Goal: Information Seeking & Learning: Learn about a topic

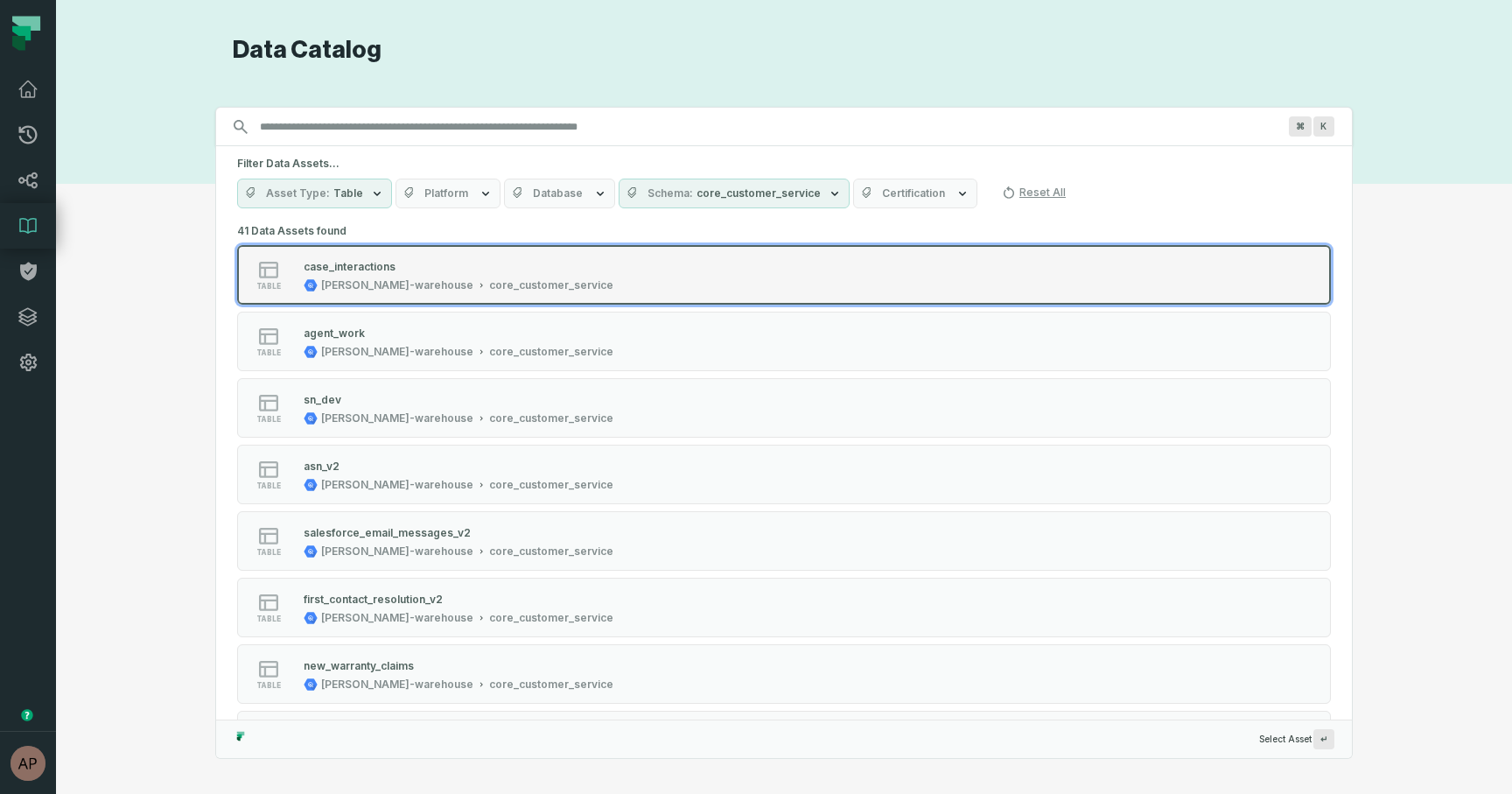
click at [632, 273] on div "table case_interactions juul-warehouse core_customer_service" at bounding box center [460, 275] width 437 height 35
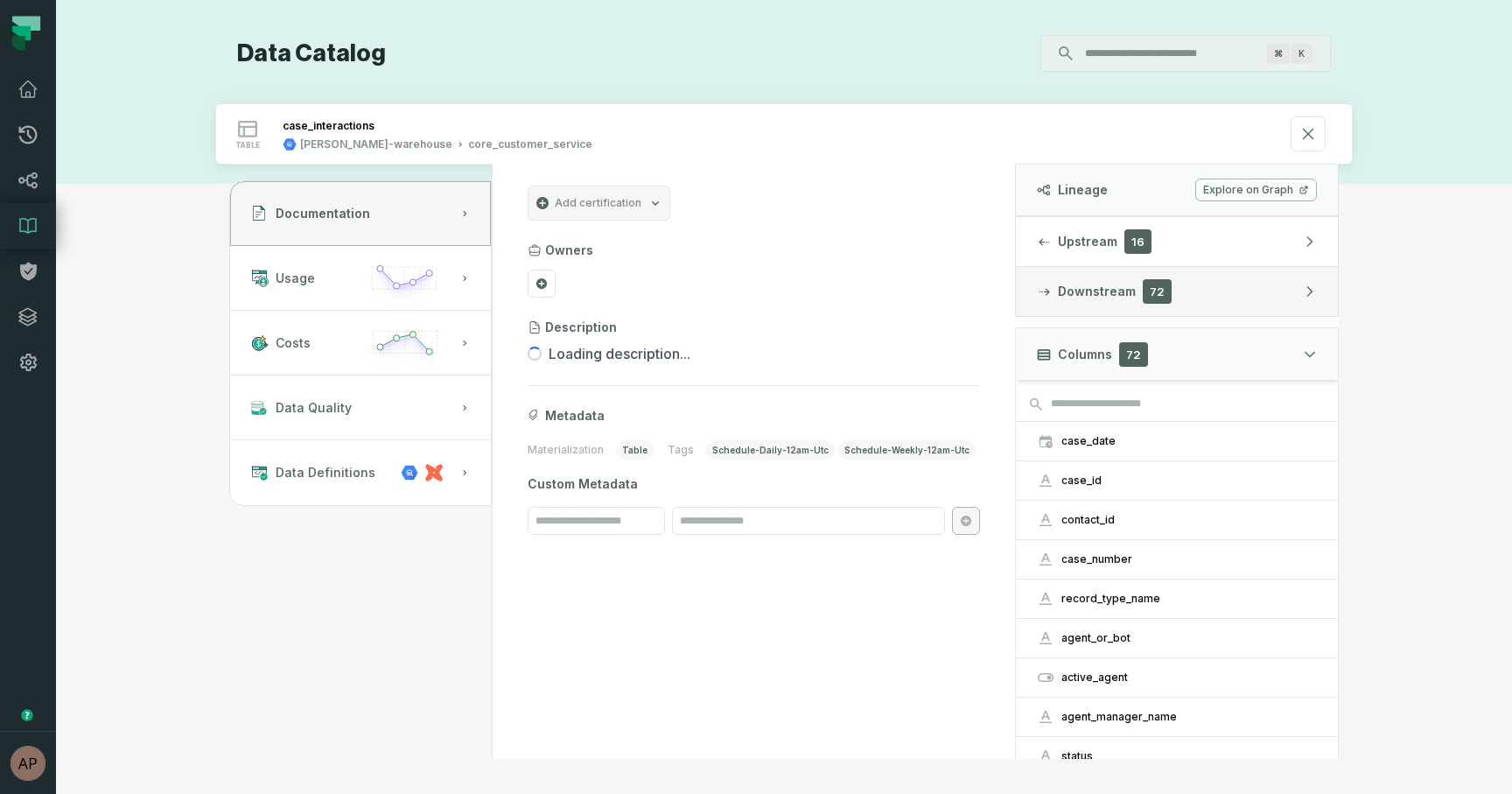
click at [1221, 289] on button "Downstream 72" at bounding box center [1176, 291] width 322 height 49
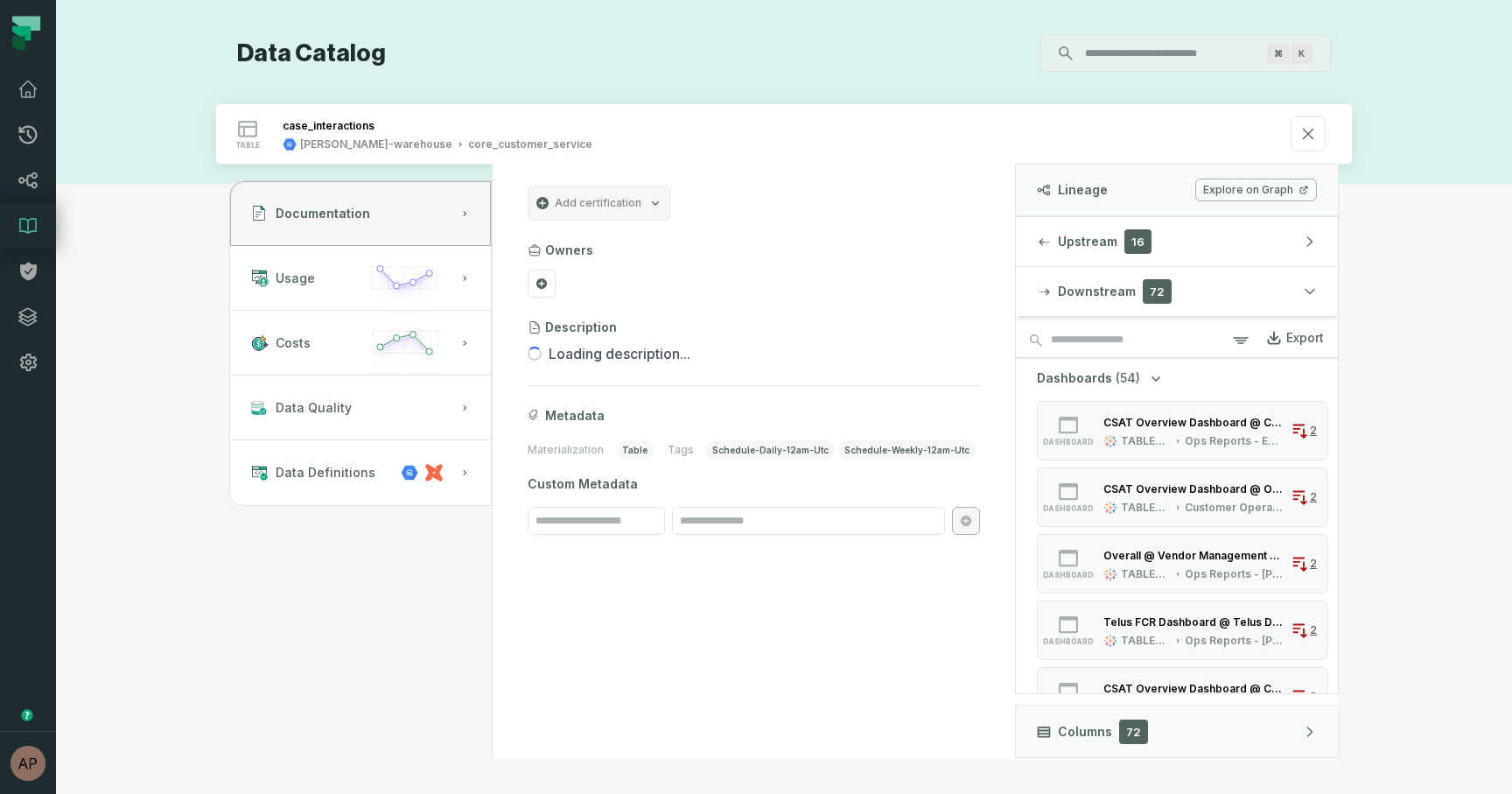
click at [1282, 192] on link "Explore on Graph" at bounding box center [1257, 191] width 122 height 23
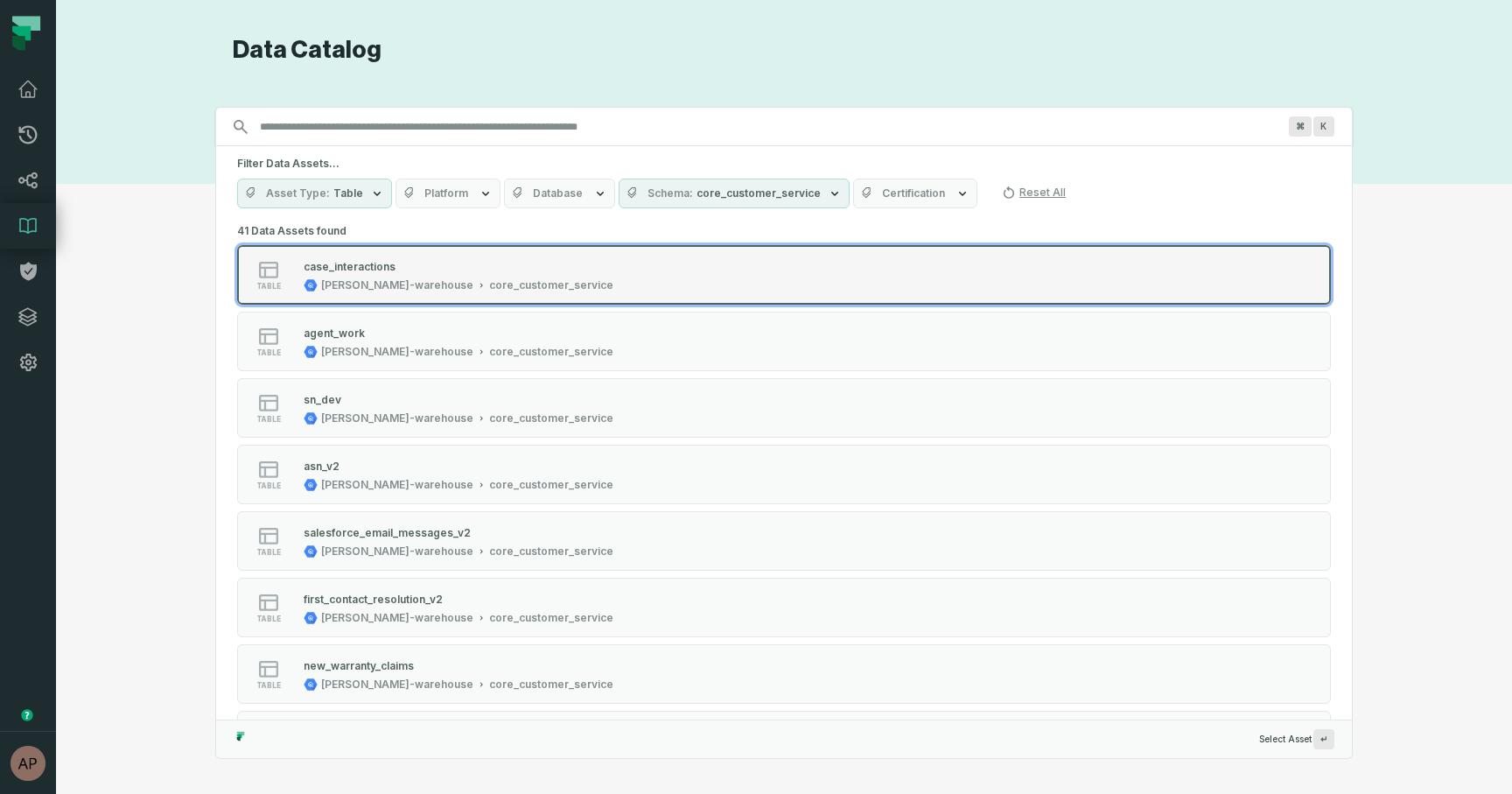
click at [401, 289] on div "juul-warehouse core_customer_service" at bounding box center [459, 285] width 310 height 14
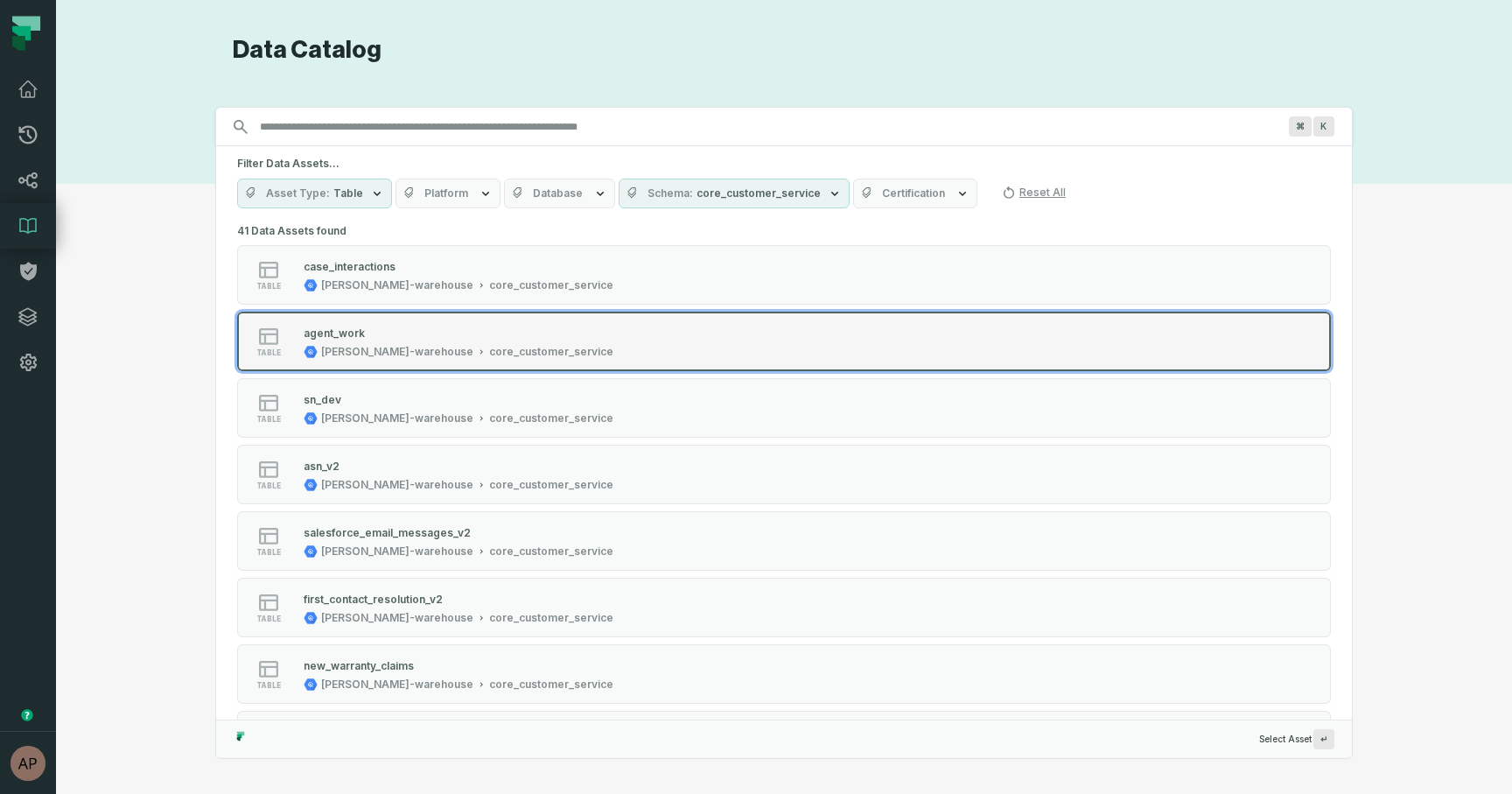
click at [477, 348] on icon "Suggestions" at bounding box center [481, 351] width 9 height 9
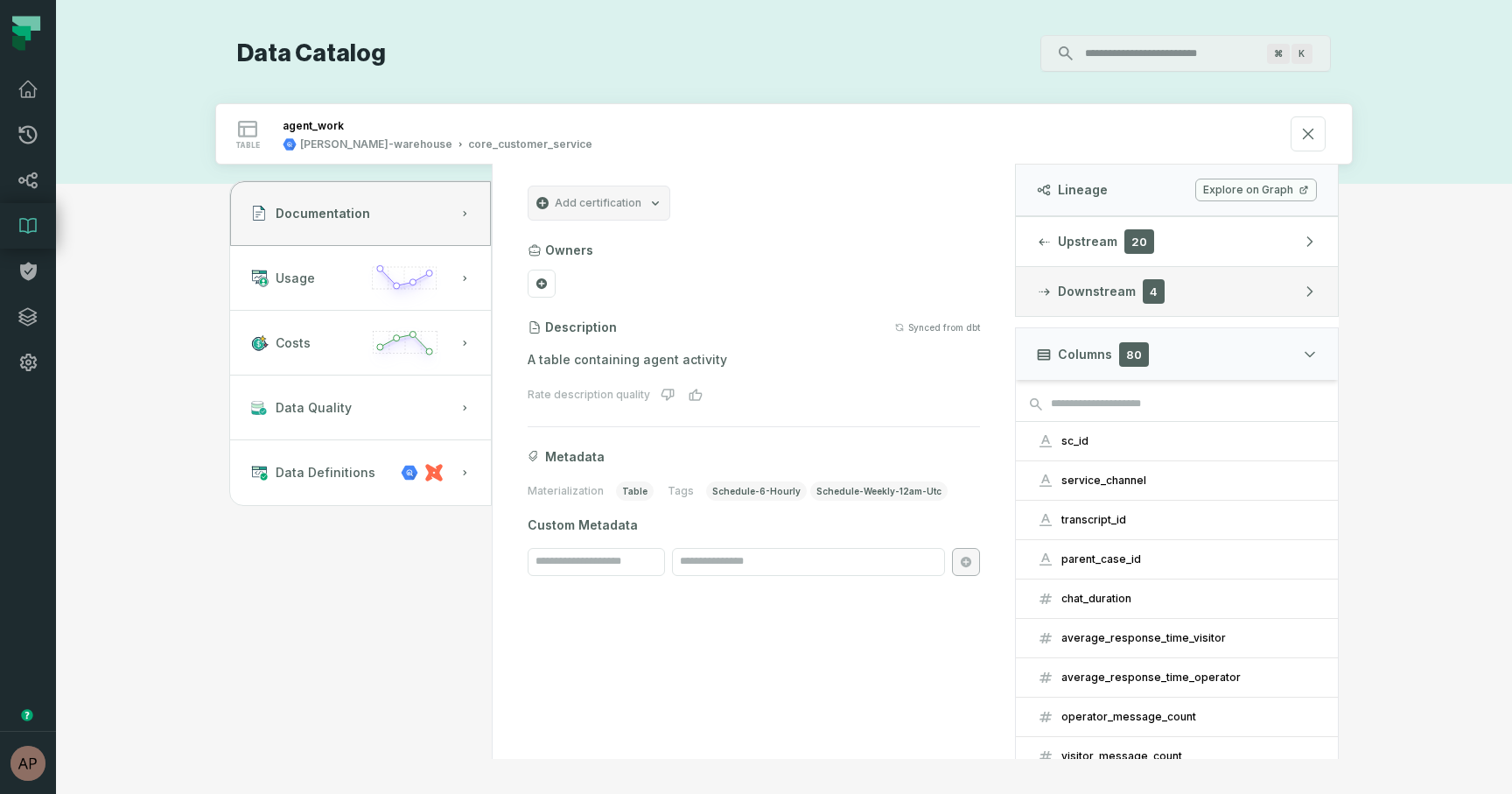
click at [1198, 291] on button "Downstream 4" at bounding box center [1176, 291] width 322 height 49
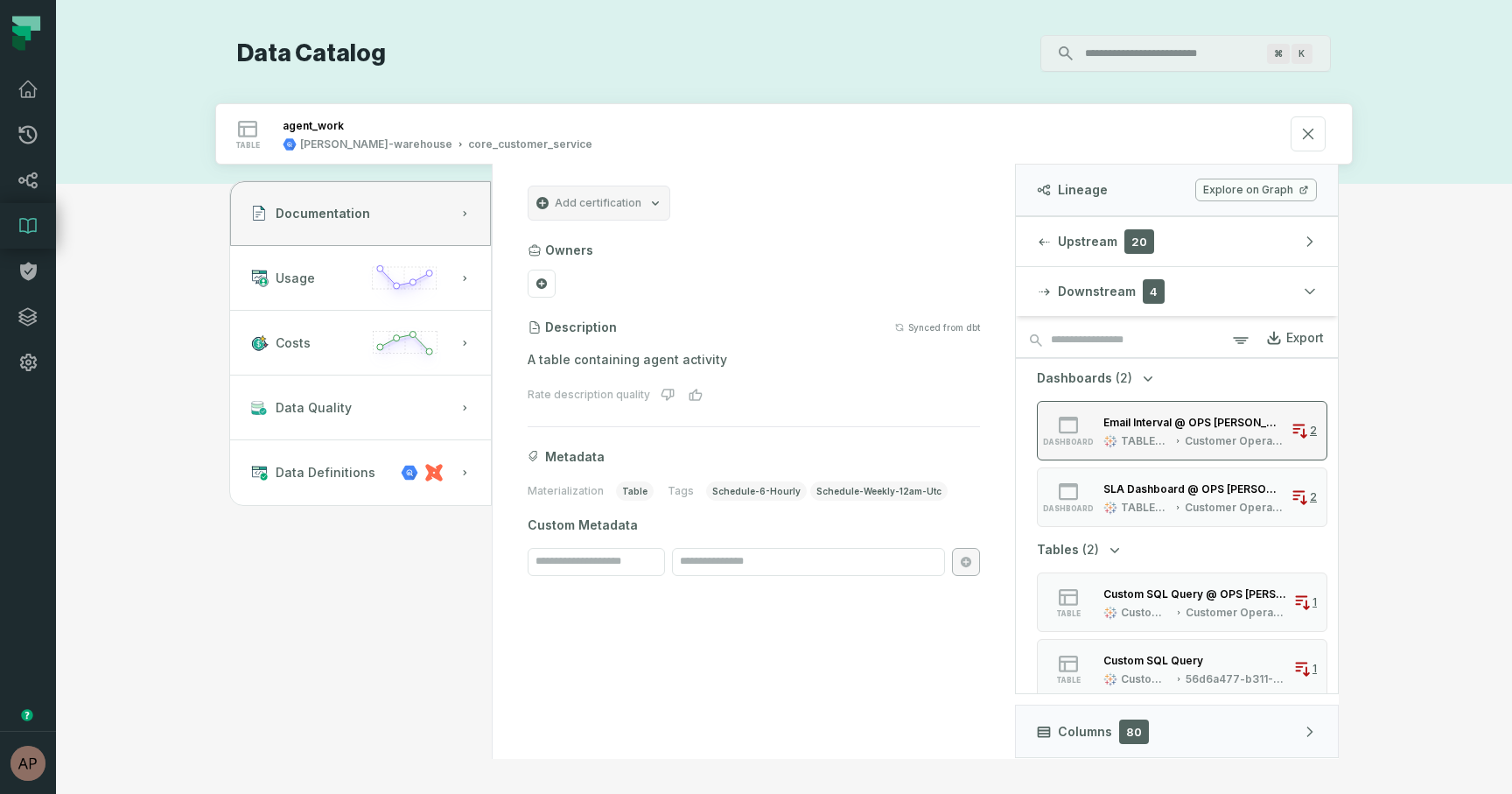
scroll to position [13, 0]
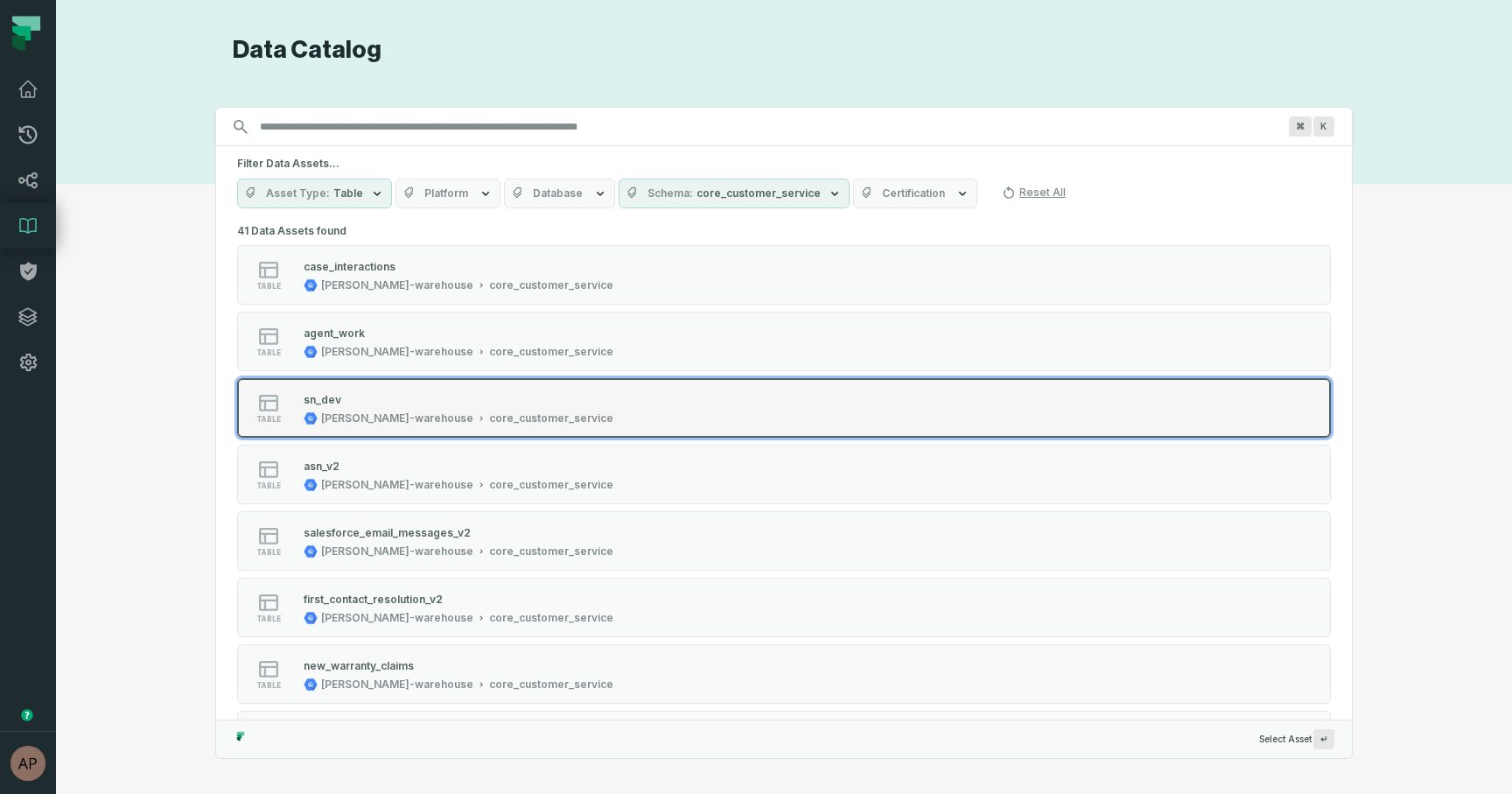
click at [489, 412] on div "core_customer_service" at bounding box center [551, 418] width 124 height 14
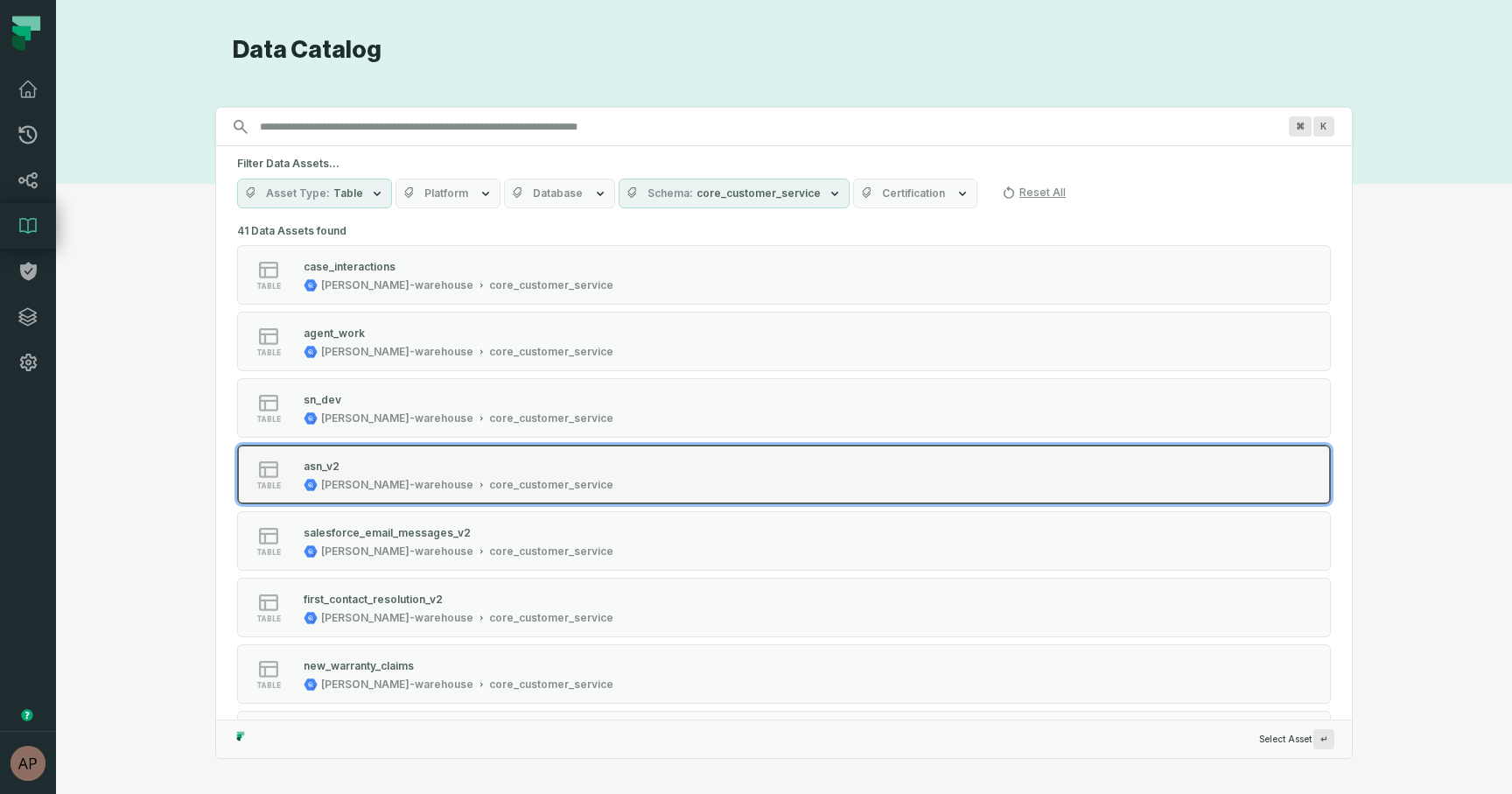
click at [499, 466] on div "asn_v2" at bounding box center [459, 465] width 310 height 17
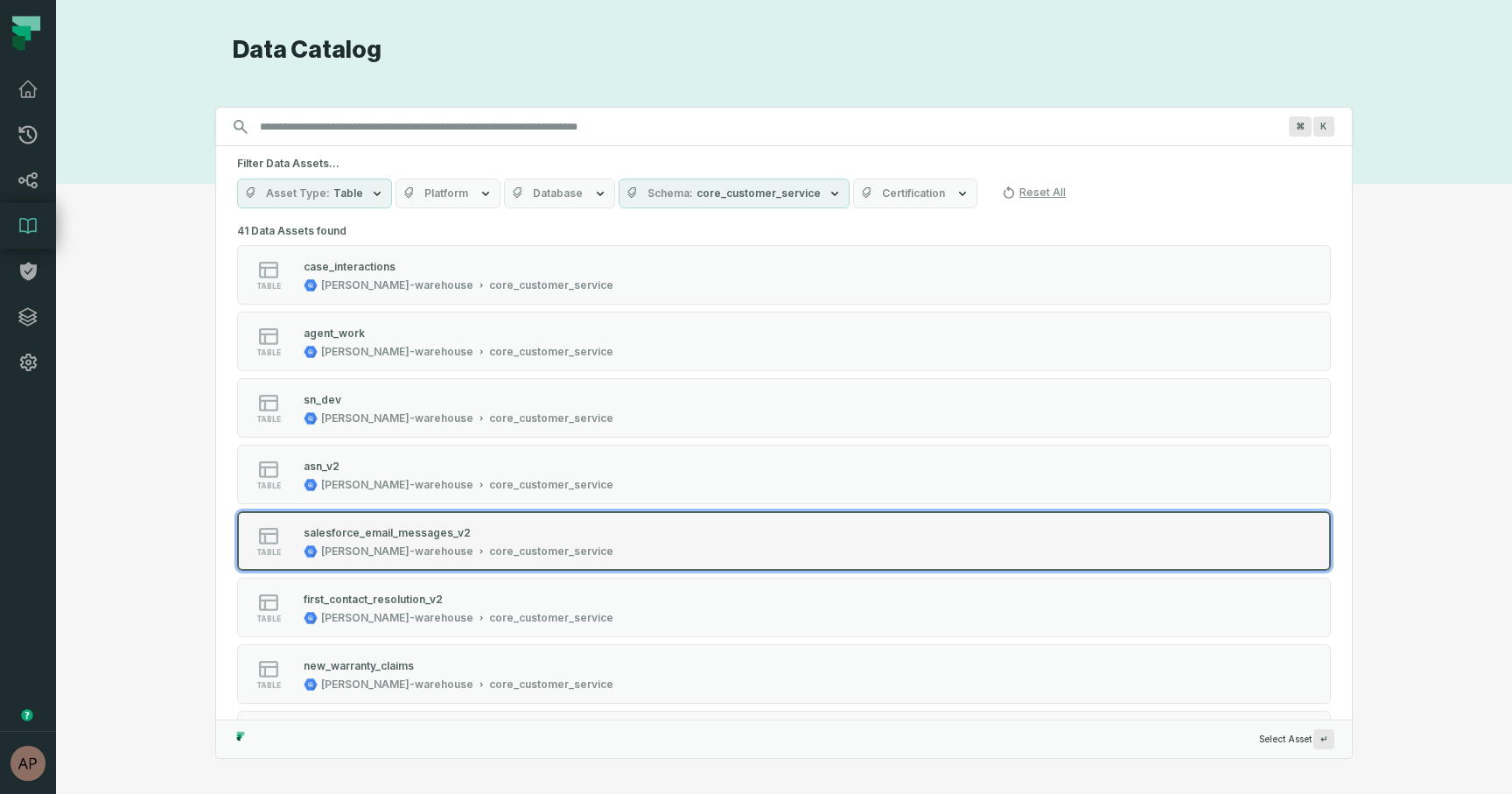
click at [456, 540] on div "salesforce_email_messages_v2" at bounding box center [459, 532] width 310 height 17
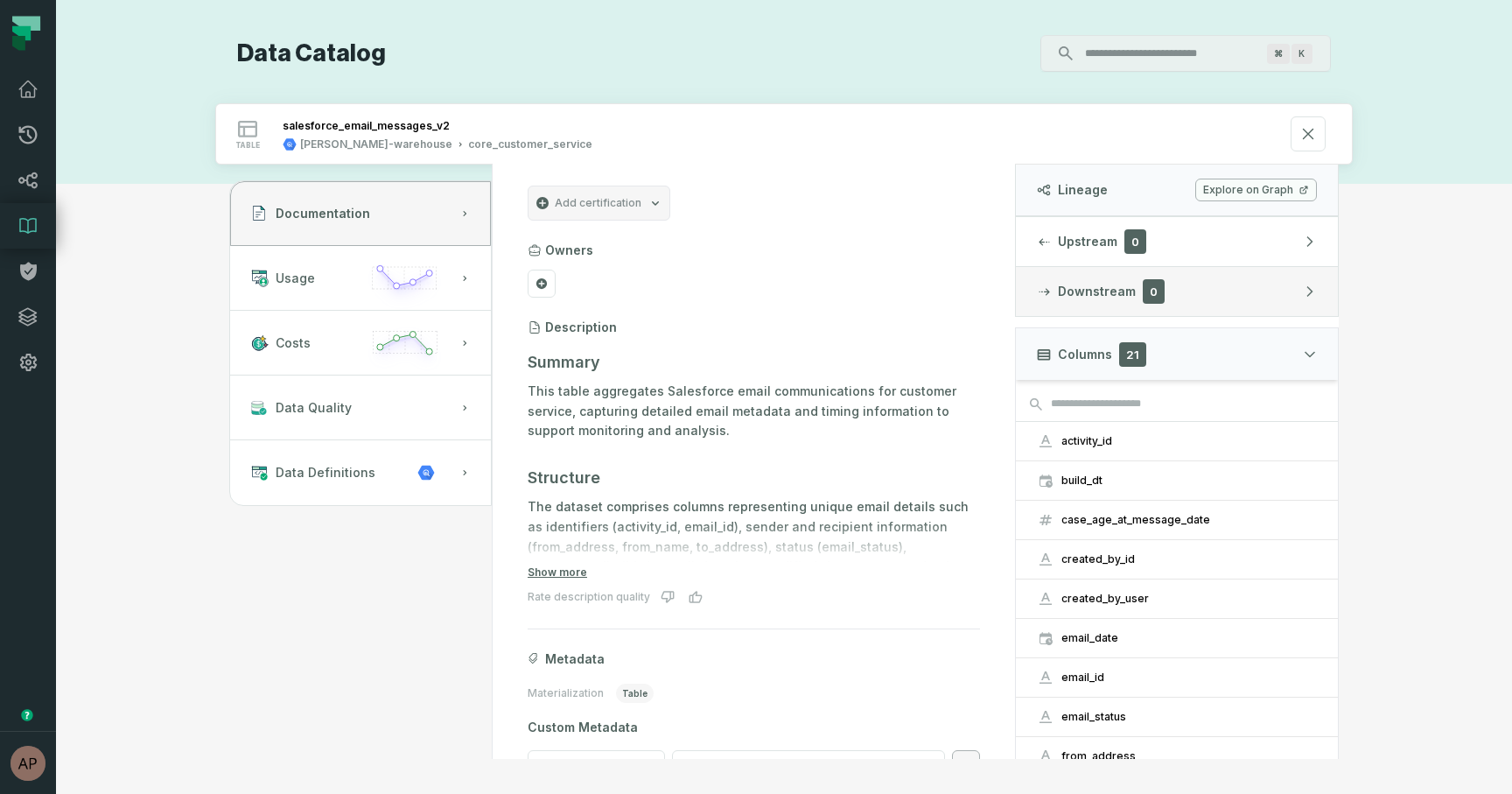
click at [1268, 287] on button "Downstream 0" at bounding box center [1176, 291] width 322 height 49
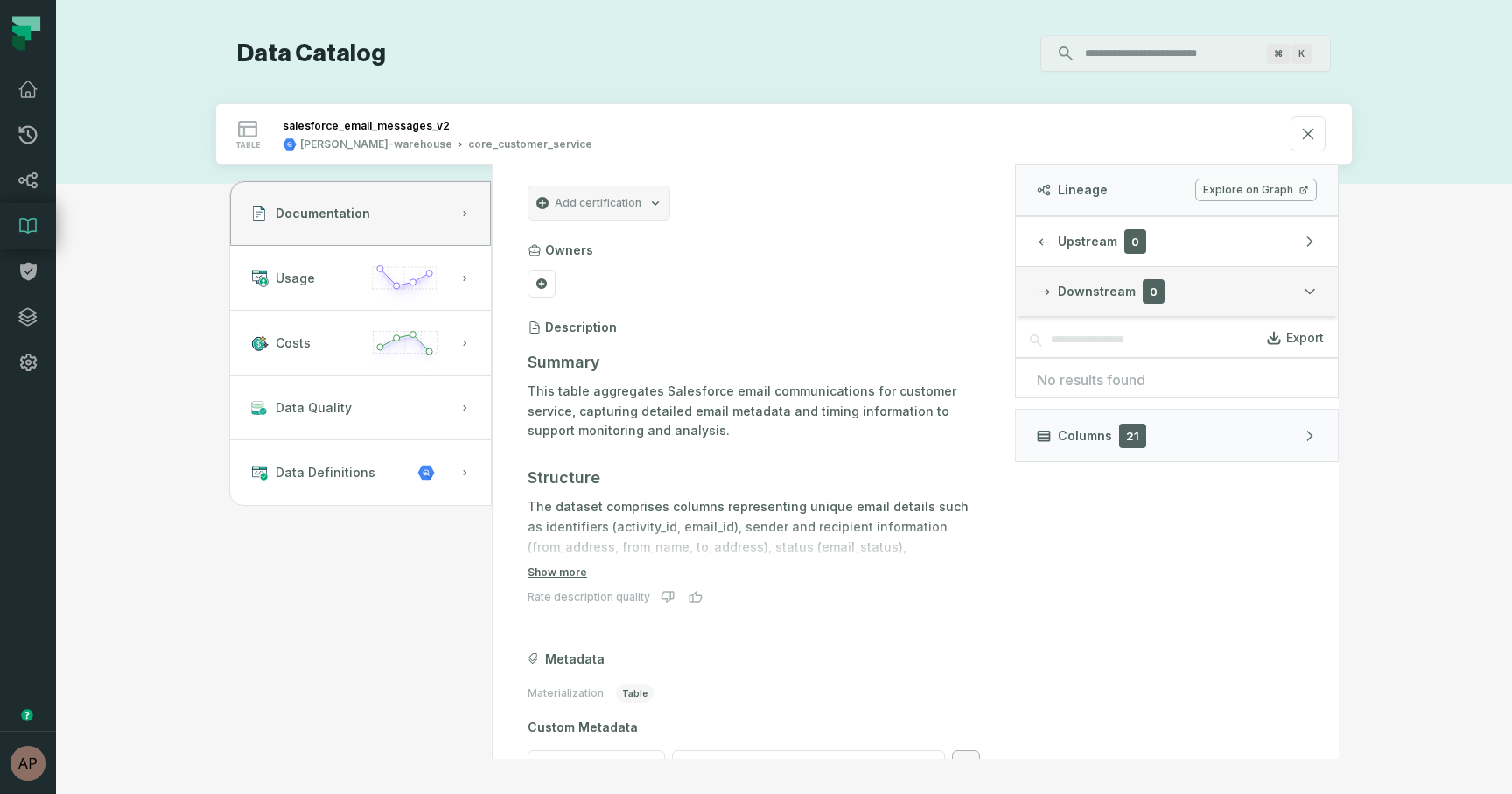
click at [1323, 300] on button "Downstream 0" at bounding box center [1176, 291] width 322 height 49
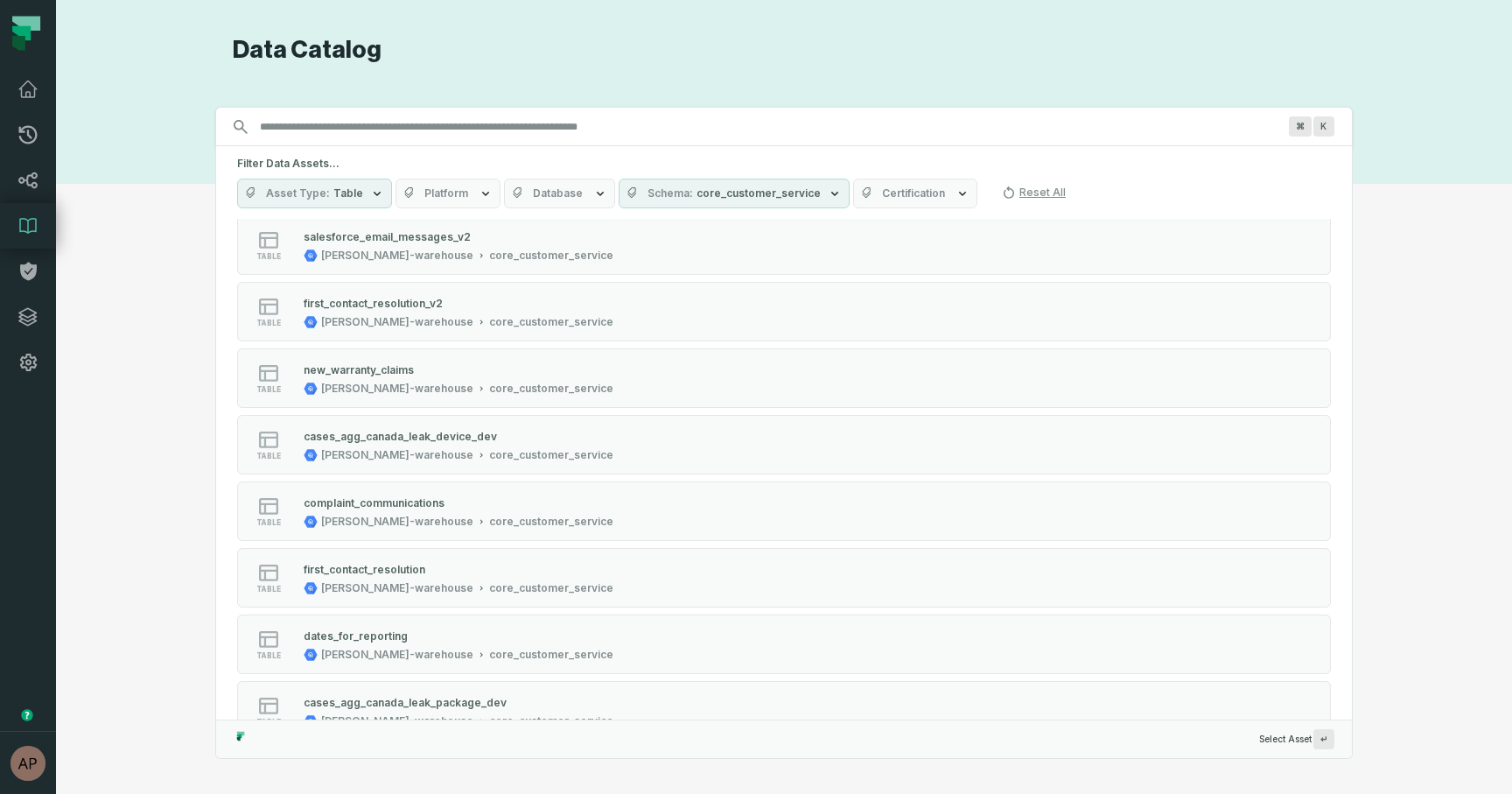
scroll to position [297, 0]
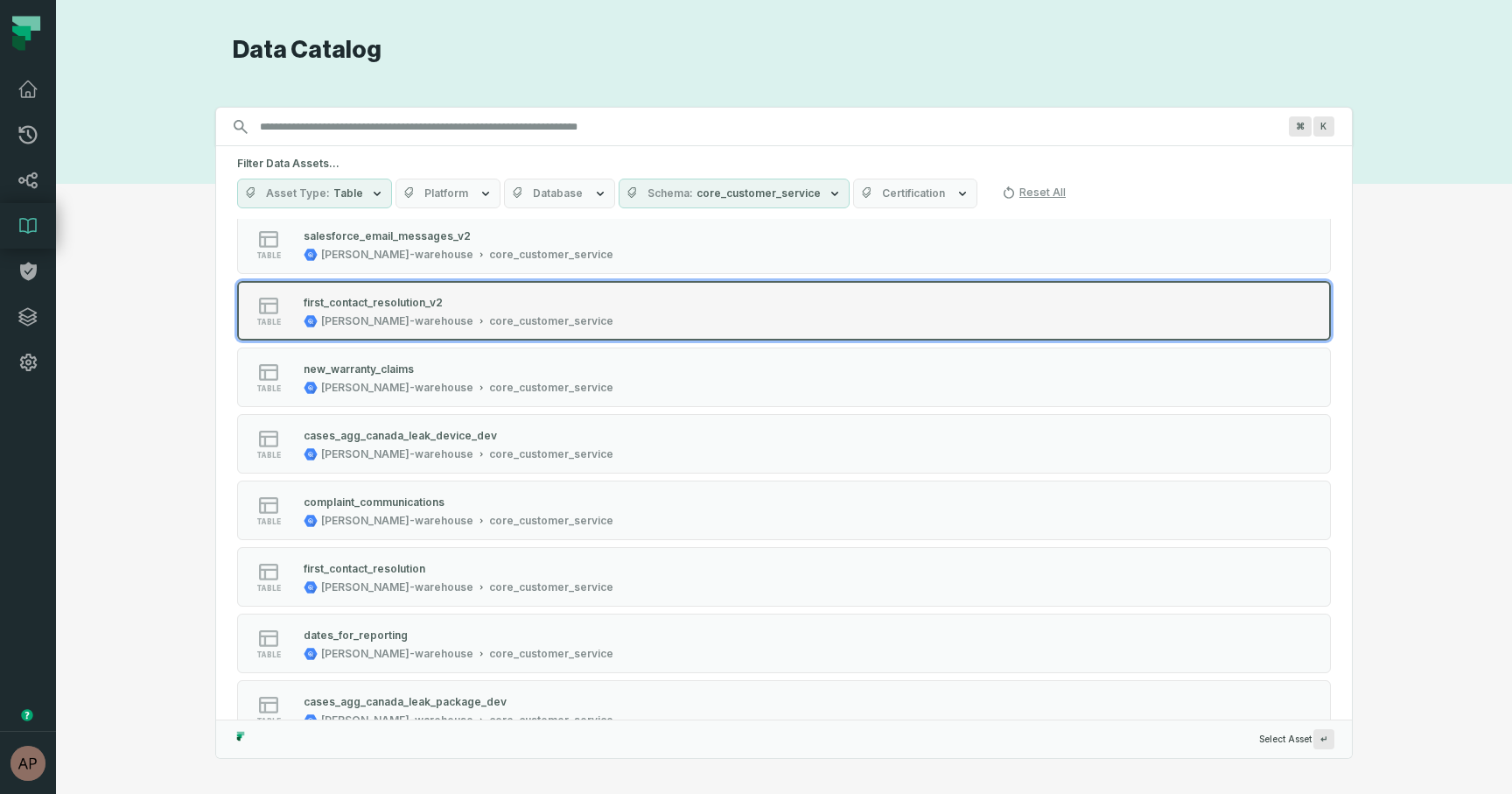
click at [520, 301] on div "first_contact_resolution_v2" at bounding box center [459, 302] width 310 height 17
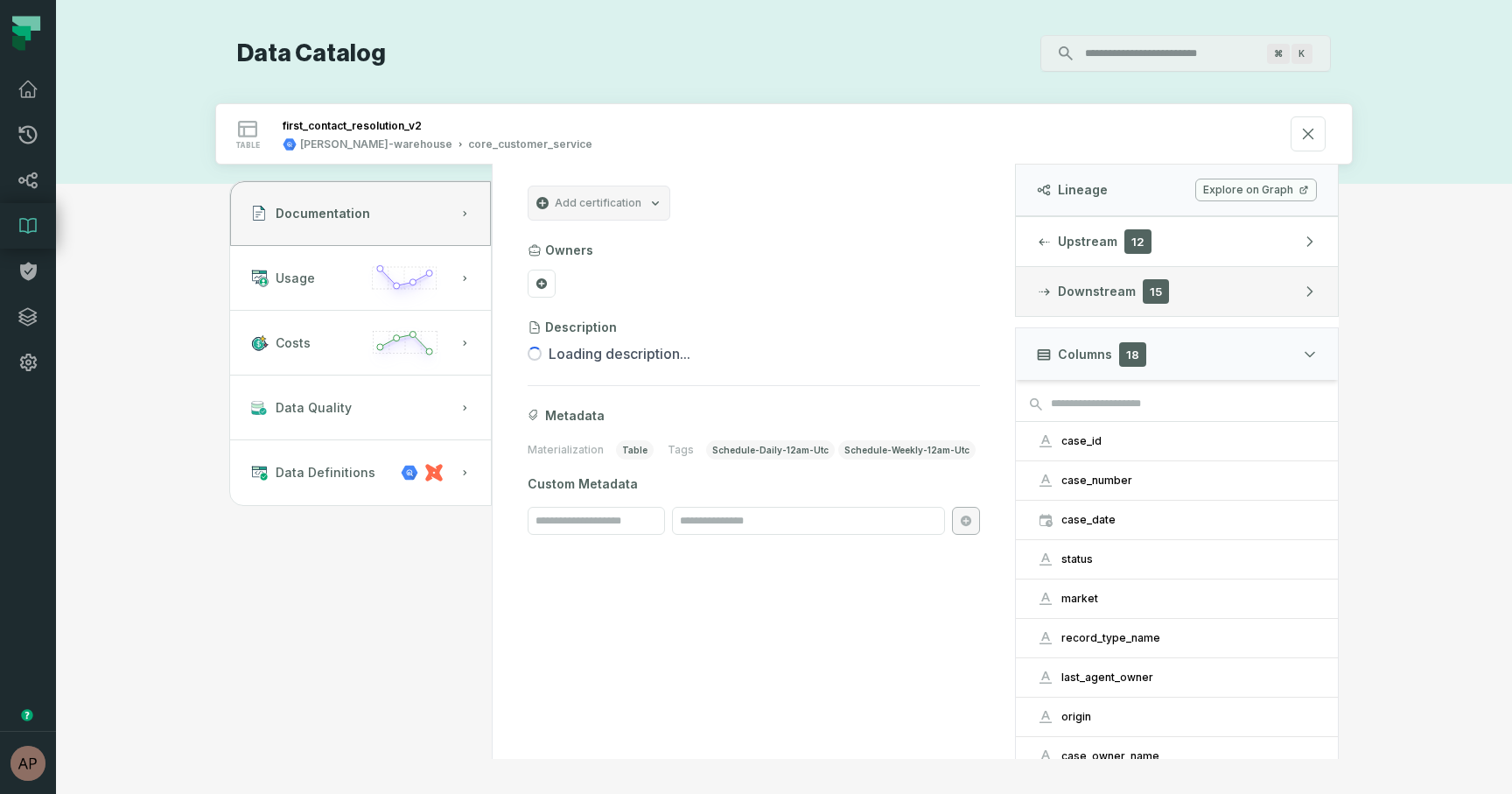
click at [1203, 298] on button "Downstream 15" at bounding box center [1176, 291] width 322 height 49
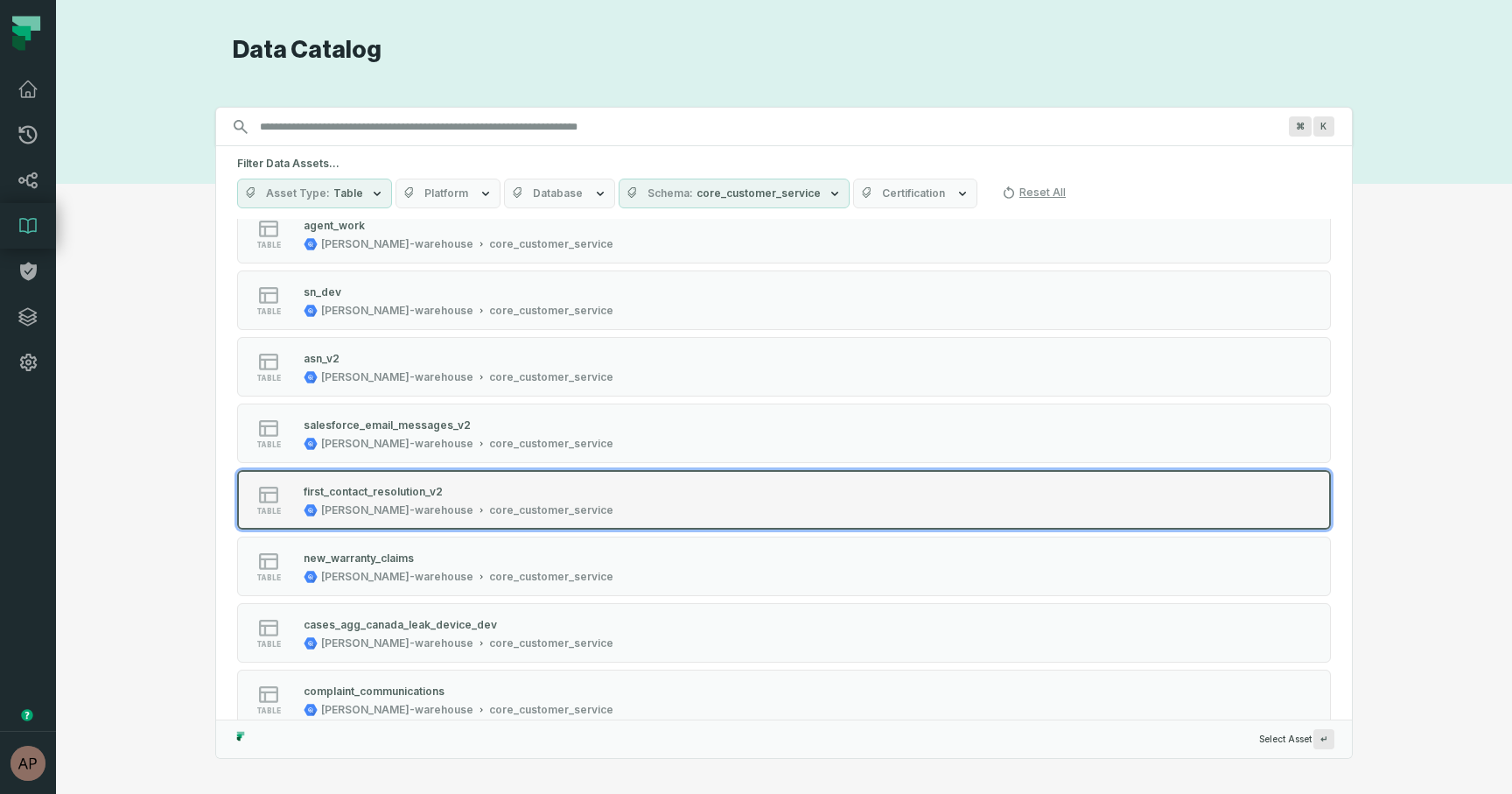
scroll to position [116, 0]
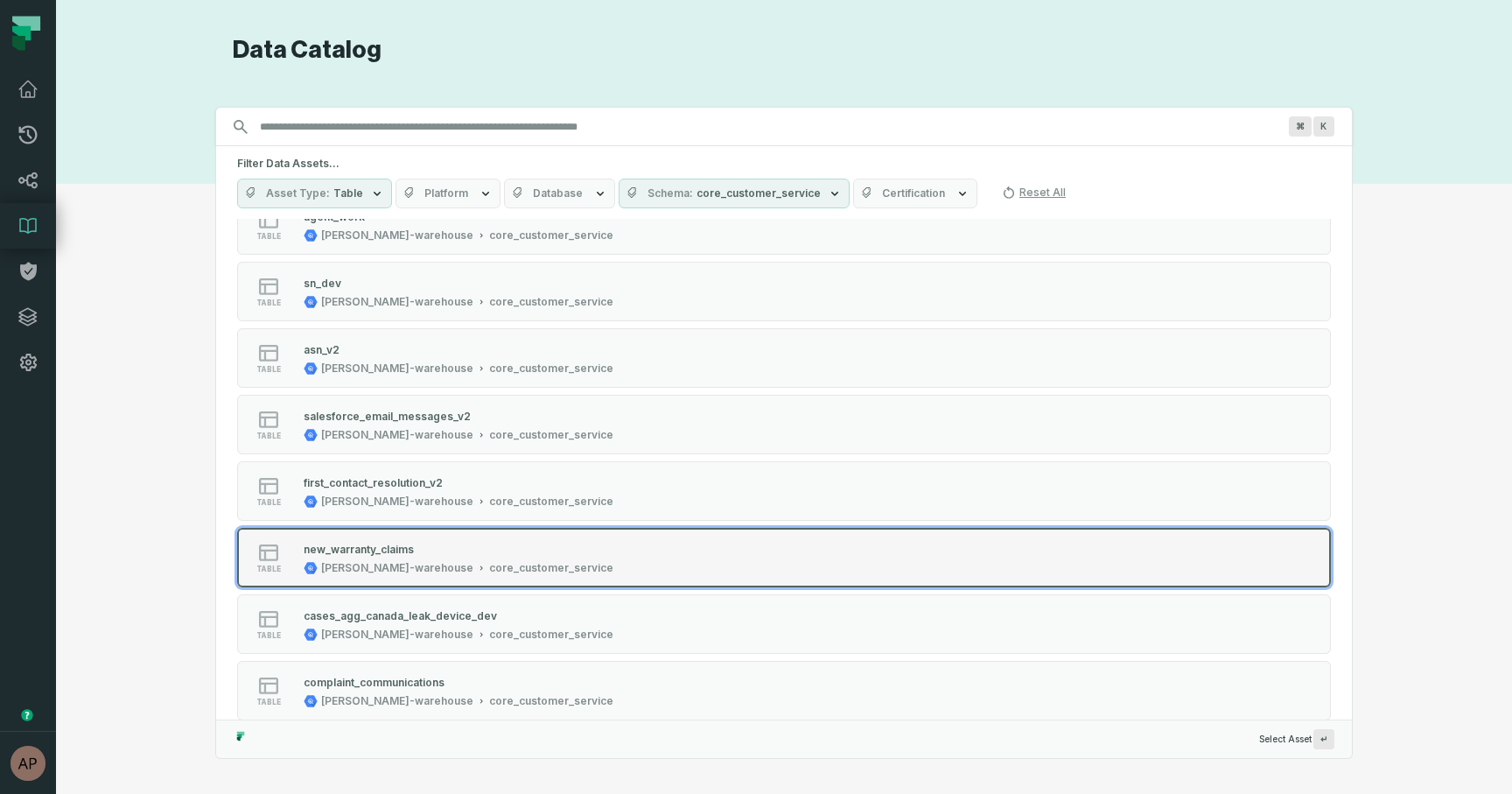
click at [489, 561] on div "core_customer_service" at bounding box center [551, 568] width 124 height 14
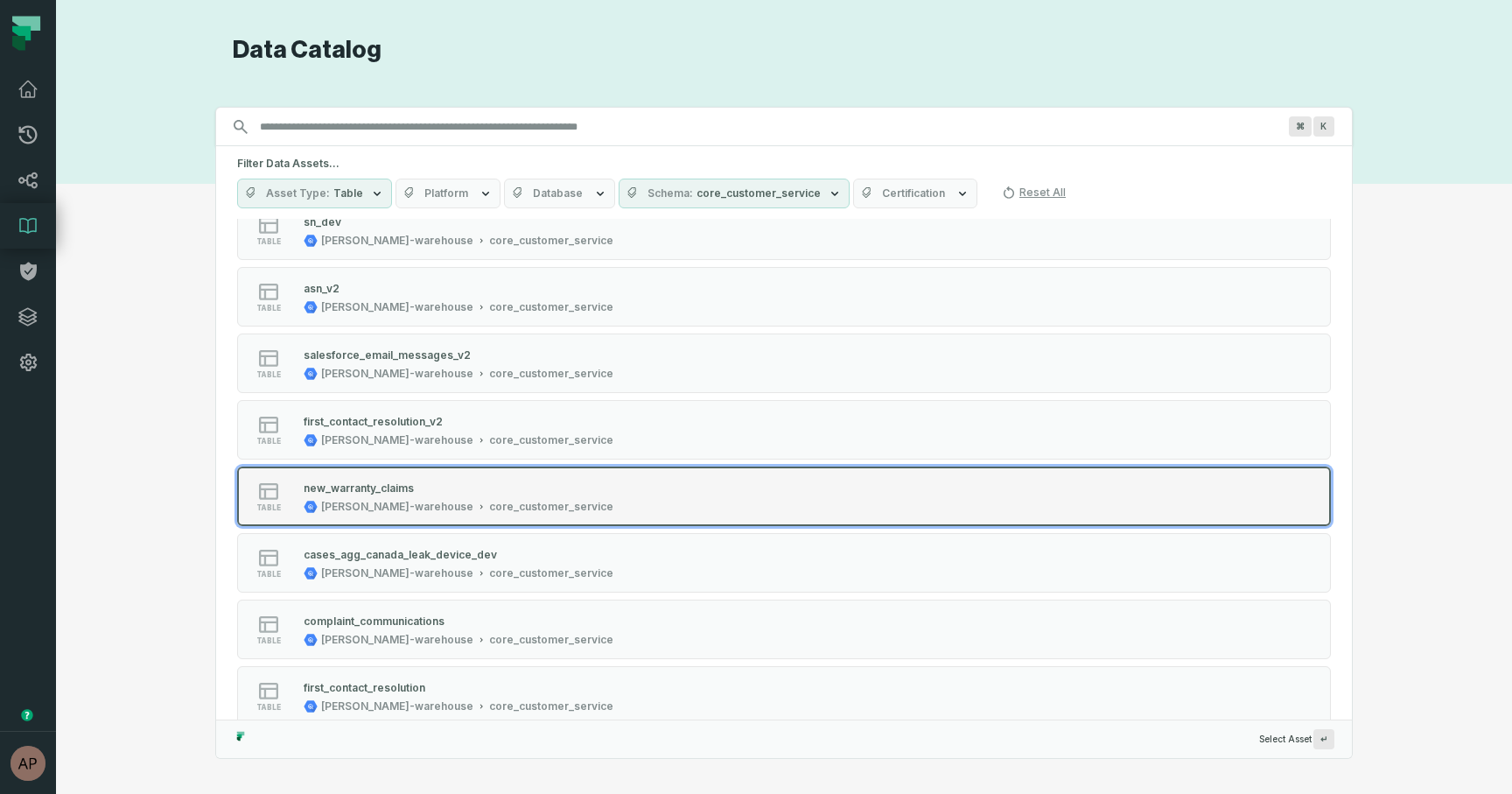
scroll to position [205, 0]
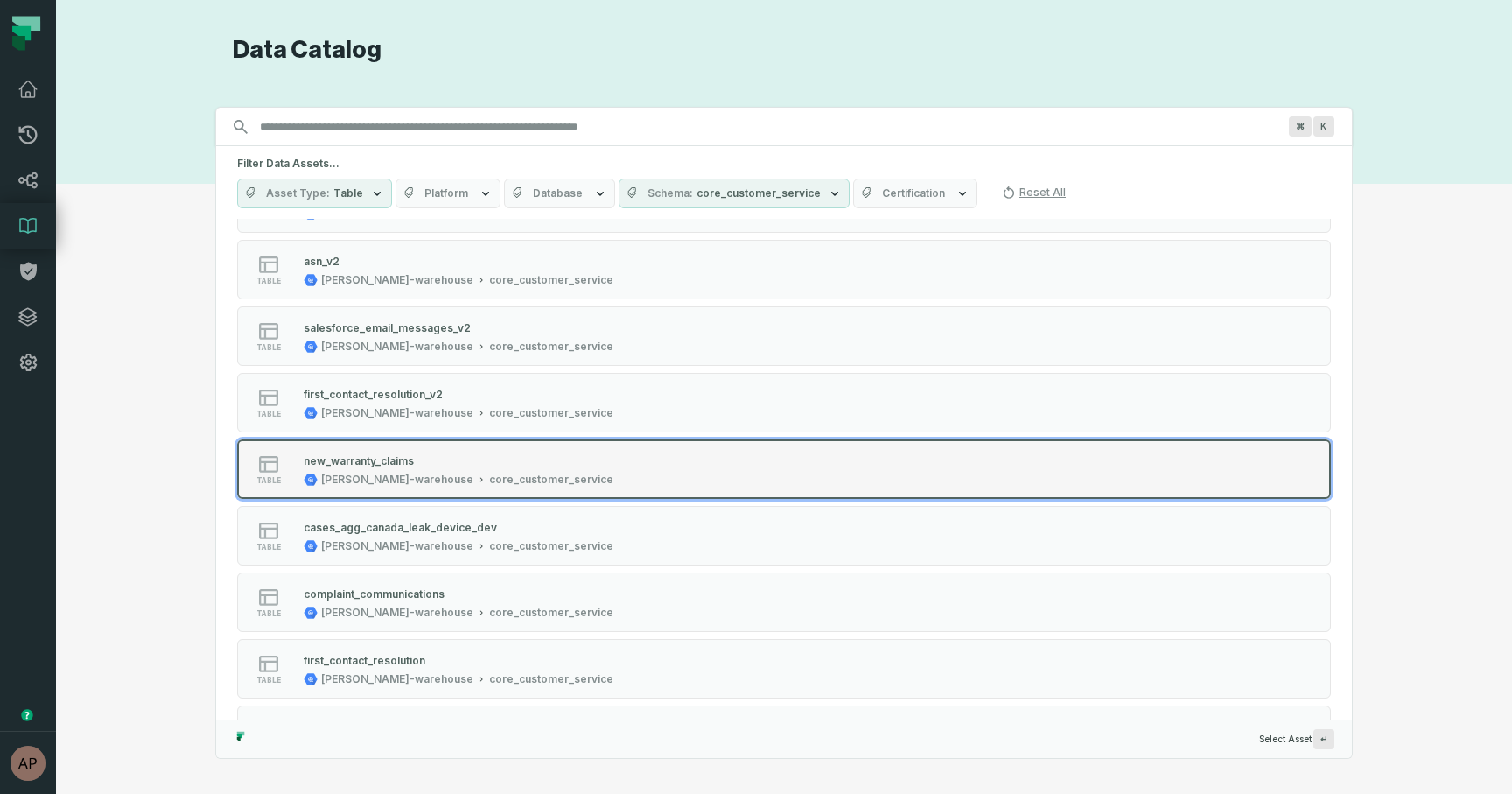
click at [489, 485] on div "core_customer_service" at bounding box center [551, 480] width 124 height 14
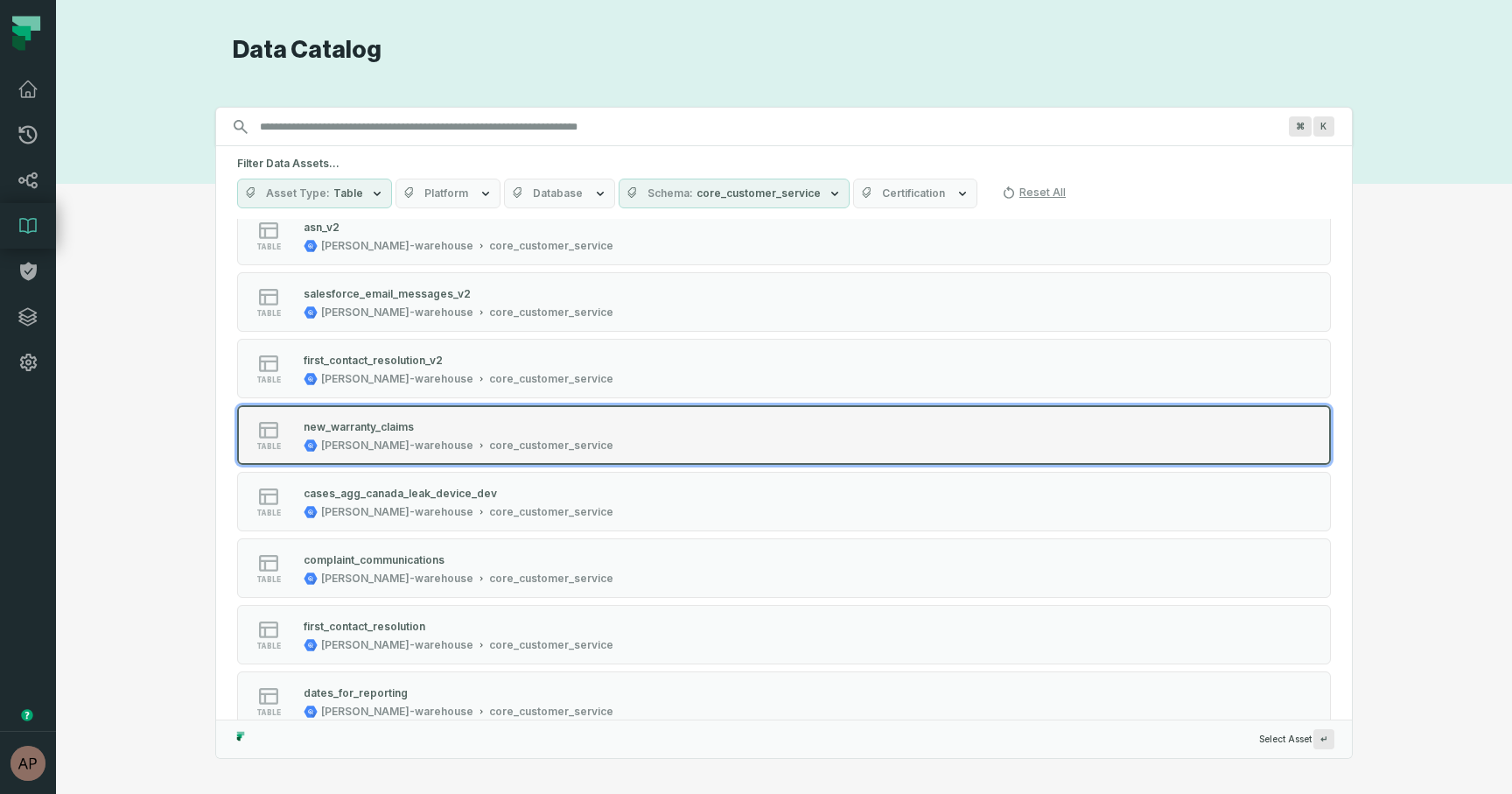
scroll to position [248, 0]
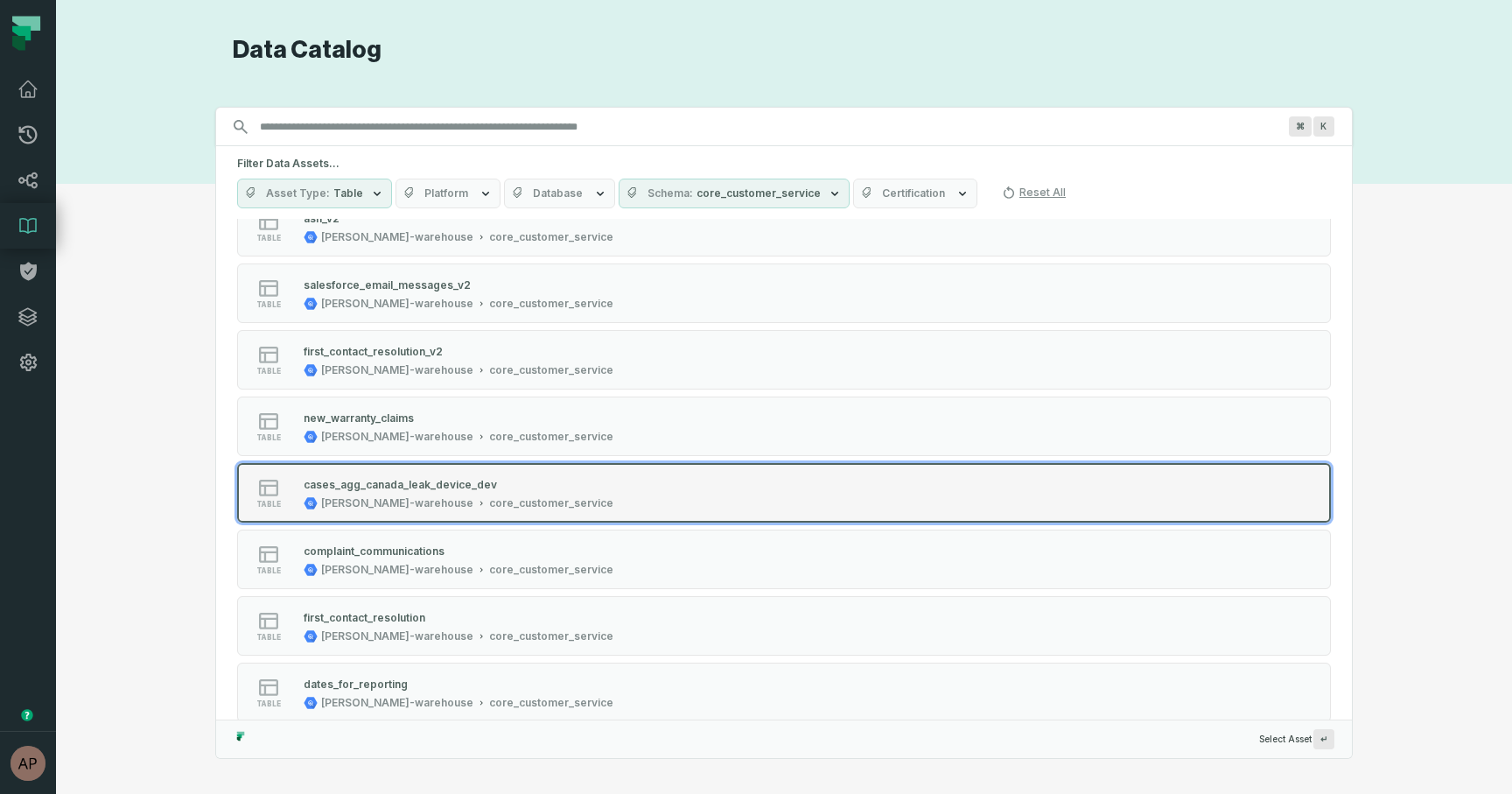
click at [489, 500] on div "core_customer_service" at bounding box center [551, 503] width 124 height 14
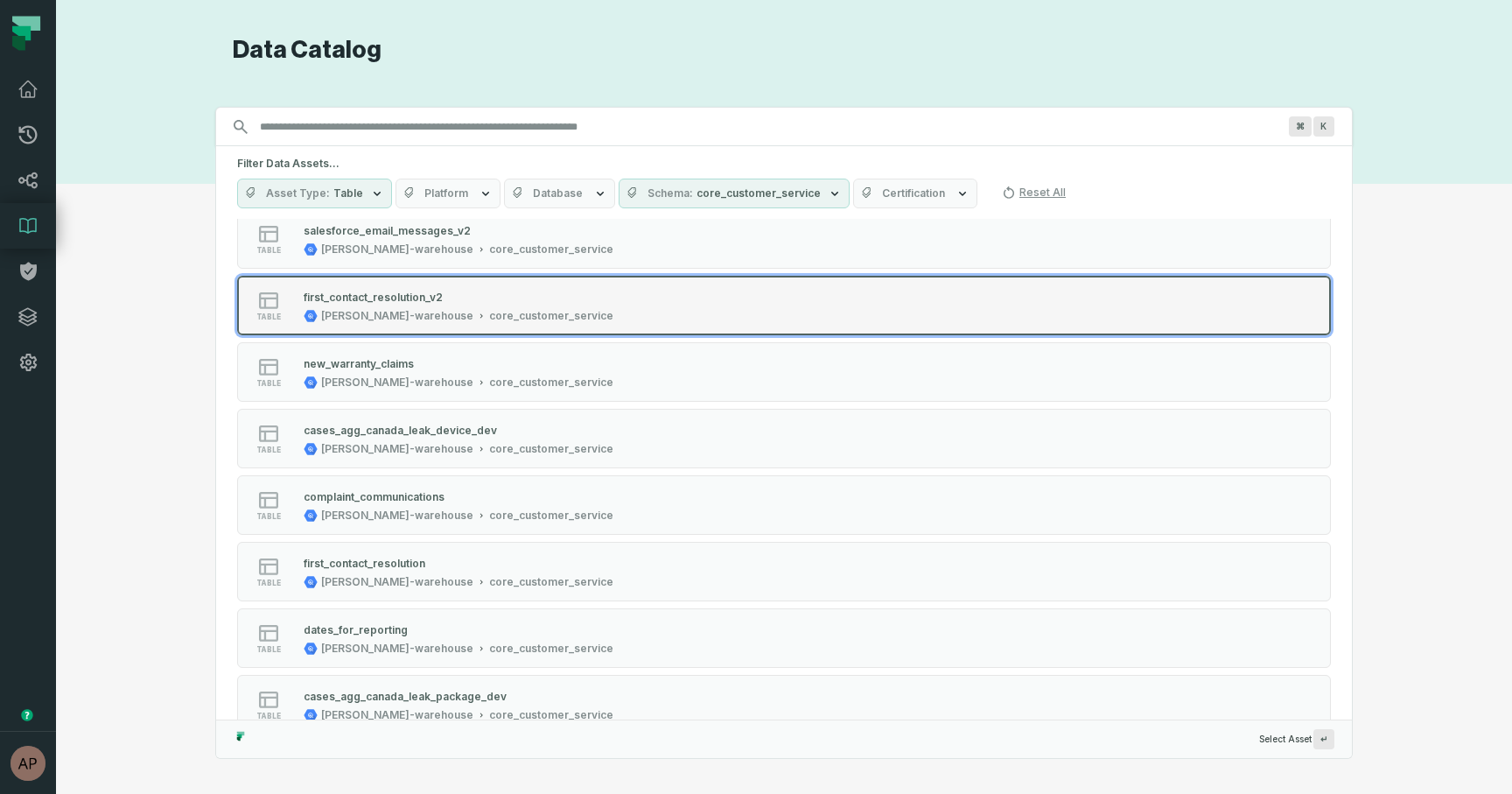
scroll to position [306, 0]
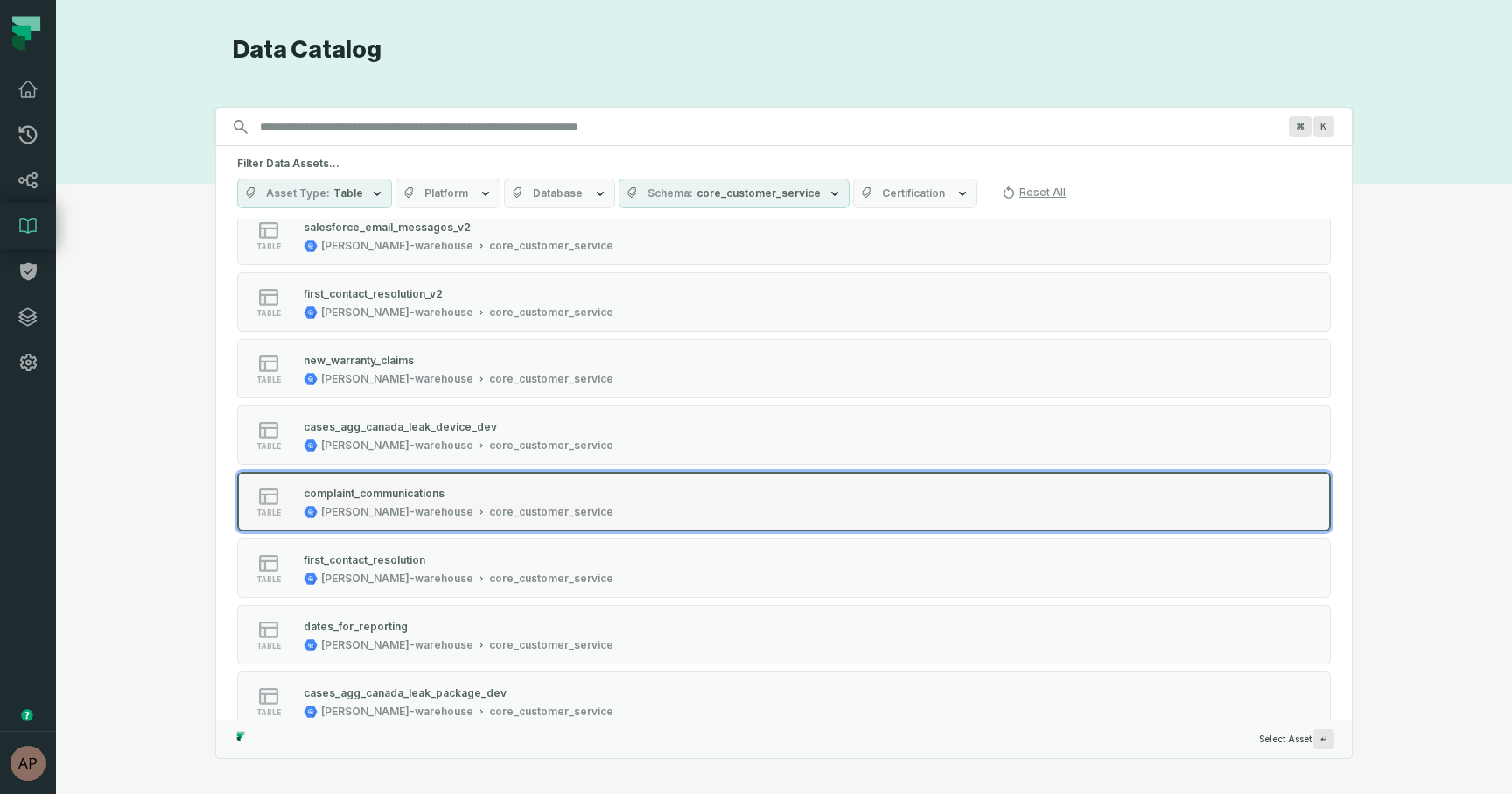
click at [489, 511] on div "core_customer_service" at bounding box center [551, 512] width 124 height 14
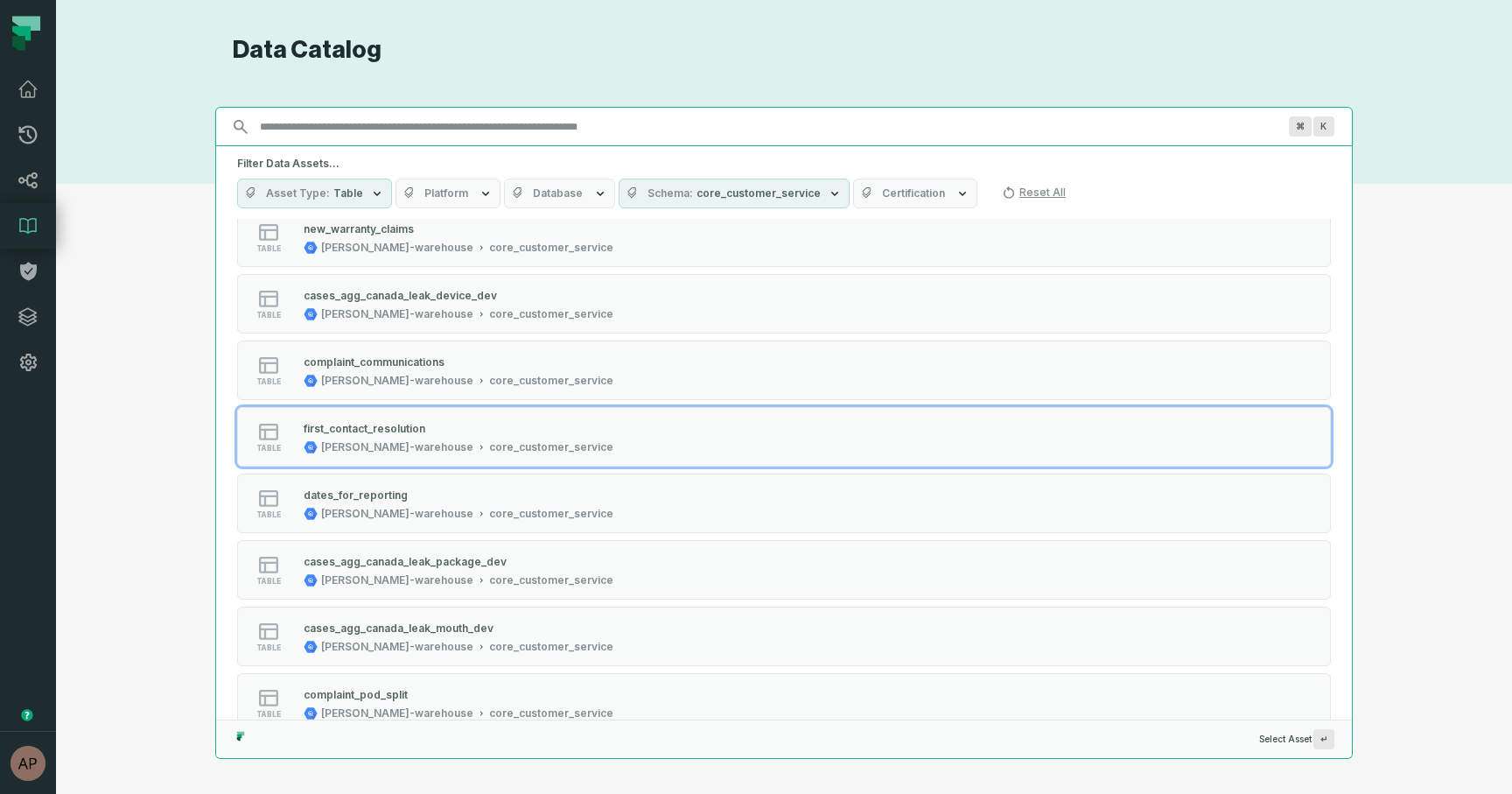
scroll to position [440, 0]
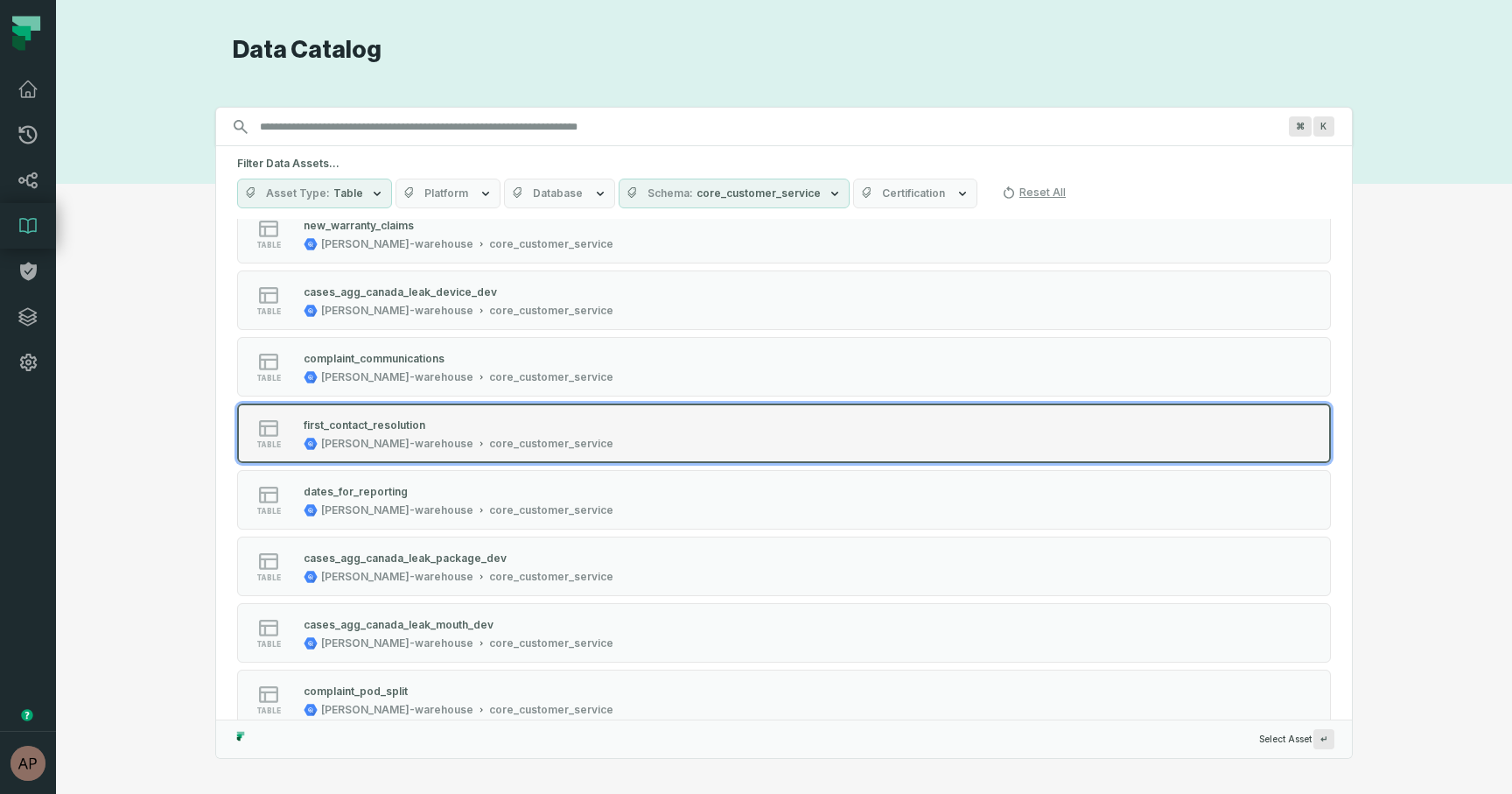
click at [487, 429] on div "first_contact_resolution" at bounding box center [459, 425] width 310 height 17
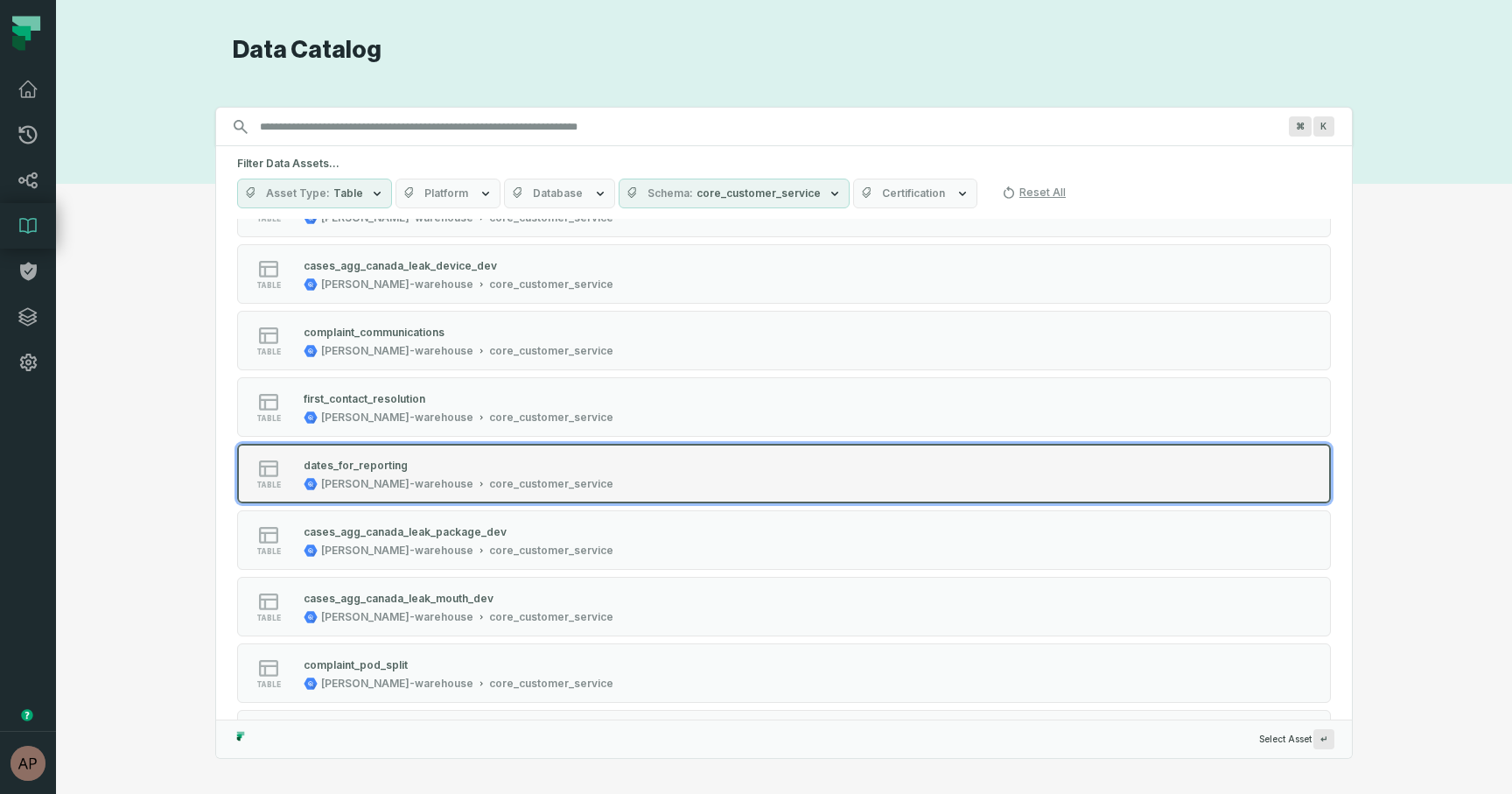
scroll to position [475, 0]
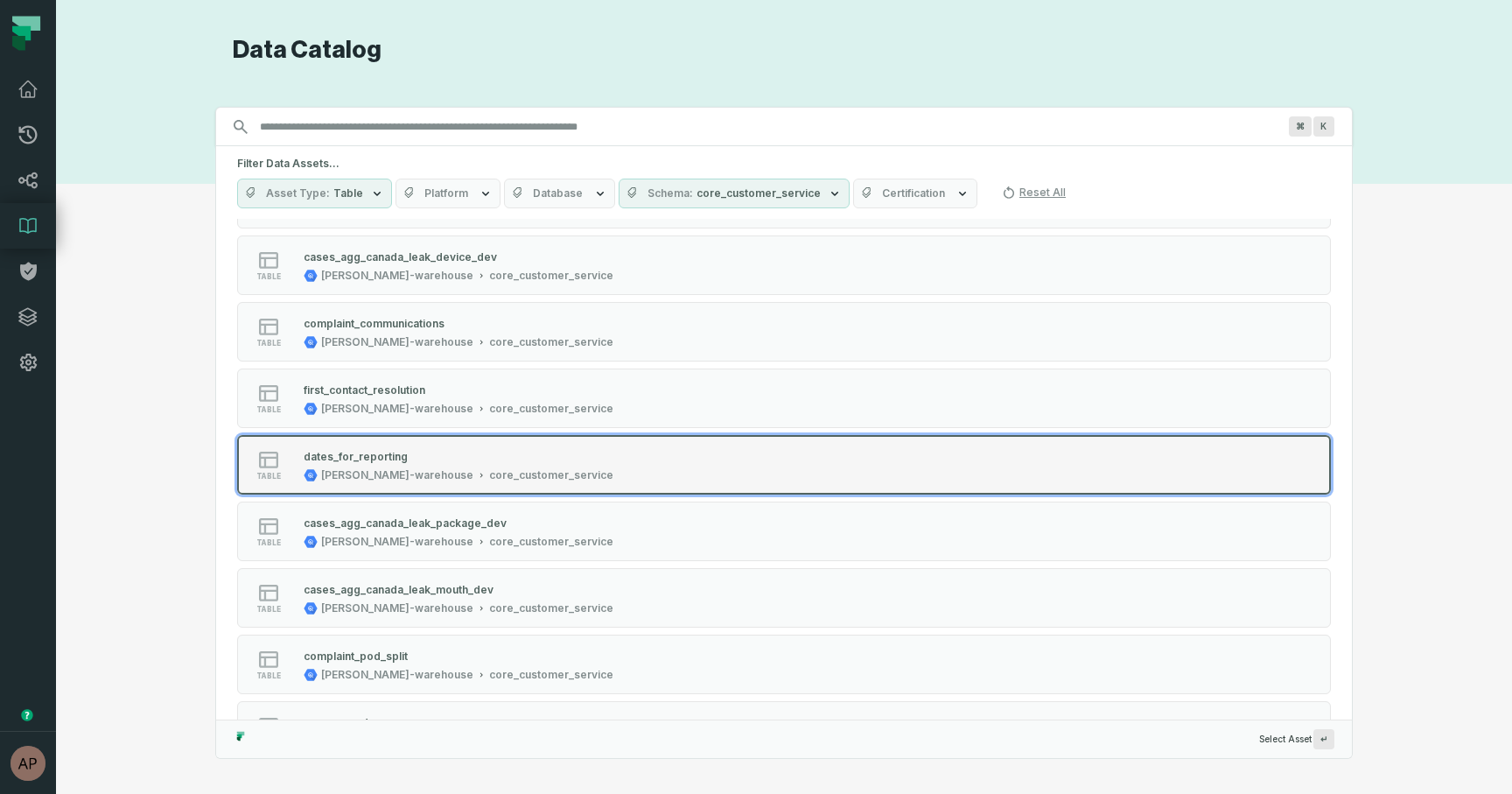
click at [422, 465] on div "dates_for_reporting juul-warehouse core_customer_service" at bounding box center [459, 464] width 324 height 35
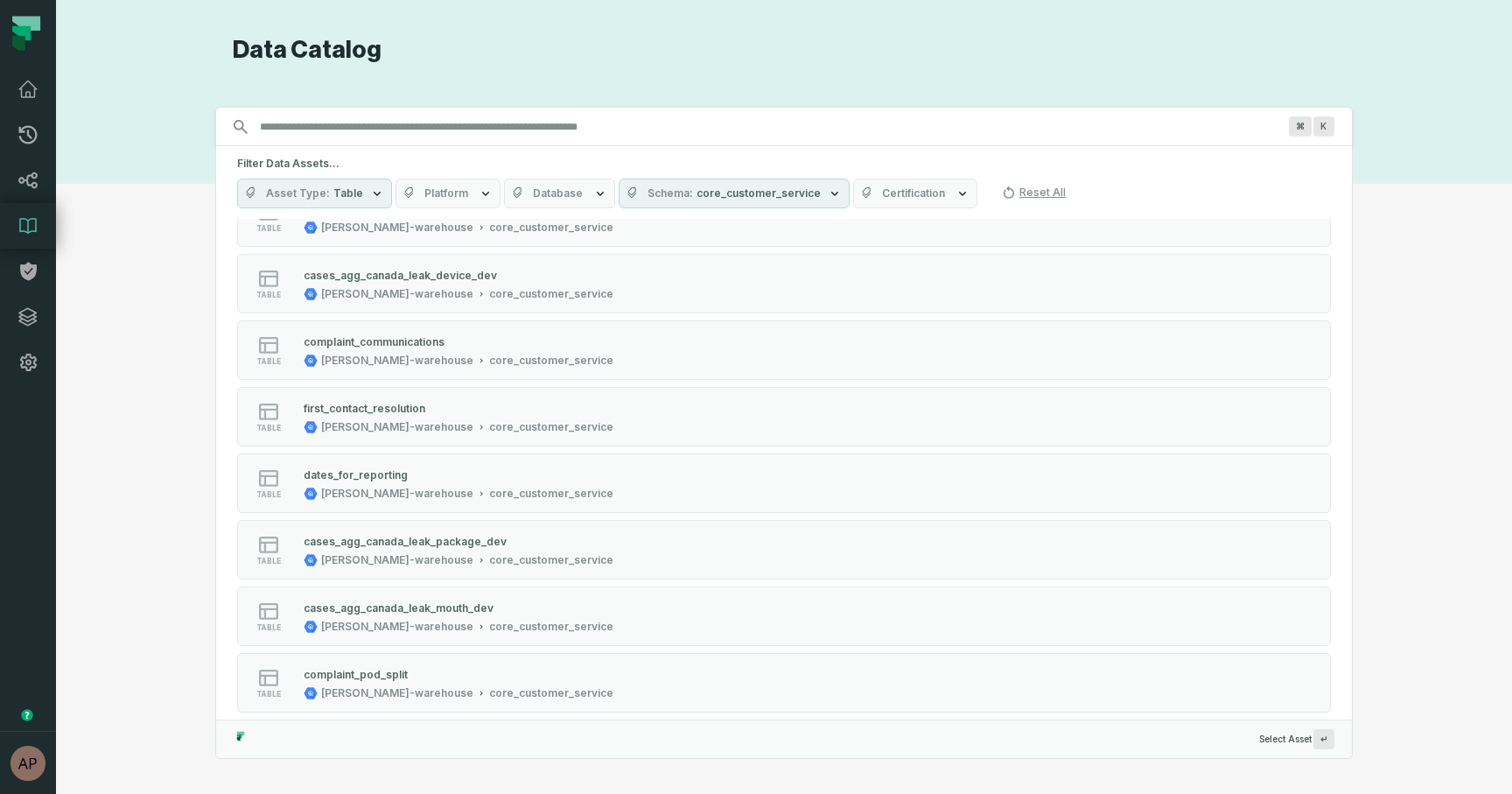
scroll to position [464, 0]
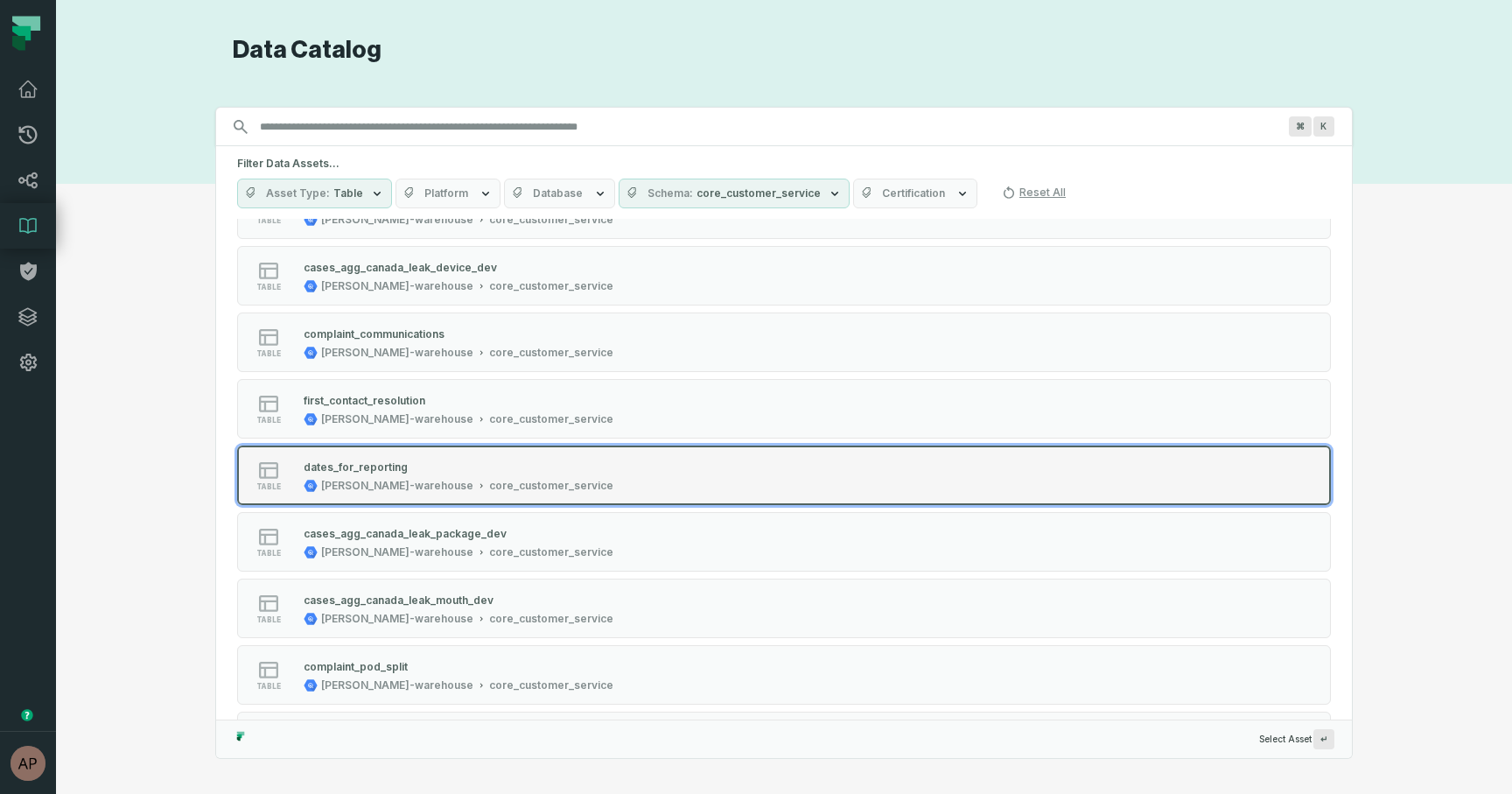
click at [440, 462] on div "dates_for_reporting" at bounding box center [459, 466] width 310 height 17
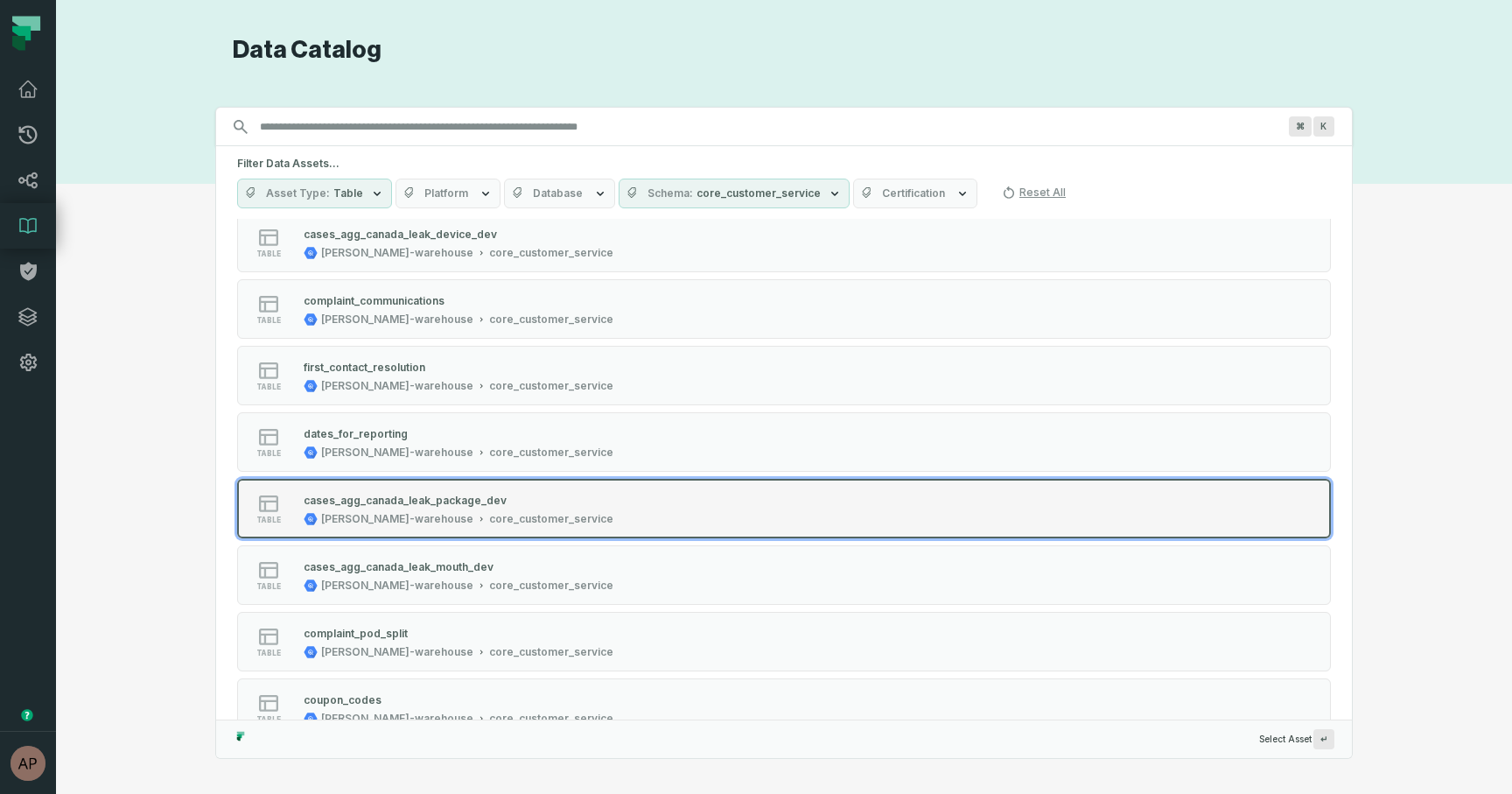
scroll to position [515, 0]
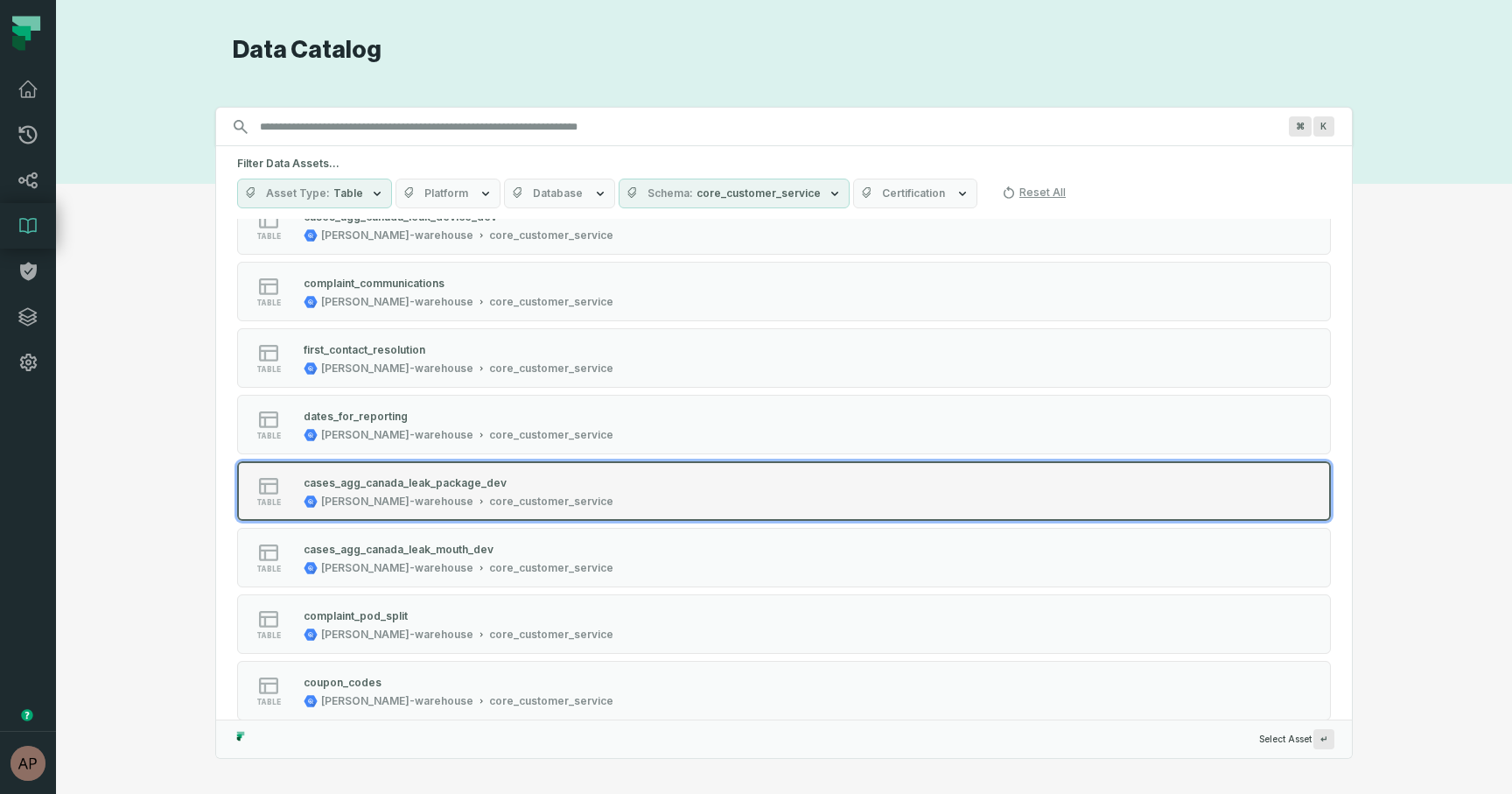
click at [527, 494] on div "core_customer_service" at bounding box center [551, 501] width 124 height 14
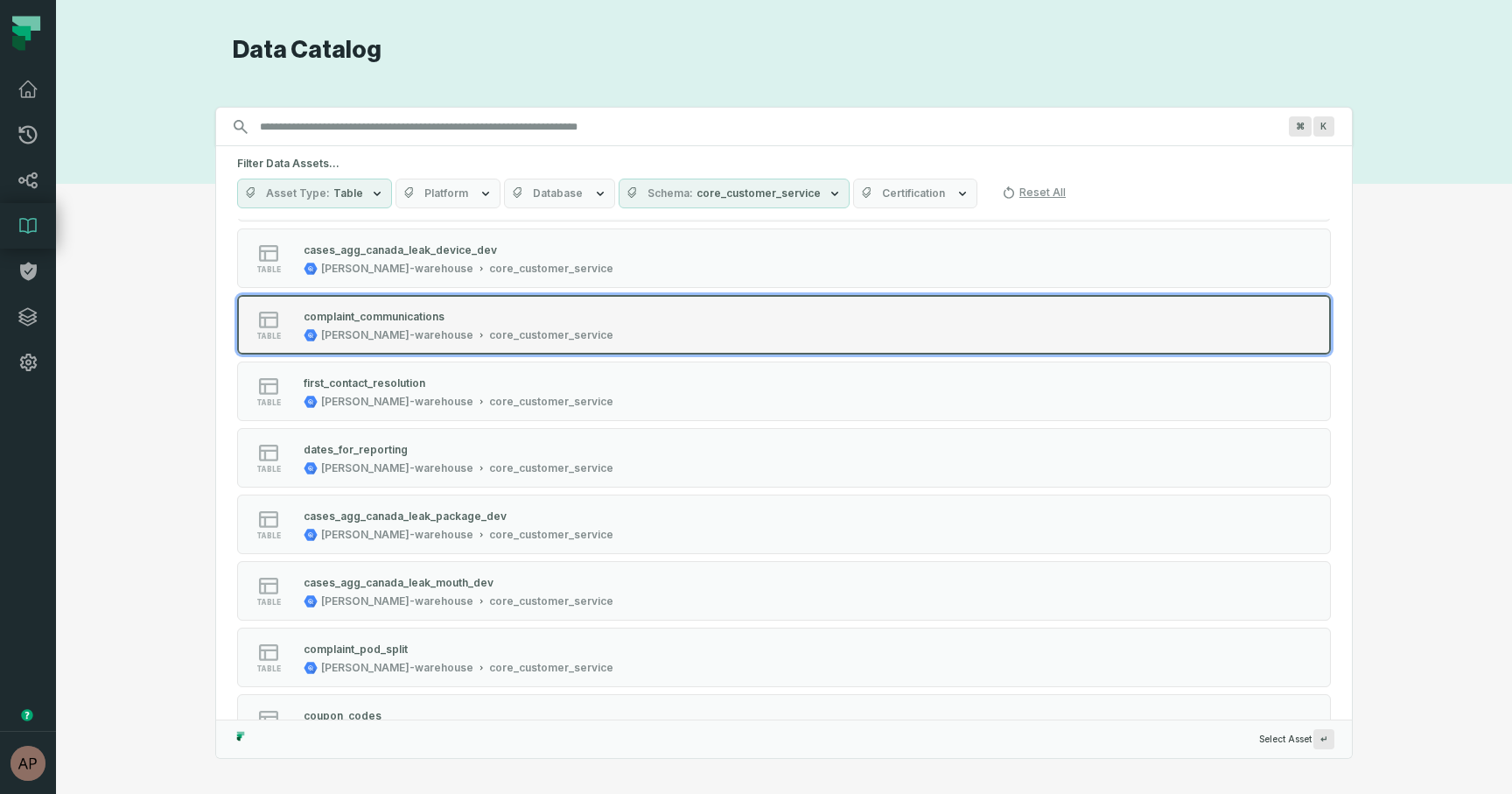
scroll to position [514, 0]
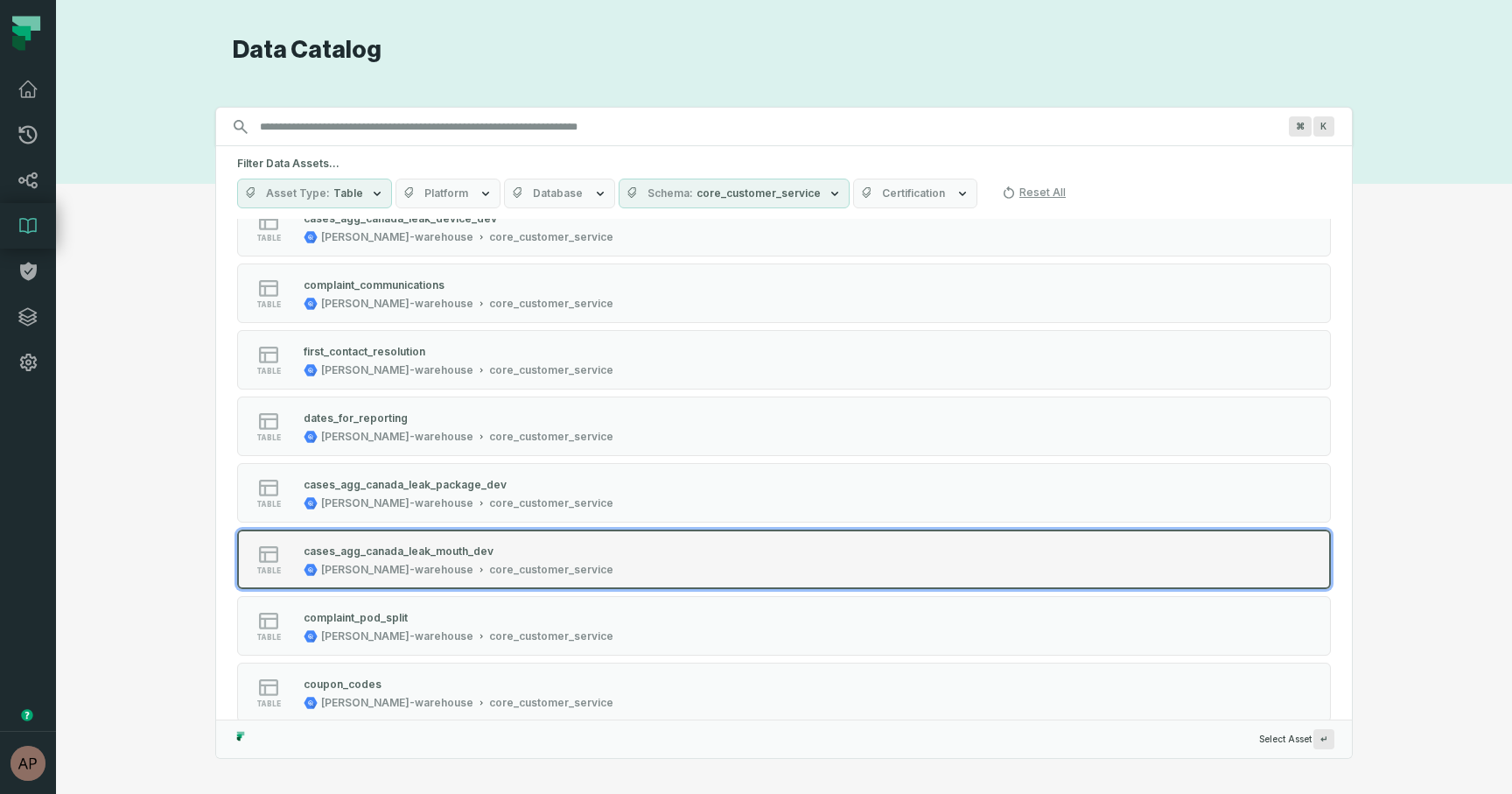
click at [486, 549] on div "cases_agg_canada_leak_mouth_dev" at bounding box center [399, 551] width 190 height 14
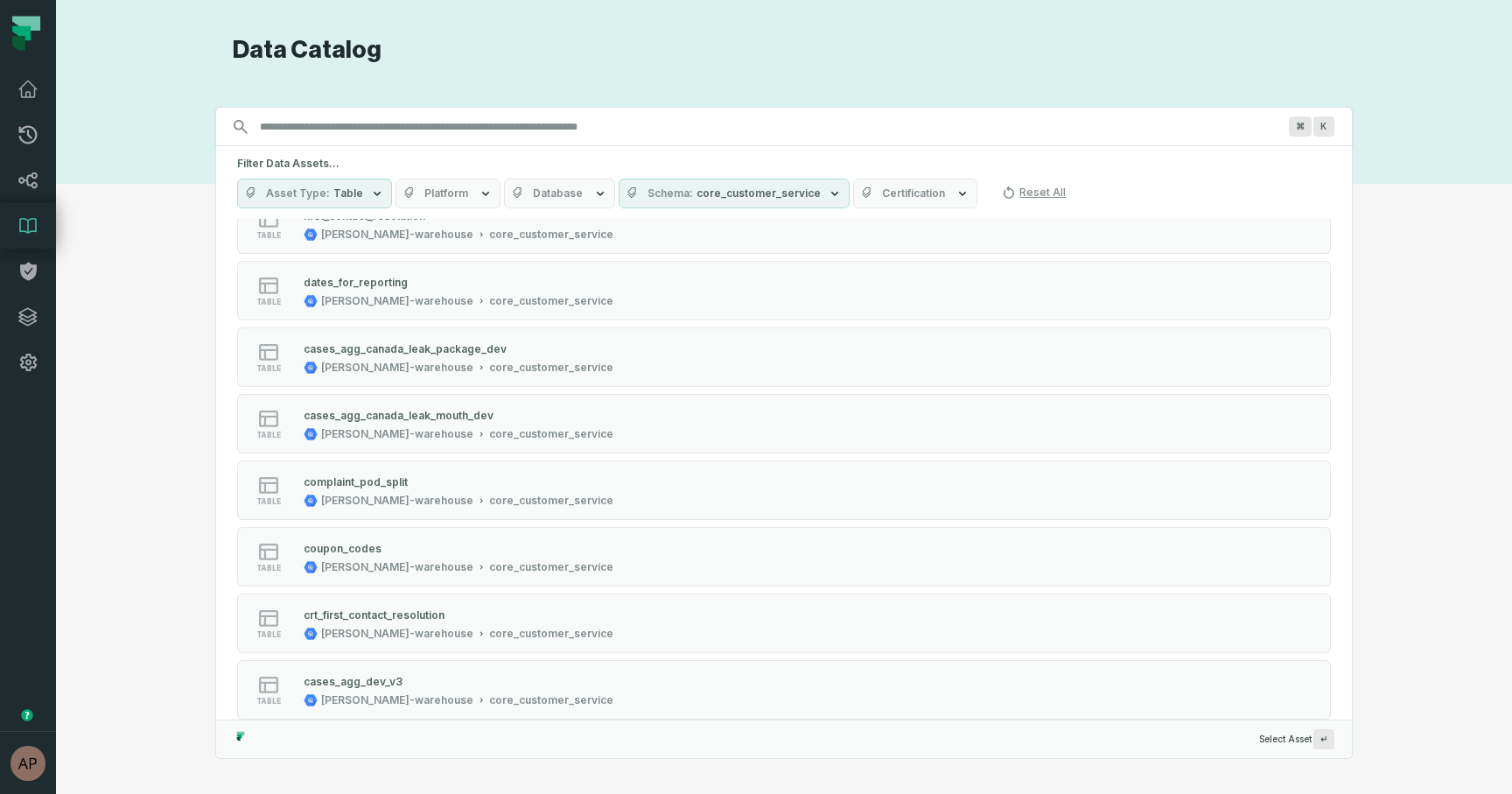
scroll to position [651, 0]
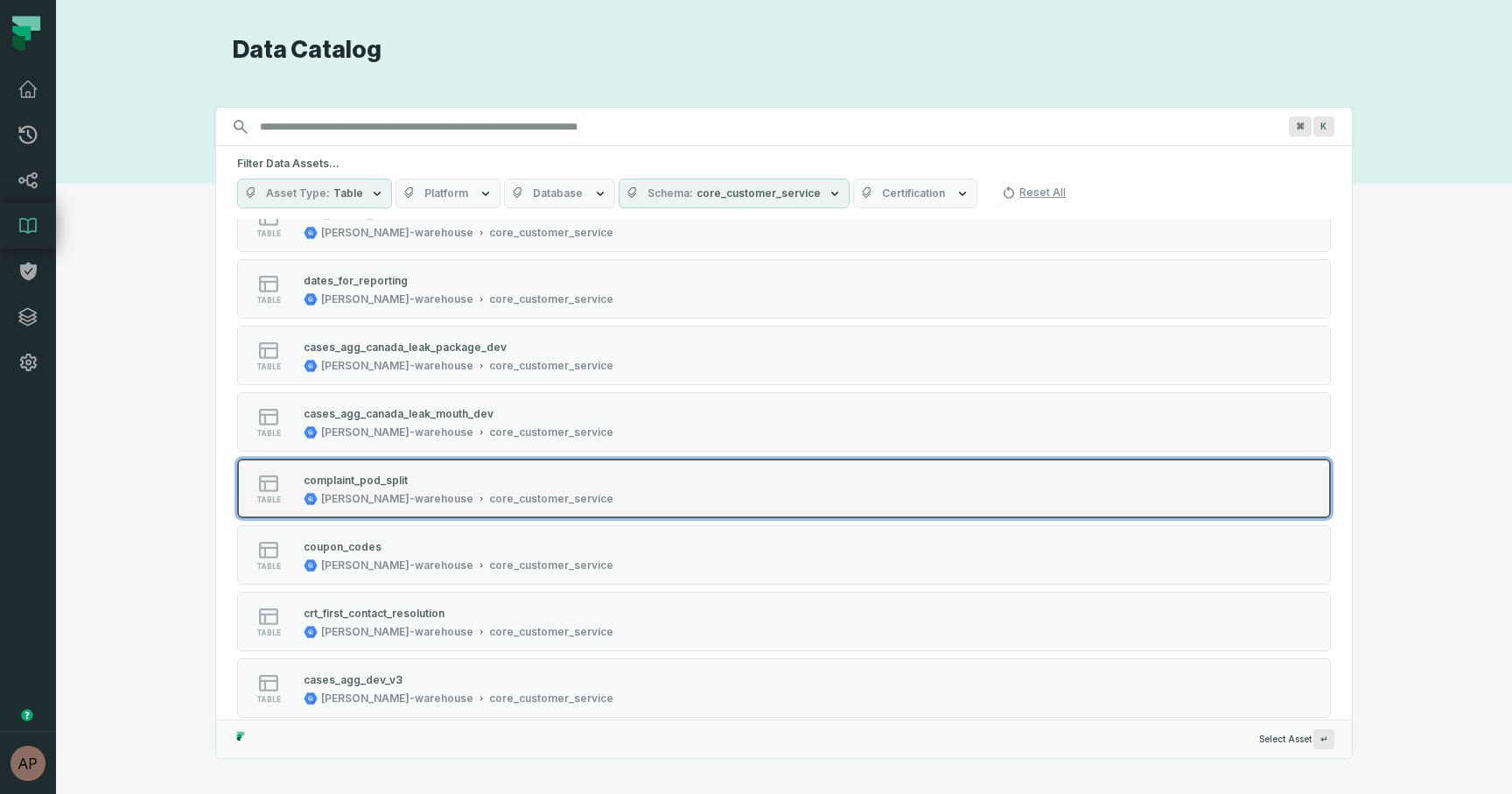
click at [535, 498] on div "complaint_pod_split juul-warehouse core_customer_service" at bounding box center [459, 488] width 324 height 35
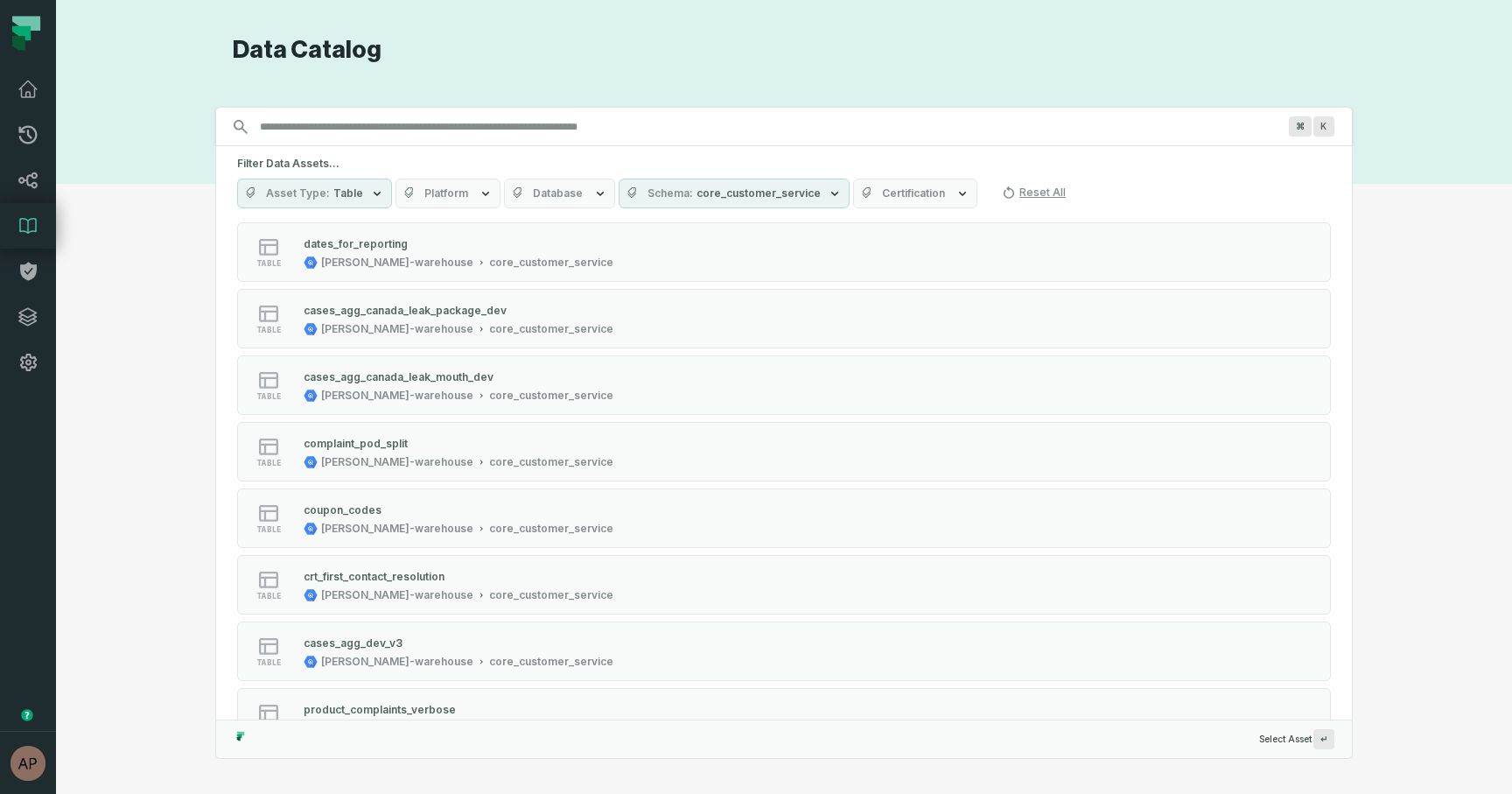
scroll to position [699, 0]
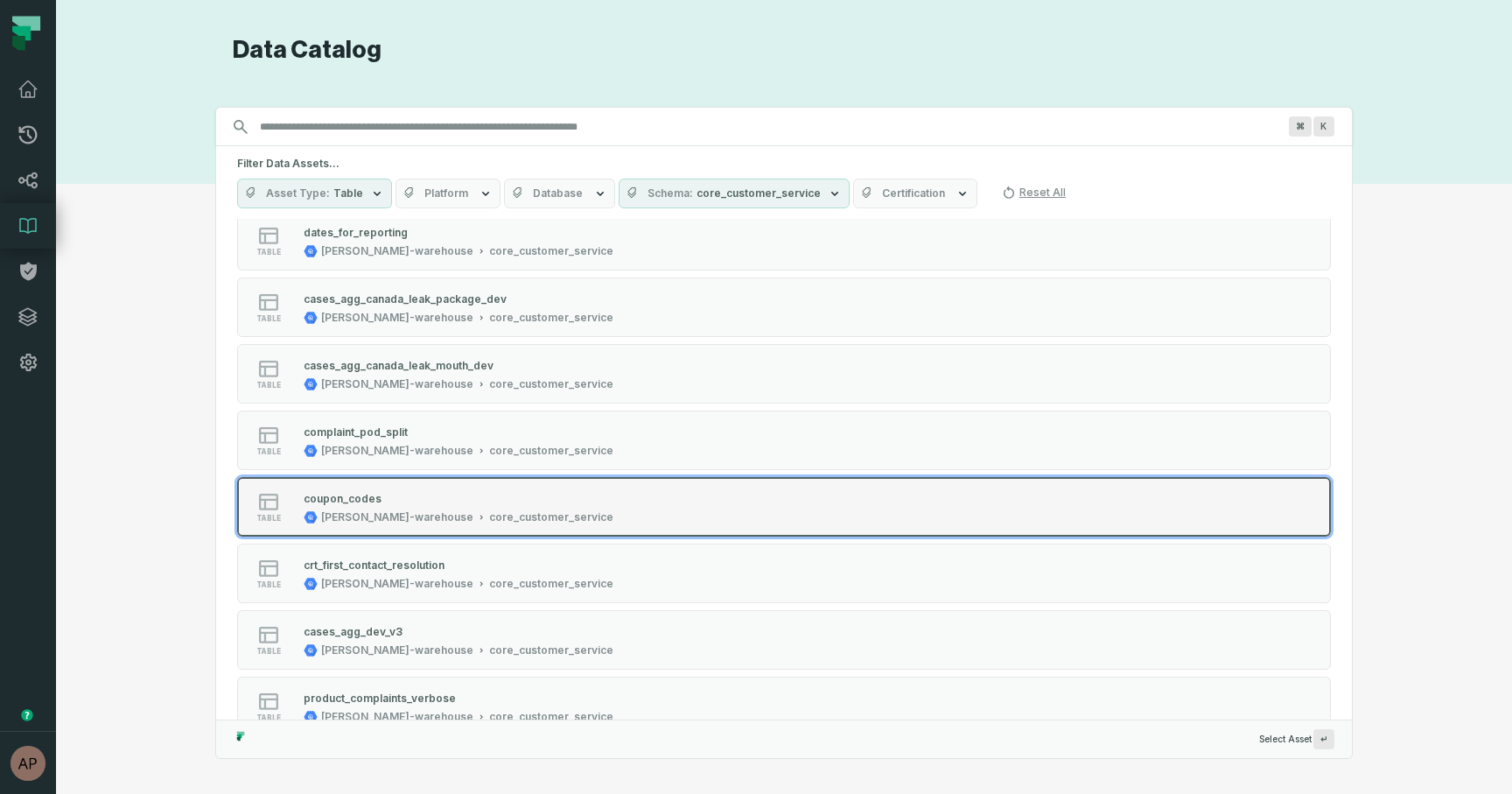
click at [489, 509] on div "coupon_codes juul-warehouse core_customer_service" at bounding box center [459, 507] width 324 height 35
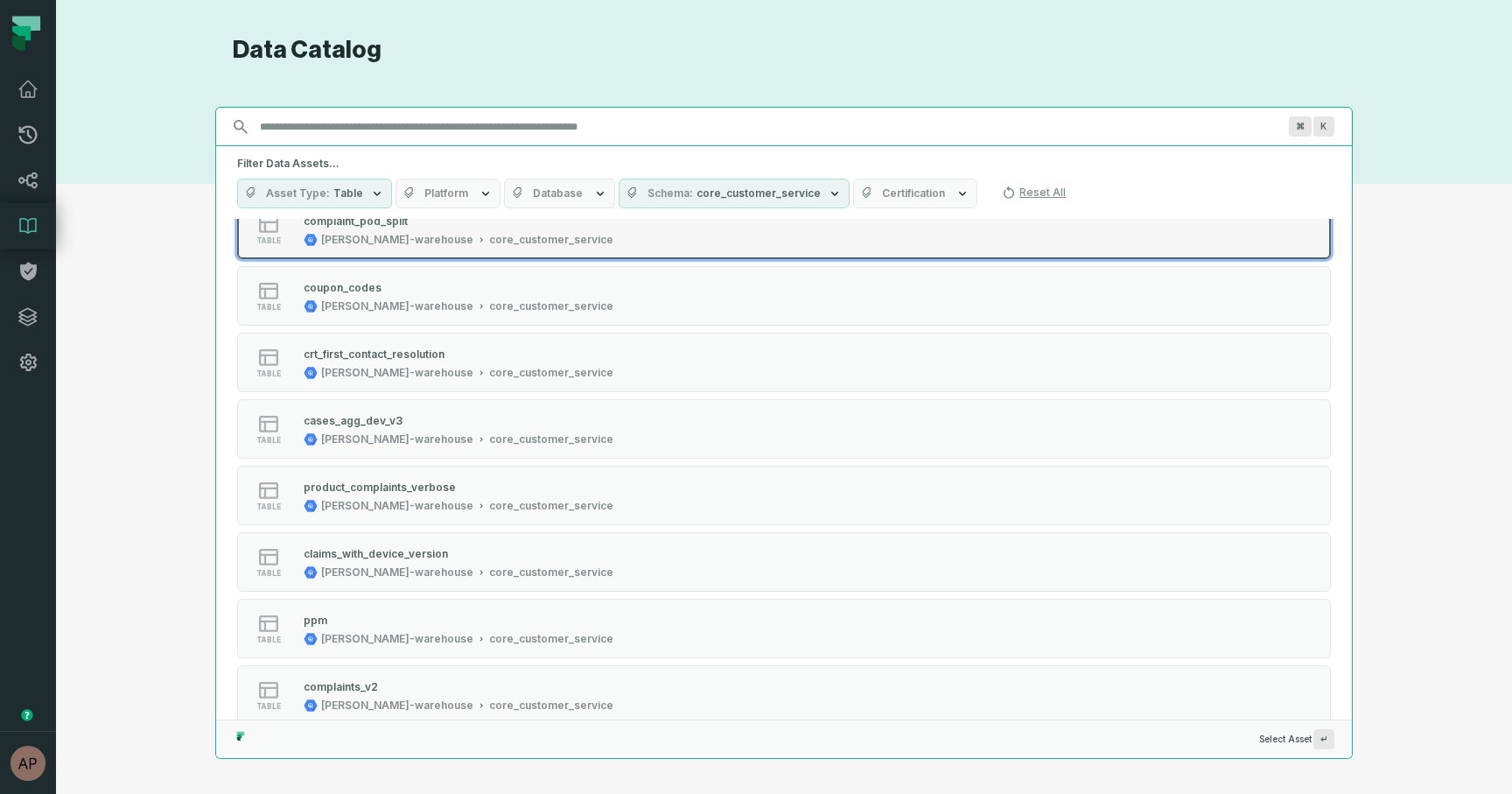
scroll to position [922, 0]
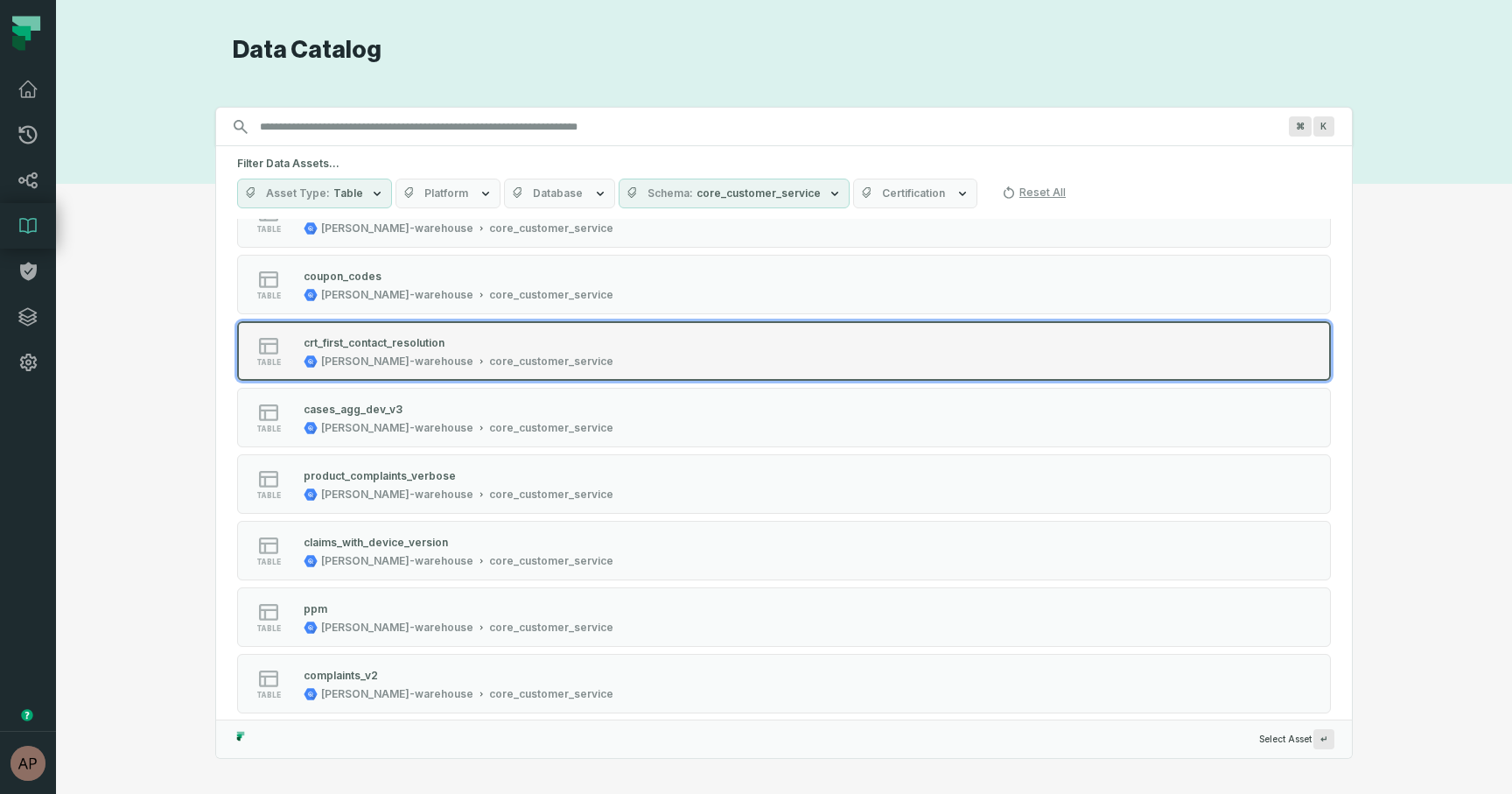
click at [444, 353] on div "crt_first_contact_resolution juul-warehouse core_customer_service" at bounding box center [459, 351] width 324 height 35
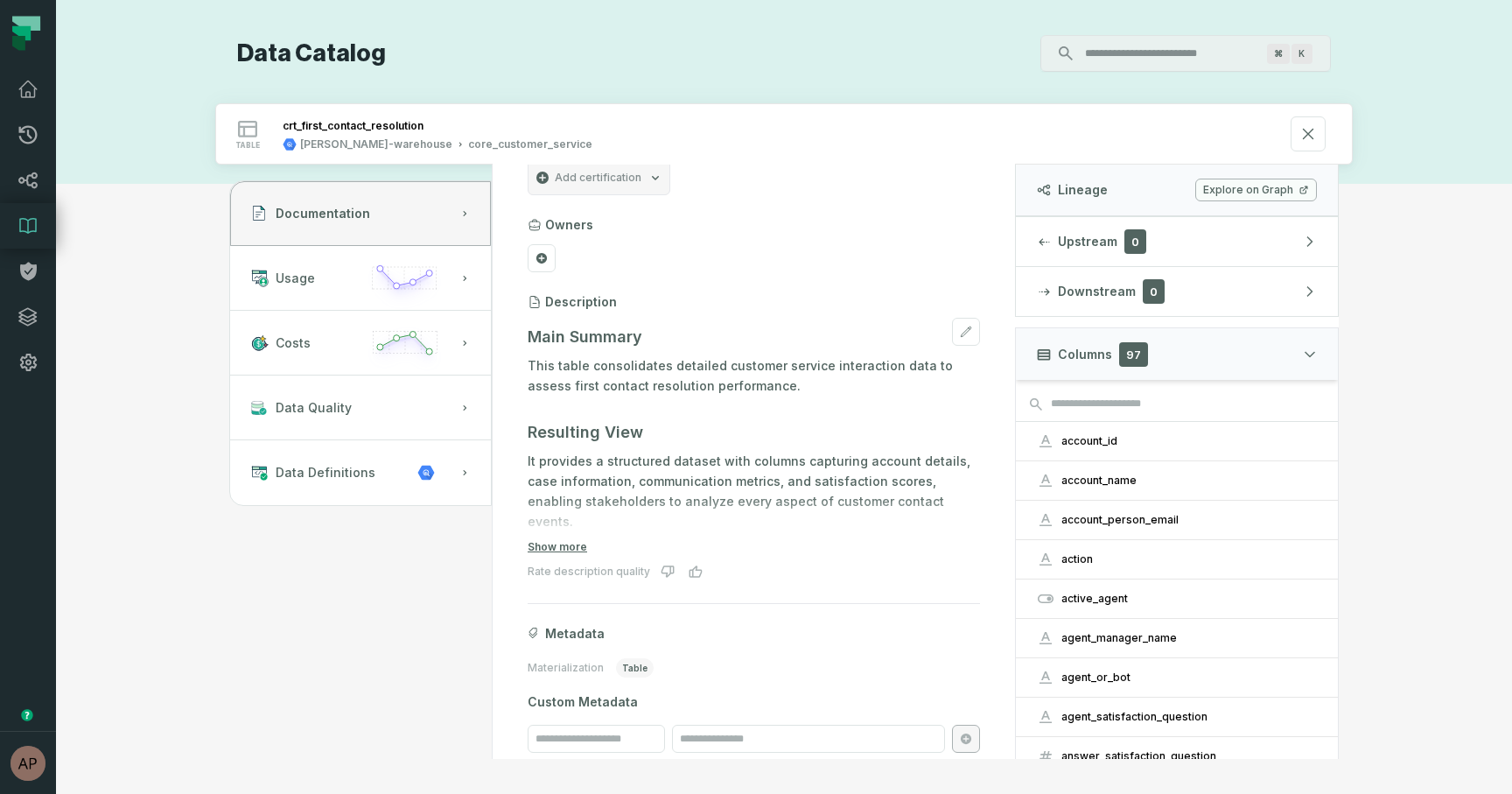
scroll to position [41, 0]
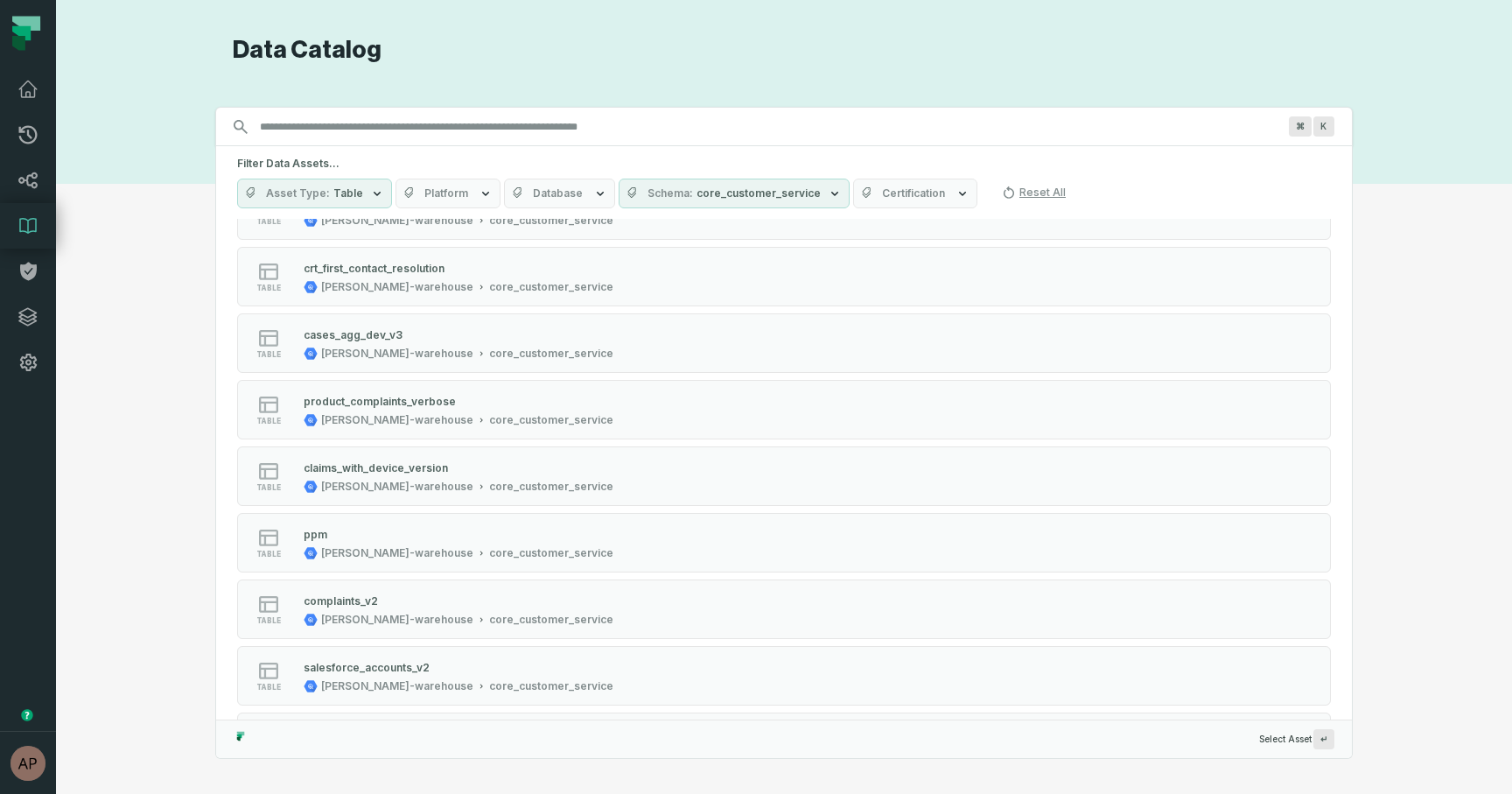
scroll to position [1016, 0]
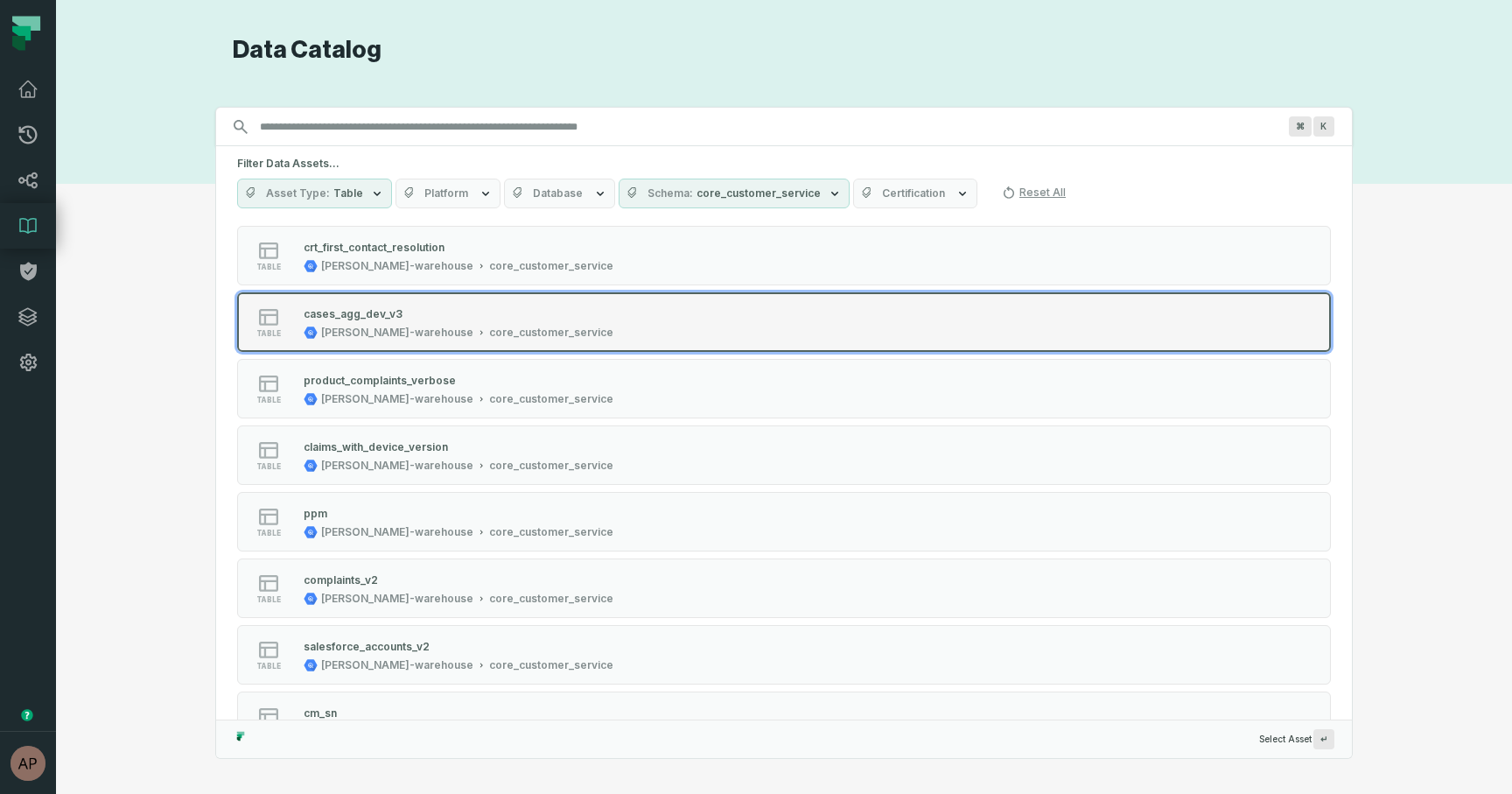
click at [489, 335] on div "core_customer_service" at bounding box center [551, 333] width 124 height 14
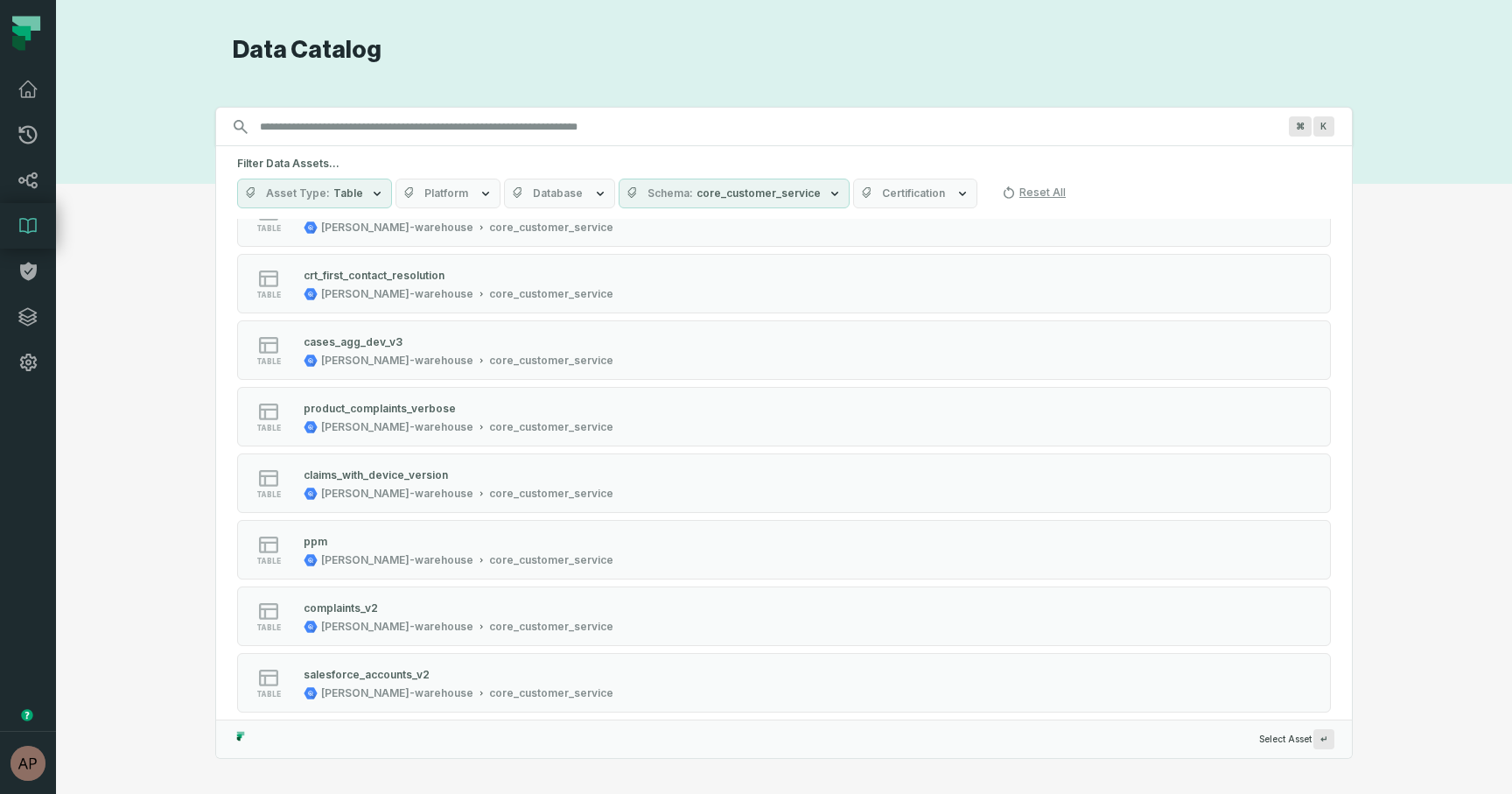
scroll to position [998, 0]
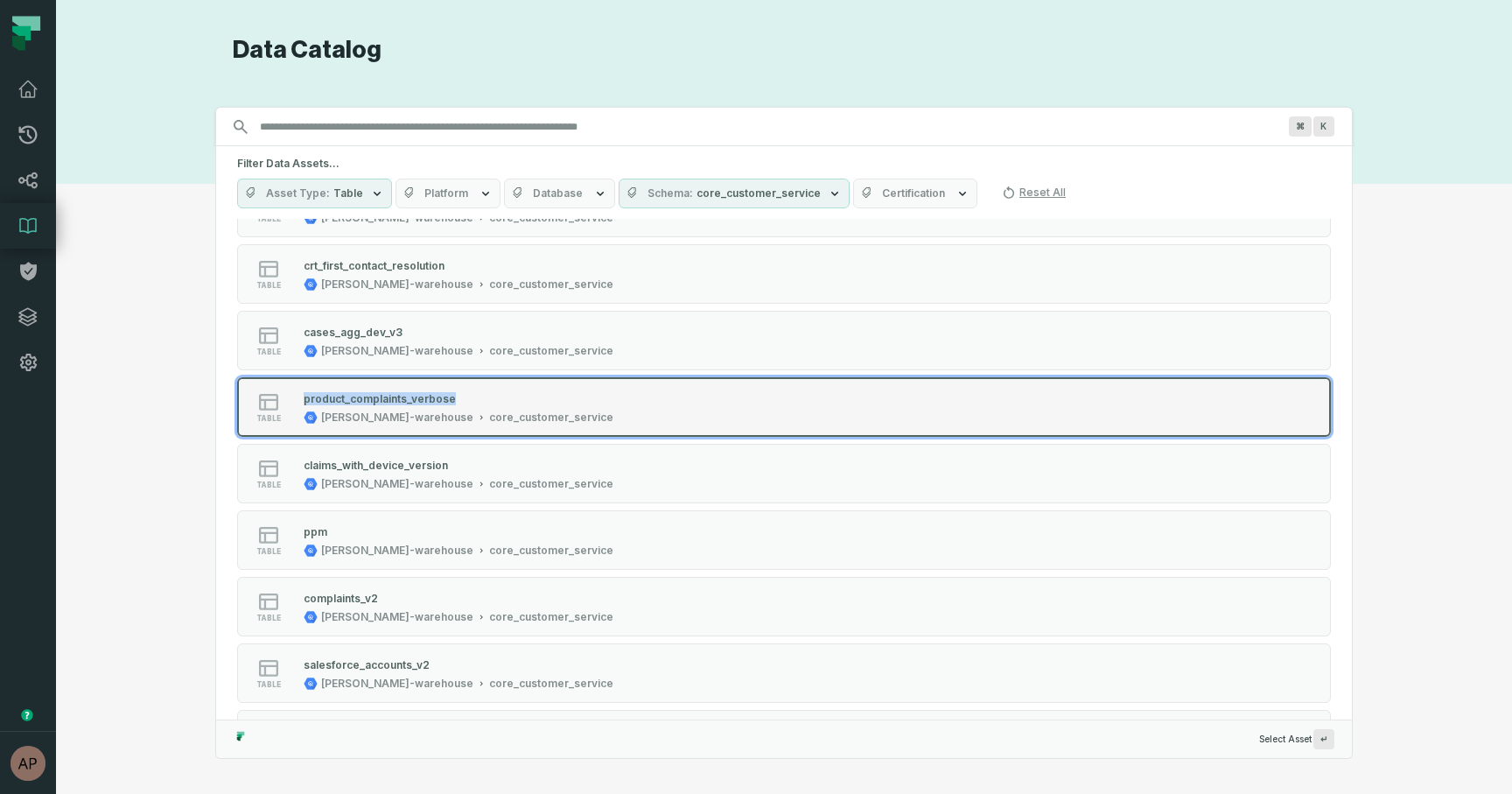
click at [1084, 419] on button "table product_complaints_verbose juul-warehouse core_customer_service" at bounding box center [784, 407] width 1094 height 60
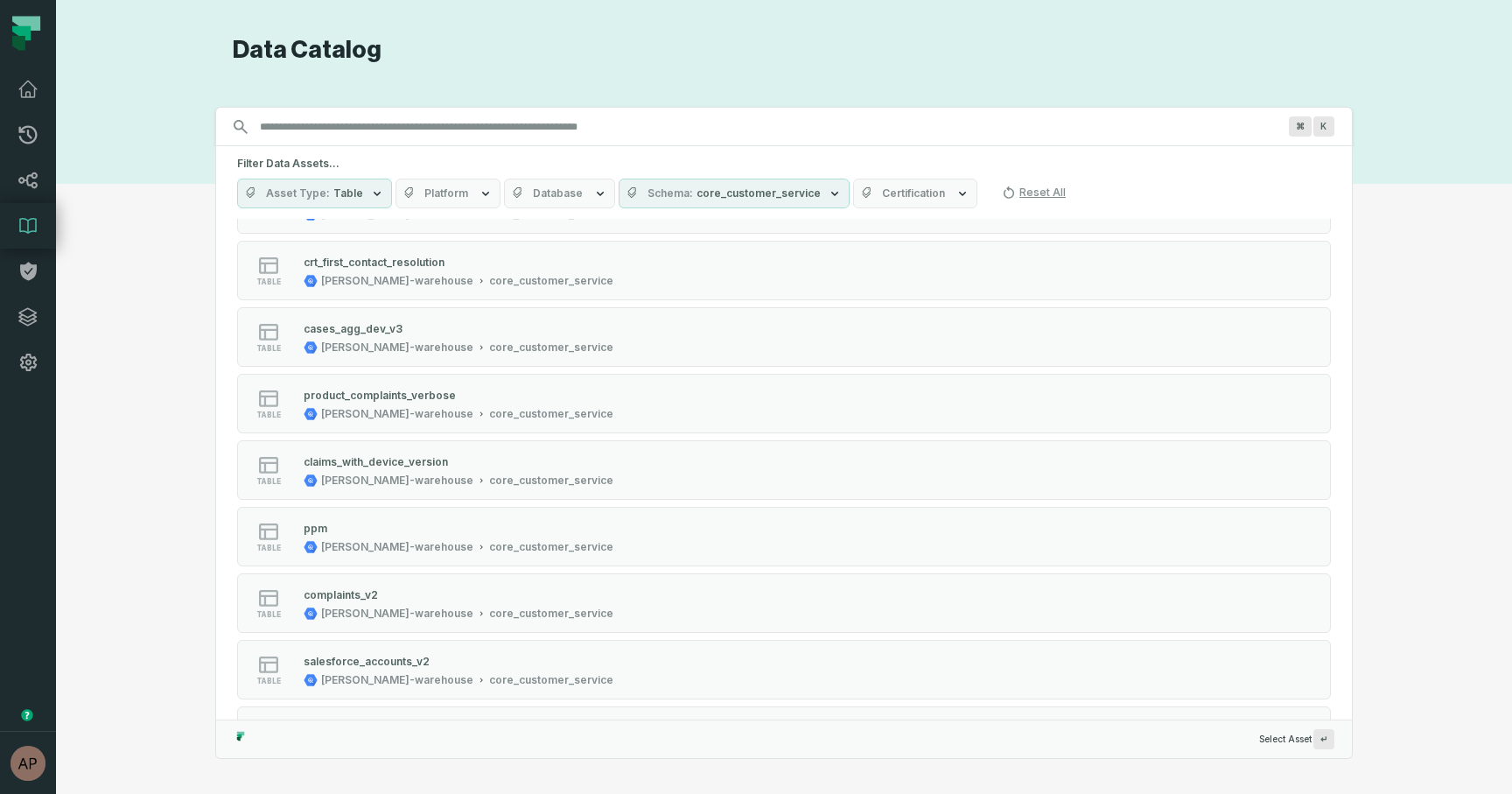
scroll to position [1005, 0]
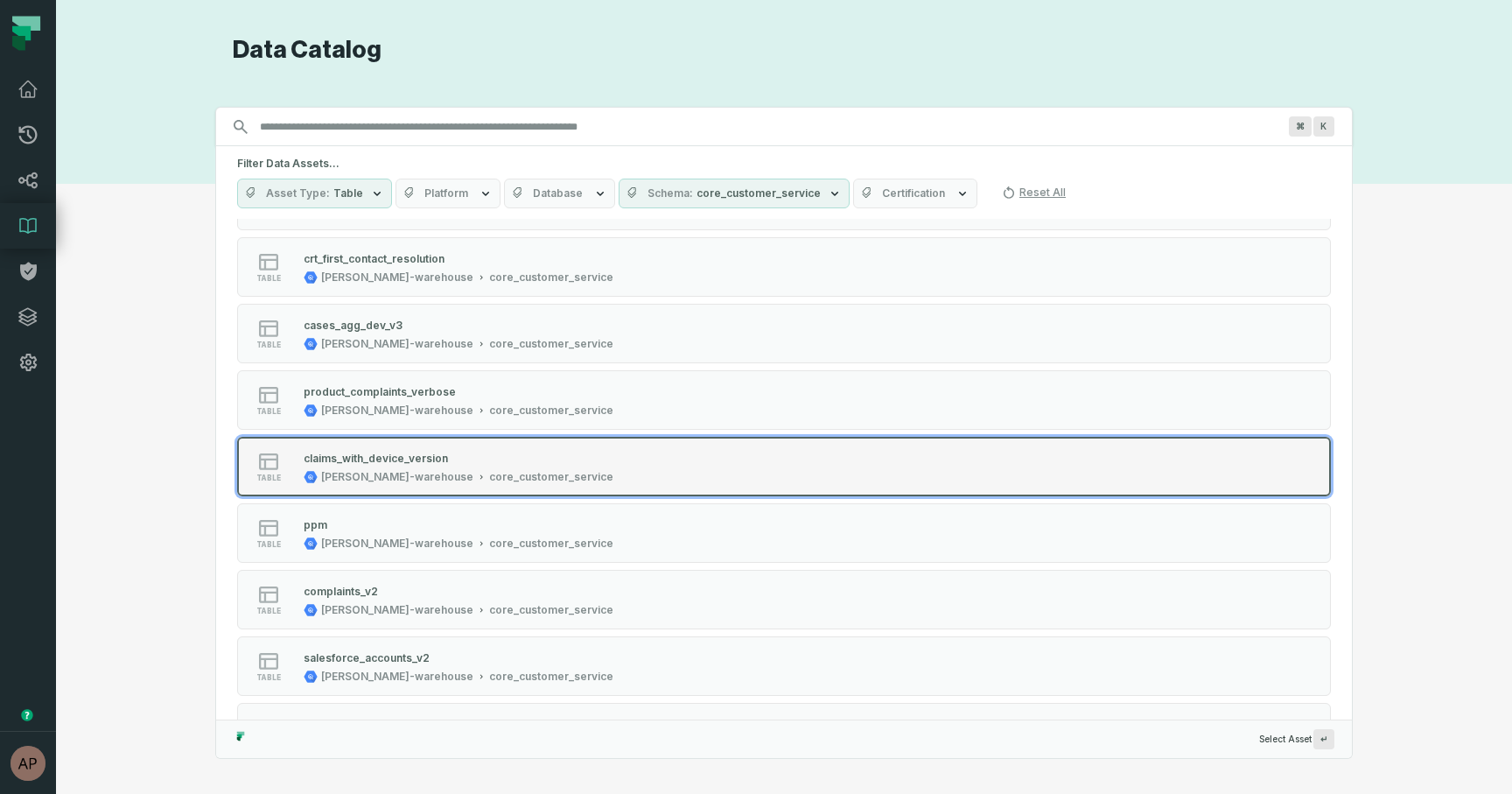
click at [499, 452] on div "claims_with_device_version" at bounding box center [459, 457] width 310 height 17
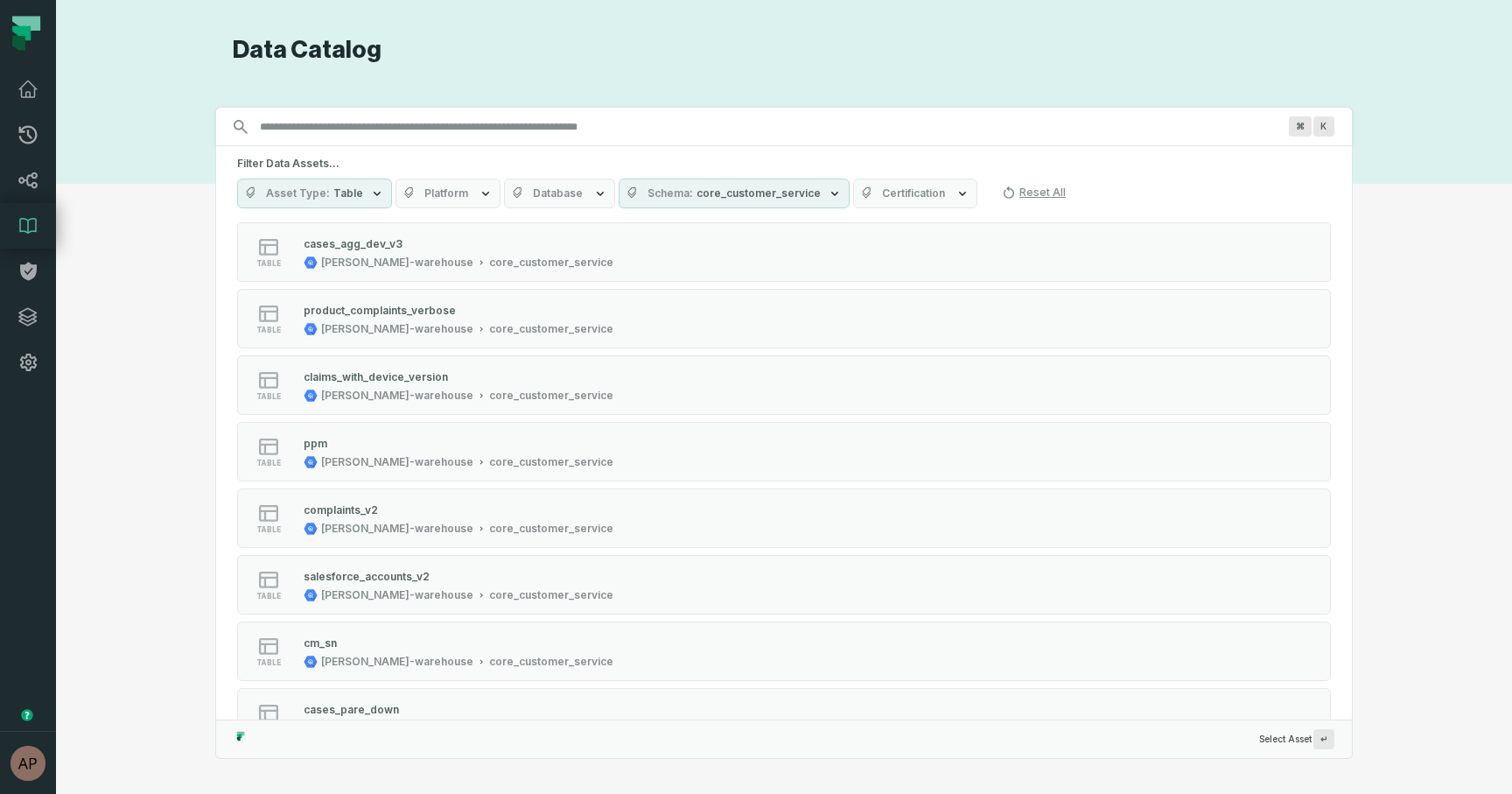
scroll to position [1103, 0]
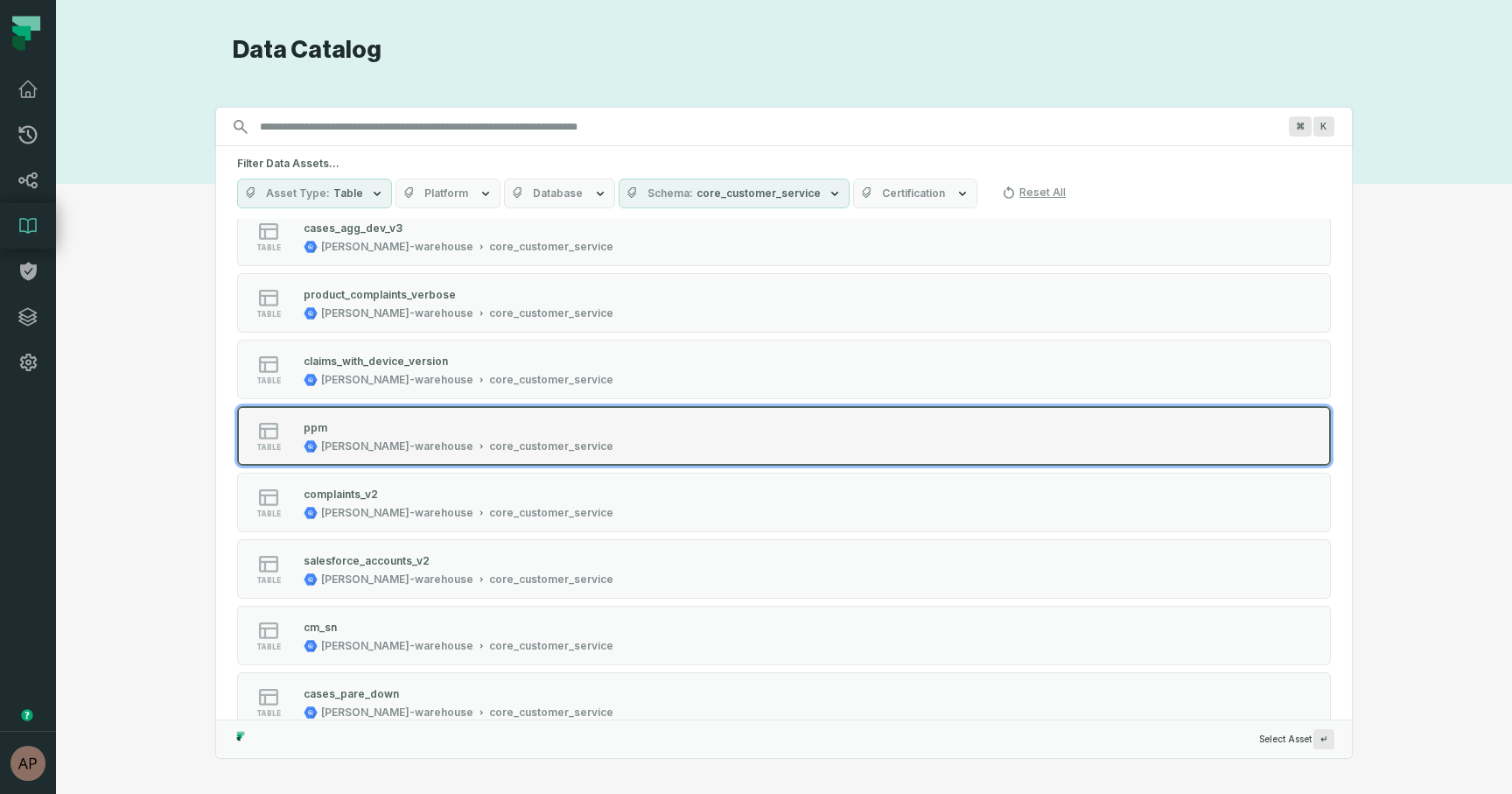
click at [425, 431] on div "ppm" at bounding box center [459, 426] width 310 height 17
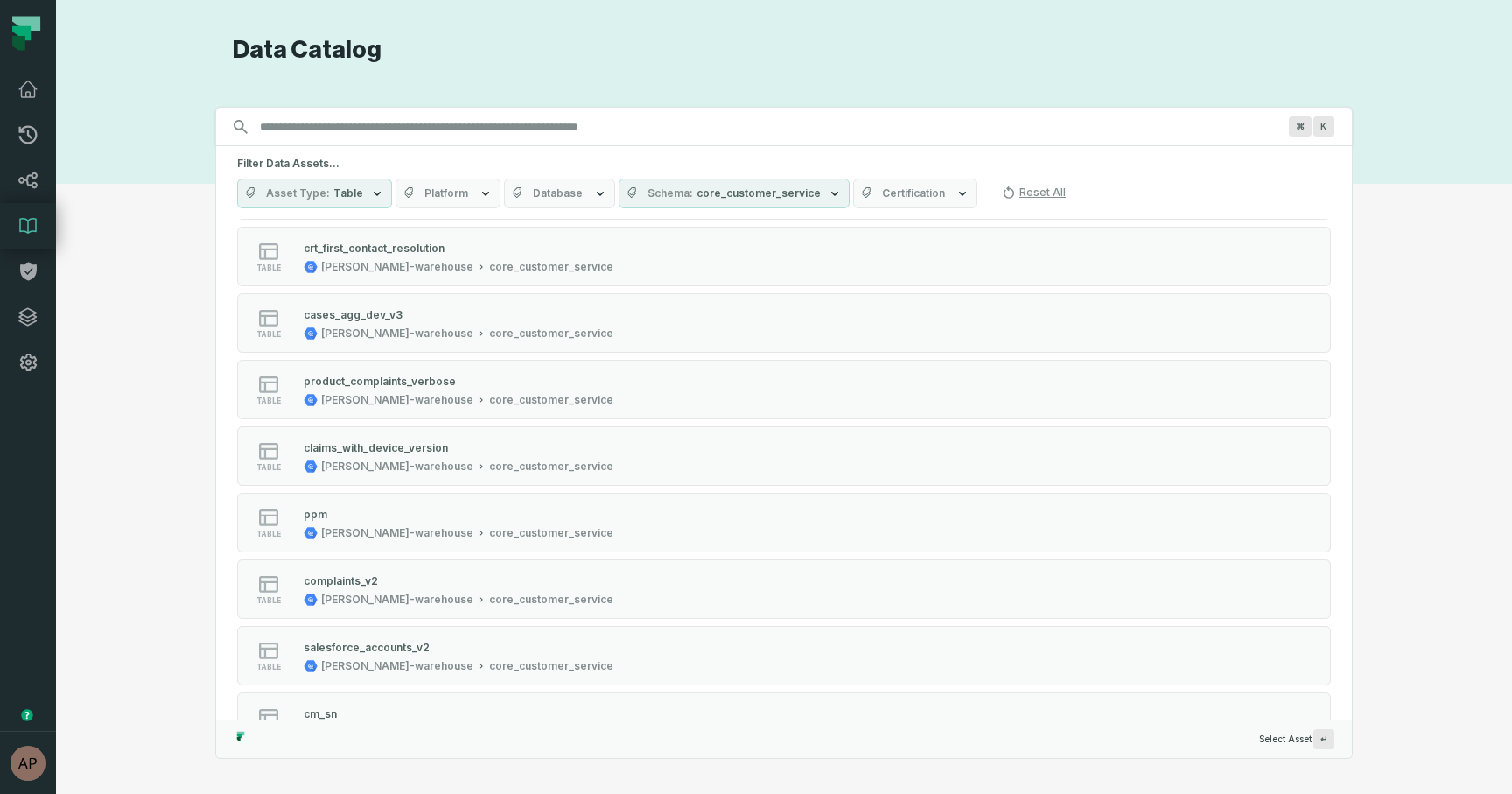
scroll to position [1044, 0]
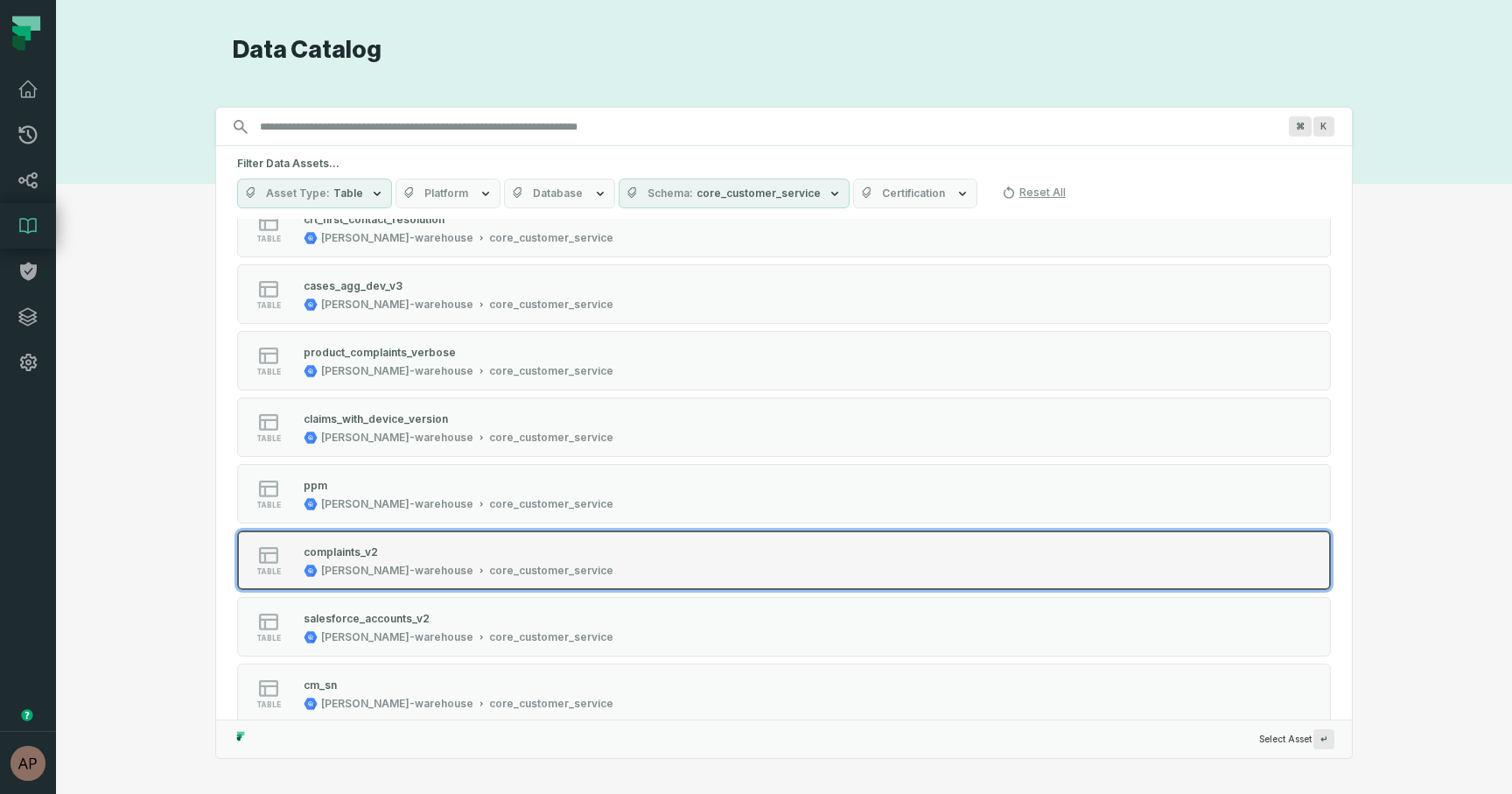
click at [355, 546] on div "complaints_v2" at bounding box center [341, 552] width 74 height 14
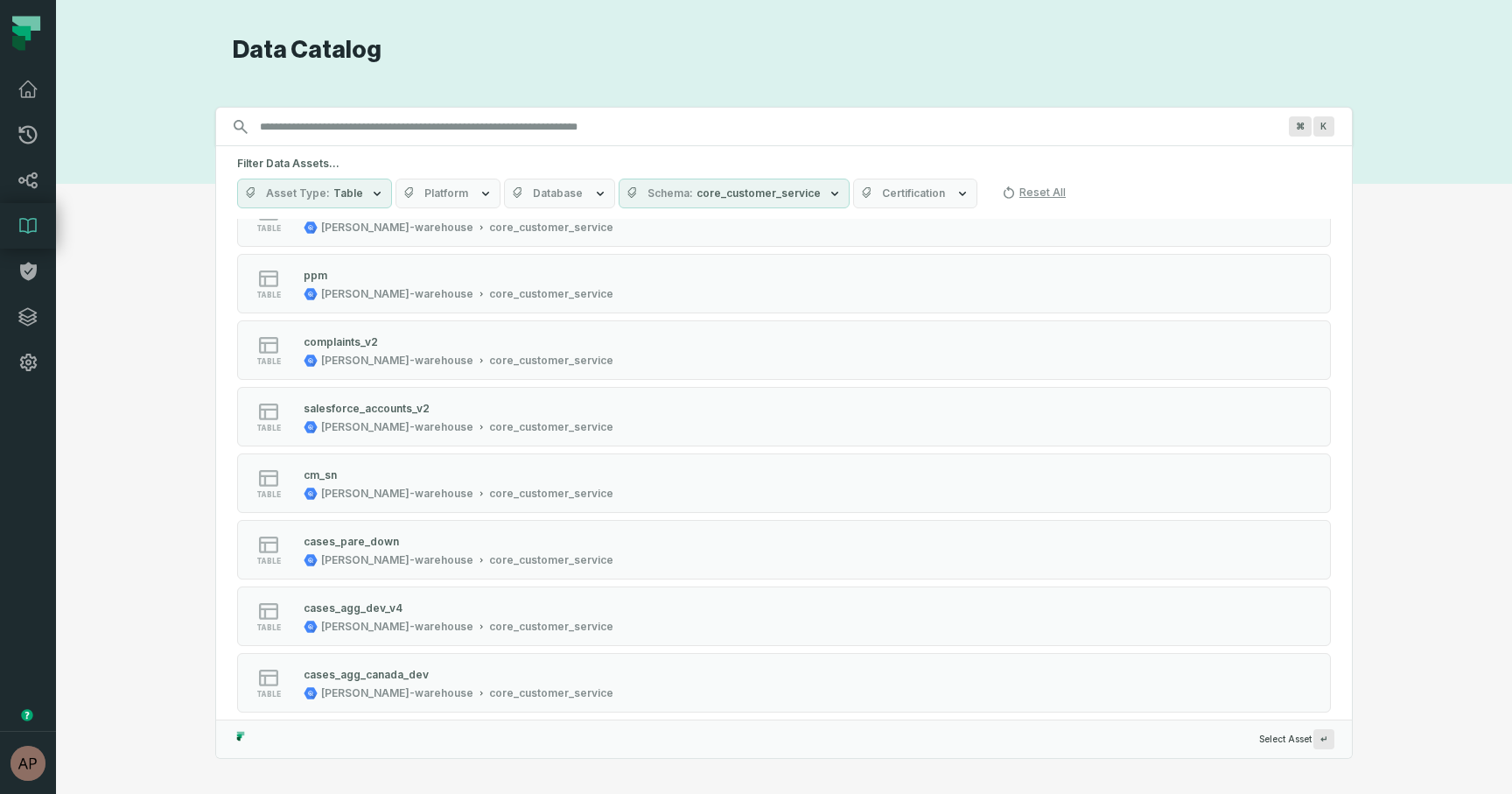
scroll to position [1274, 0]
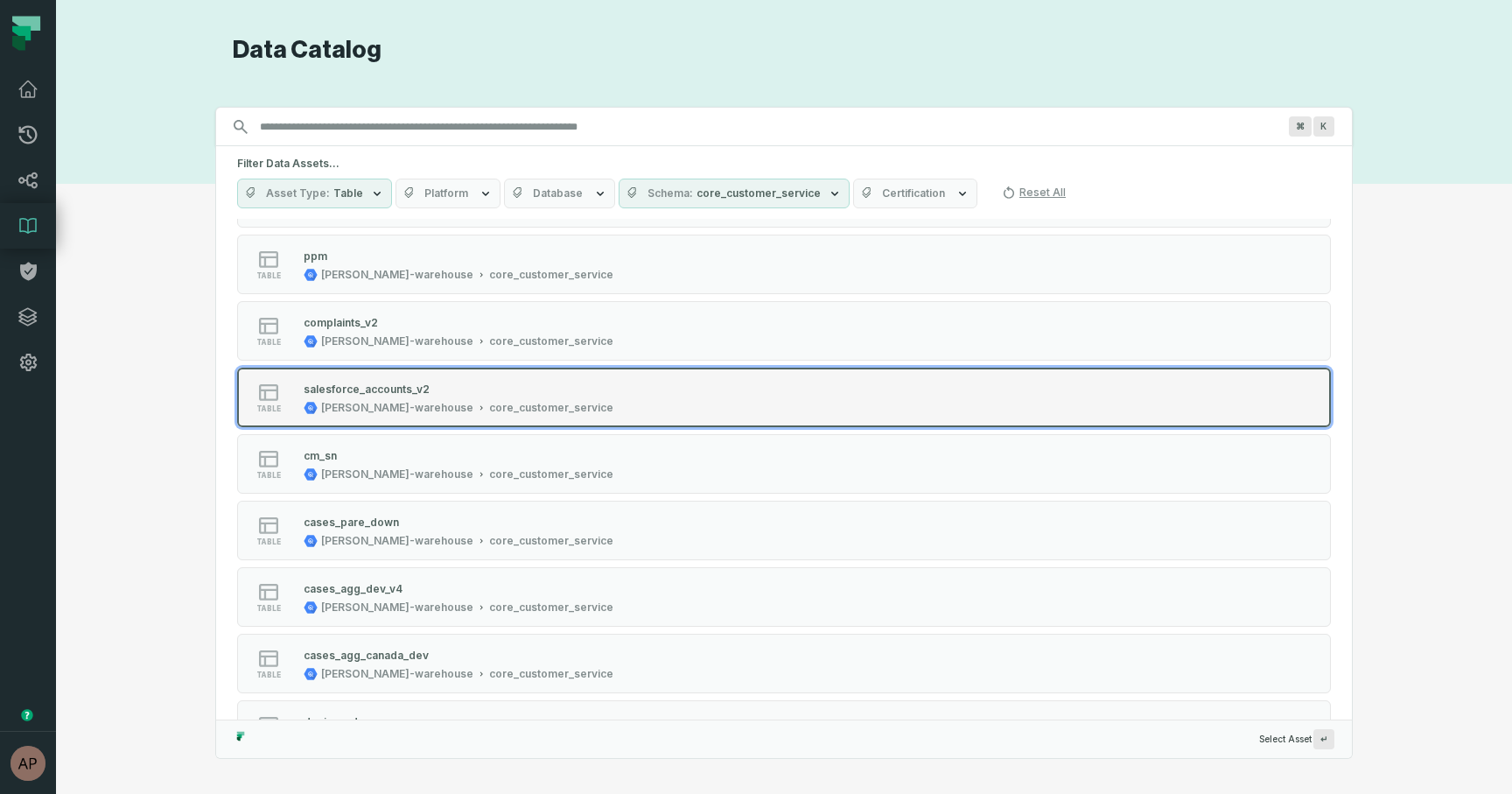
click at [405, 412] on div "juul-warehouse core_customer_service" at bounding box center [459, 407] width 310 height 14
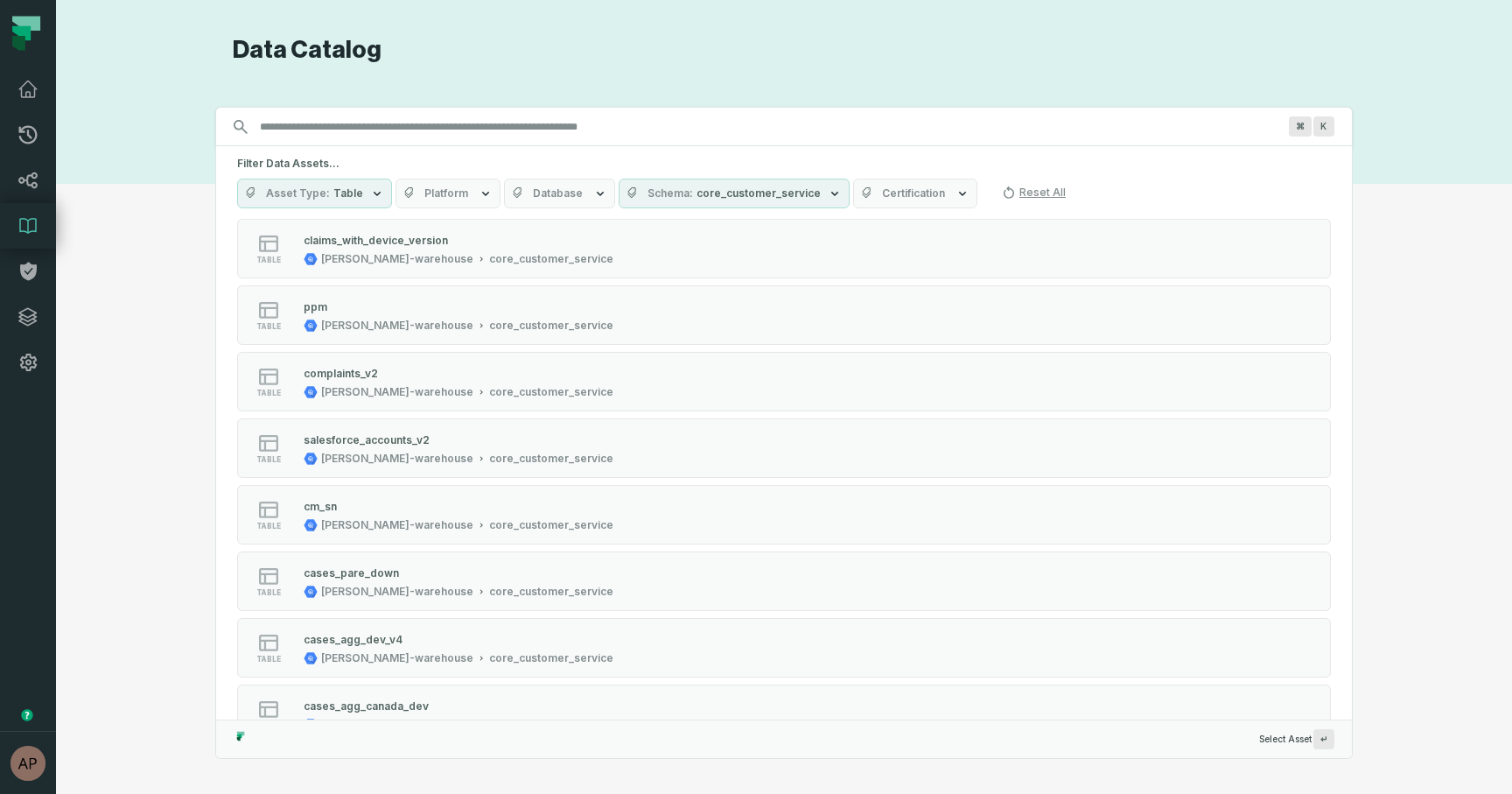
scroll to position [1212, 0]
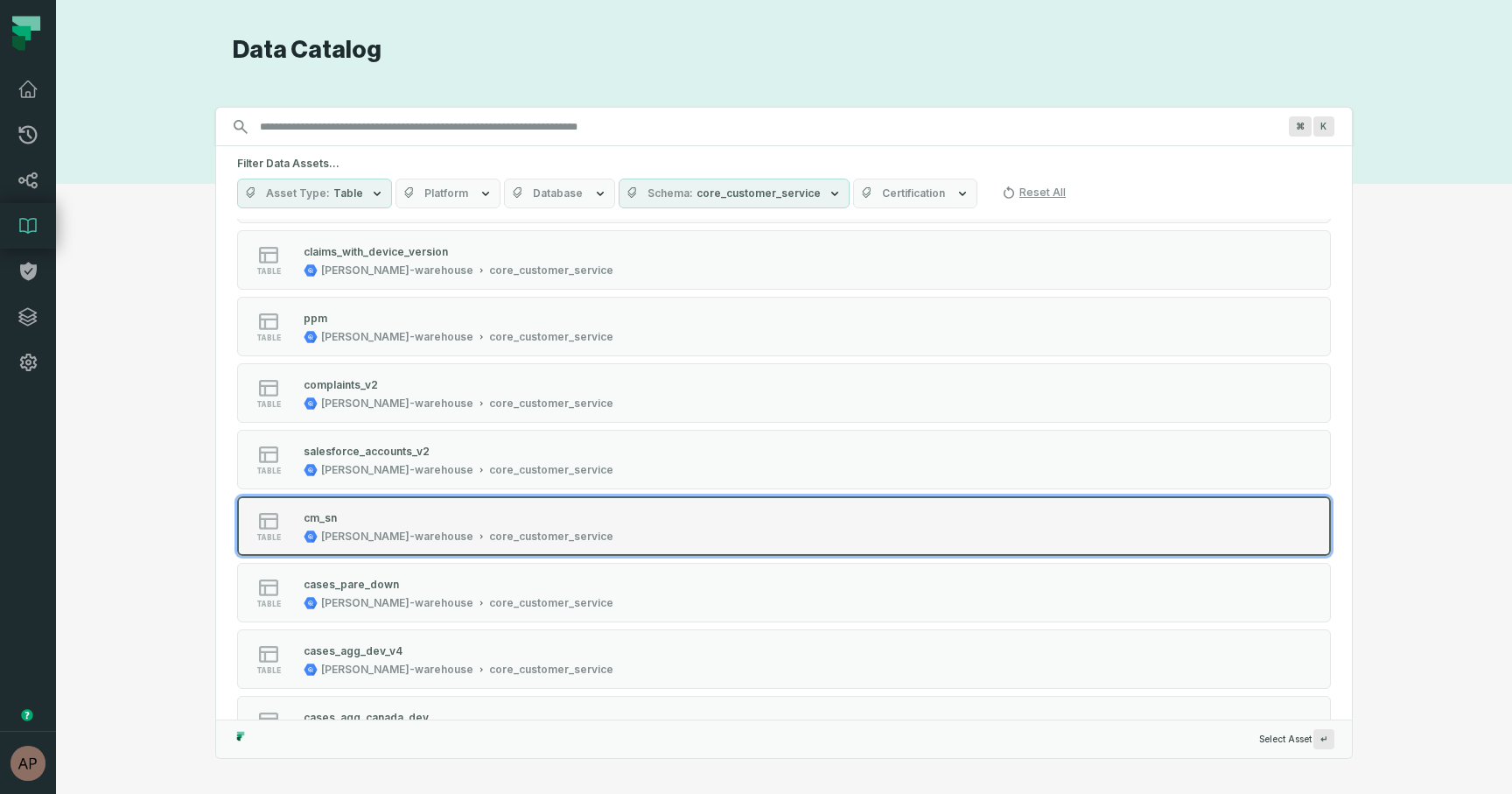
click at [447, 517] on div "cm_sn" at bounding box center [459, 517] width 310 height 17
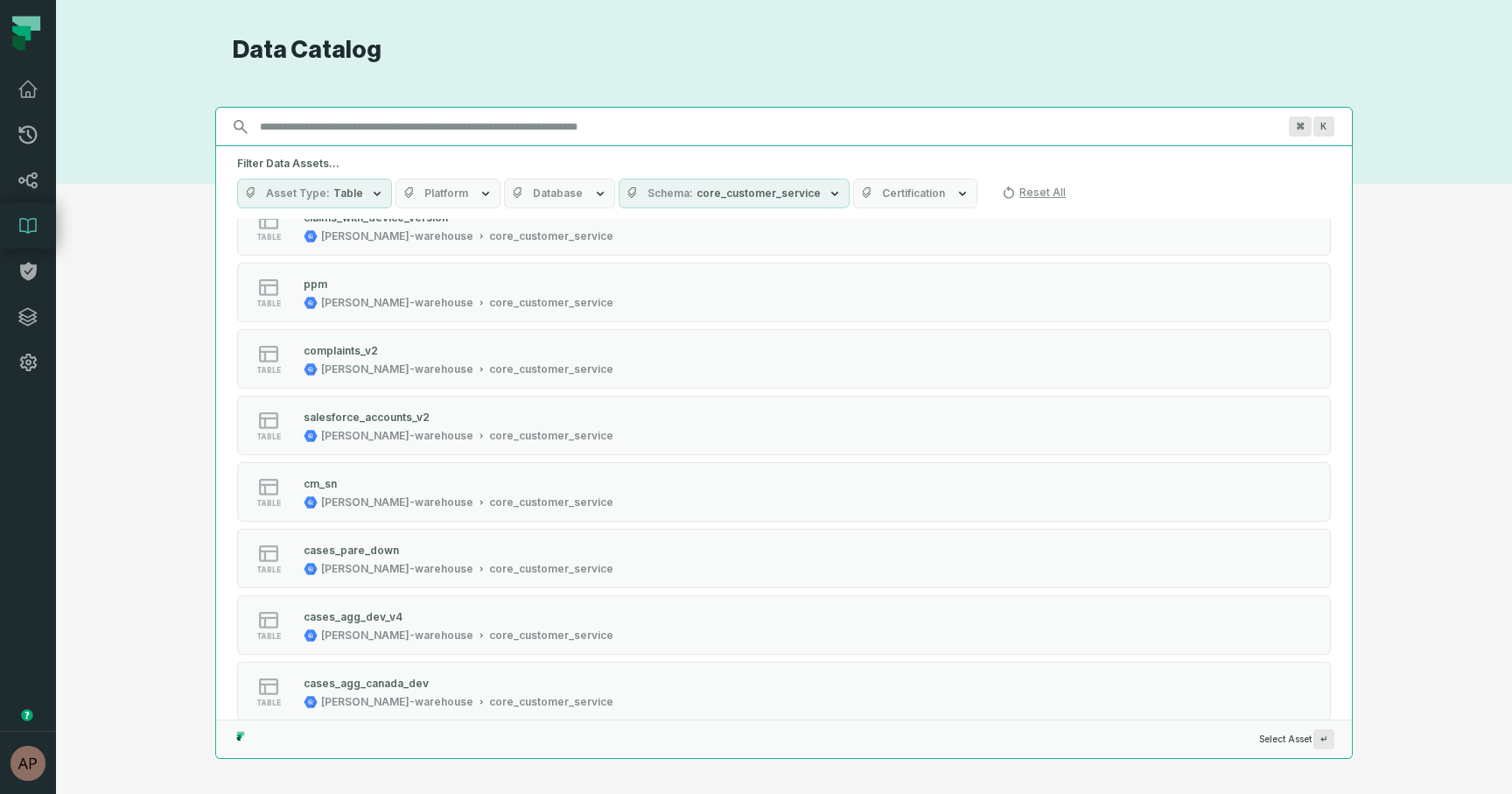
scroll to position [1267, 0]
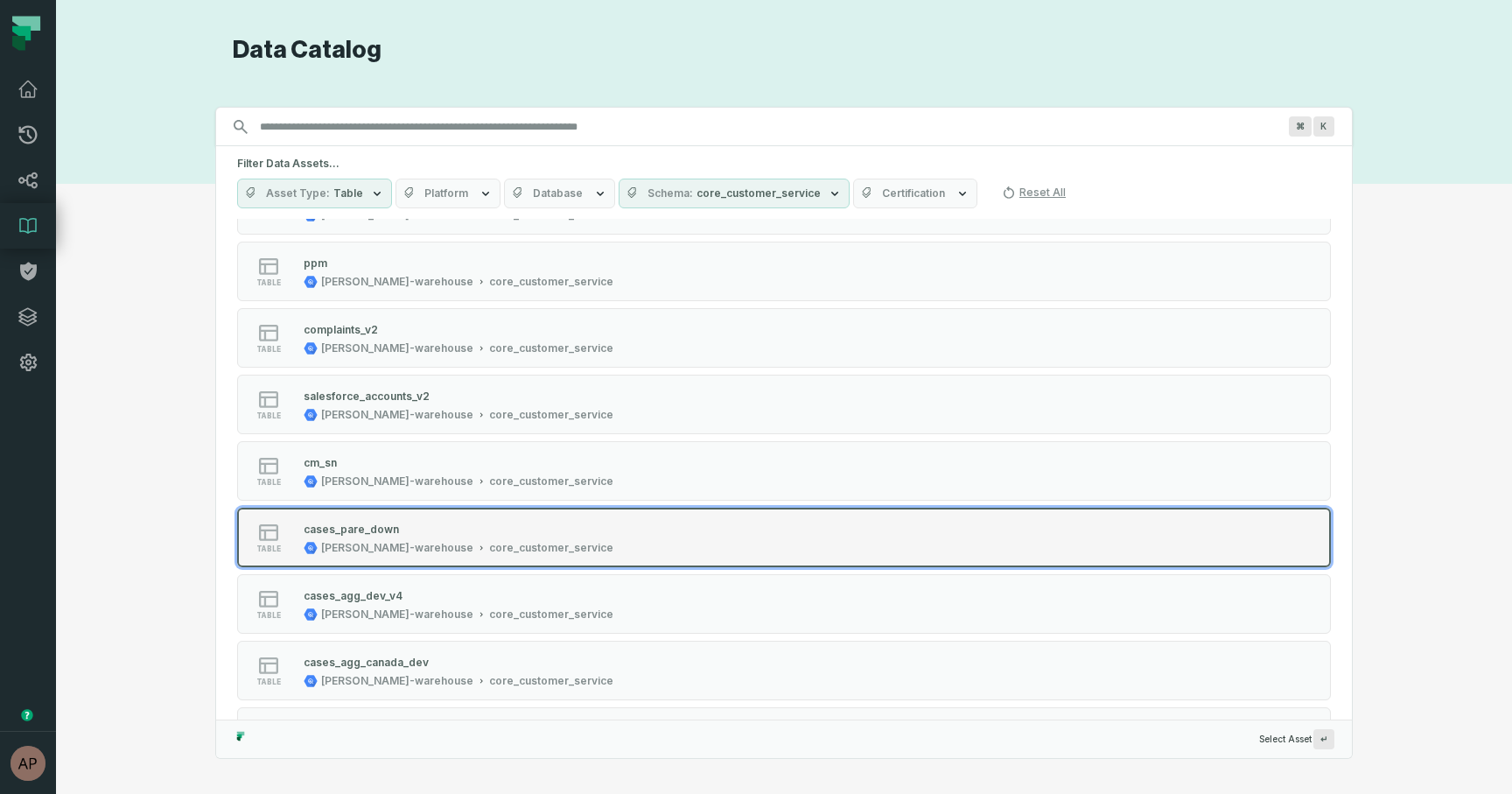
click at [357, 537] on div "cases_pare_down juul-warehouse core_customer_service" at bounding box center [459, 537] width 324 height 35
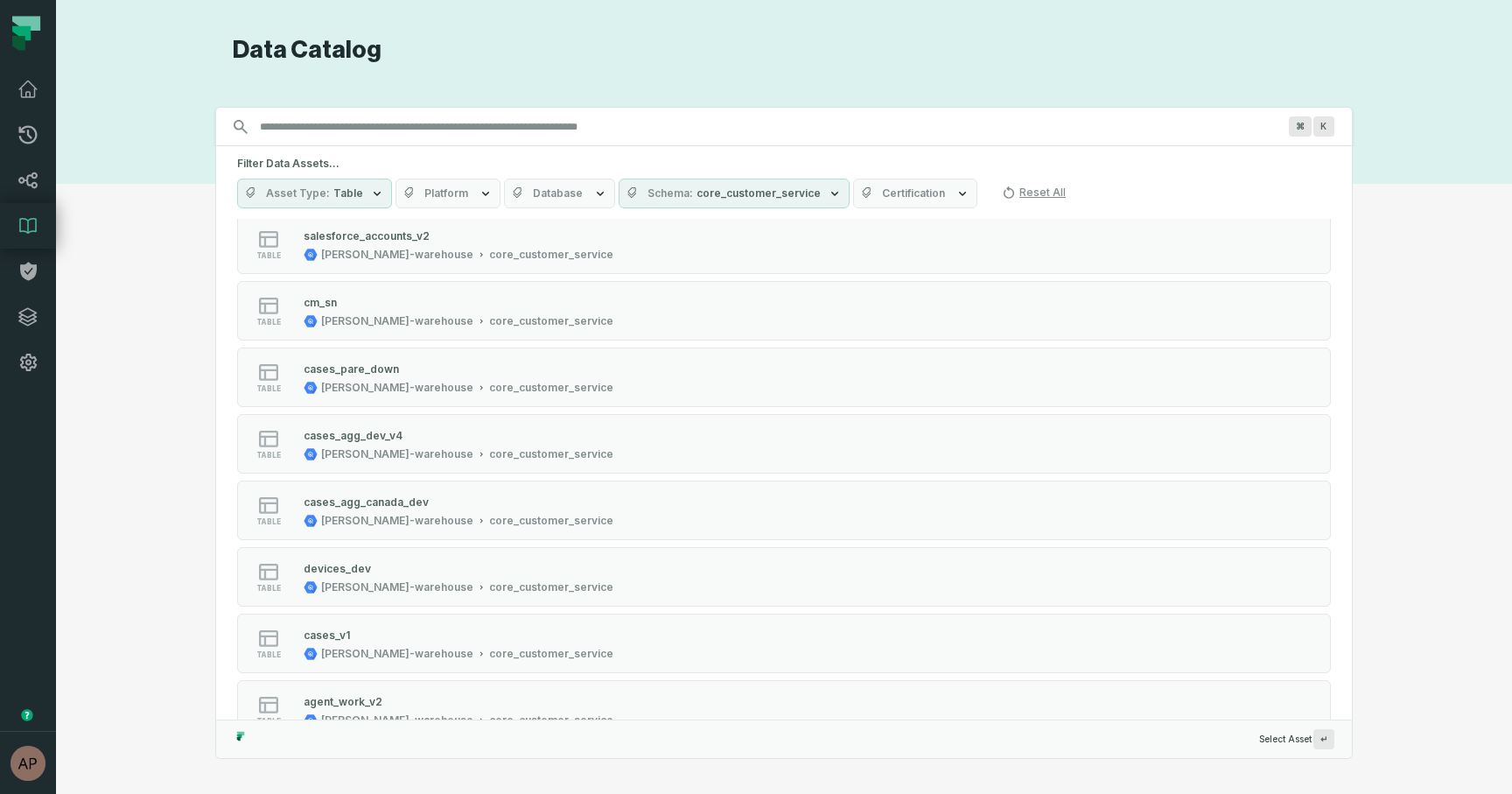
scroll to position [1448, 0]
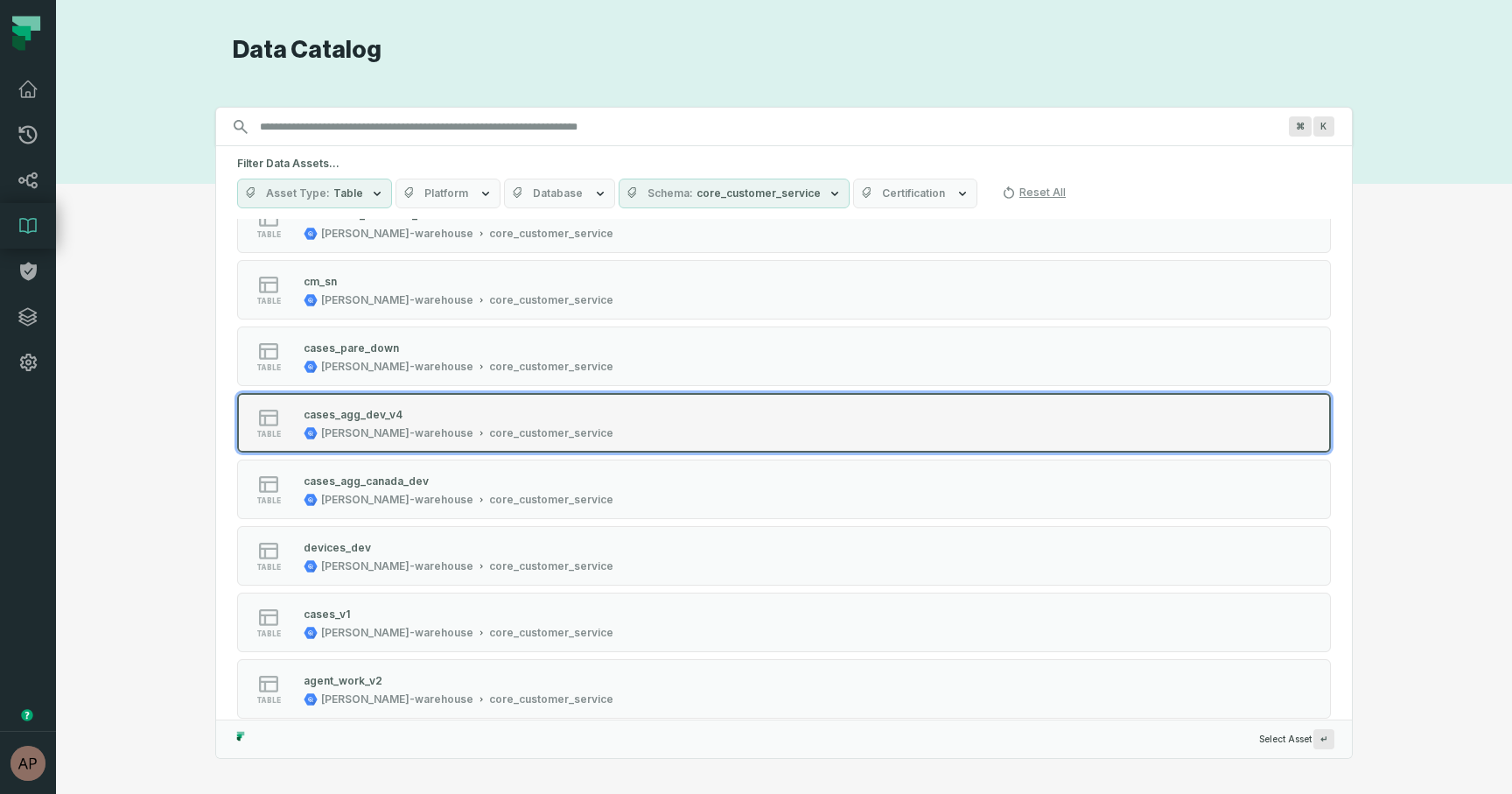
click at [387, 434] on div "[PERSON_NAME]-warehouse" at bounding box center [397, 433] width 152 height 14
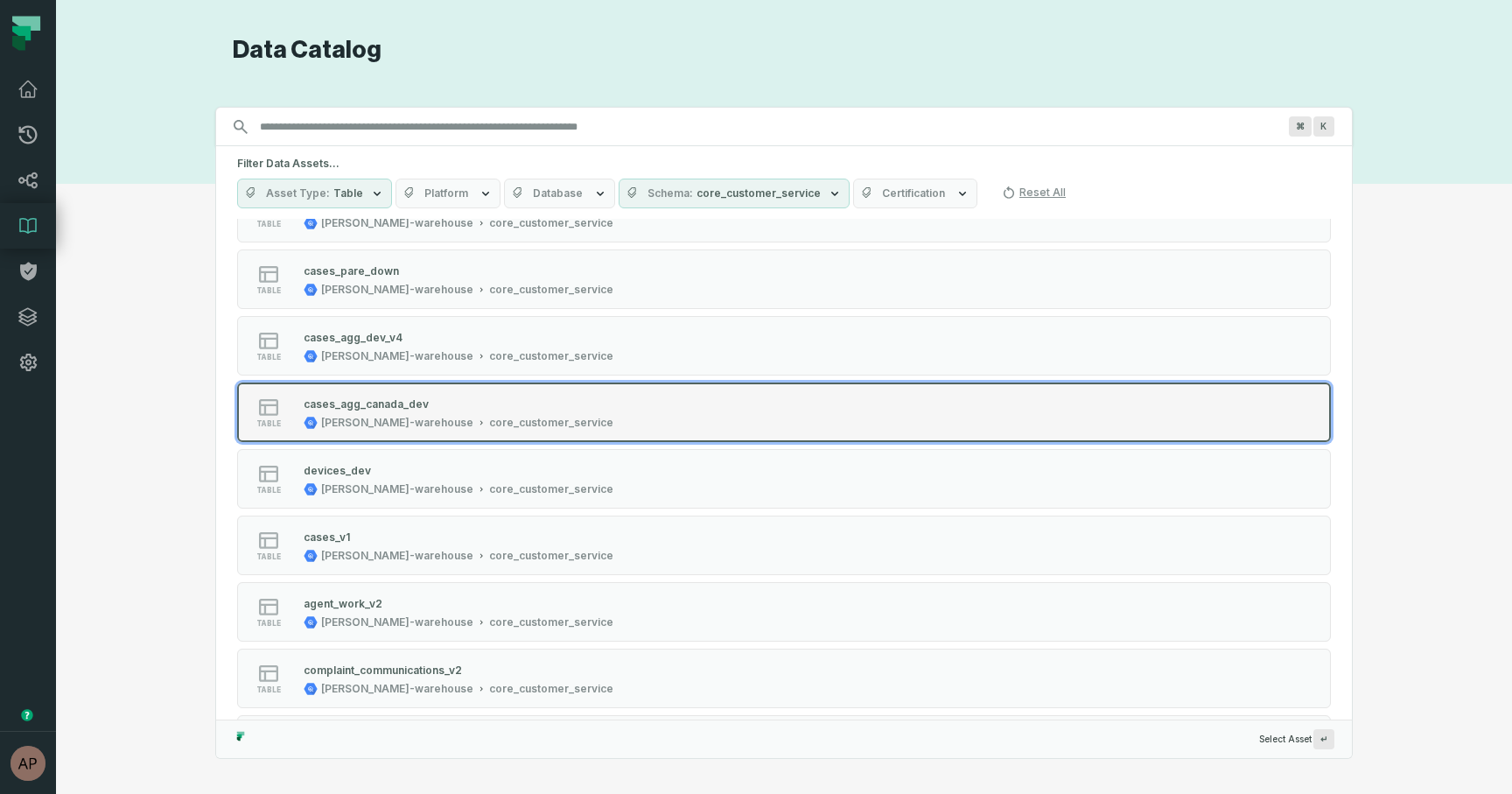
scroll to position [1537, 0]
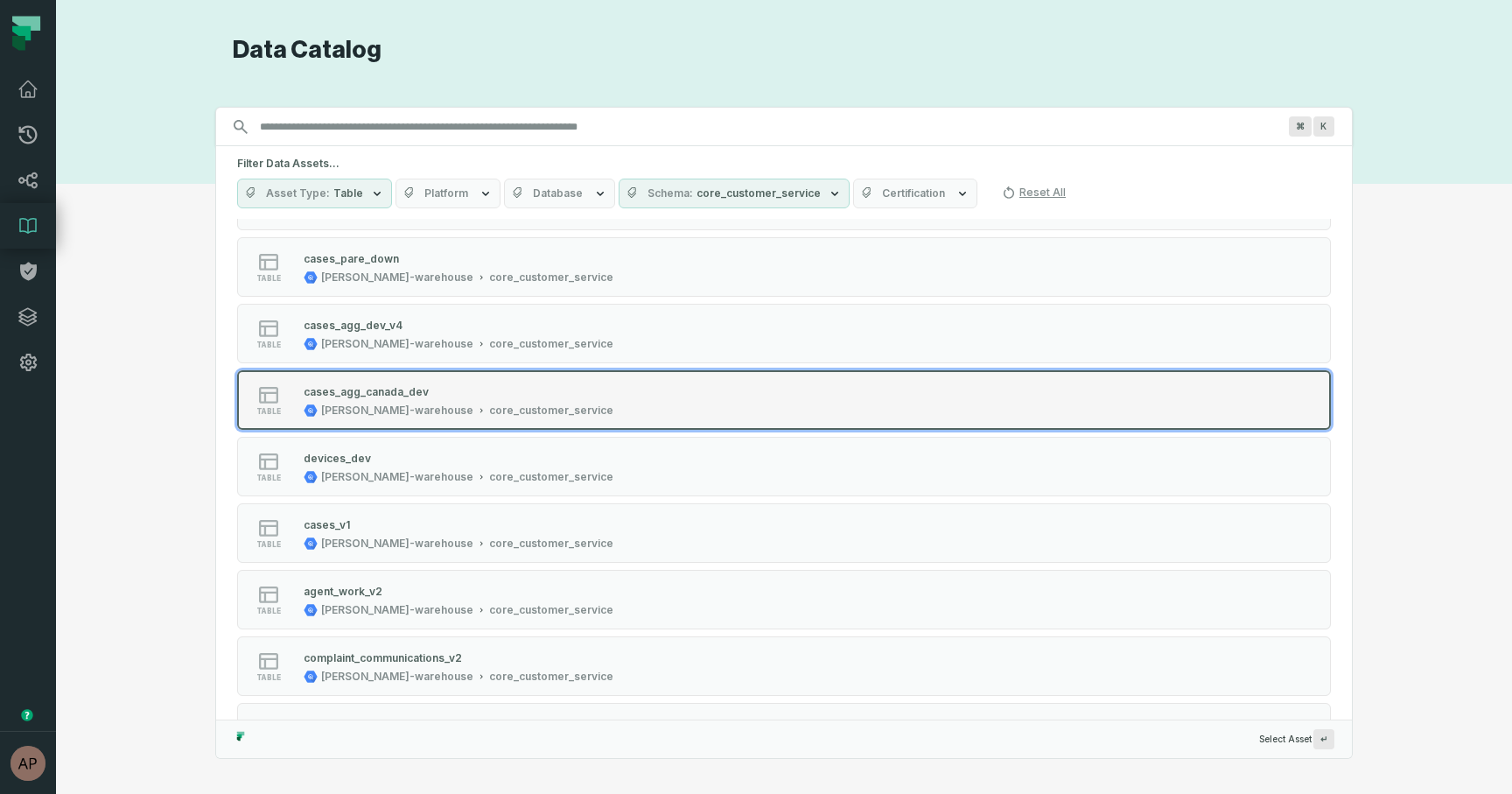
click at [471, 425] on button "table cases_agg_canada_dev juul-warehouse core_customer_service" at bounding box center [784, 400] width 1094 height 60
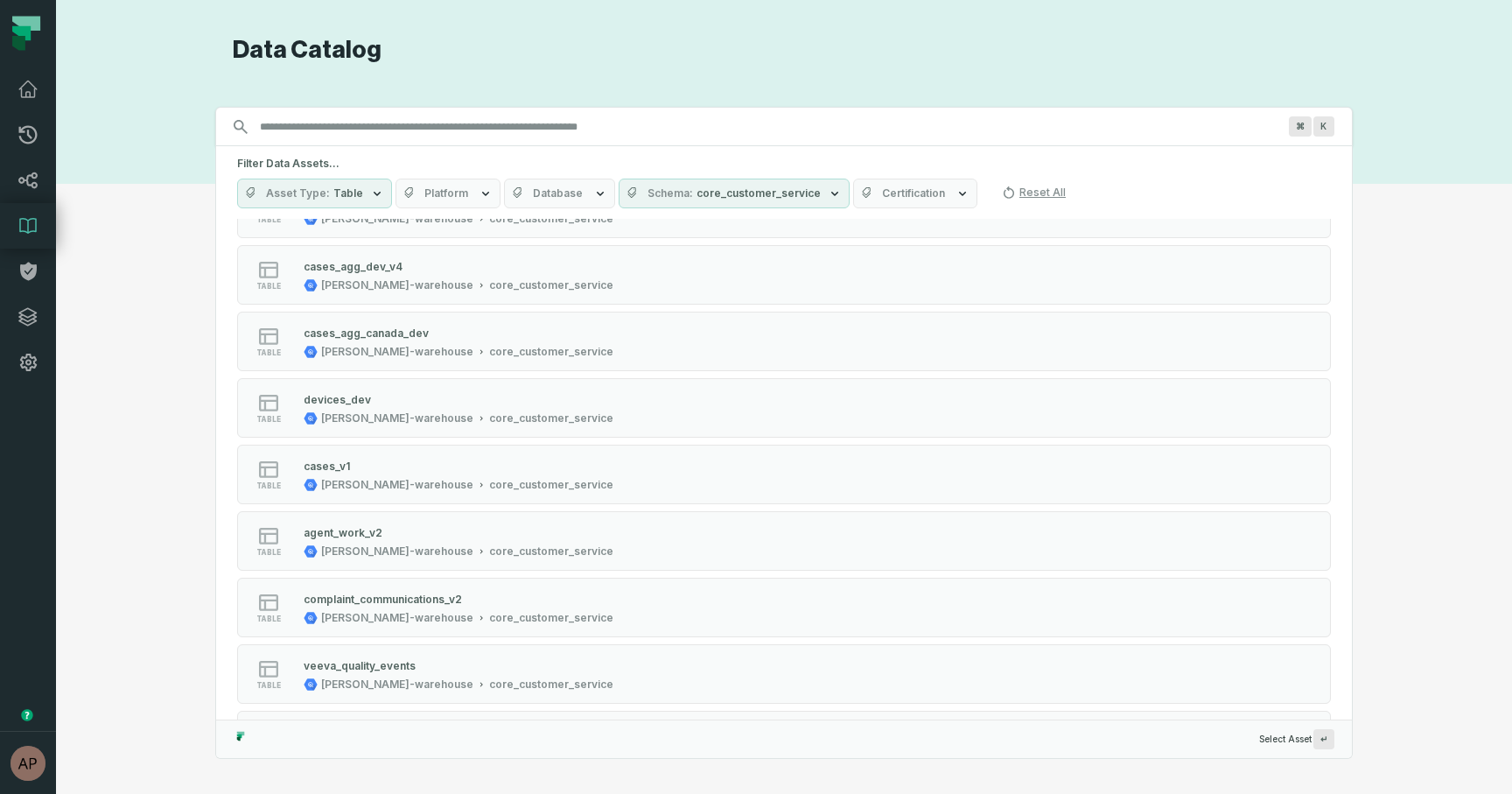
scroll to position [1601, 0]
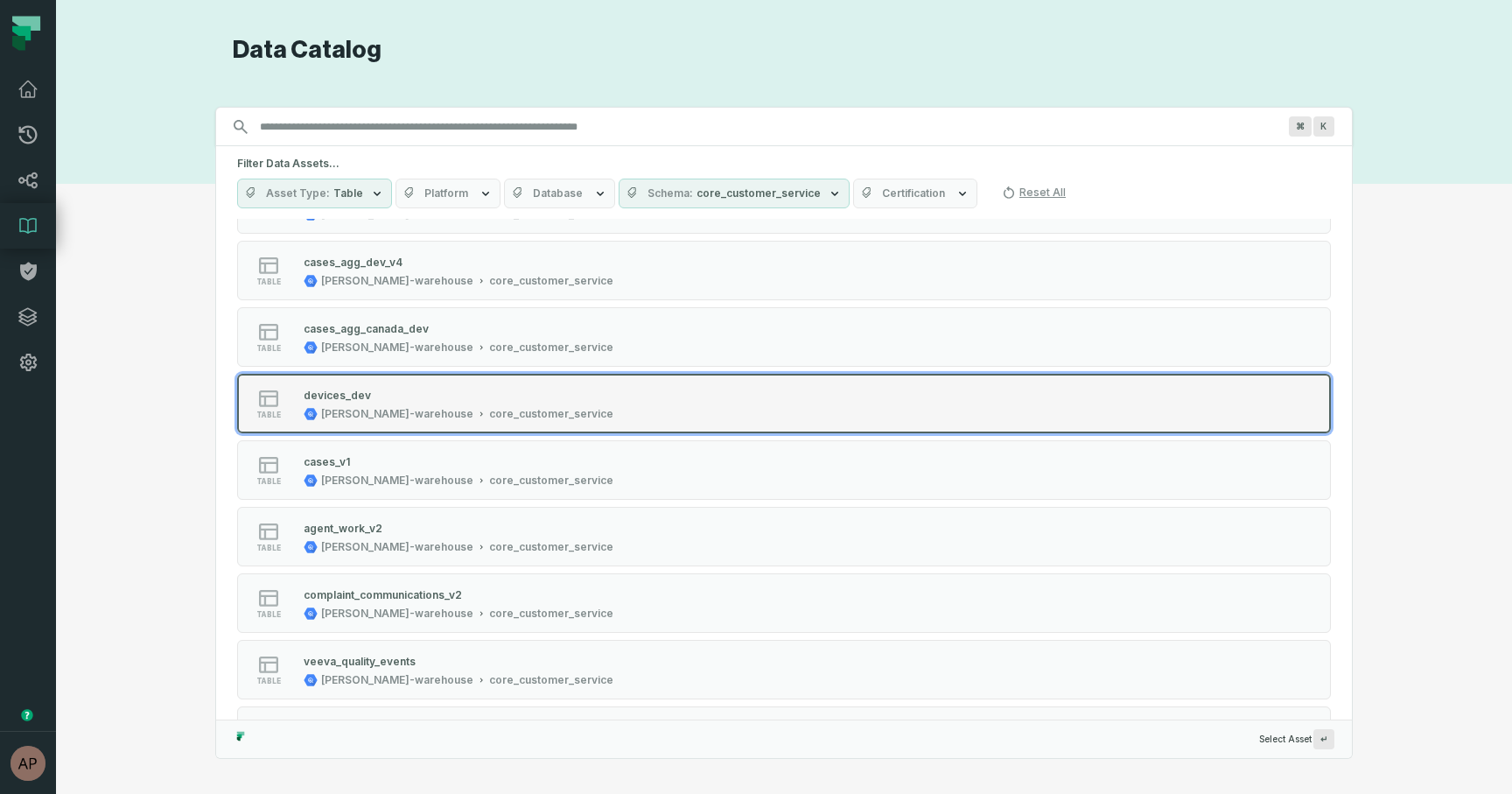
click at [441, 397] on div "devices_dev" at bounding box center [459, 395] width 310 height 17
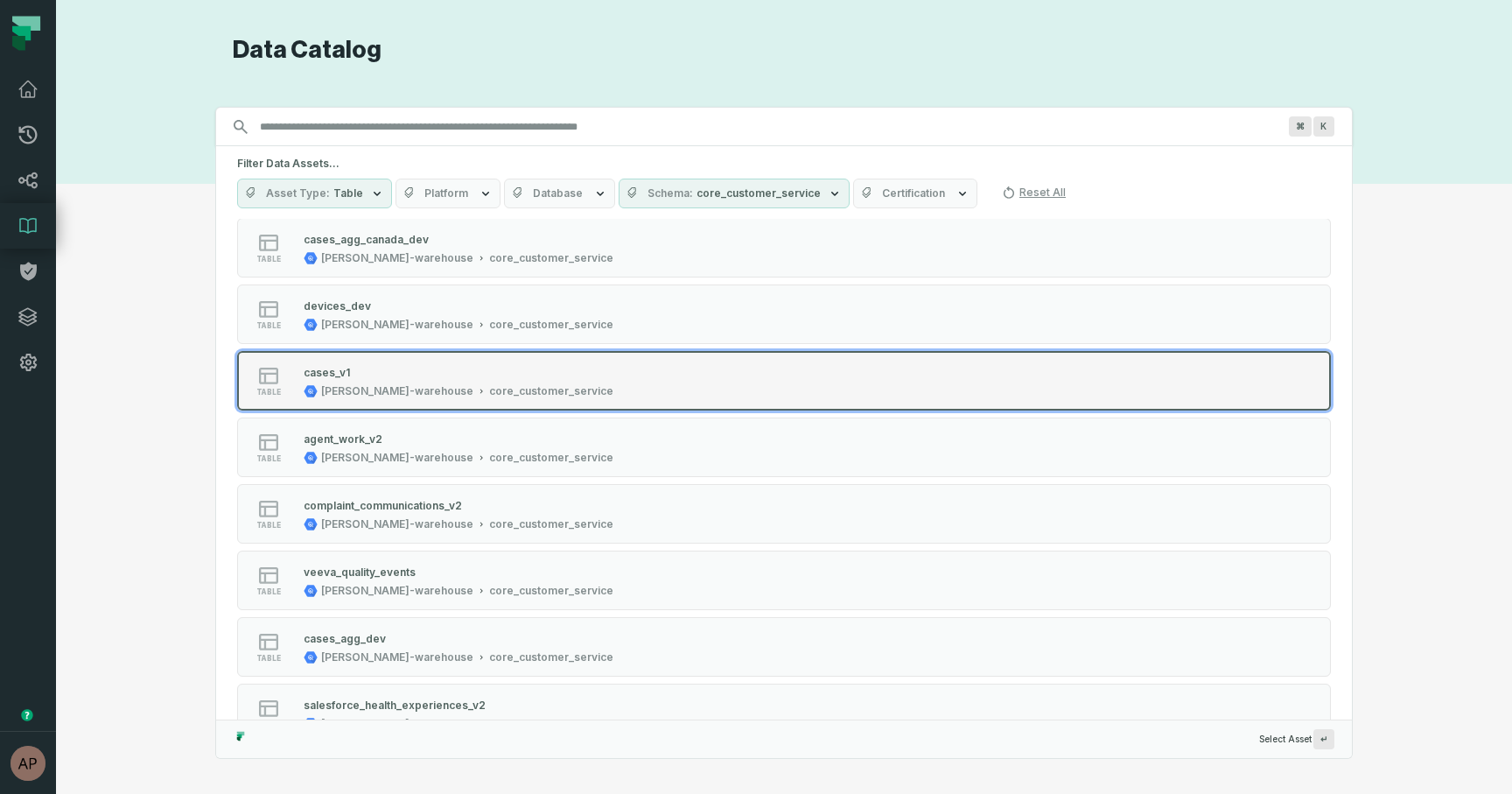
scroll to position [1726, 0]
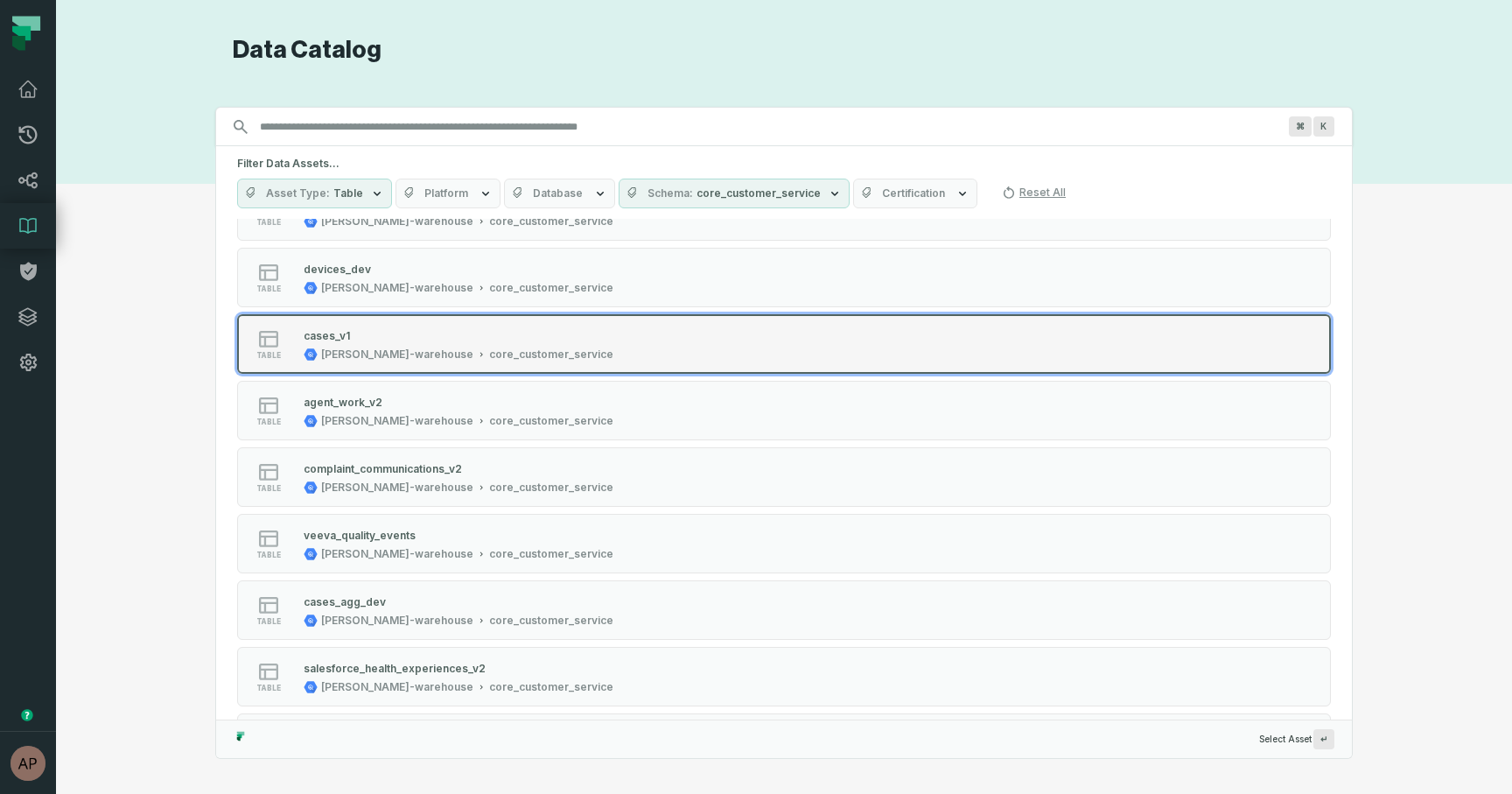
click at [506, 340] on div "cases_v1" at bounding box center [459, 335] width 310 height 17
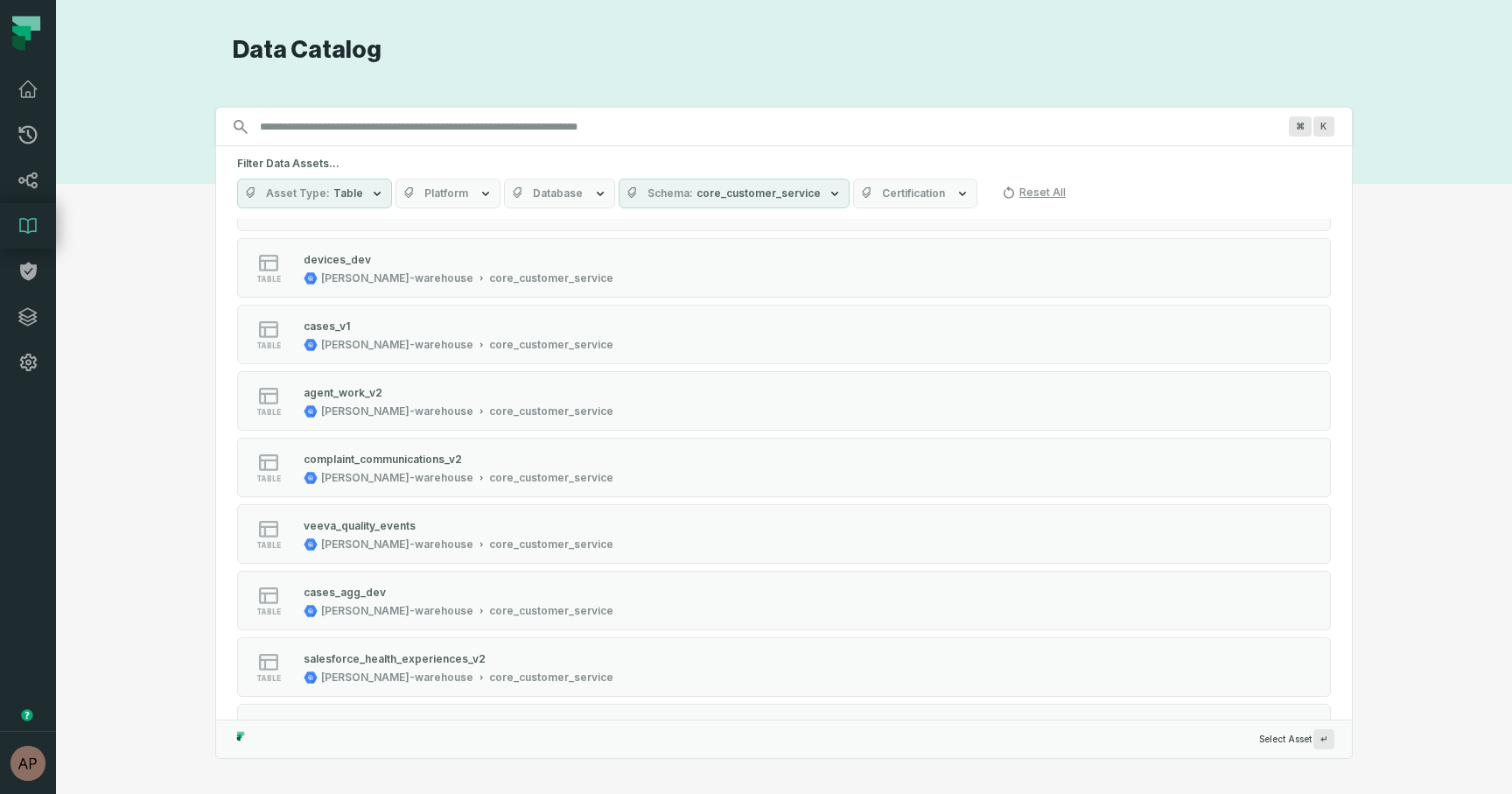
scroll to position [1759, 0]
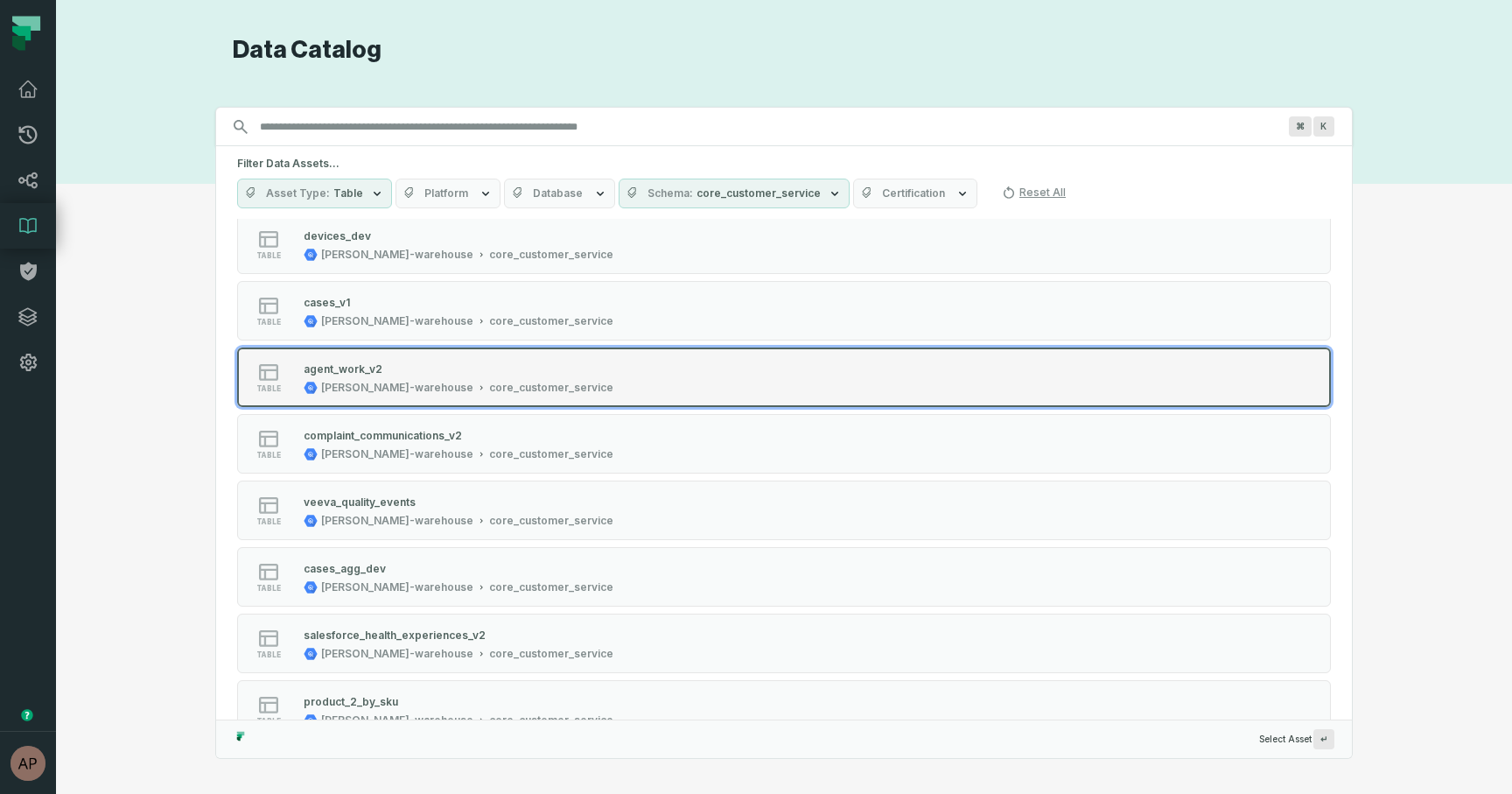
click at [489, 382] on div "core_customer_service" at bounding box center [551, 388] width 124 height 14
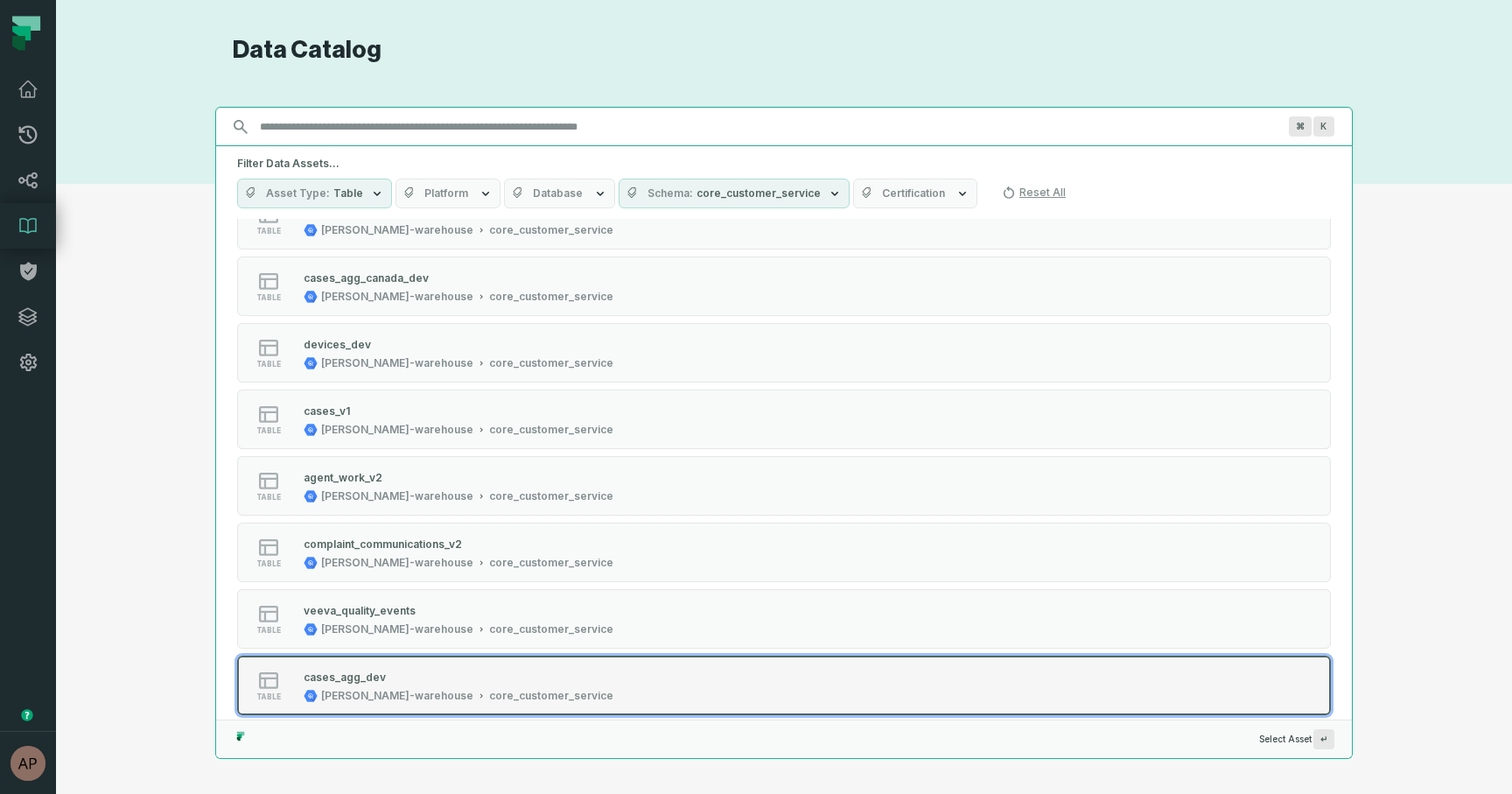
scroll to position [1616, 0]
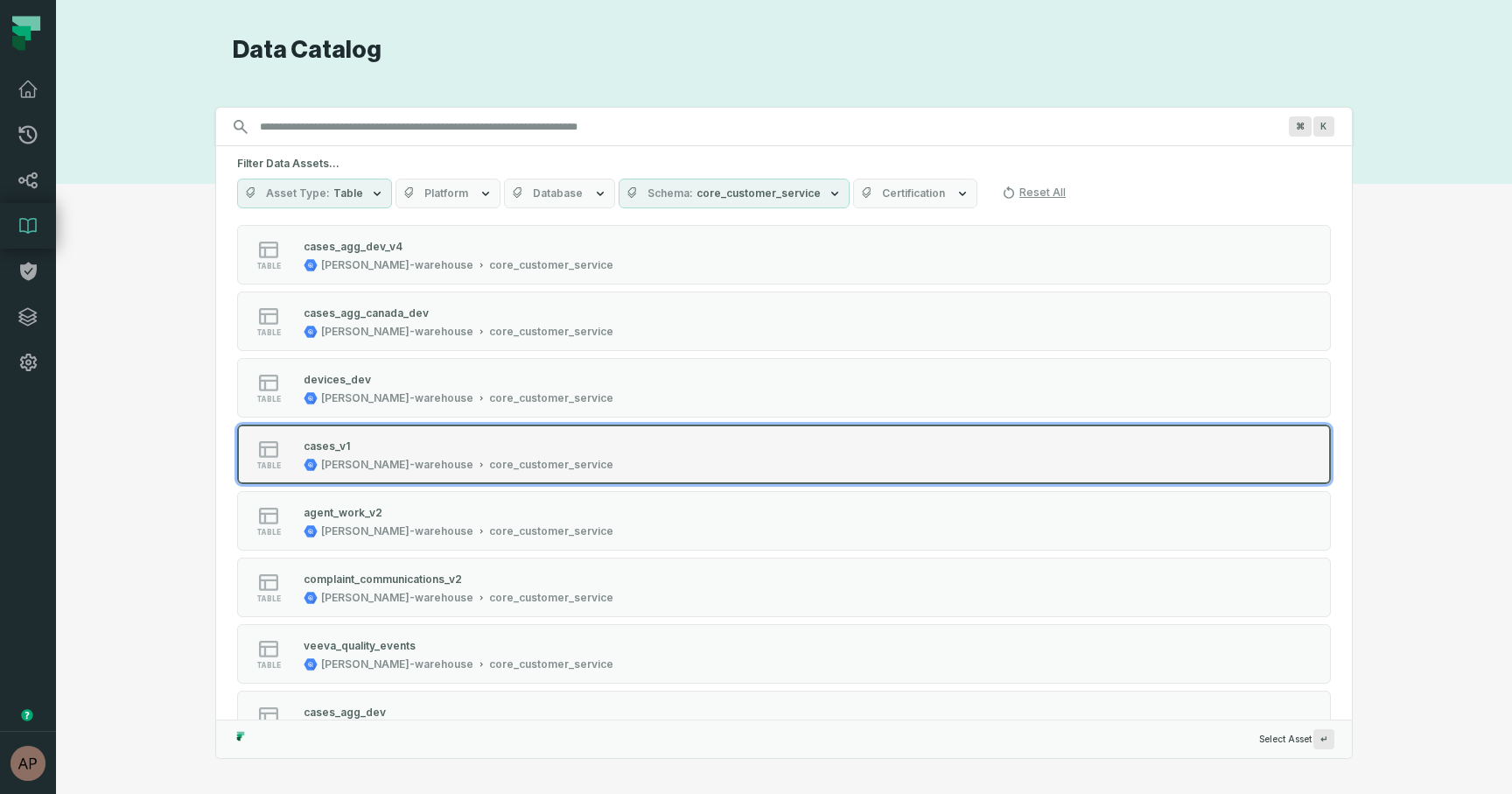
click at [516, 433] on button "table cases_v1 juul-warehouse core_customer_service" at bounding box center [784, 455] width 1094 height 60
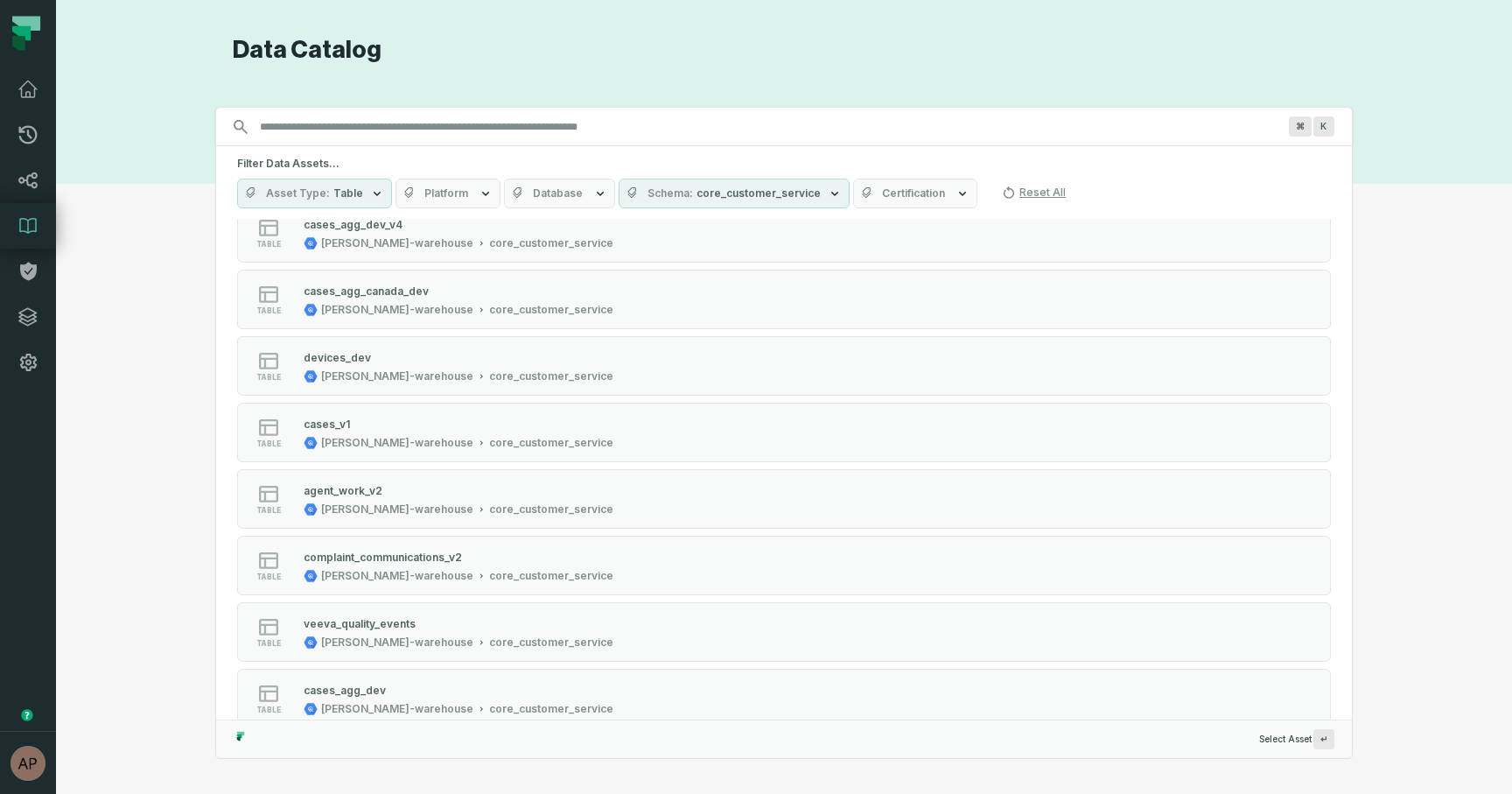
scroll to position [1640, 0]
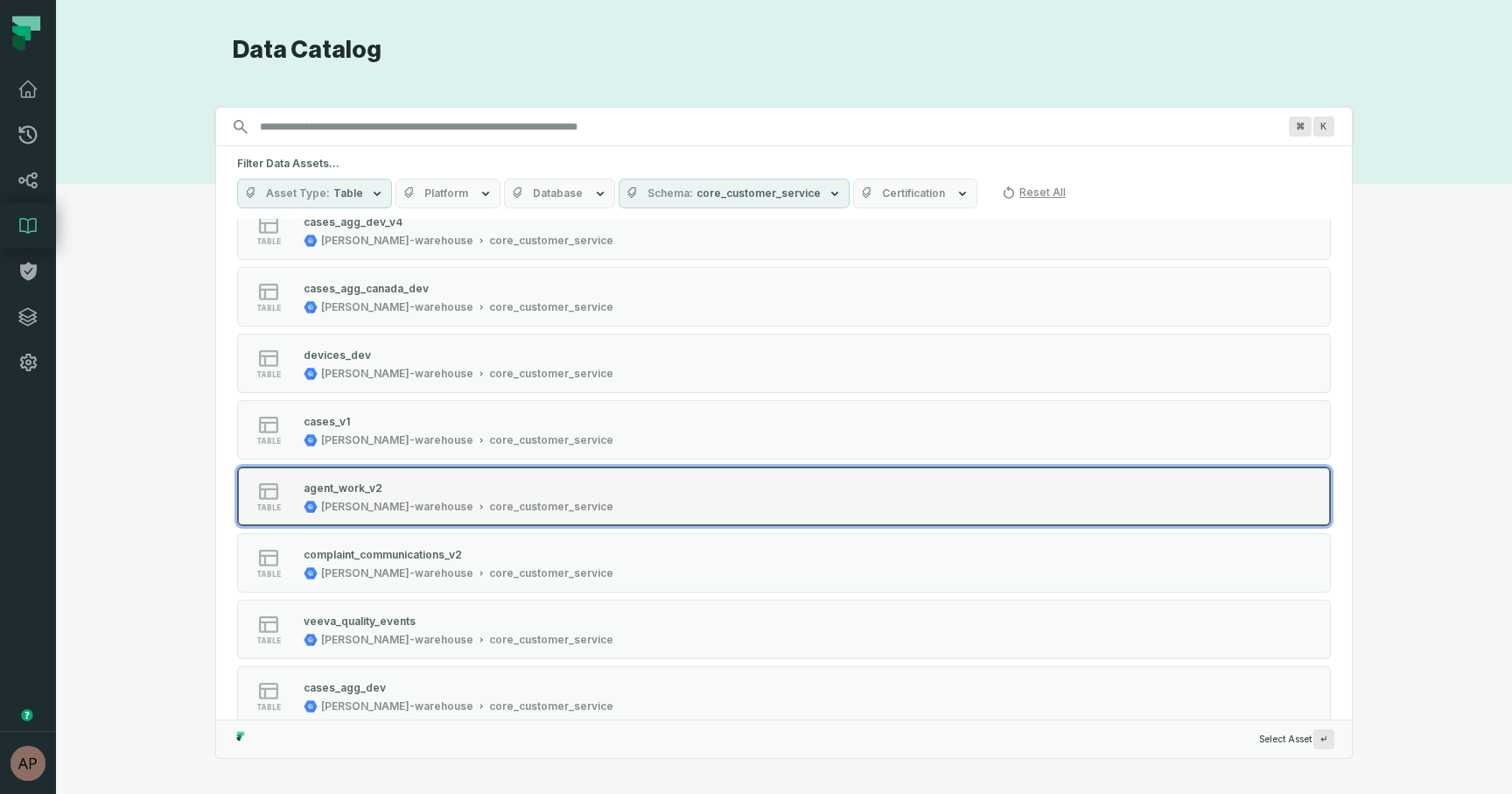
click at [519, 488] on div "agent_work_v2" at bounding box center [459, 487] width 310 height 17
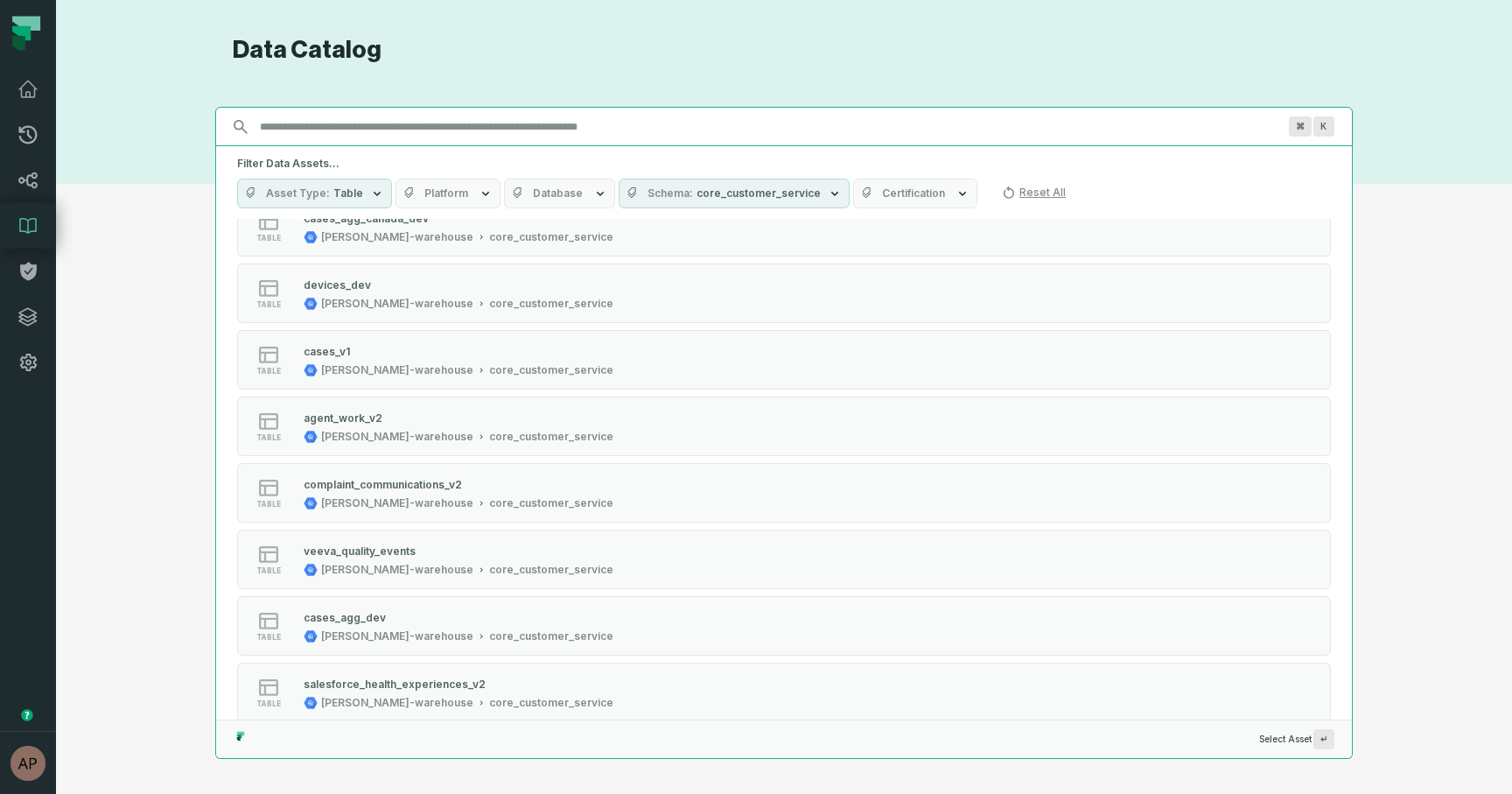
scroll to position [1731, 0]
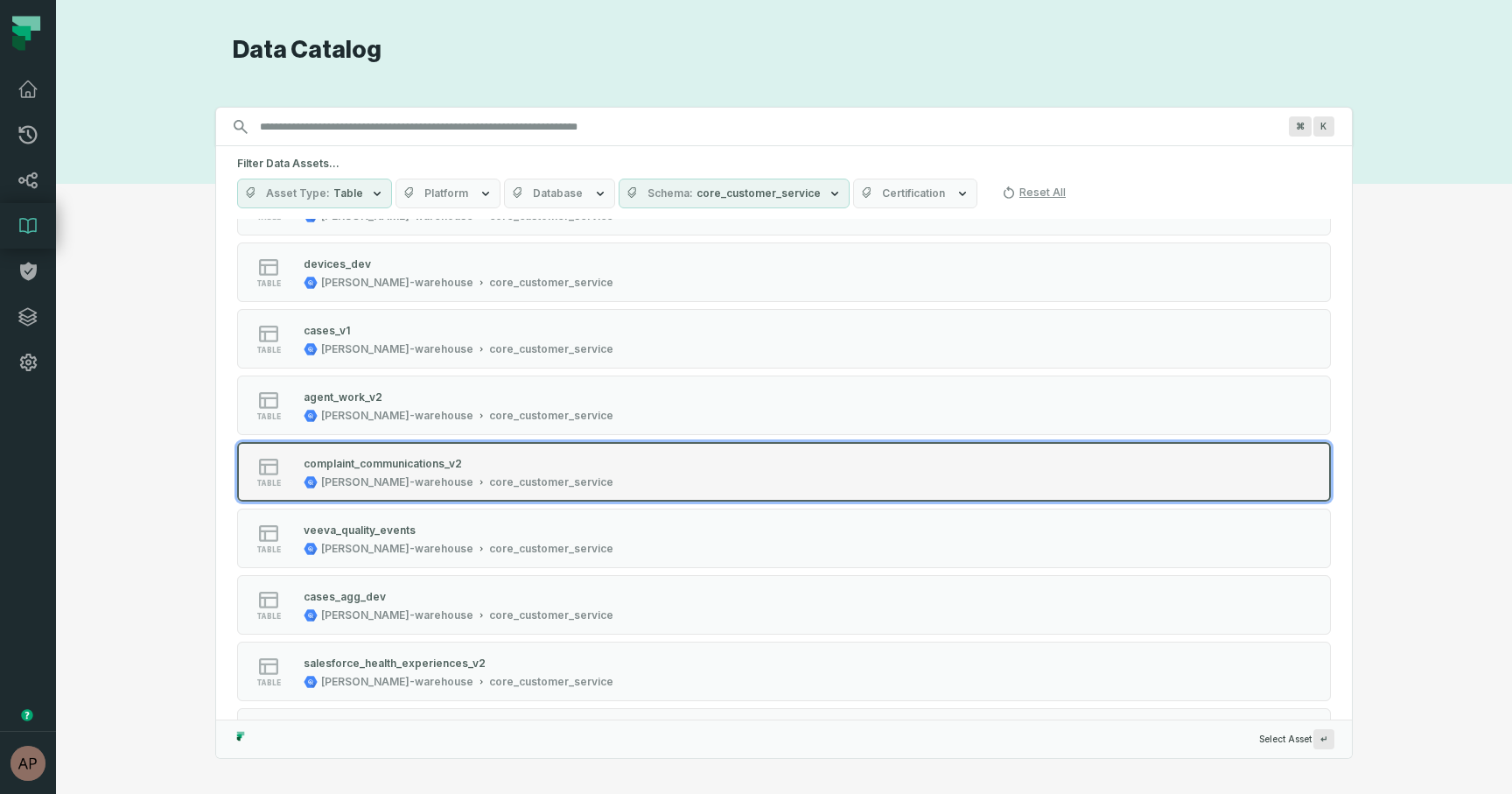
click at [514, 475] on div "core_customer_service" at bounding box center [551, 482] width 124 height 14
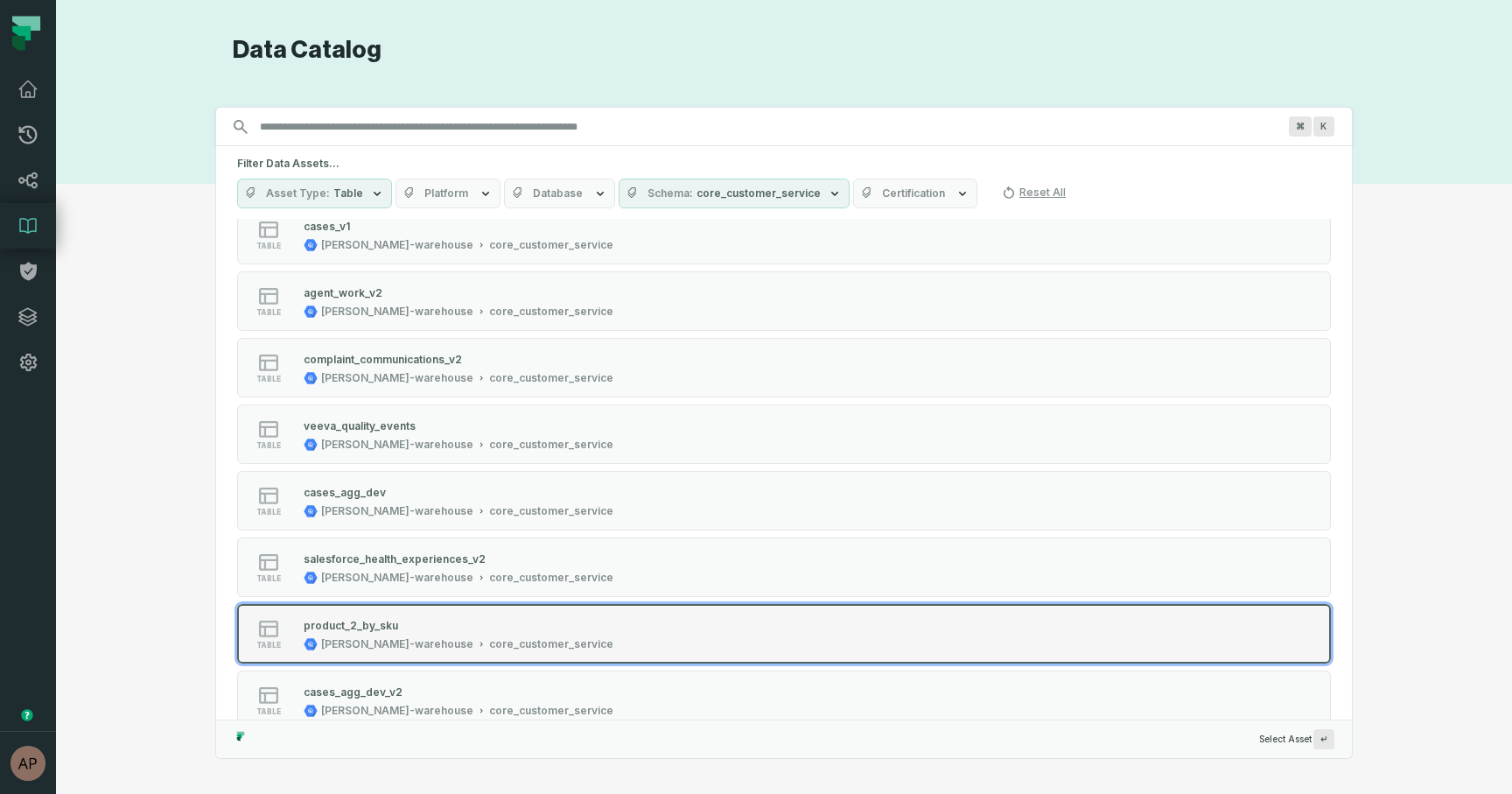
scroll to position [1840, 0]
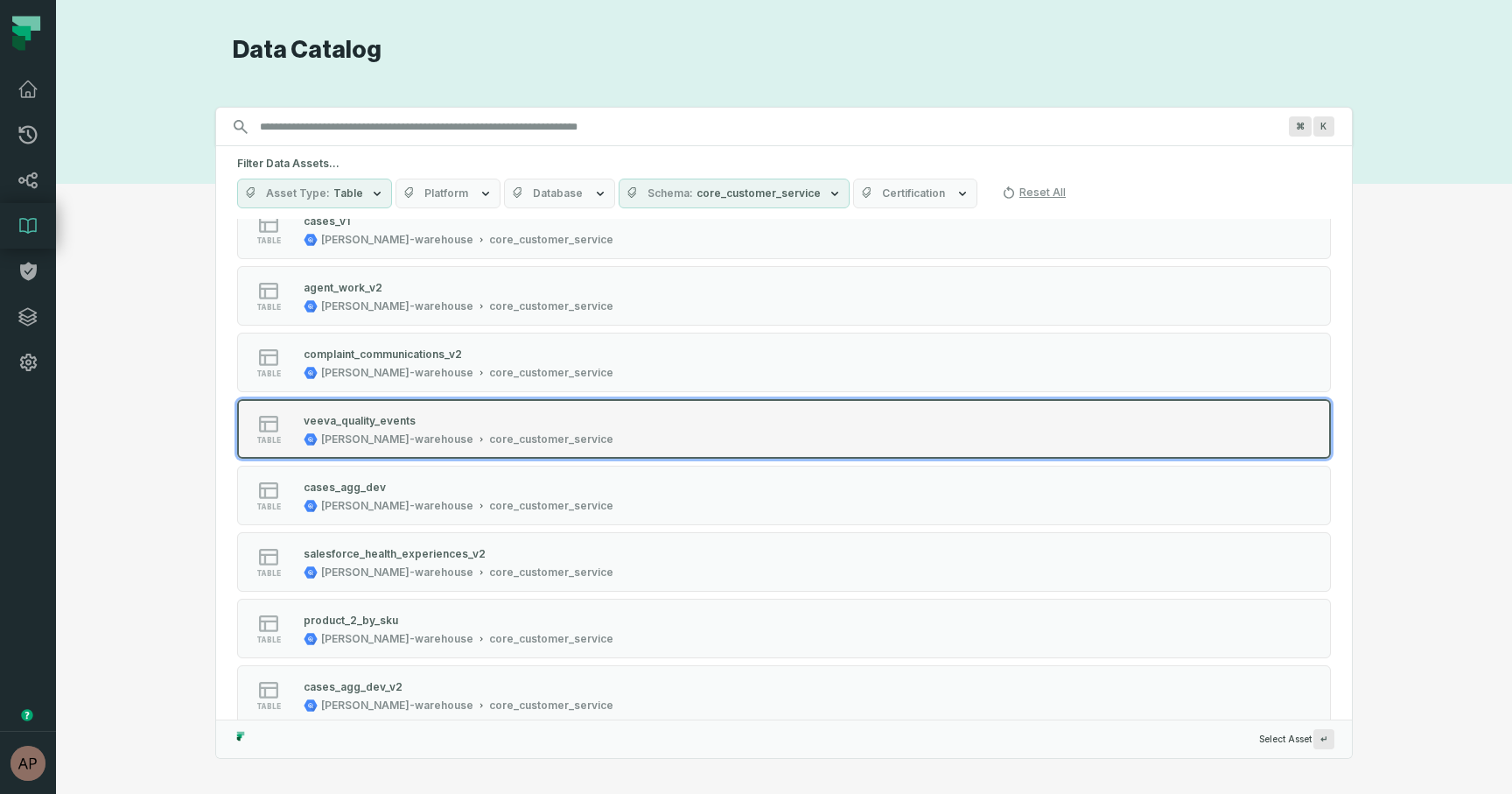
click at [523, 430] on div "veeva_quality_events juul-warehouse core_customer_service" at bounding box center [459, 428] width 324 height 35
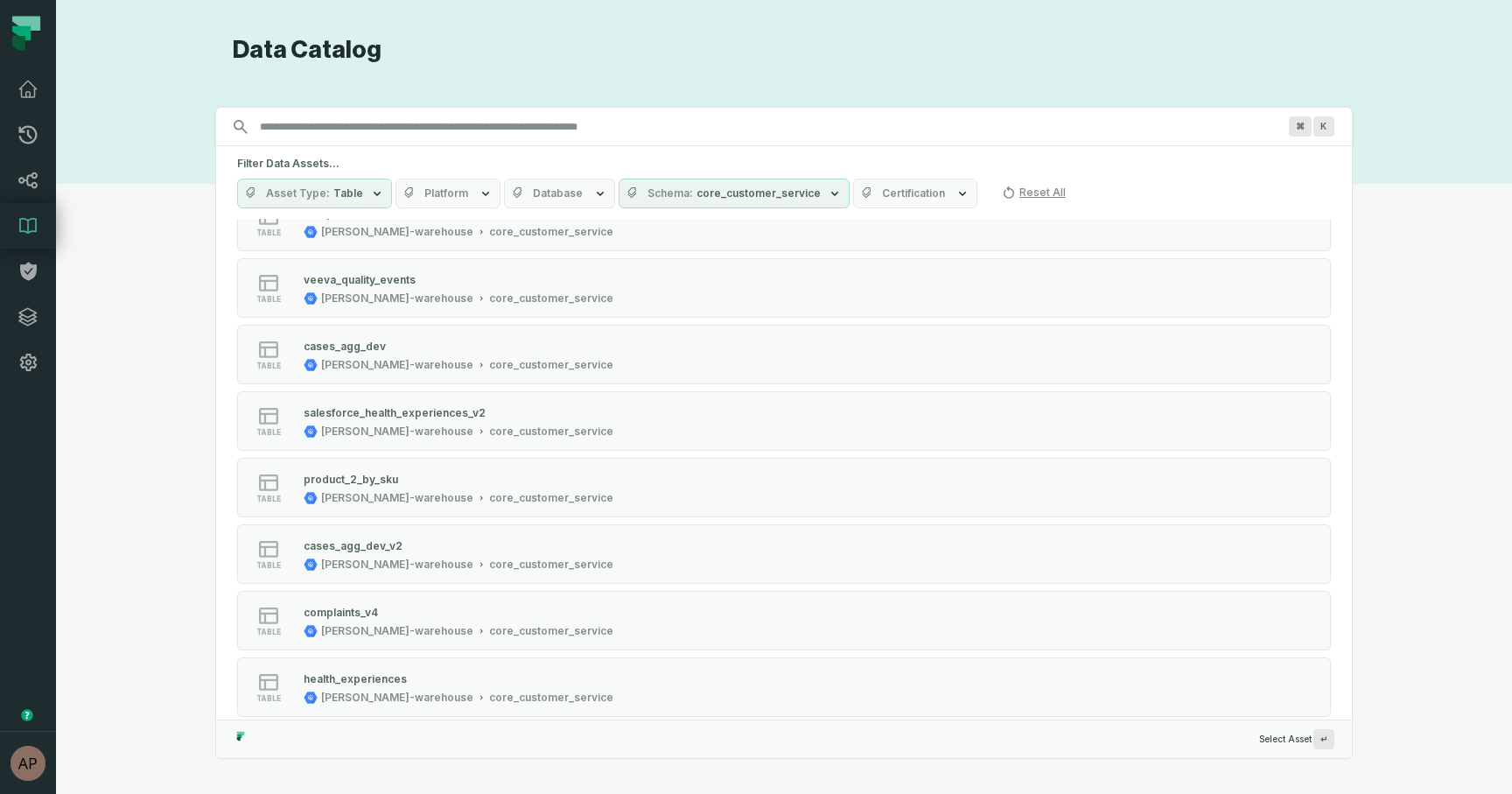
scroll to position [2004, 0]
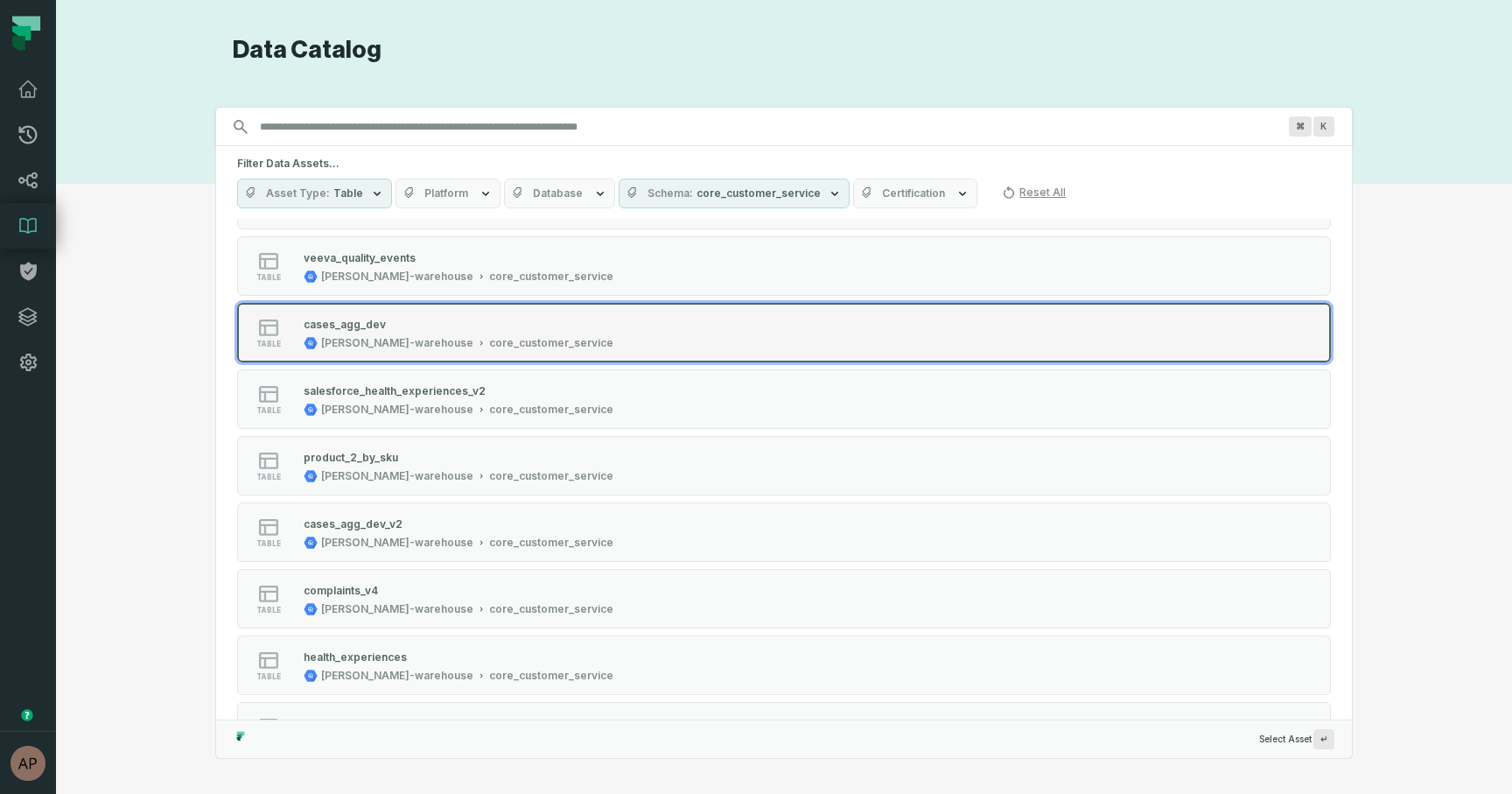
click at [489, 336] on div "core_customer_service" at bounding box center [551, 342] width 124 height 14
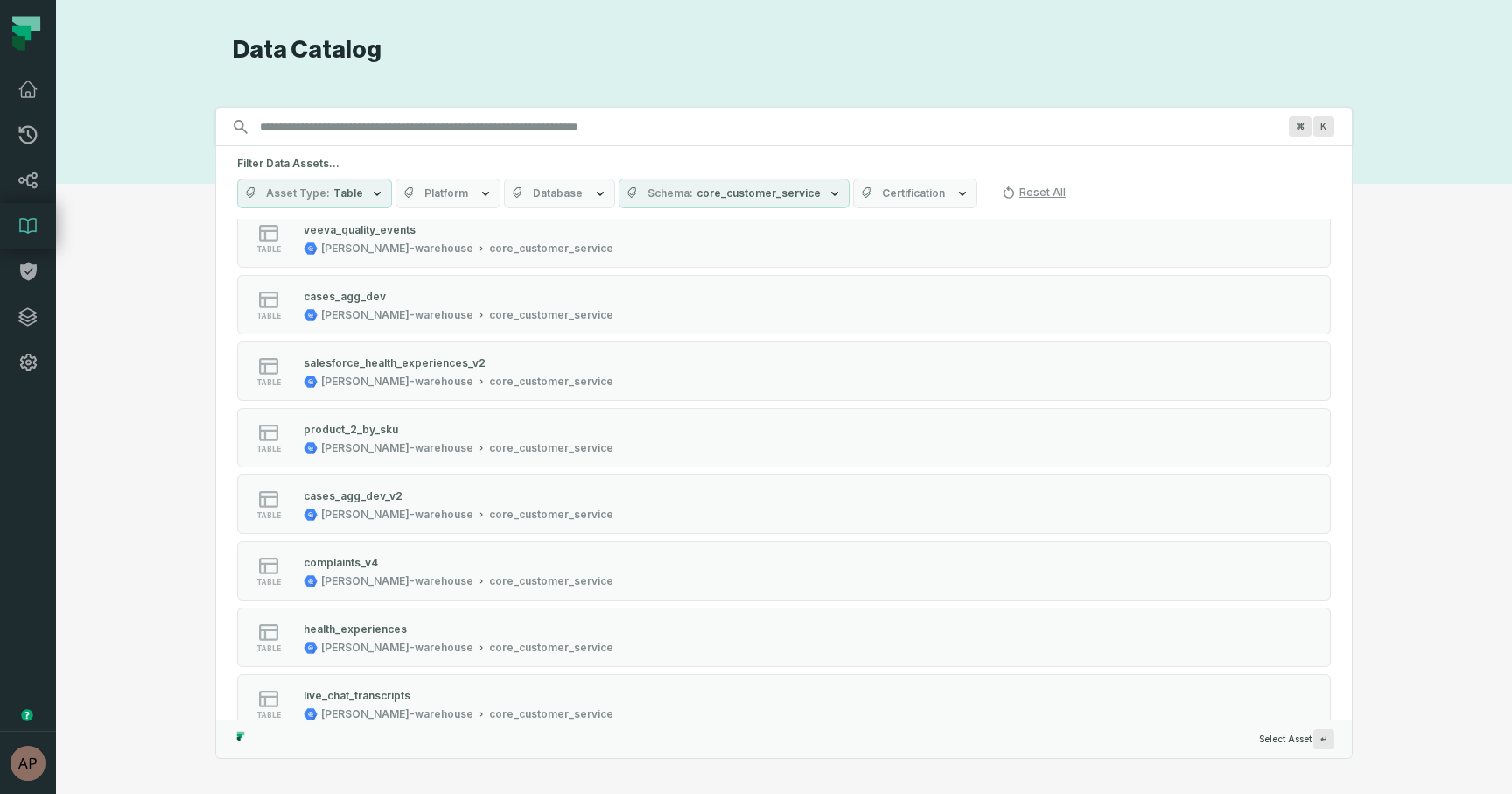
scroll to position [2033, 0]
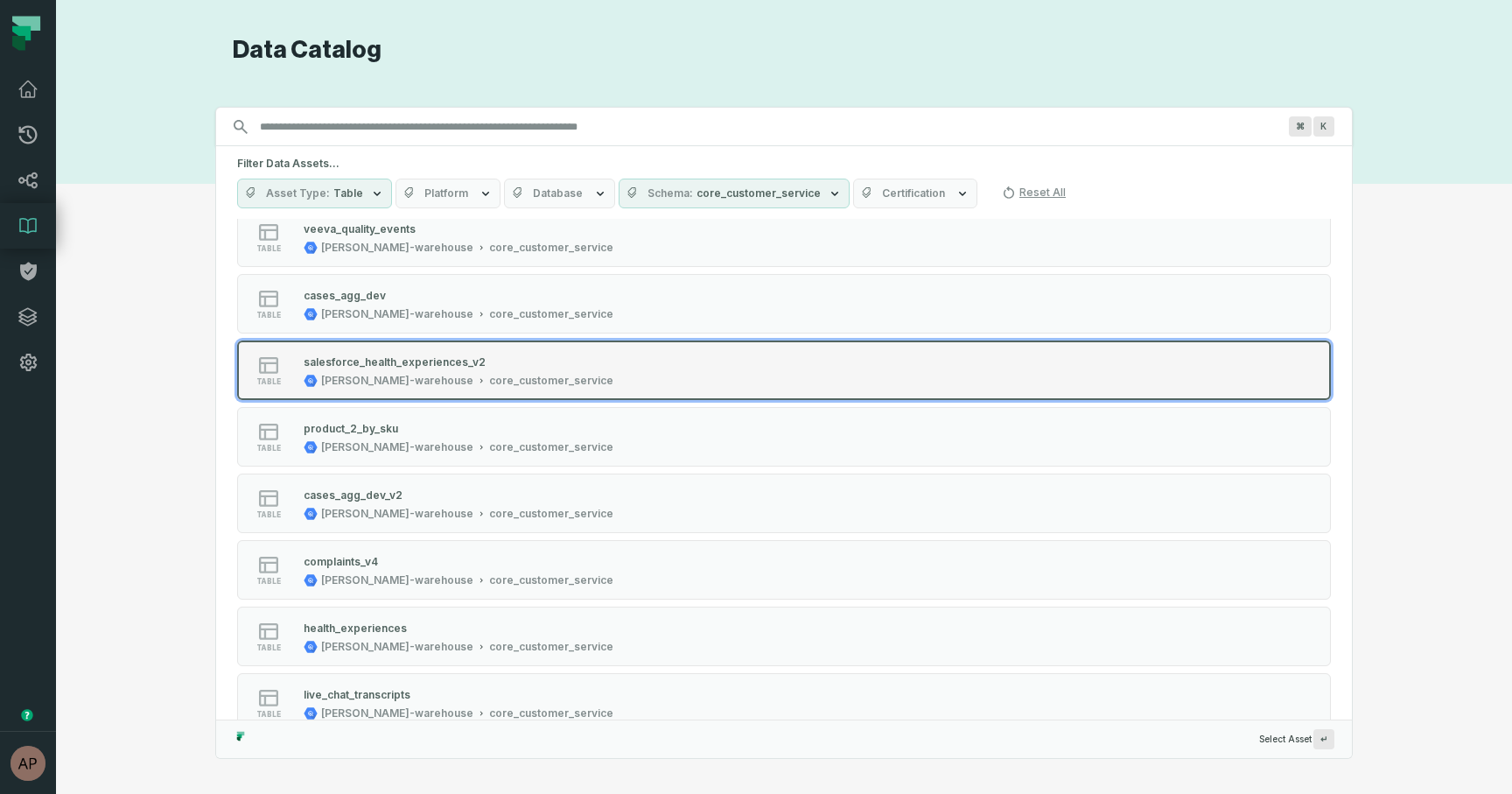
click at [592, 370] on div "table salesforce_health_experiences_v2 juul-warehouse core_customer_service" at bounding box center [460, 370] width 437 height 35
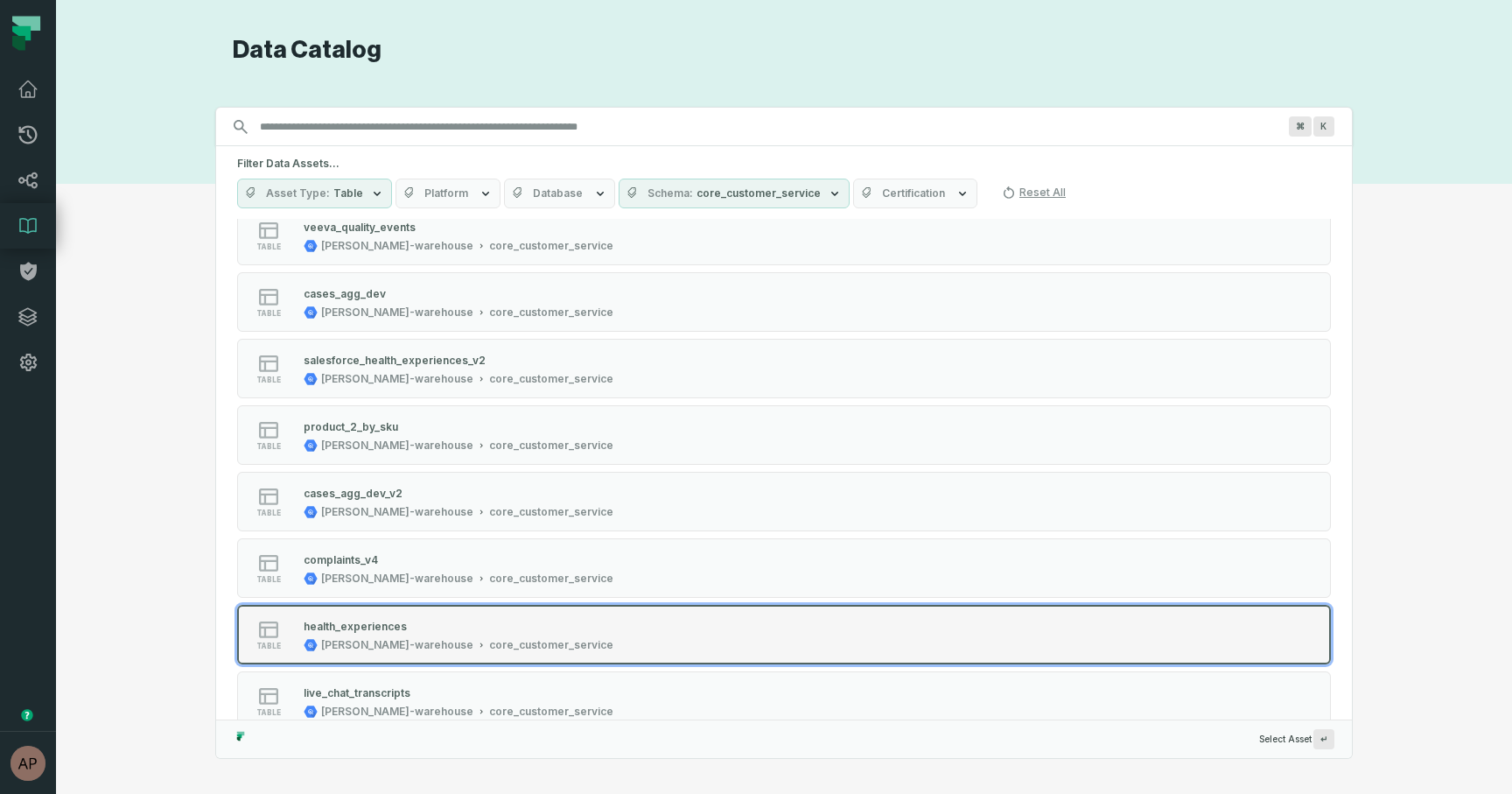
scroll to position [2039, 0]
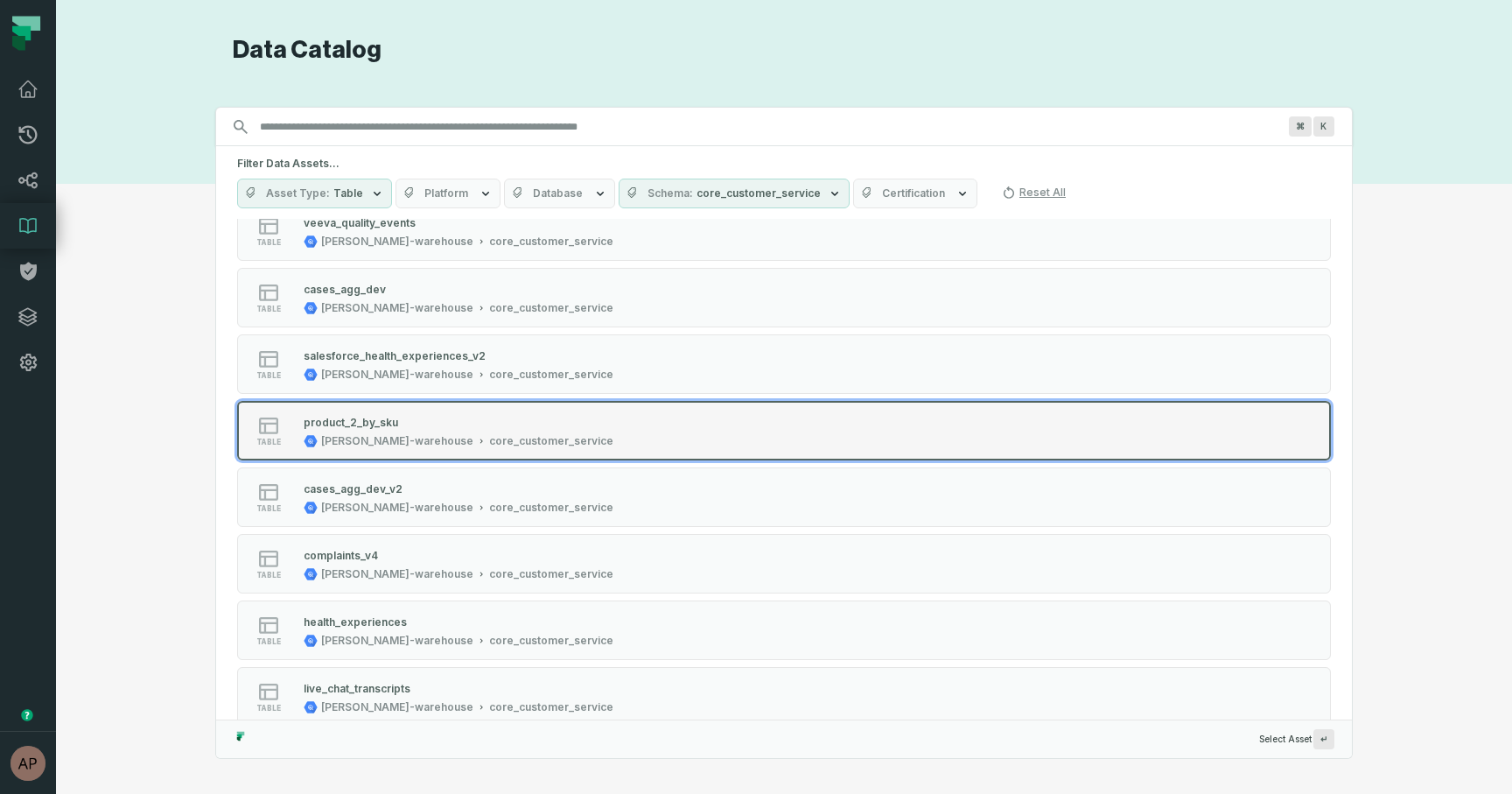
click at [454, 430] on div "product_2_by_sku juul-warehouse core_customer_service" at bounding box center [459, 430] width 324 height 35
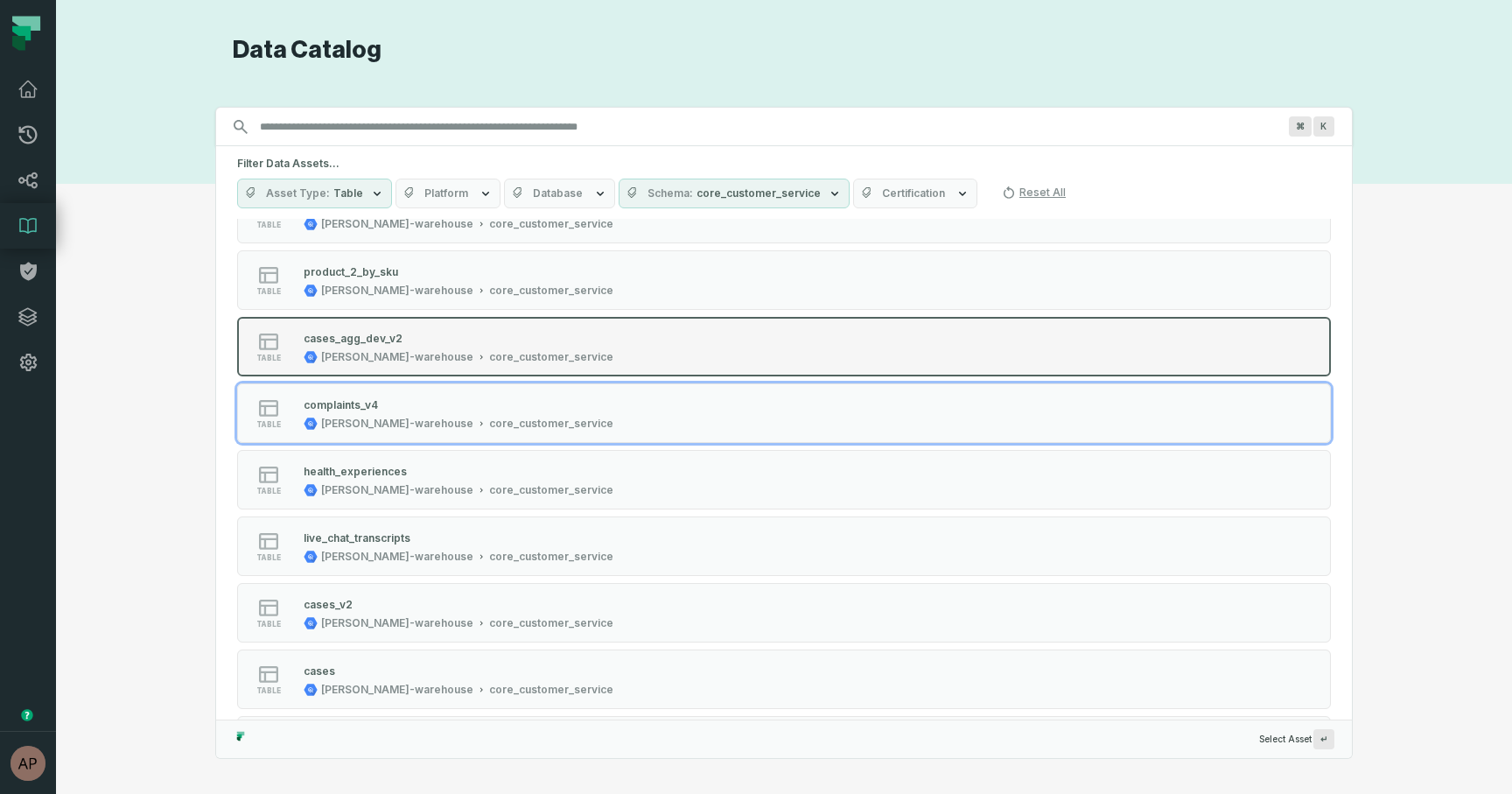
scroll to position [2191, 0]
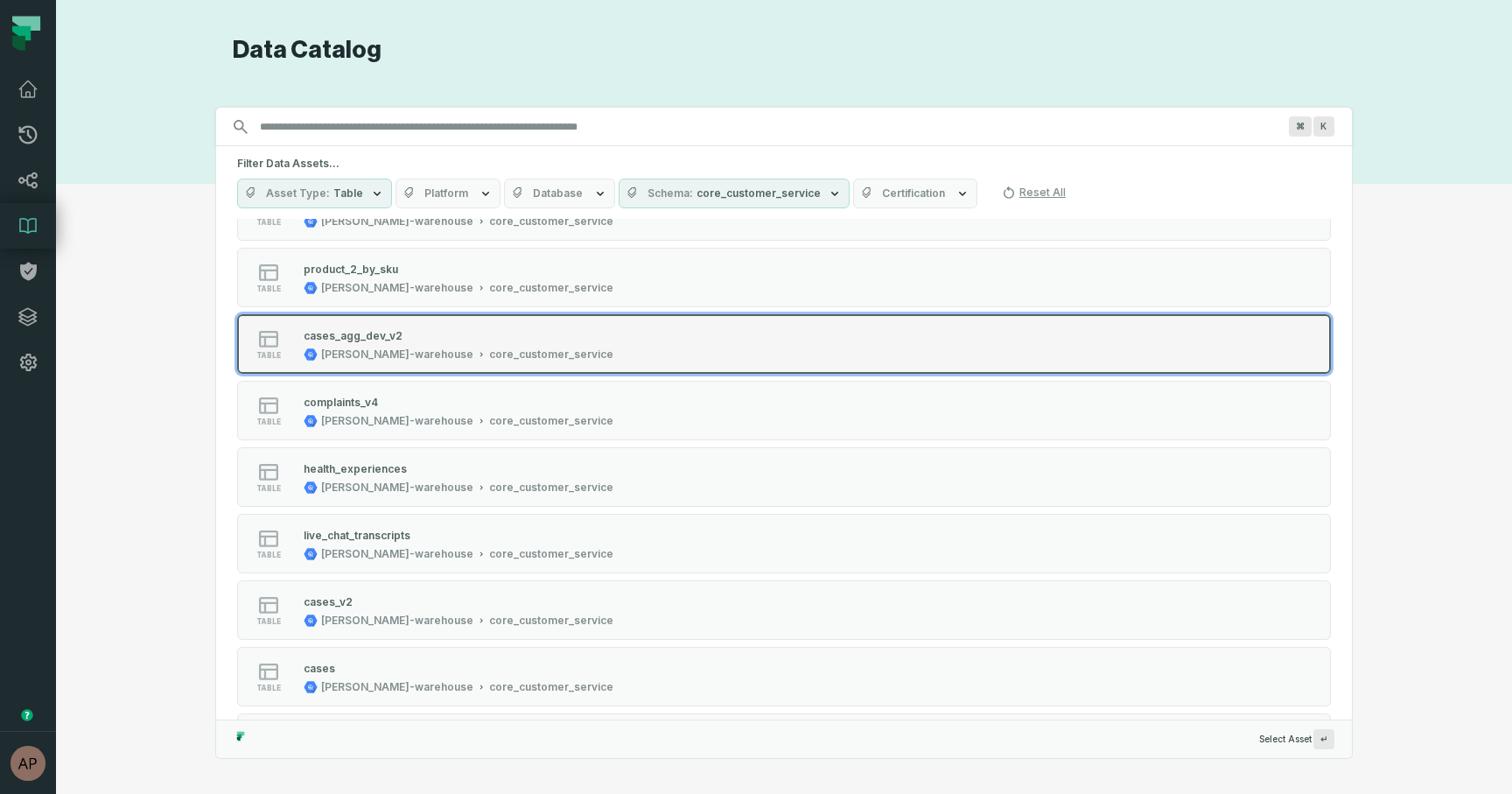
click at [447, 336] on div "cases_agg_dev_v2" at bounding box center [459, 335] width 310 height 17
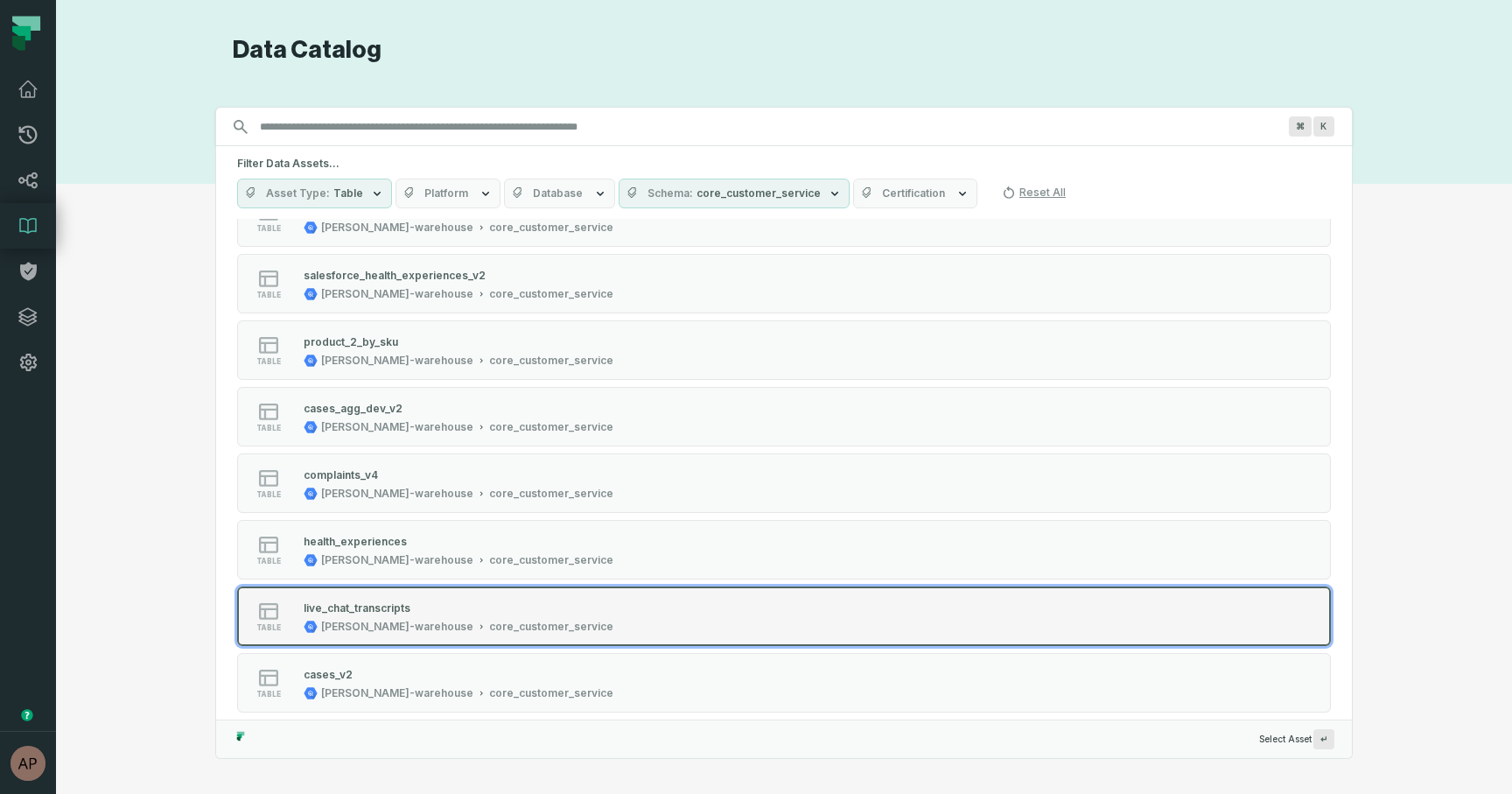
scroll to position [2109, 0]
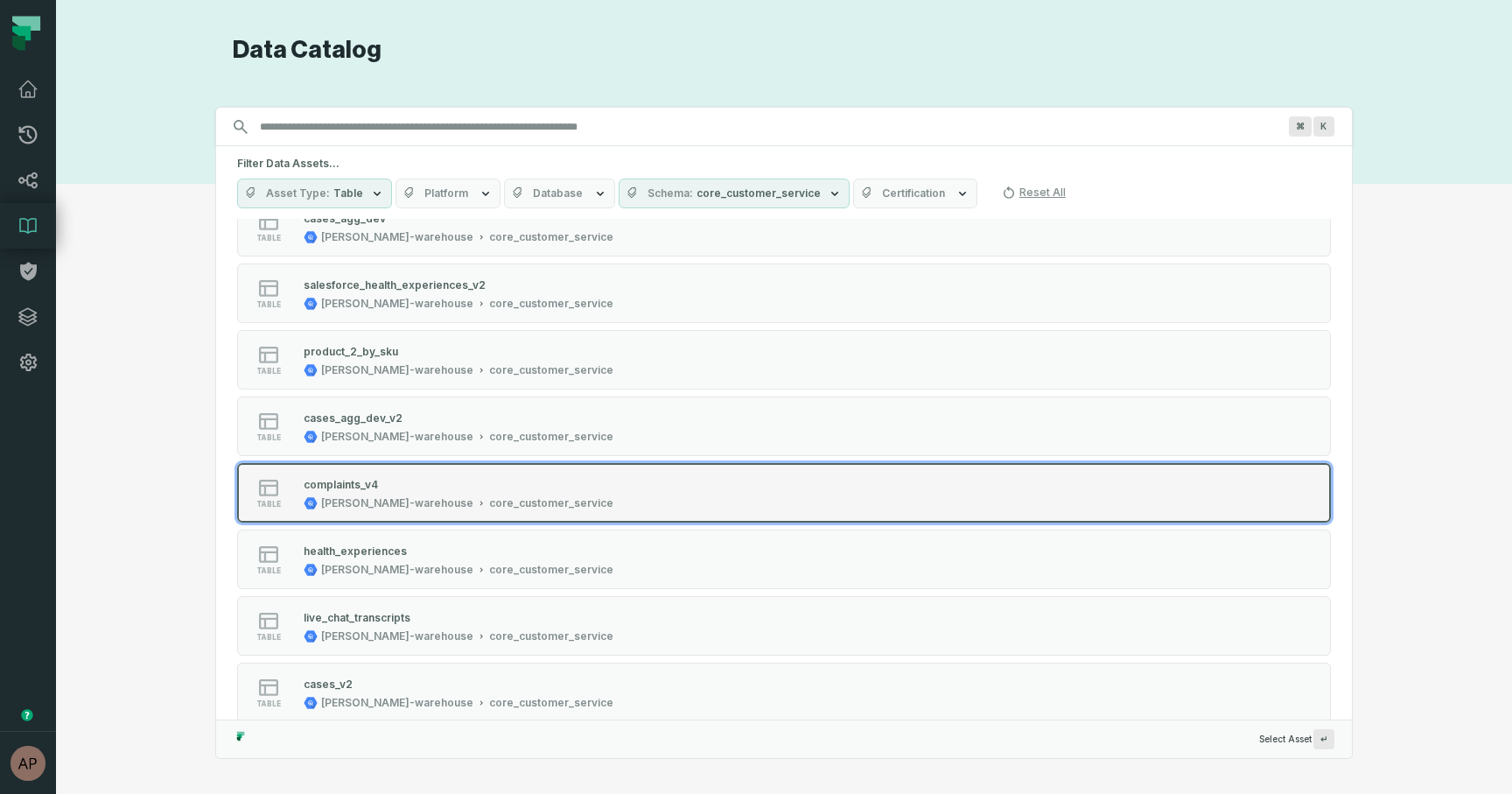
click at [383, 484] on div "complaints_v4" at bounding box center [459, 484] width 310 height 17
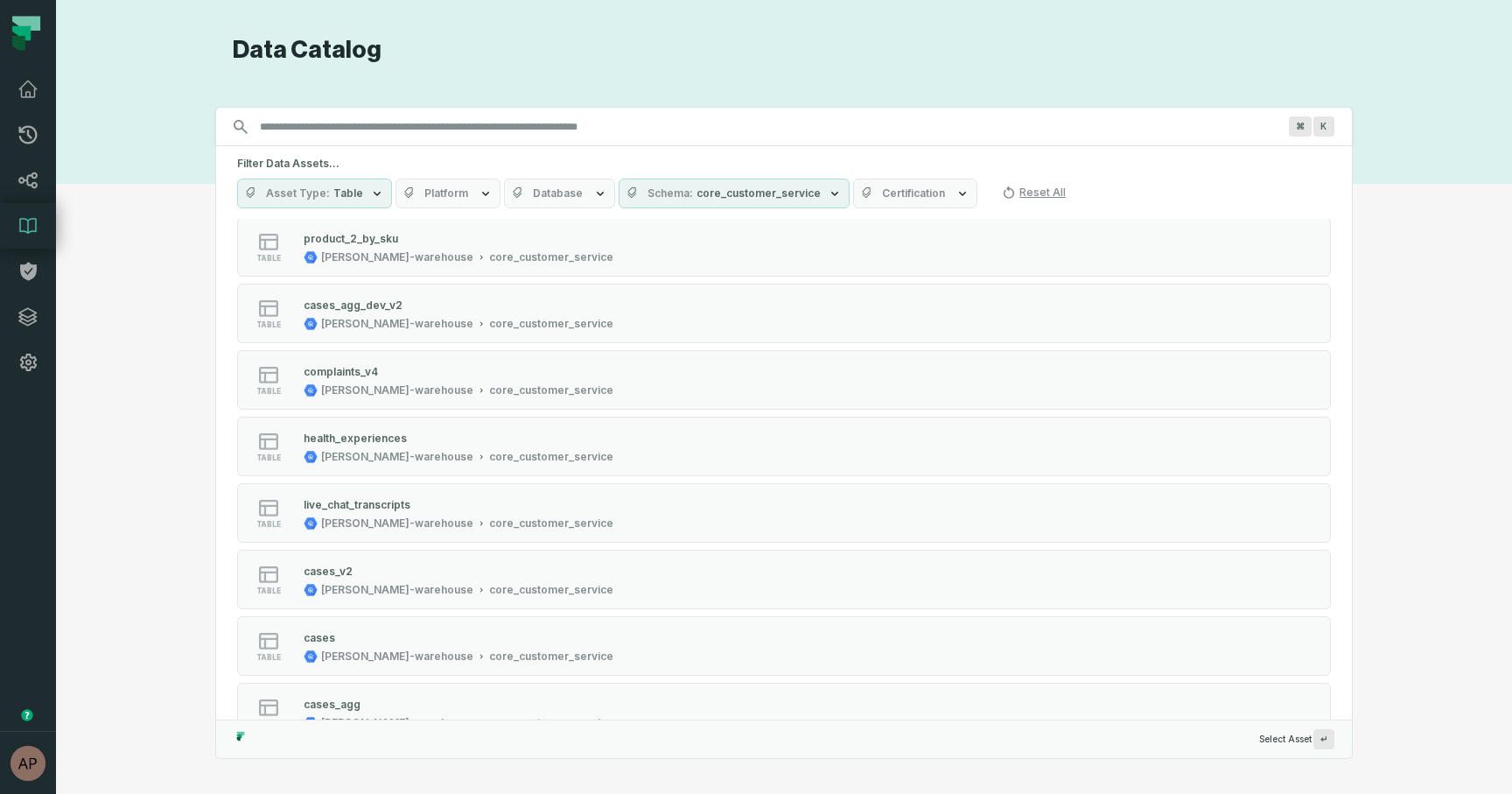
scroll to position [2268, 0]
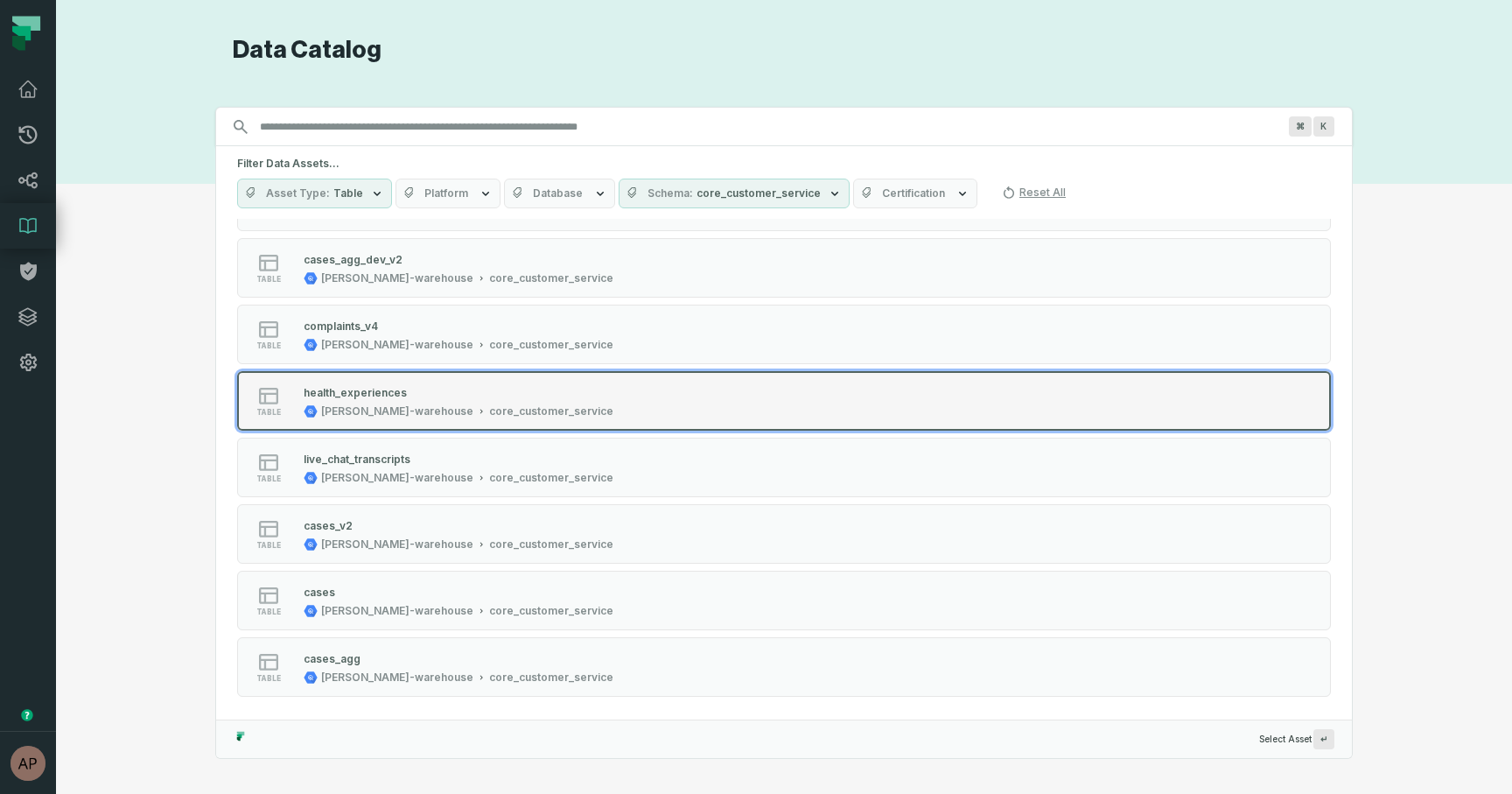
click at [407, 417] on div "juul-warehouse core_customer_service" at bounding box center [459, 411] width 310 height 14
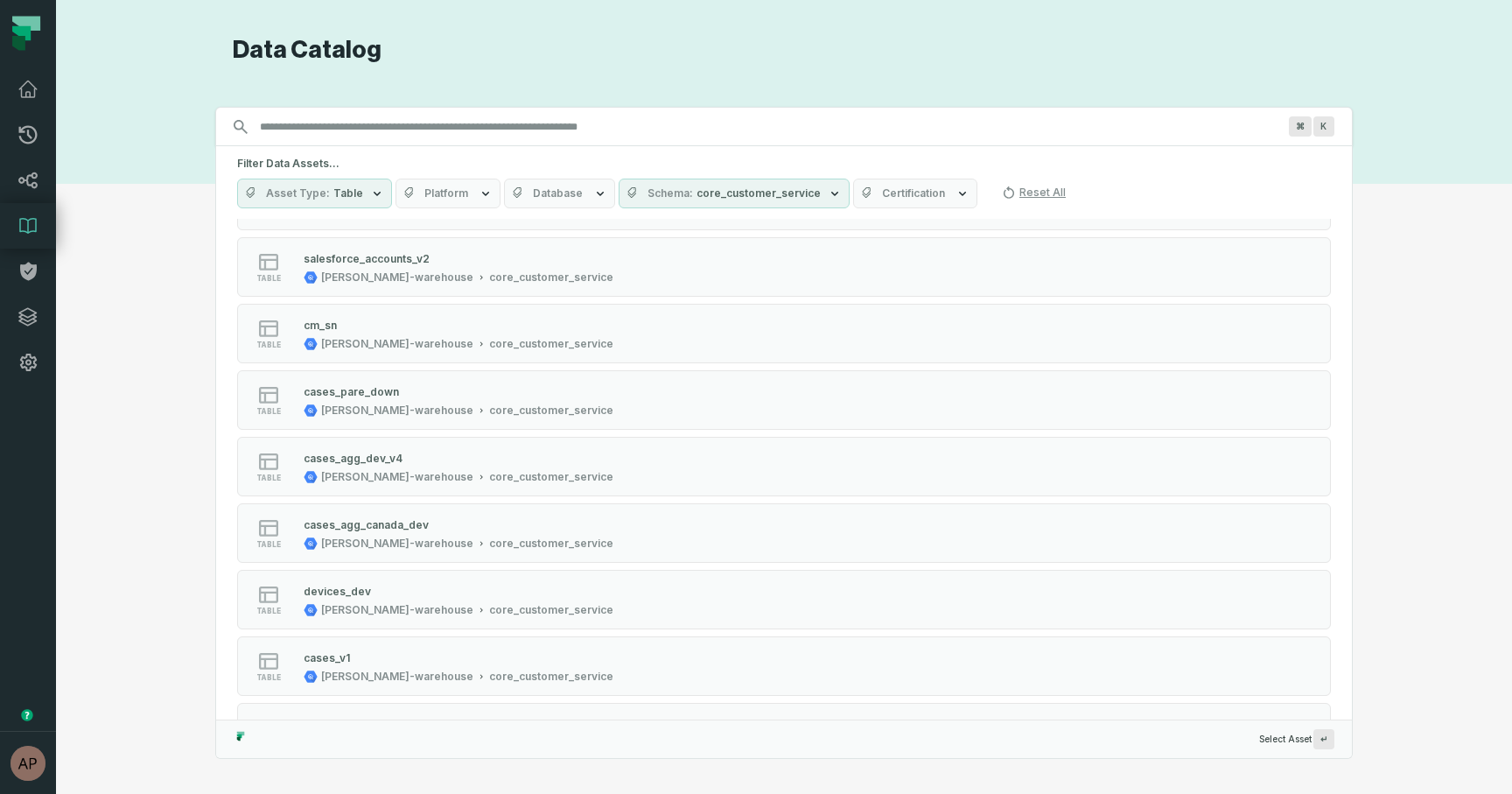
scroll to position [2268, 0]
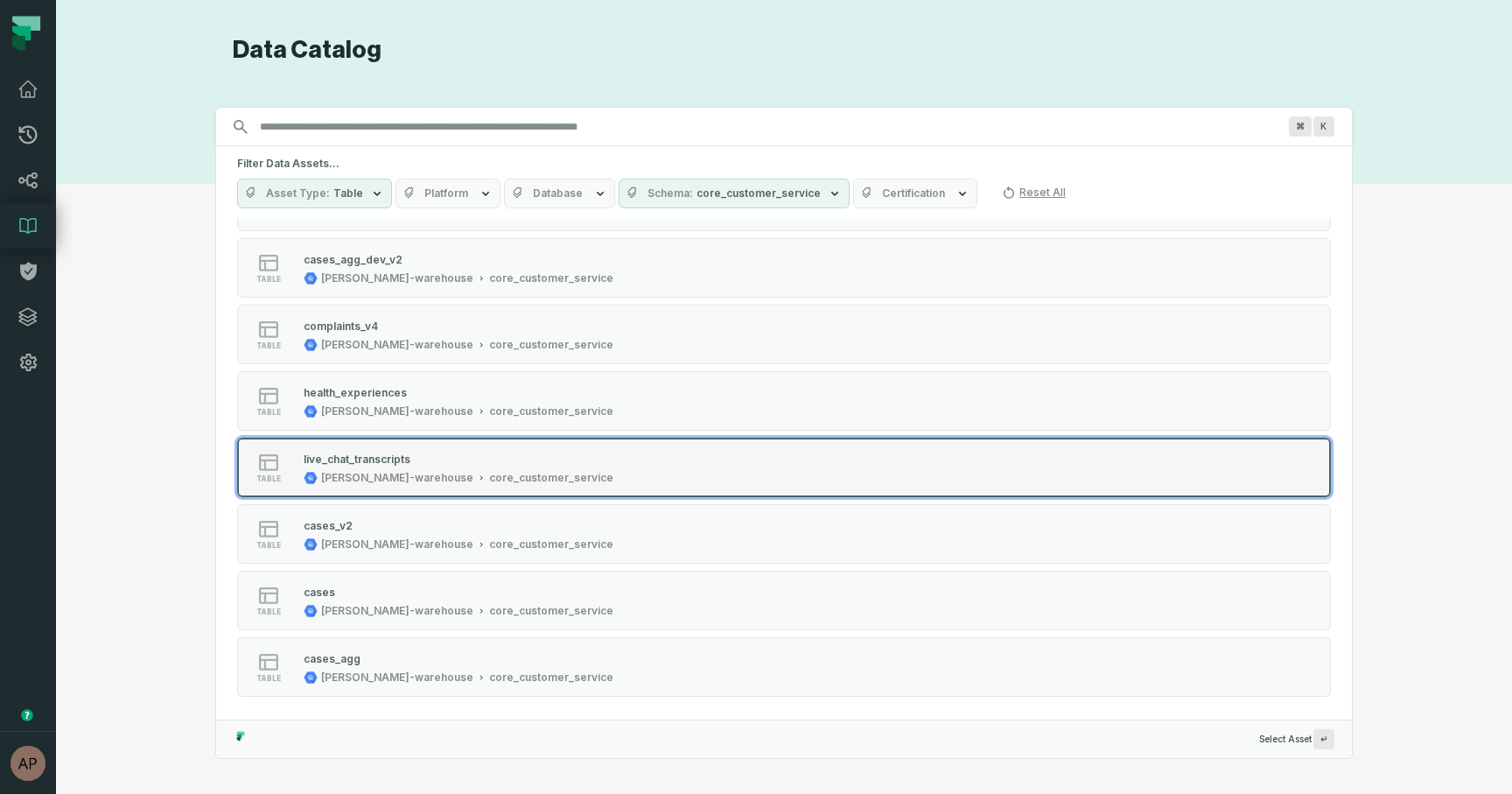
click at [359, 456] on div "live_chat_transcripts" at bounding box center [357, 459] width 106 height 14
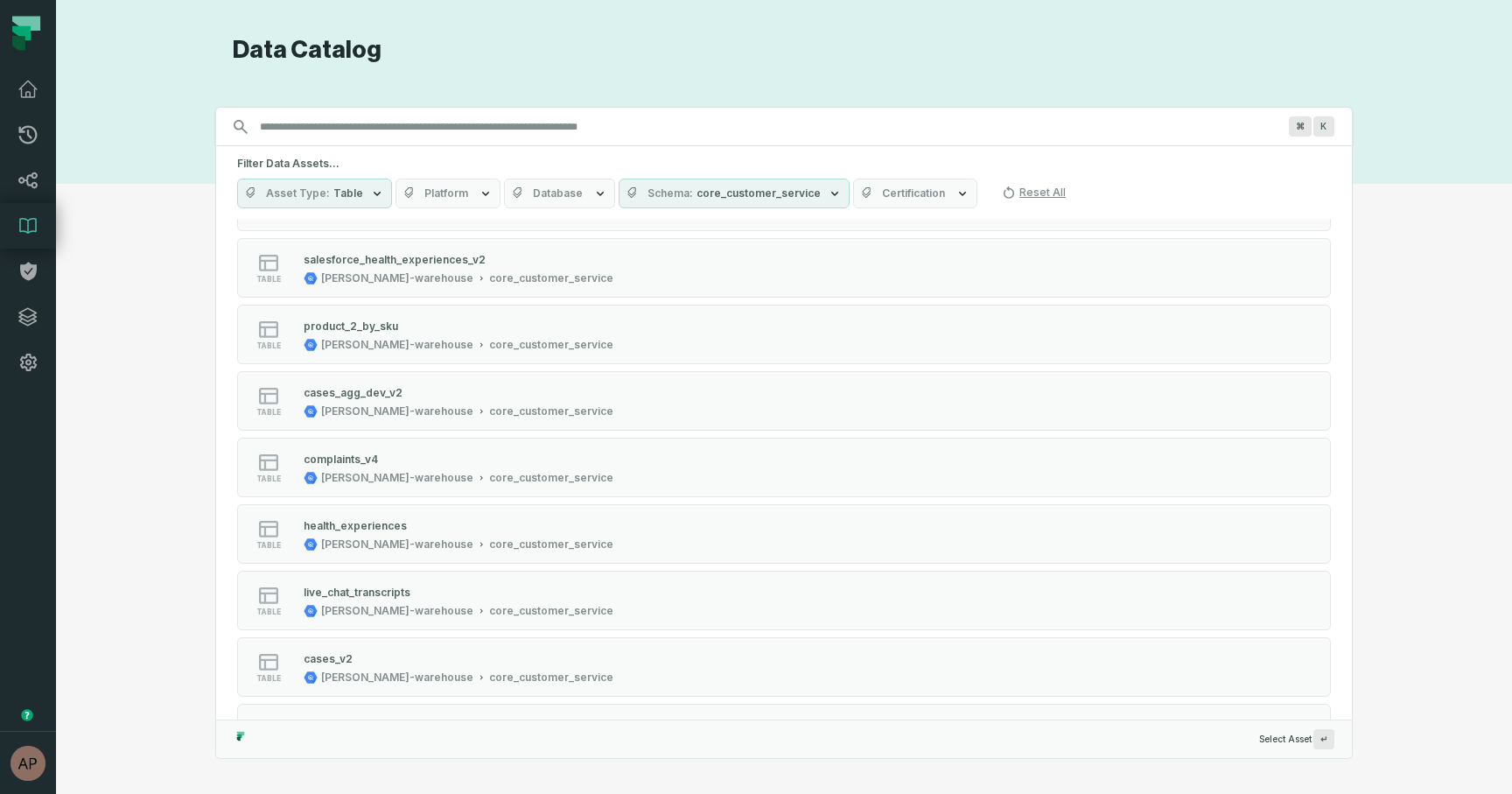
scroll to position [2268, 0]
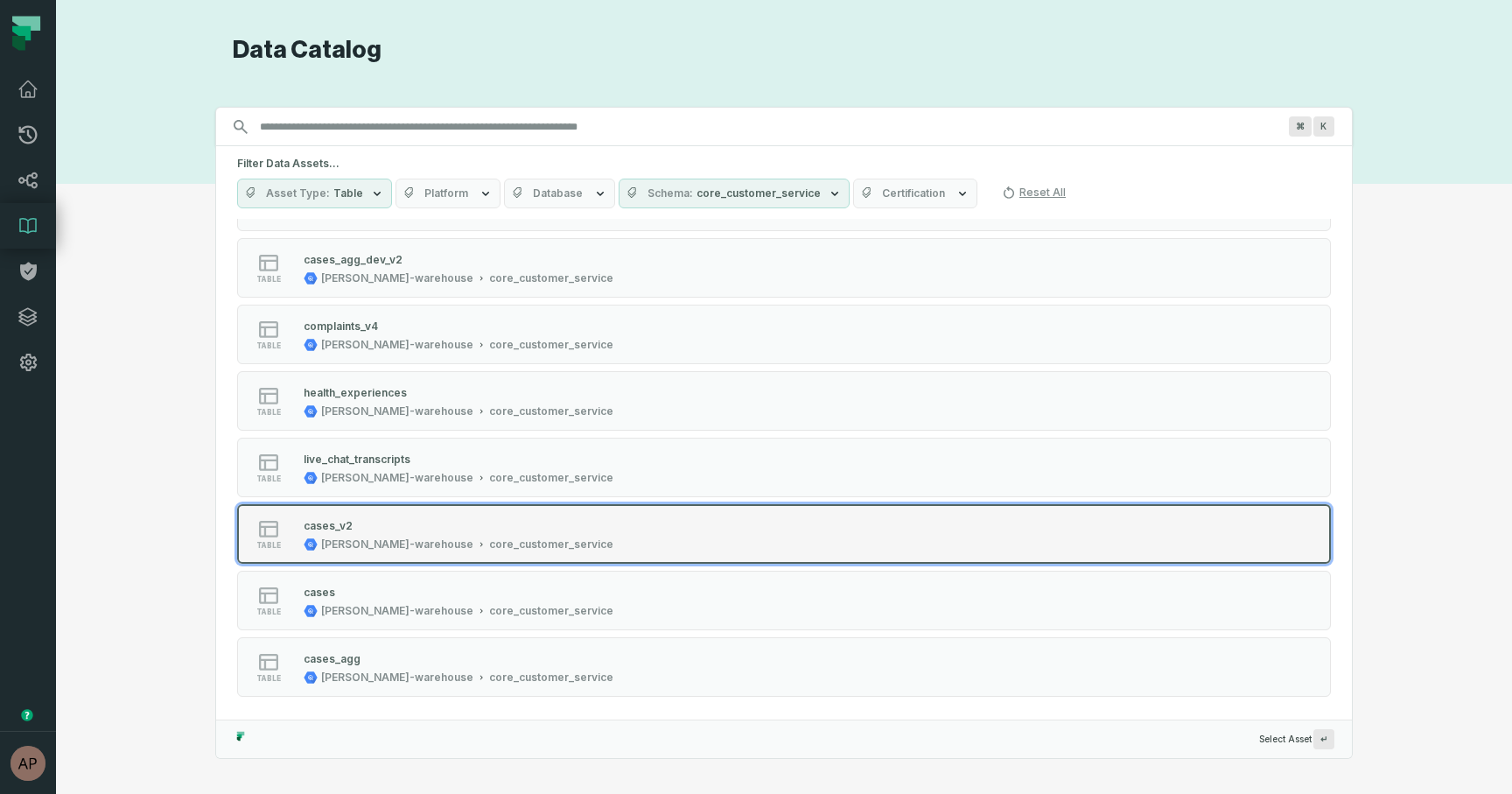
click at [392, 540] on div "[PERSON_NAME]-warehouse" at bounding box center [397, 544] width 152 height 14
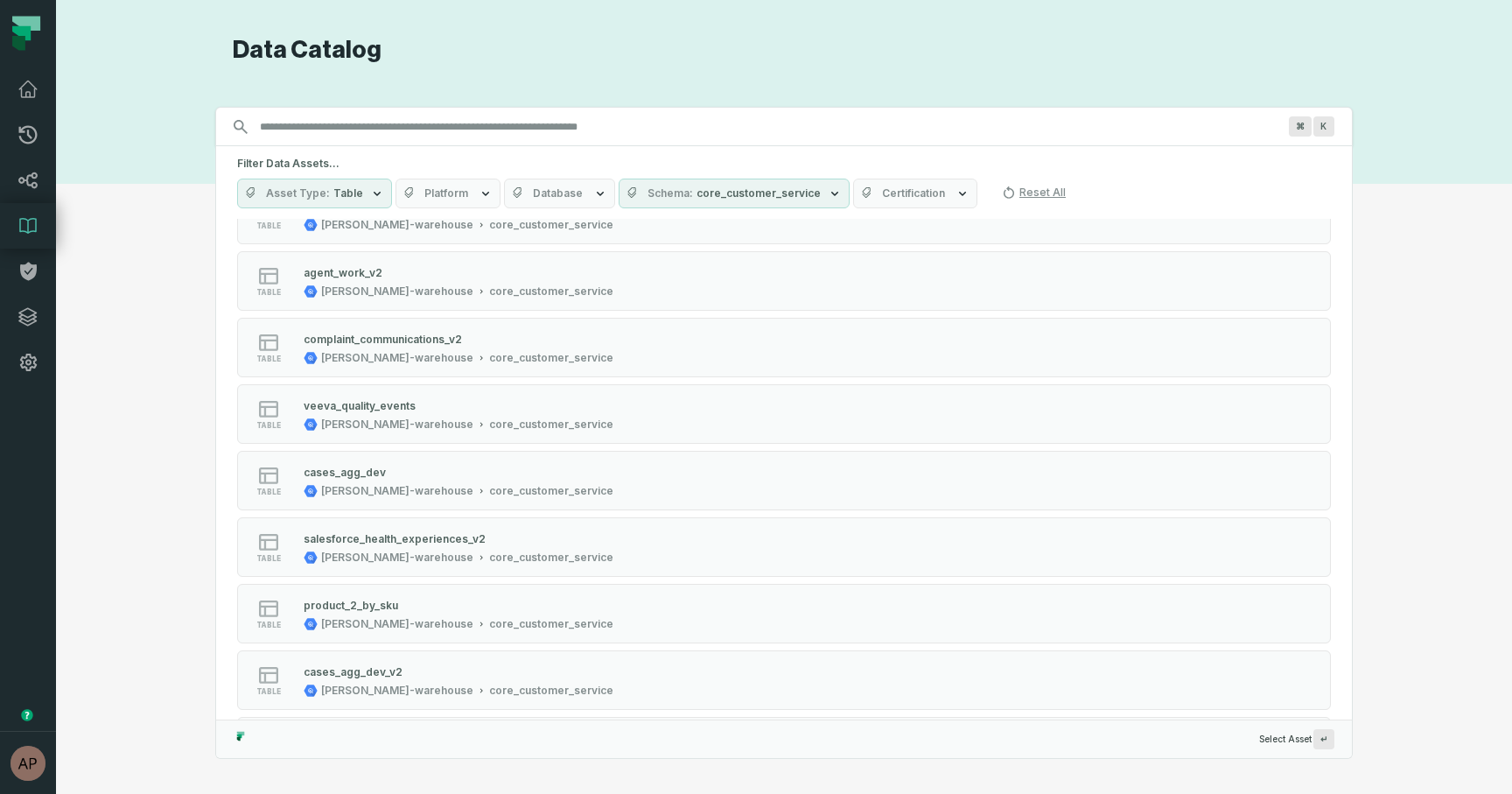
scroll to position [2268, 0]
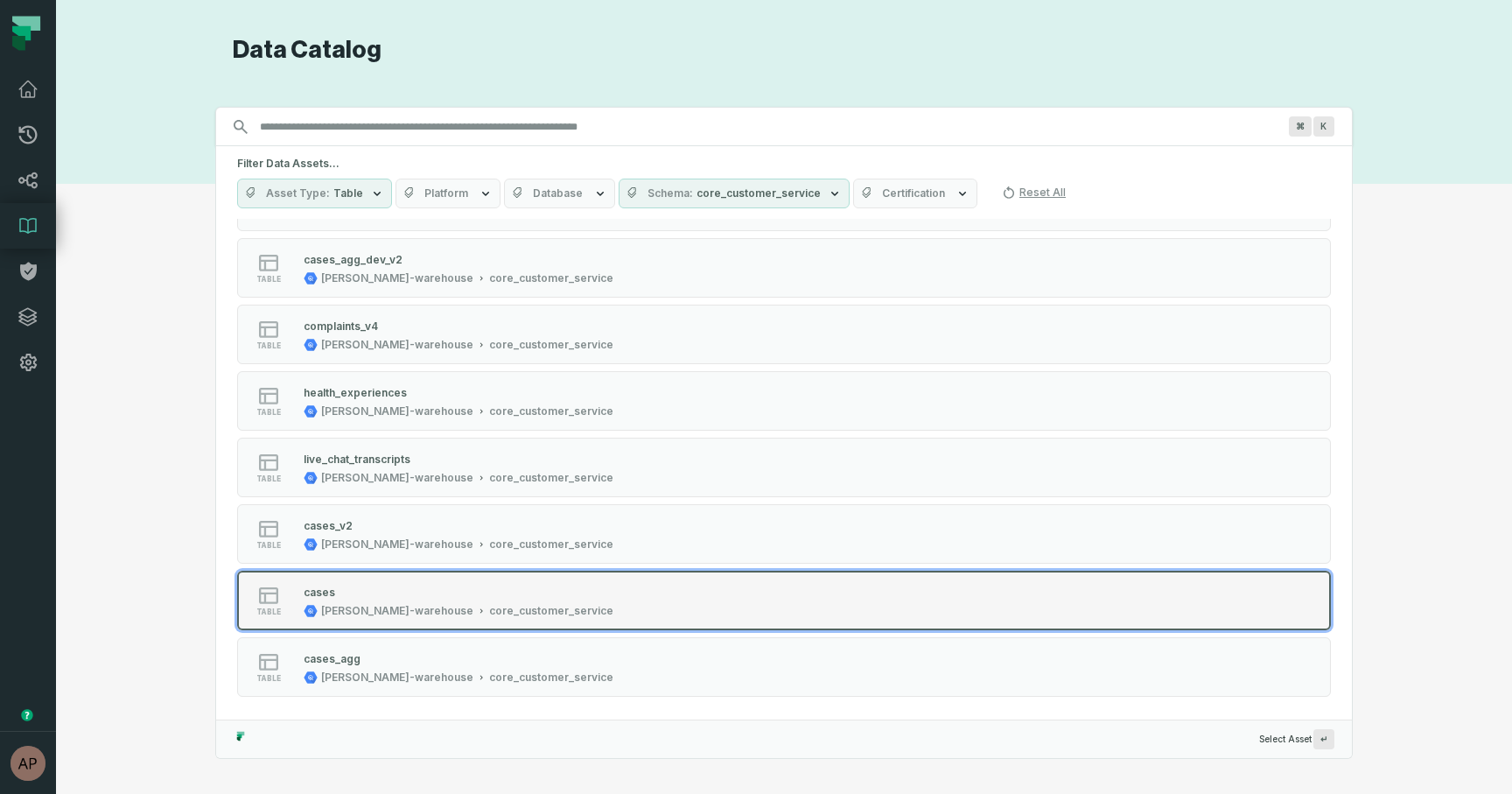
click at [429, 593] on div "cases" at bounding box center [459, 592] width 310 height 17
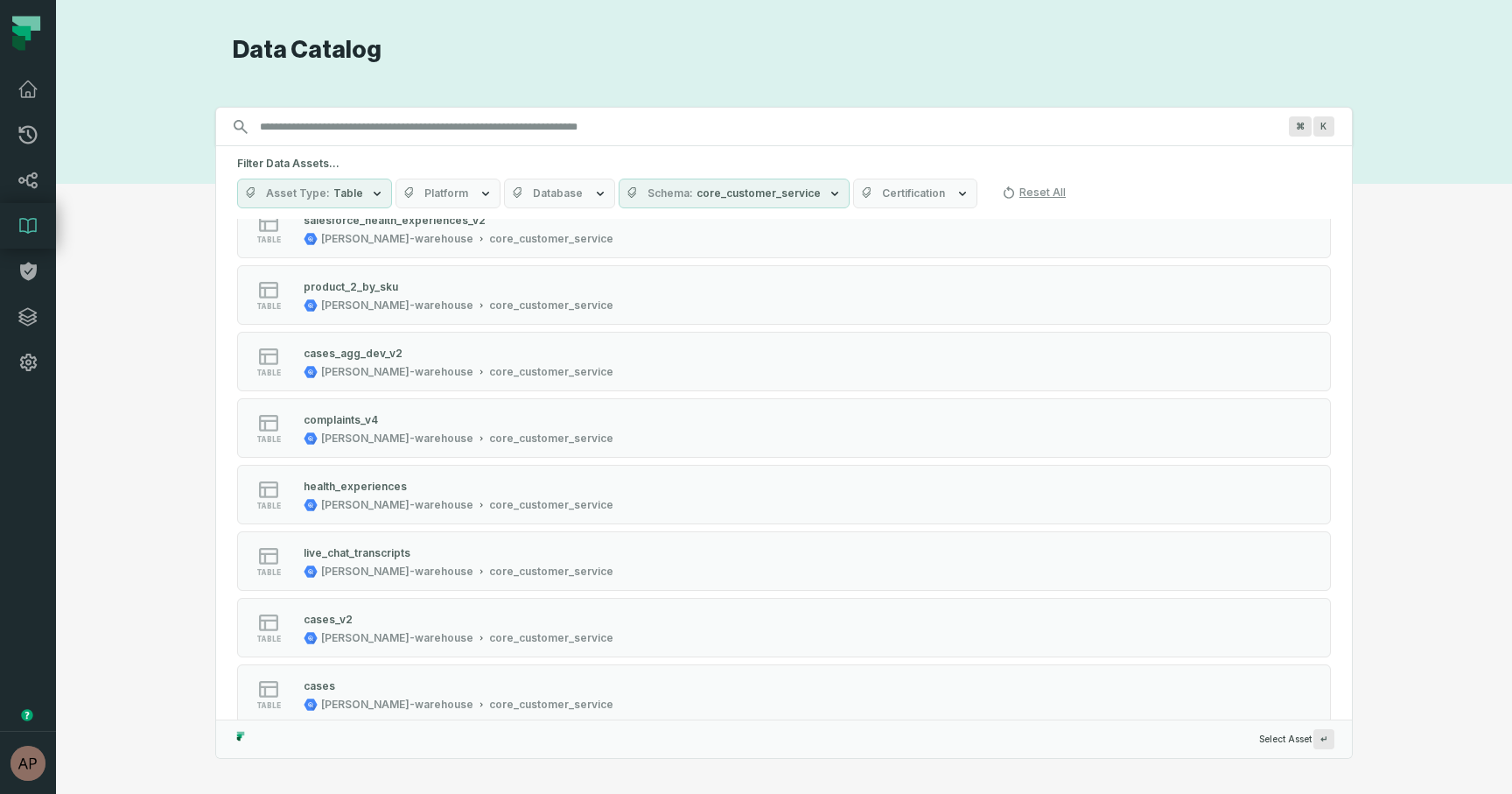
scroll to position [2268, 0]
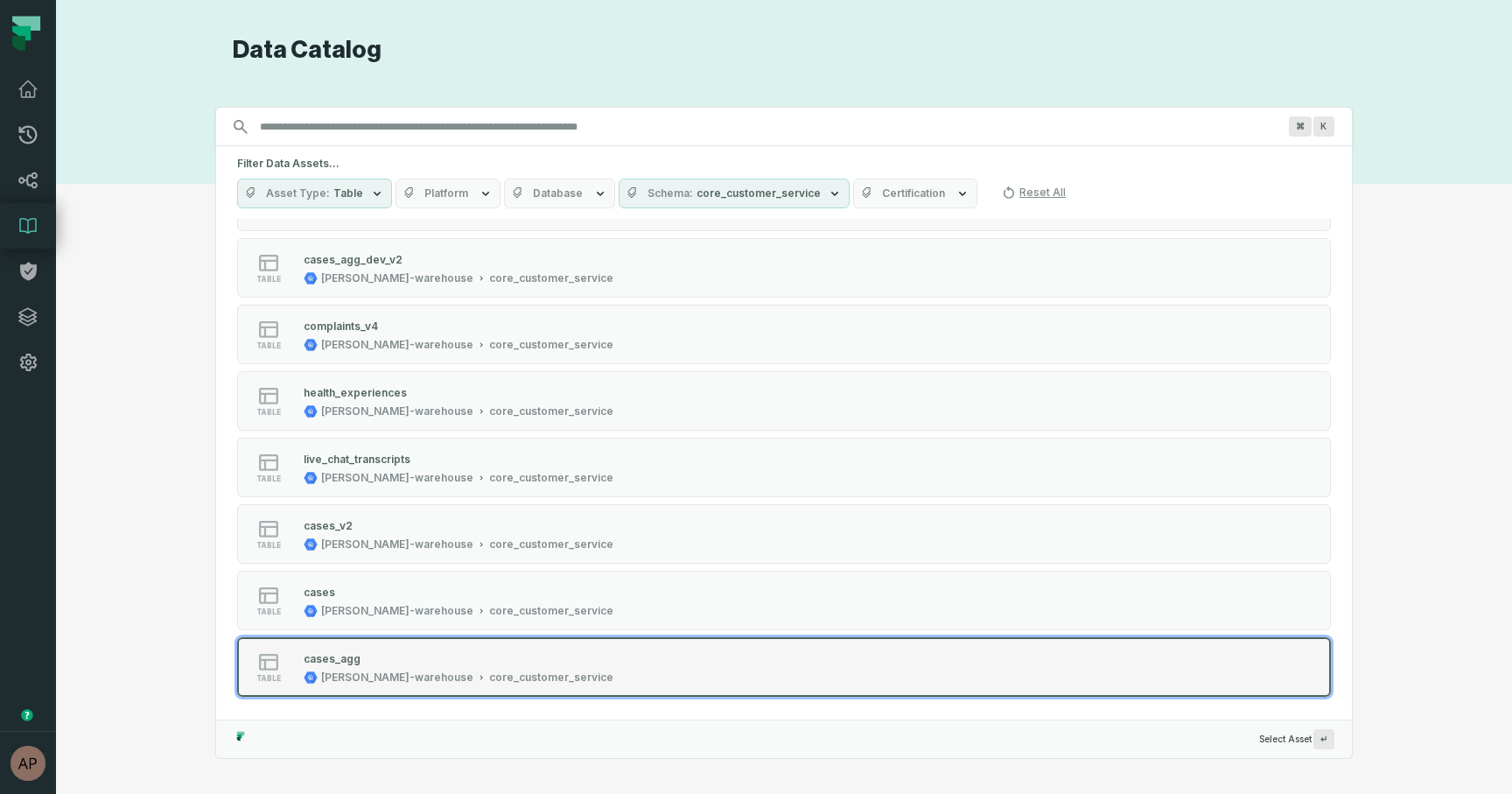
click at [489, 683] on div "core_customer_service" at bounding box center [551, 677] width 124 height 14
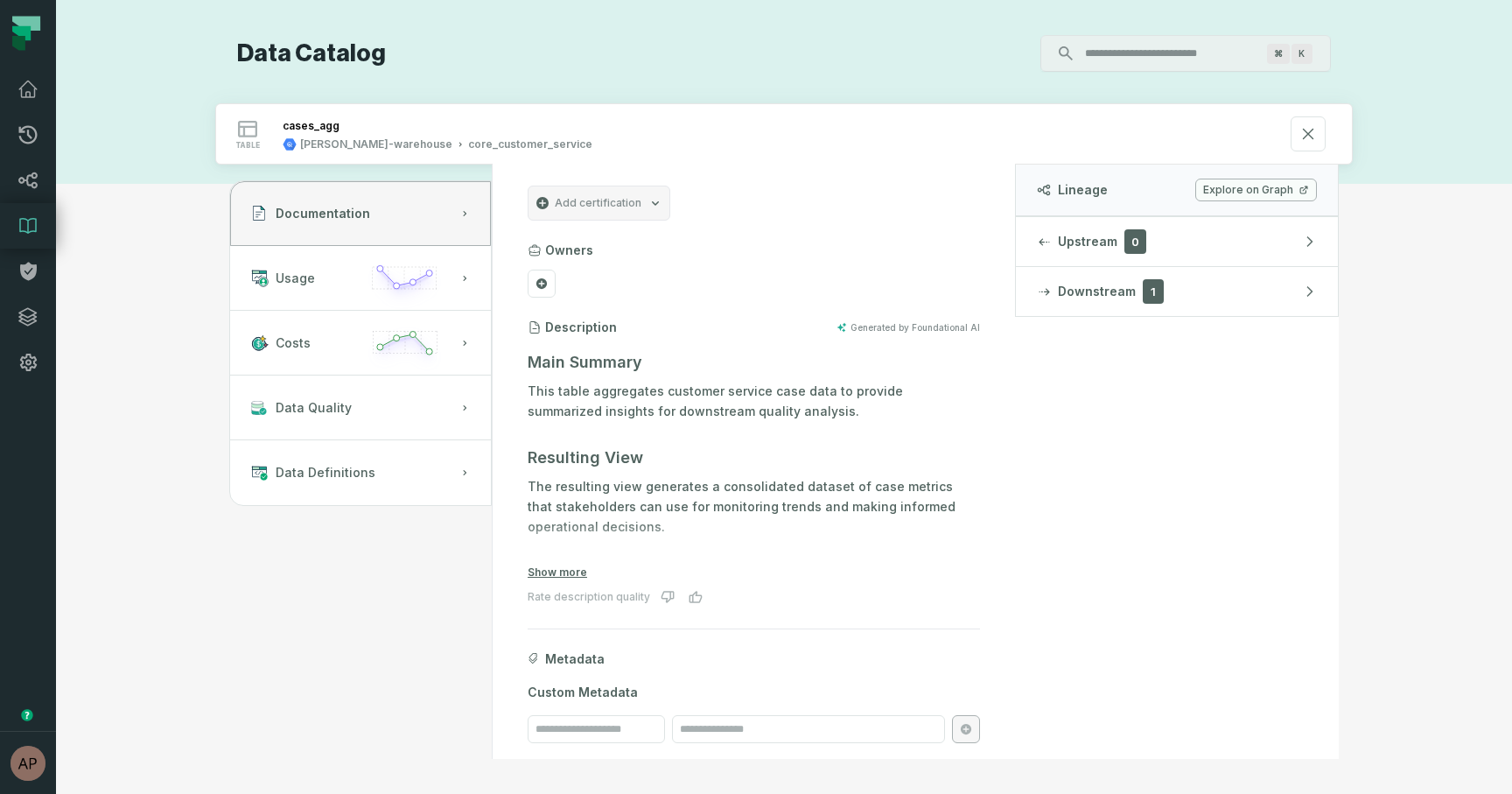
click at [1275, 197] on link "Explore on Graph" at bounding box center [1257, 191] width 122 height 23
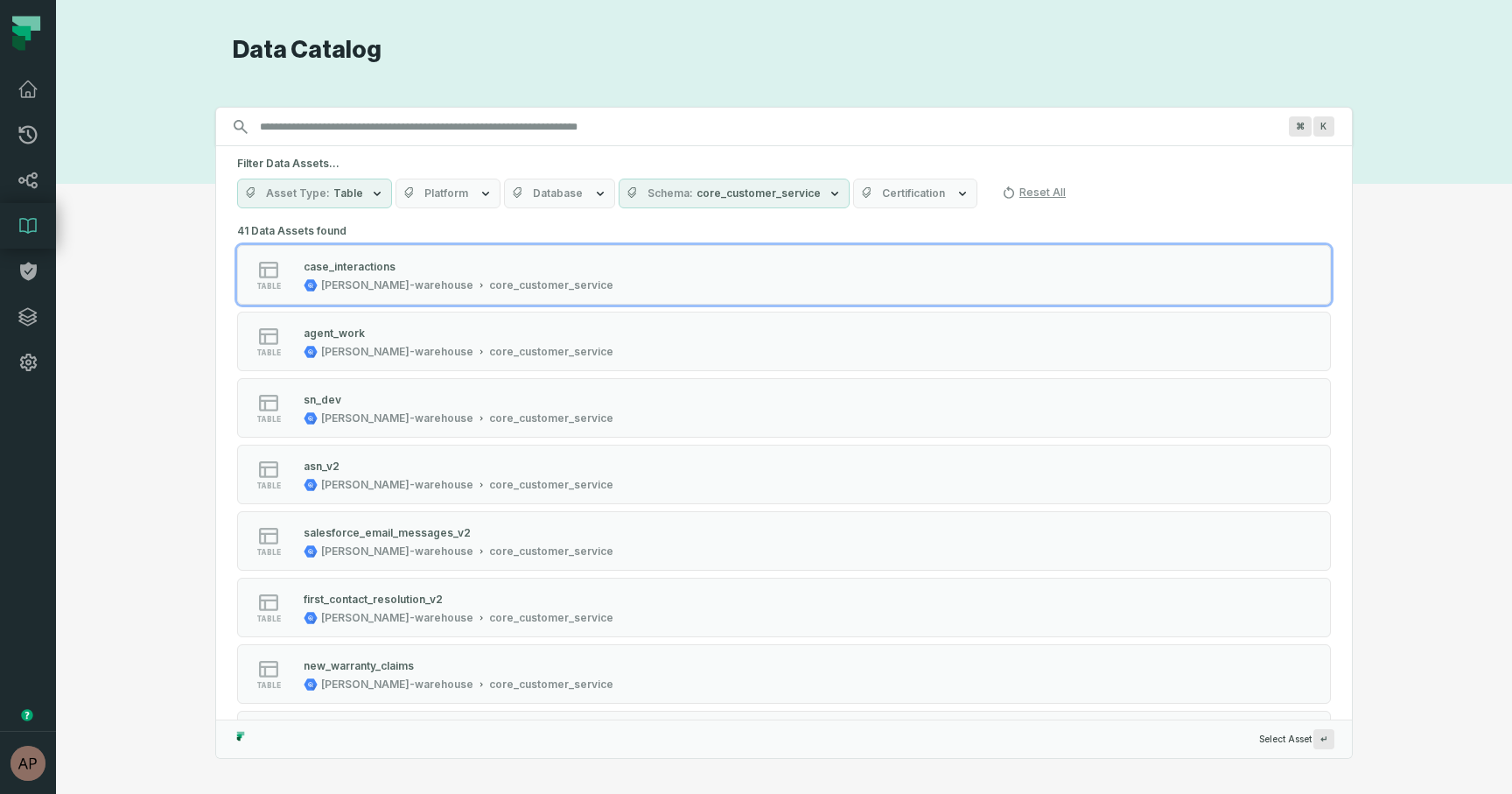
click at [593, 195] on icon "button" at bounding box center [600, 193] width 14 height 14
click at [597, 194] on icon "button" at bounding box center [600, 192] width 7 height 5
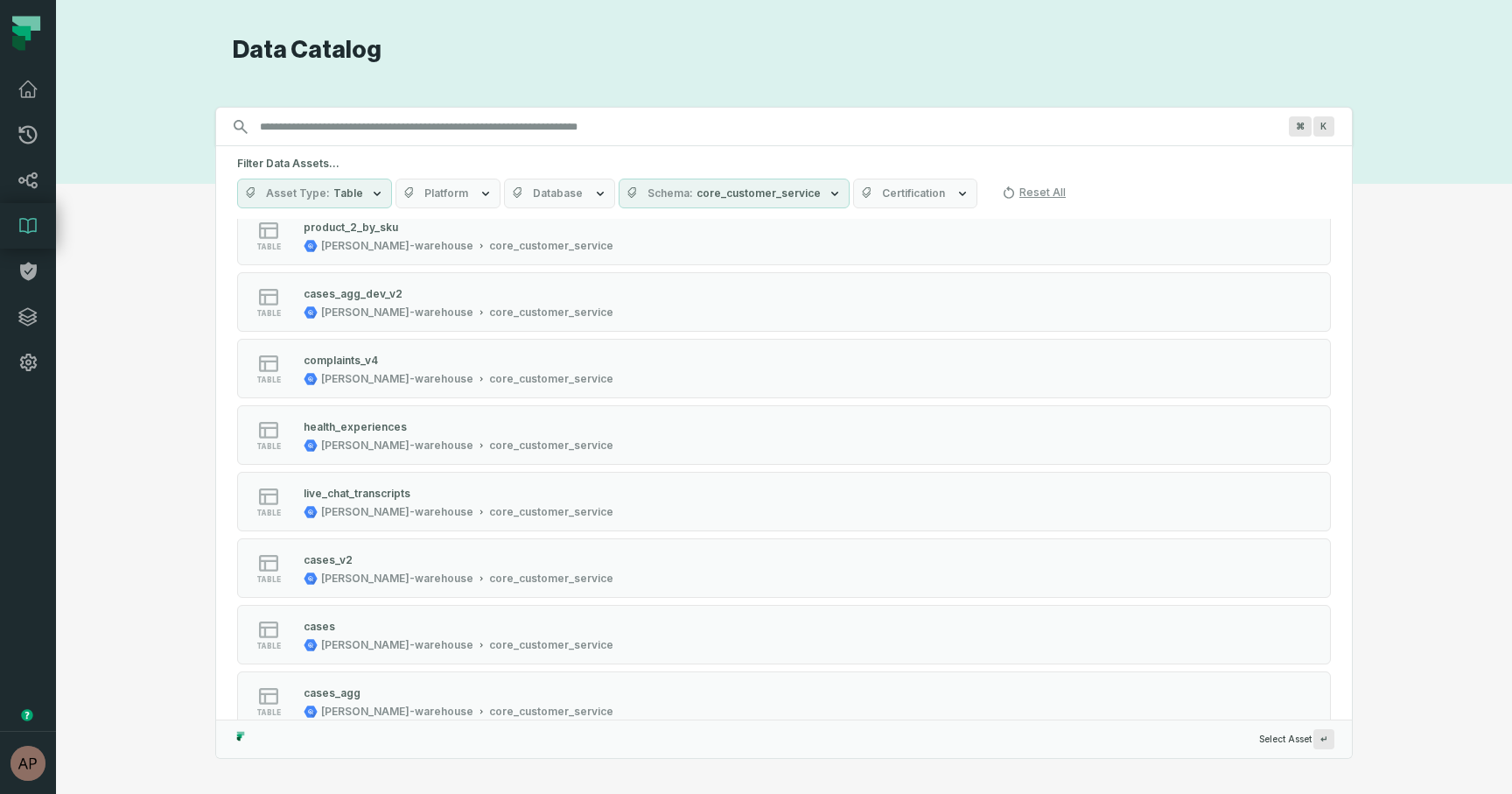
scroll to position [2230, 0]
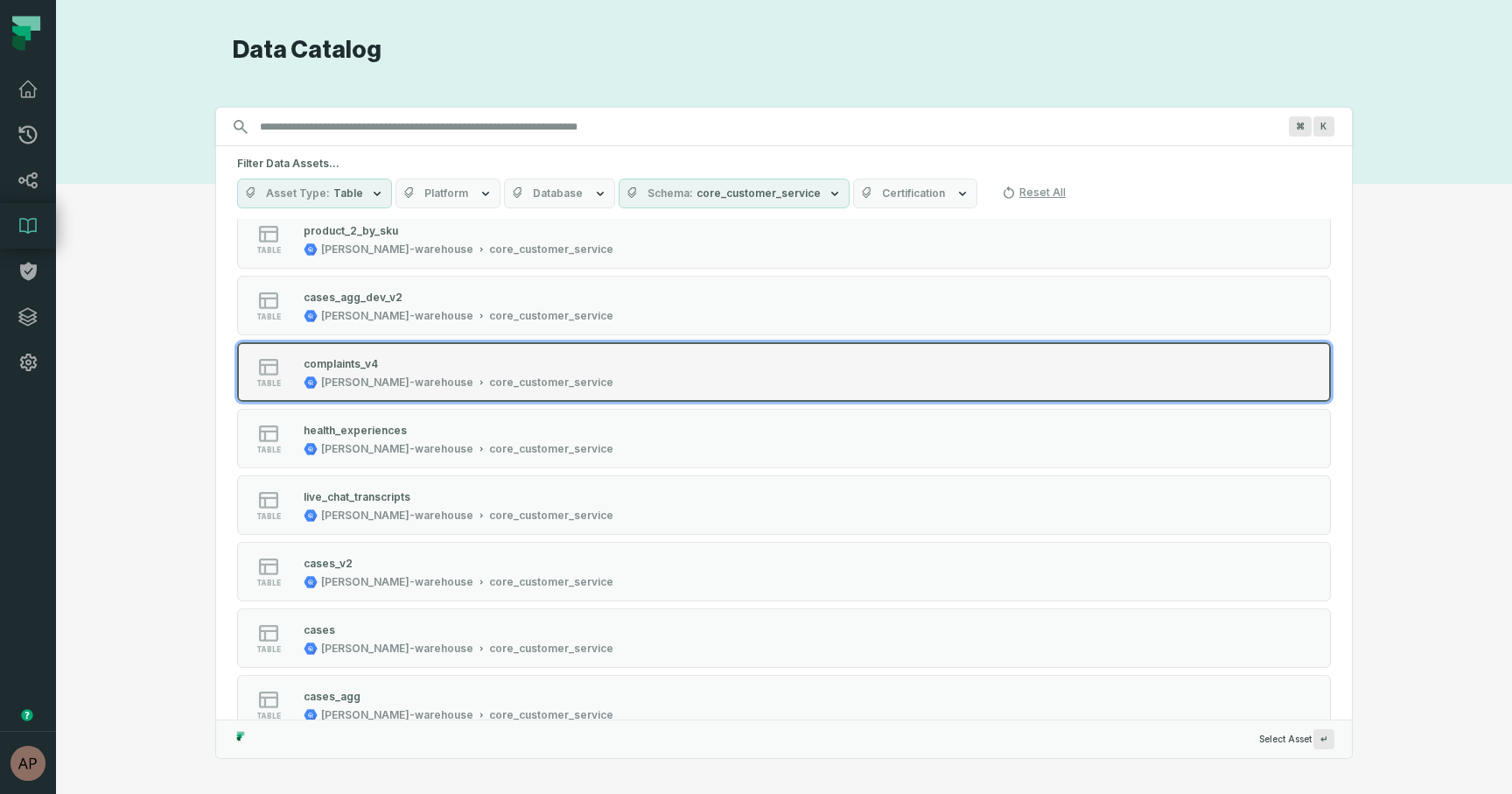
click at [387, 379] on div "[PERSON_NAME]-warehouse" at bounding box center [397, 382] width 152 height 14
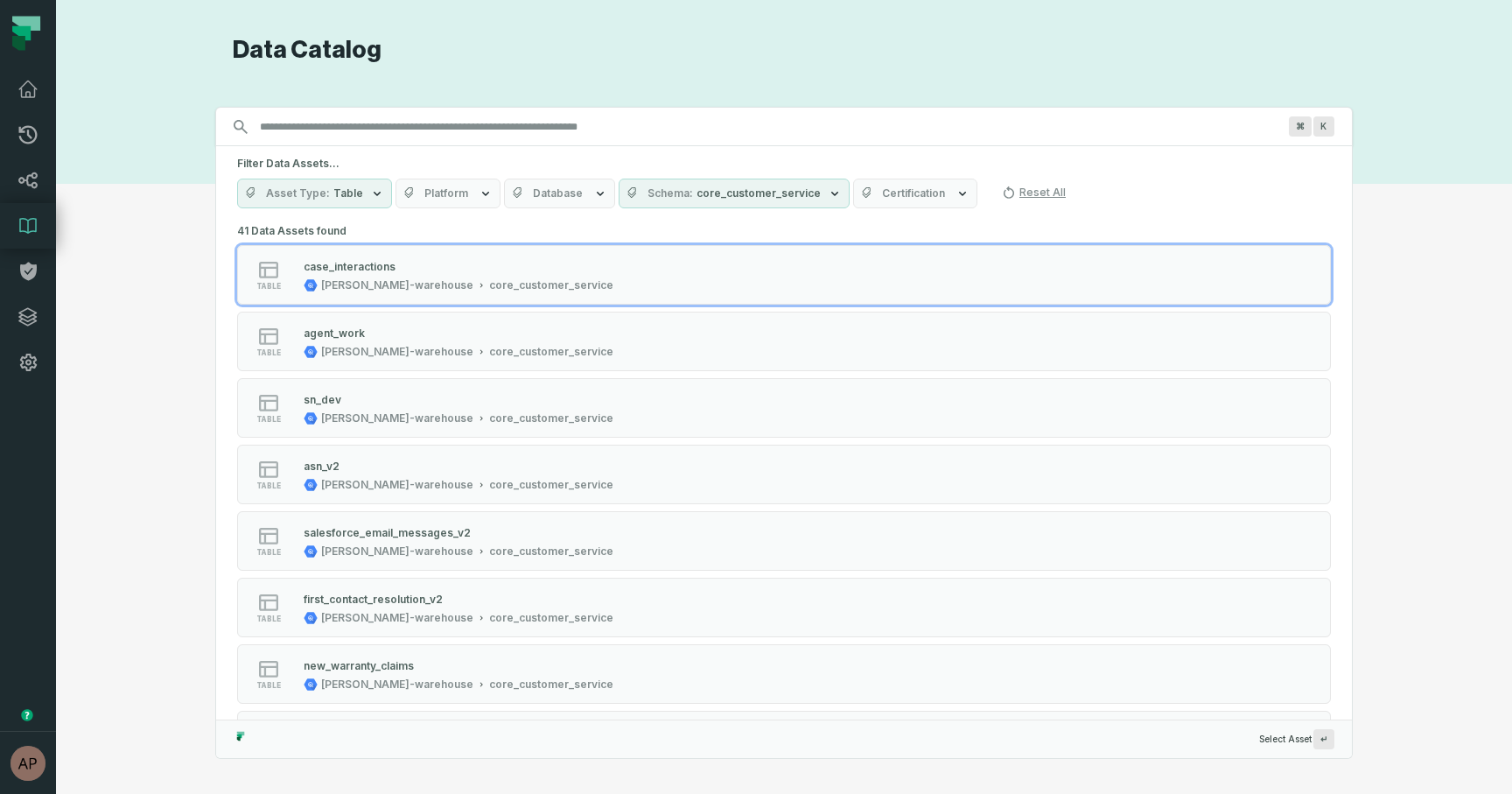
click at [828, 194] on icon "button" at bounding box center [835, 193] width 14 height 14
click at [828, 189] on icon "button" at bounding box center [835, 193] width 14 height 14
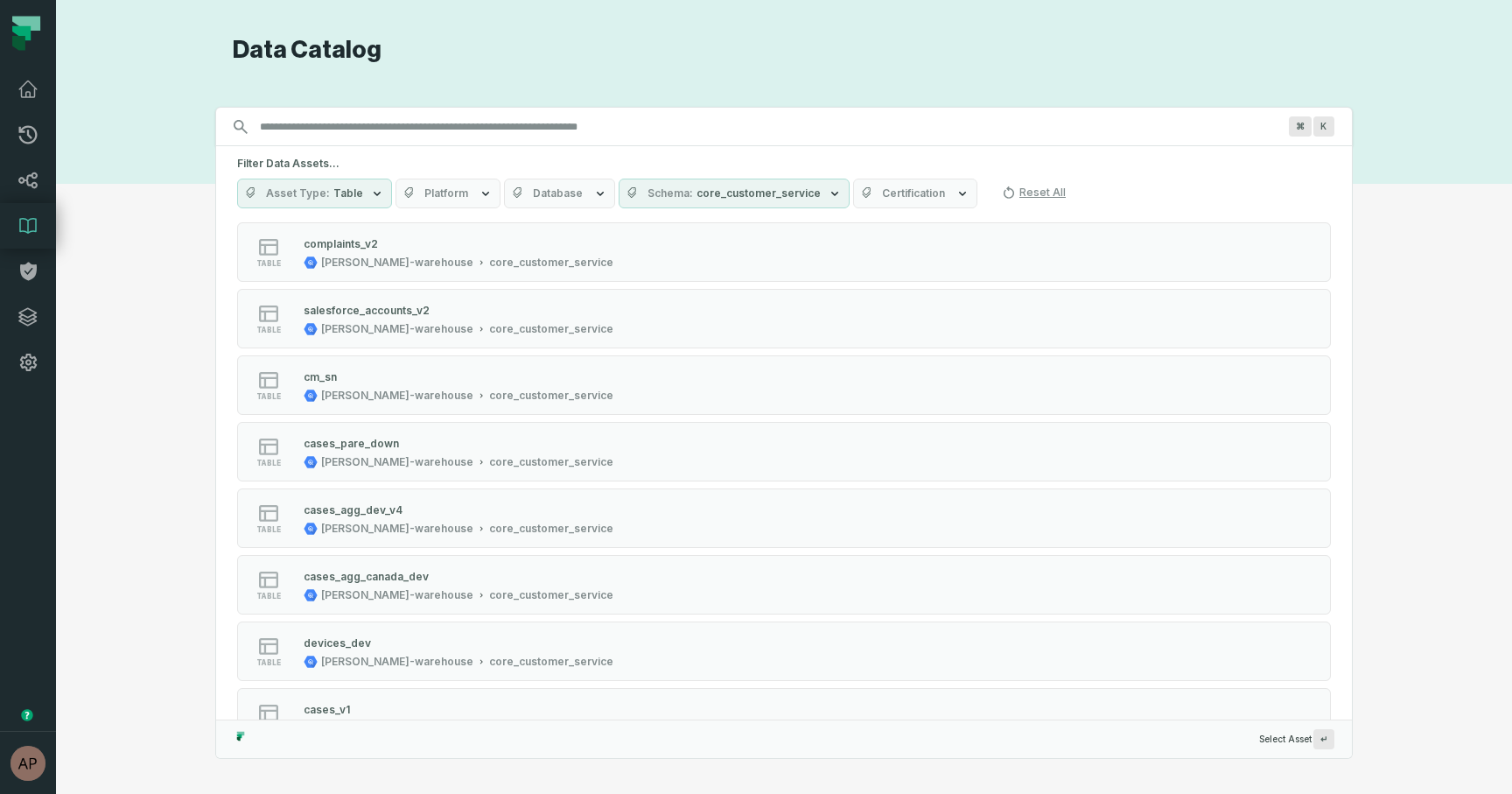
scroll to position [1361, 0]
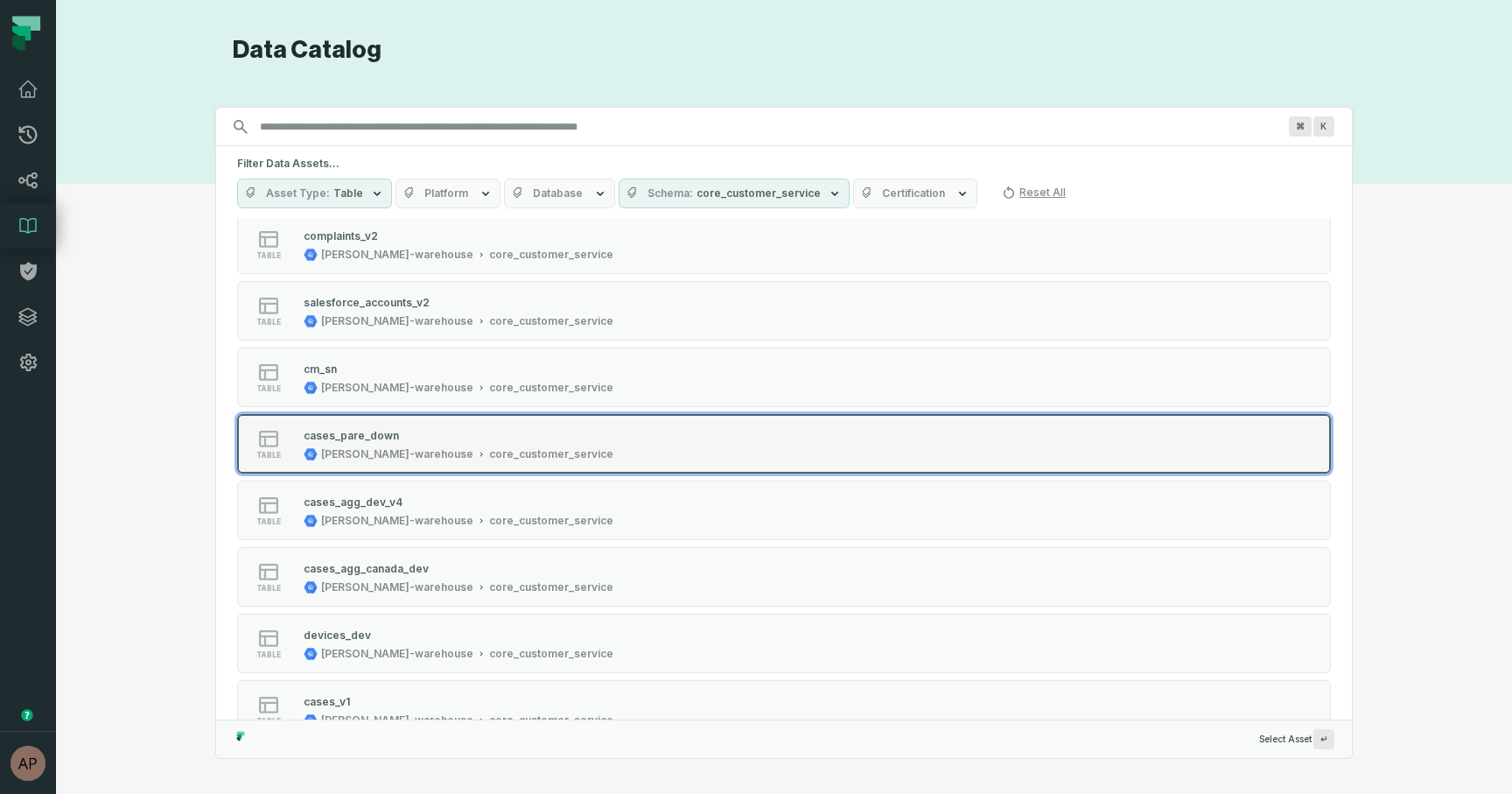
click at [369, 447] on div "[PERSON_NAME]-warehouse" at bounding box center [397, 454] width 152 height 14
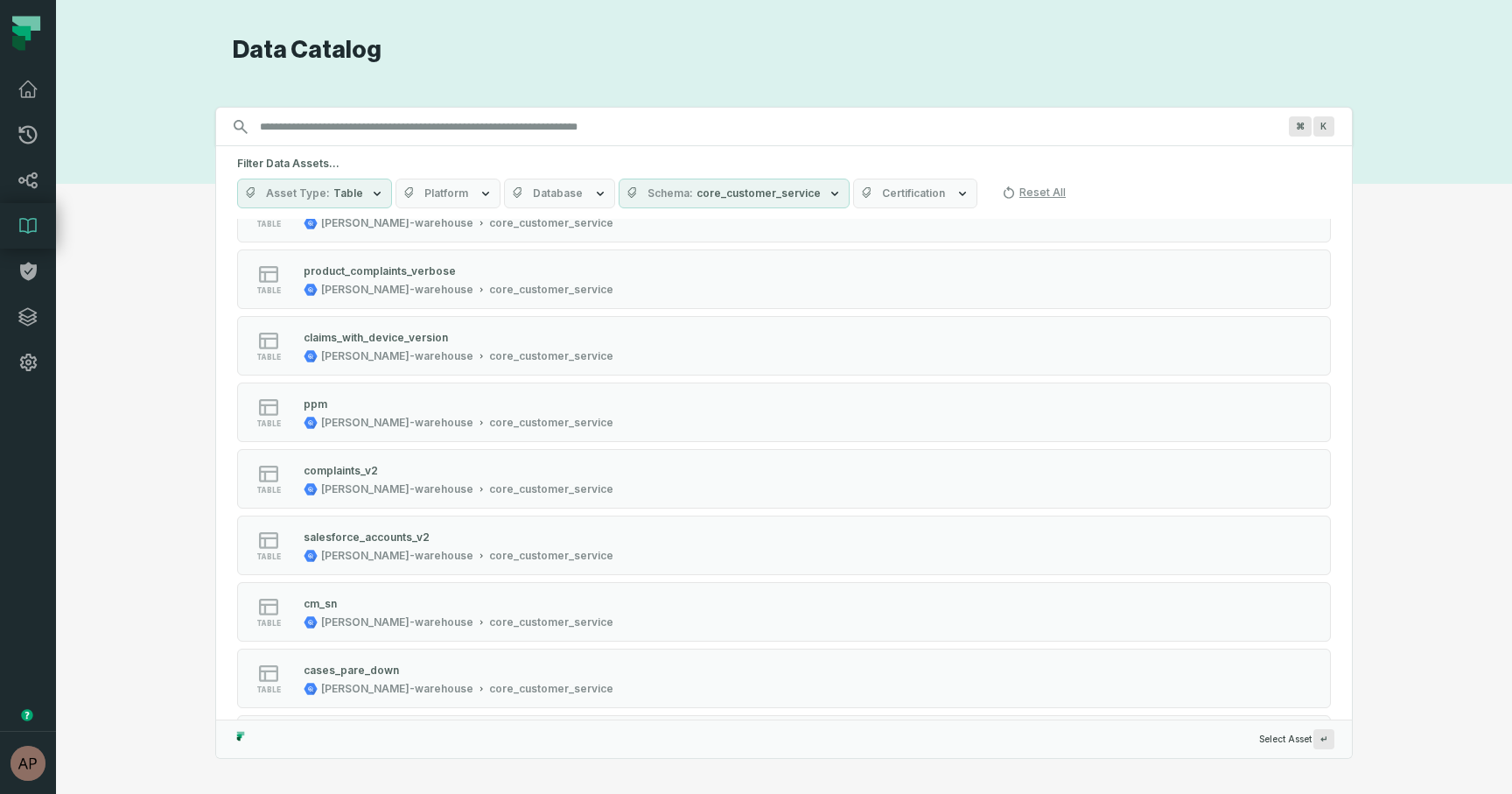
scroll to position [1109, 0]
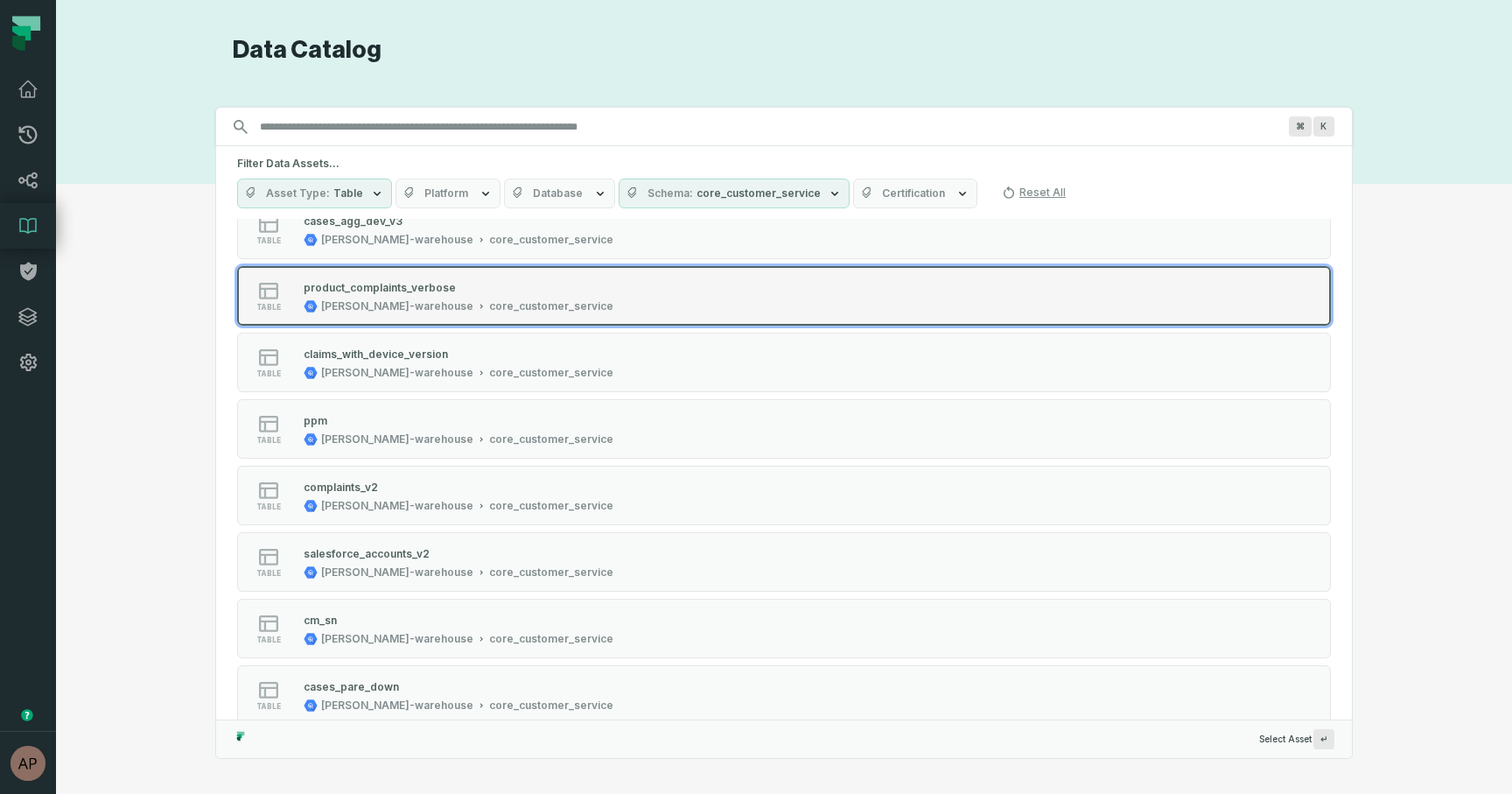
click at [472, 282] on div "product_complaints_verbose" at bounding box center [459, 287] width 310 height 17
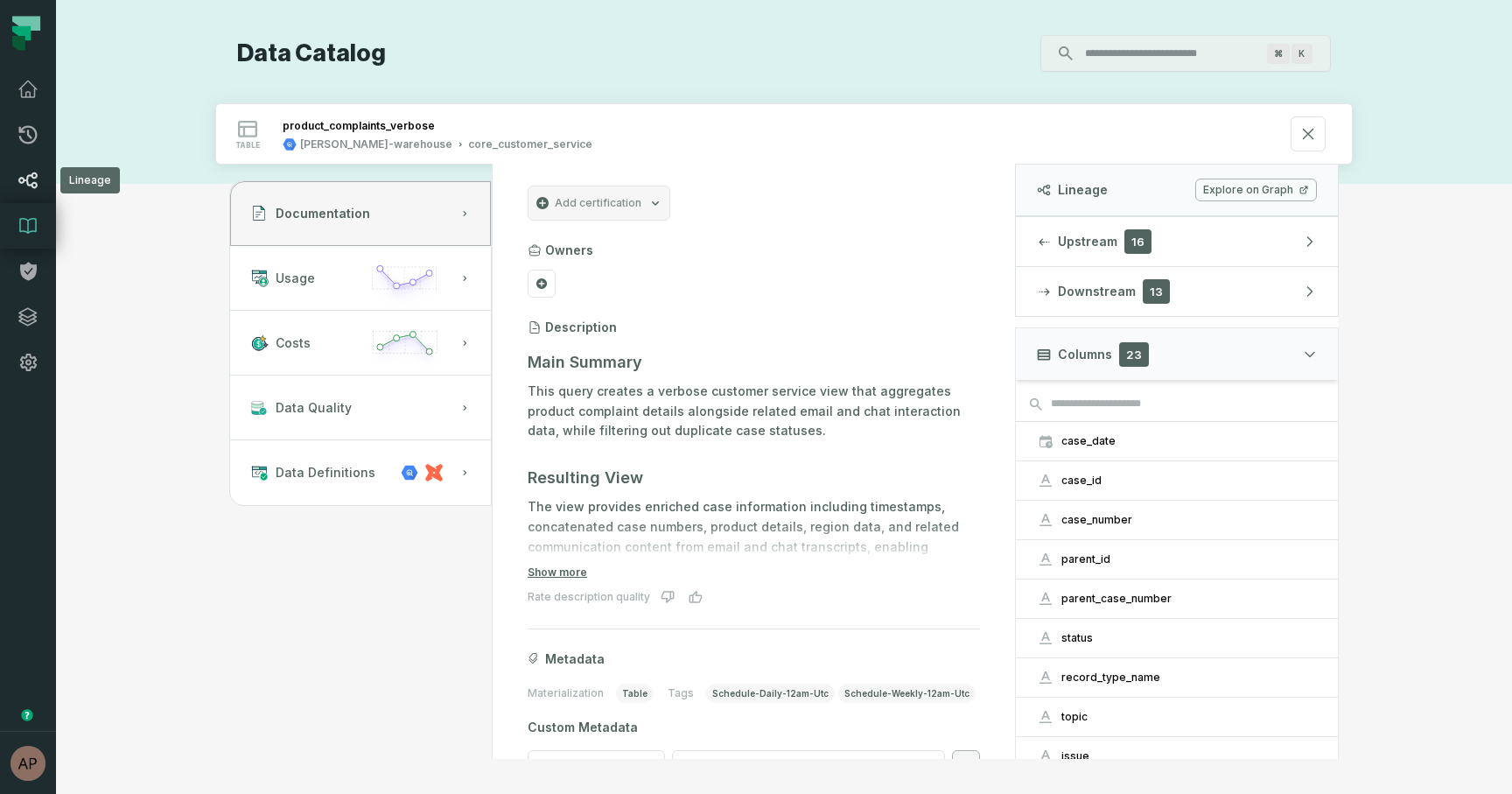
click at [35, 175] on icon at bounding box center [28, 181] width 21 height 21
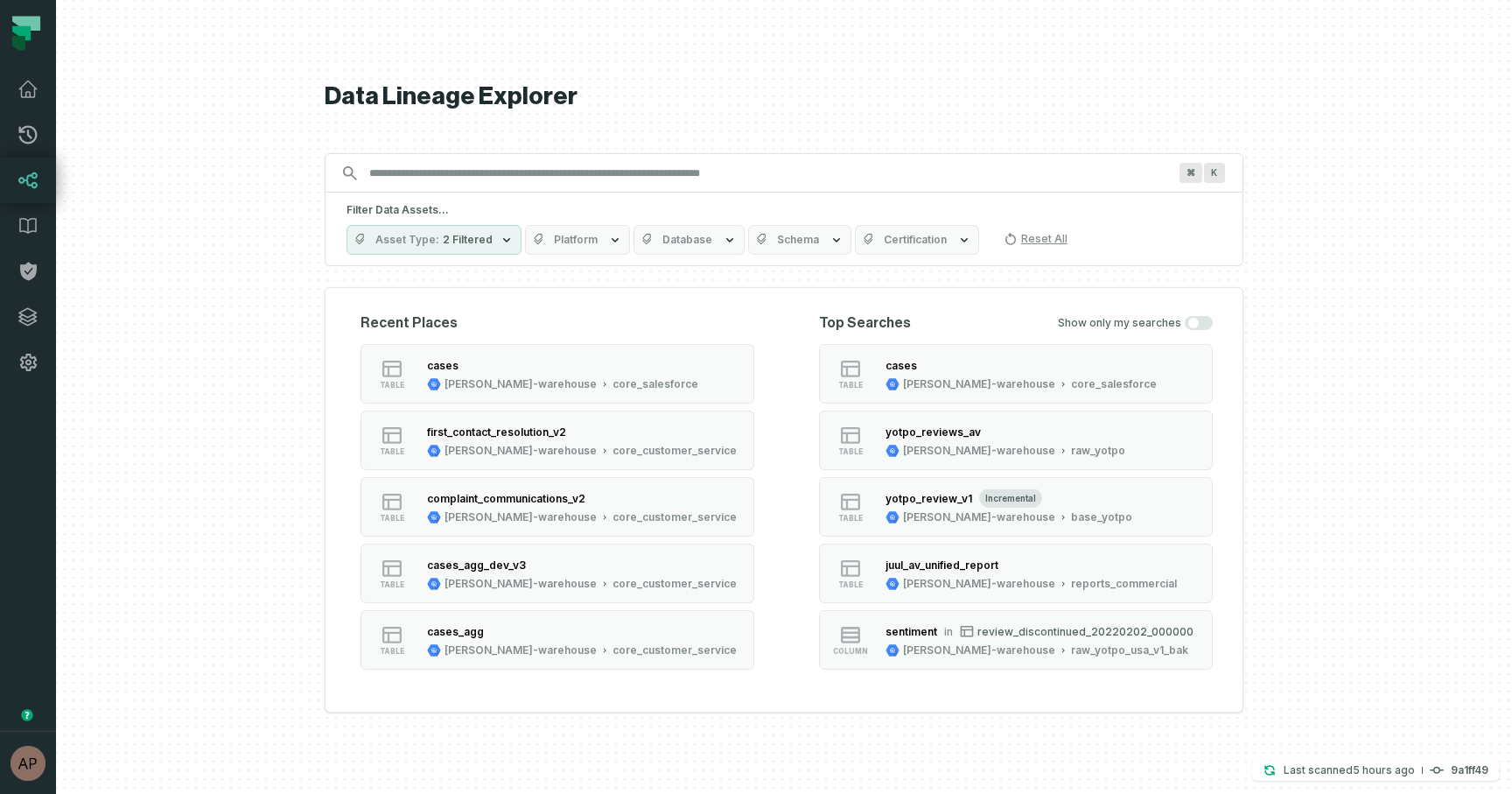
click at [830, 243] on icon "button" at bounding box center [837, 240] width 14 height 14
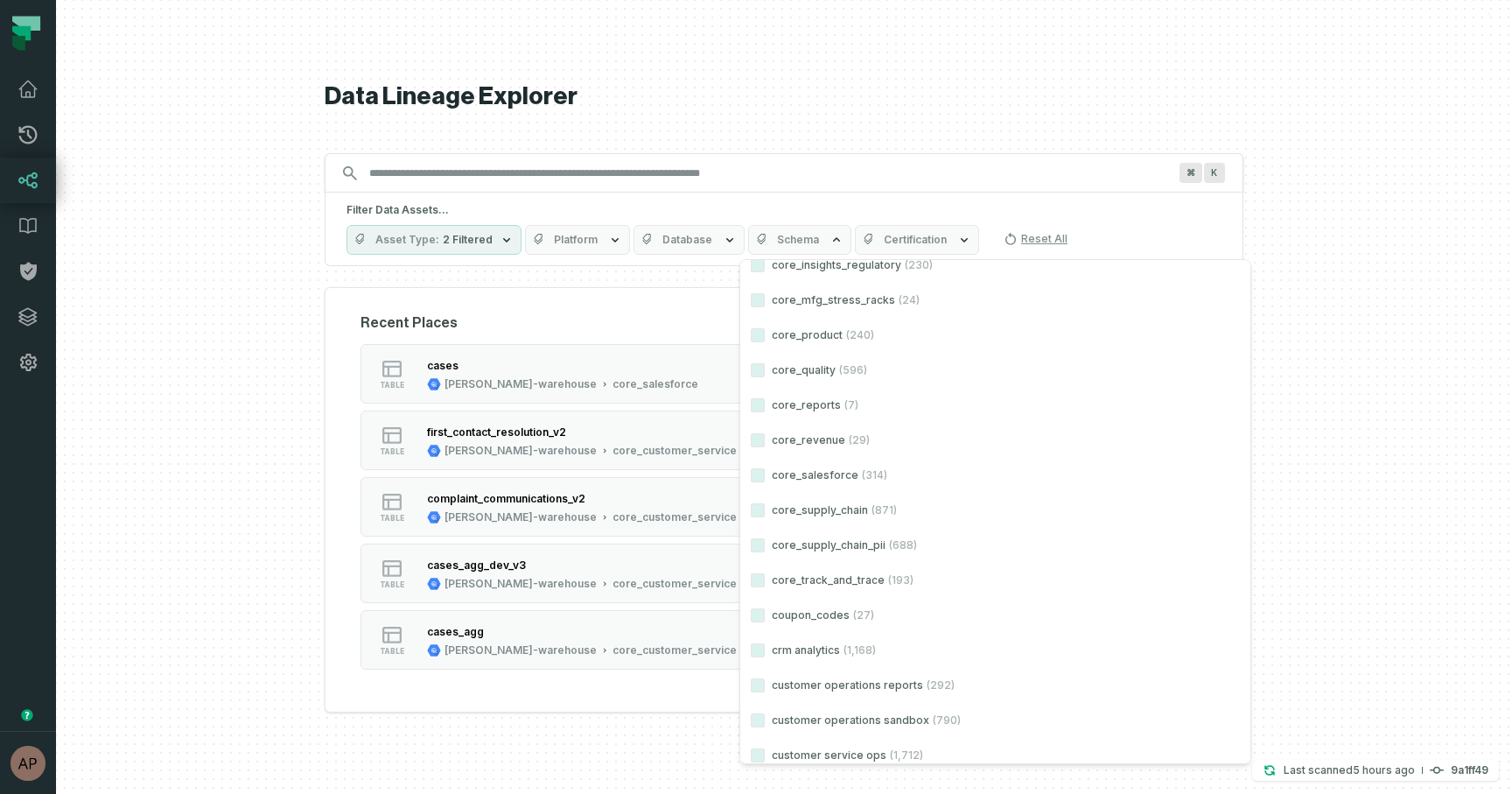
scroll to position [7974, 0]
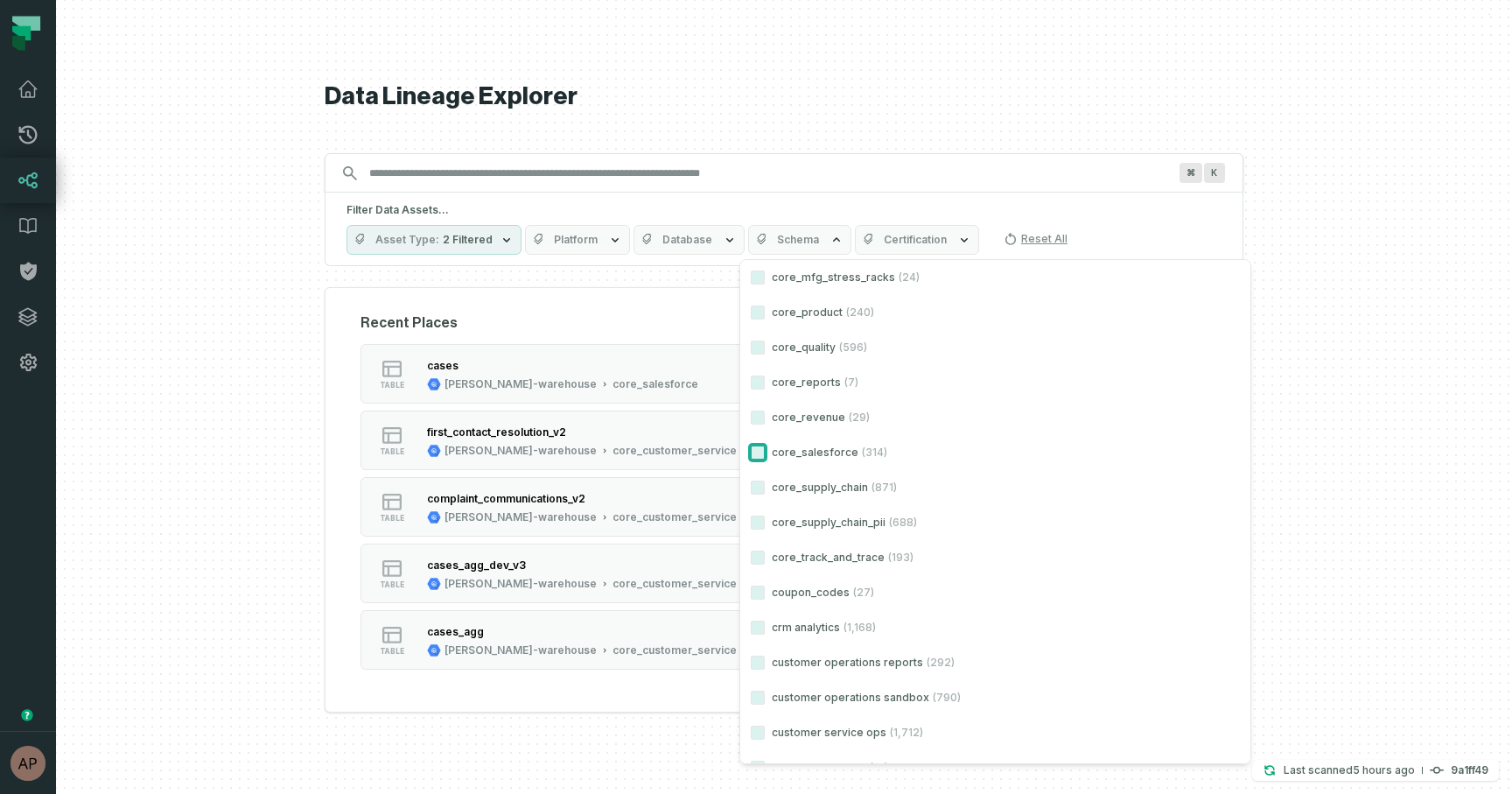
click at [760, 456] on button "core_salesforce (314)" at bounding box center [757, 452] width 14 height 14
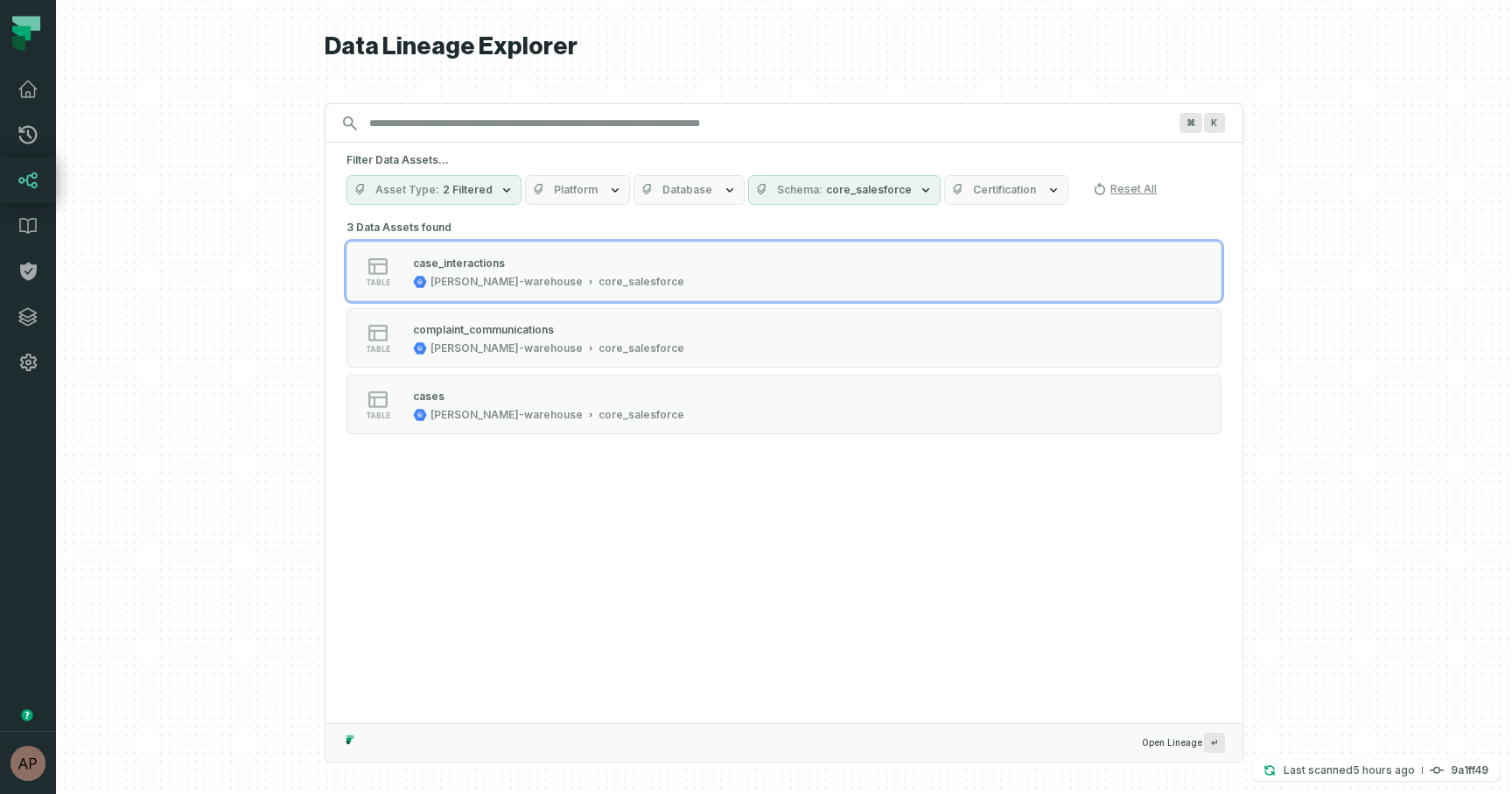
click at [173, 521] on div at bounding box center [784, 397] width 1456 height 794
click at [899, 193] on icon "button" at bounding box center [905, 190] width 14 height 14
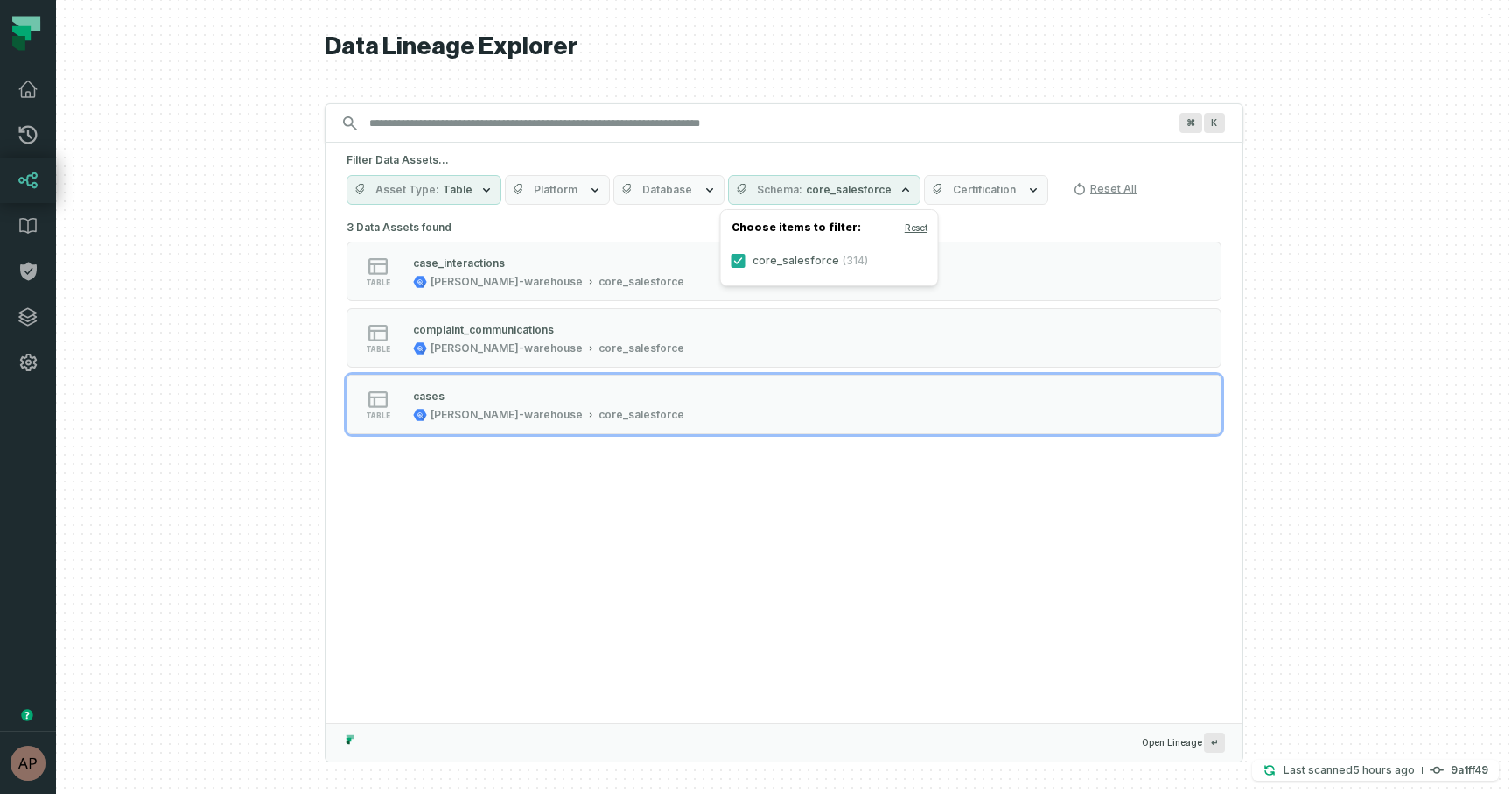
click at [554, 651] on div "3 Data Assets found table case_interactions juul-warehouse core_salesforce tabl…" at bounding box center [785, 469] width 917 height 508
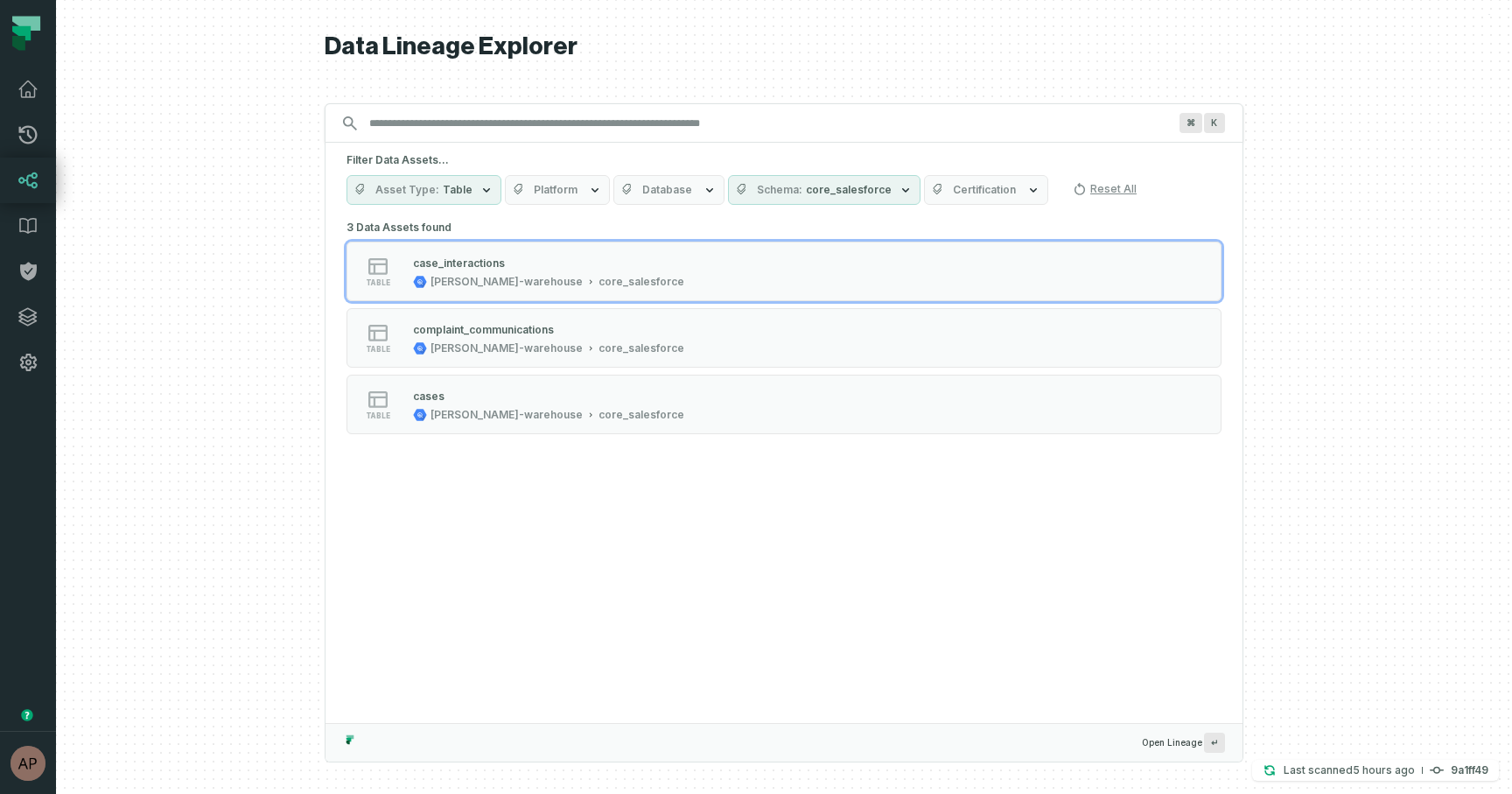
click at [481, 189] on icon "button" at bounding box center [487, 190] width 14 height 14
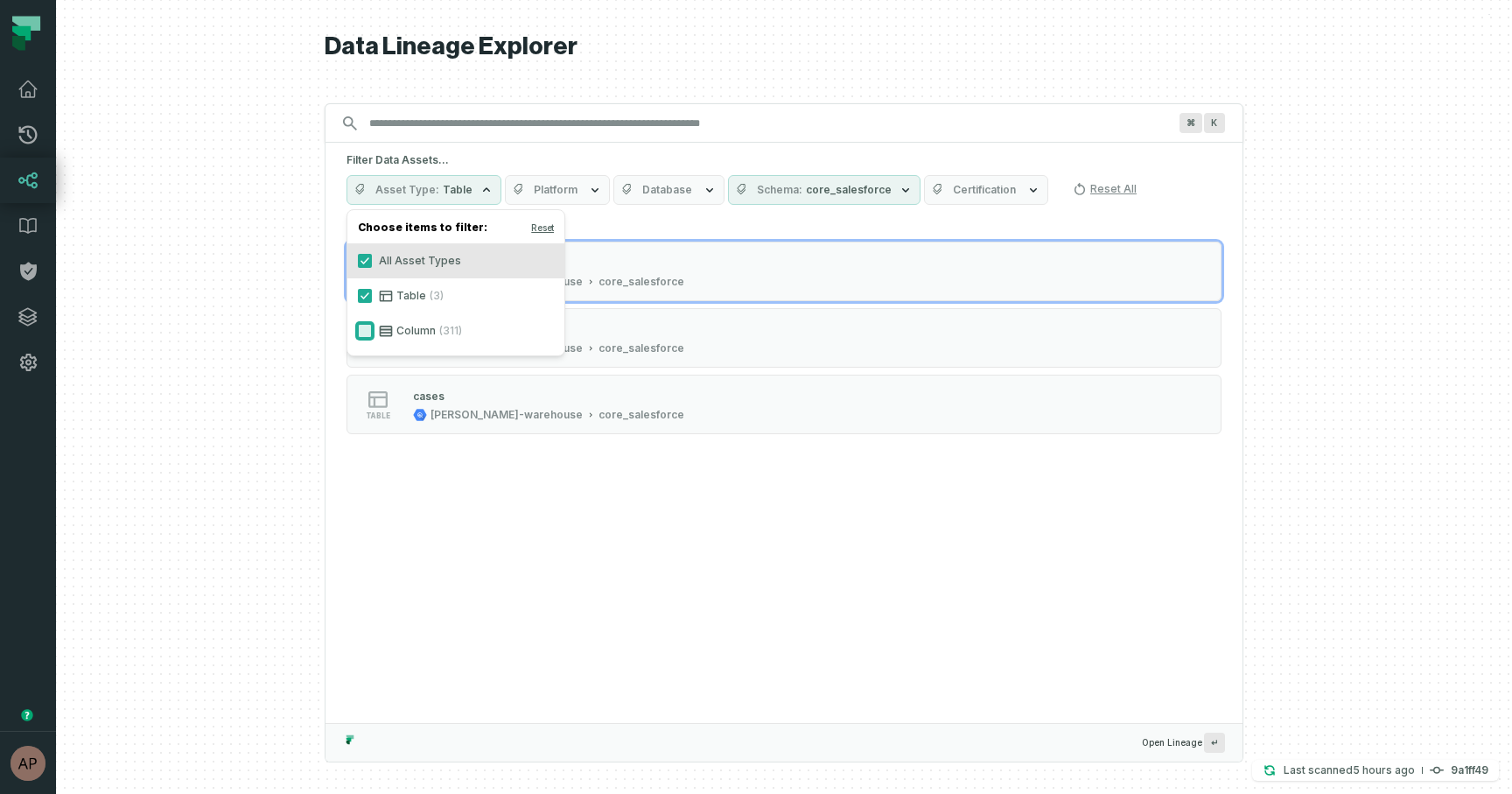
click at [362, 332] on button "Column (311)" at bounding box center [365, 331] width 14 height 14
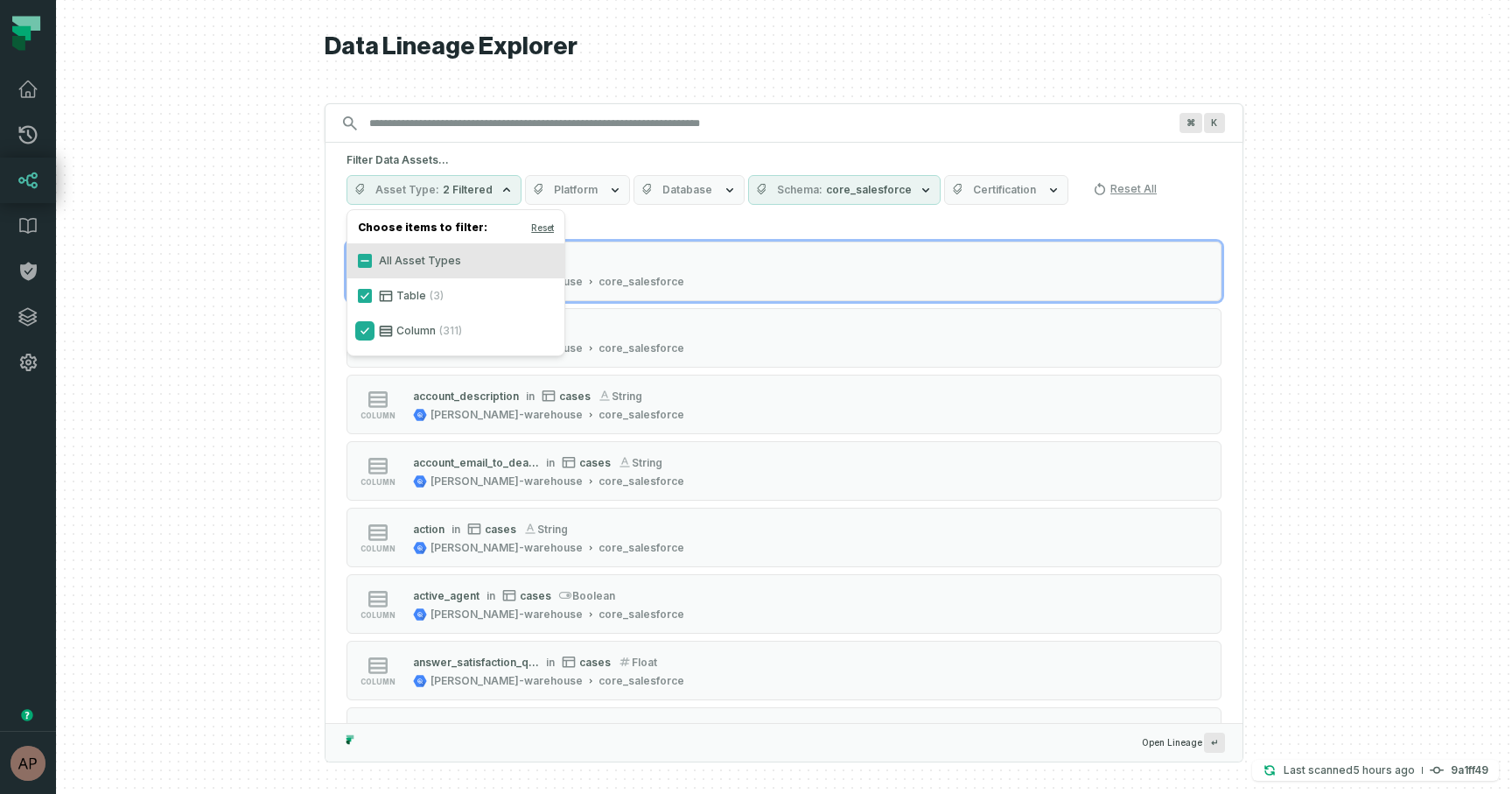
click at [362, 332] on button "Column (311)" at bounding box center [365, 331] width 14 height 14
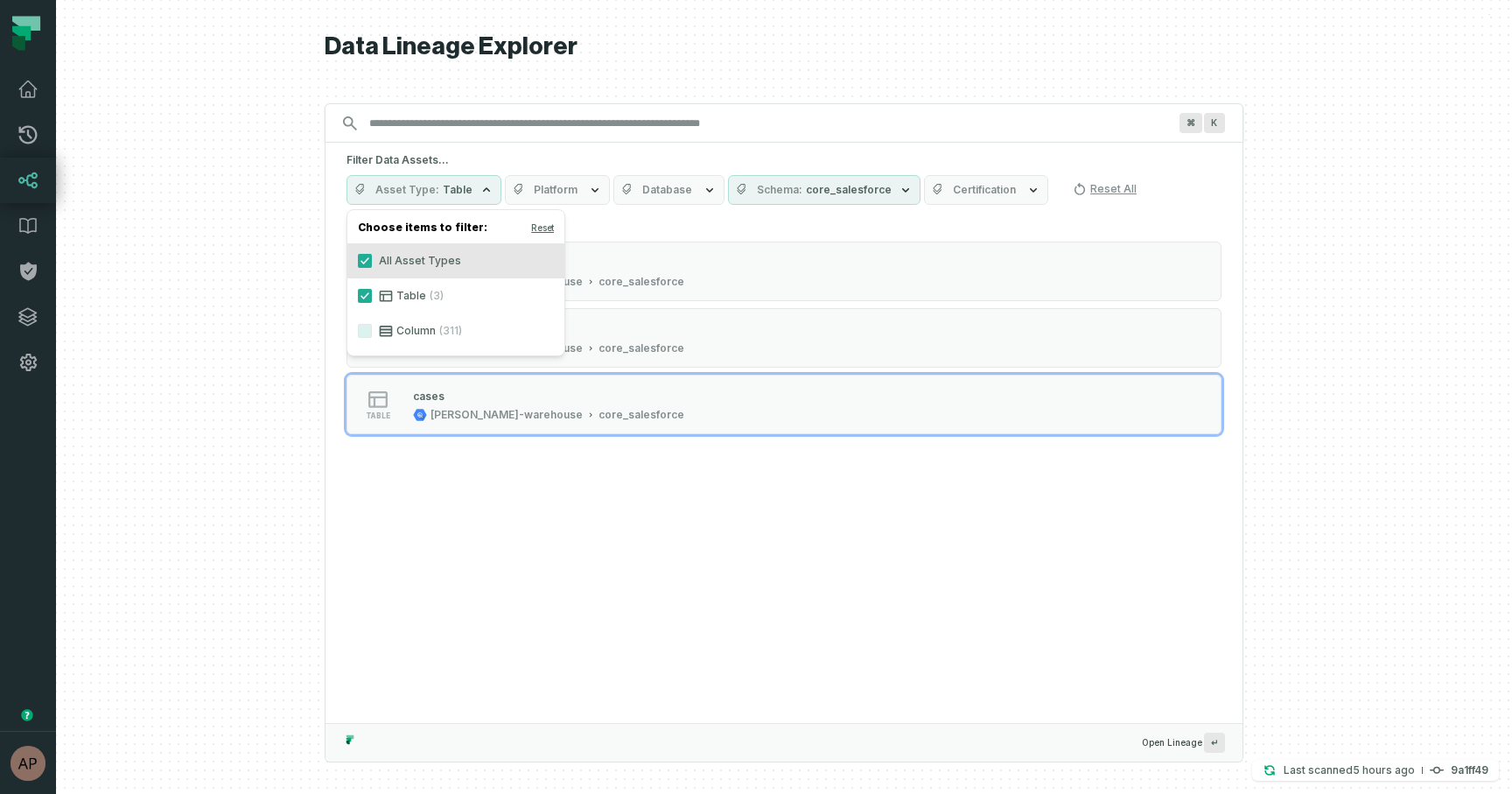
click at [515, 534] on div "3 Data Assets found table case_interactions juul-warehouse core_salesforce tabl…" at bounding box center [785, 469] width 917 height 508
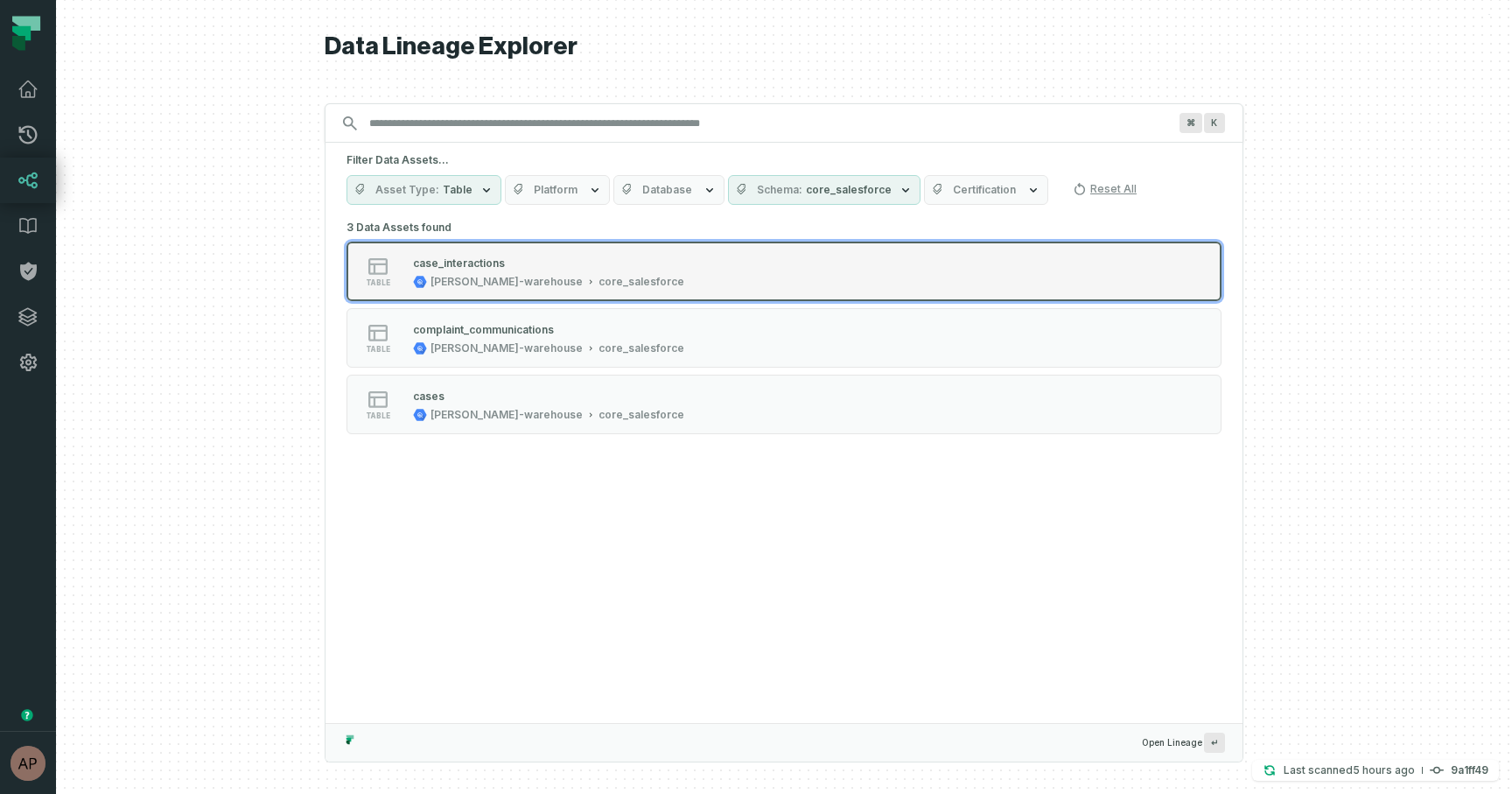
click at [599, 284] on div "core_salesforce" at bounding box center [641, 281] width 86 height 14
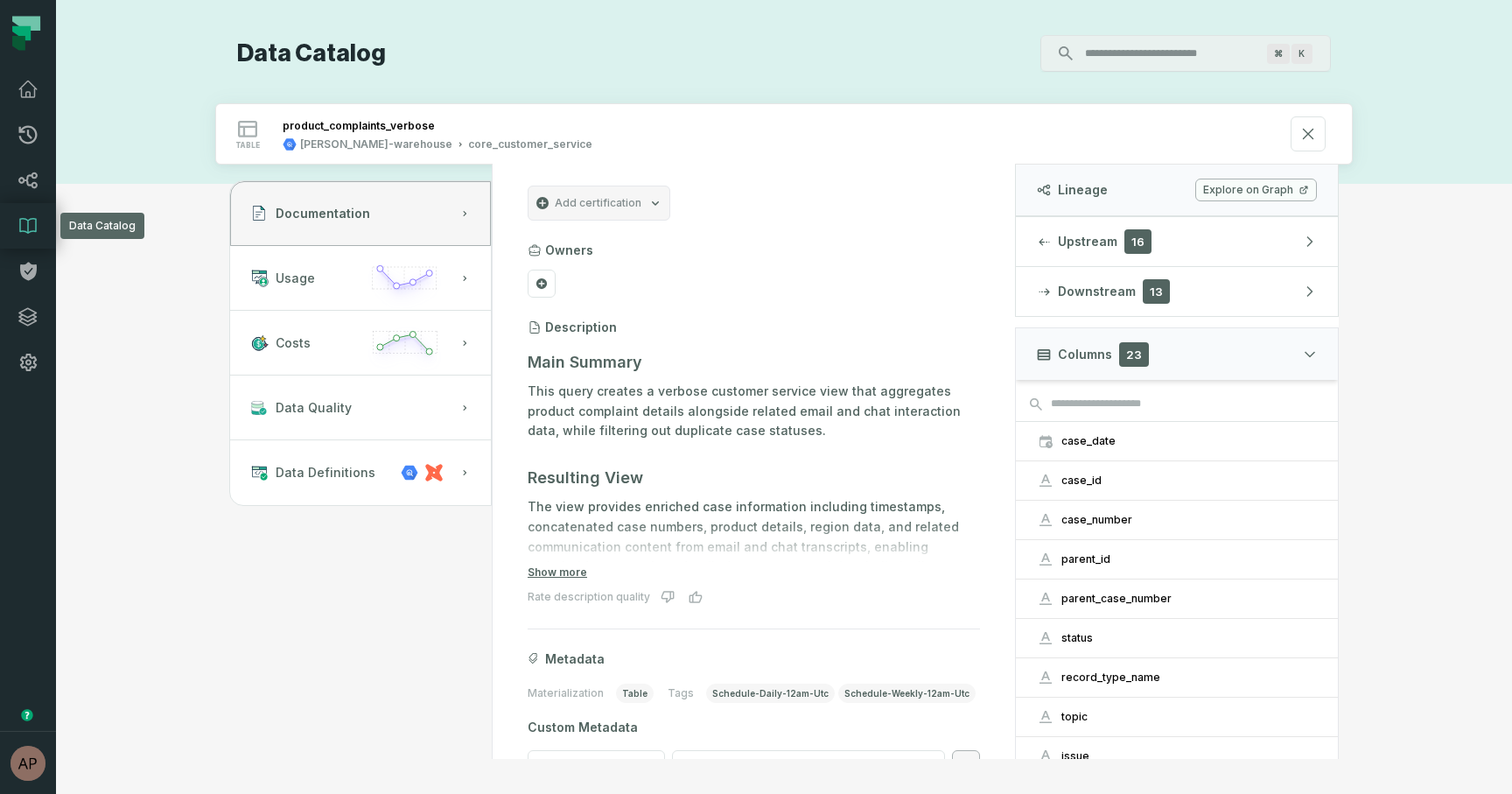
click at [32, 229] on icon at bounding box center [28, 226] width 21 height 21
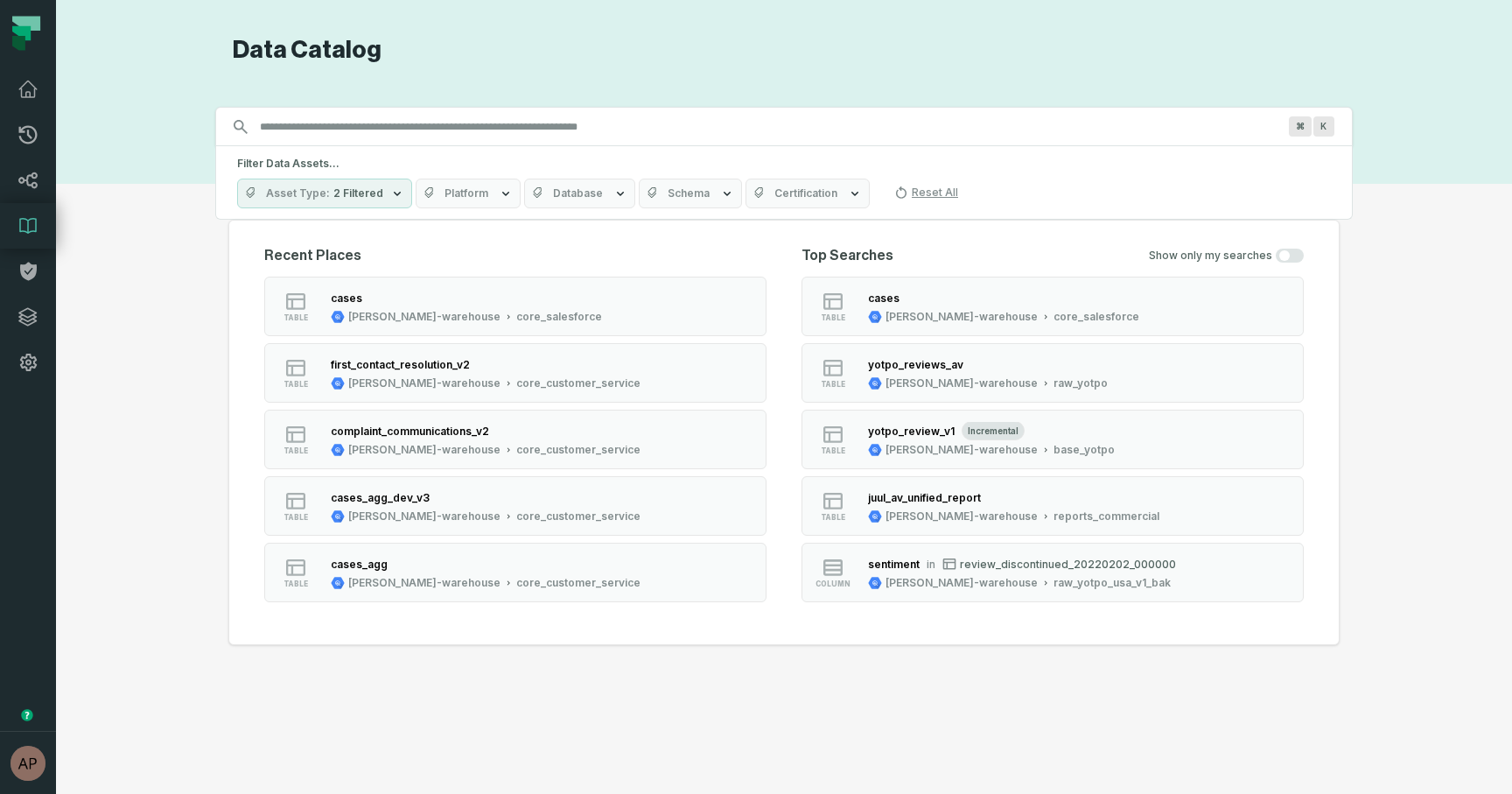
click at [697, 194] on span "Schema" at bounding box center [688, 193] width 42 height 14
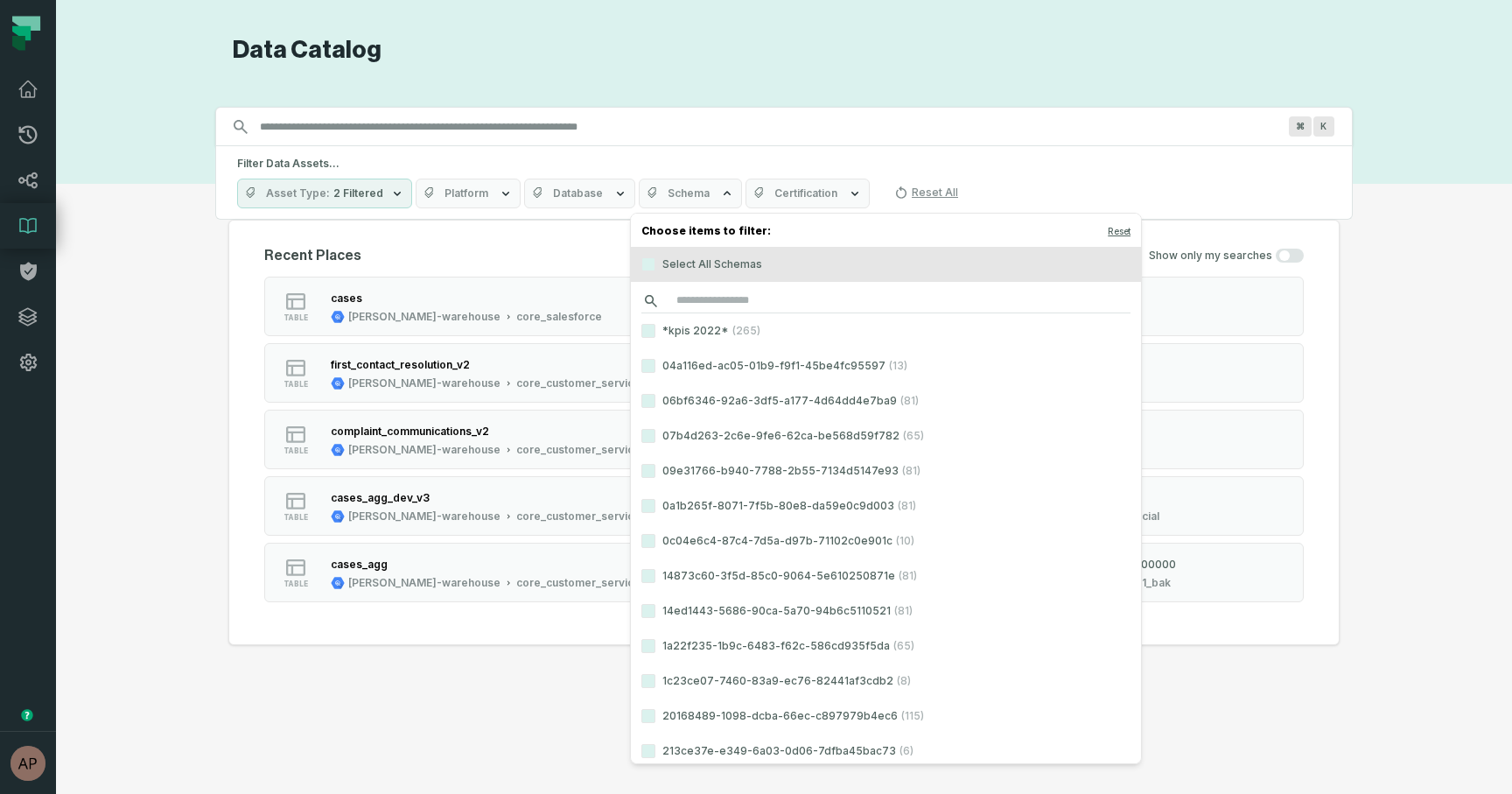
click at [732, 308] on input "search" at bounding box center [886, 301] width 489 height 24
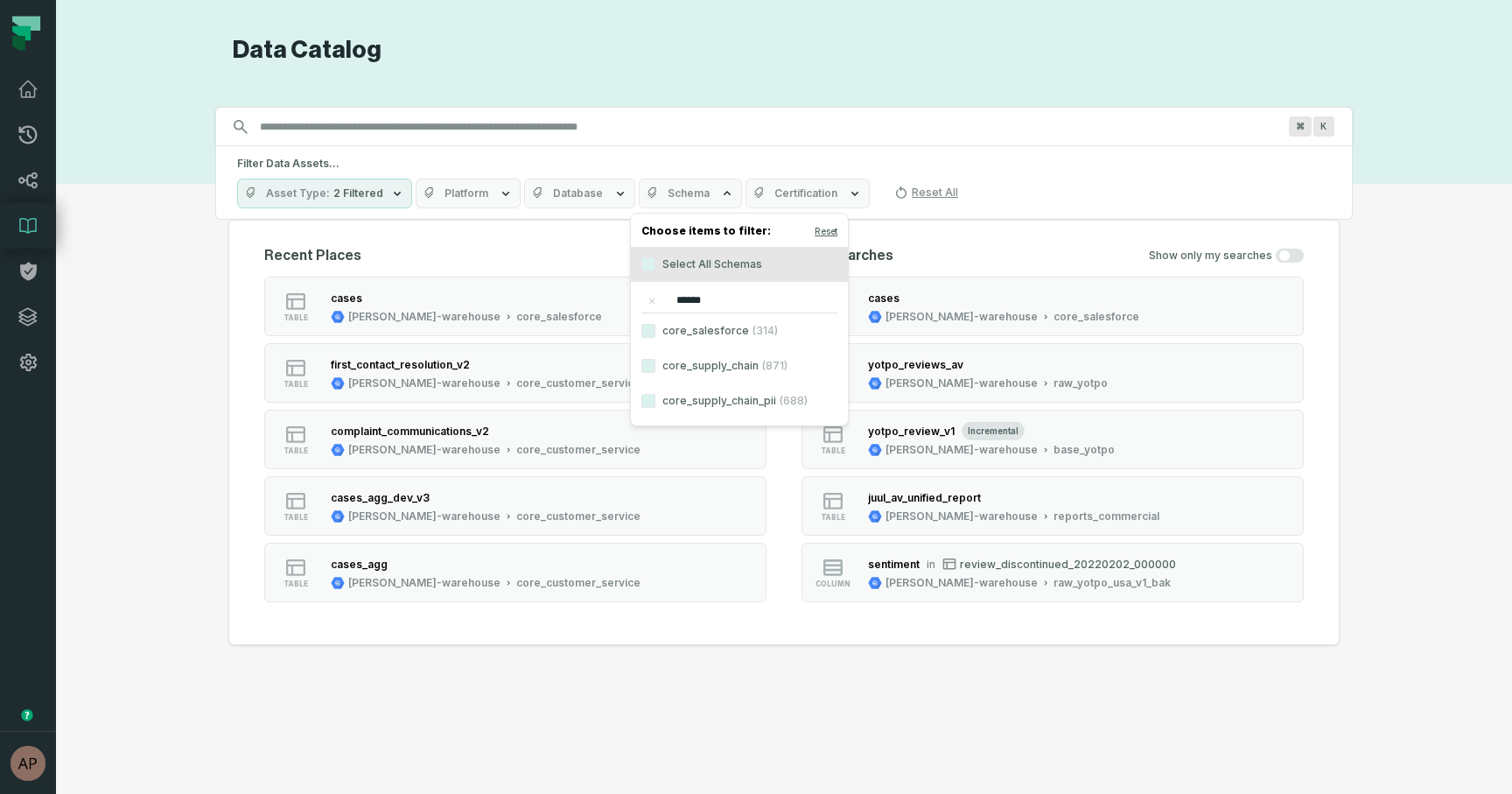
type input "******"
click at [712, 334] on label "core_salesforce (314)" at bounding box center [739, 331] width 217 height 35
click at [656, 334] on button "core_salesforce (314)" at bounding box center [648, 331] width 14 height 14
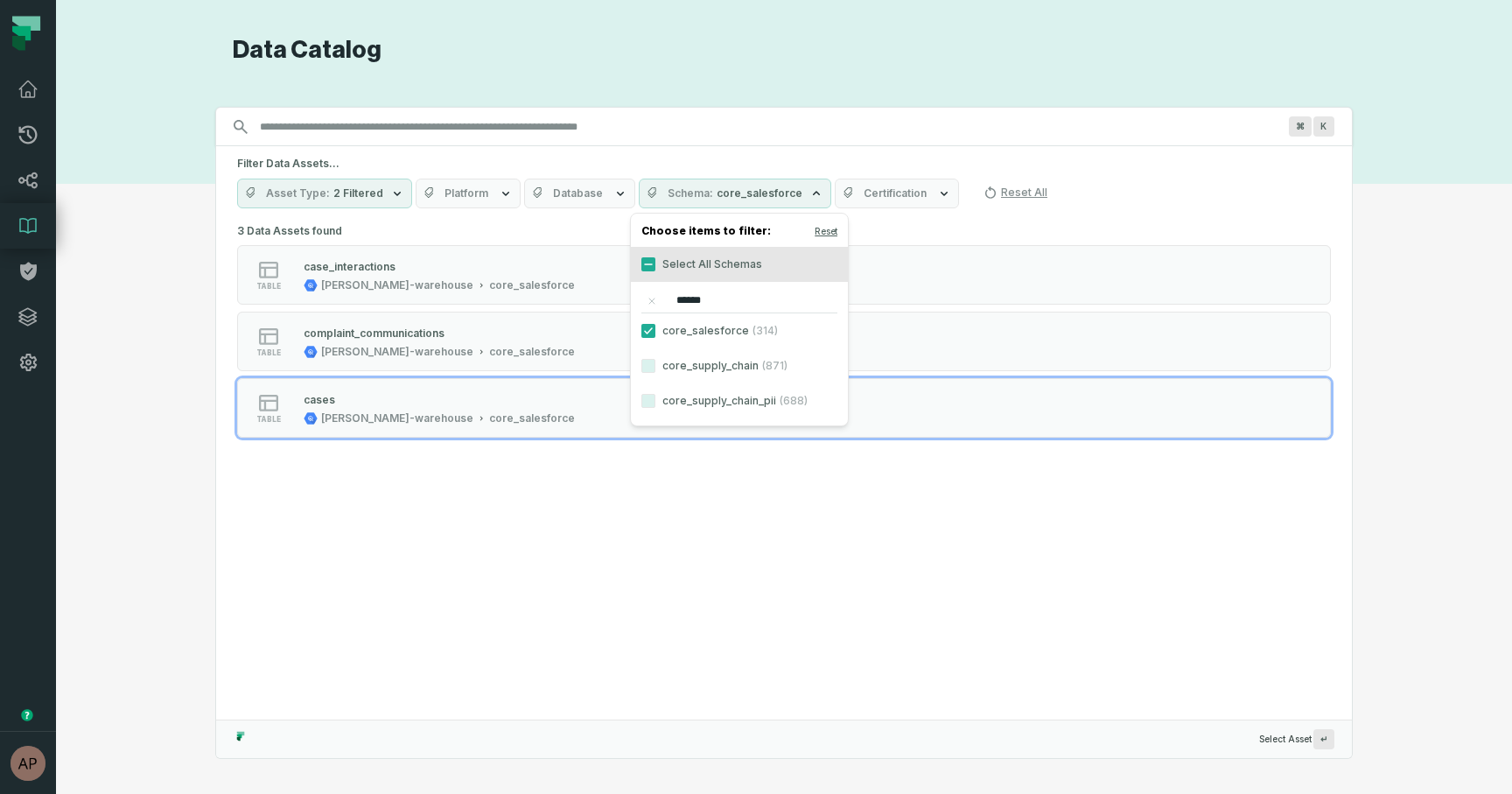
click at [551, 473] on div "3 Data Assets found table case_interactions juul-warehouse core_salesforce tabl…" at bounding box center [784, 468] width 1136 height 500
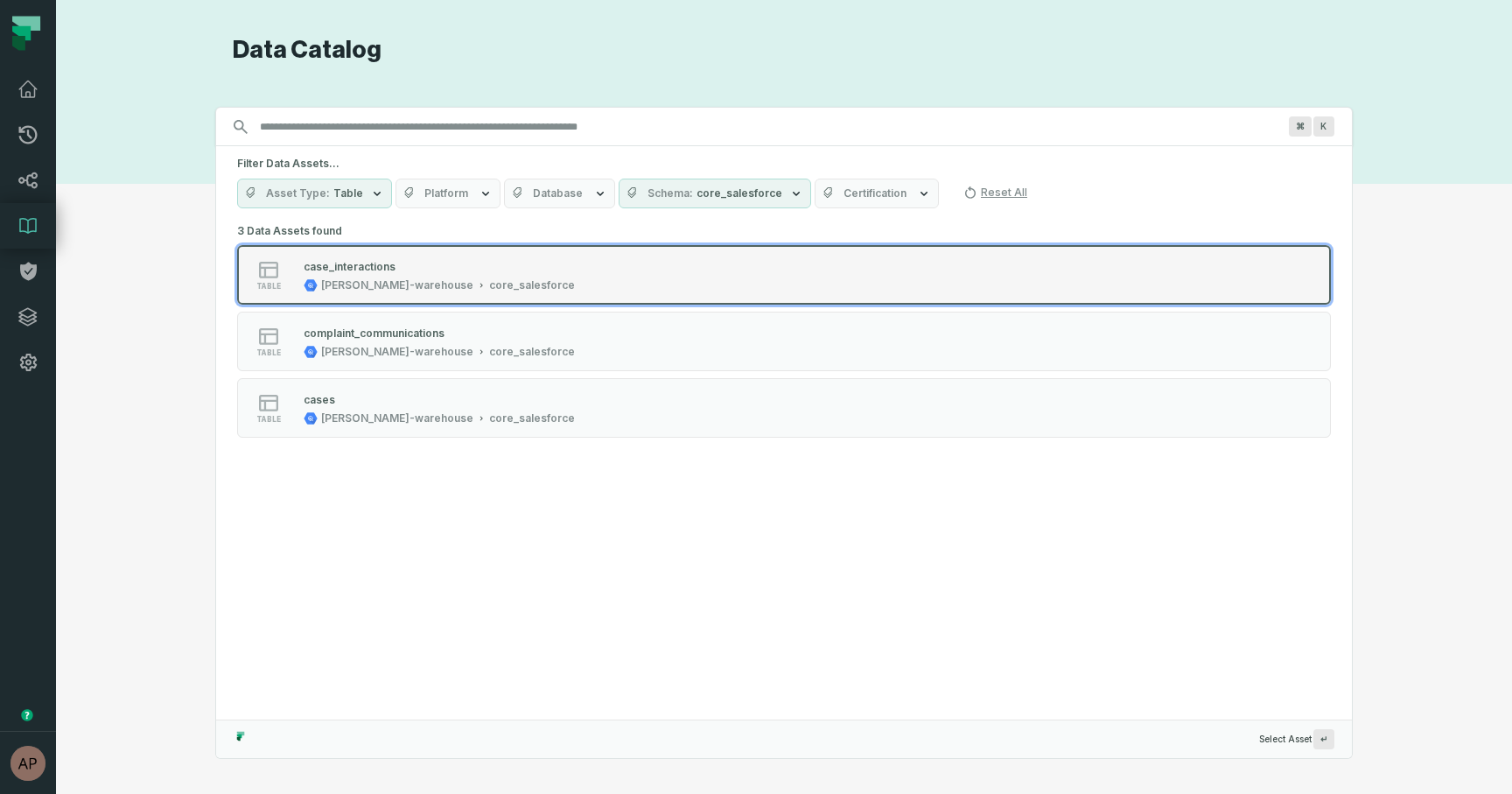
click at [381, 276] on div "case_interactions juul-warehouse core_salesforce" at bounding box center [439, 275] width 285 height 35
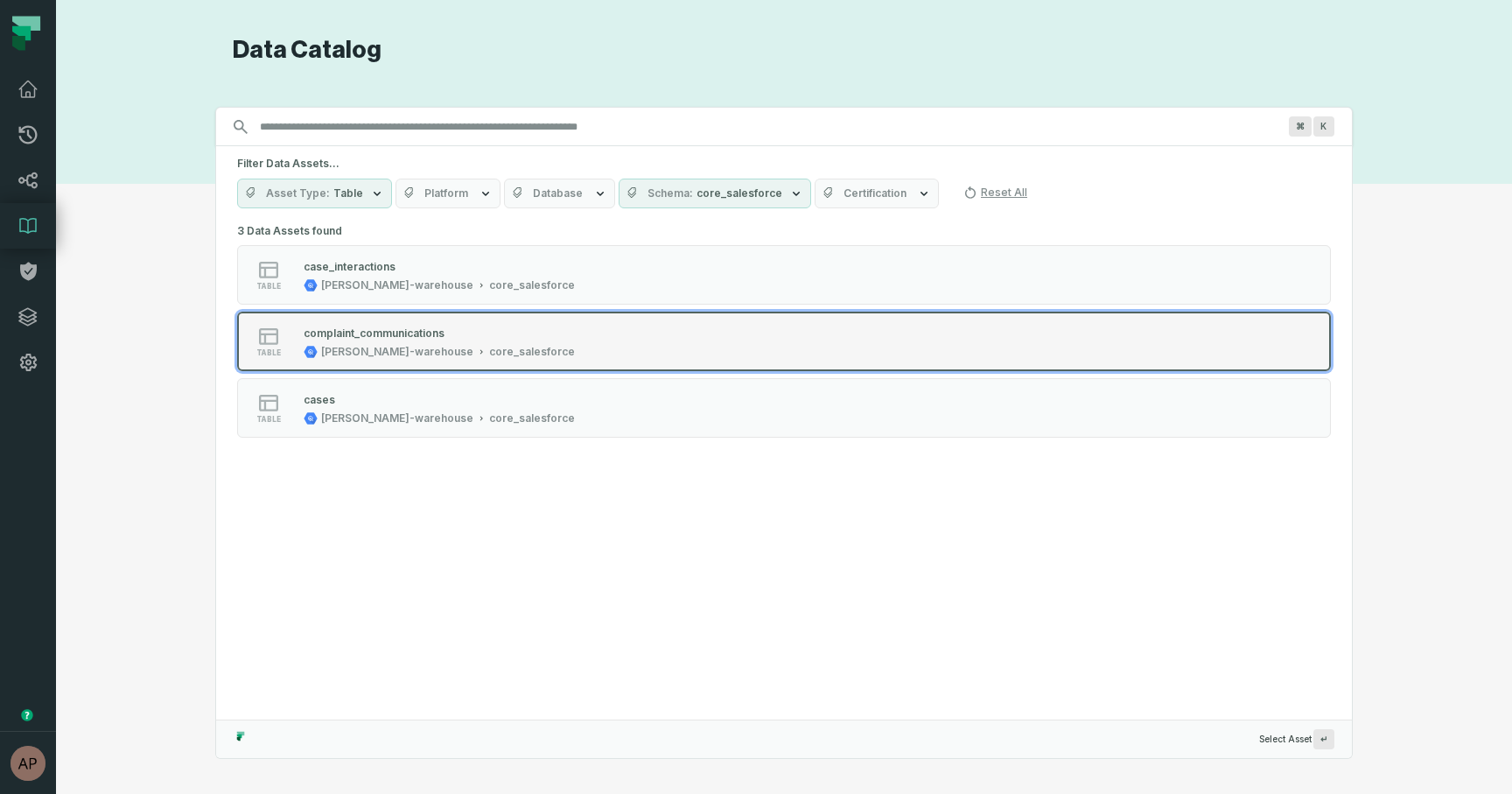
click at [381, 346] on div "[PERSON_NAME]-warehouse" at bounding box center [397, 351] width 152 height 14
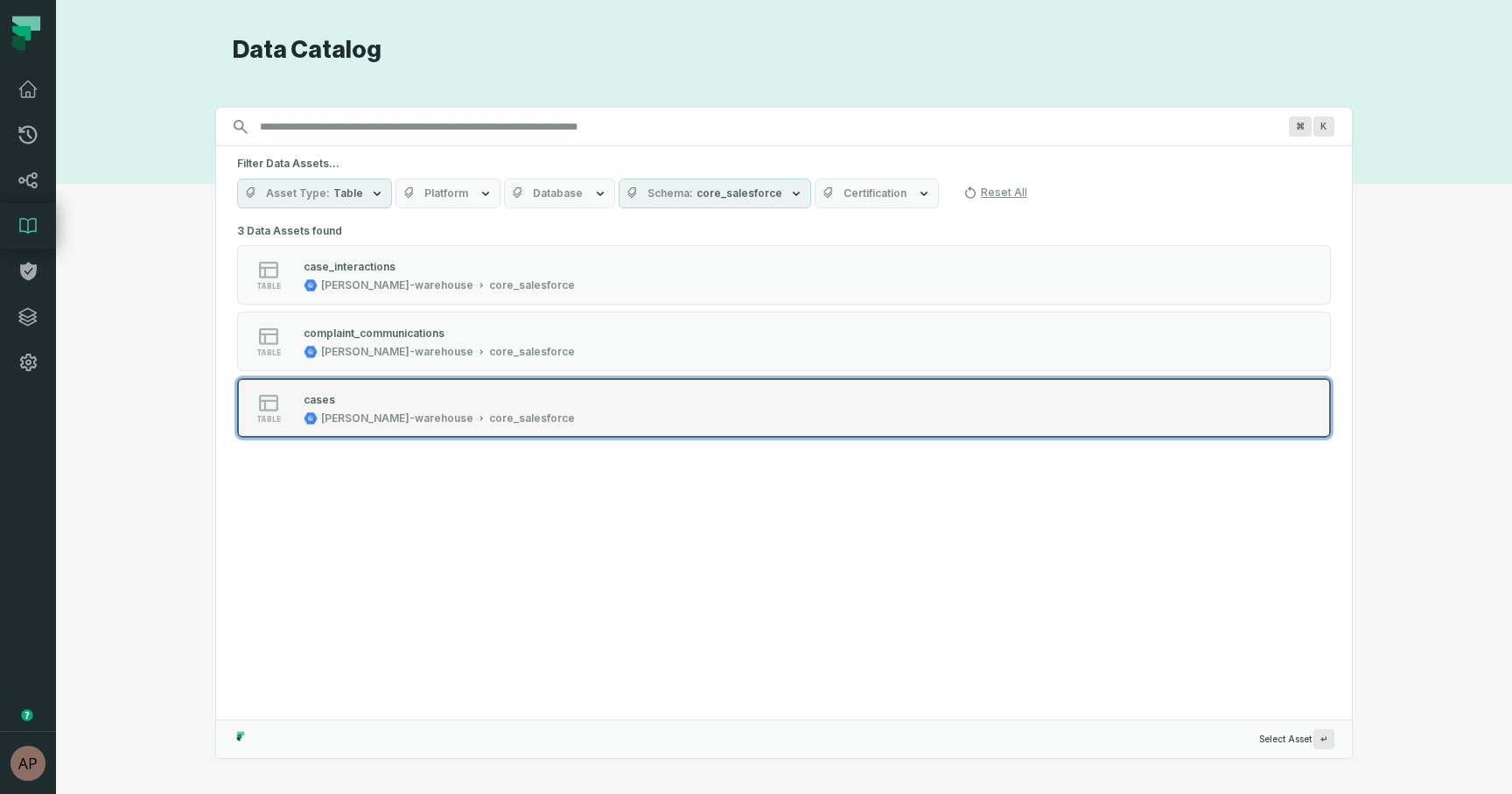
click at [589, 408] on div "table cases juul-warehouse core_salesforce" at bounding box center [460, 407] width 437 height 35
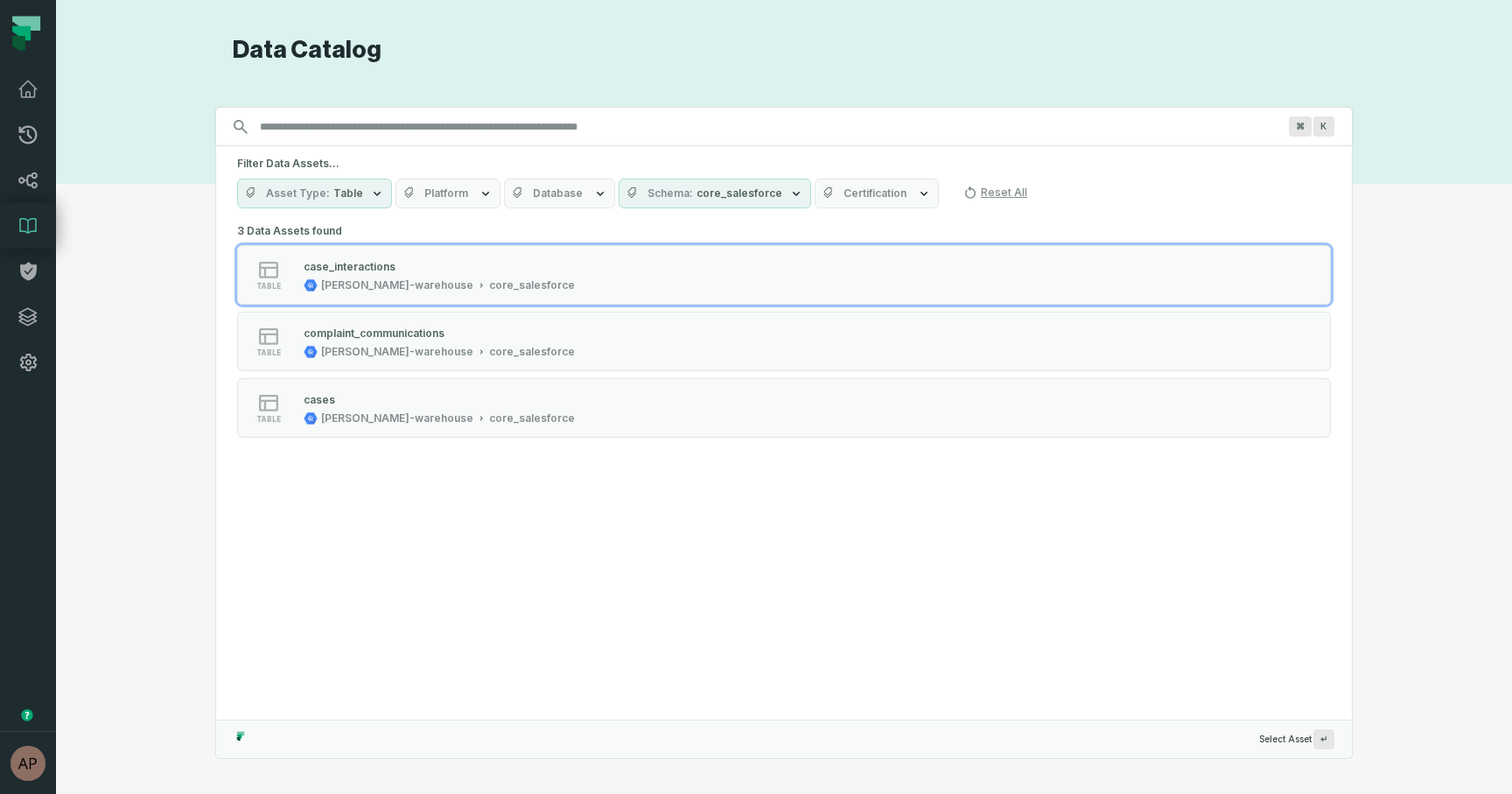
click at [351, 191] on span "Table" at bounding box center [348, 193] width 30 height 14
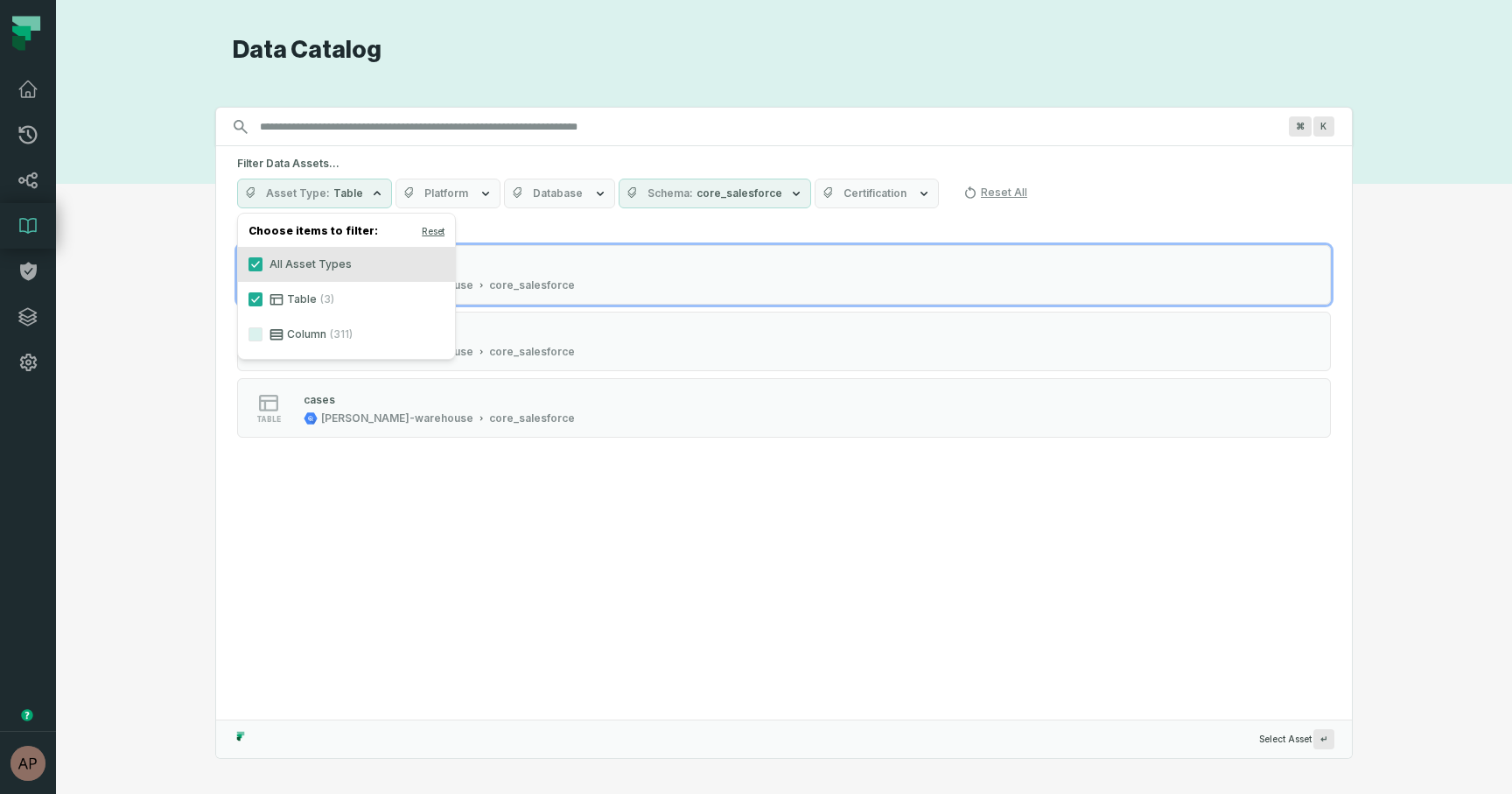
click at [316, 337] on label "Column (311)" at bounding box center [346, 334] width 217 height 35
click at [262, 337] on button "Column (311)" at bounding box center [255, 334] width 14 height 14
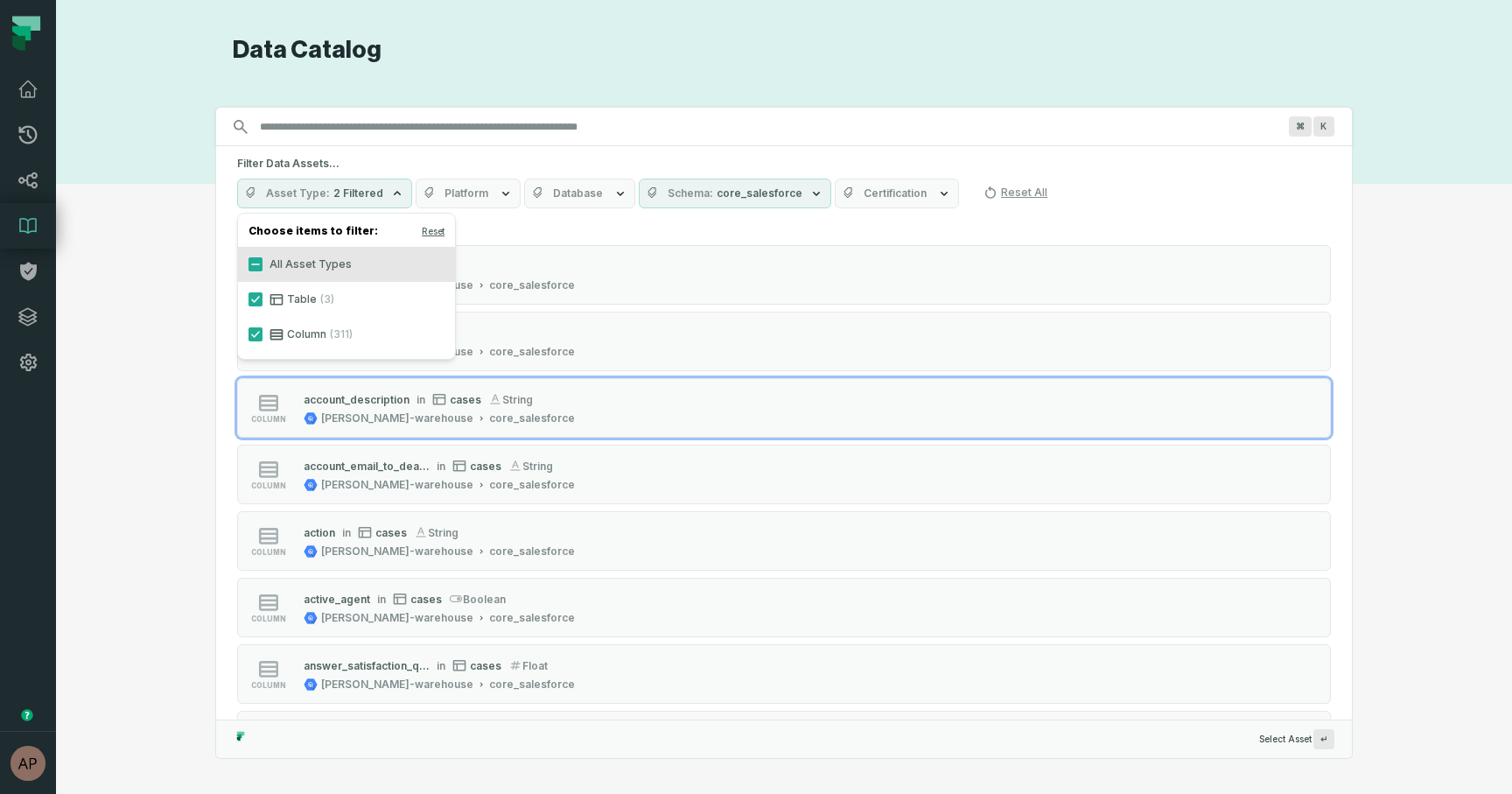
click at [173, 440] on div "Discovery Provider cmdk menu Data Catalog Search for assets across the organiza…" at bounding box center [784, 397] width 1393 height 723
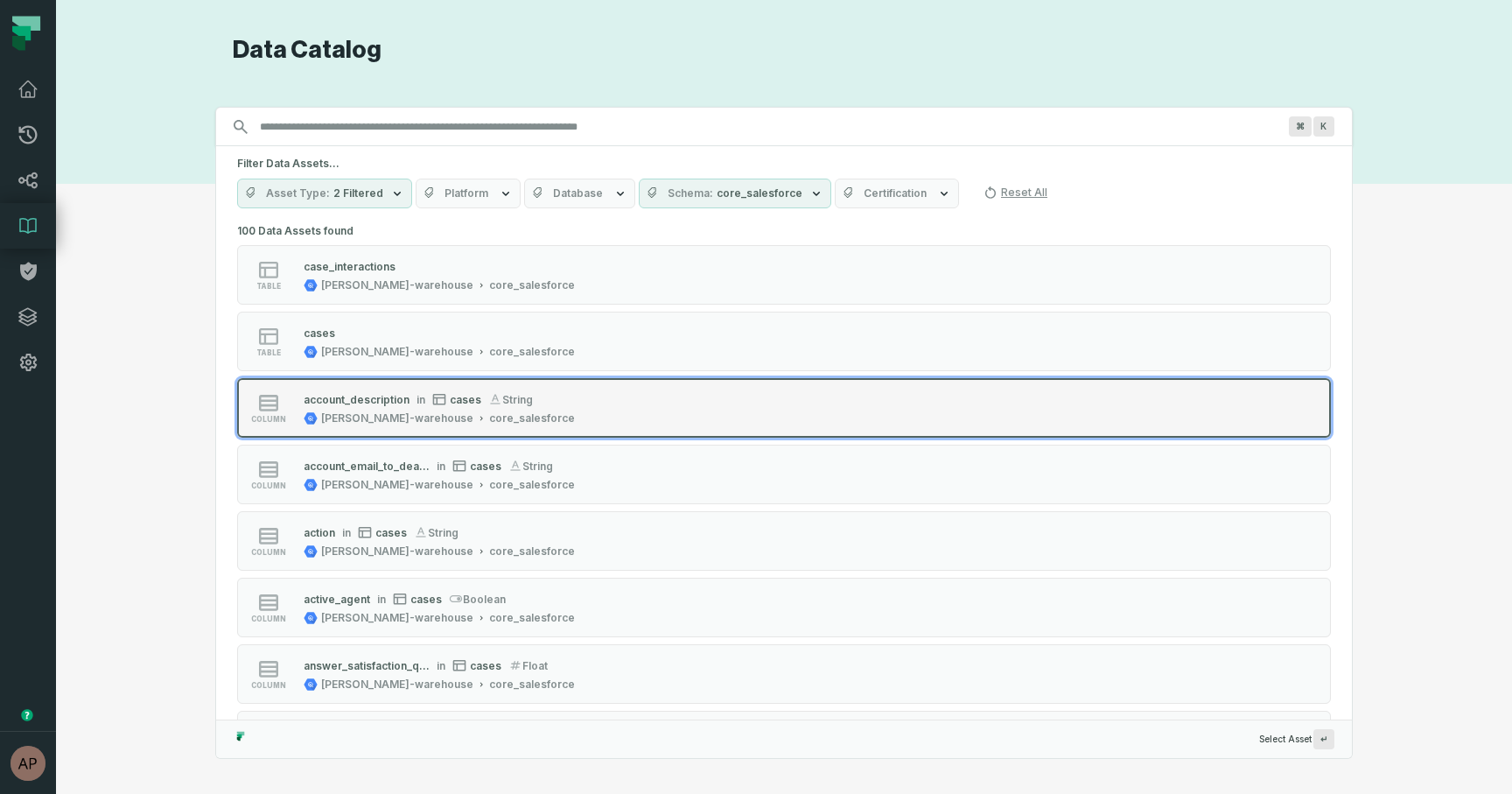
click at [414, 409] on div "account_description in cases string juul-warehouse core_salesforce" at bounding box center [439, 407] width 285 height 35
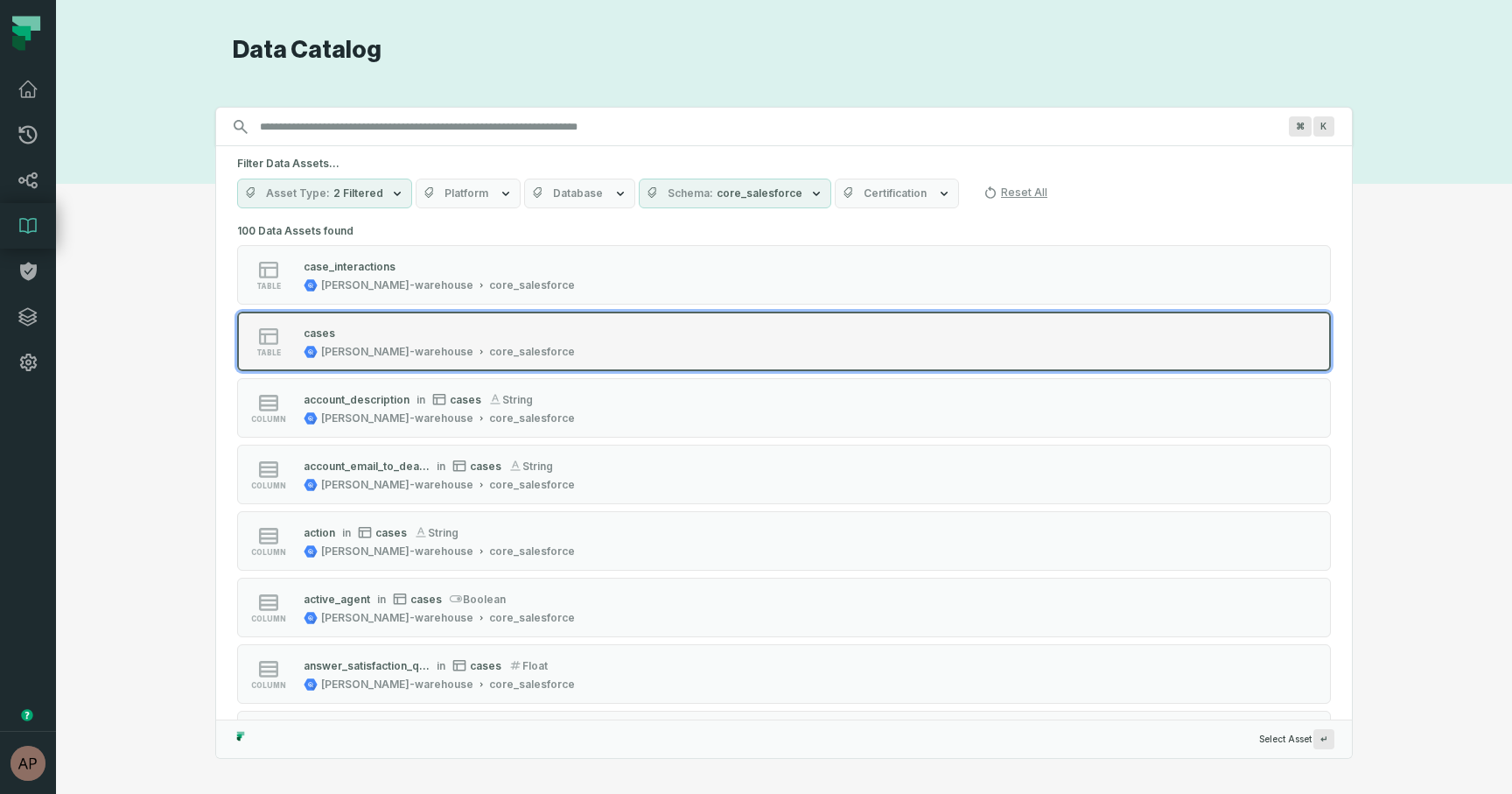
click at [382, 331] on div "cases" at bounding box center [439, 333] width 271 height 17
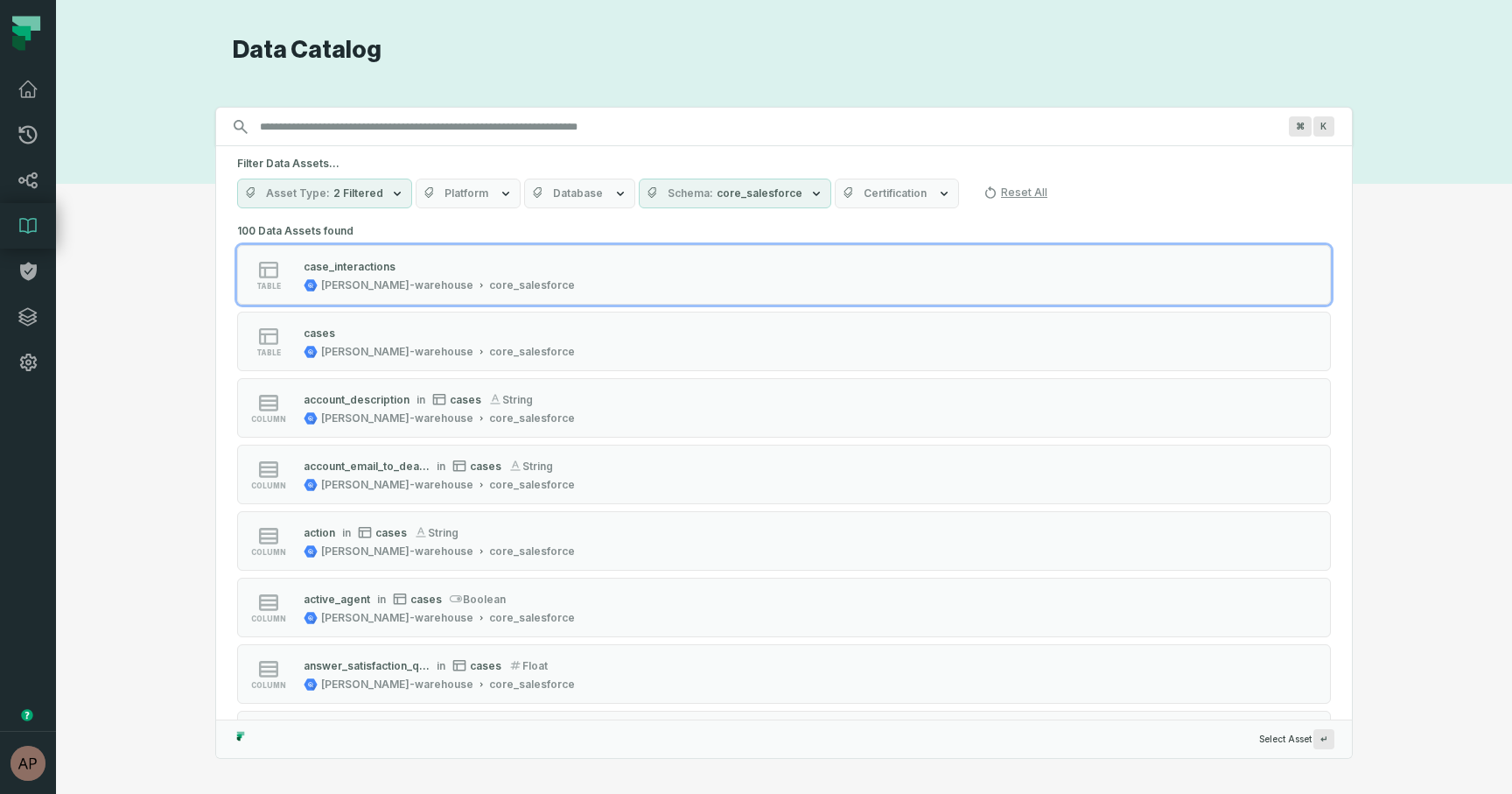
click at [390, 198] on icon "button" at bounding box center [397, 193] width 14 height 14
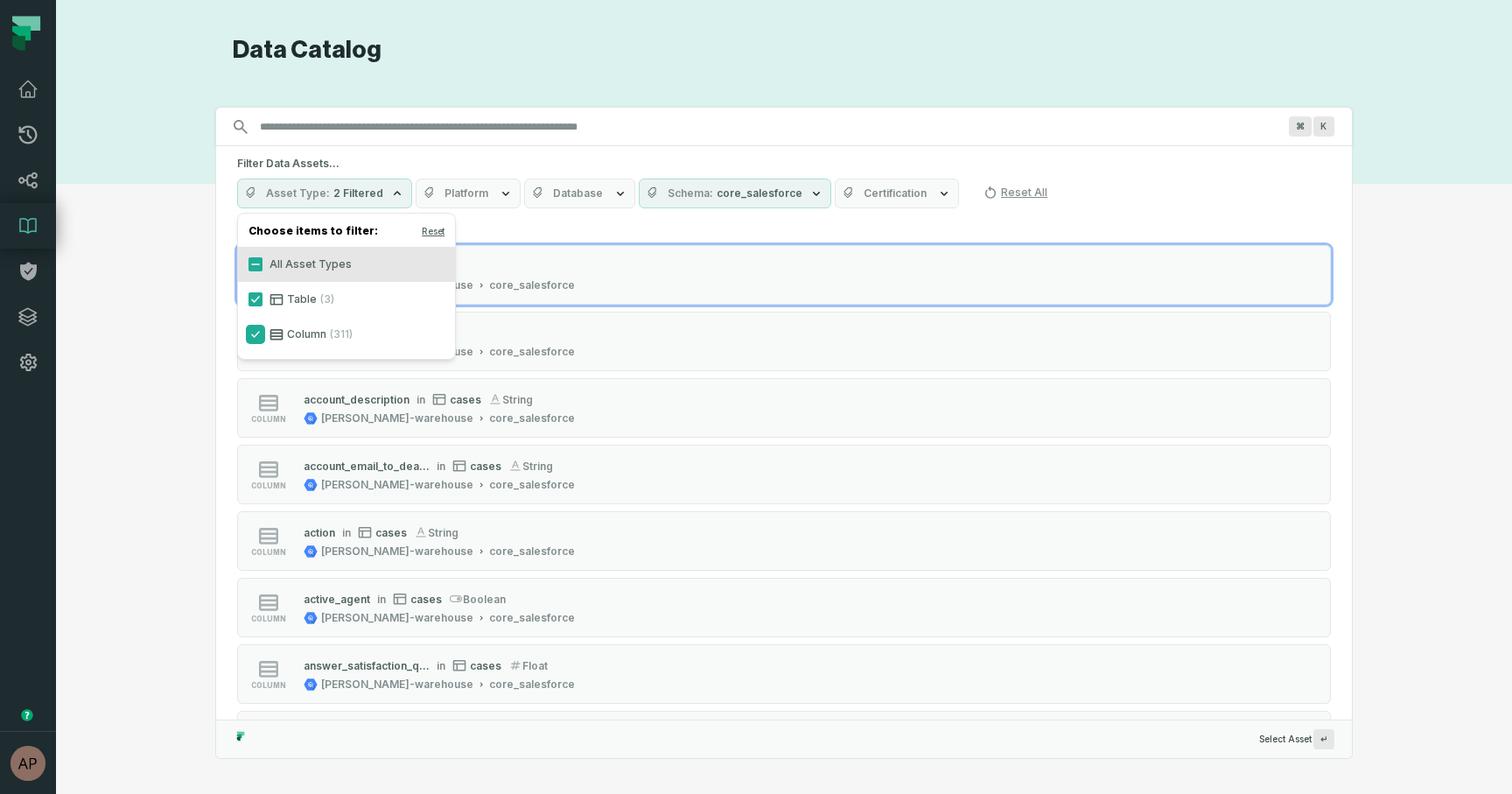
click at [255, 336] on button "Column (311)" at bounding box center [255, 334] width 14 height 14
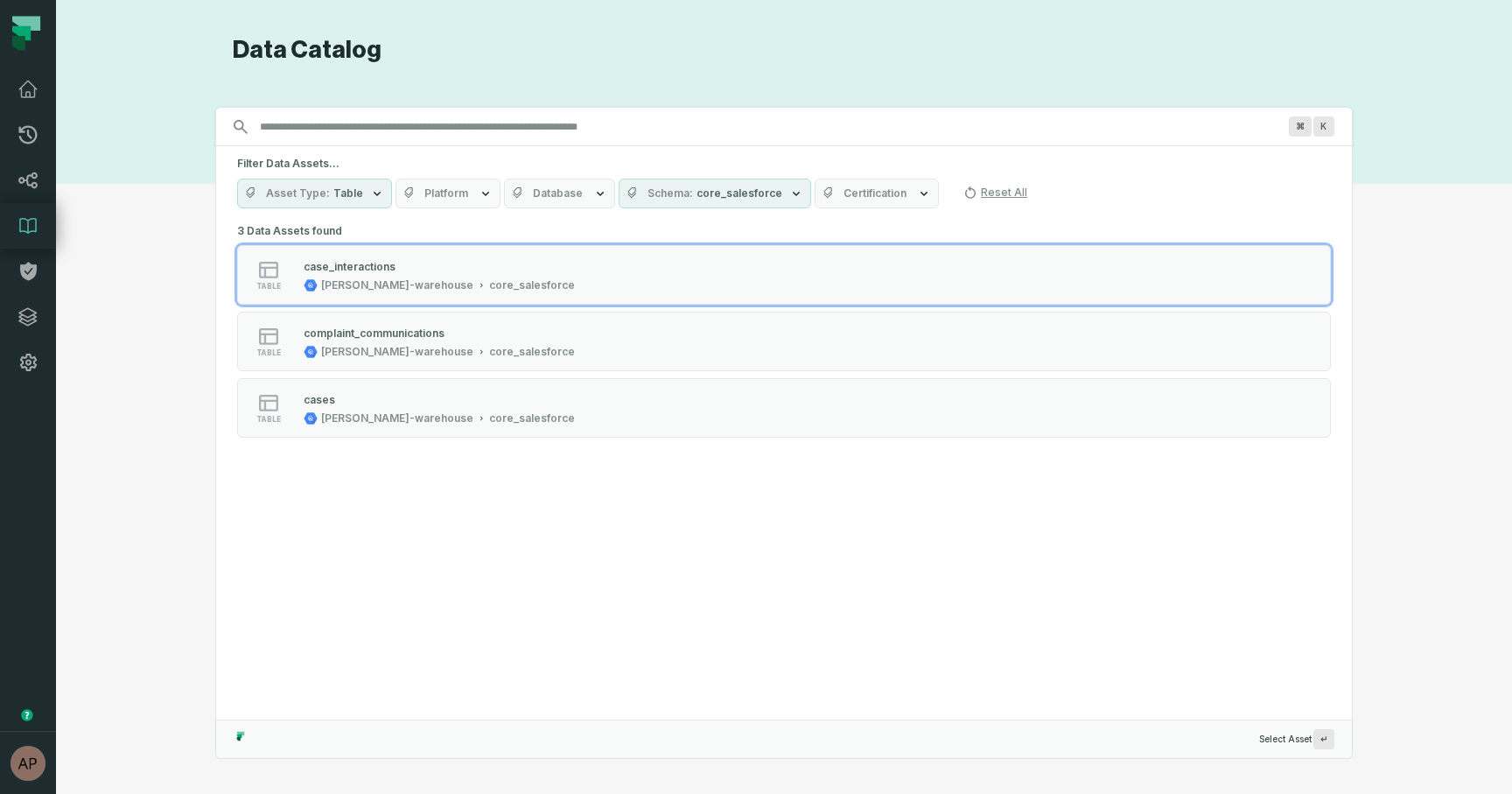
click at [193, 345] on div "Discovery Provider cmdk menu Data Catalog Search for assets across the organiza…" at bounding box center [784, 397] width 1393 height 723
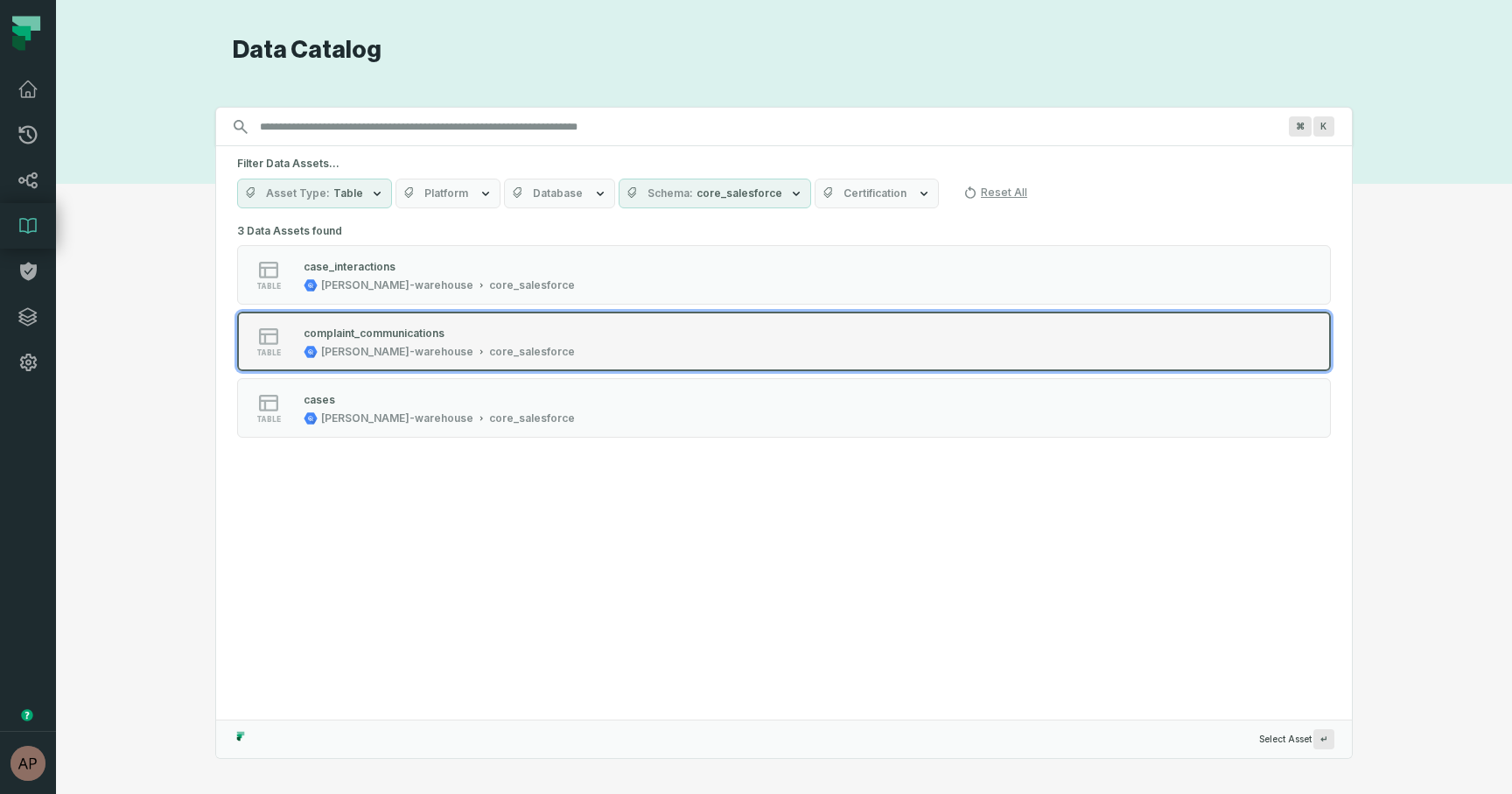
click at [443, 338] on div "complaint_communications" at bounding box center [439, 333] width 271 height 17
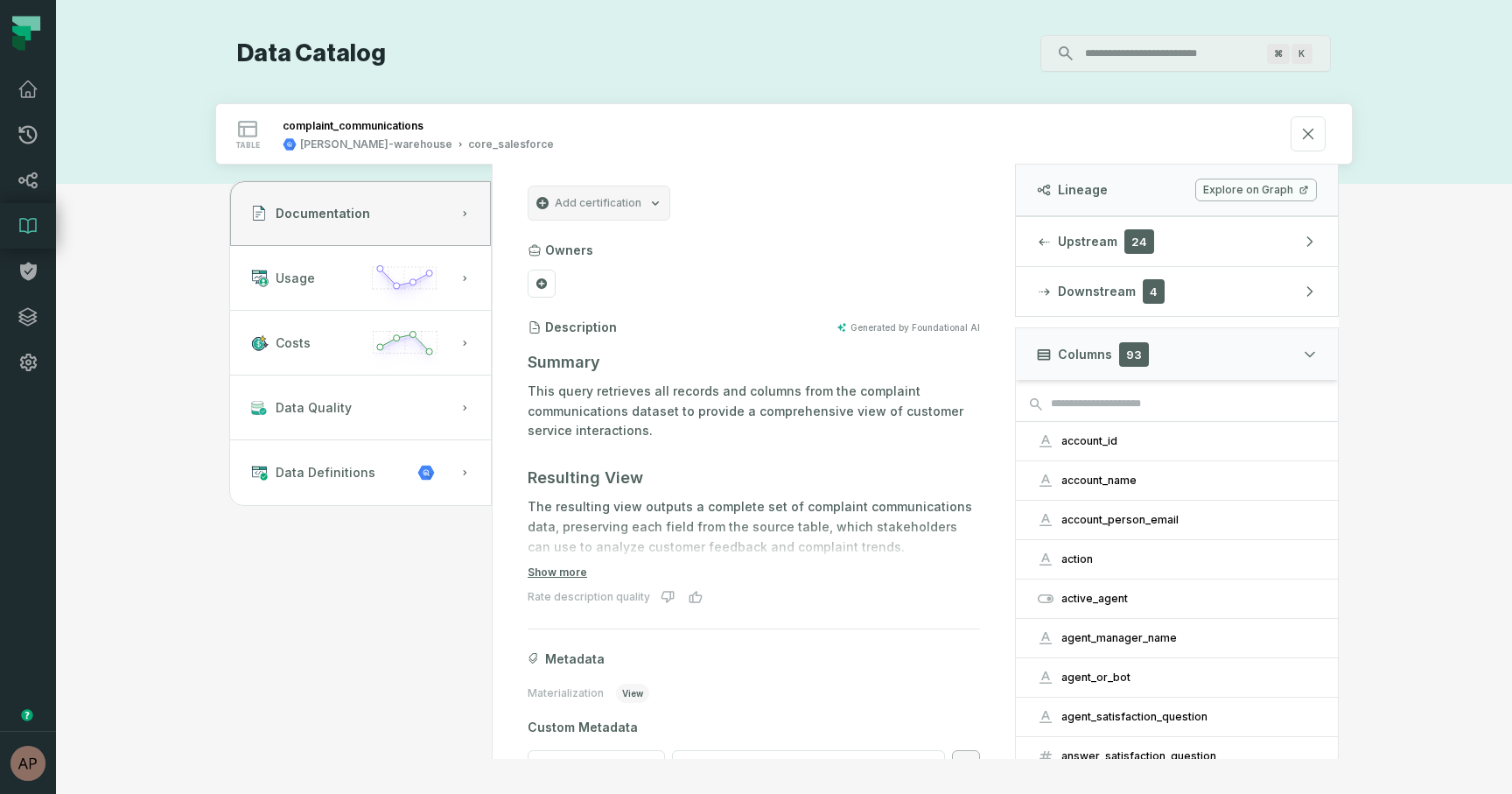
click at [1215, 191] on link "Explore on Graph" at bounding box center [1257, 191] width 122 height 23
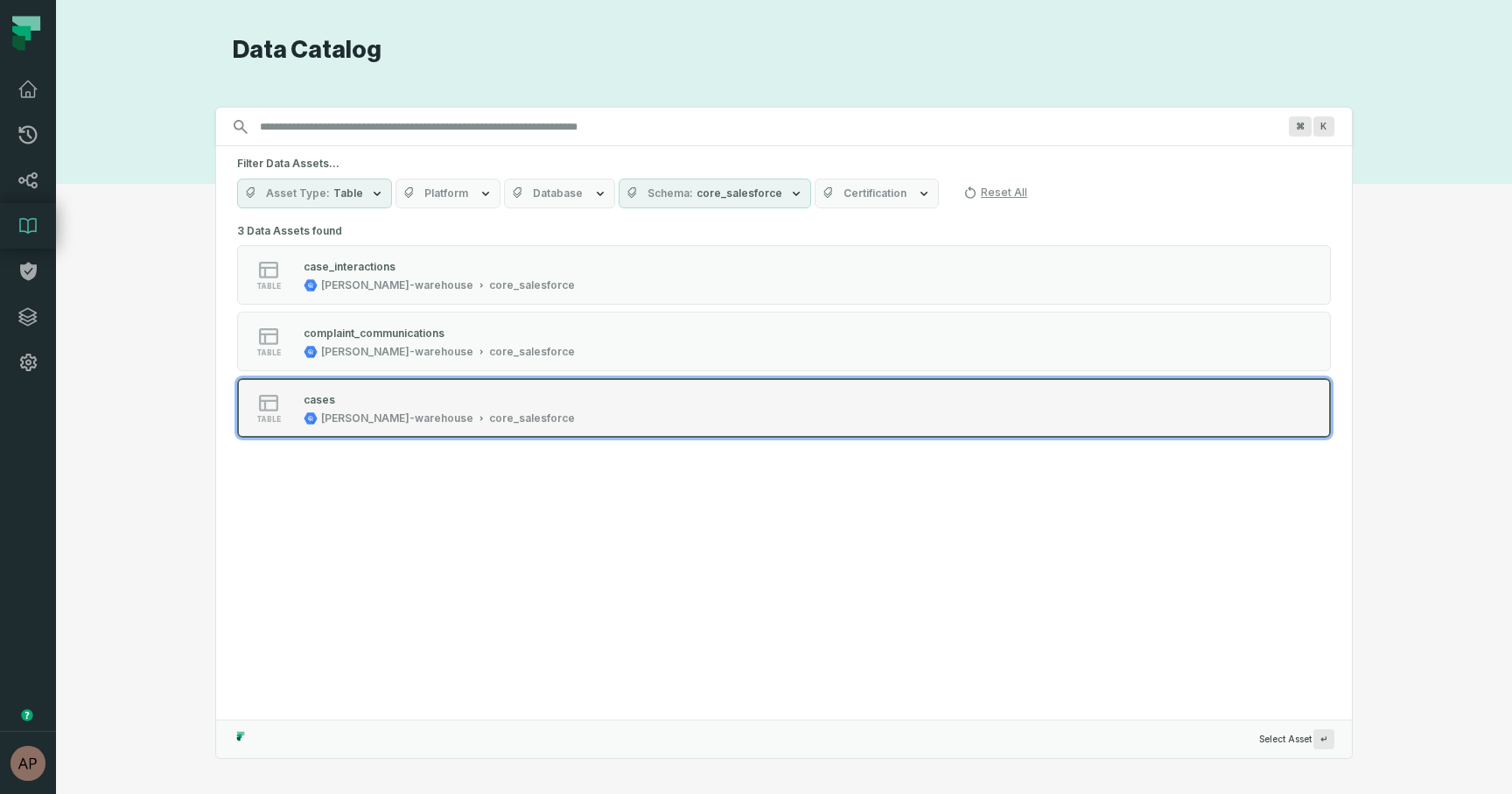
click at [489, 412] on div "core_salesforce" at bounding box center [532, 418] width 86 height 14
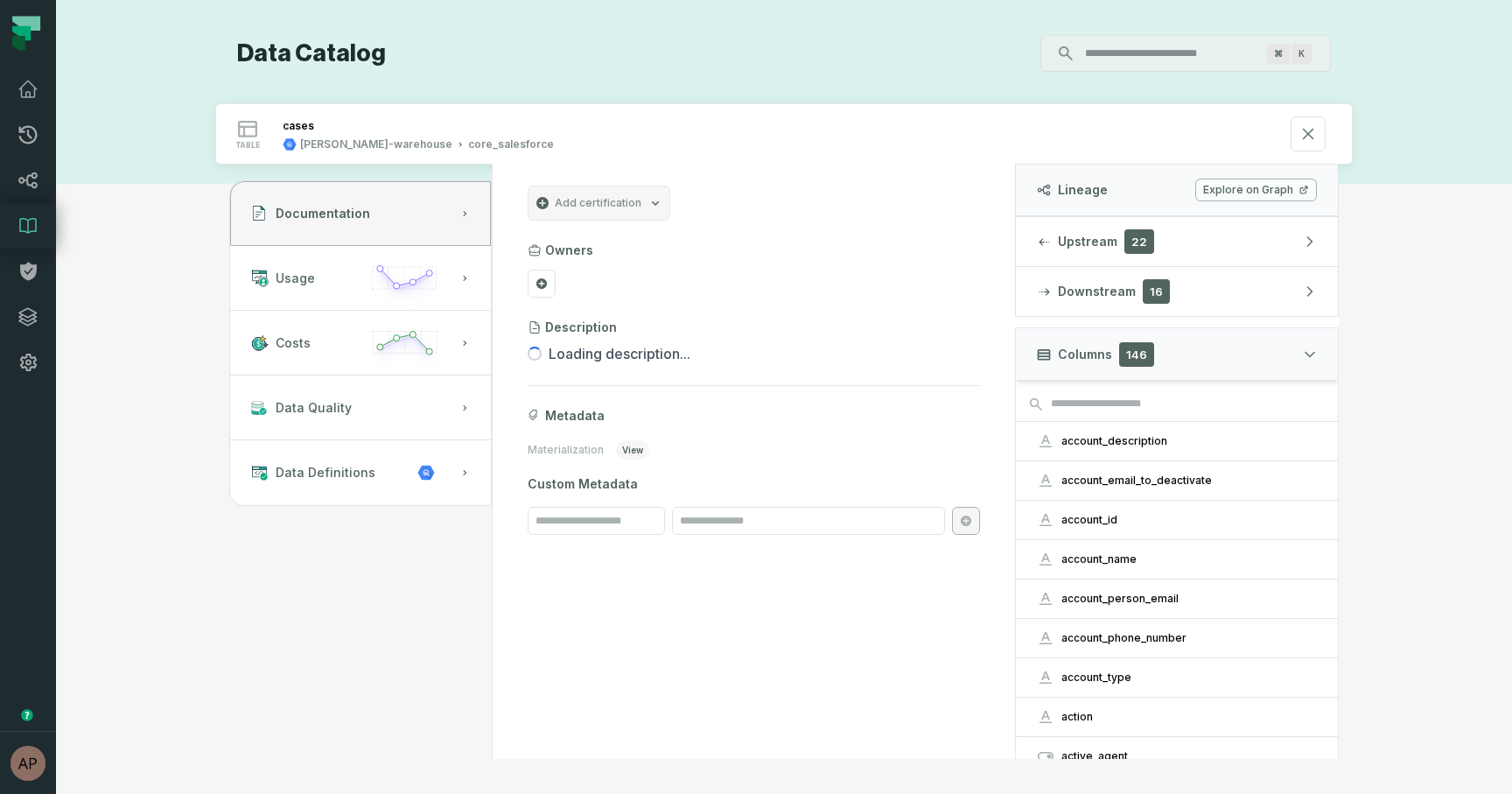
click at [1247, 195] on link "Explore on Graph" at bounding box center [1257, 191] width 122 height 23
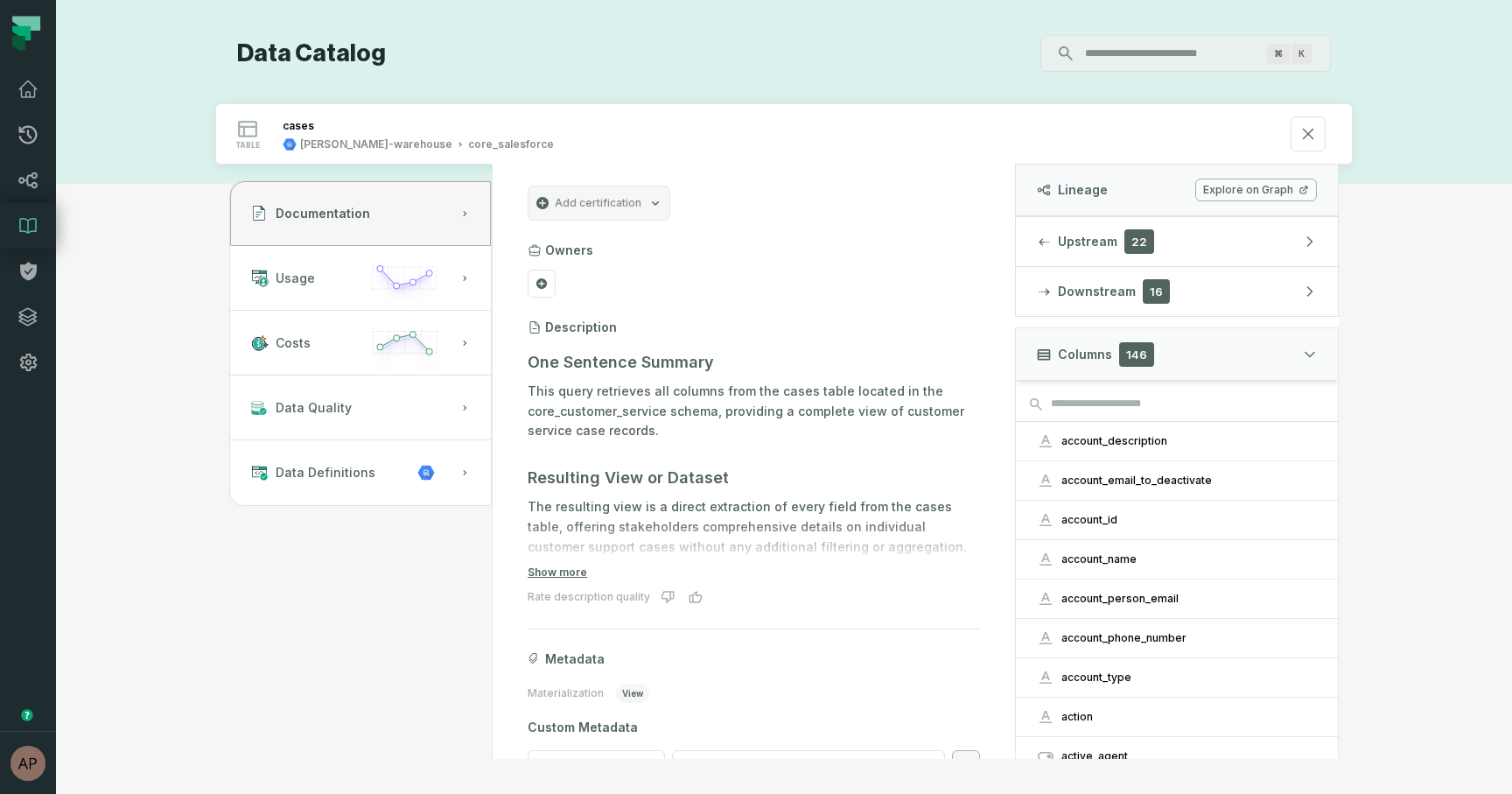
click at [29, 233] on icon at bounding box center [28, 225] width 15 height 15
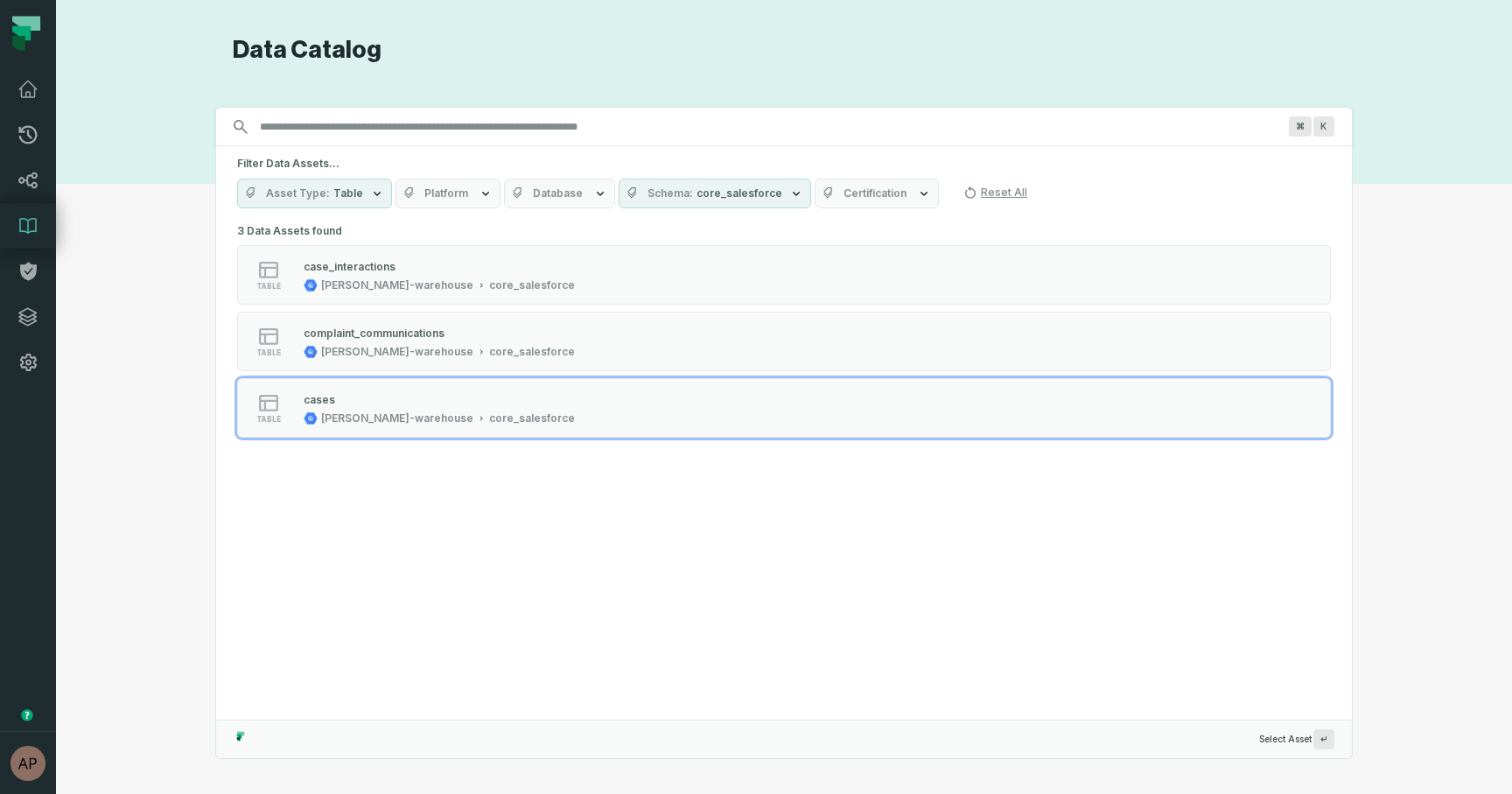
click at [756, 195] on span "core_salesforce" at bounding box center [739, 193] width 86 height 14
click at [629, 265] on button "core_salesforce (314)" at bounding box center [629, 264] width 14 height 14
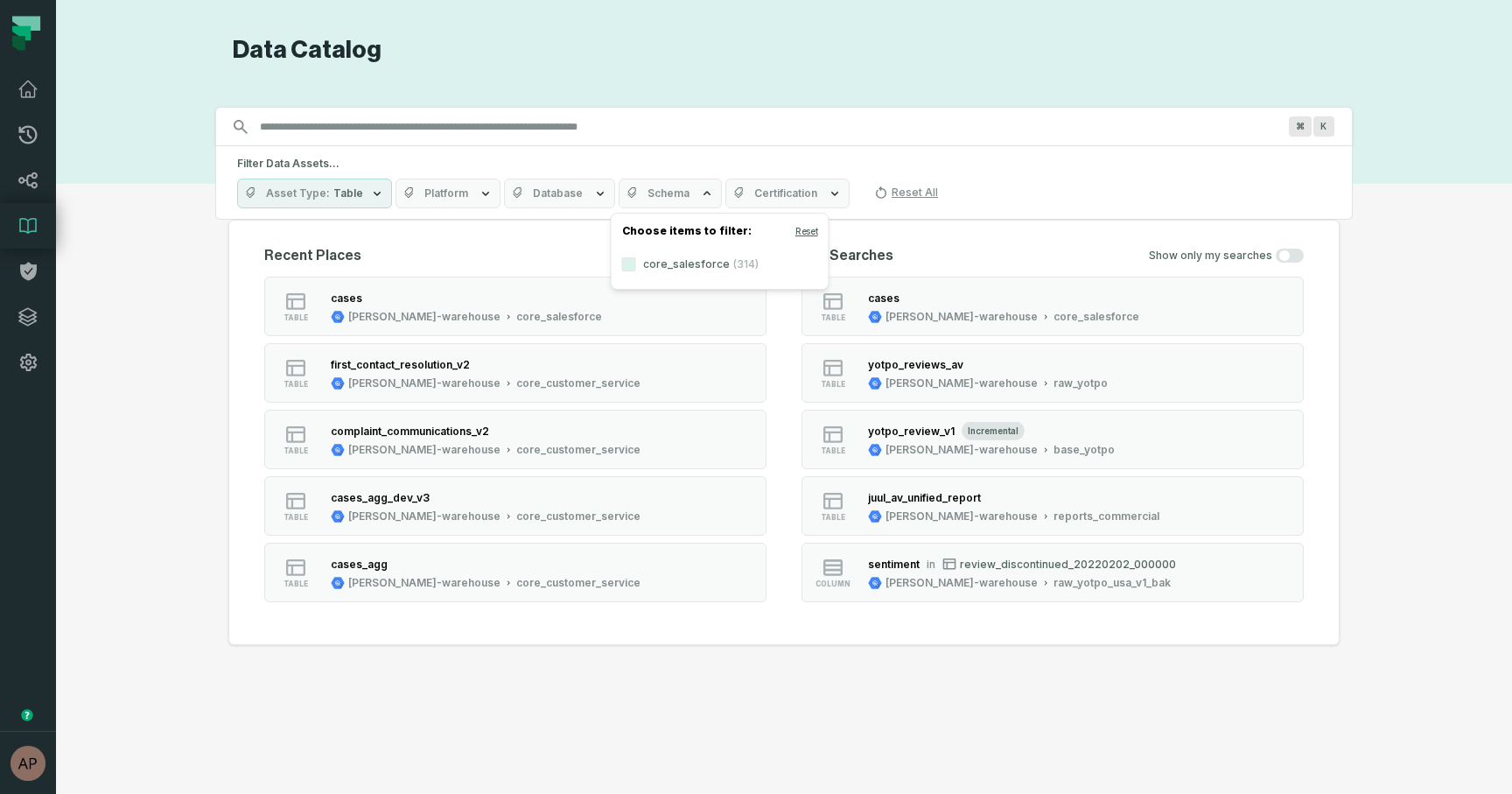
click at [913, 236] on div "Recent Places table cases juul-warehouse core_salesforce table first_contact_re…" at bounding box center [784, 432] width 1112 height 426
click at [705, 185] on button "Schema" at bounding box center [690, 193] width 104 height 30
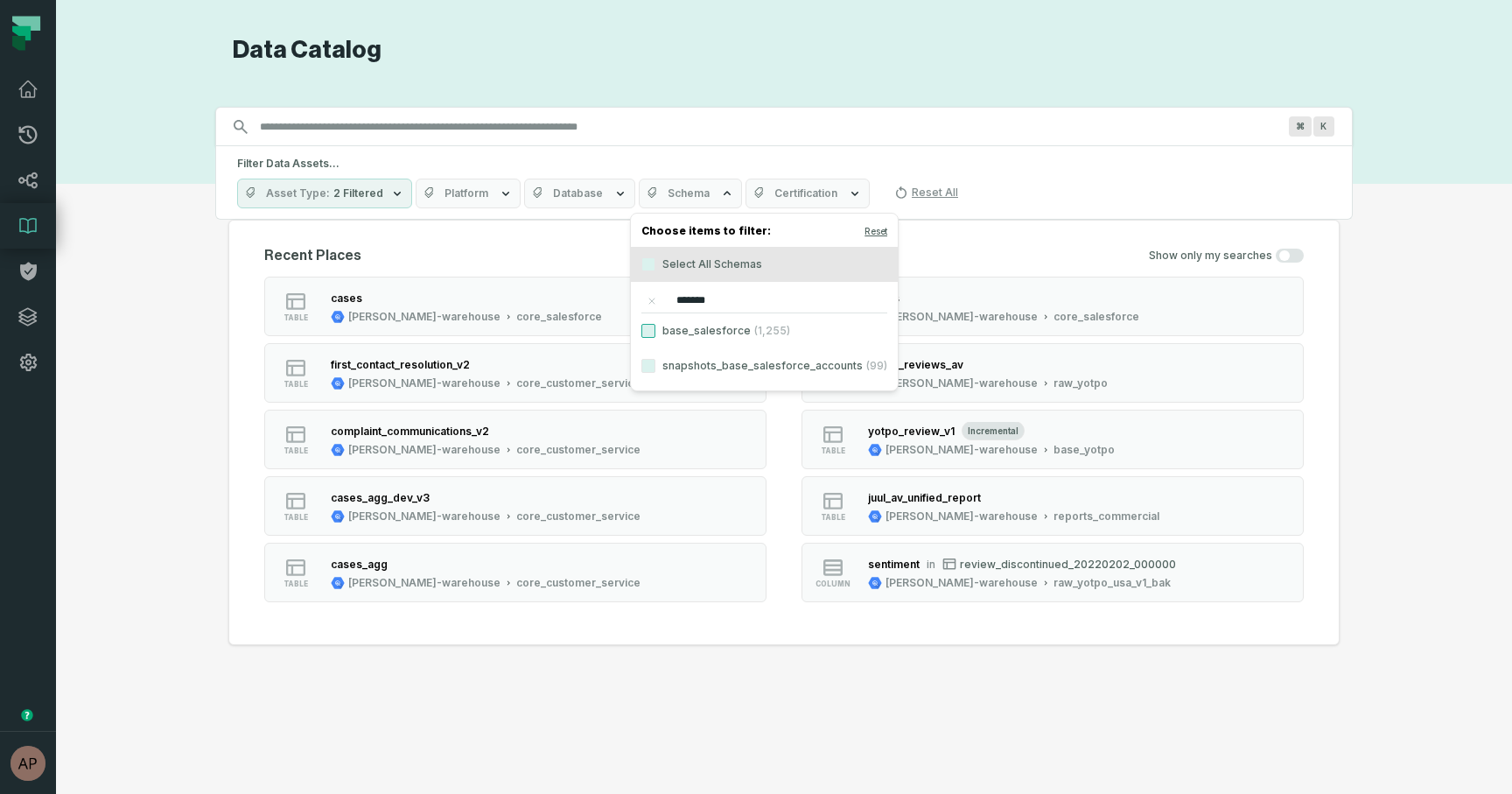
type input "*******"
click at [642, 332] on button "base_salesforce (1,255)" at bounding box center [648, 331] width 14 height 14
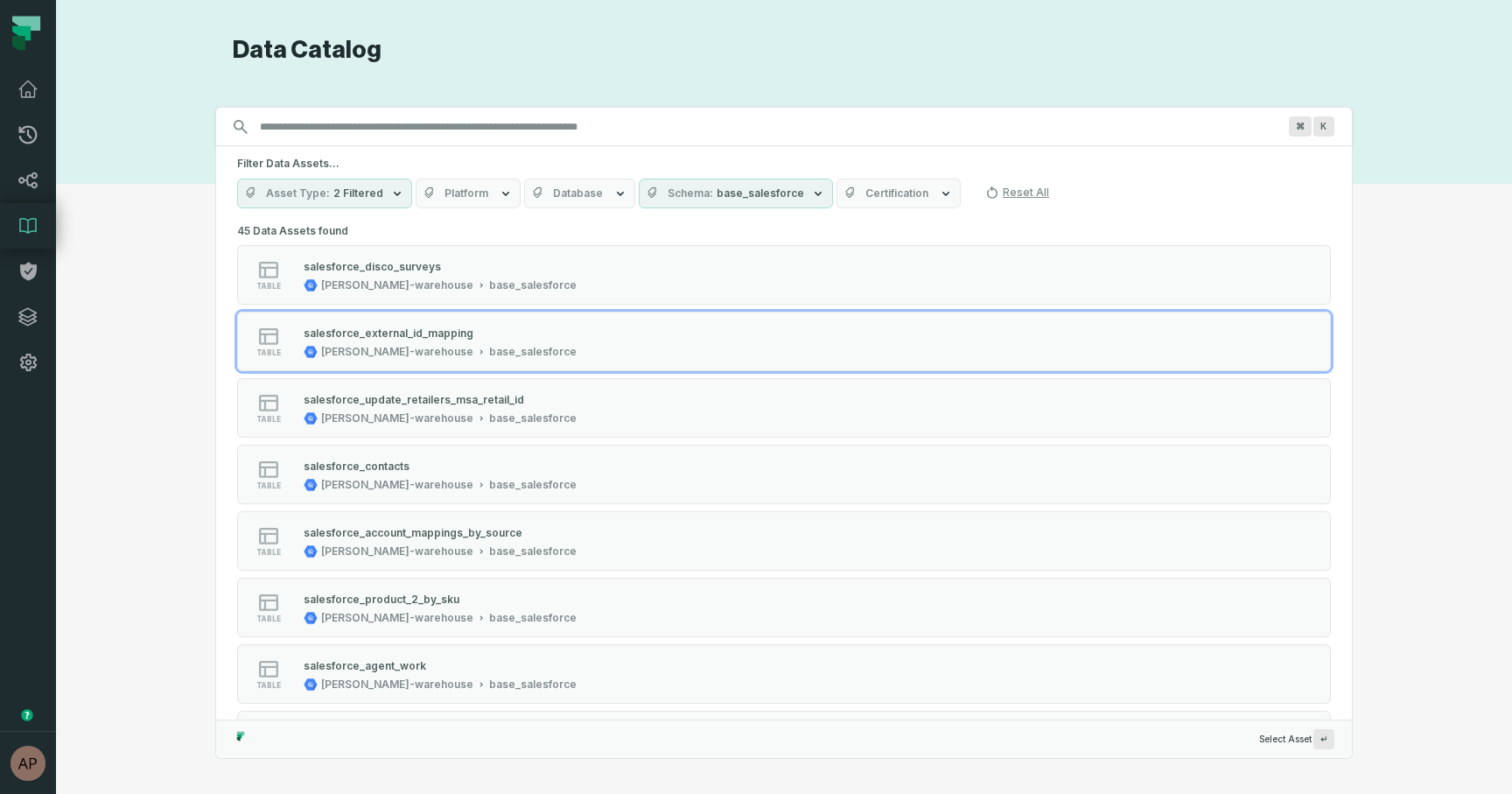
click at [203, 372] on div "Discovery Provider cmdk menu Data Catalog Search for assets across the organiza…" at bounding box center [784, 397] width 1393 height 723
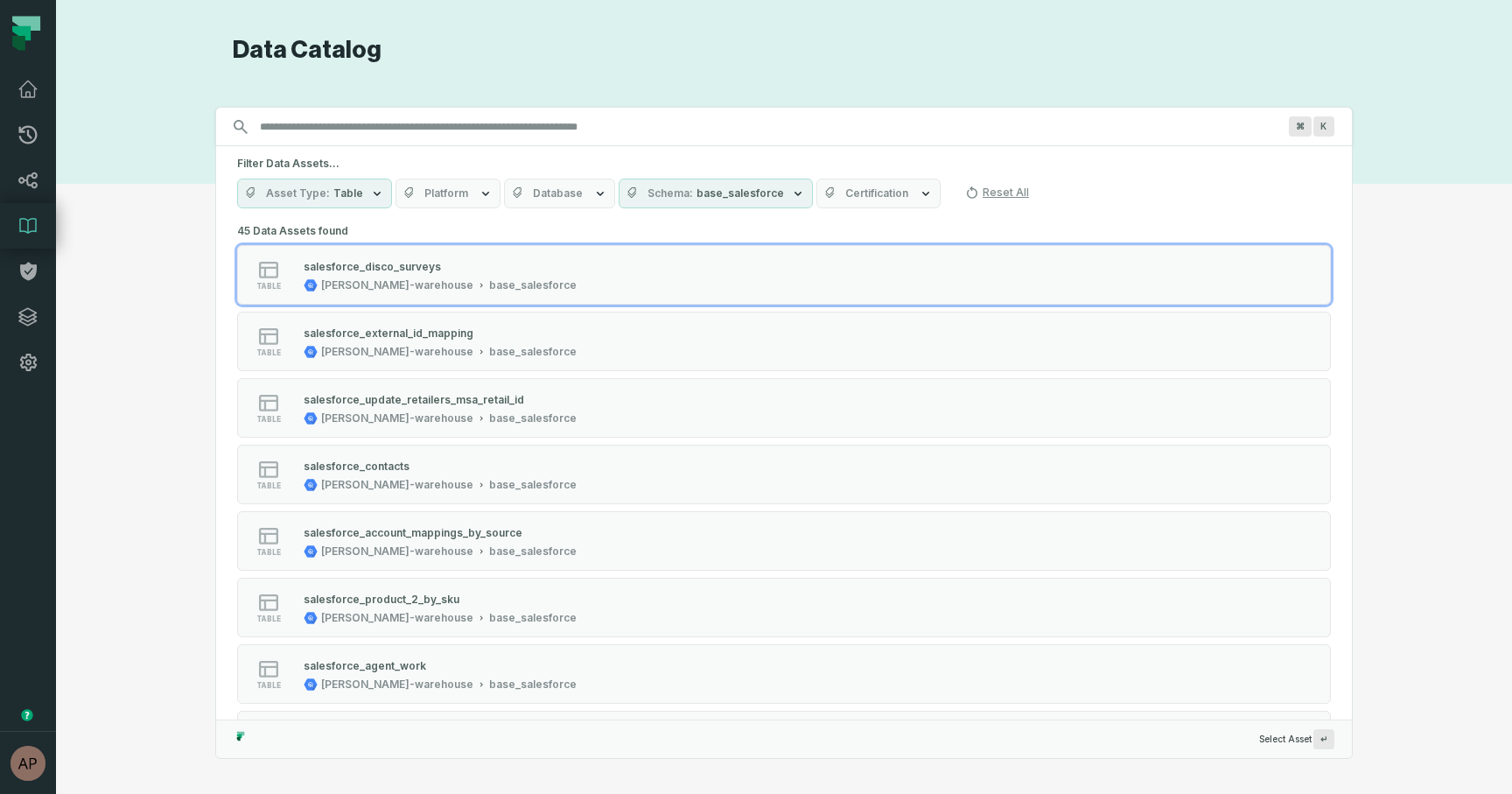
click at [374, 192] on icon "button" at bounding box center [376, 193] width 7 height 5
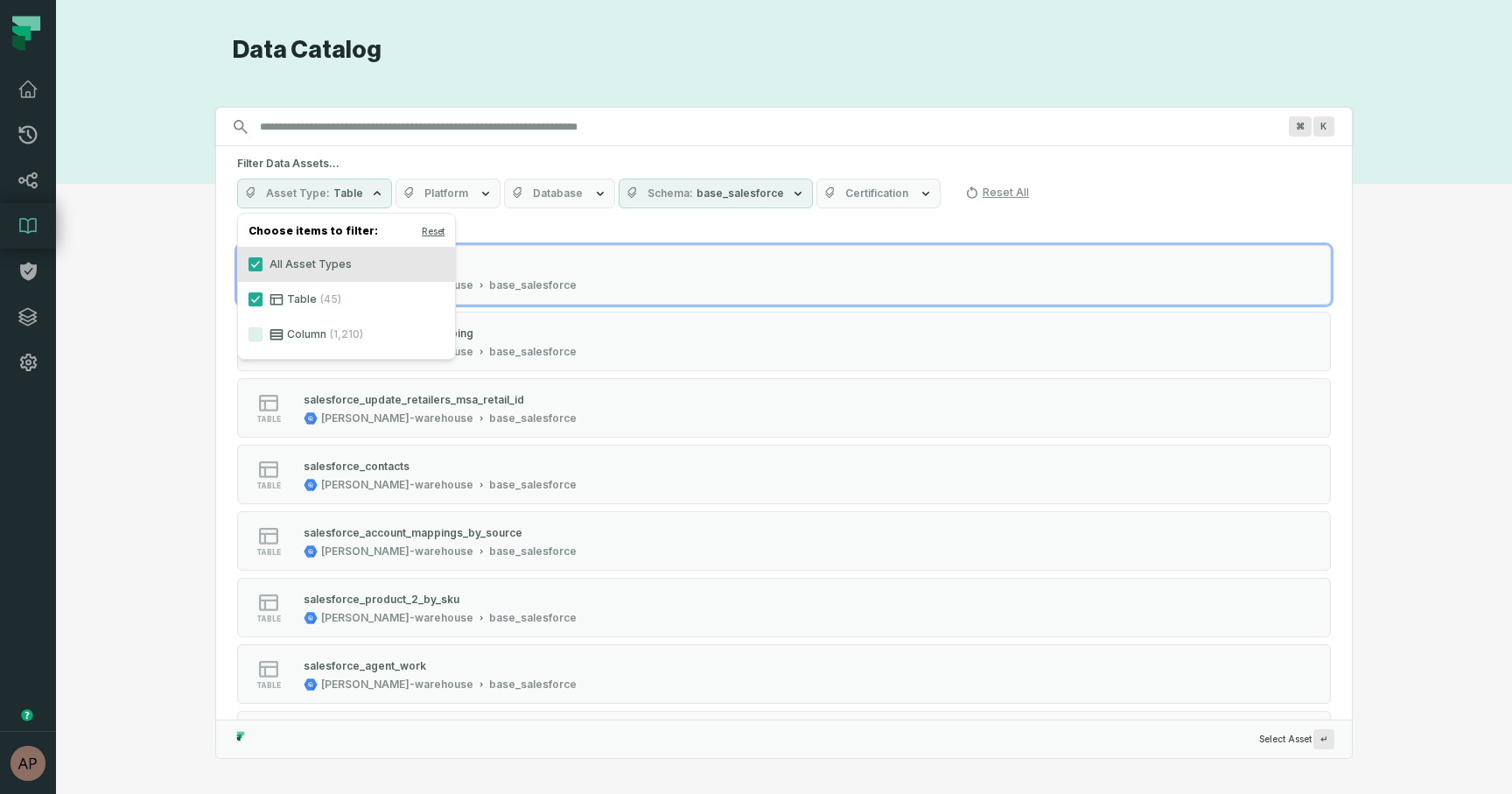
click at [374, 197] on icon "button" at bounding box center [377, 193] width 14 height 14
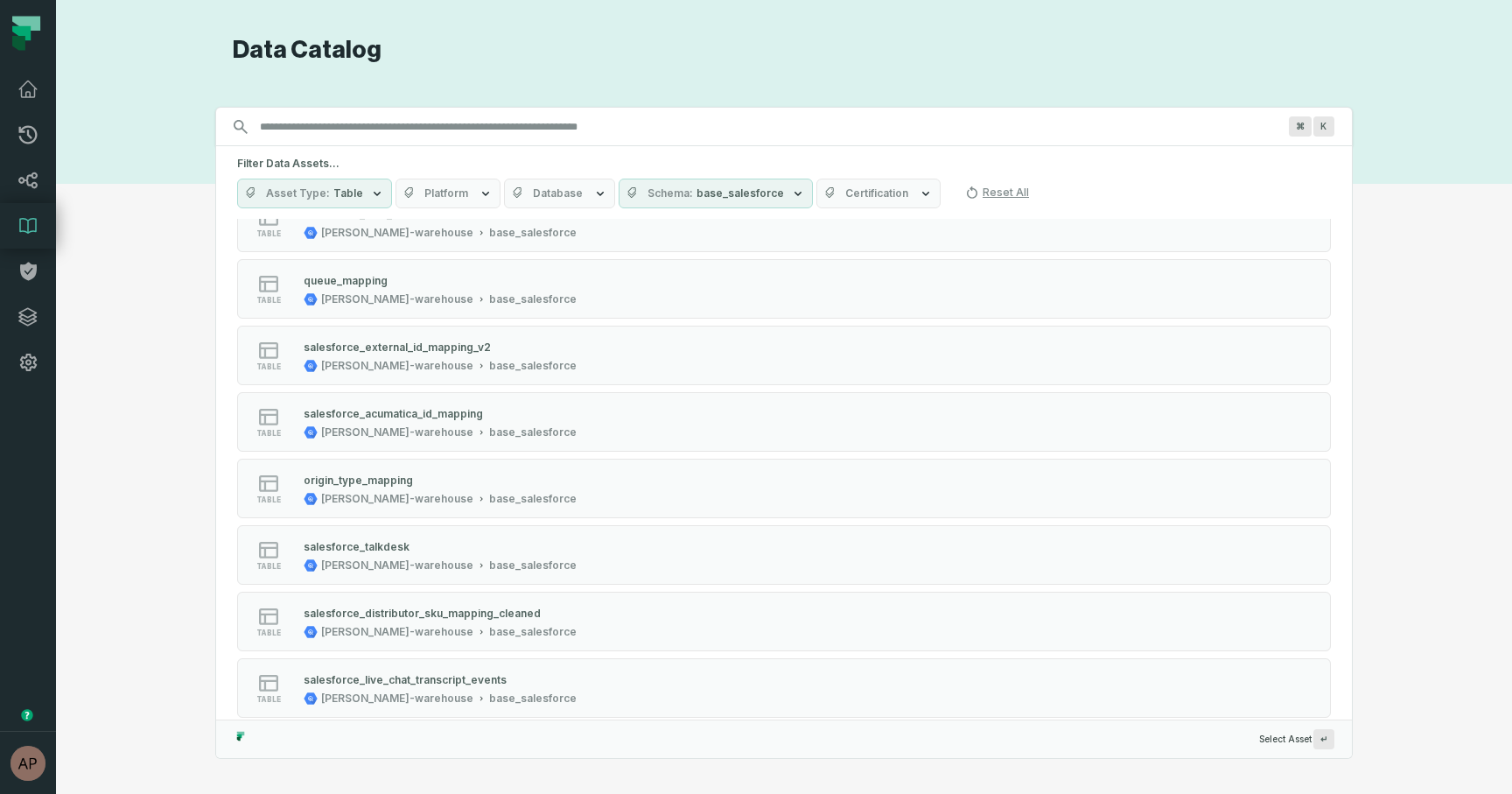
scroll to position [2534, 0]
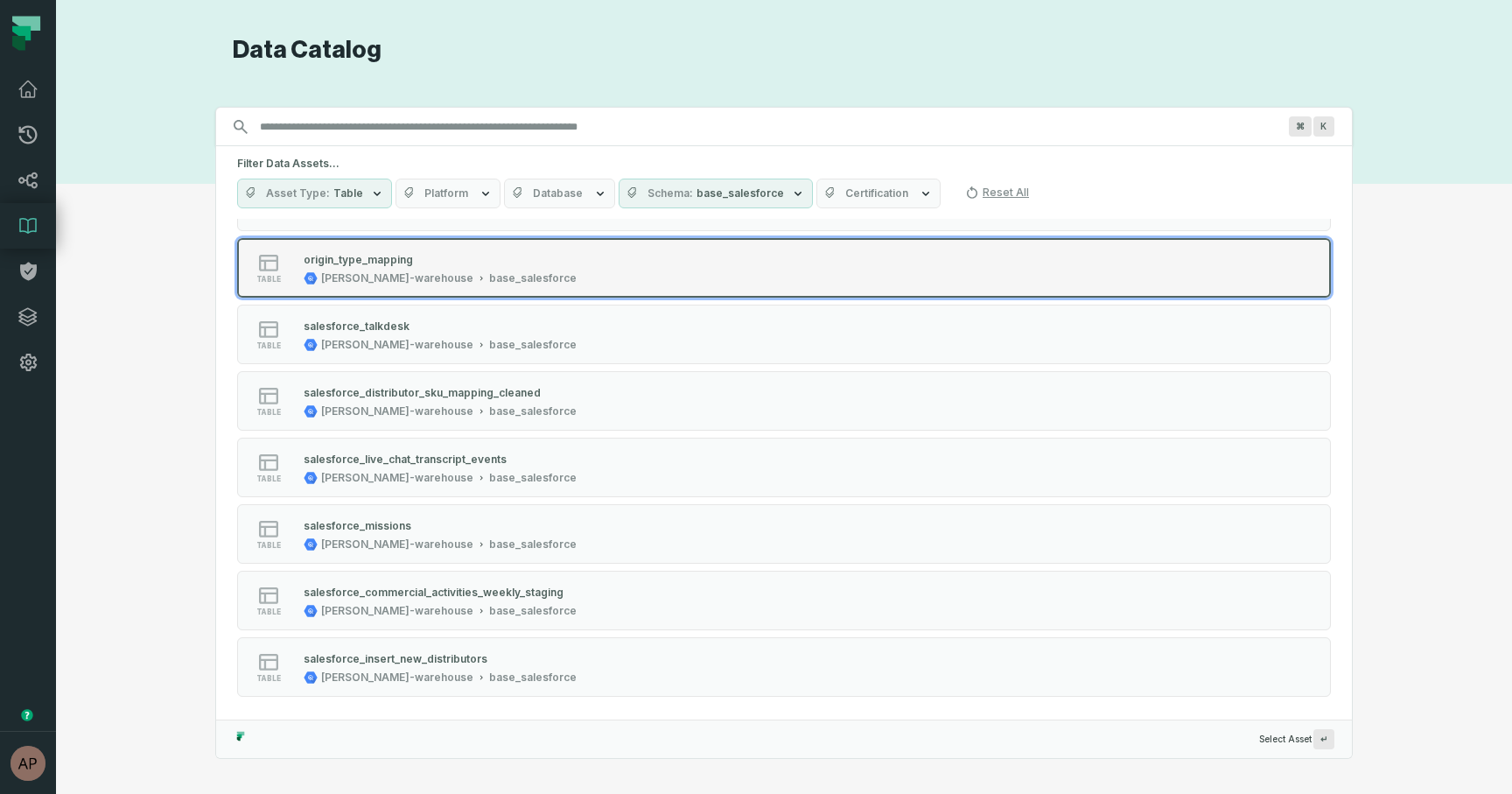
click at [389, 278] on div "[PERSON_NAME]-warehouse" at bounding box center [397, 278] width 152 height 14
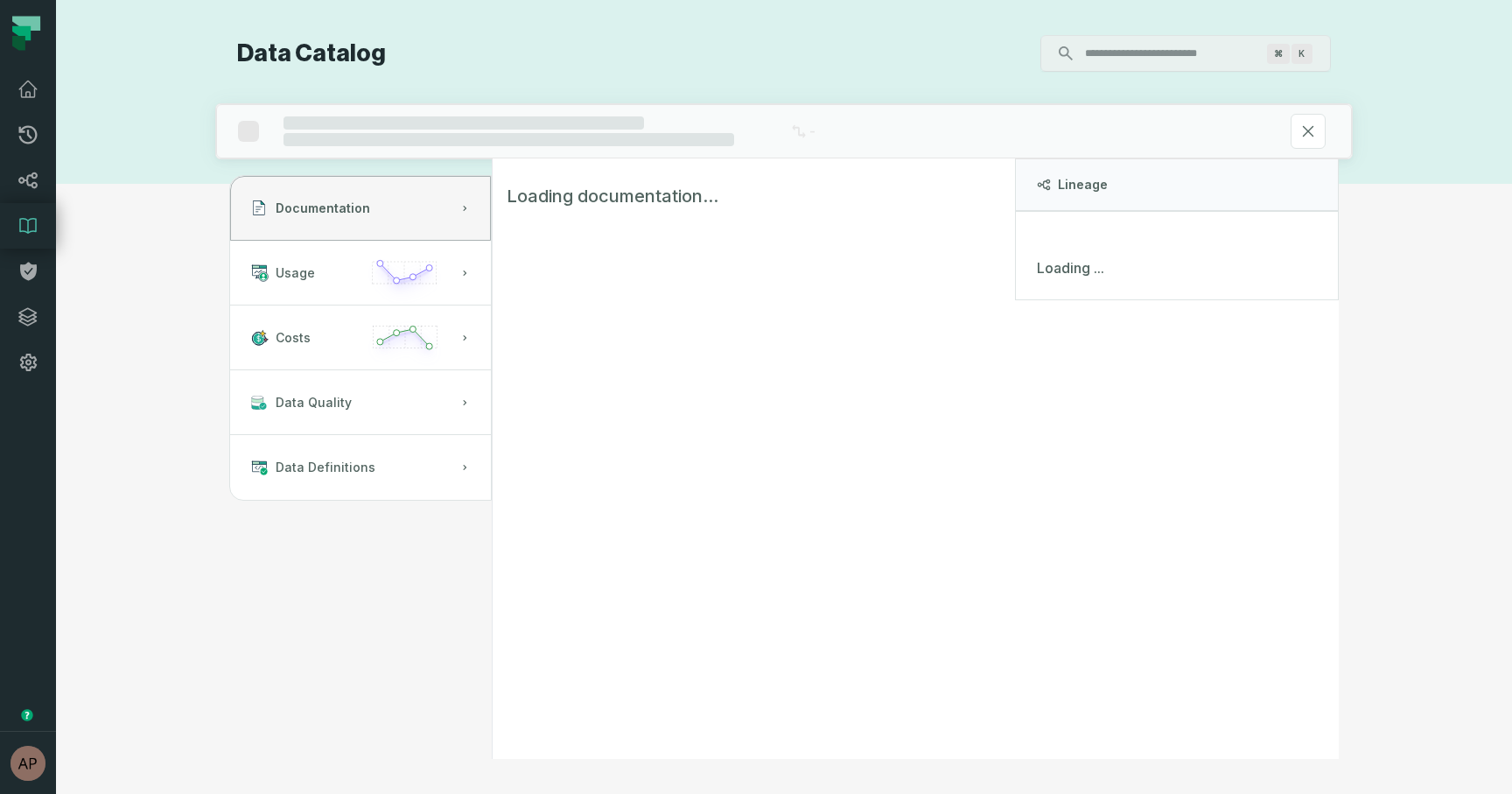
click at [389, 278] on icon "button" at bounding box center [404, 279] width 81 height 50
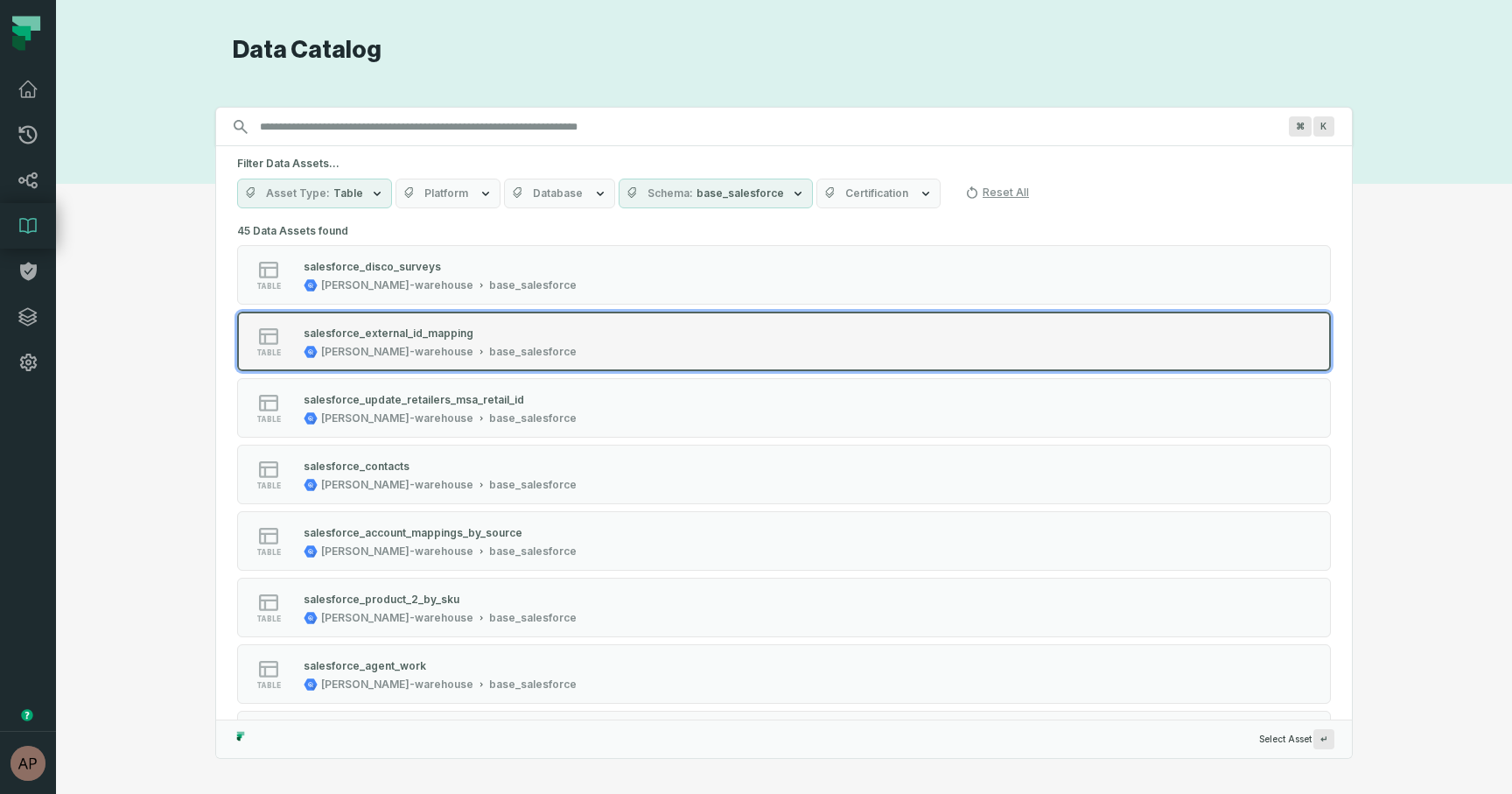
click at [443, 331] on div "salesforce_external_id_mapping" at bounding box center [389, 333] width 170 height 14
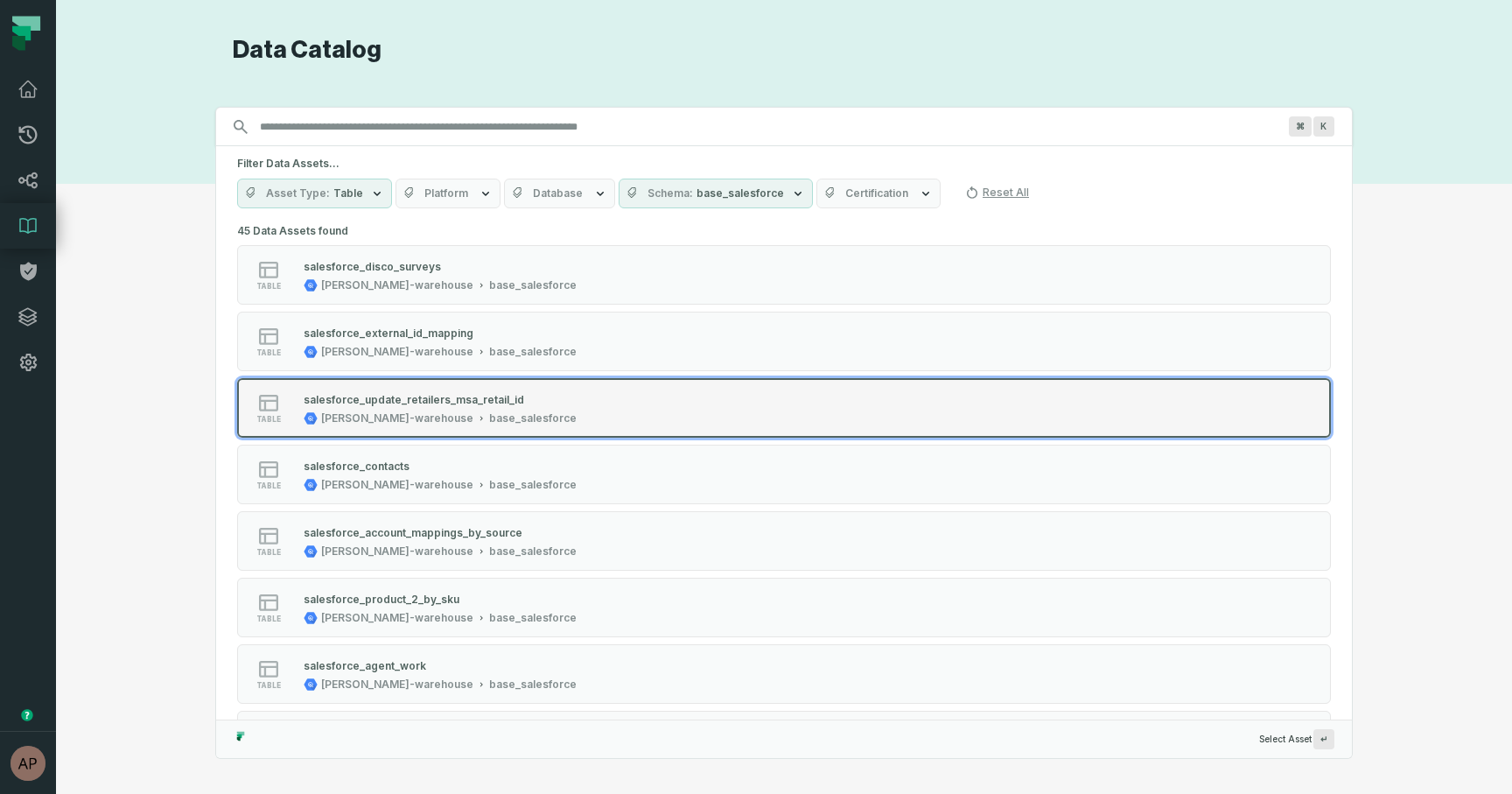
click at [390, 399] on div "salesforce_update_retailers_msa_retail_id" at bounding box center [414, 399] width 221 height 14
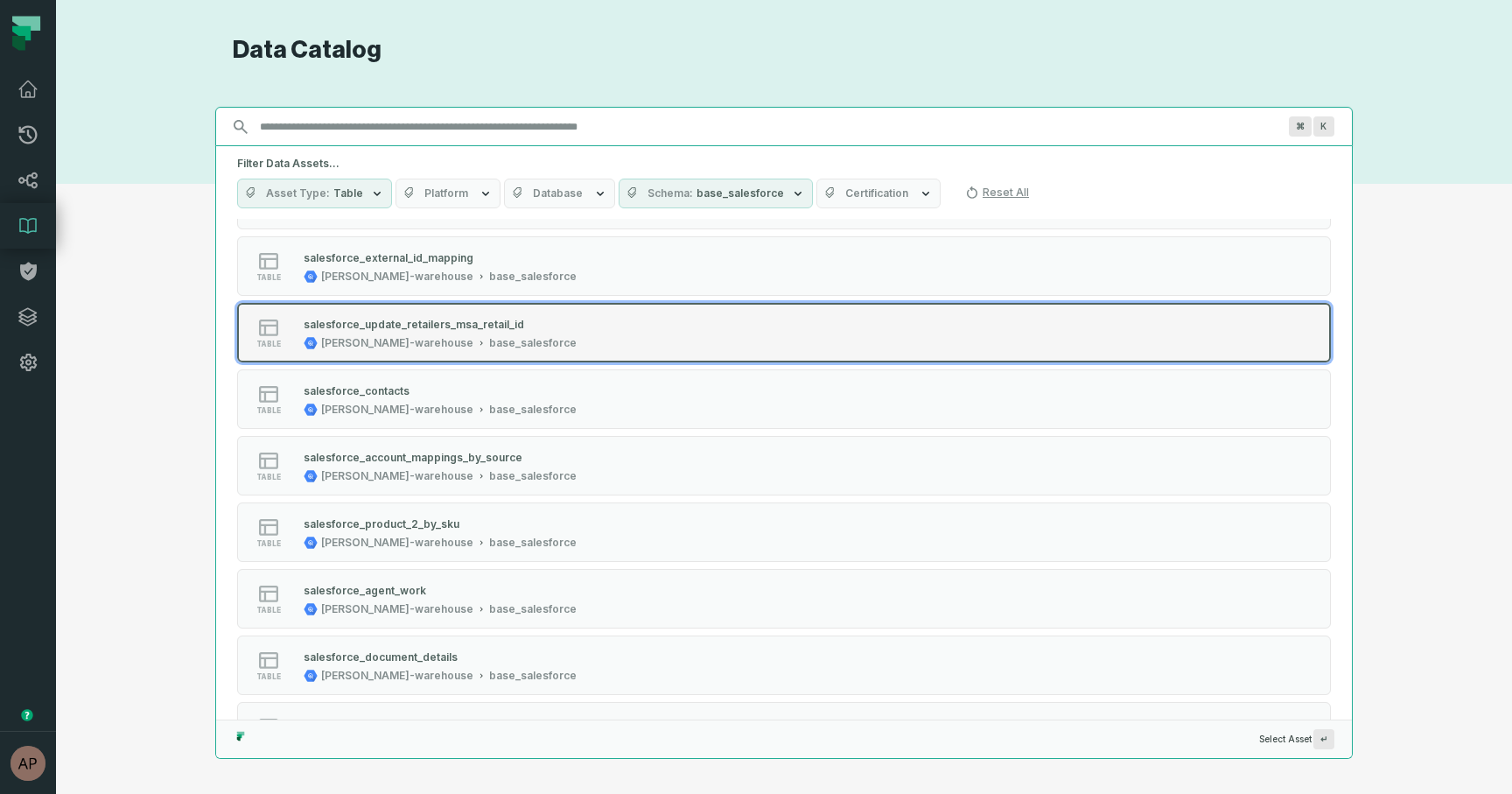
scroll to position [77, 0]
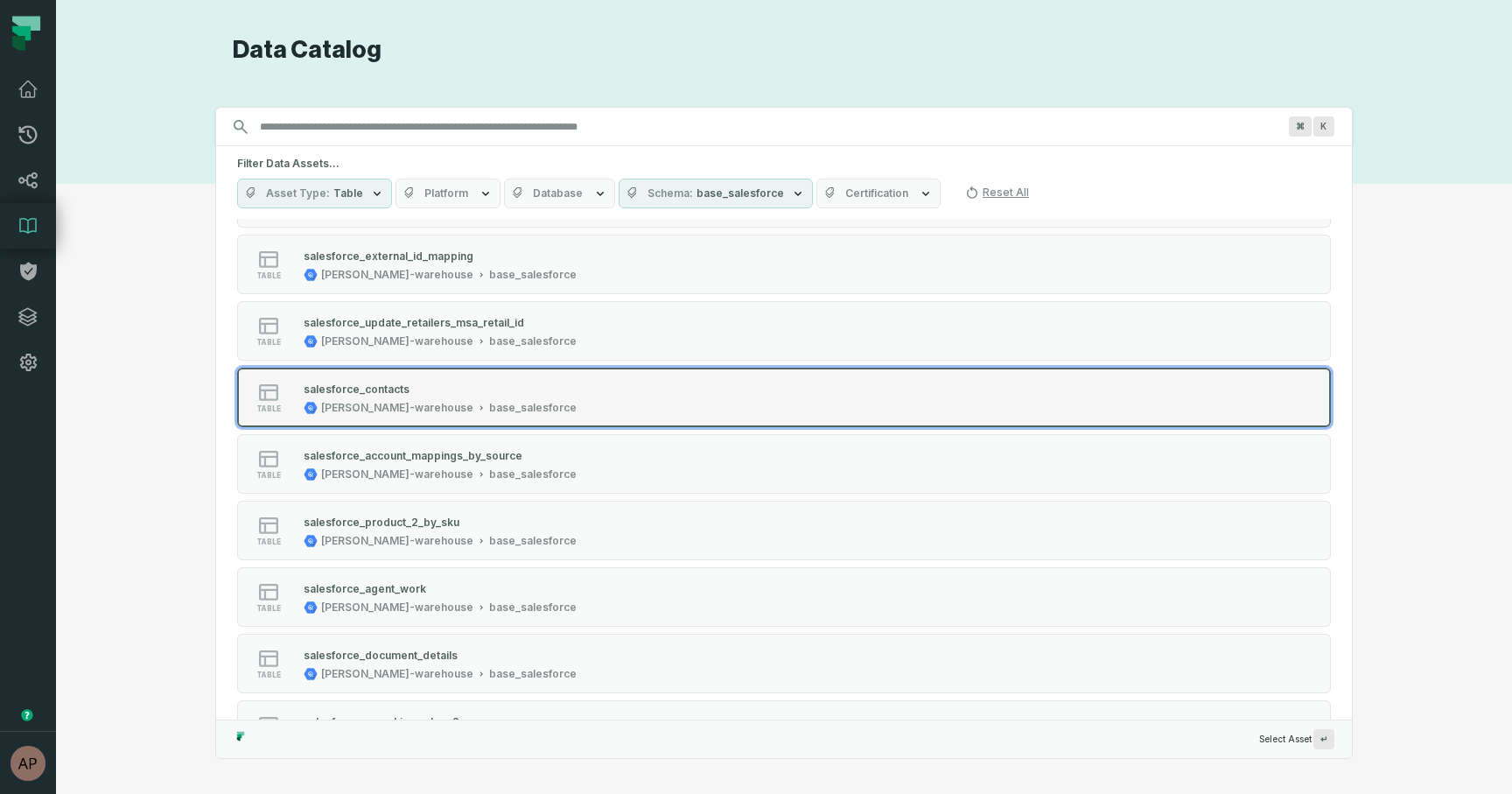
click at [615, 400] on div "table salesforce_contacts juul-warehouse base_salesforce" at bounding box center [460, 397] width 437 height 35
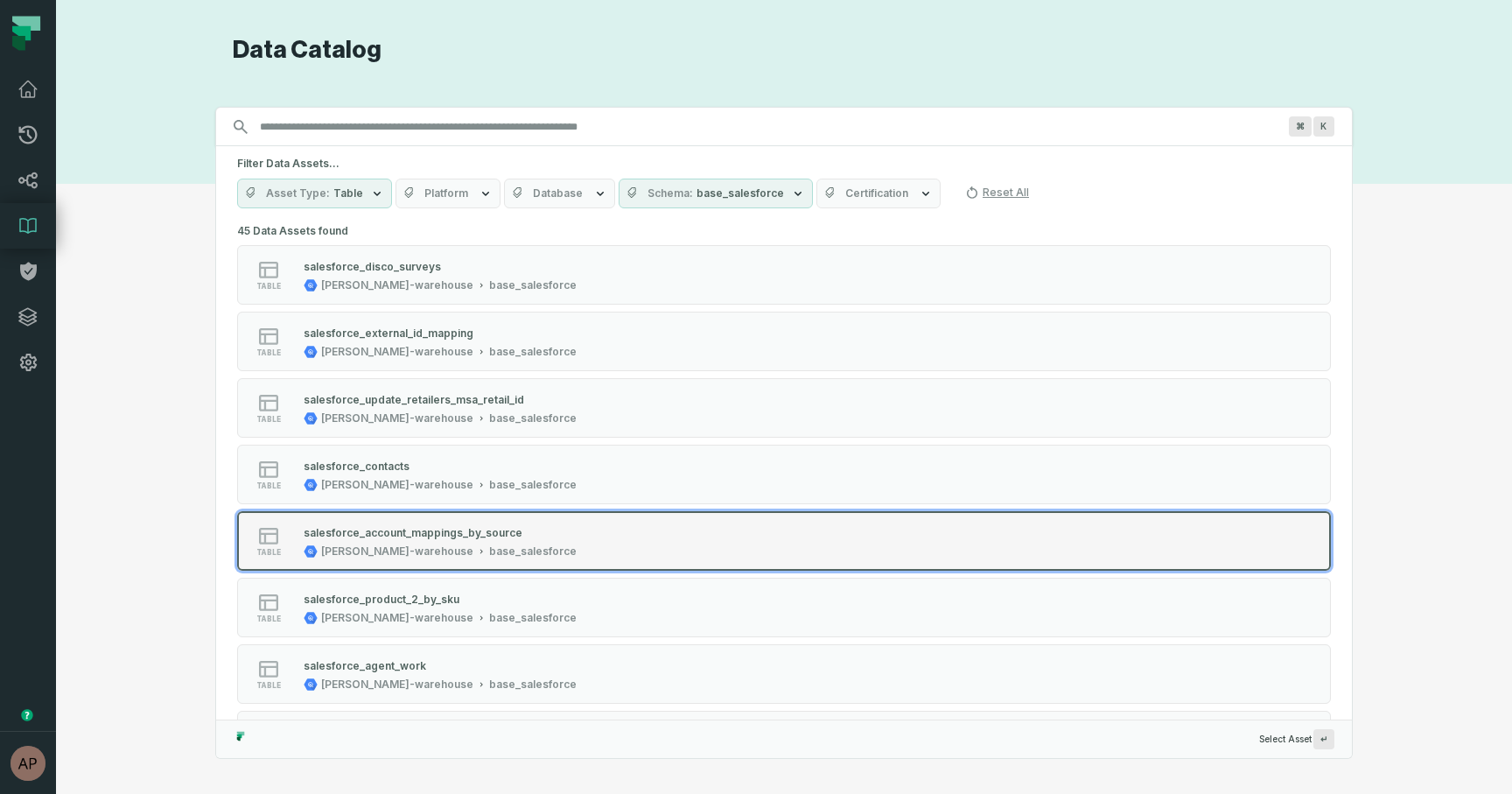
click at [438, 533] on div "salesforce_account_mappings_by_source" at bounding box center [413, 533] width 219 height 14
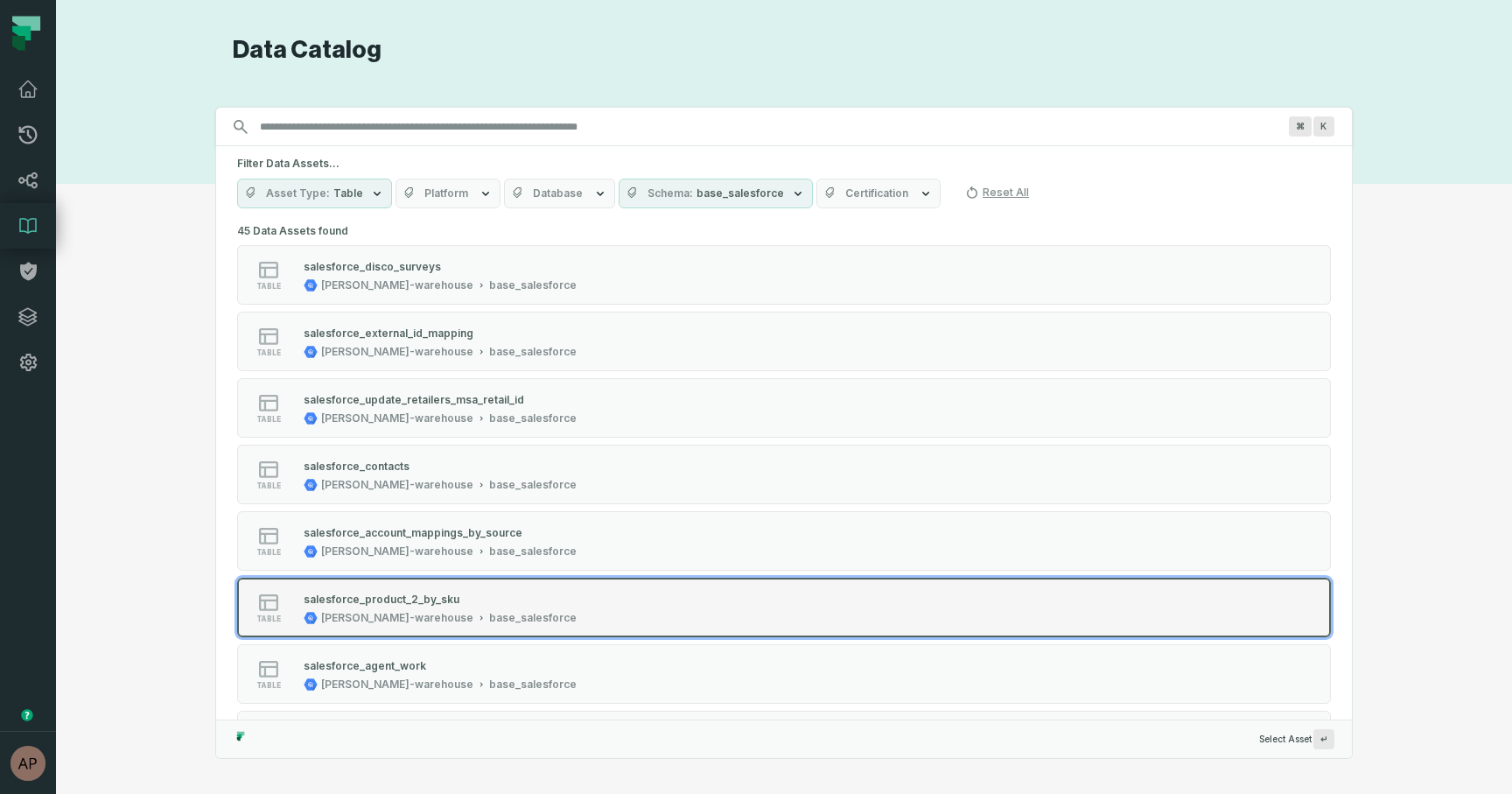
click at [403, 606] on div "salesforce_product_2_by_sku" at bounding box center [440, 599] width 273 height 17
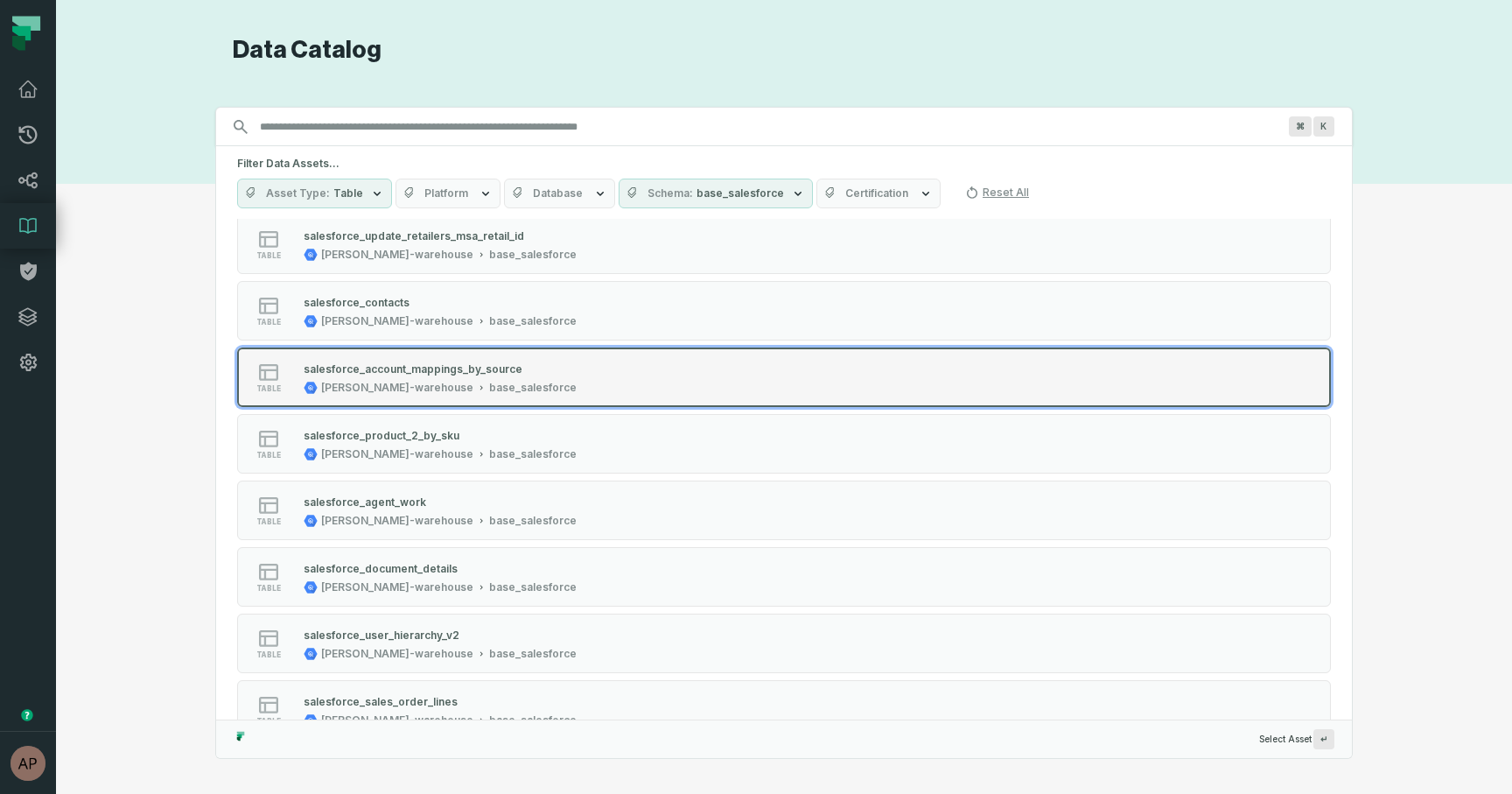
scroll to position [195, 0]
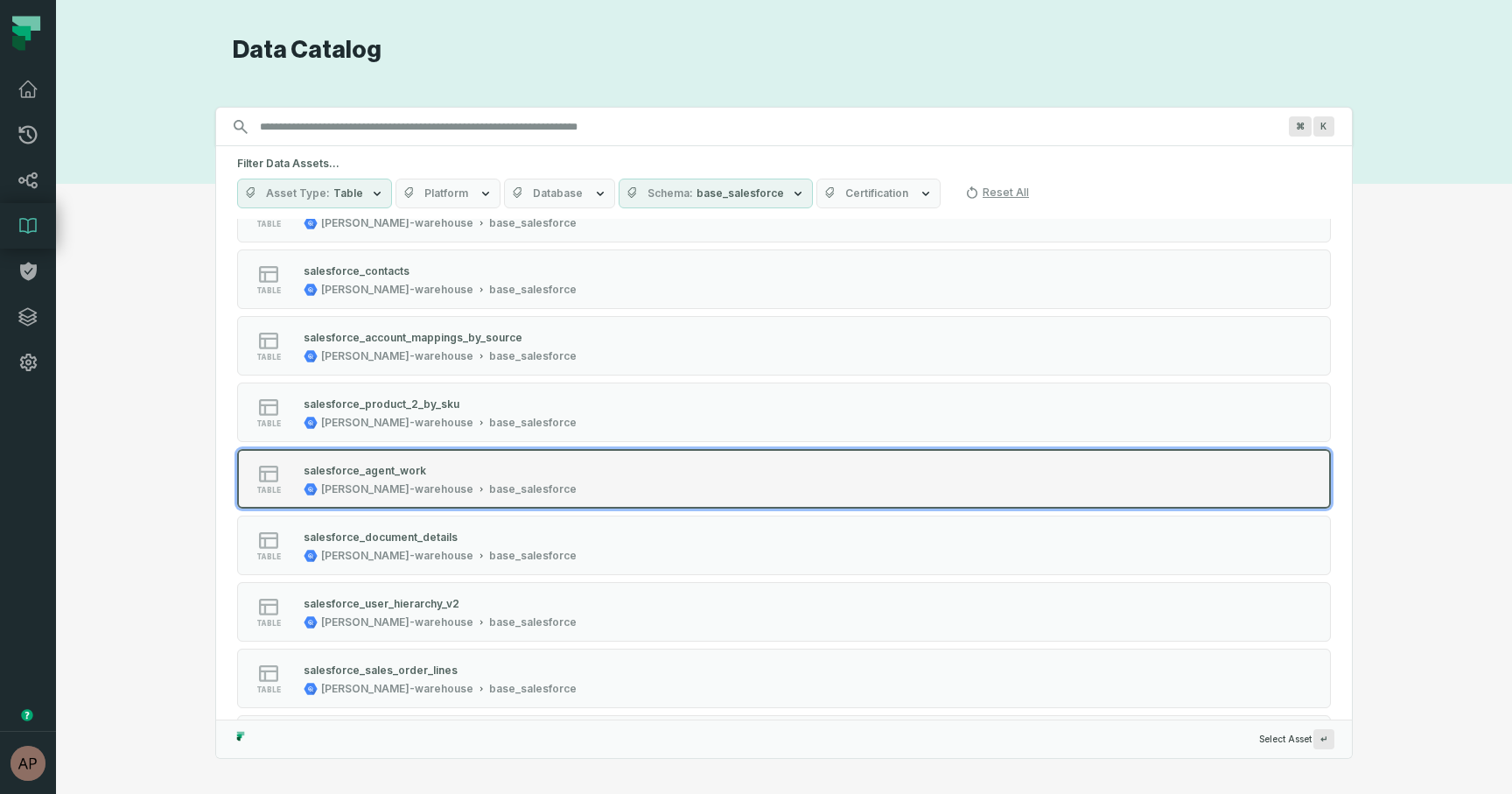
click at [397, 484] on div "[PERSON_NAME]-warehouse" at bounding box center [397, 488] width 152 height 14
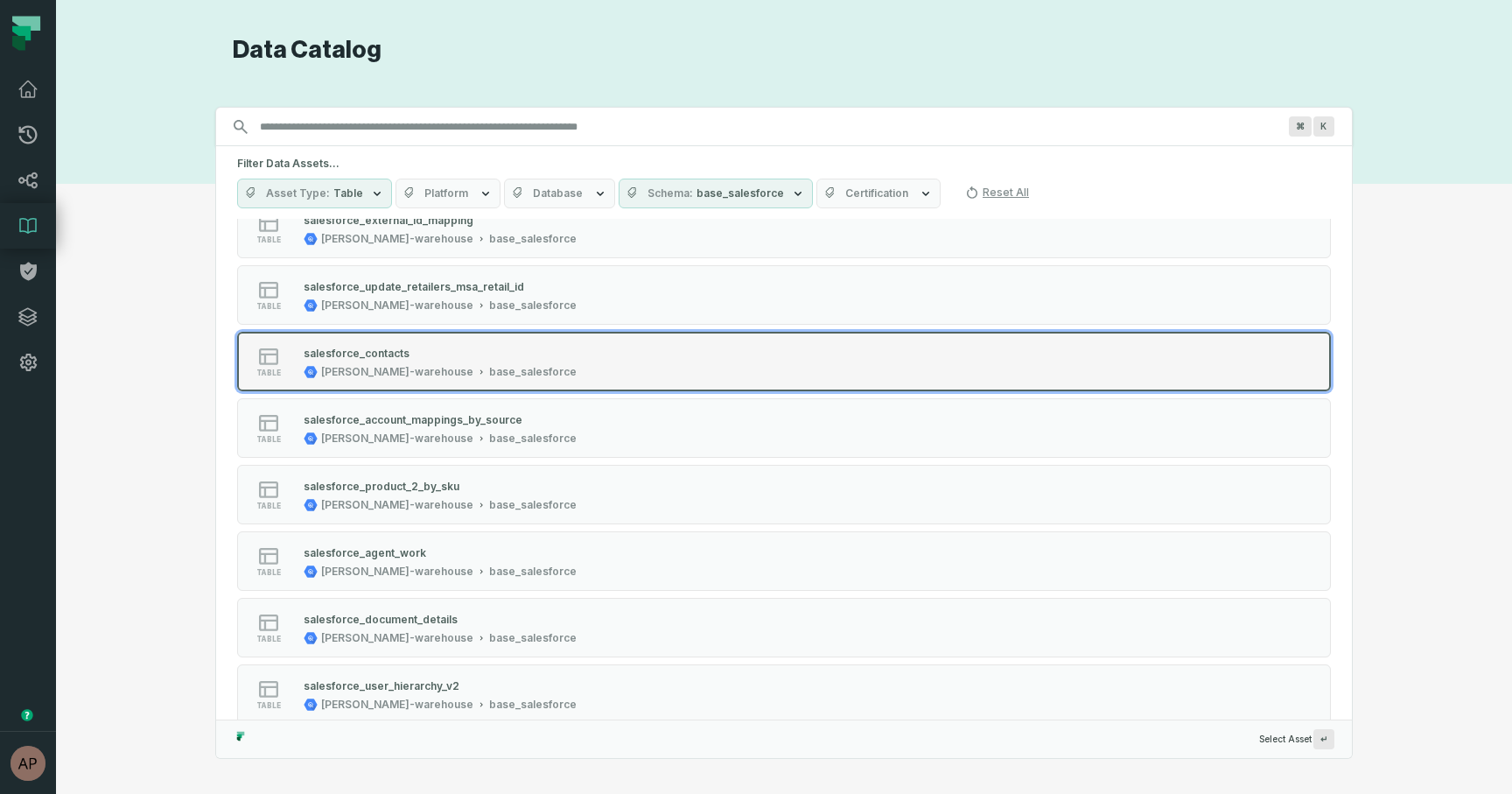
scroll to position [129, 0]
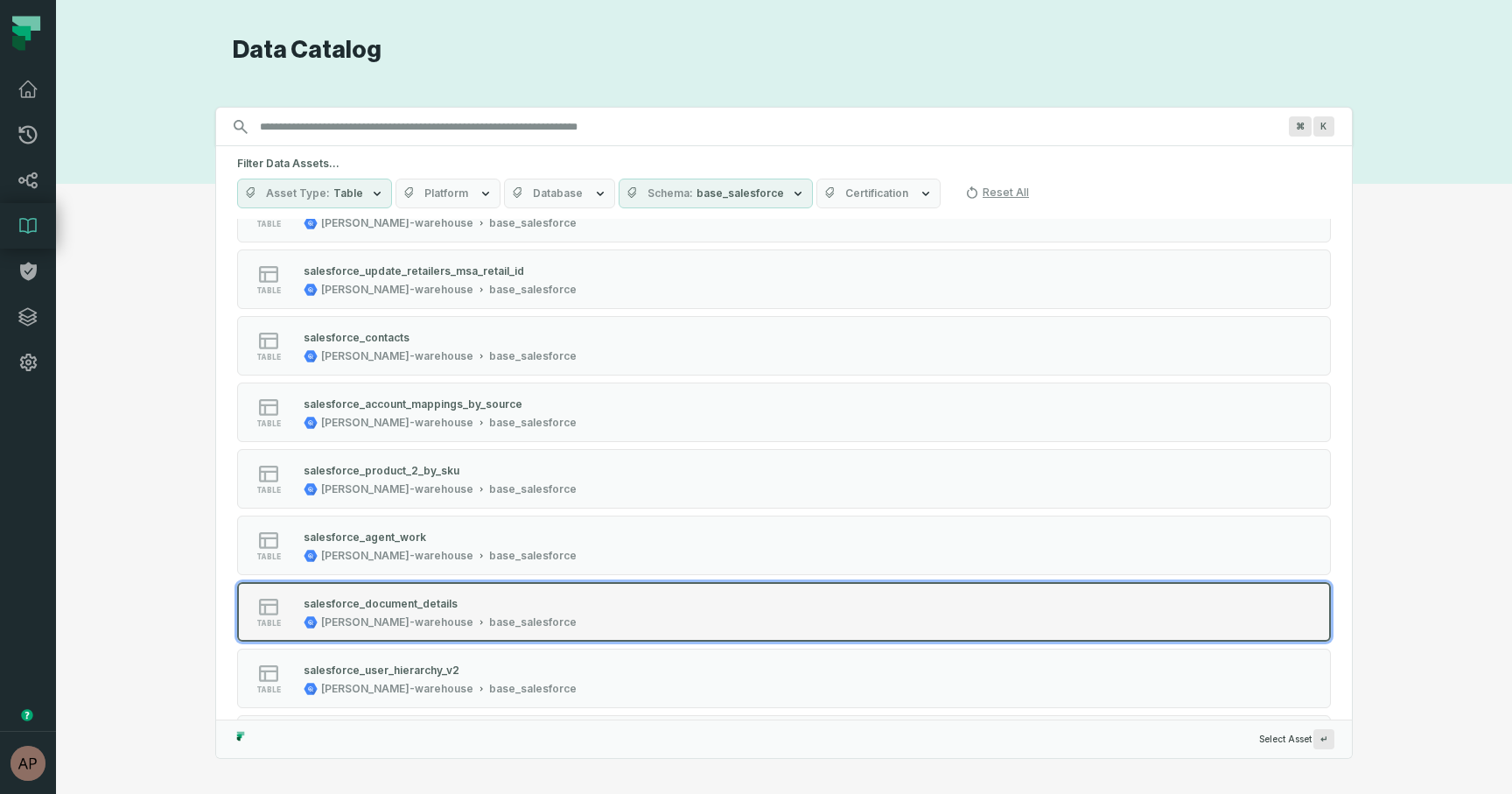
click at [436, 608] on div "salesforce_document_details" at bounding box center [380, 603] width 154 height 14
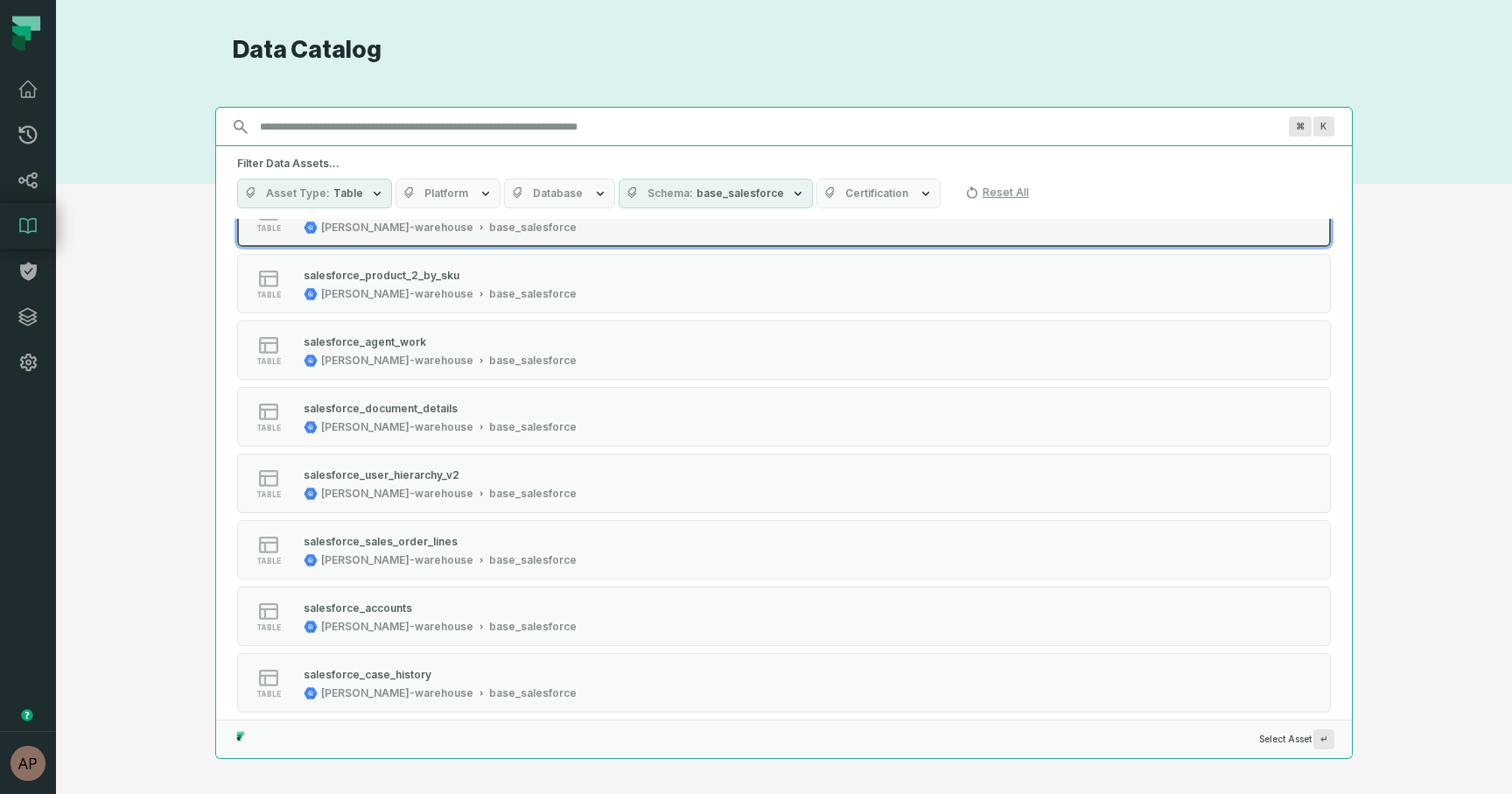
scroll to position [326, 0]
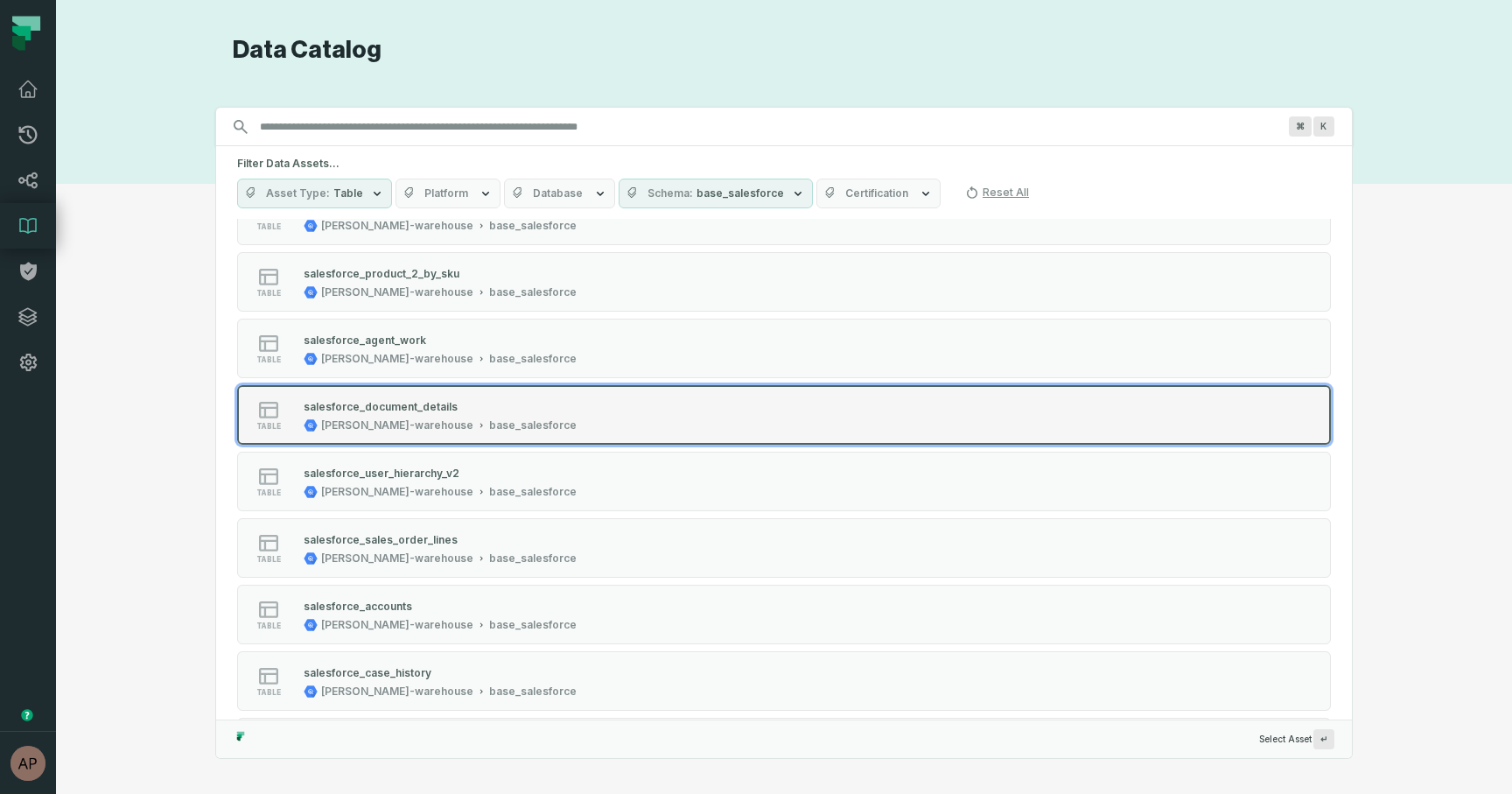
click at [489, 418] on div "base_salesforce" at bounding box center [533, 425] width 87 height 14
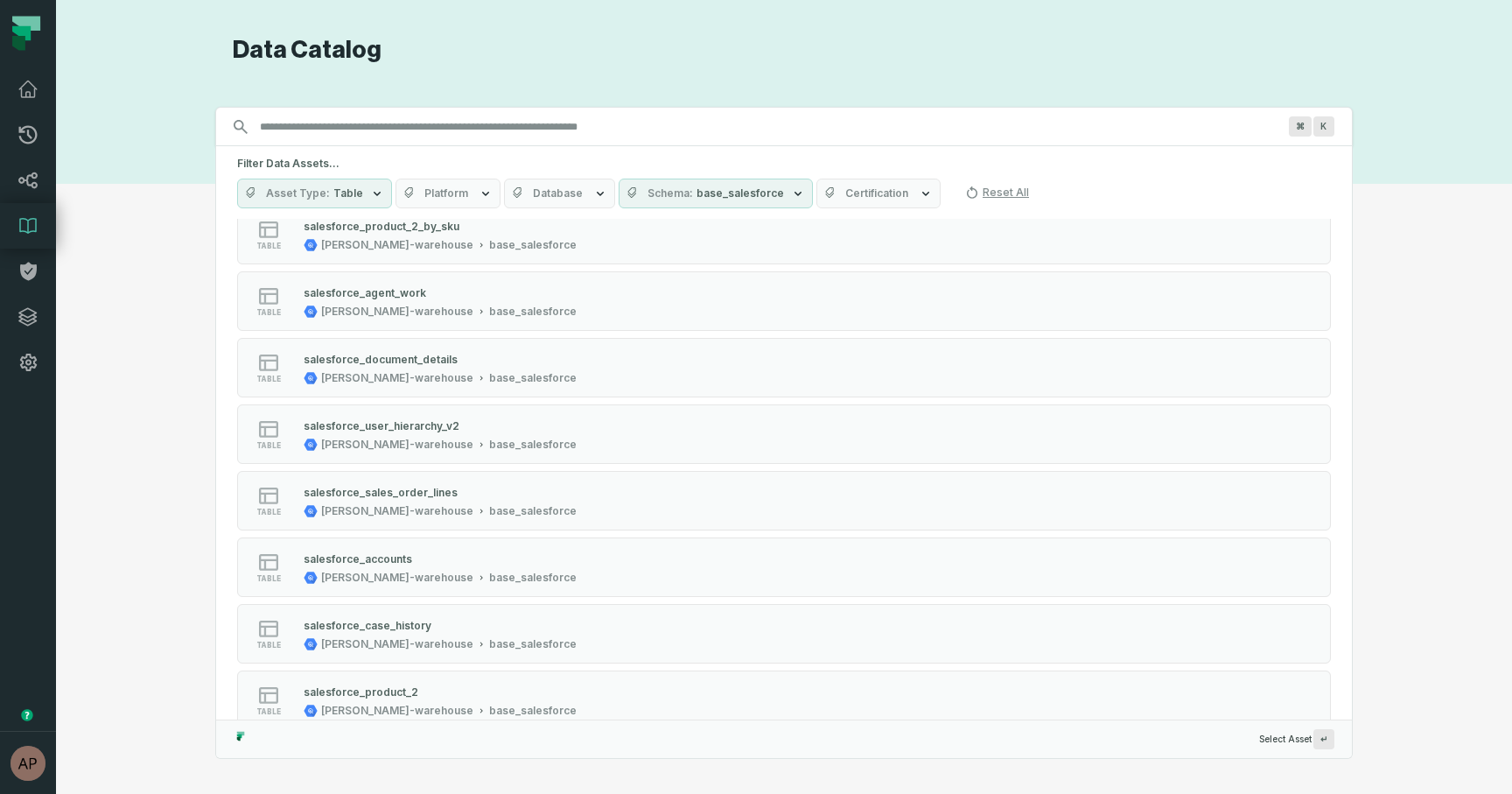
scroll to position [398, 0]
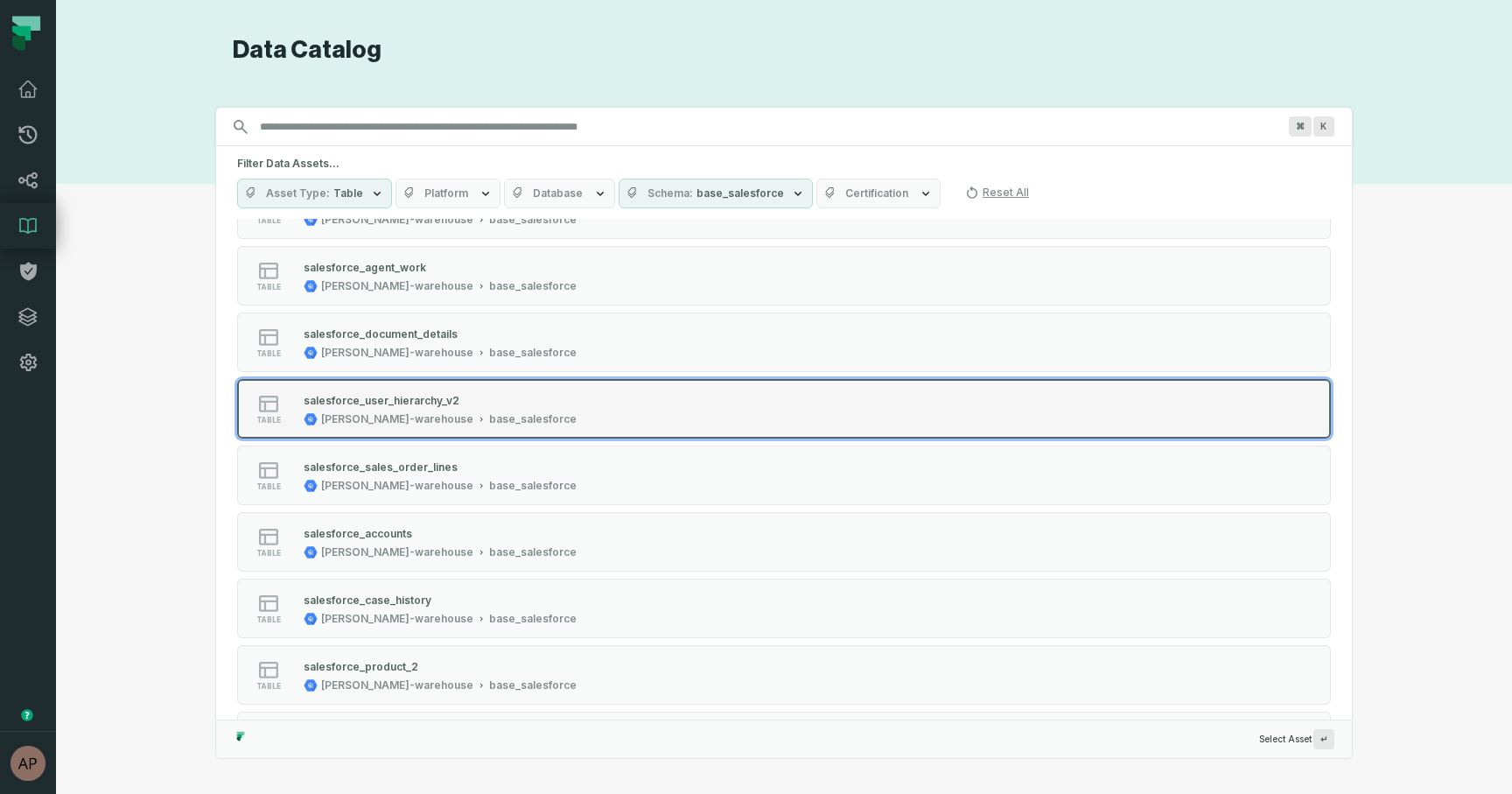
click at [411, 406] on div "salesforce_user_hierarchy_v2" at bounding box center [440, 399] width 273 height 17
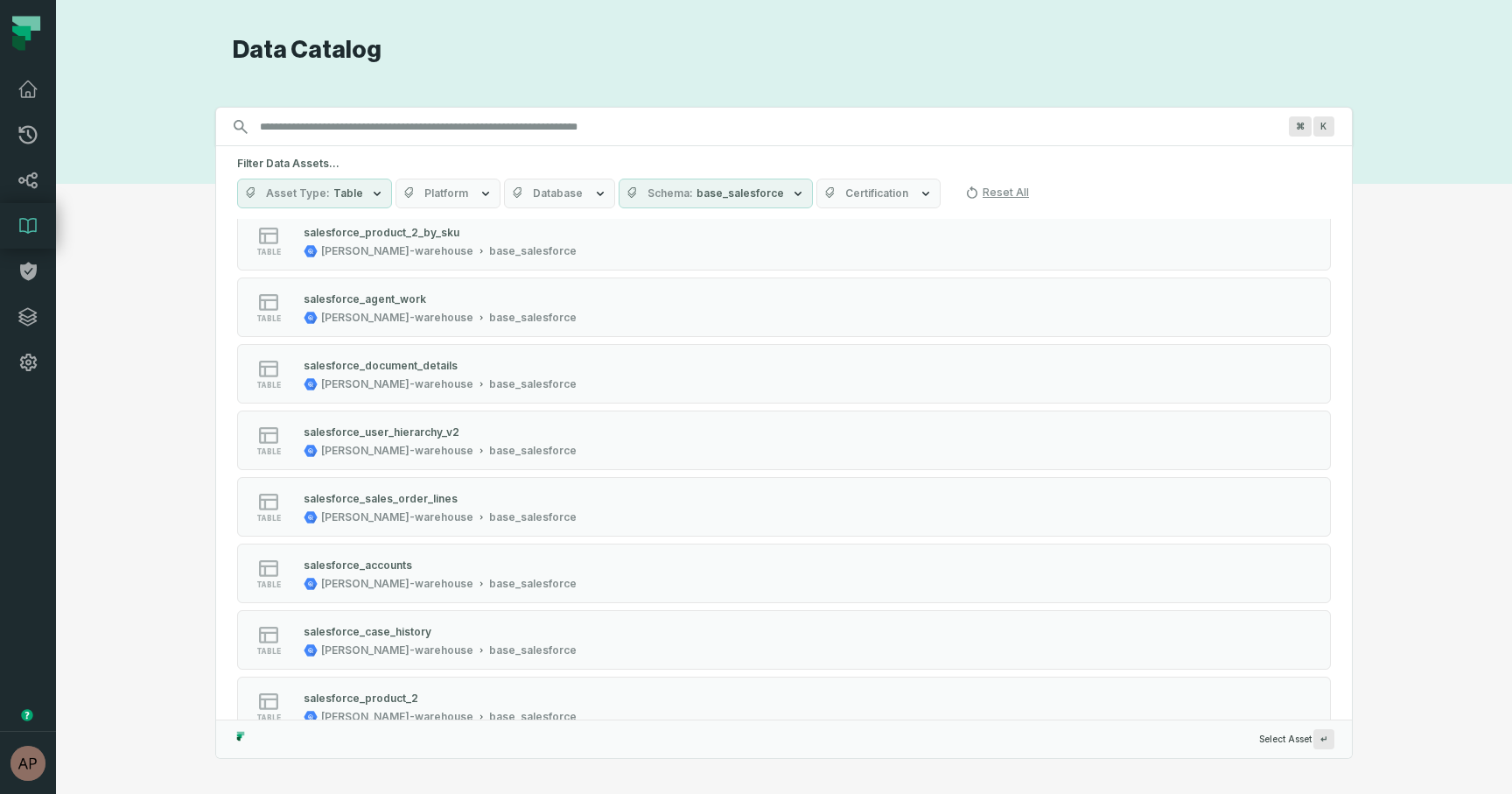
scroll to position [368, 0]
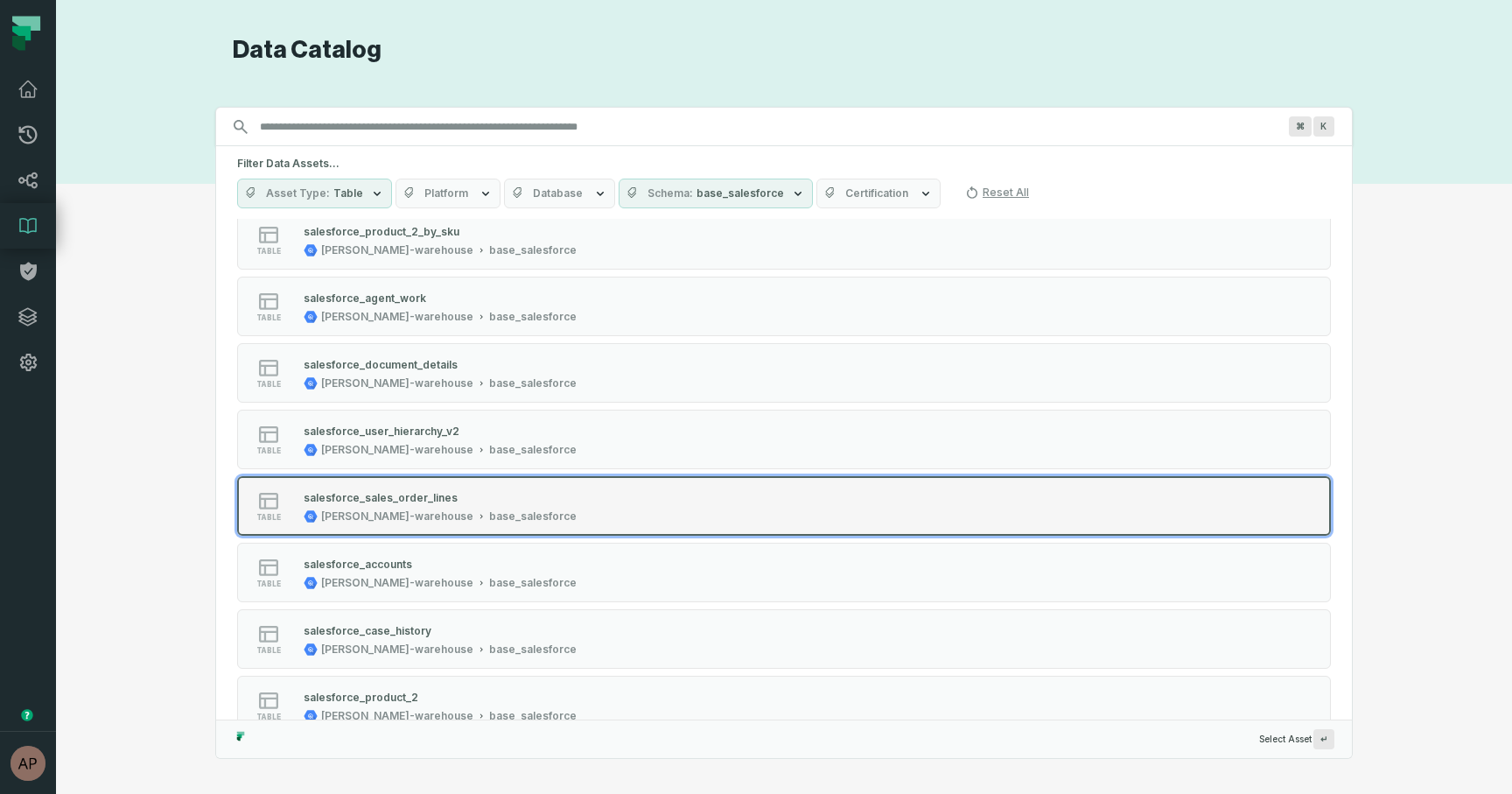
click at [398, 519] on div "[PERSON_NAME]-warehouse" at bounding box center [397, 516] width 152 height 14
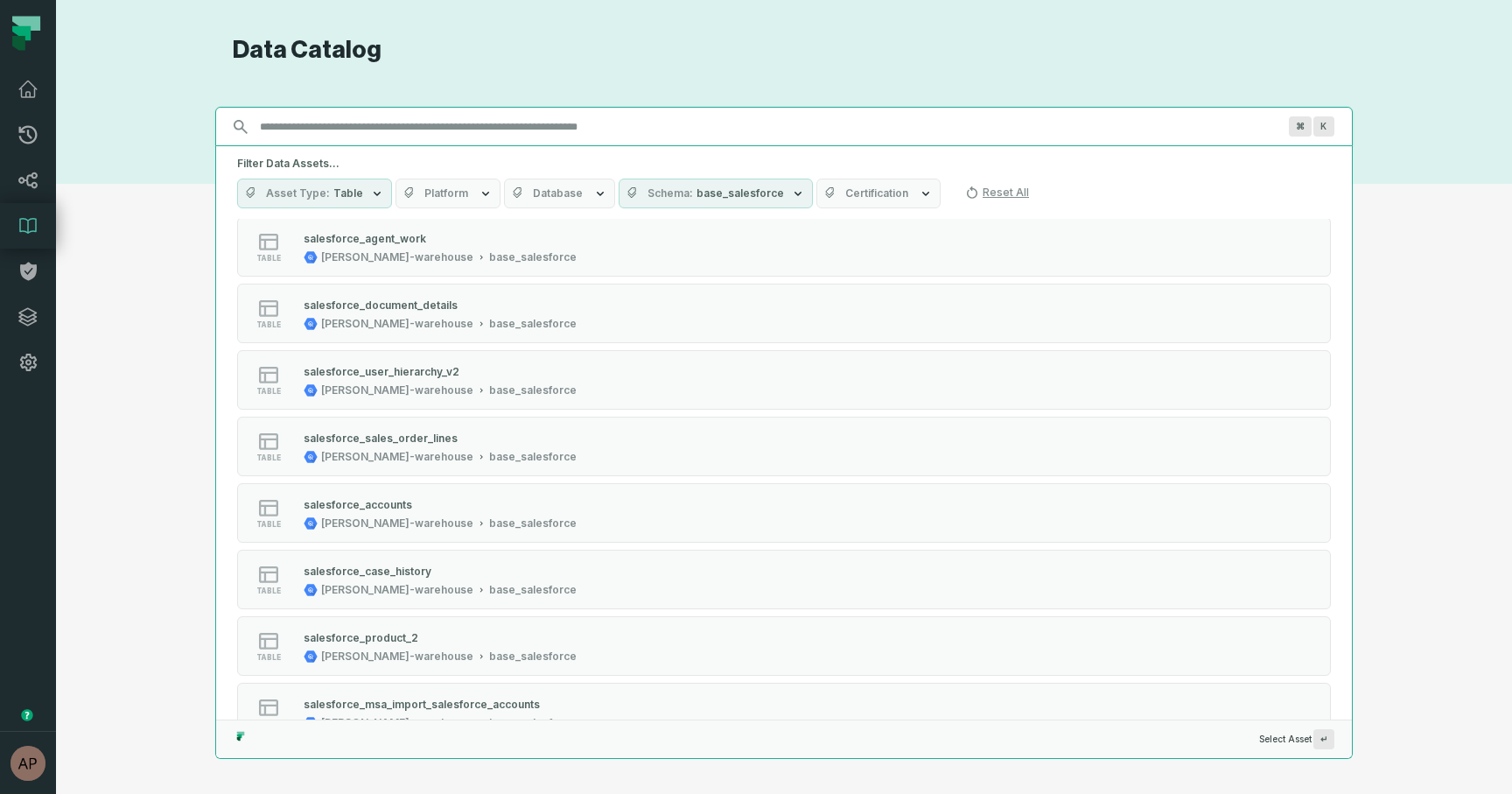
scroll to position [470, 0]
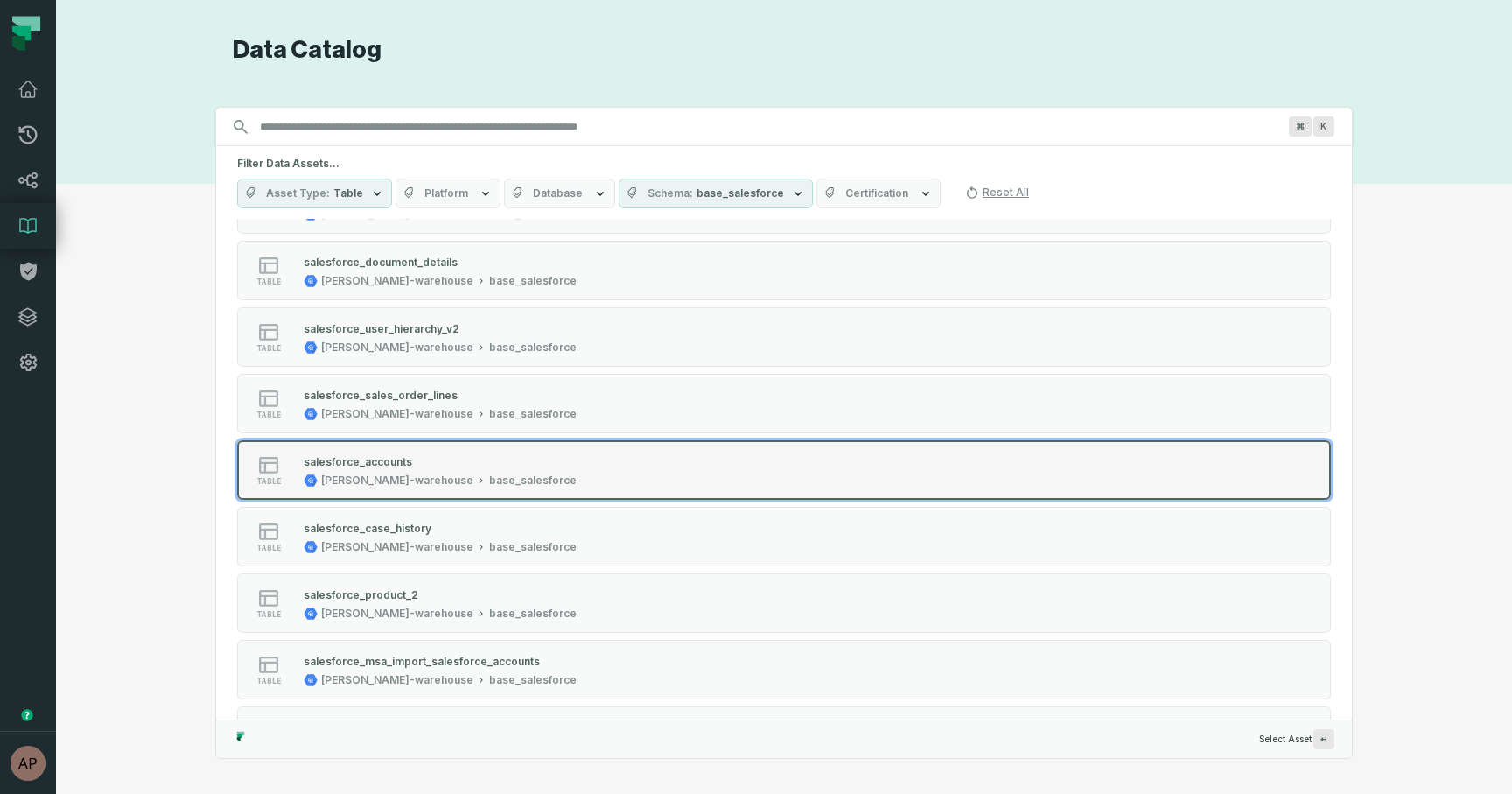
click at [409, 466] on div "salesforce_accounts" at bounding box center [440, 461] width 273 height 17
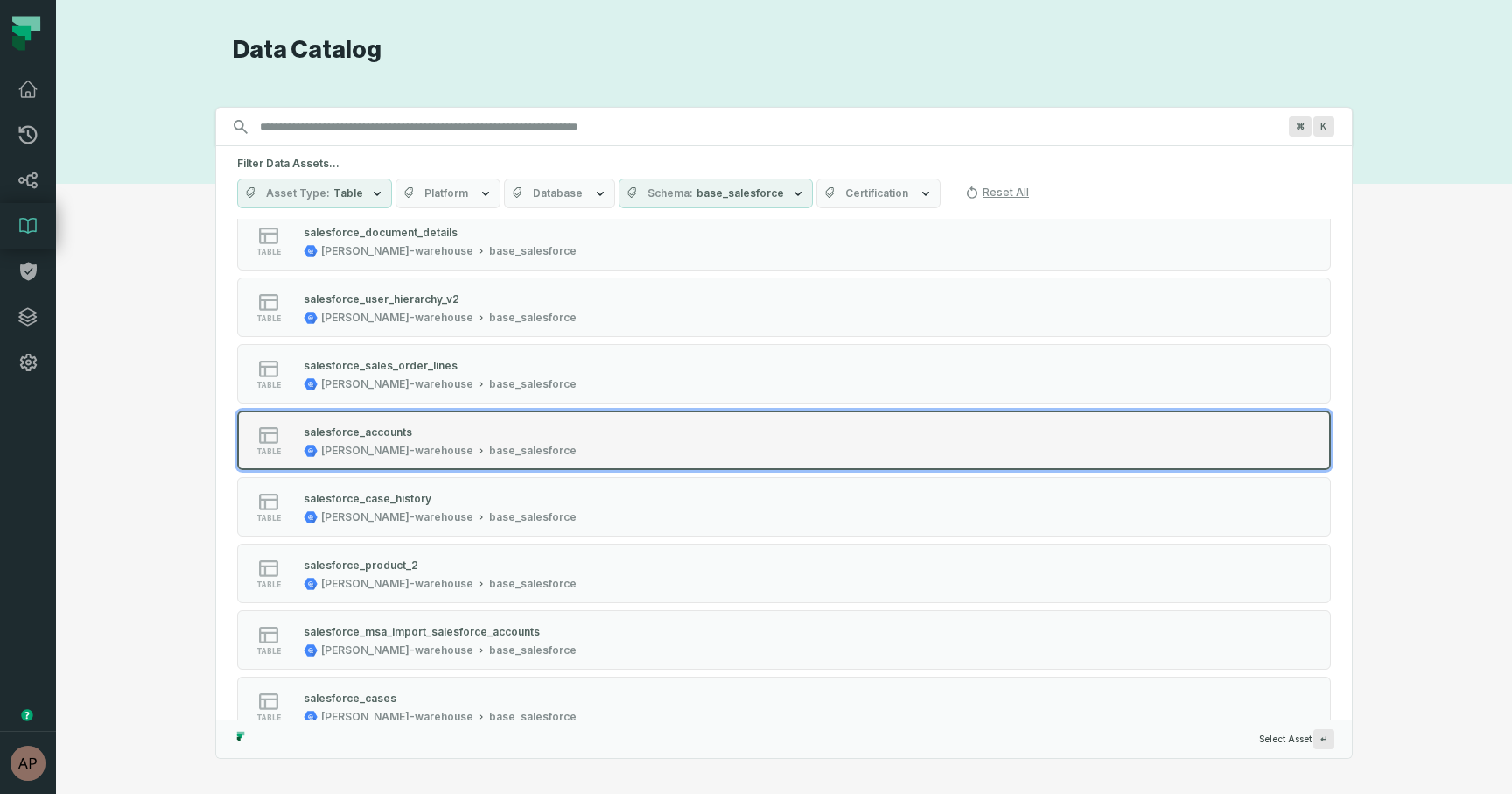
scroll to position [503, 0]
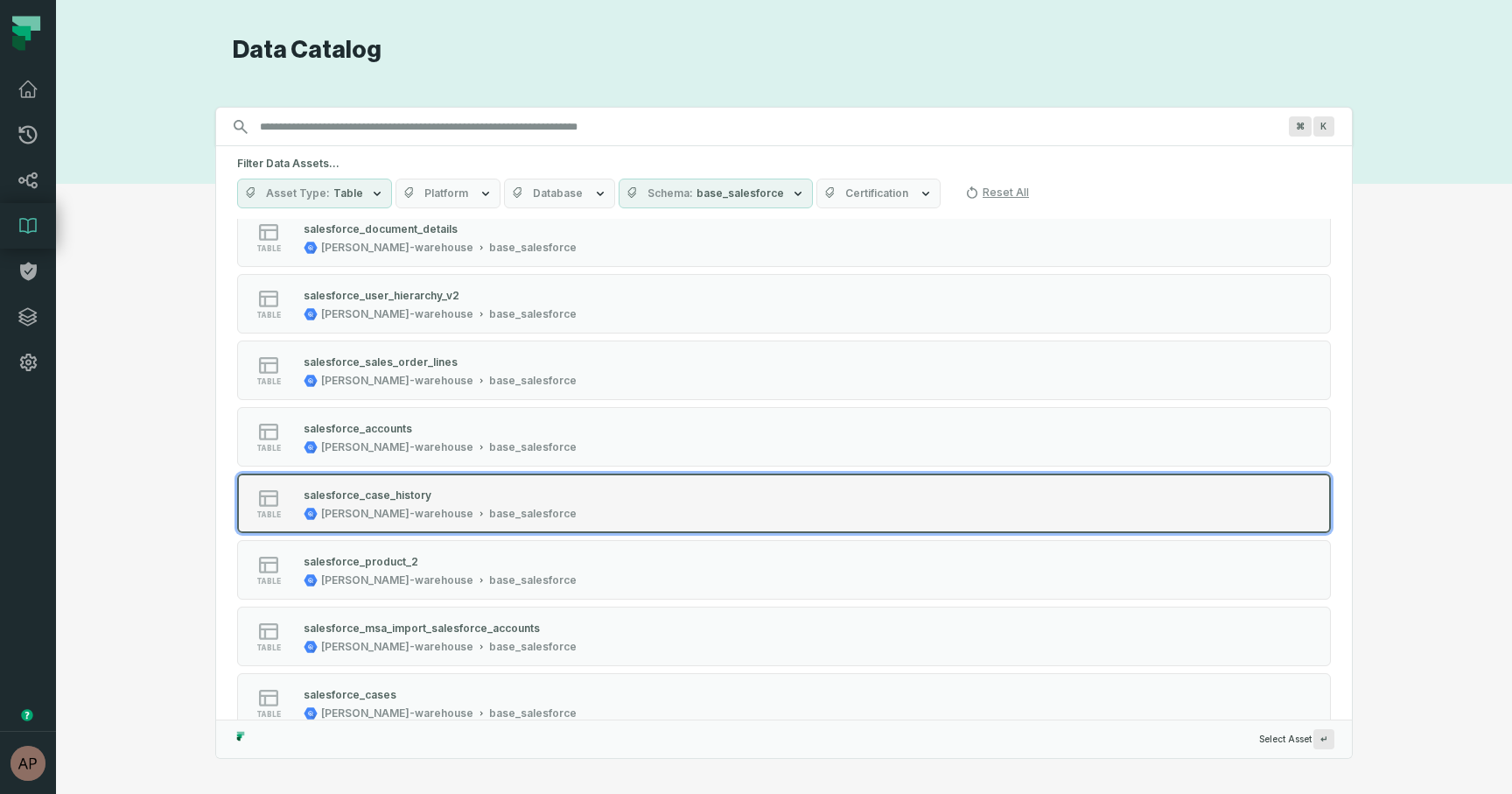
click at [408, 489] on div "salesforce_case_history" at bounding box center [368, 495] width 128 height 14
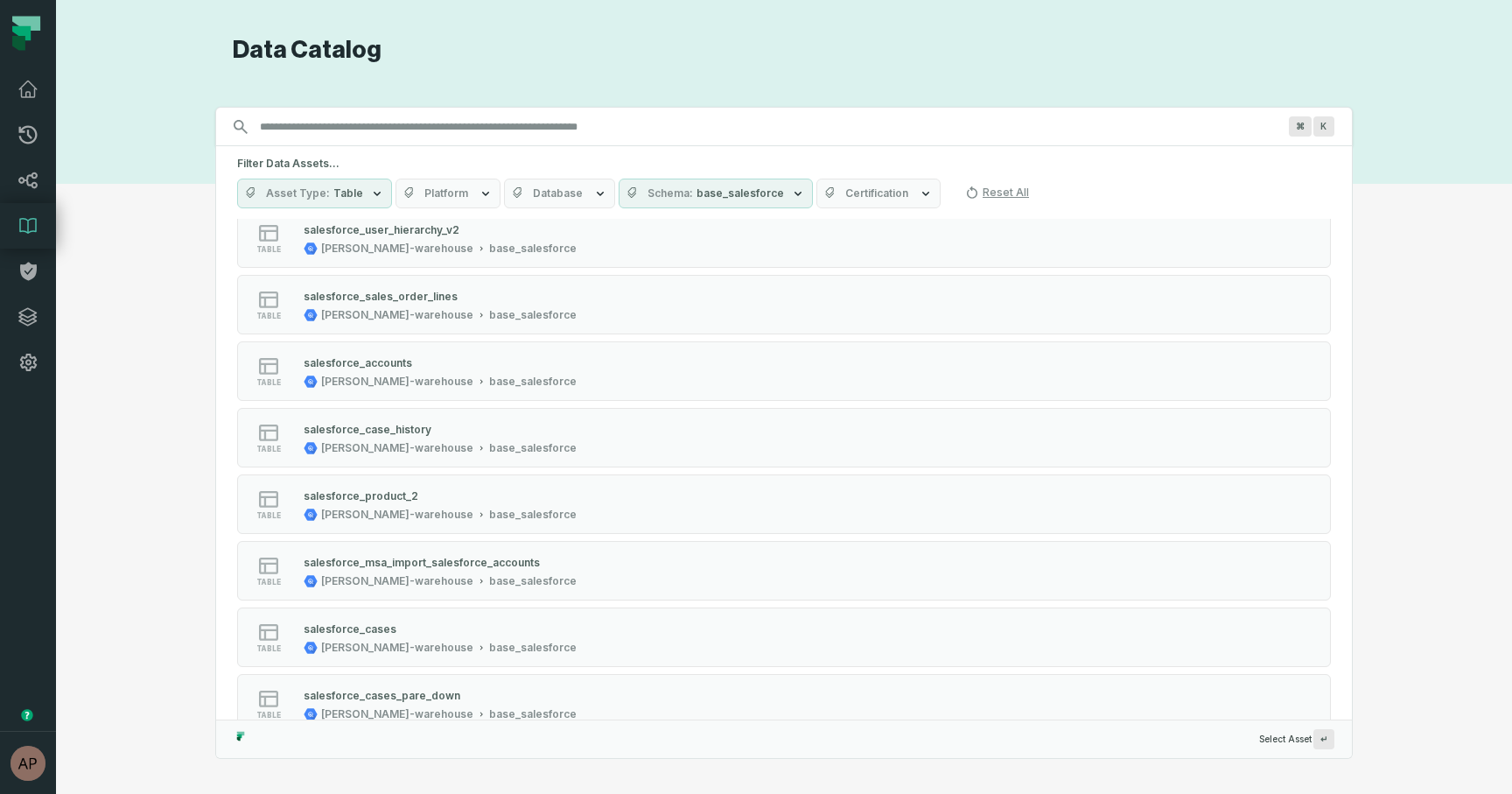
scroll to position [602, 0]
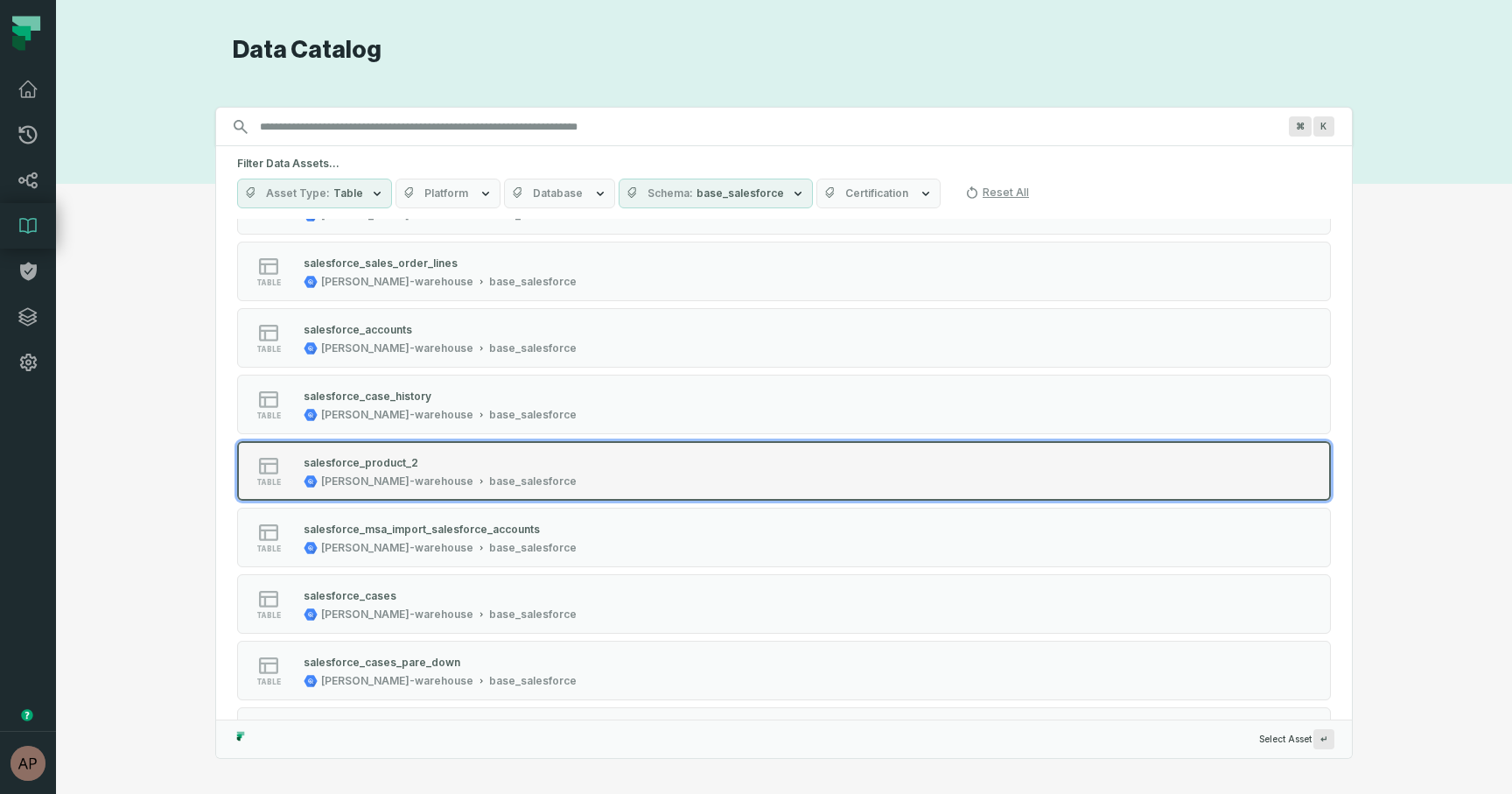
click at [341, 475] on div "[PERSON_NAME]-warehouse" at bounding box center [397, 481] width 152 height 14
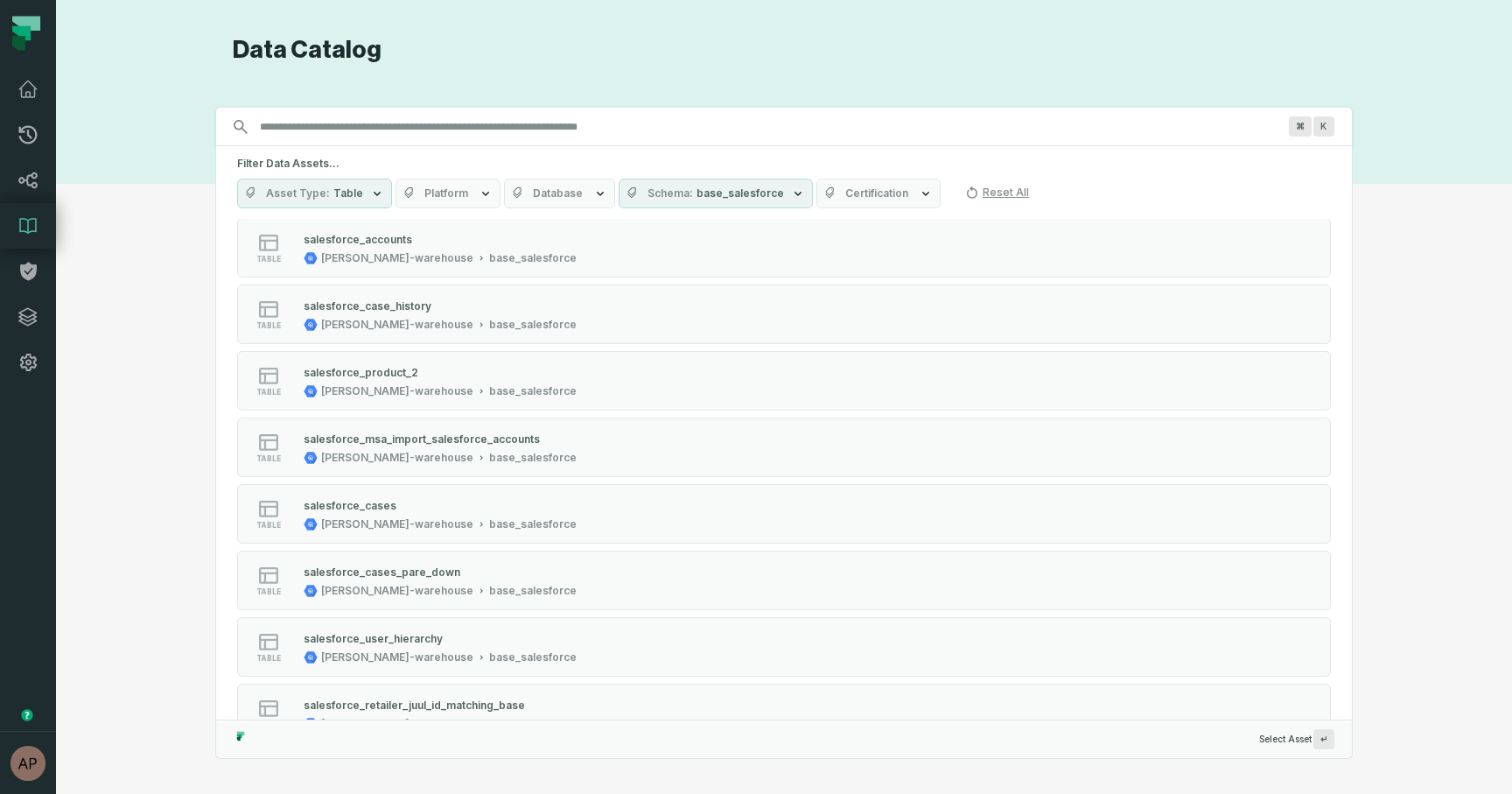
scroll to position [726, 0]
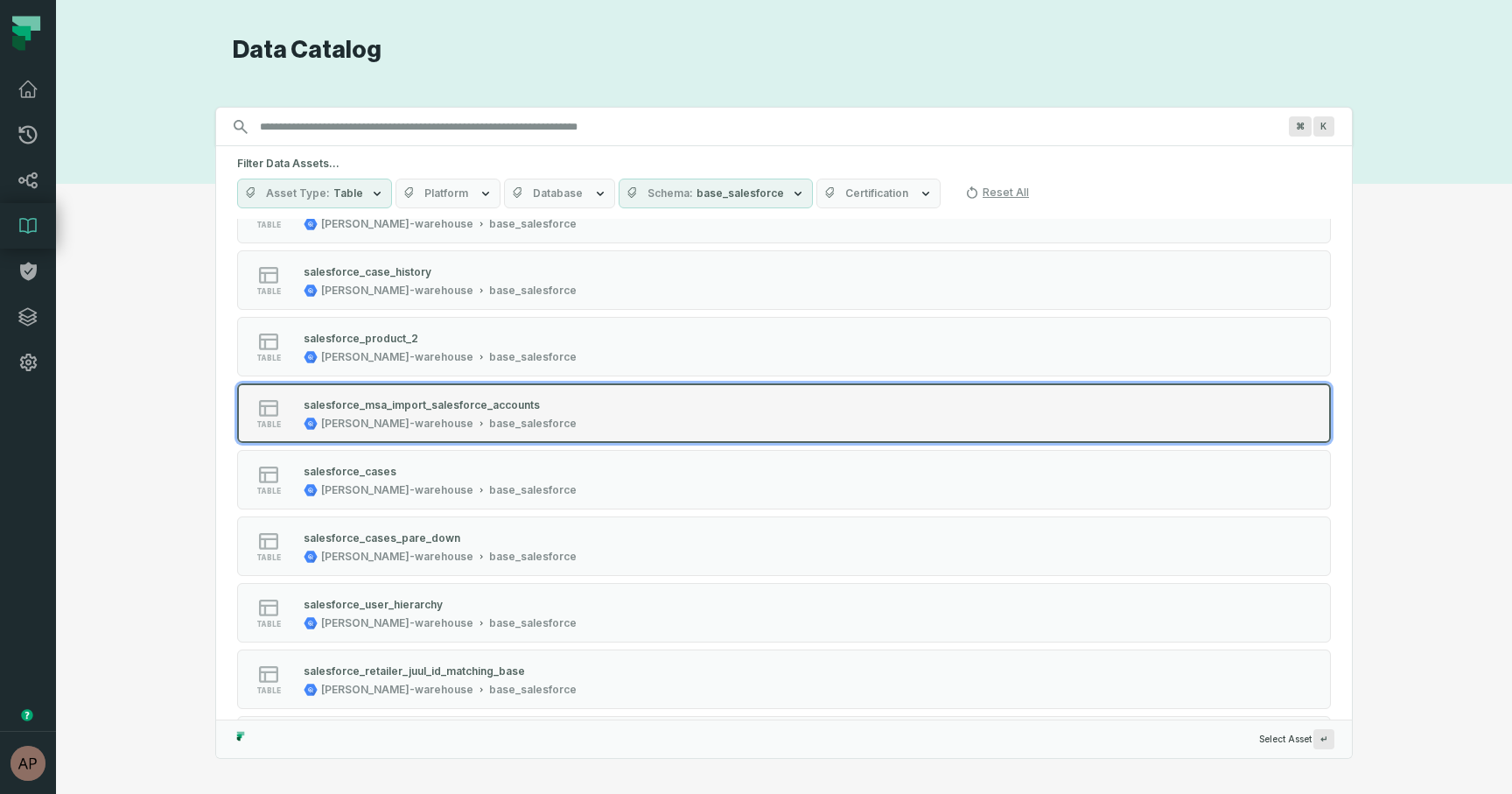
click at [354, 426] on div "[PERSON_NAME]-warehouse" at bounding box center [397, 424] width 152 height 14
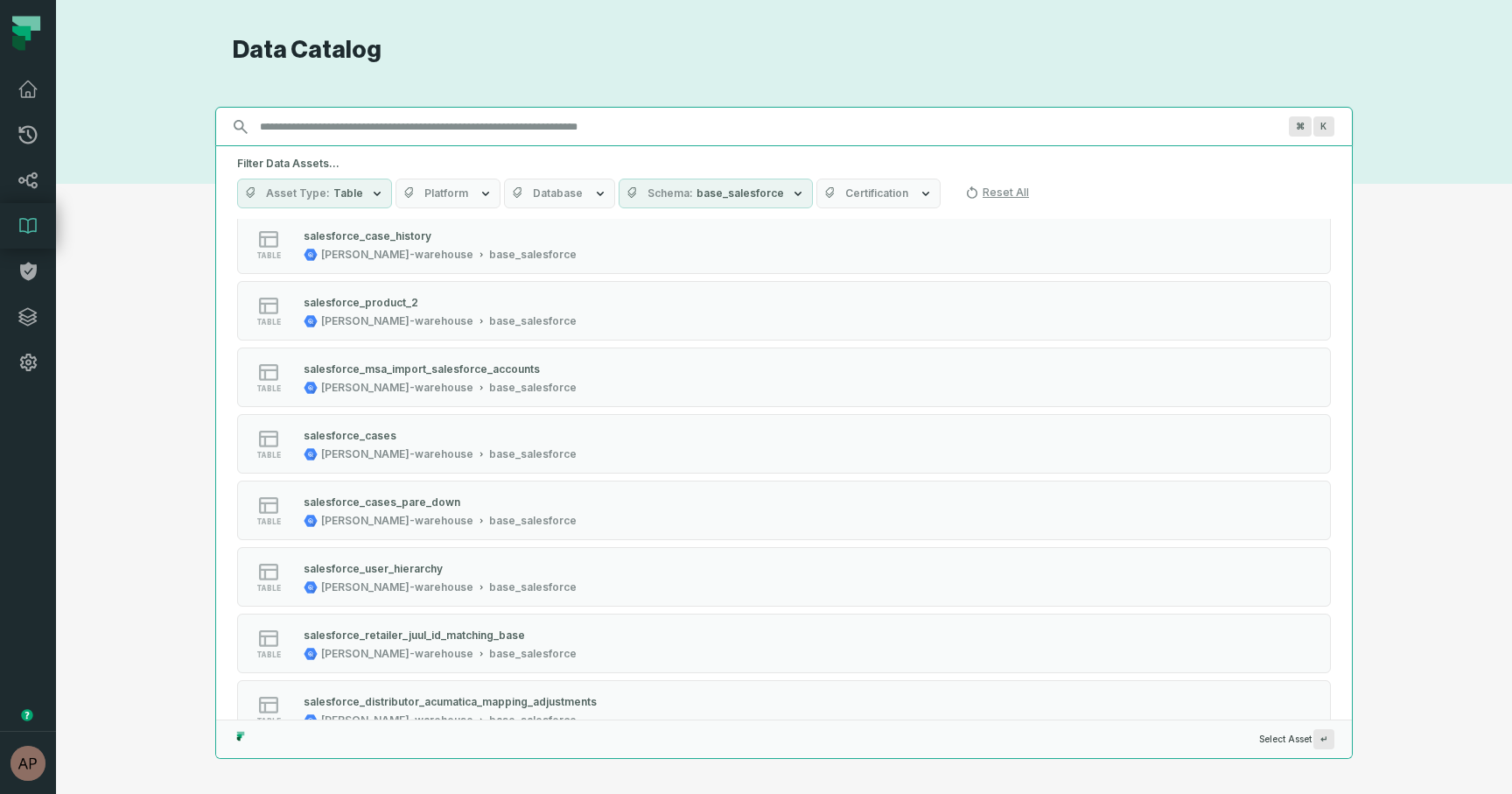
scroll to position [766, 0]
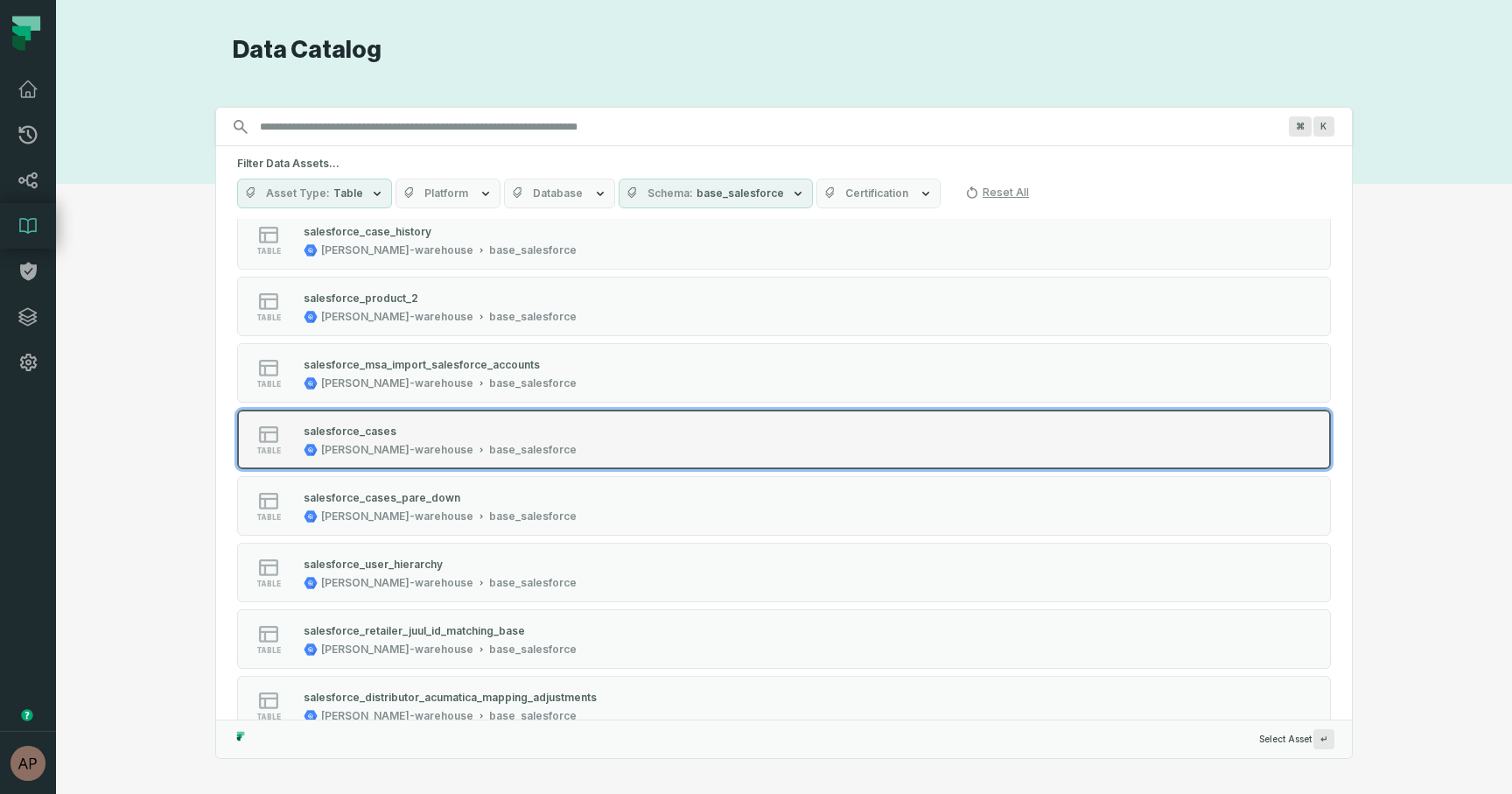
click at [479, 457] on button "table salesforce_cases juul-warehouse base_salesforce" at bounding box center [784, 439] width 1094 height 60
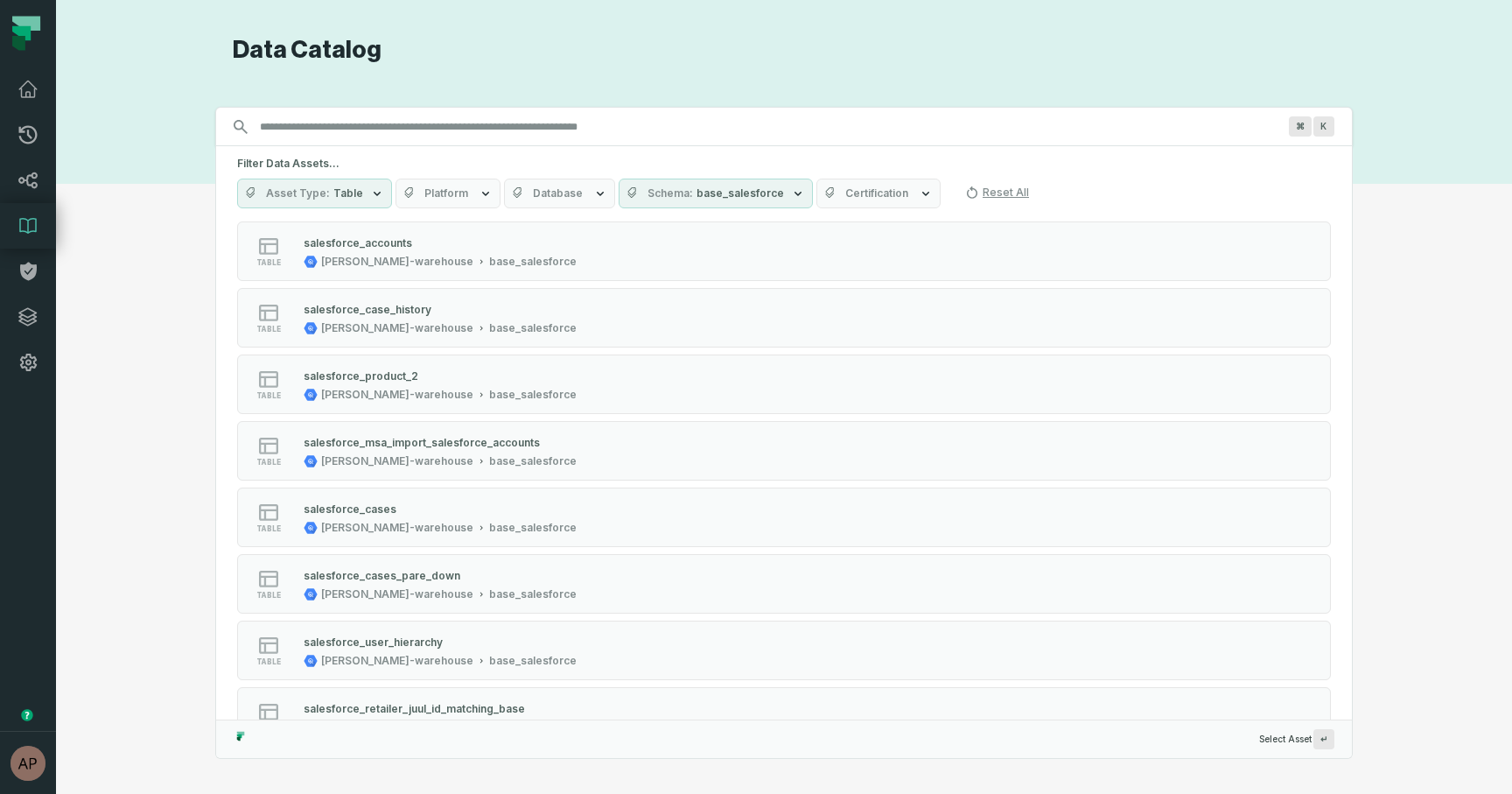
scroll to position [692, 0]
click at [400, 574] on div "salesforce_cases_pare_down" at bounding box center [382, 572] width 157 height 14
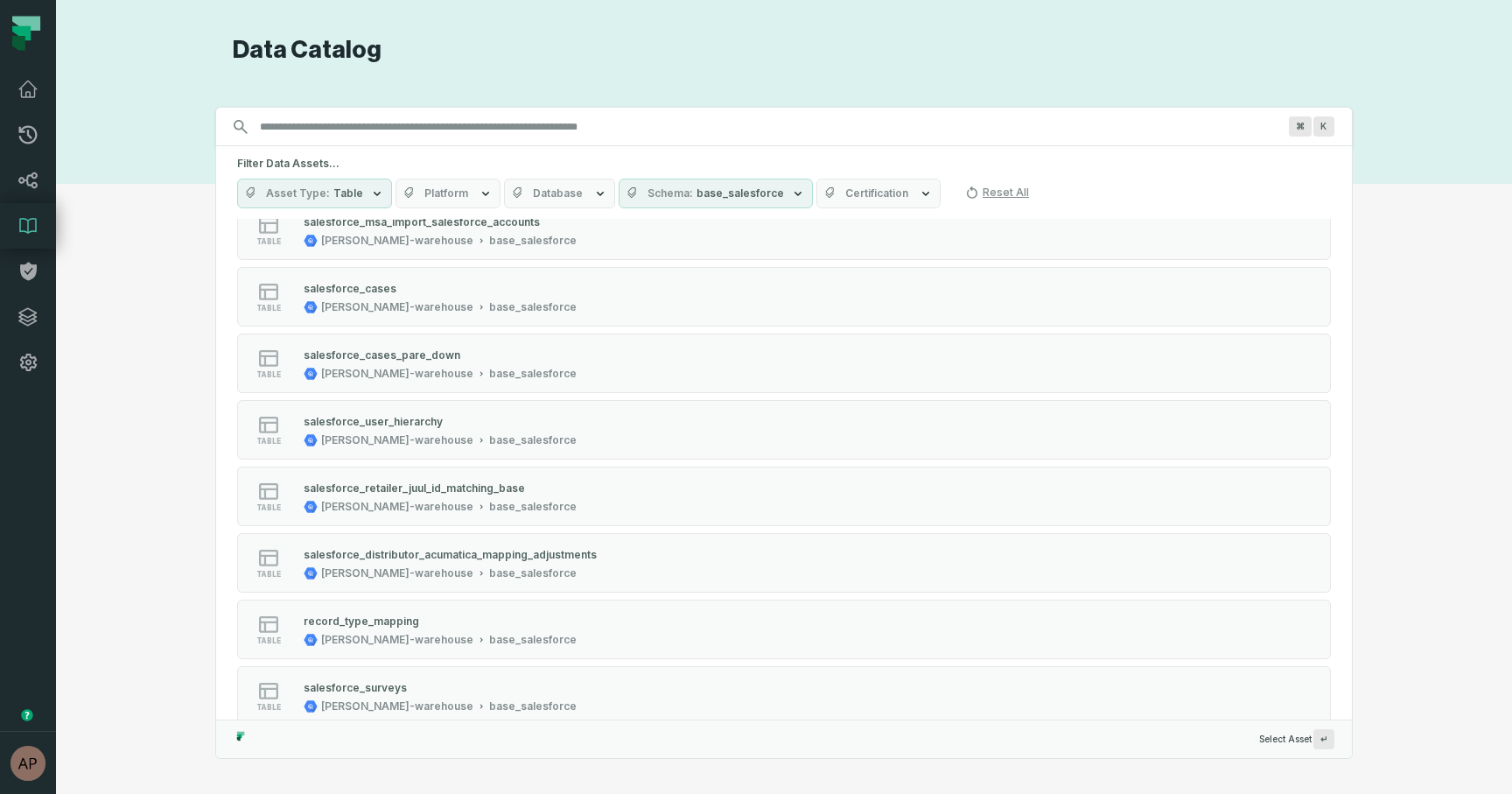
scroll to position [910, 0]
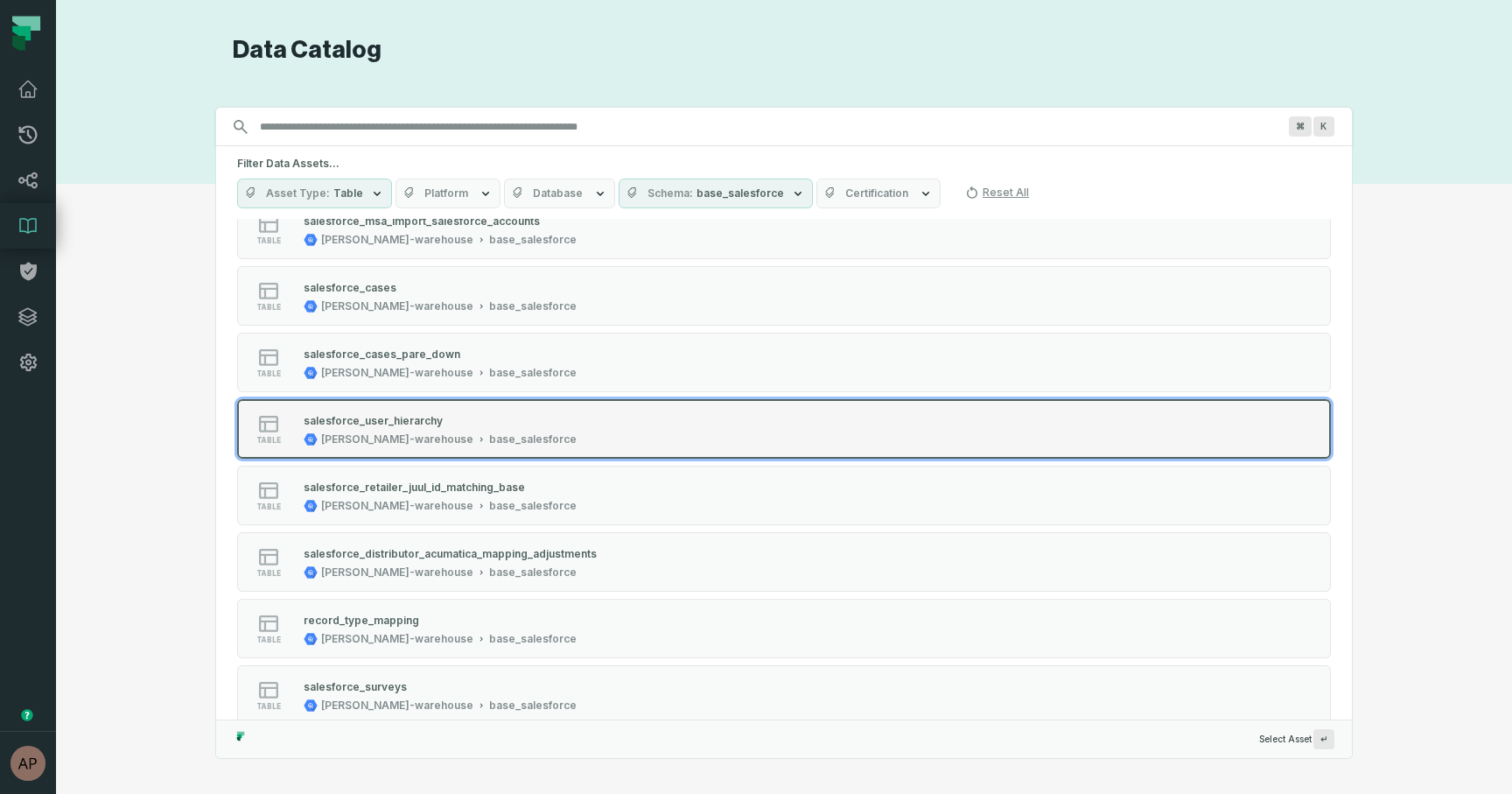
click at [489, 440] on div "base_salesforce" at bounding box center [533, 439] width 87 height 14
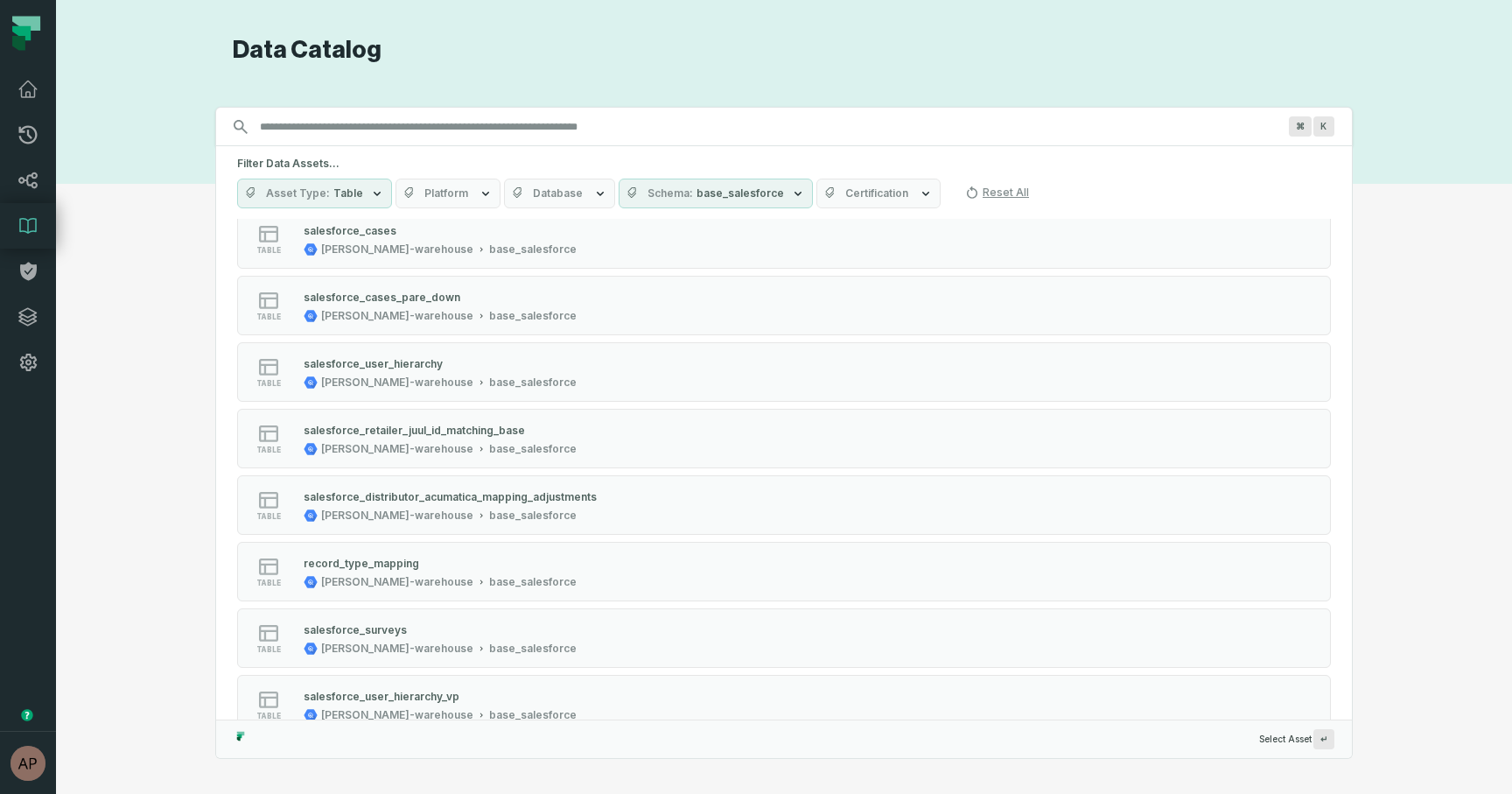
scroll to position [988, 0]
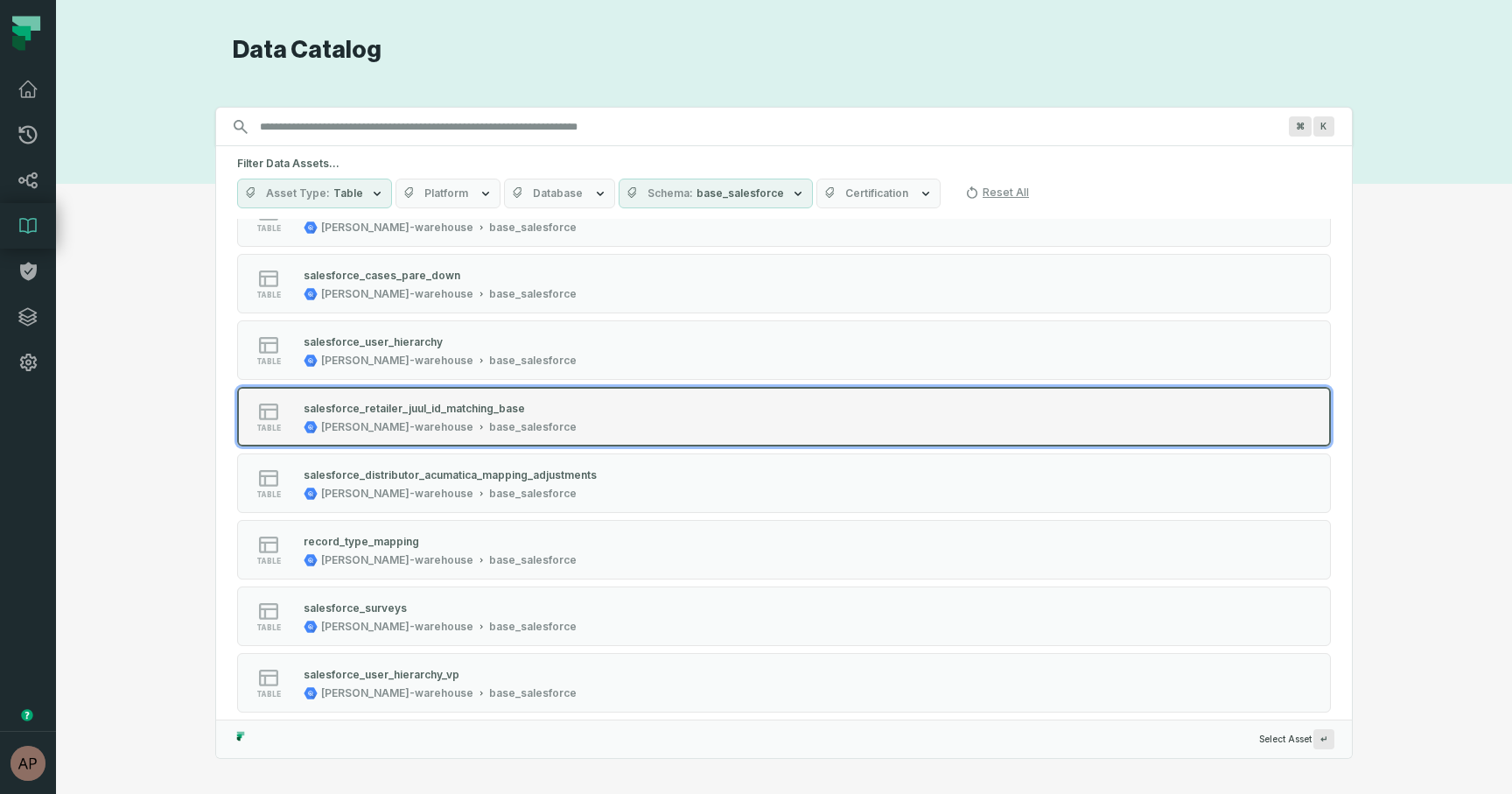
click at [489, 420] on div "base_salesforce" at bounding box center [533, 426] width 87 height 14
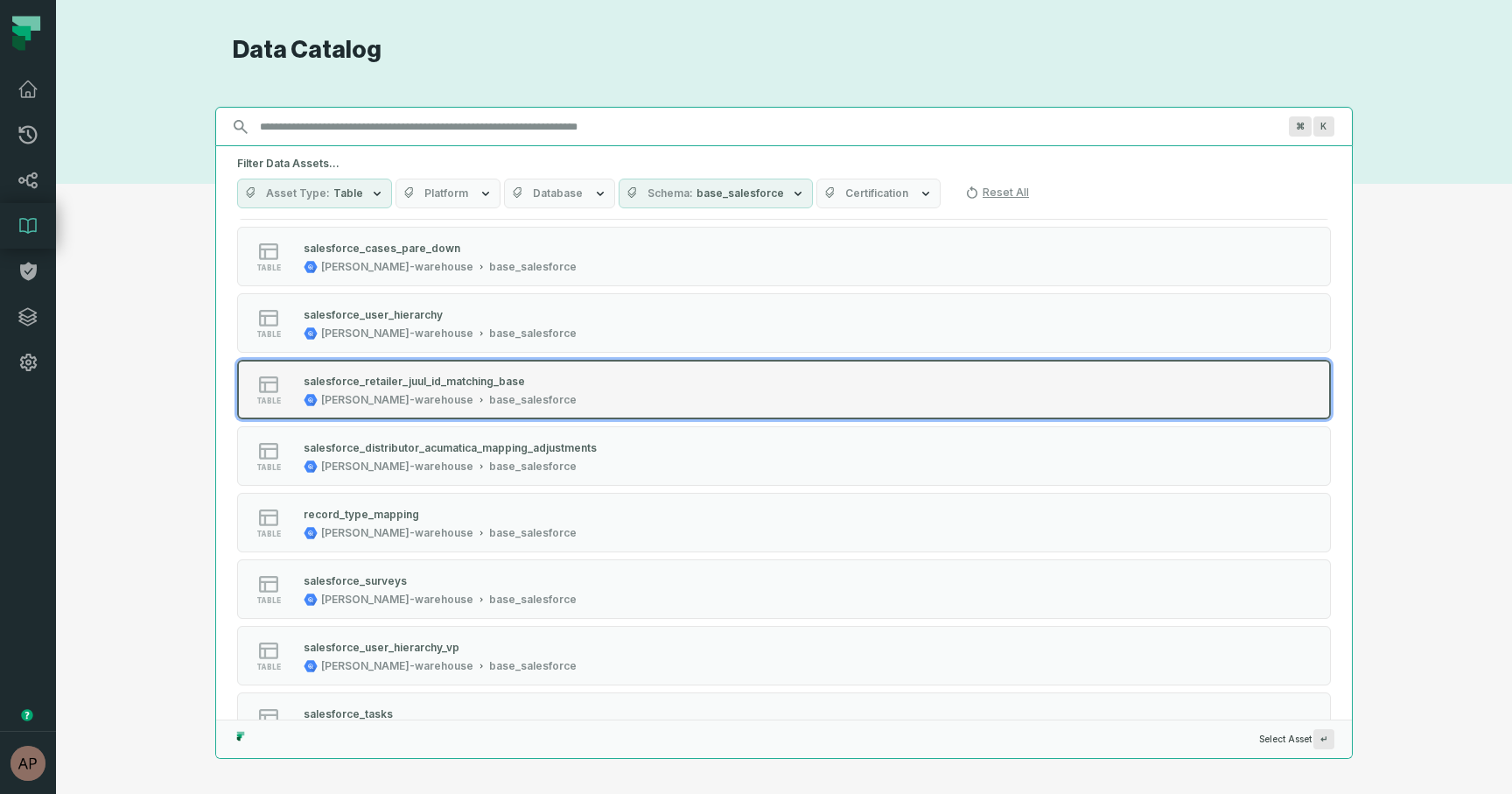
scroll to position [1023, 0]
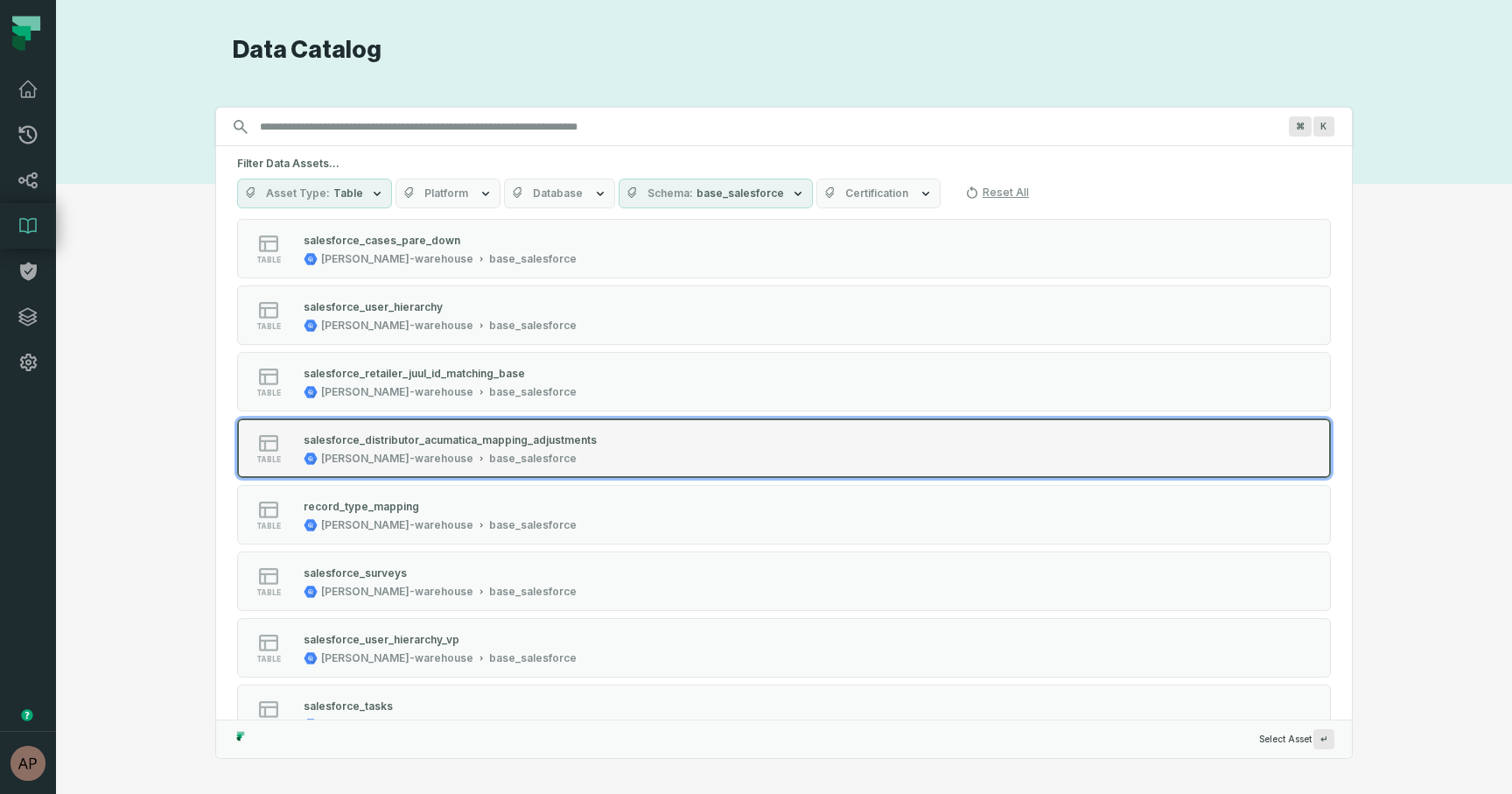
click at [447, 431] on div "salesforce_distributor_acumatica_mapping_adjustments" at bounding box center [450, 439] width 293 height 17
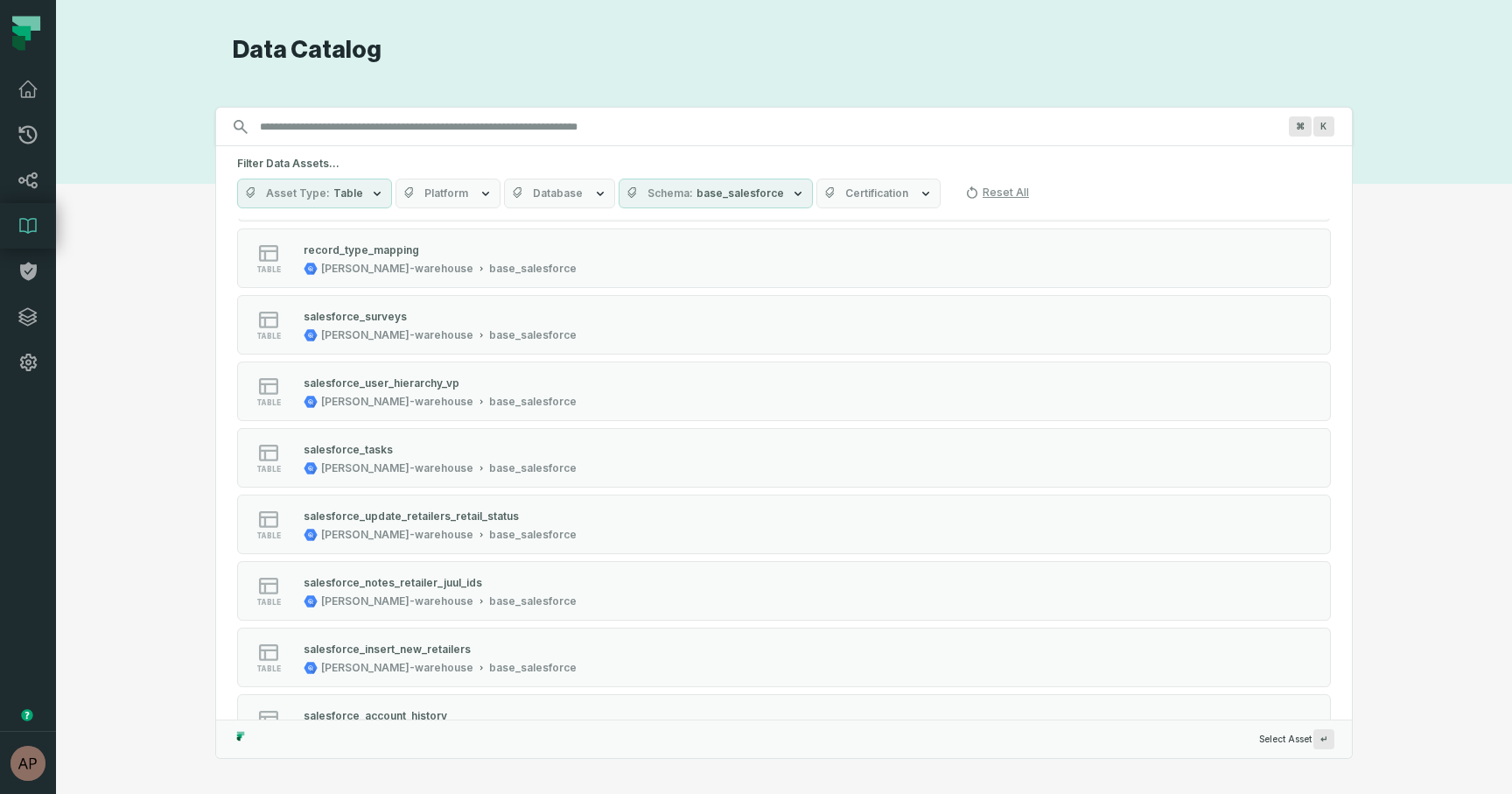
scroll to position [1281, 0]
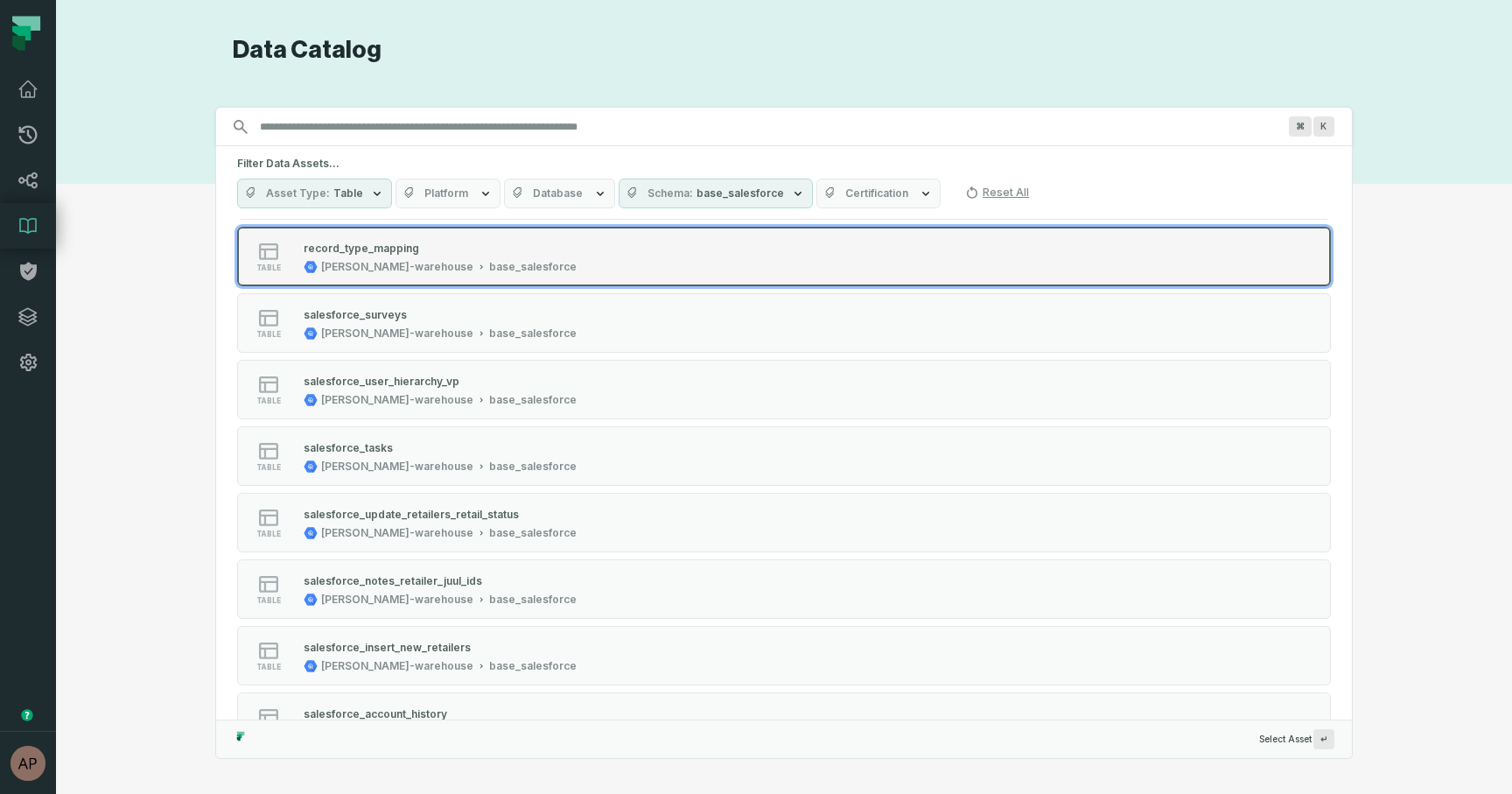
click at [489, 267] on div "base_salesforce" at bounding box center [533, 267] width 87 height 14
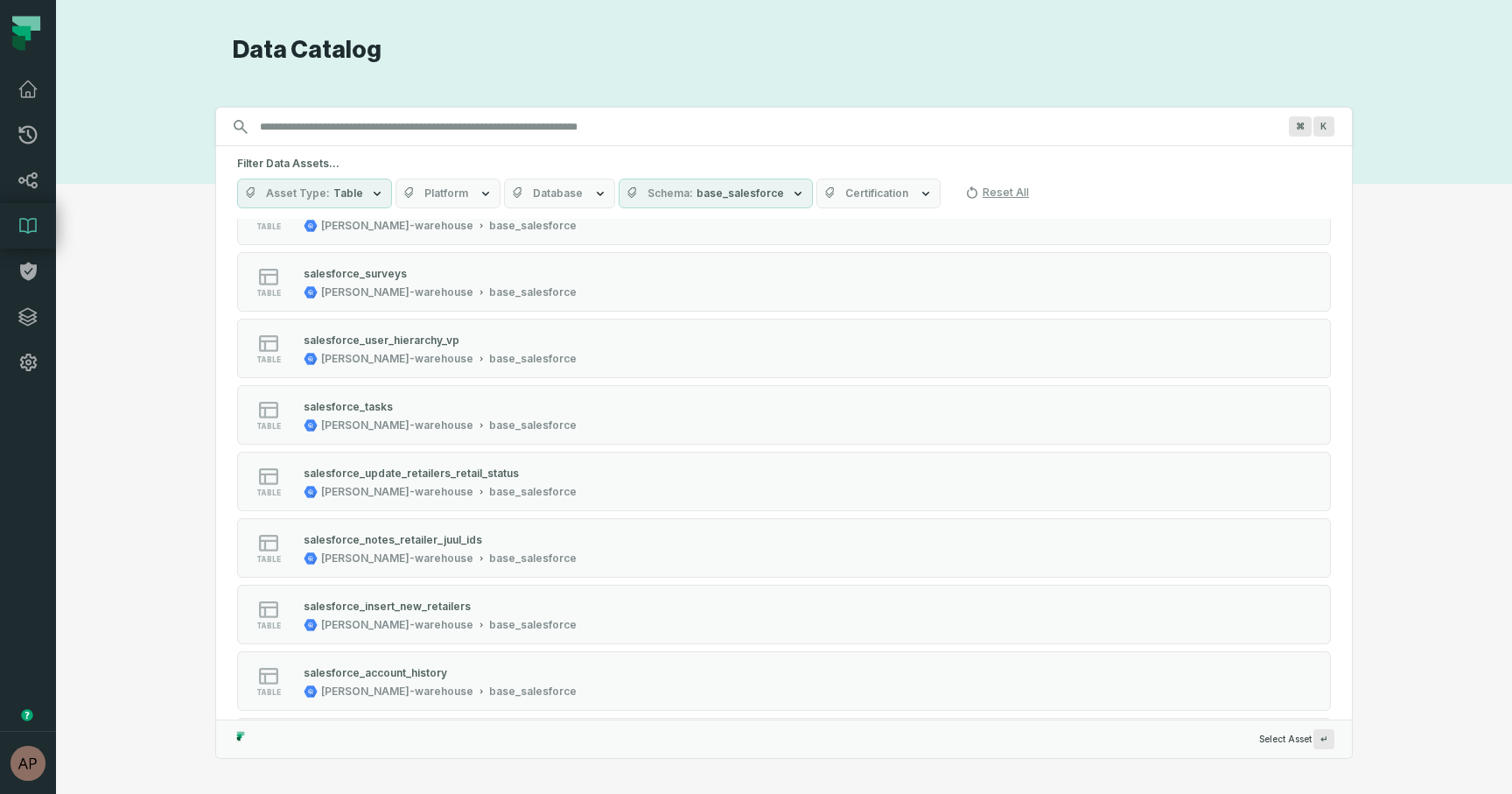
scroll to position [1321, 0]
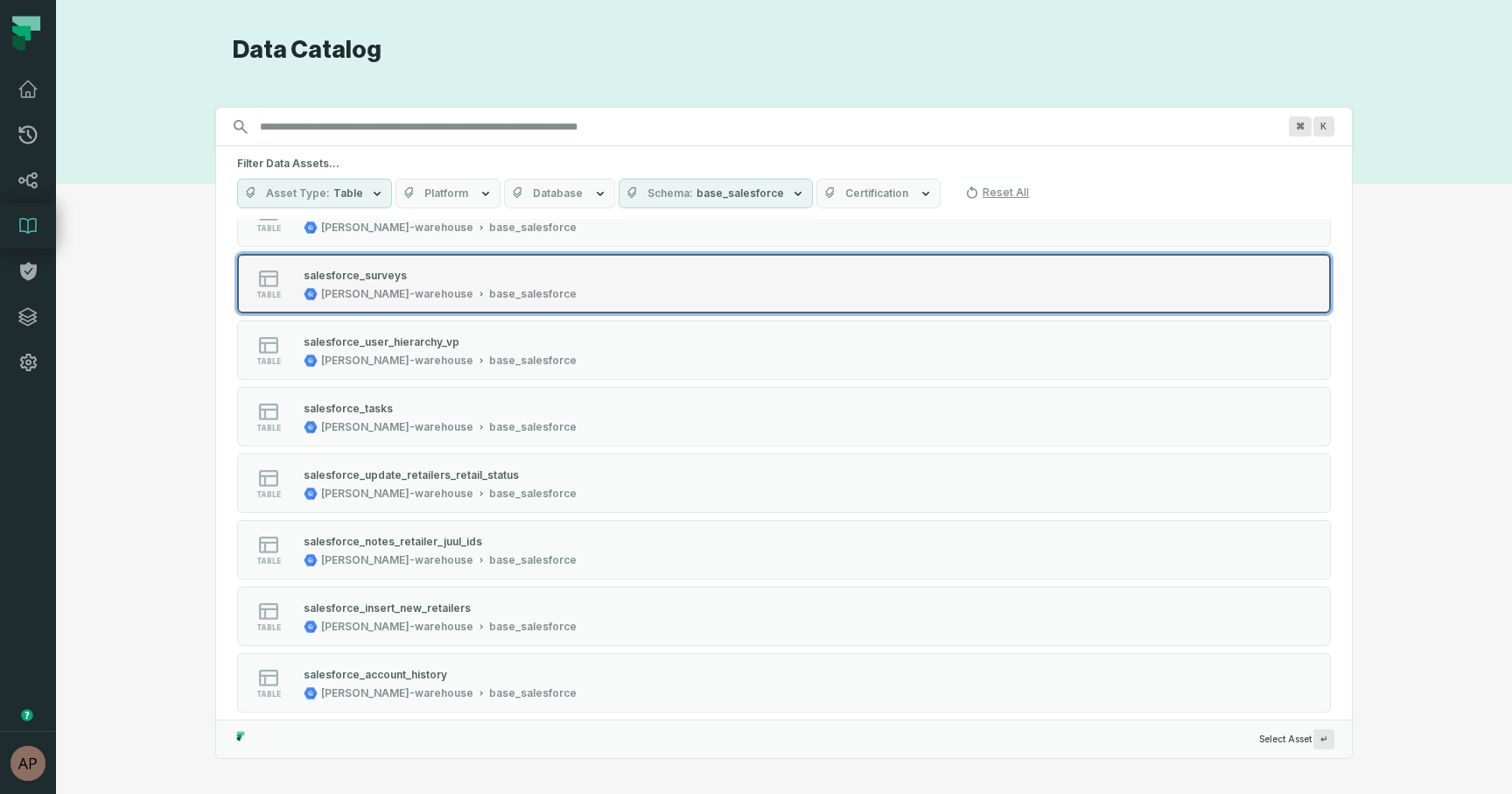
click at [371, 276] on div "salesforce_surveys" at bounding box center [355, 276] width 104 height 14
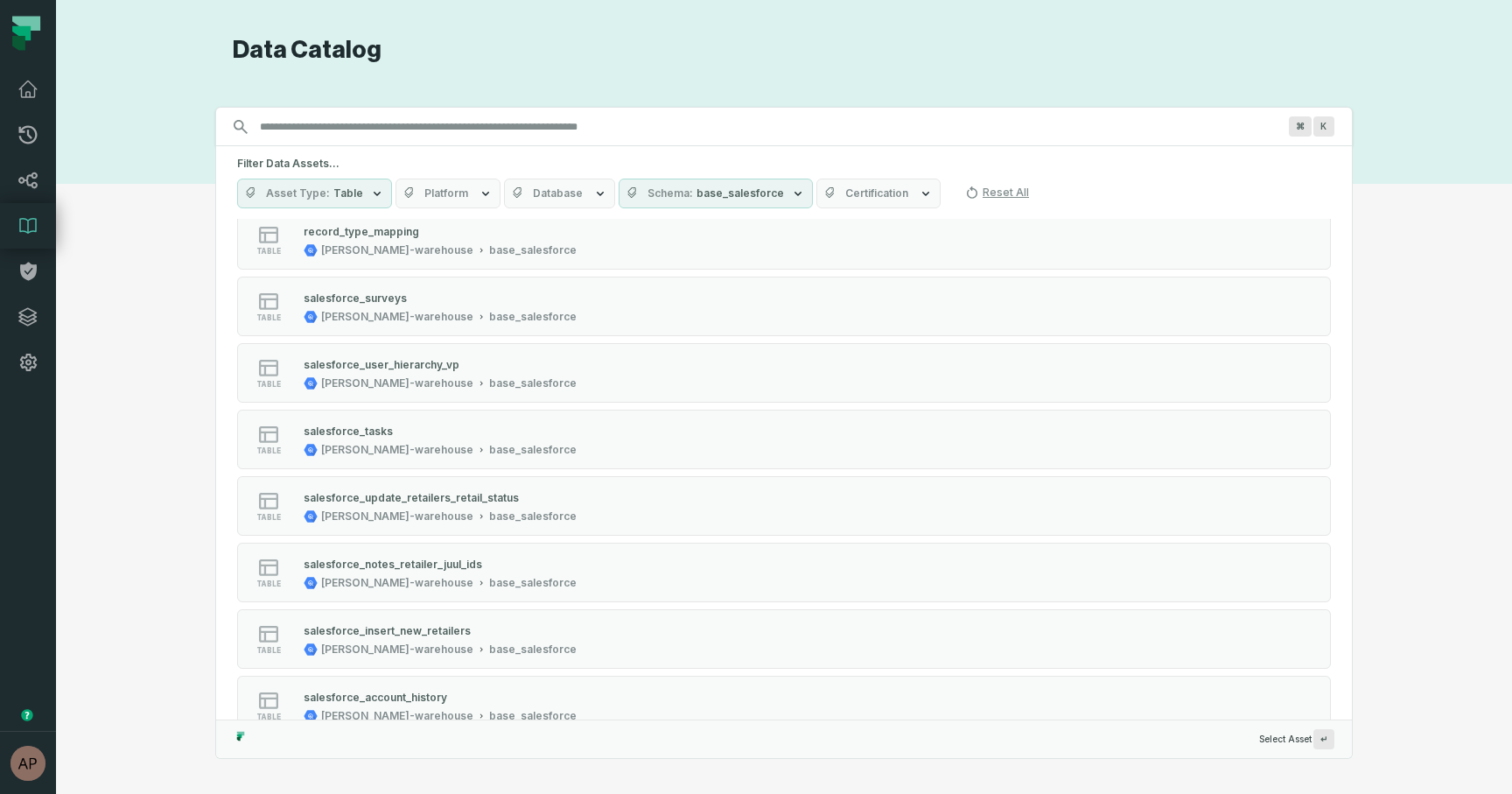
scroll to position [1301, 0]
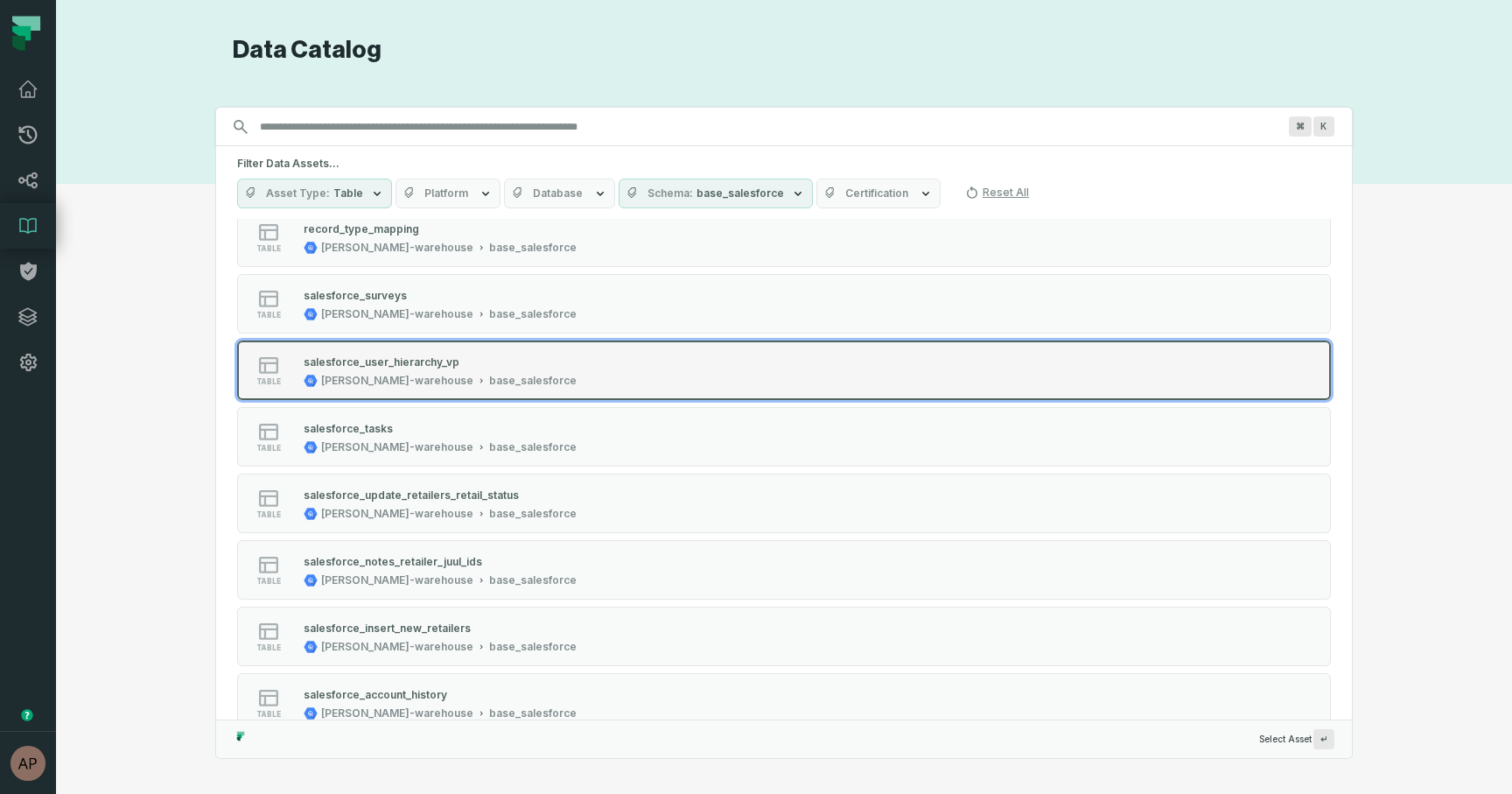
click at [347, 370] on div "salesforce_user_hierarchy_vp juul-warehouse base_salesforce" at bounding box center [440, 370] width 287 height 35
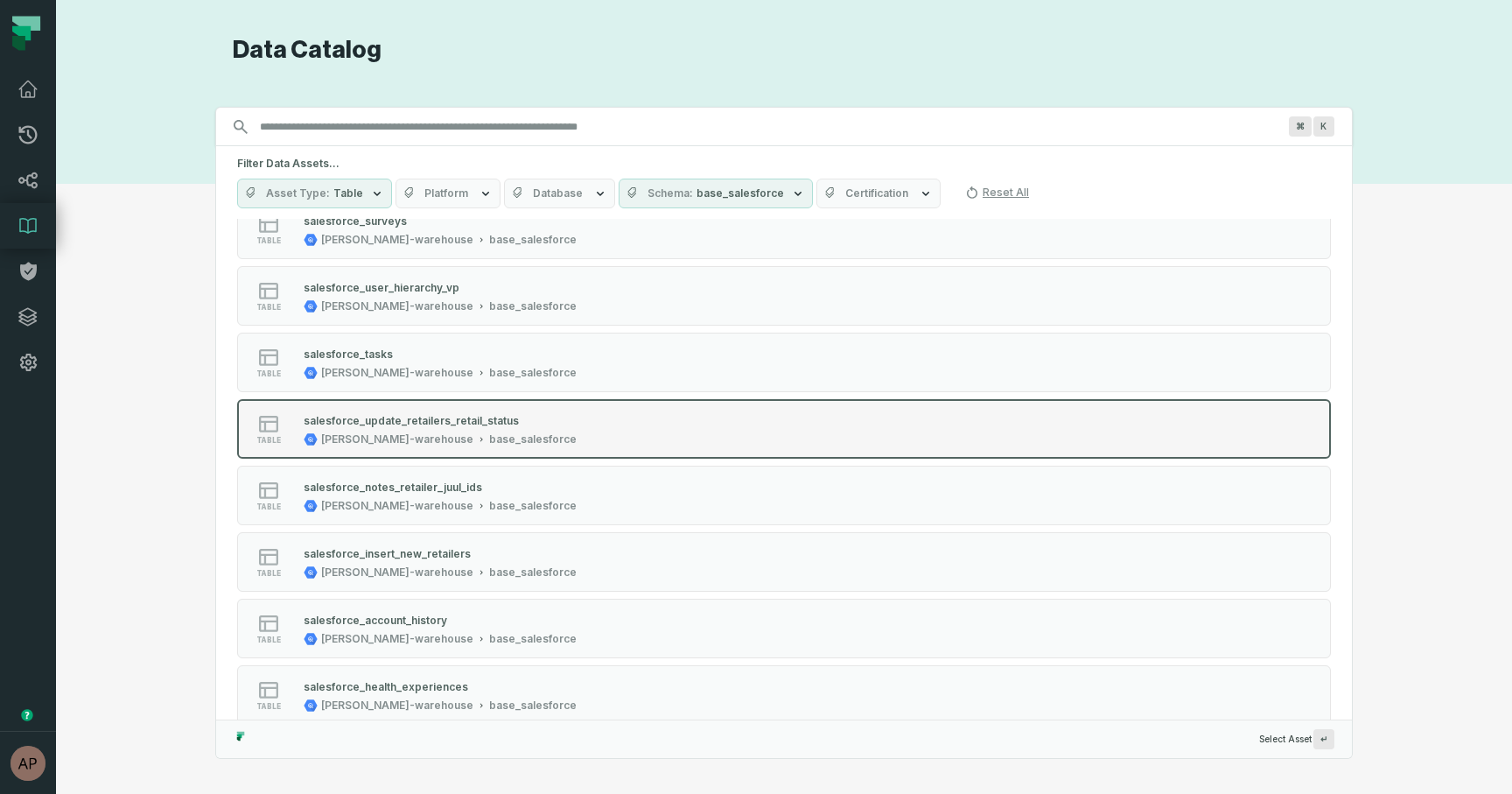
scroll to position [1379, 0]
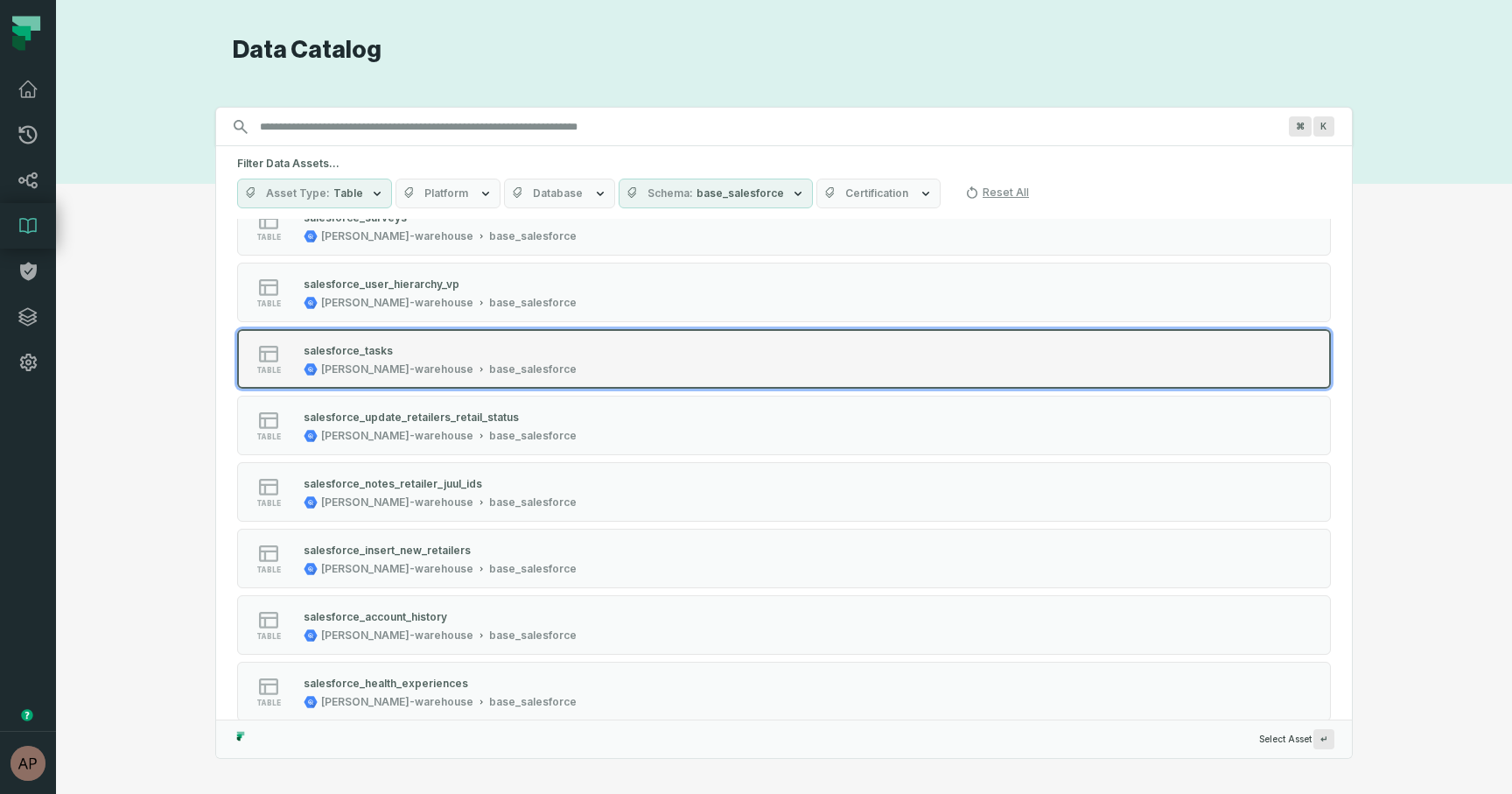
click at [398, 363] on div "[PERSON_NAME]-warehouse" at bounding box center [397, 369] width 152 height 14
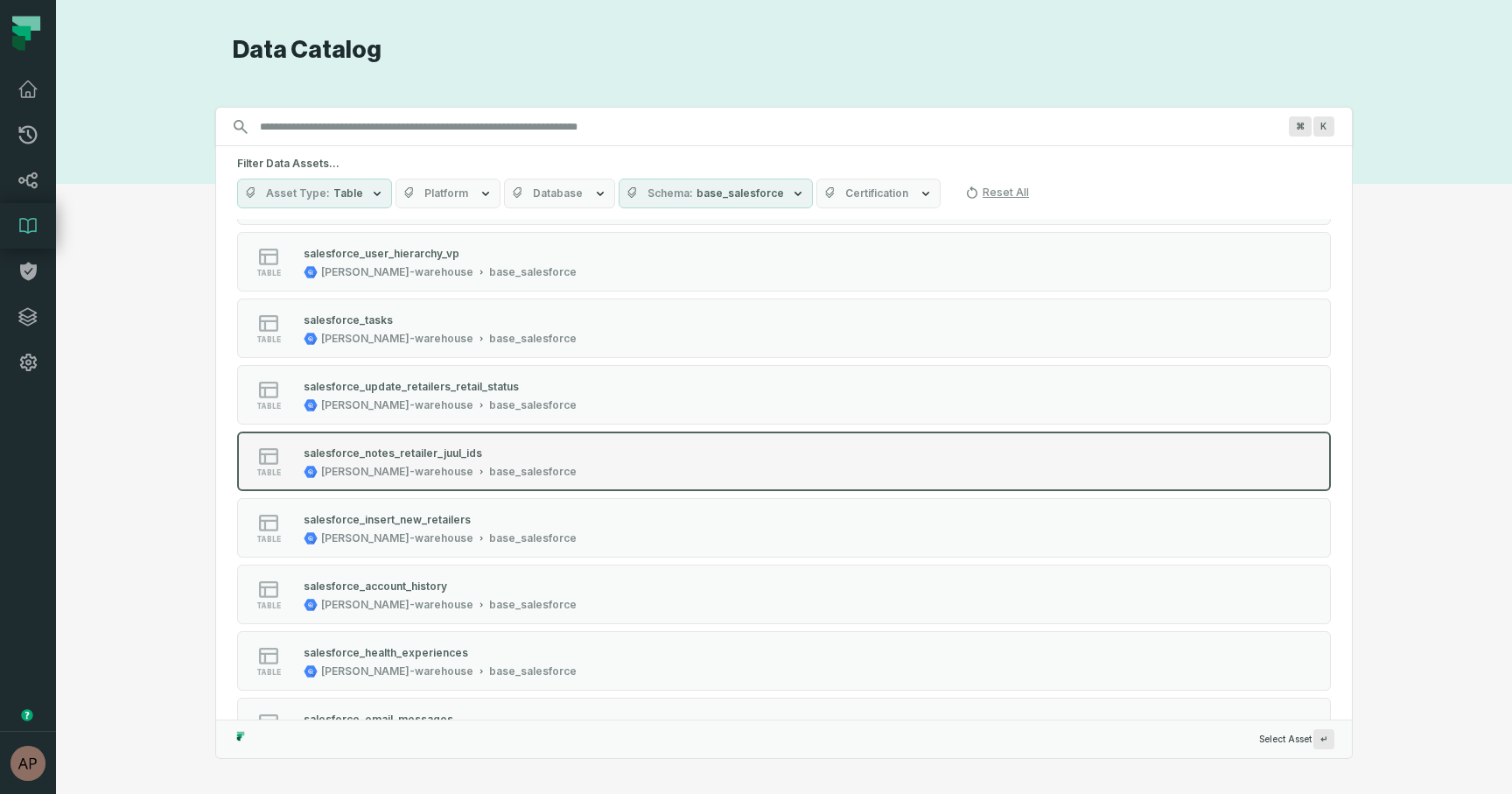
scroll to position [1410, 0]
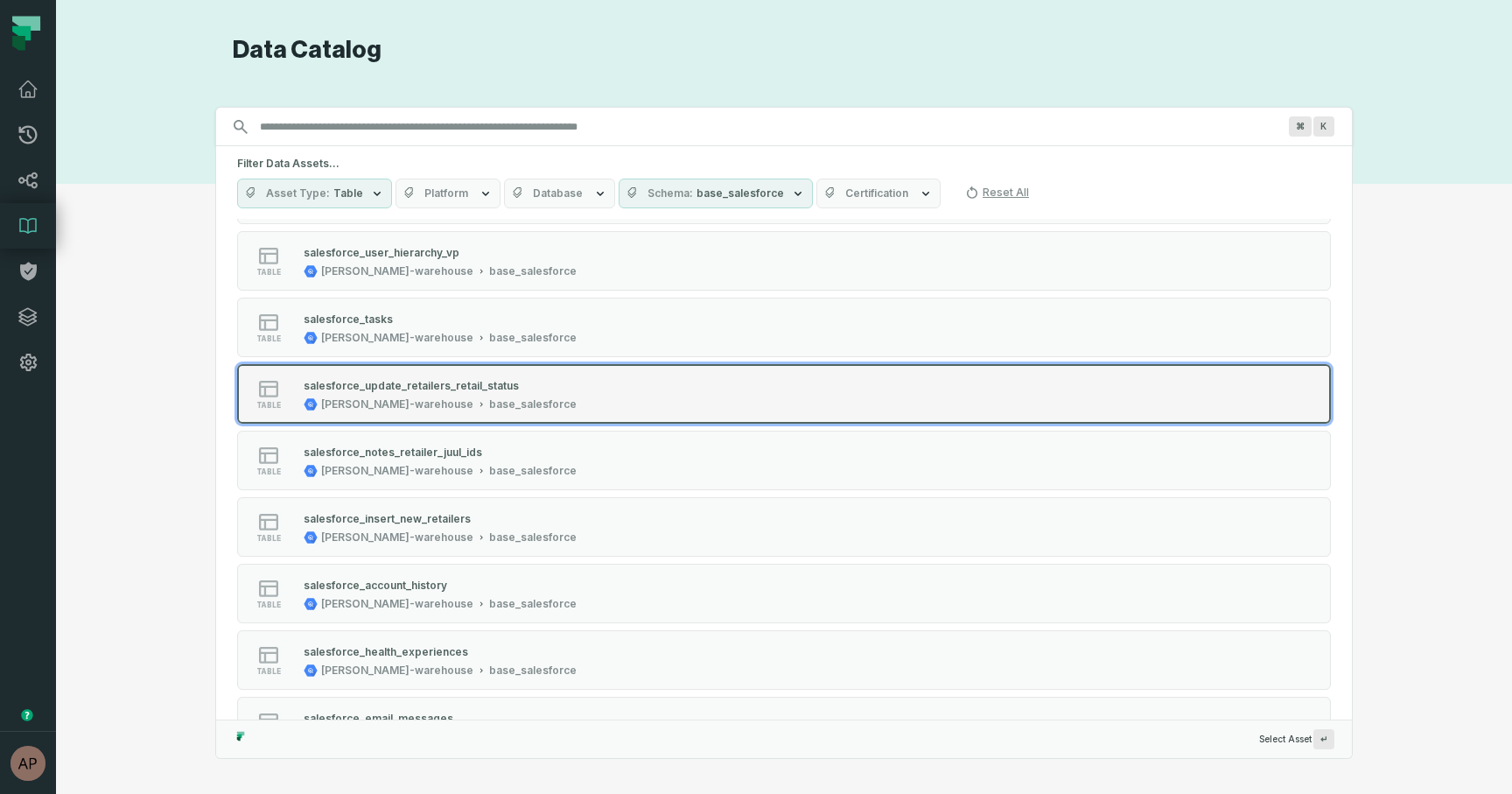
click at [342, 404] on div "[PERSON_NAME]-warehouse" at bounding box center [397, 404] width 152 height 14
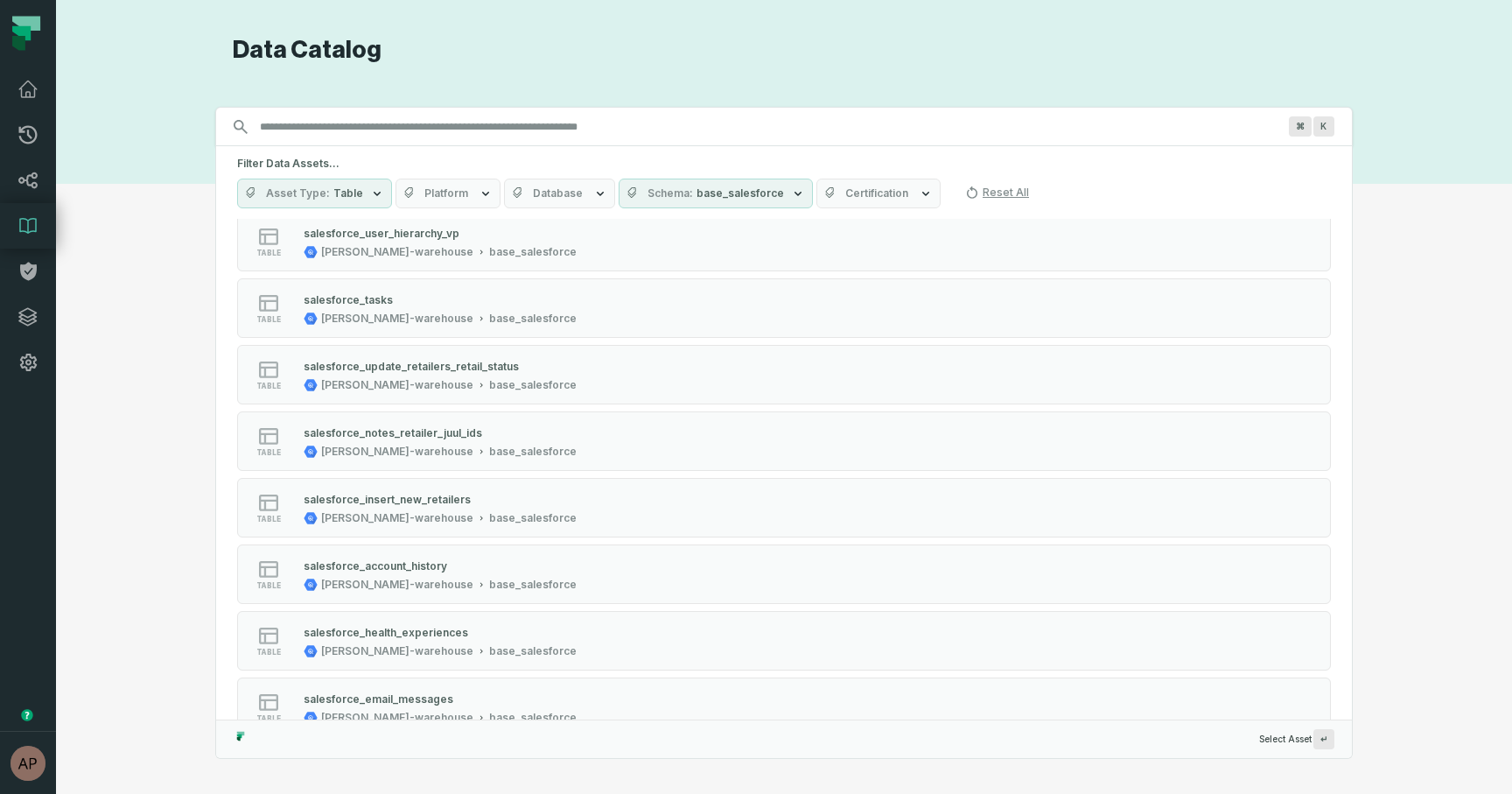
scroll to position [1449, 0]
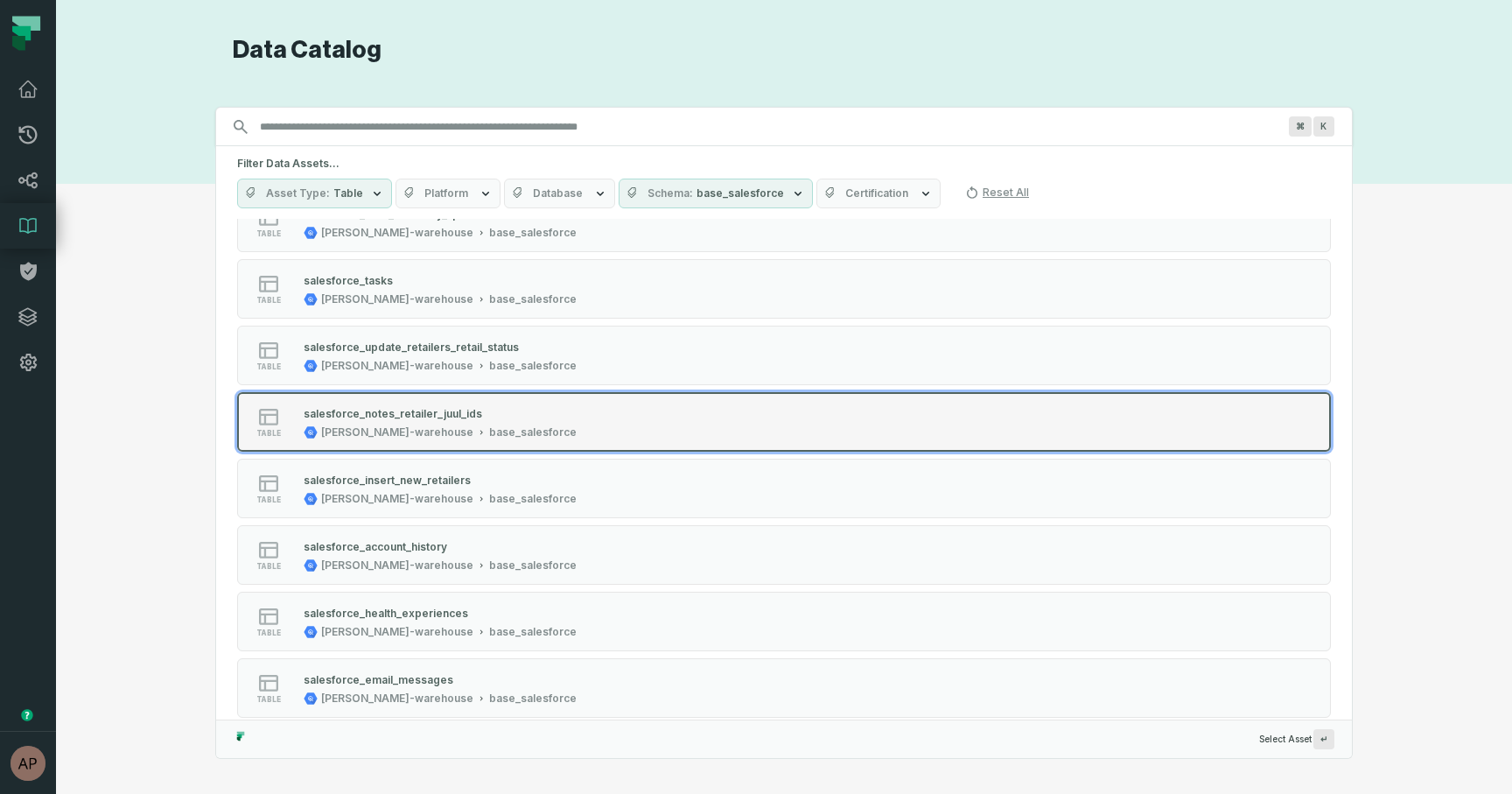
click at [412, 426] on div "juul-warehouse base_salesforce" at bounding box center [440, 432] width 273 height 14
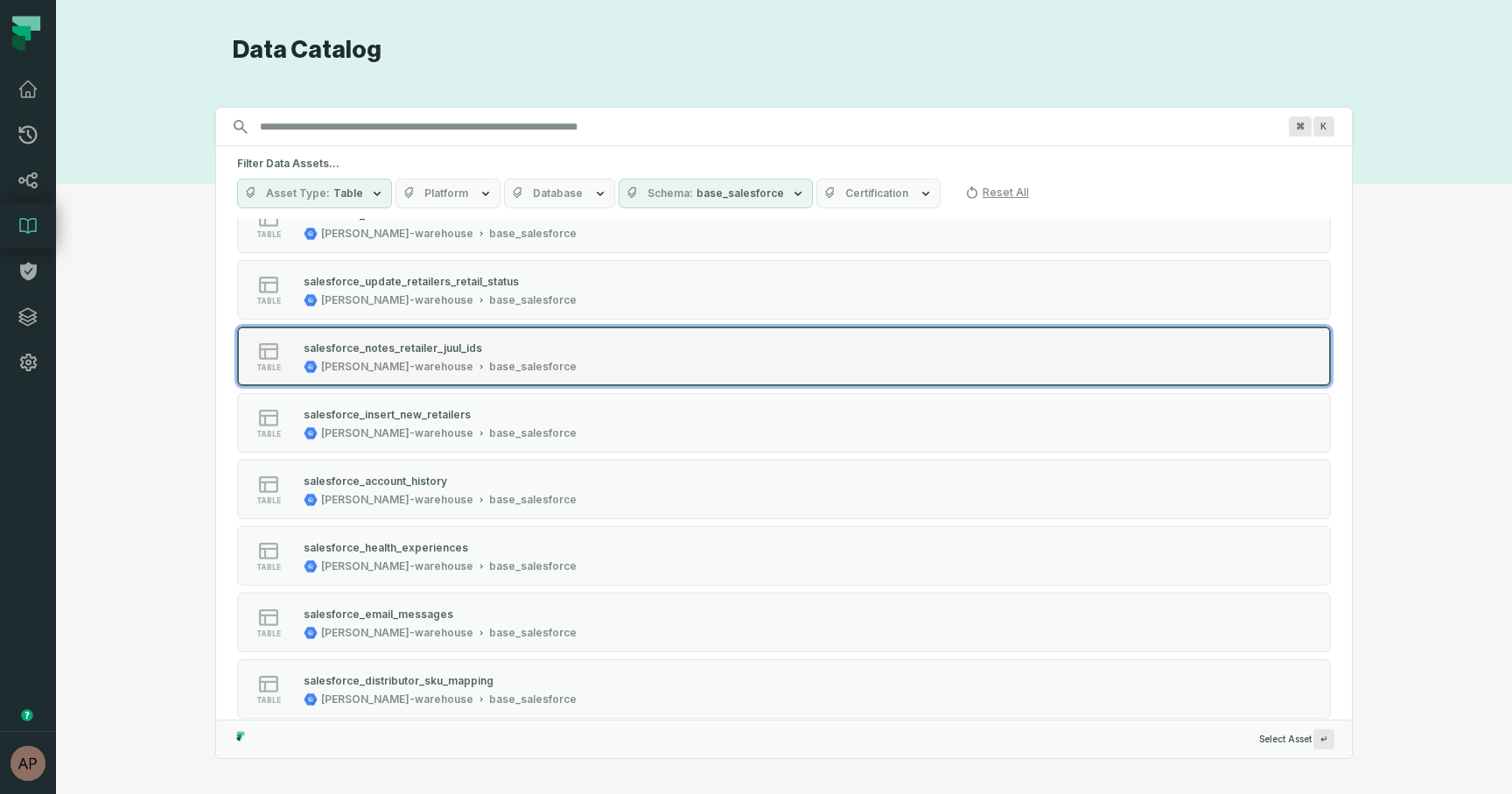
scroll to position [1527, 0]
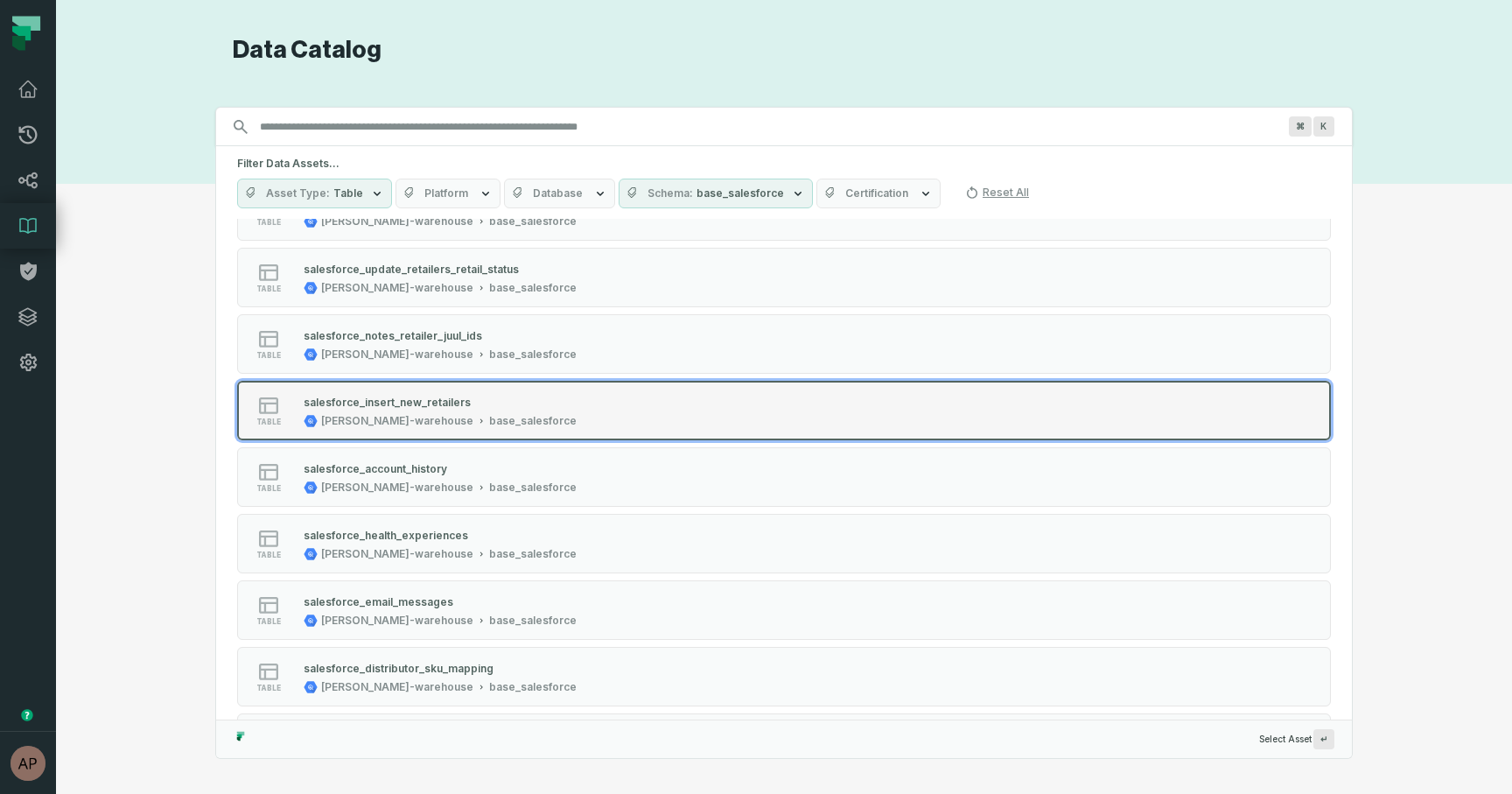
click at [396, 423] on div "[PERSON_NAME]-warehouse" at bounding box center [397, 421] width 152 height 14
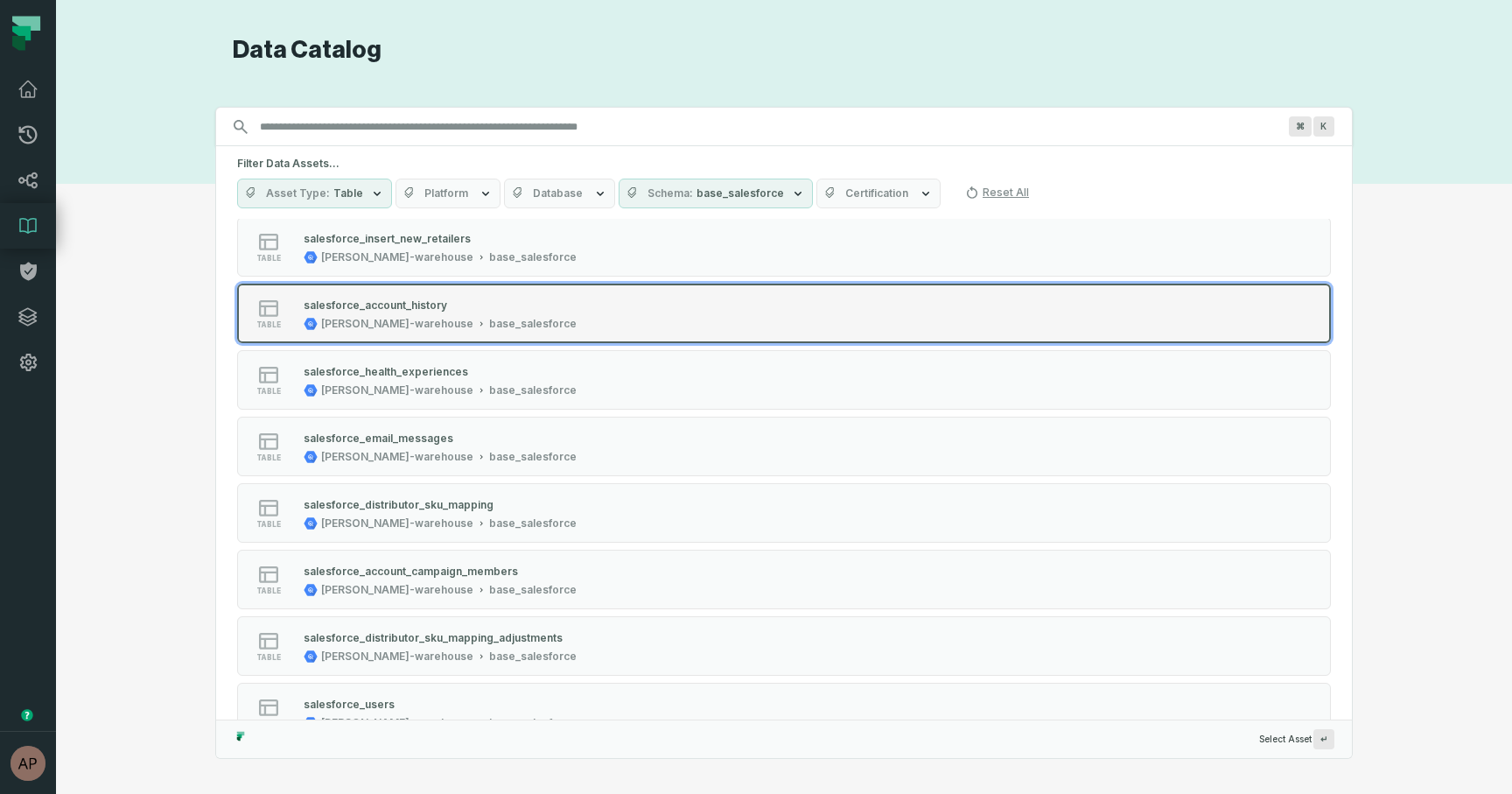
scroll to position [1716, 0]
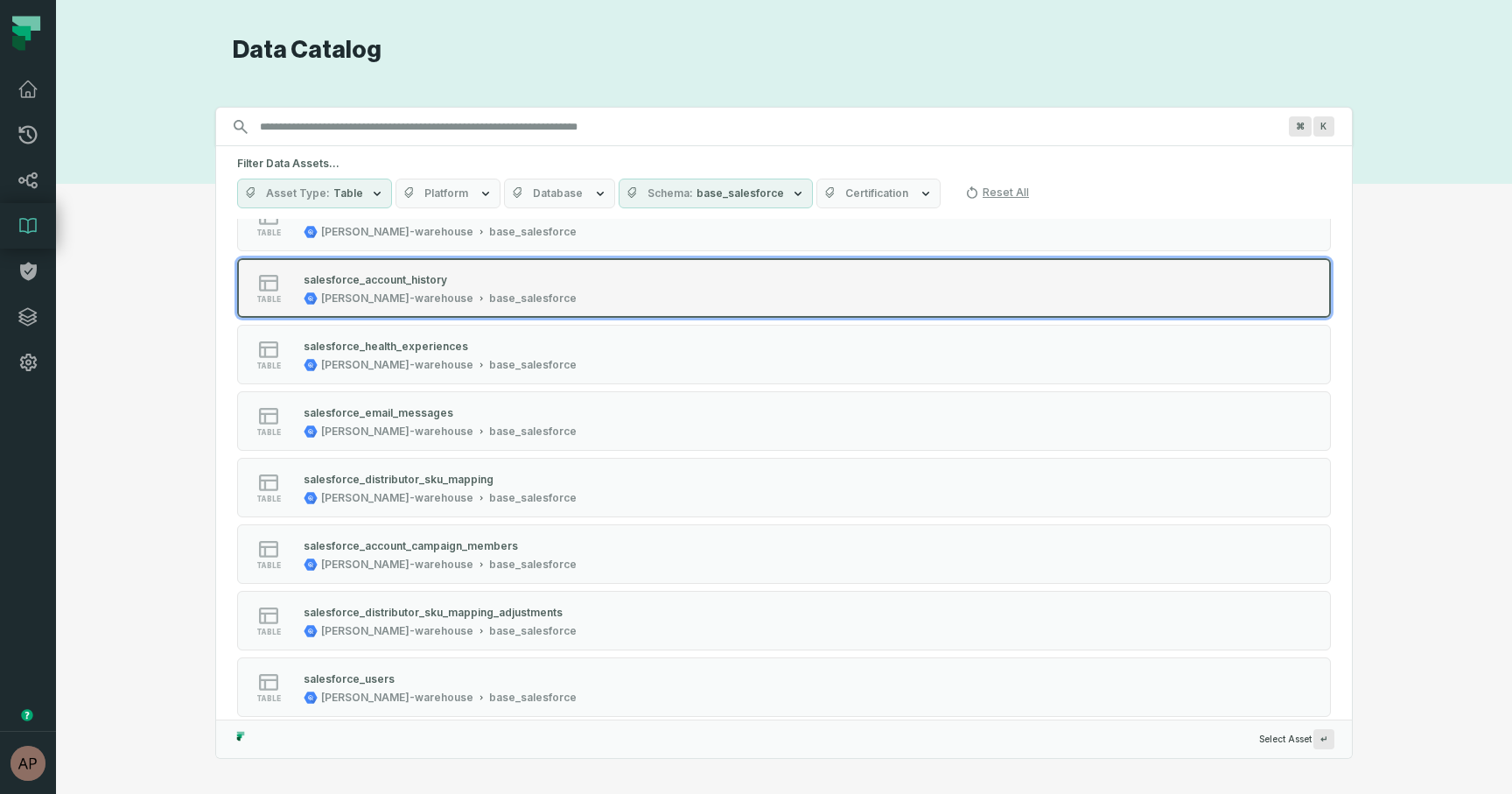
click at [510, 305] on div "table salesforce_account_history juul-warehouse base_salesforce" at bounding box center [460, 288] width 437 height 35
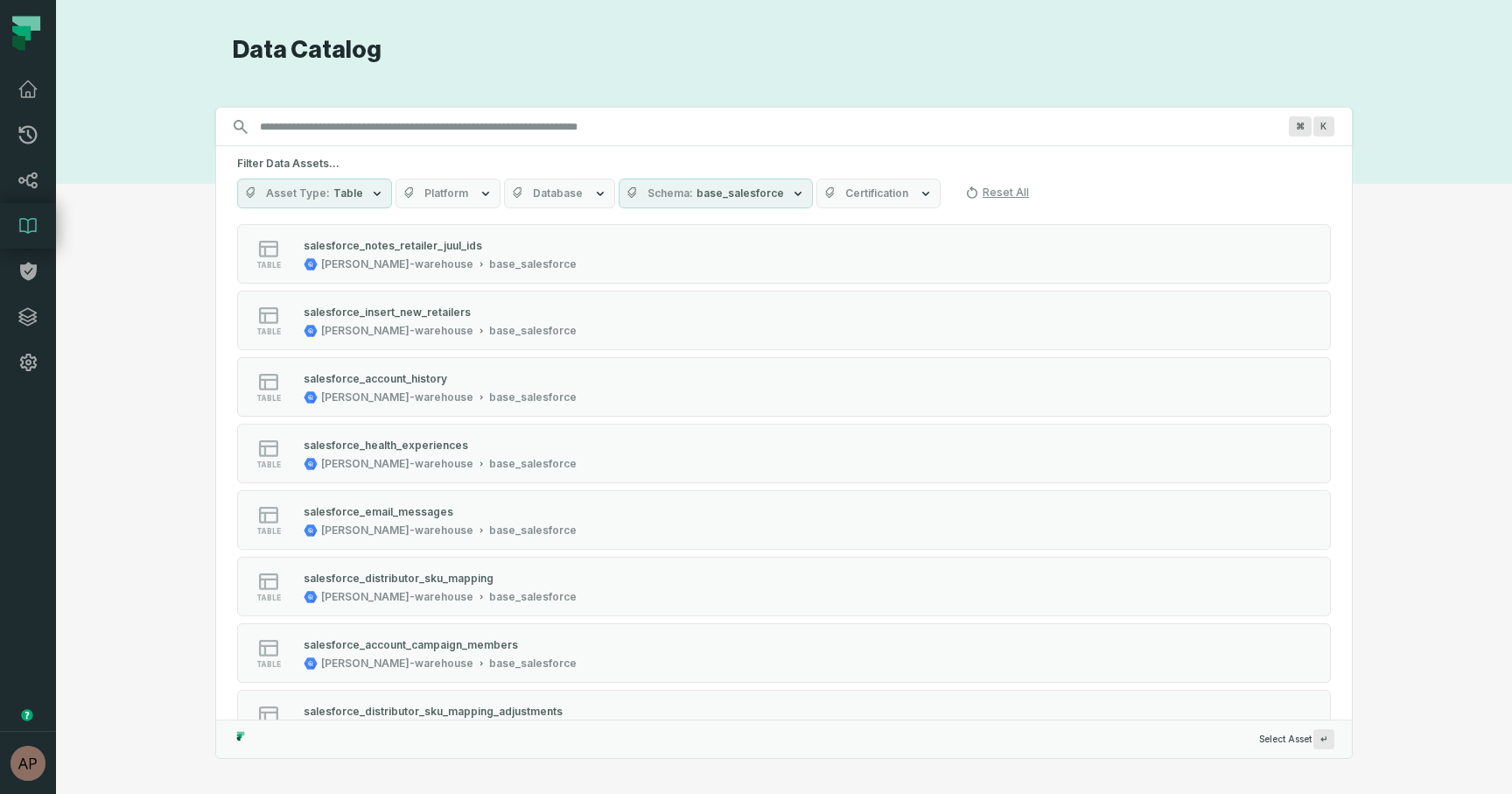
scroll to position [1618, 0]
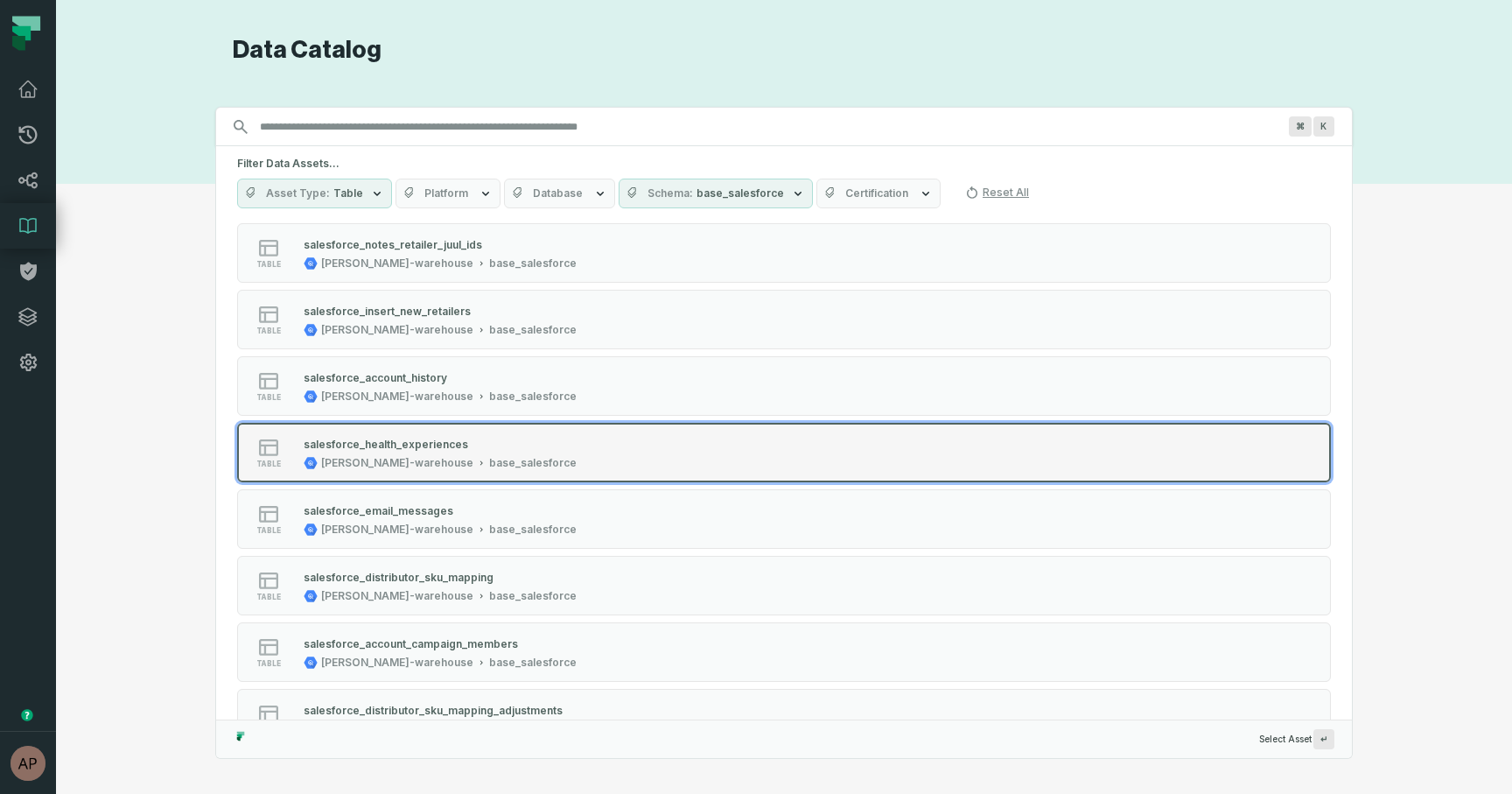
click at [455, 444] on div "salesforce_health_experiences" at bounding box center [386, 444] width 164 height 14
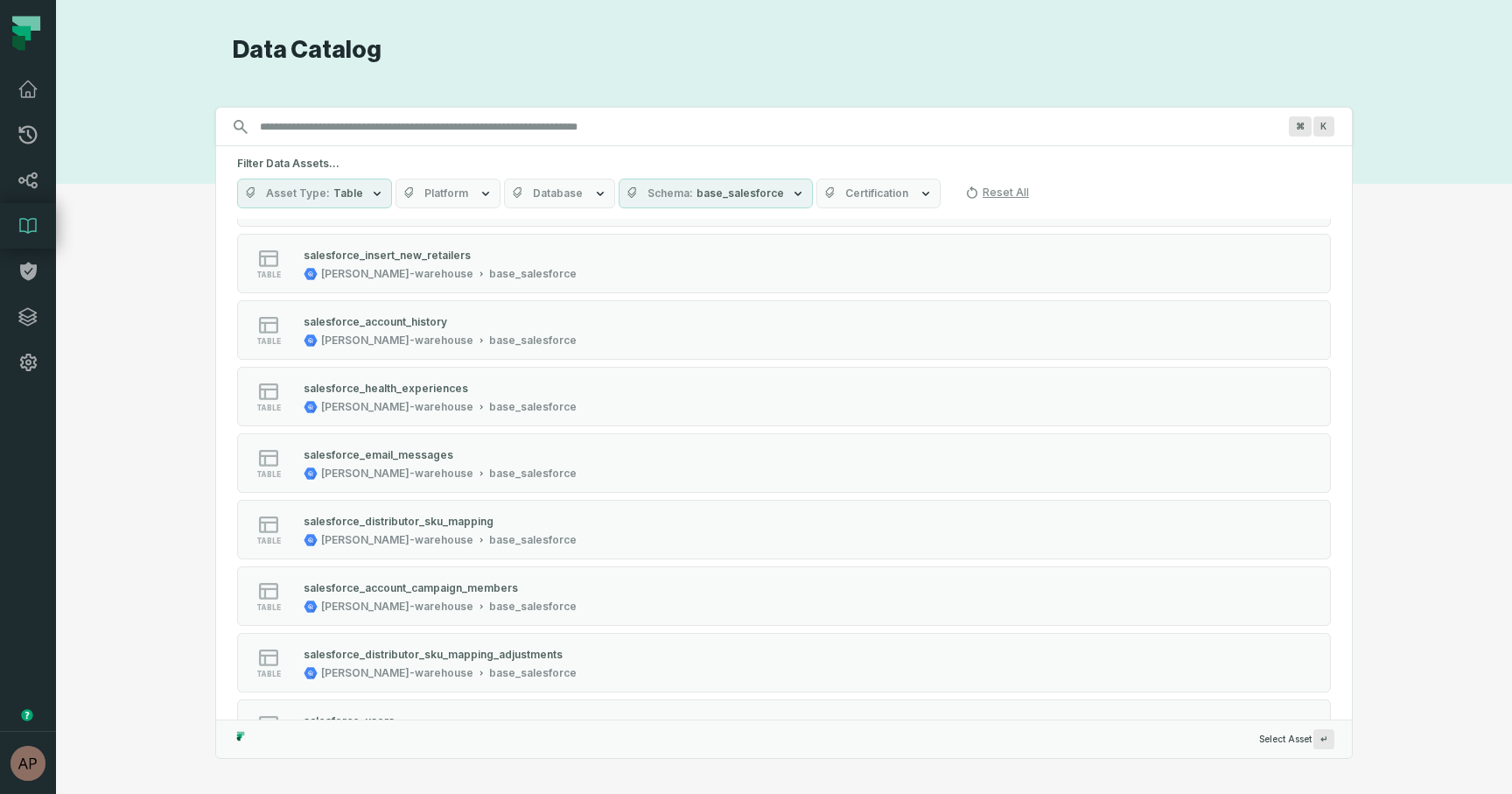
scroll to position [1686, 0]
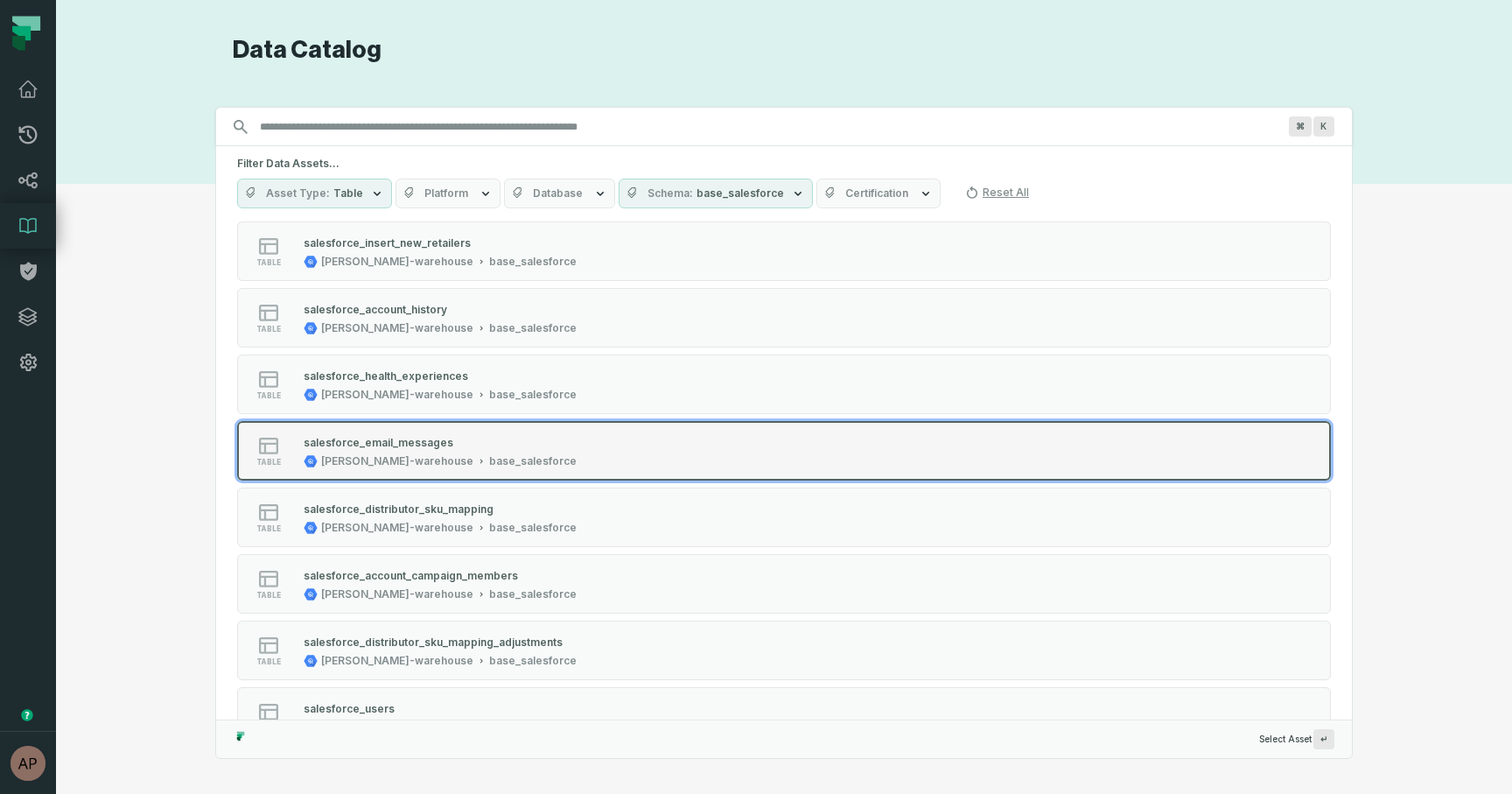
click at [386, 445] on div "salesforce_email_messages" at bounding box center [378, 443] width 150 height 14
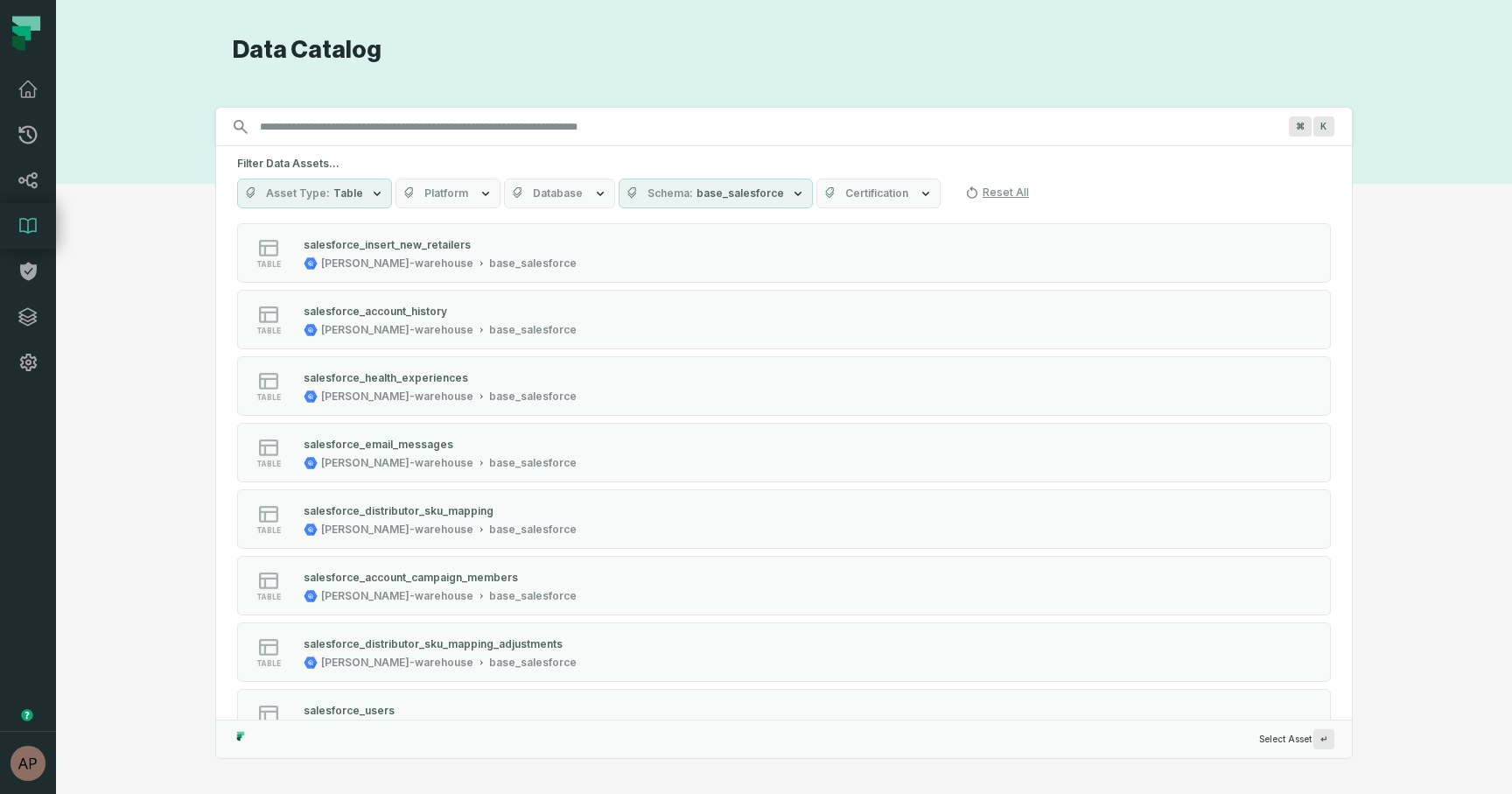
scroll to position [1708, 0]
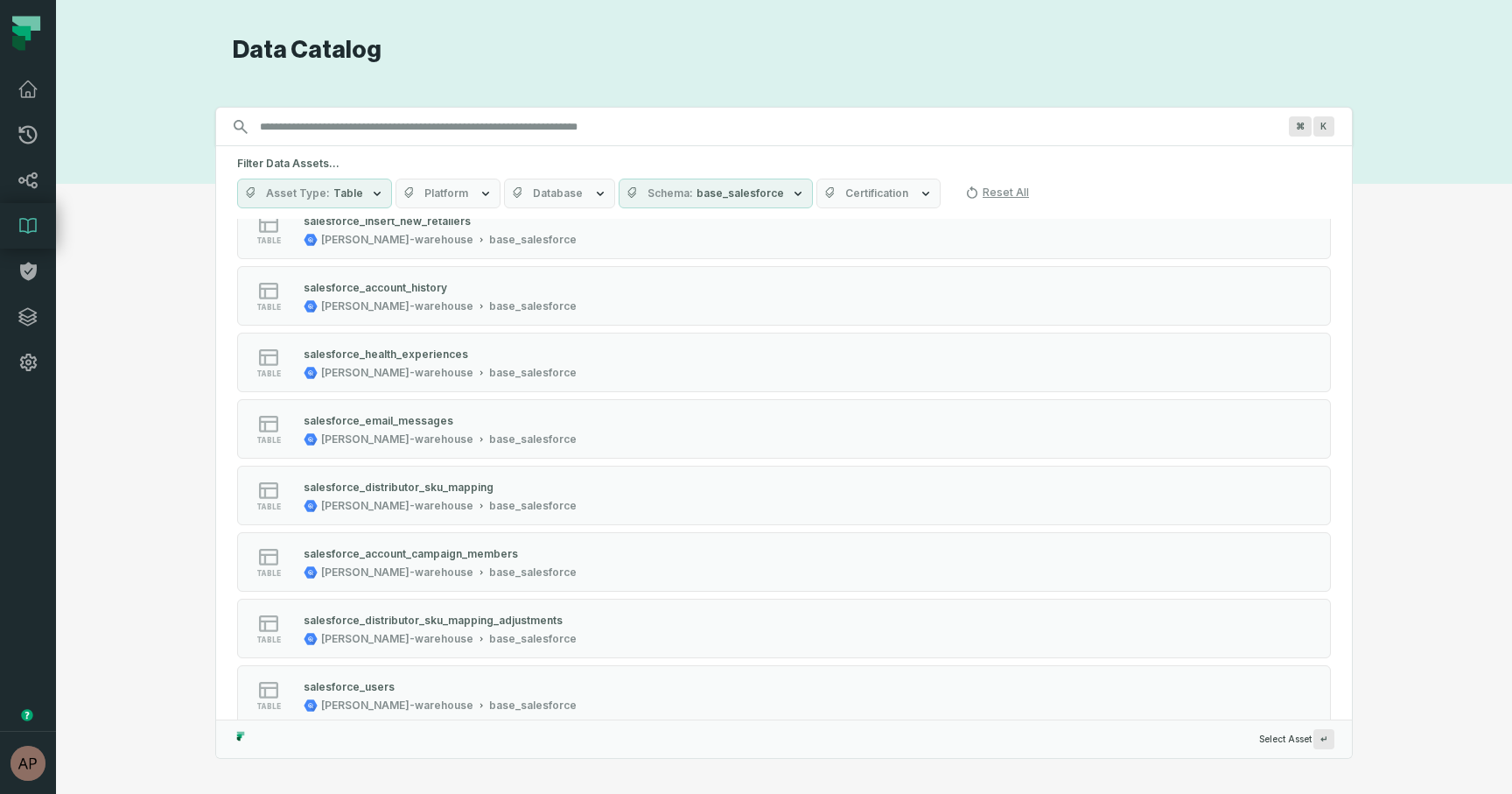
click at [379, 499] on div "[PERSON_NAME]-warehouse" at bounding box center [397, 506] width 152 height 14
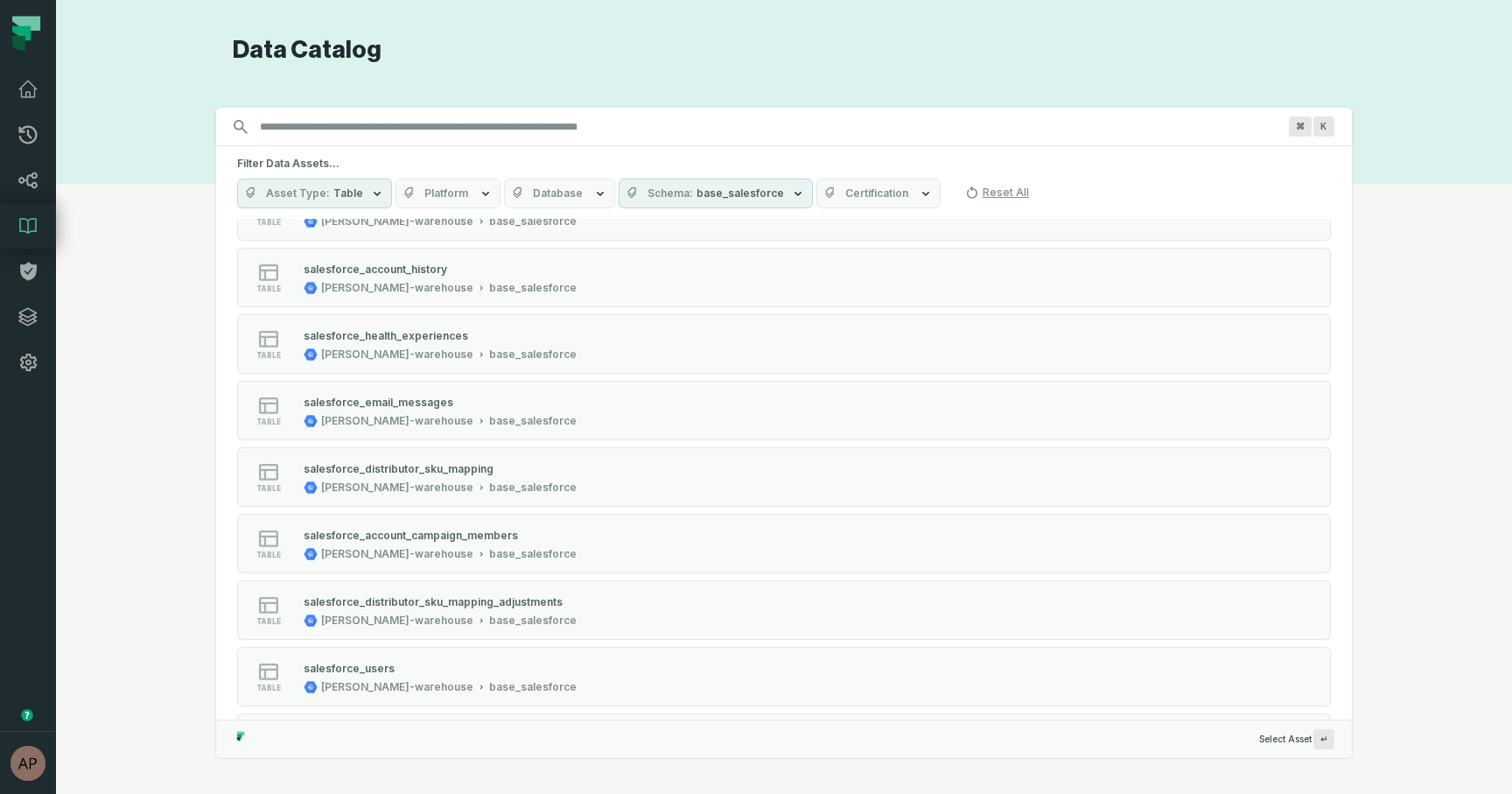
scroll to position [1741, 0]
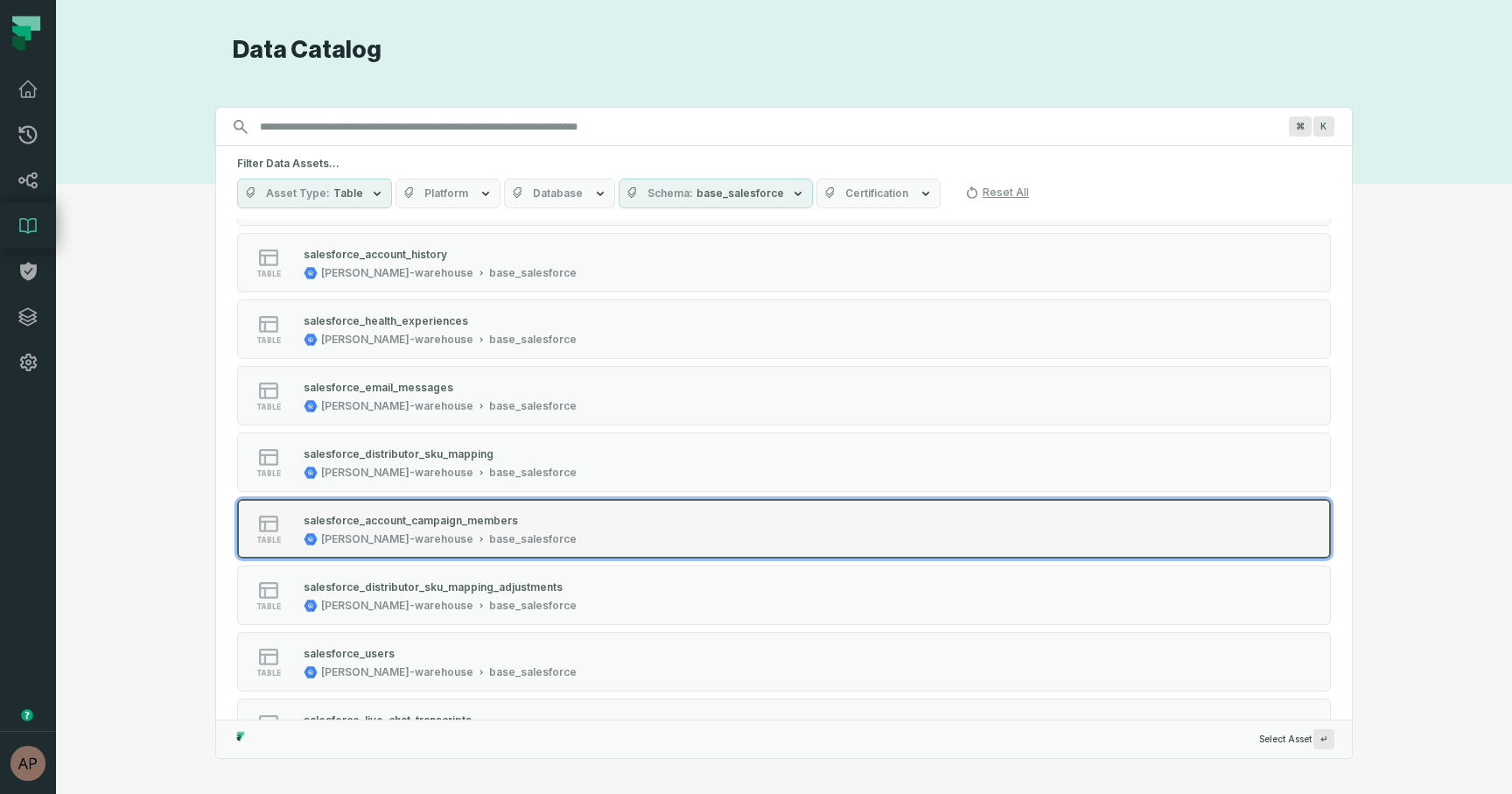
click at [489, 539] on div "base_salesforce" at bounding box center [533, 539] width 87 height 14
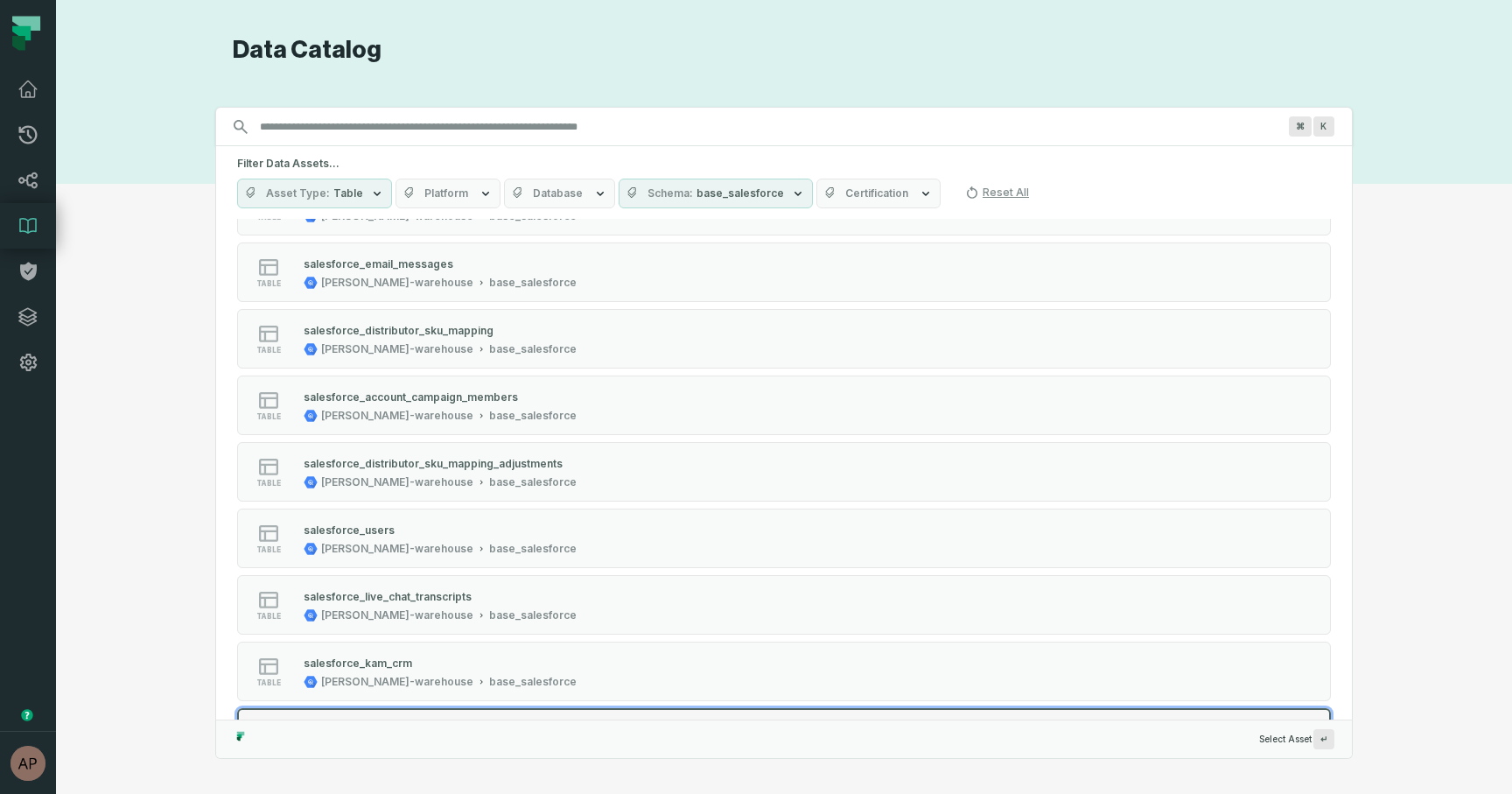
scroll to position [1863, 0]
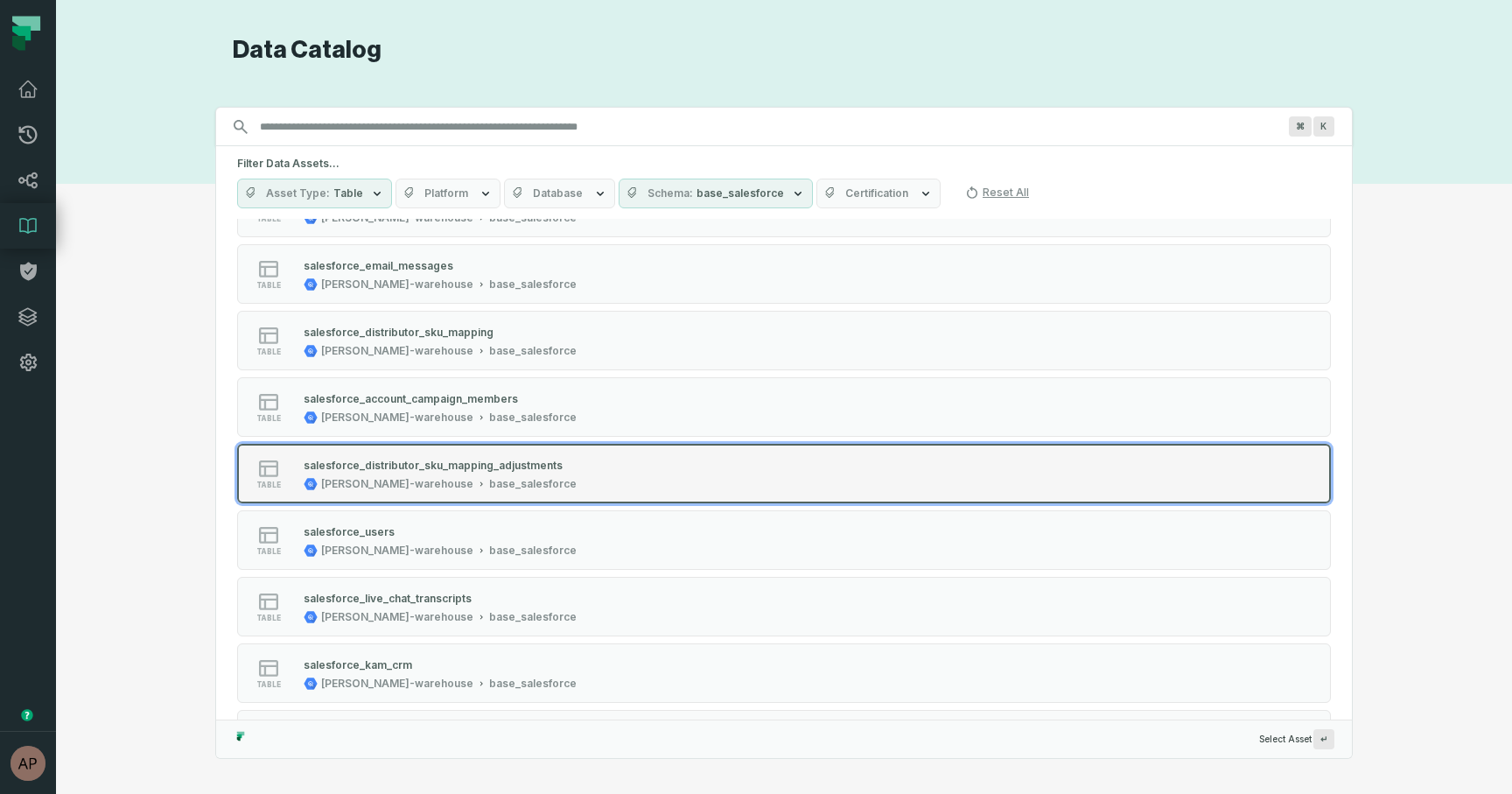
click at [379, 479] on div "[PERSON_NAME]-warehouse" at bounding box center [397, 484] width 152 height 14
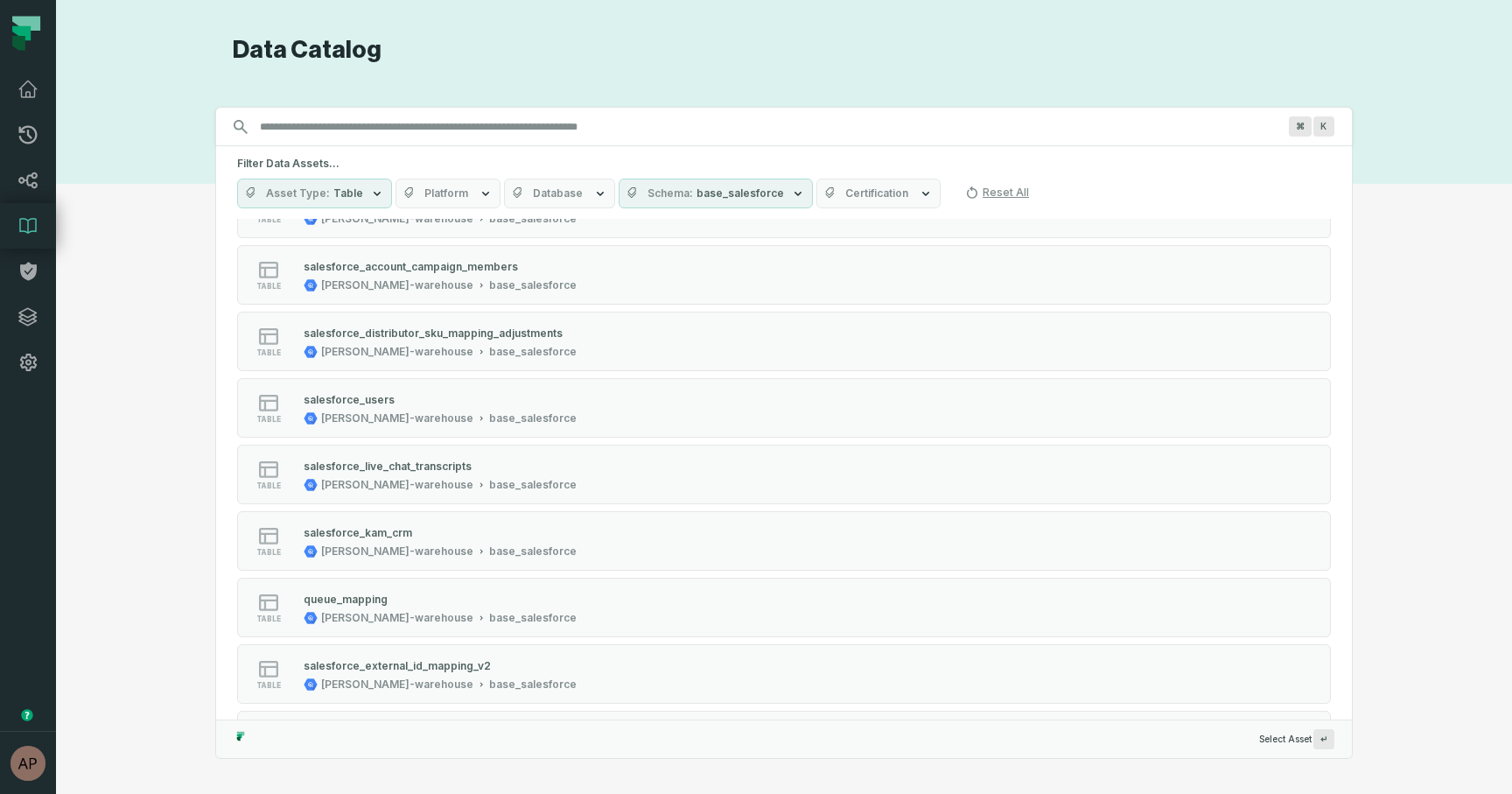
scroll to position [1985, 0]
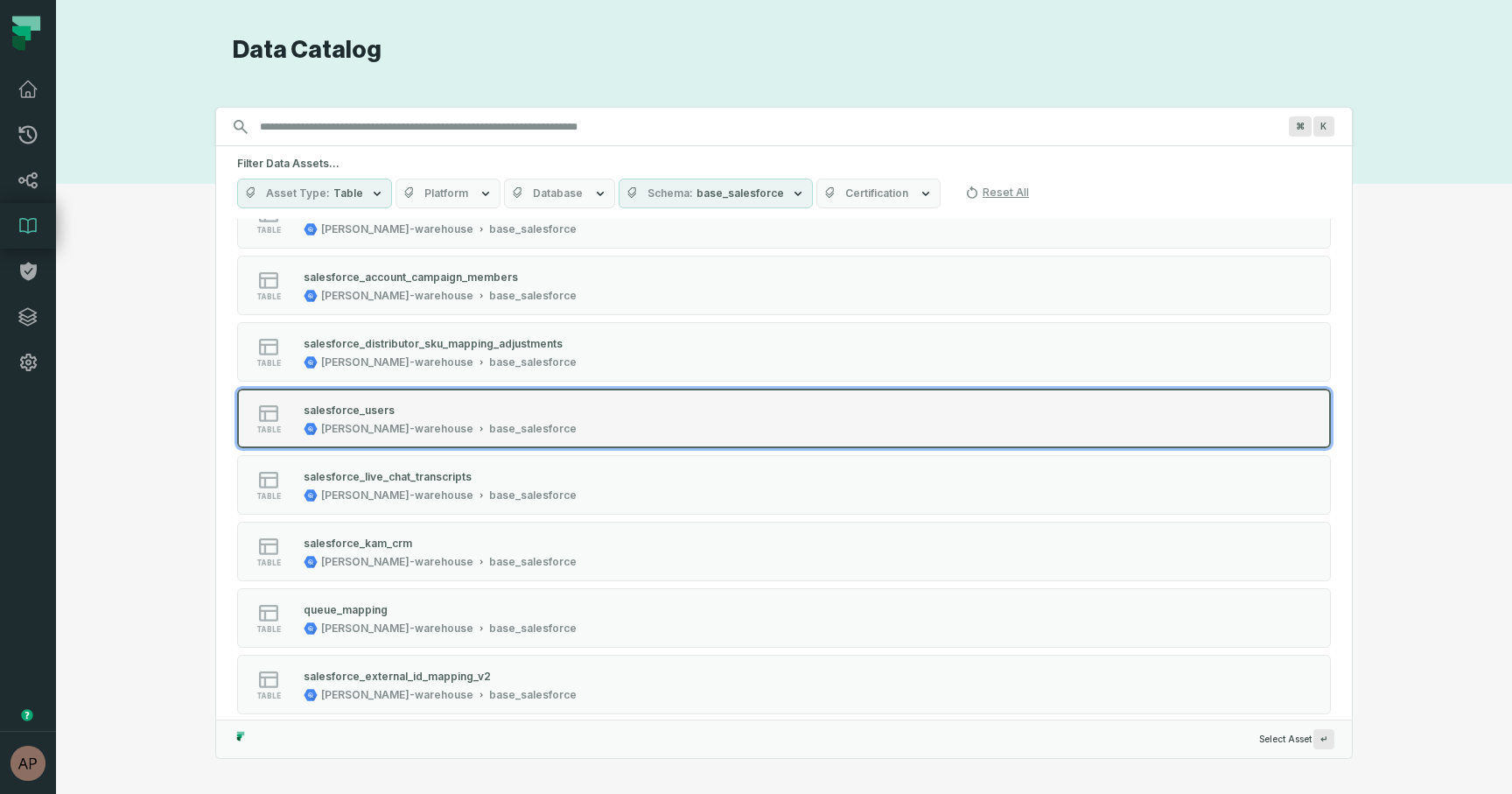
click at [427, 418] on div "salesforce_users" at bounding box center [440, 409] width 273 height 17
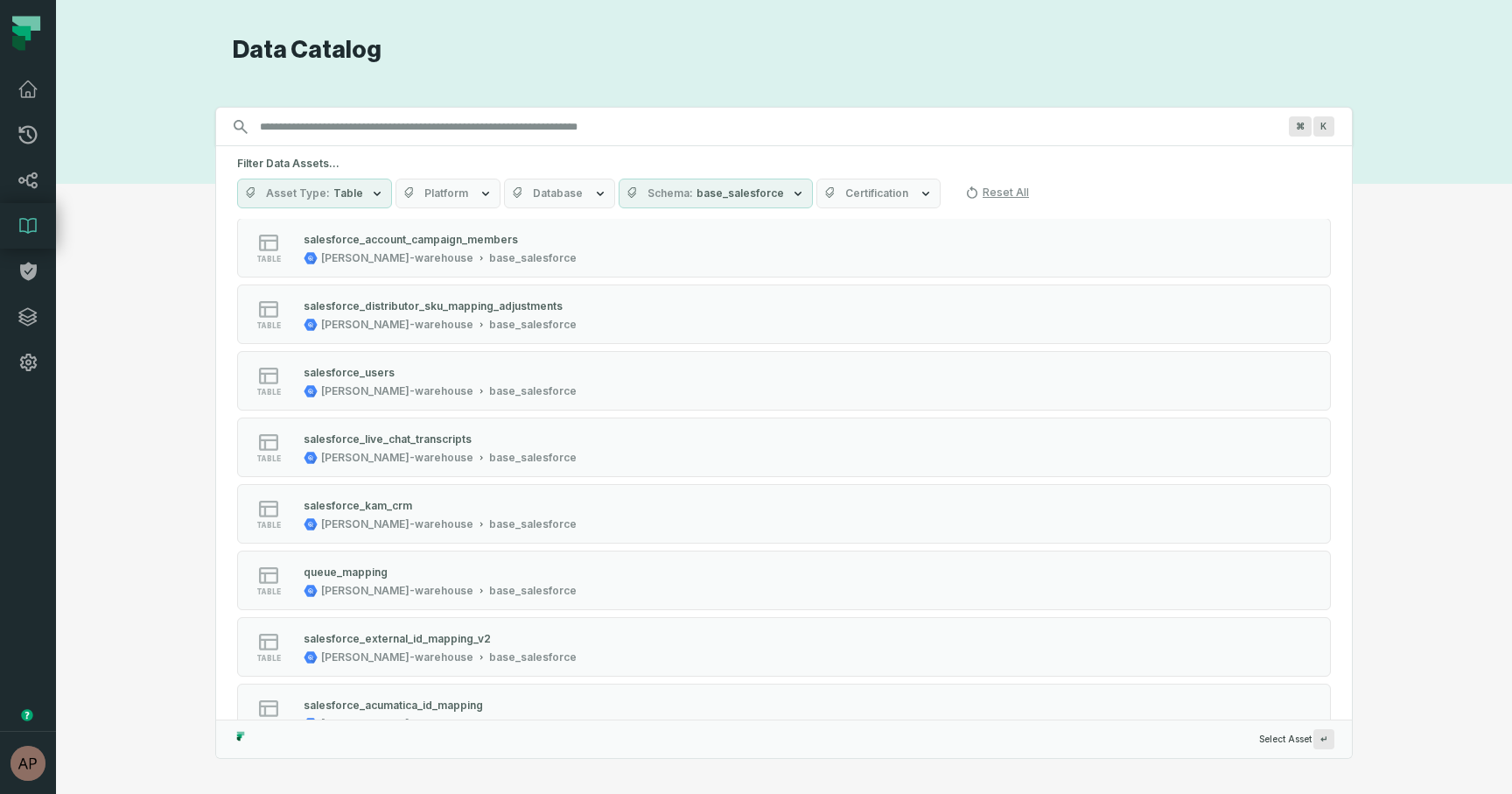
scroll to position [2014, 0]
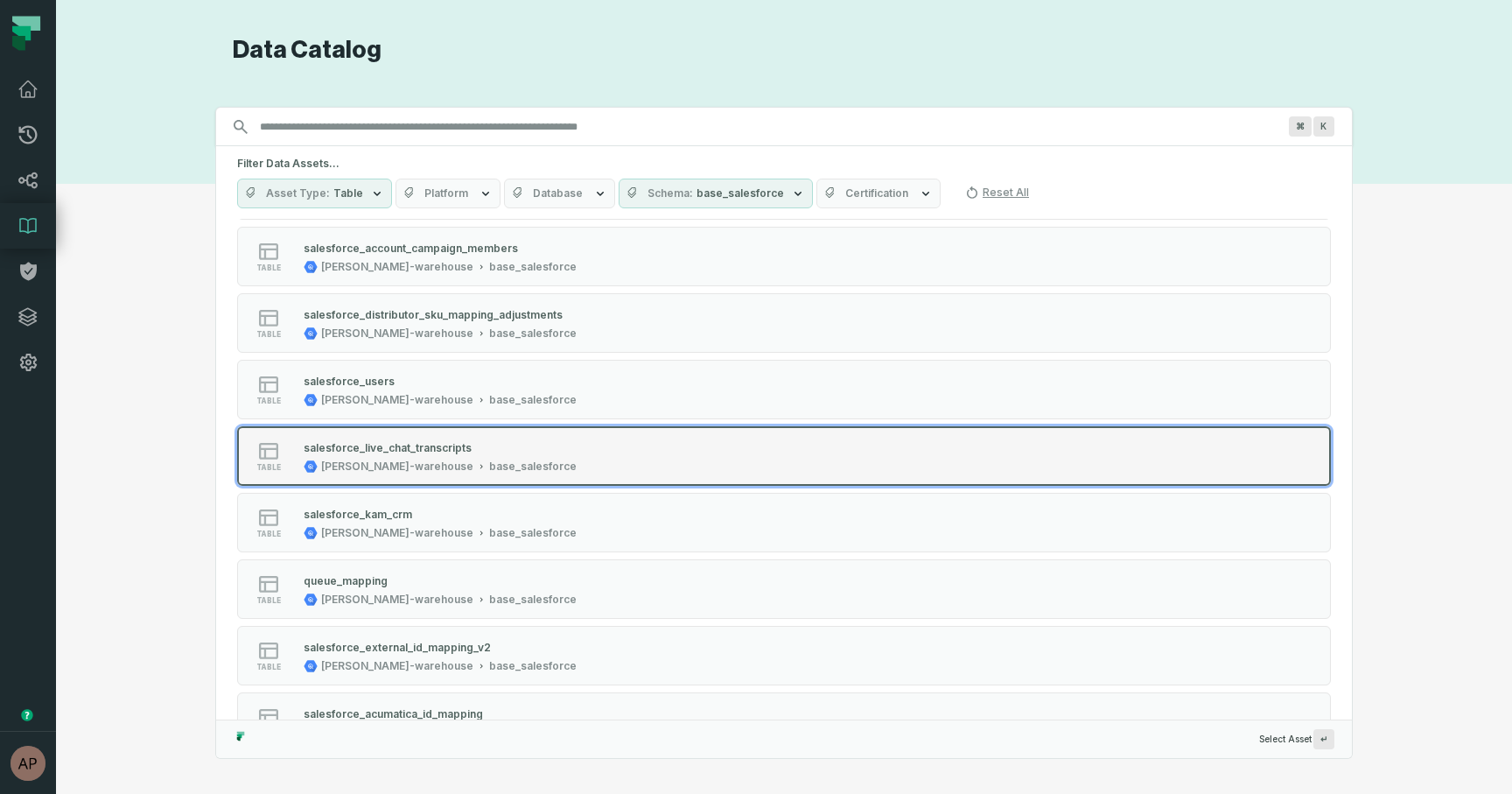
click at [489, 462] on div "base_salesforce" at bounding box center [533, 466] width 87 height 14
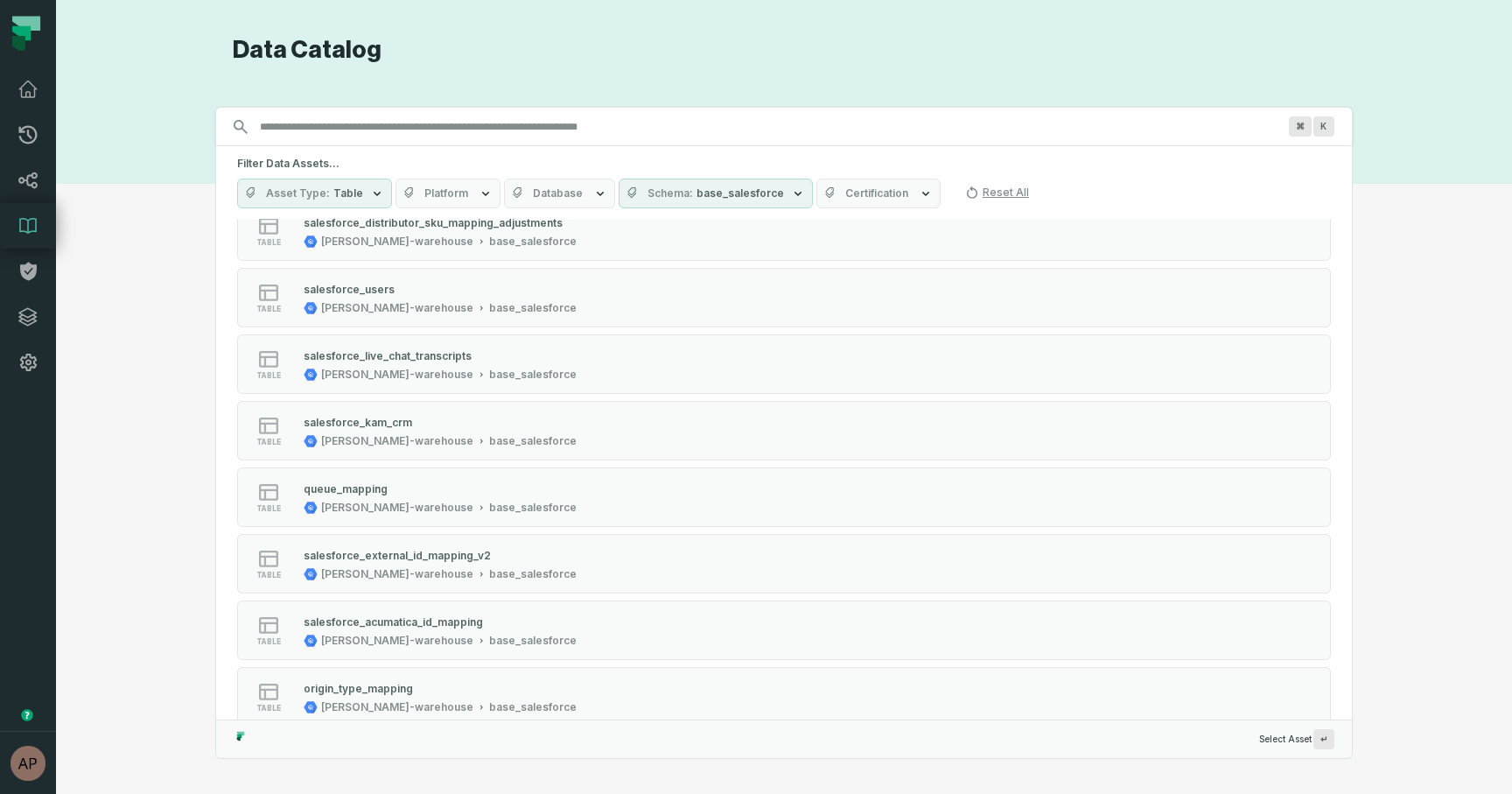
scroll to position [2103, 0]
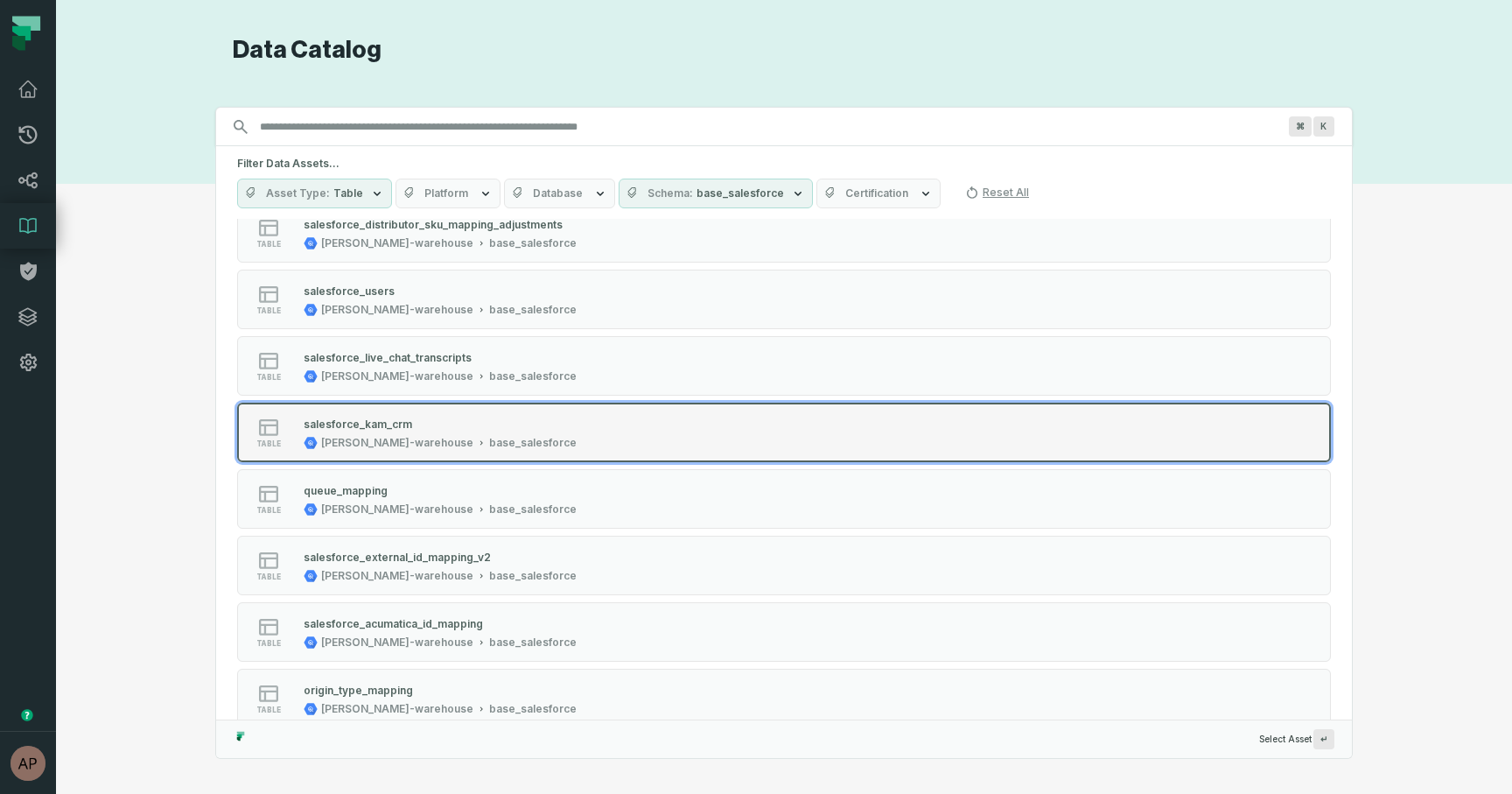
click at [386, 423] on div "salesforce_kam_crm" at bounding box center [358, 425] width 108 height 14
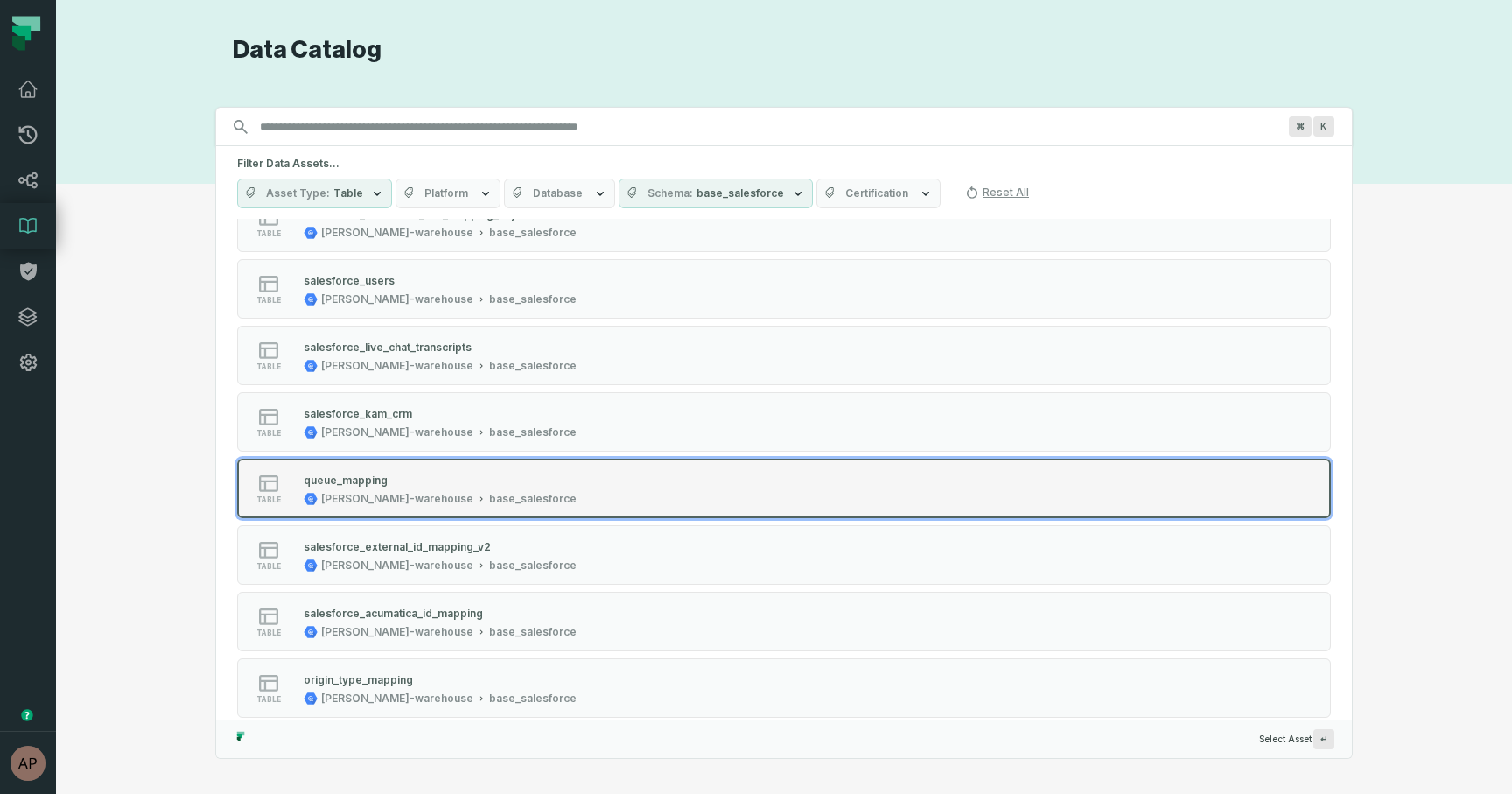
scroll to position [2107, 0]
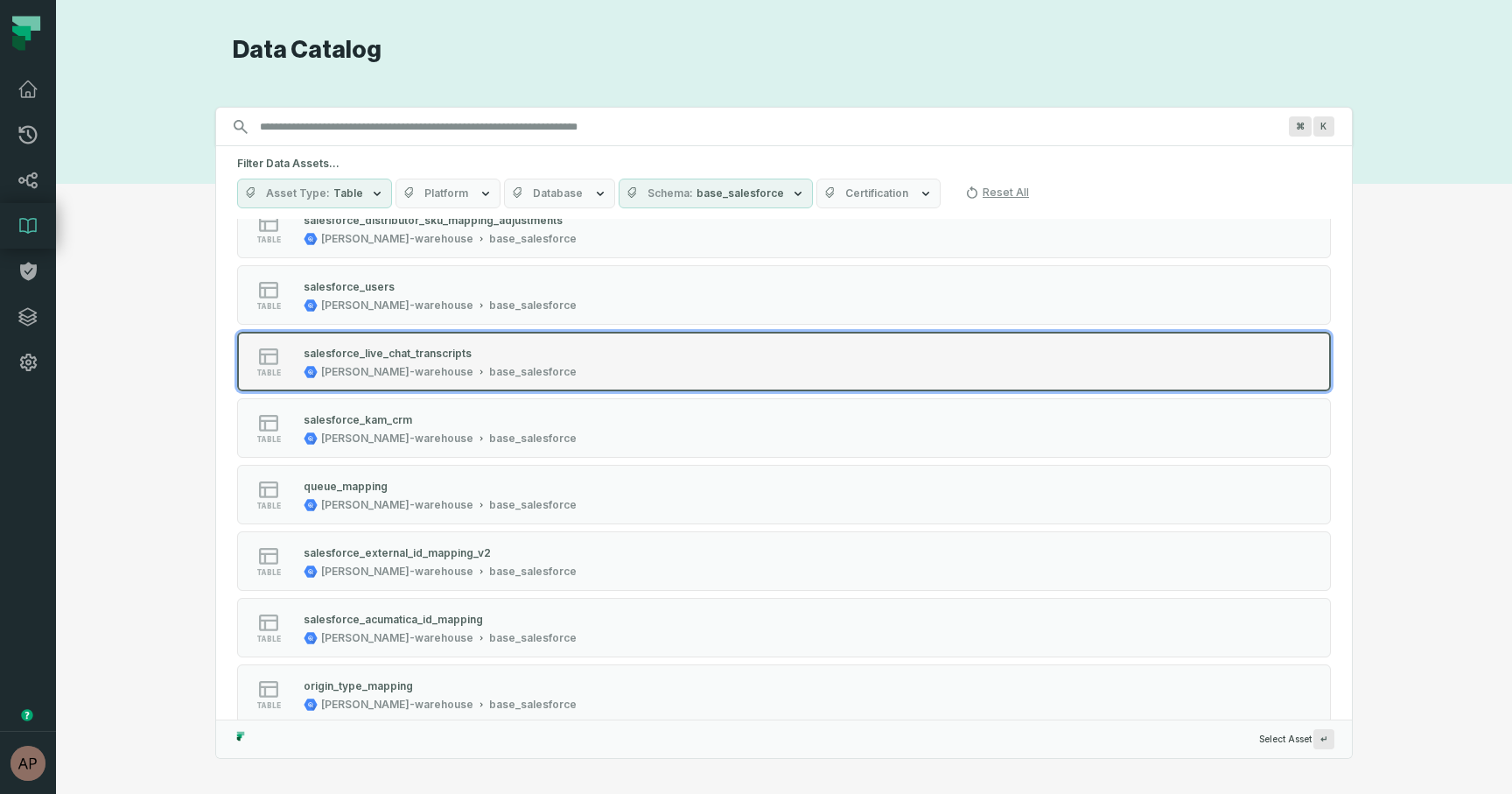
click at [489, 376] on div "base_salesforce" at bounding box center [533, 371] width 87 height 14
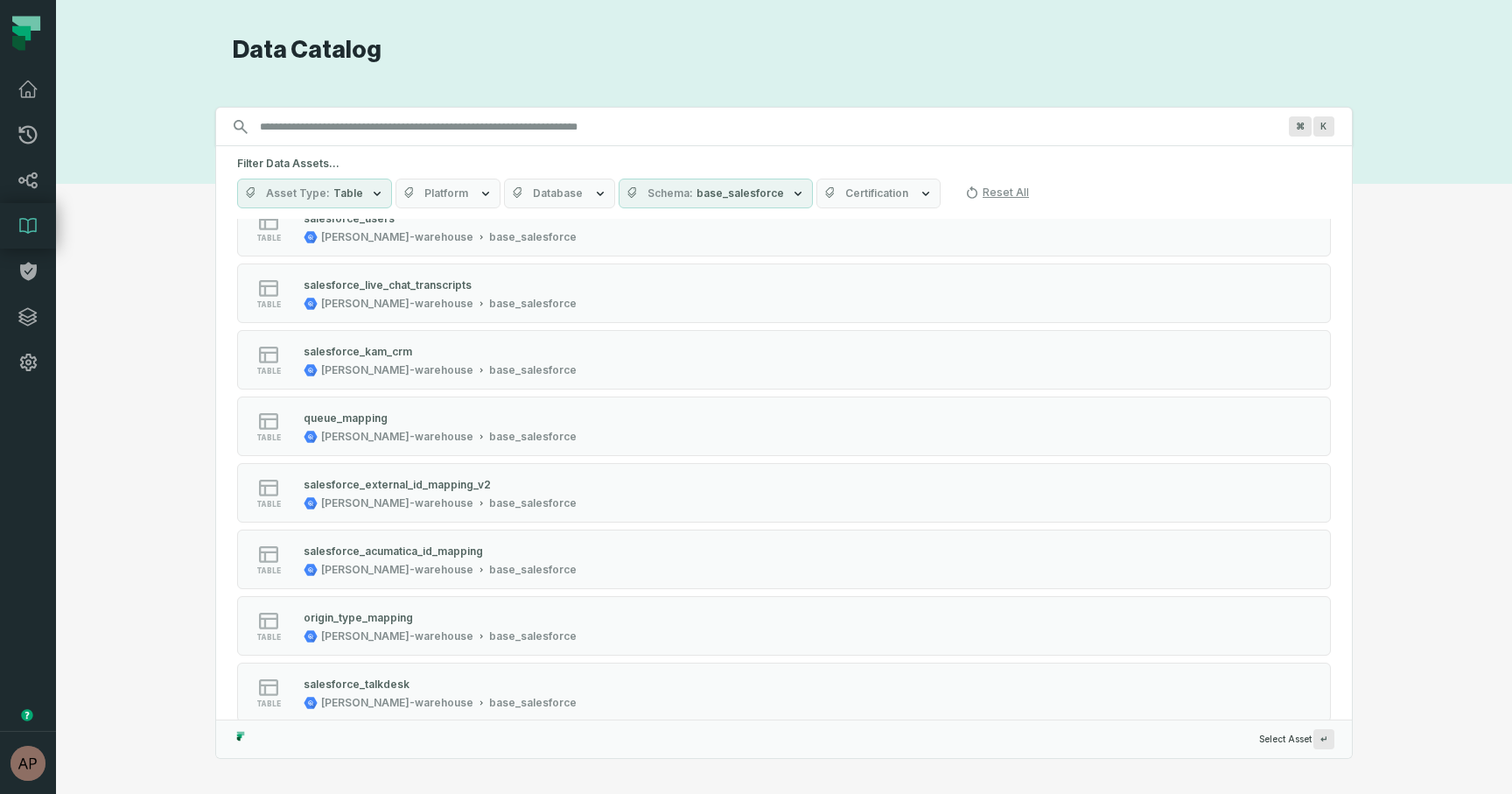
scroll to position [2174, 0]
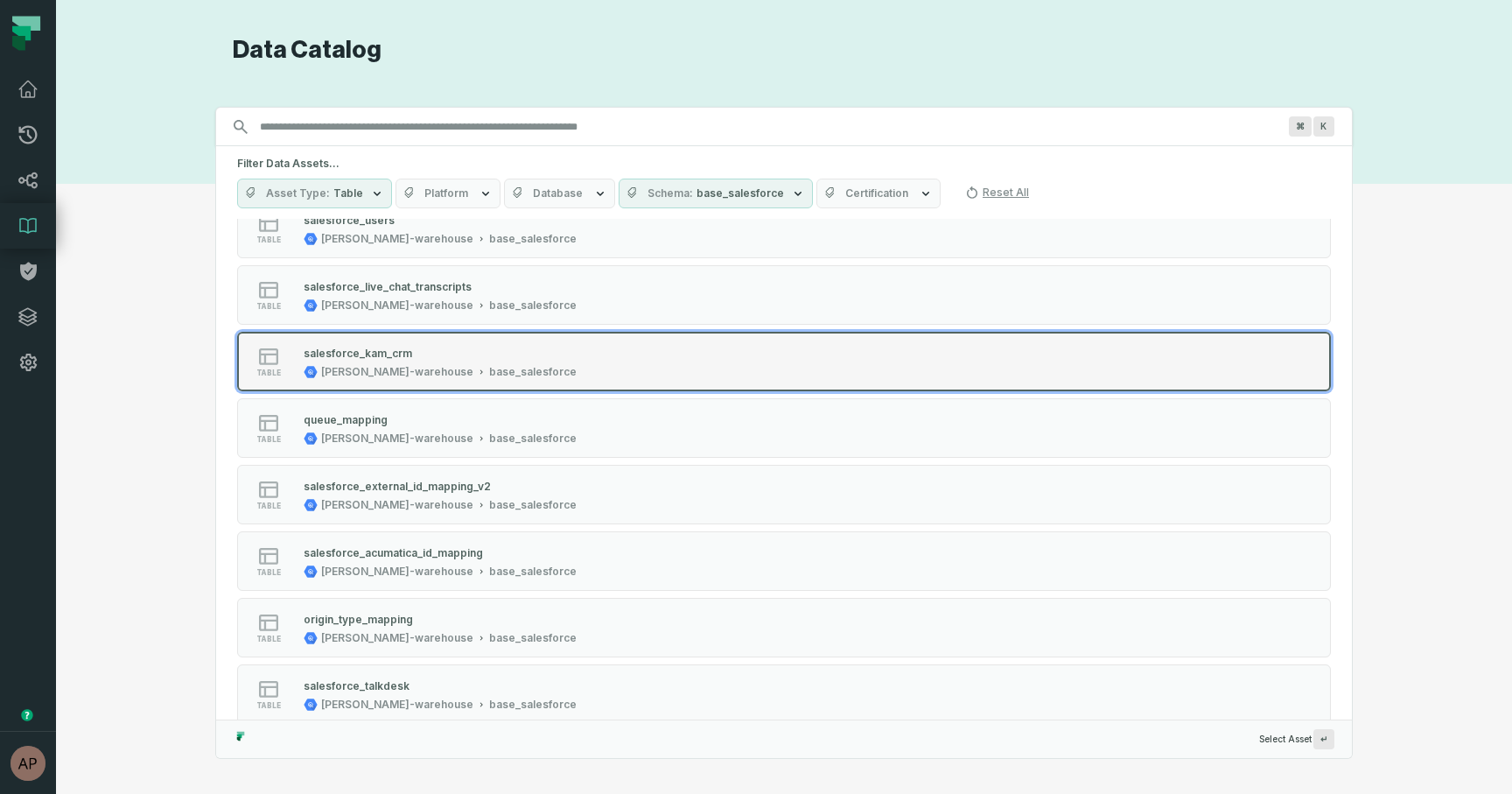
click at [413, 354] on div "salesforce_kam_crm" at bounding box center [440, 353] width 273 height 17
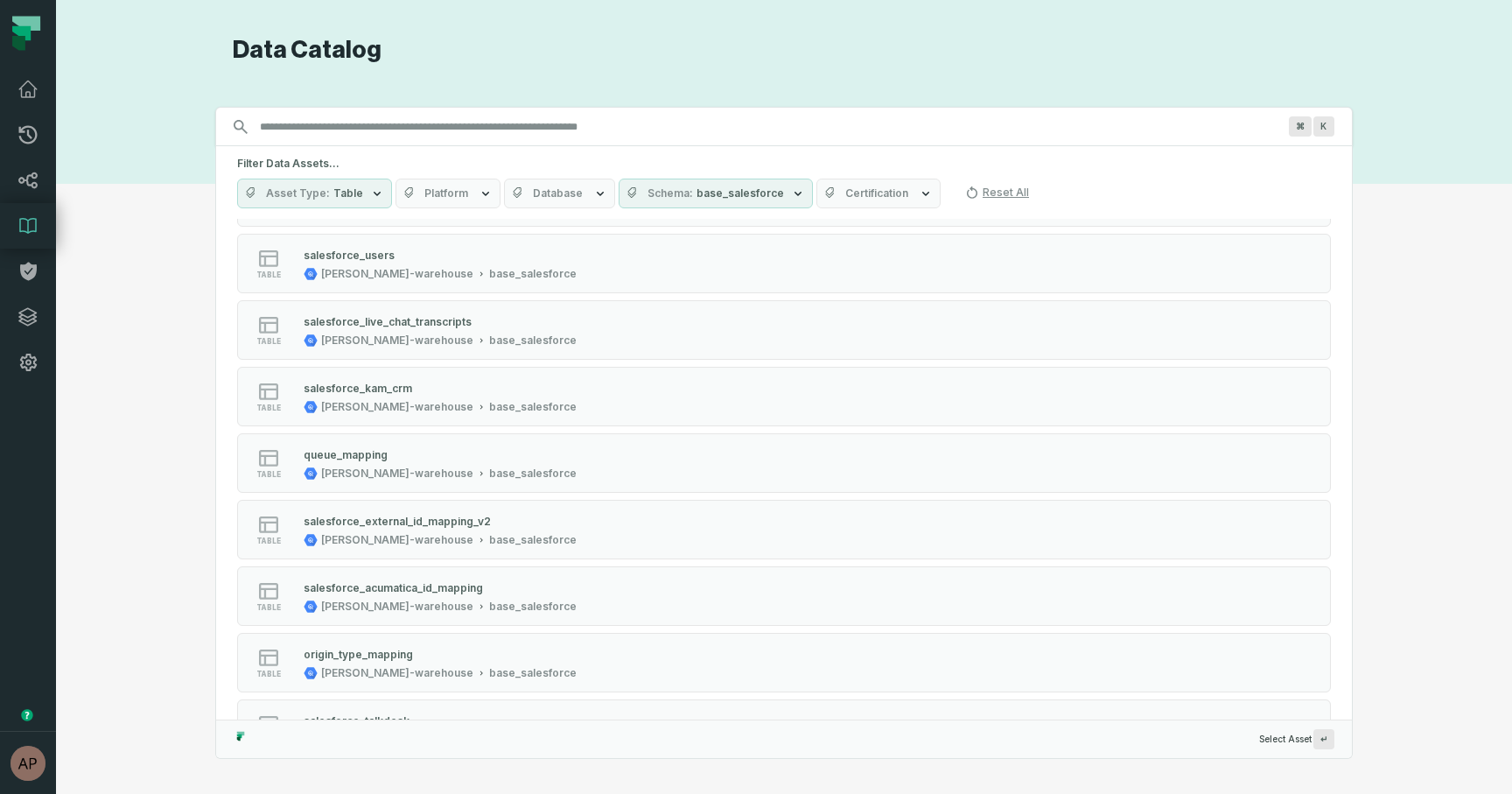
scroll to position [2134, 0]
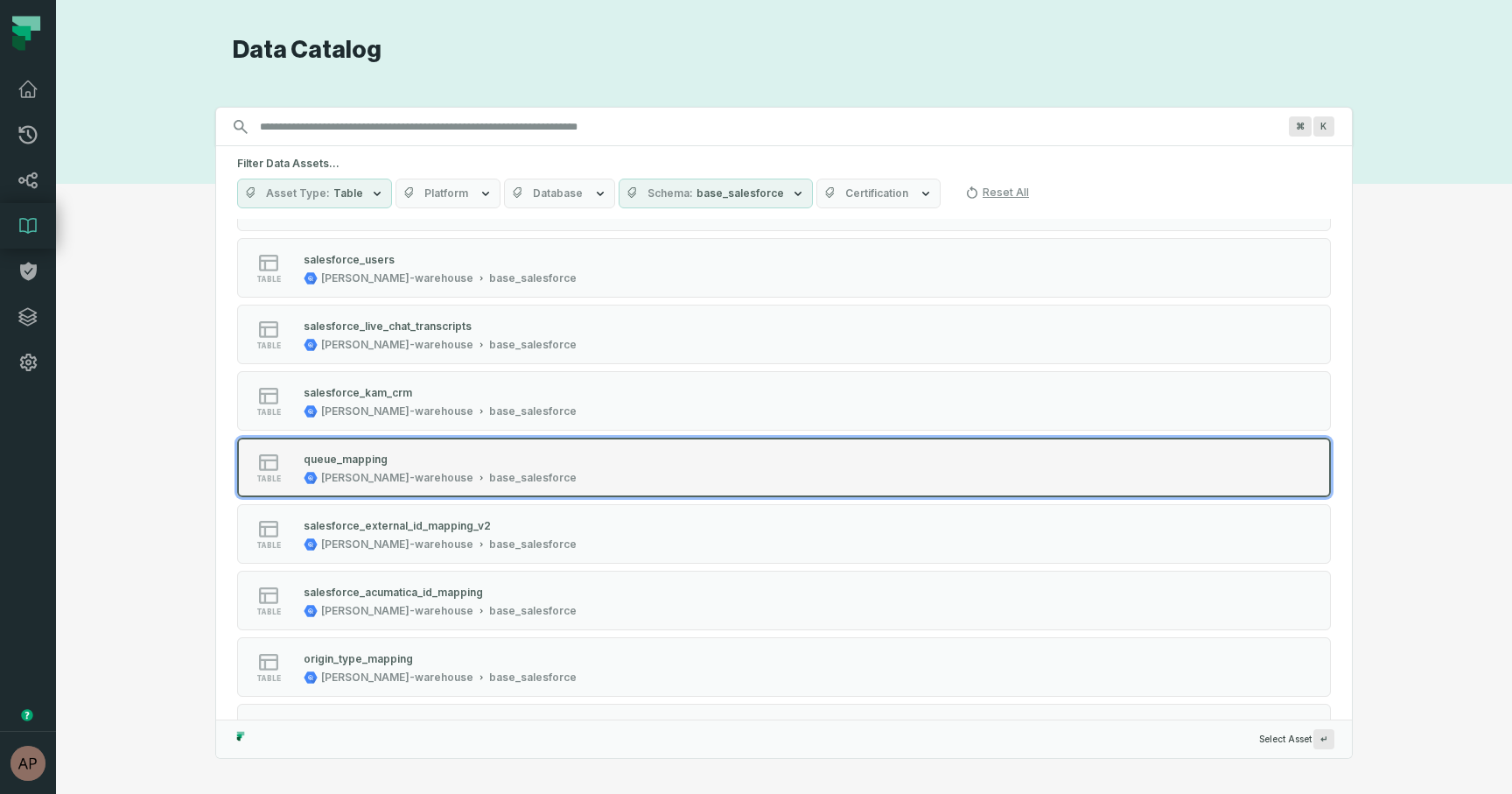
click at [415, 453] on div "queue_mapping" at bounding box center [440, 458] width 273 height 17
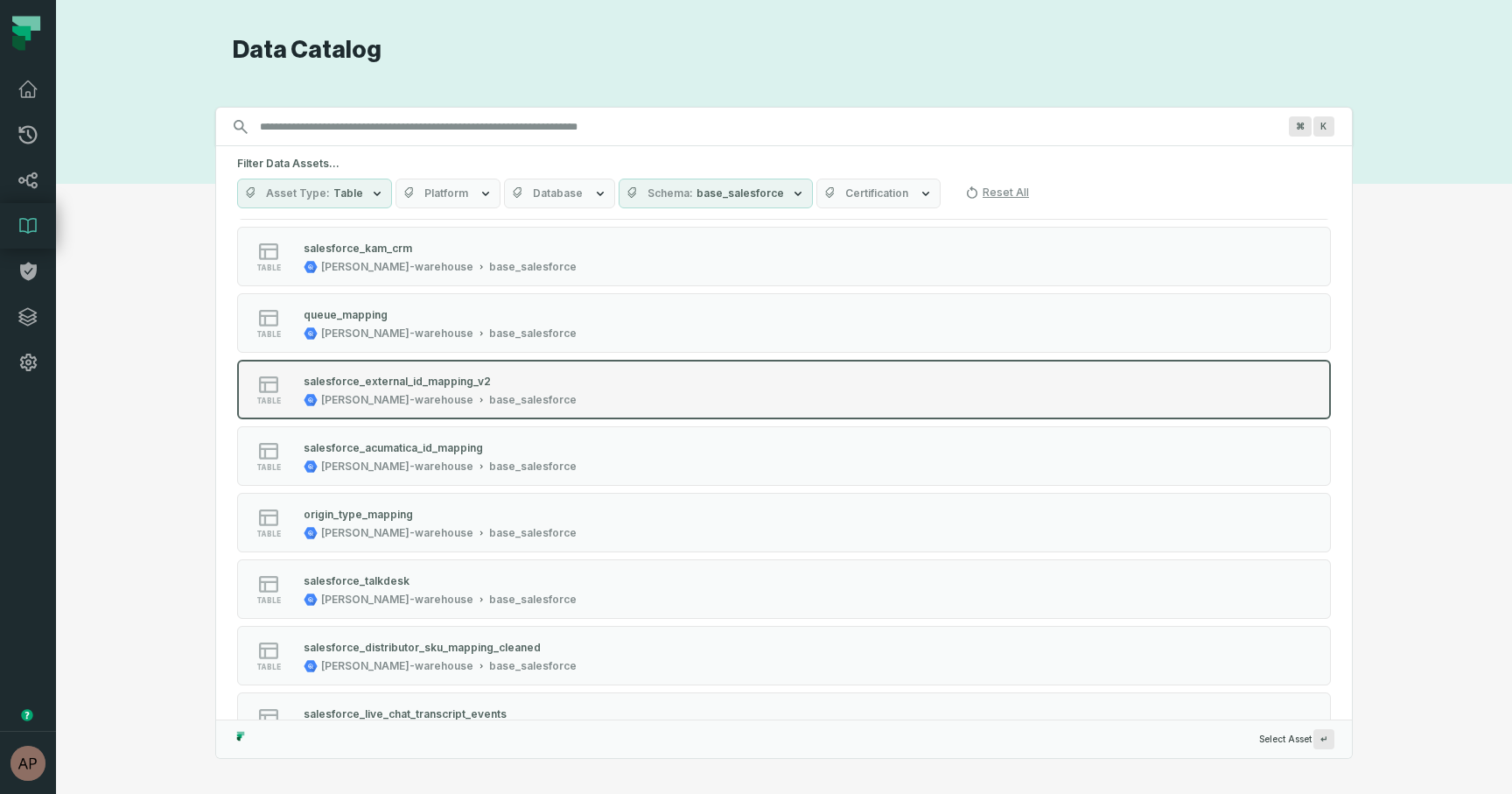
scroll to position [2280, 0]
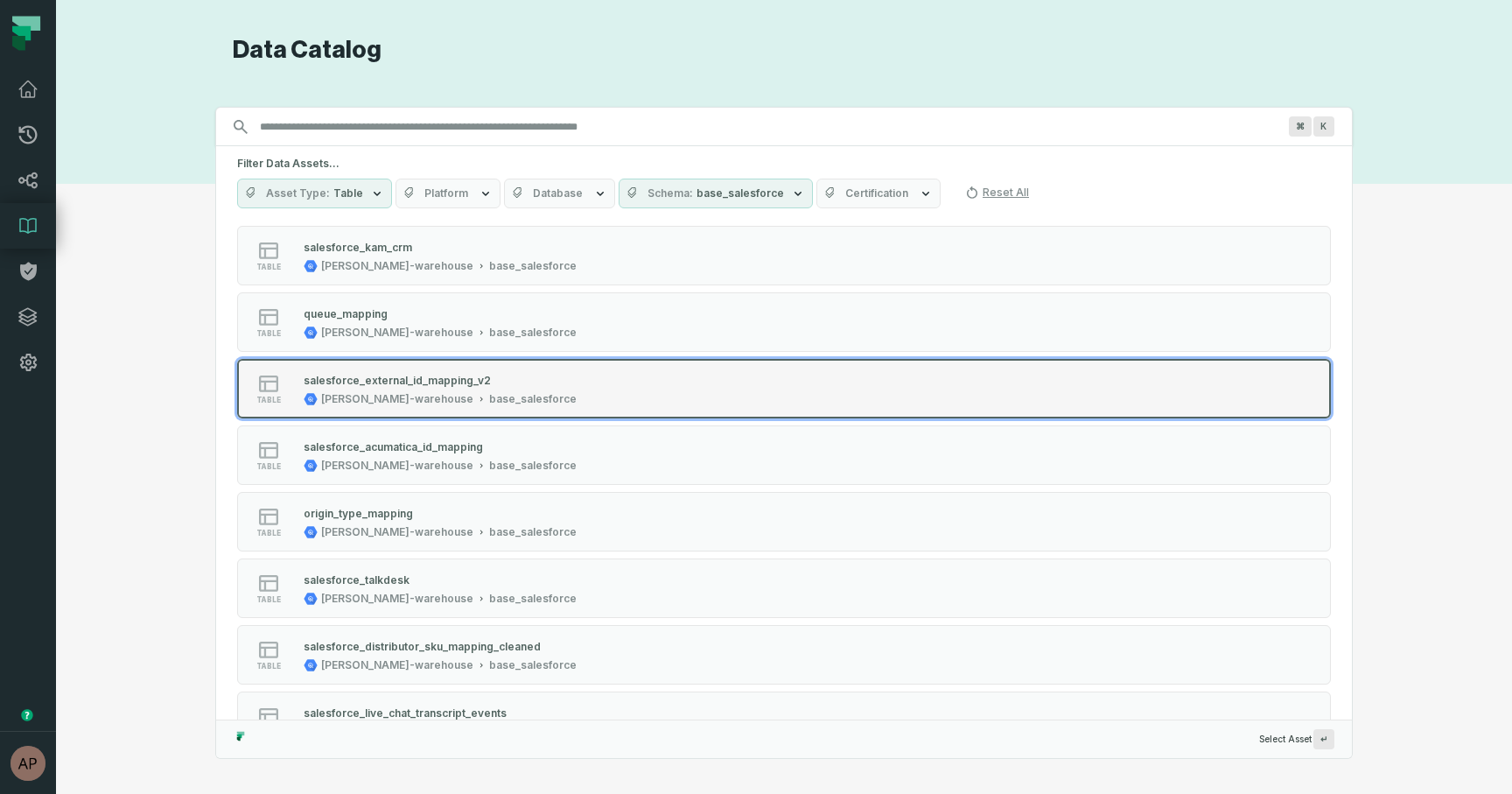
click at [340, 396] on div "[PERSON_NAME]-warehouse" at bounding box center [397, 398] width 152 height 14
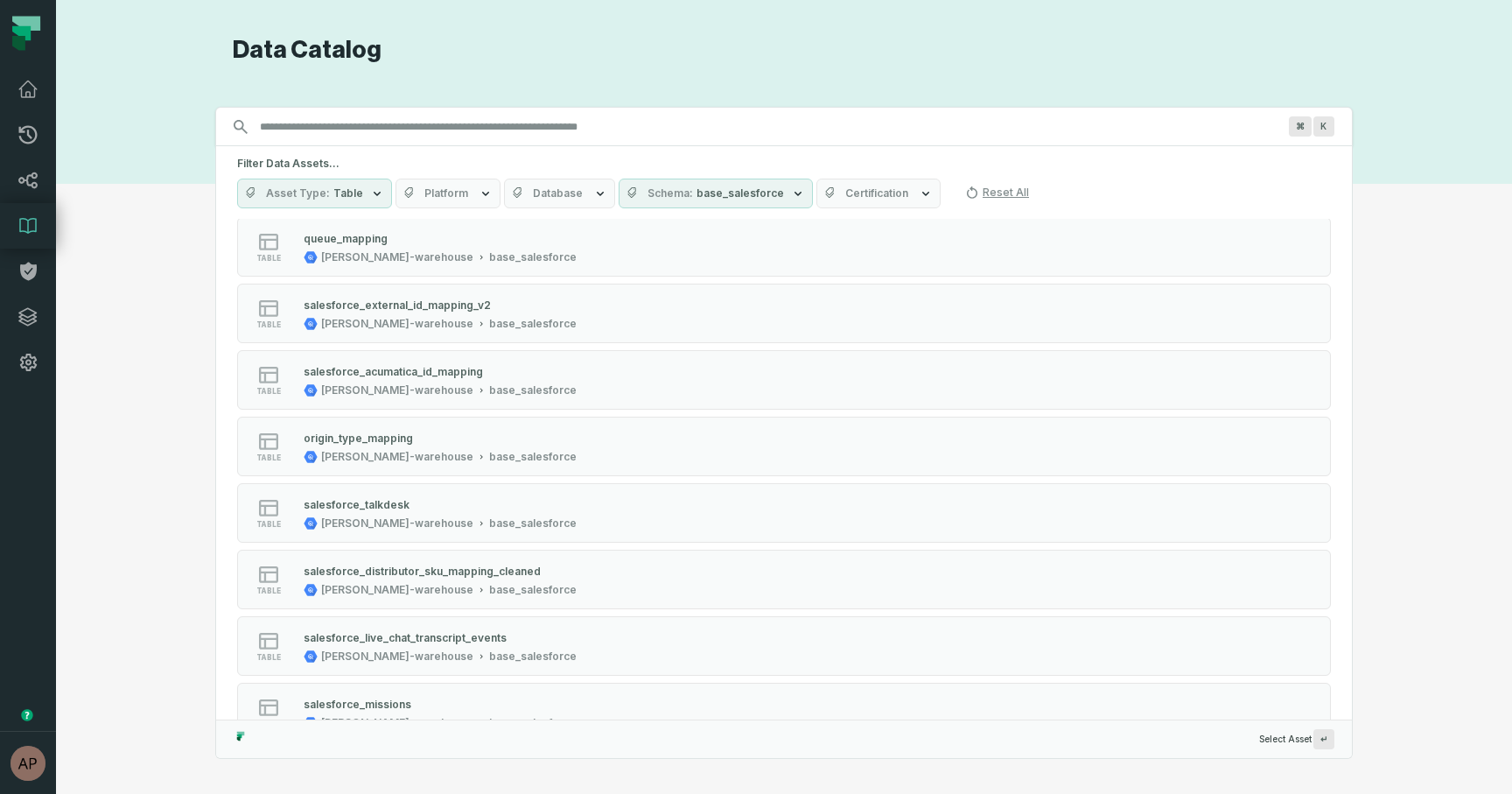
scroll to position [2354, 0]
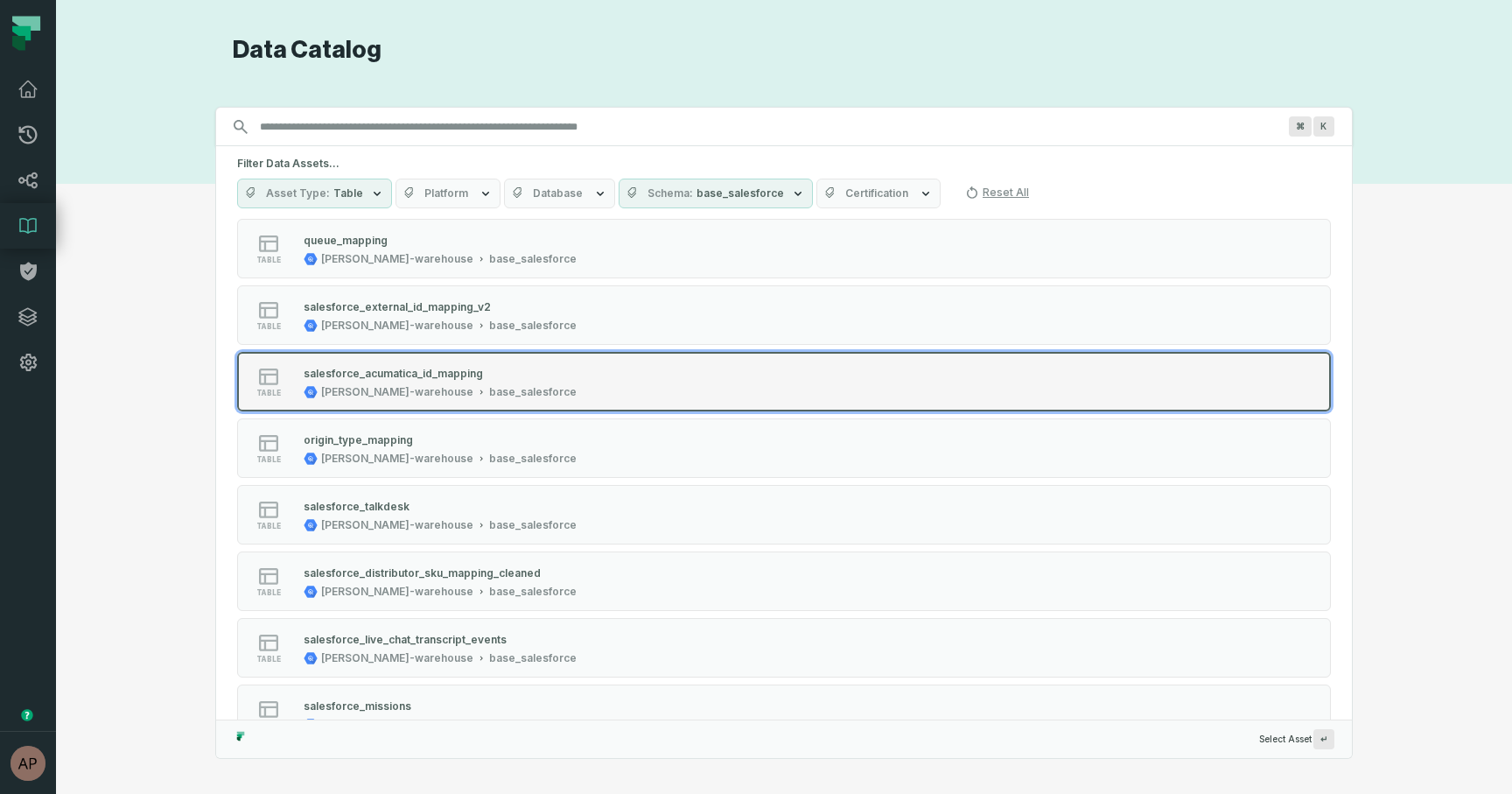
click at [390, 405] on button "table salesforce_acumatica_id_mapping juul-warehouse base_salesforce" at bounding box center [784, 382] width 1094 height 60
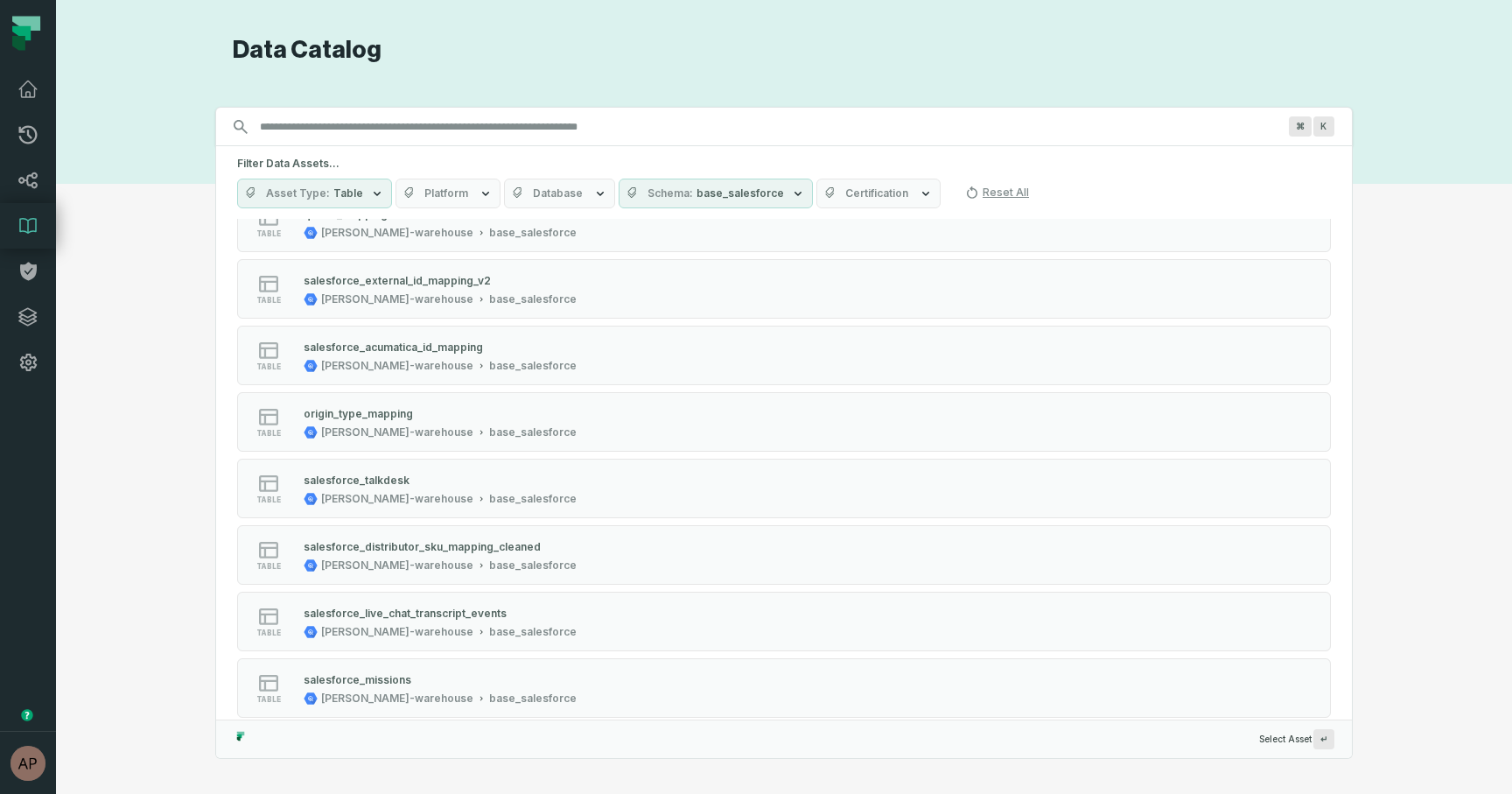
scroll to position [2379, 0]
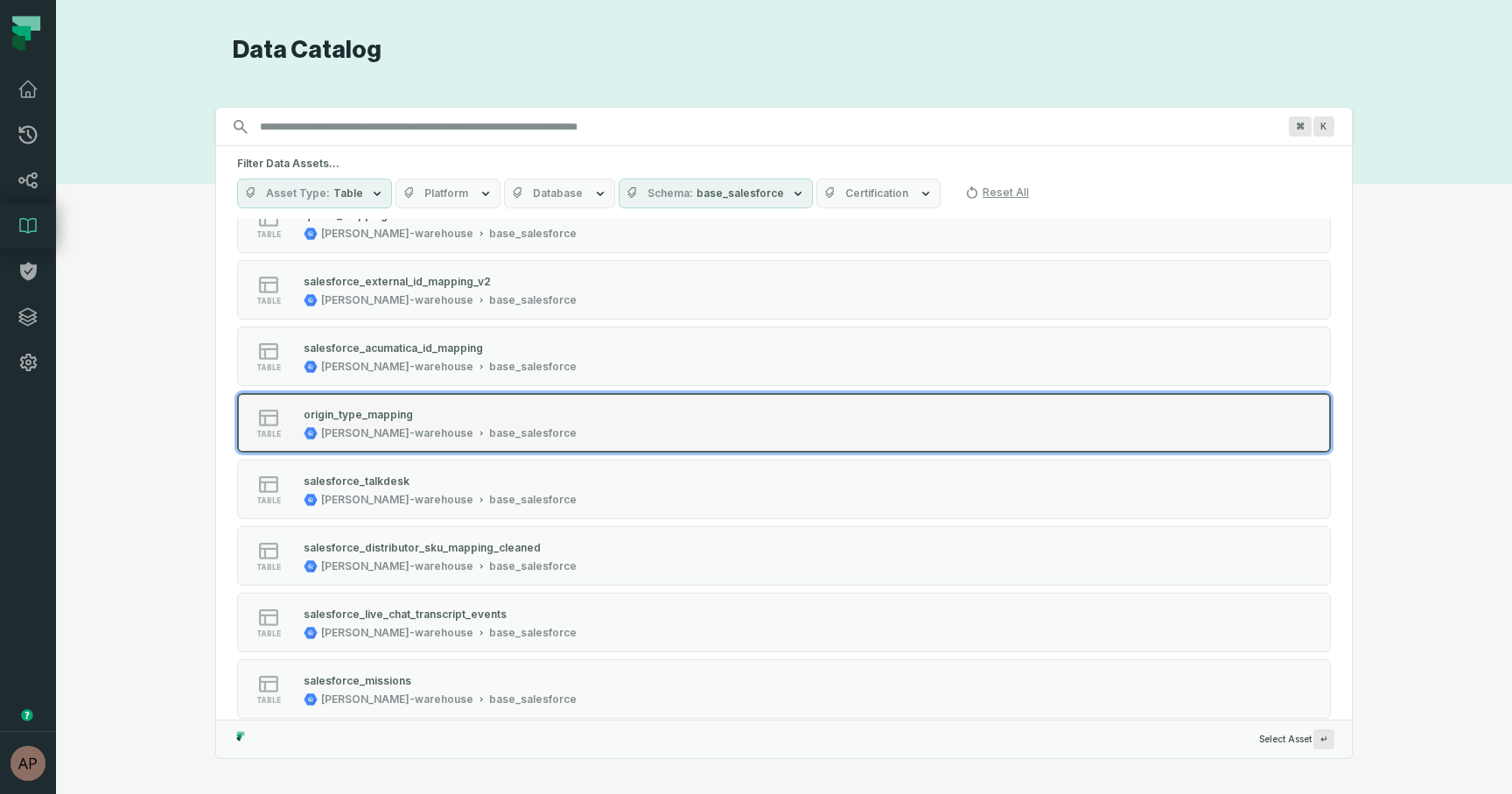
click at [385, 430] on div "[PERSON_NAME]-warehouse" at bounding box center [397, 433] width 152 height 14
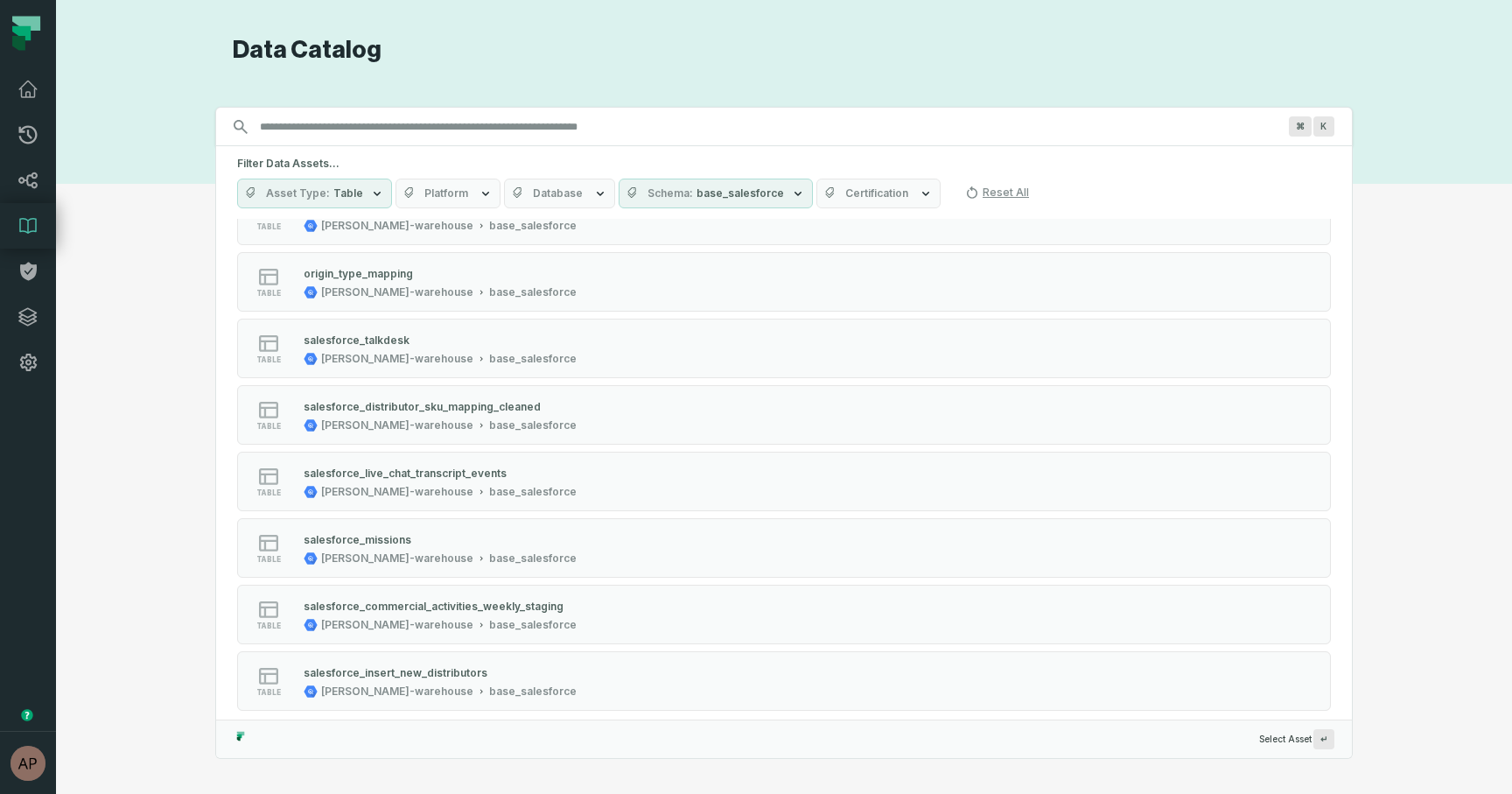
scroll to position [2534, 0]
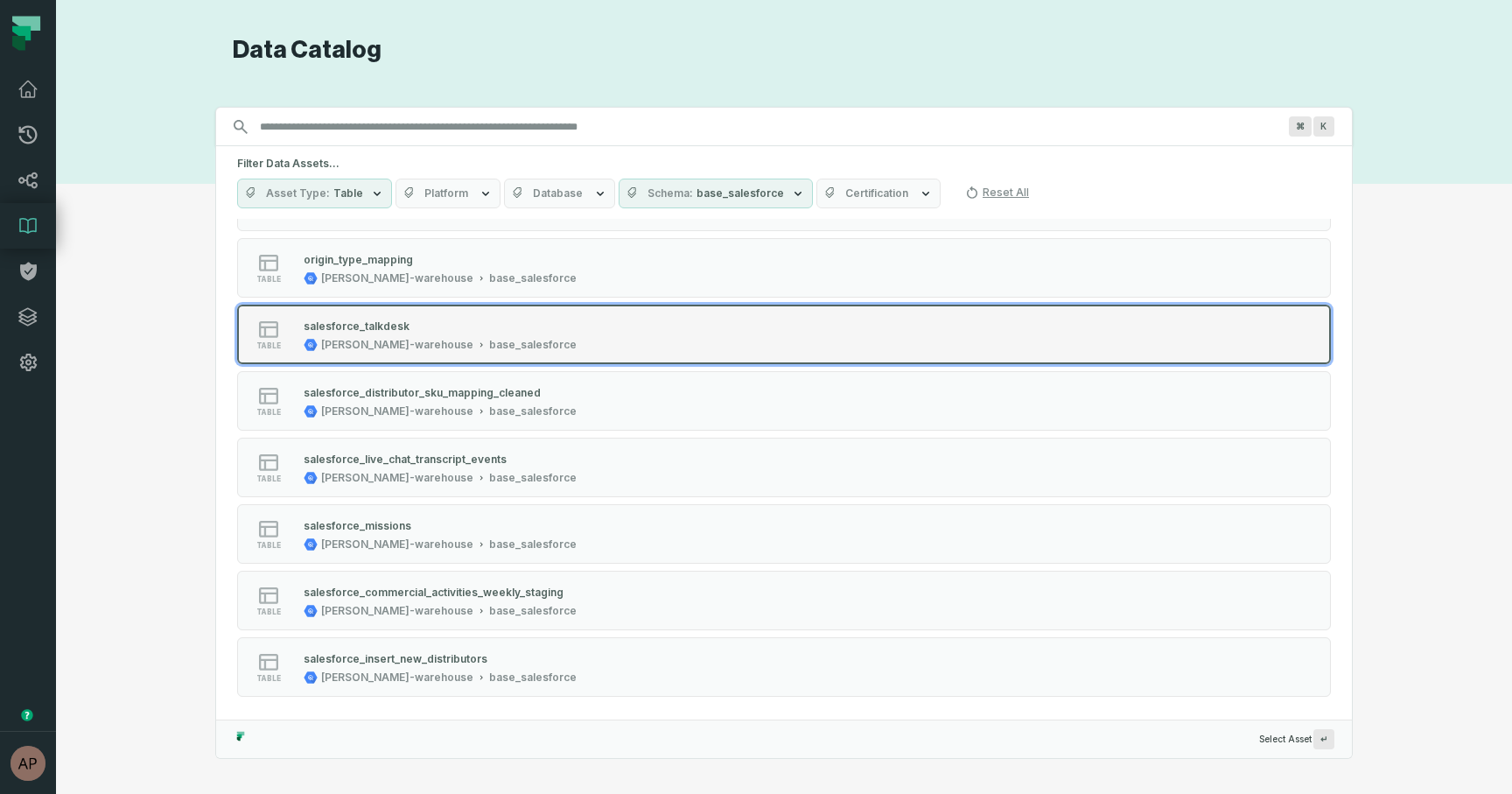
click at [371, 338] on div "[PERSON_NAME]-warehouse" at bounding box center [397, 344] width 152 height 14
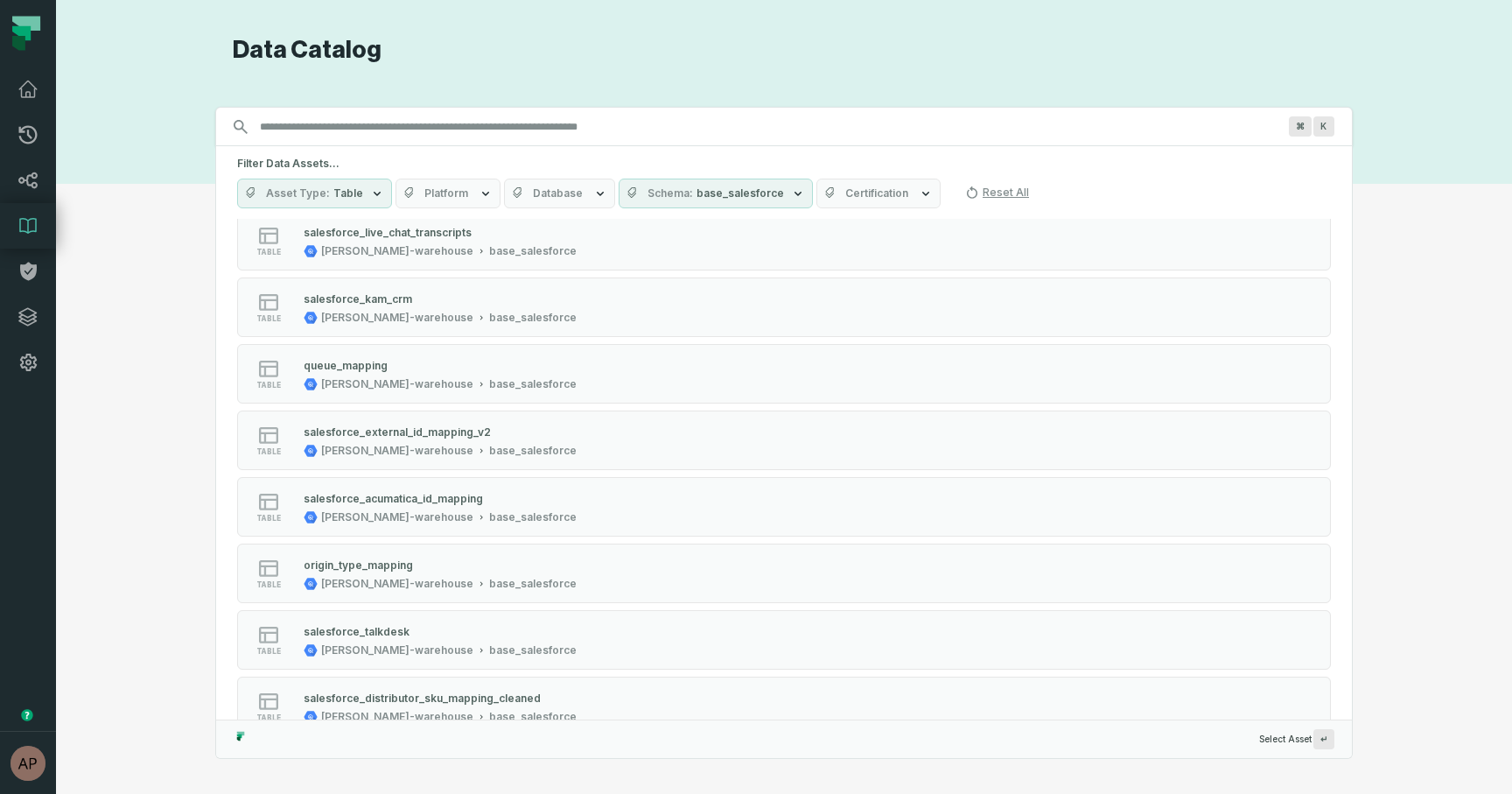
scroll to position [2534, 0]
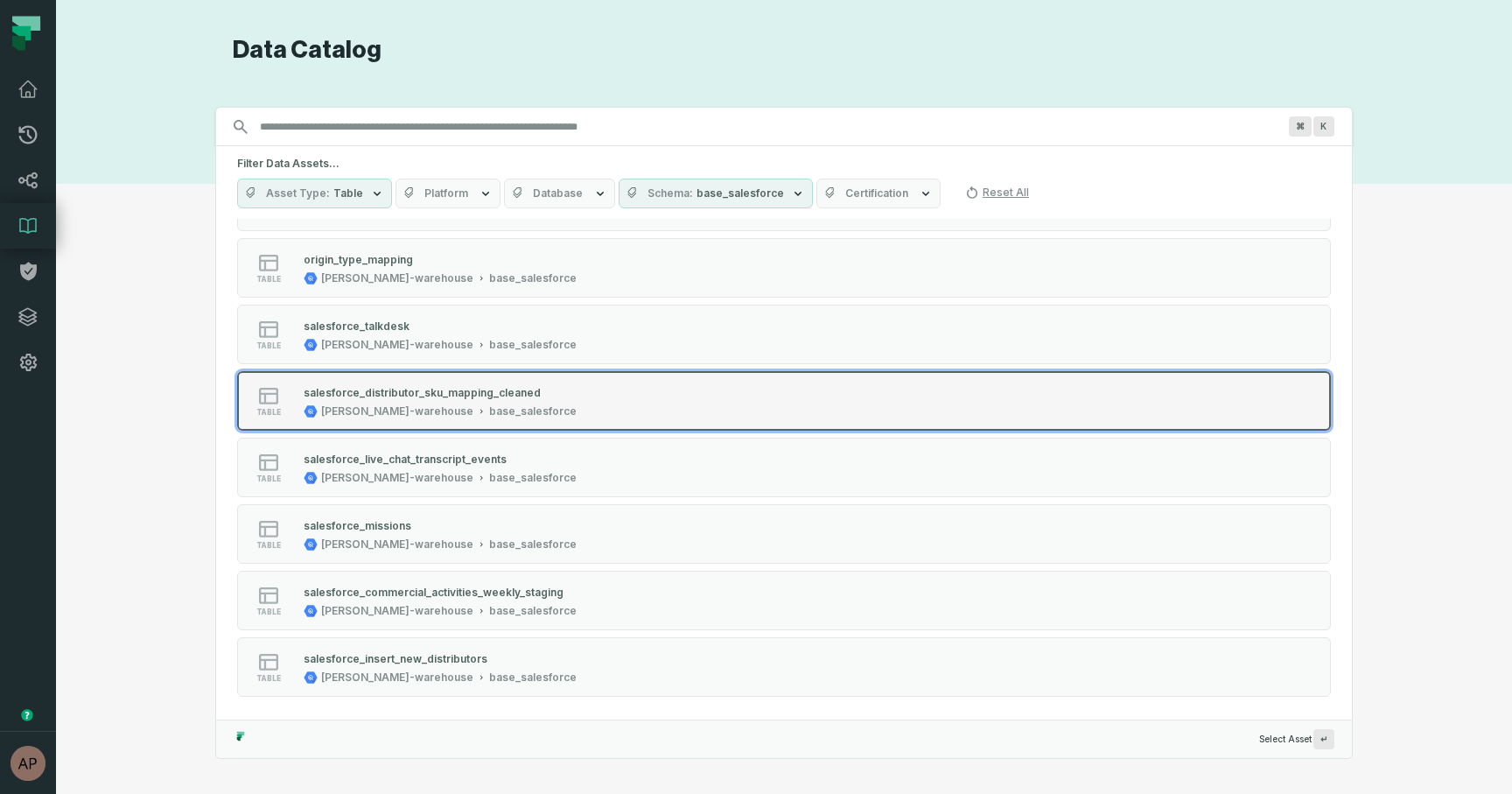
click at [489, 409] on div "base_salesforce" at bounding box center [533, 411] width 87 height 14
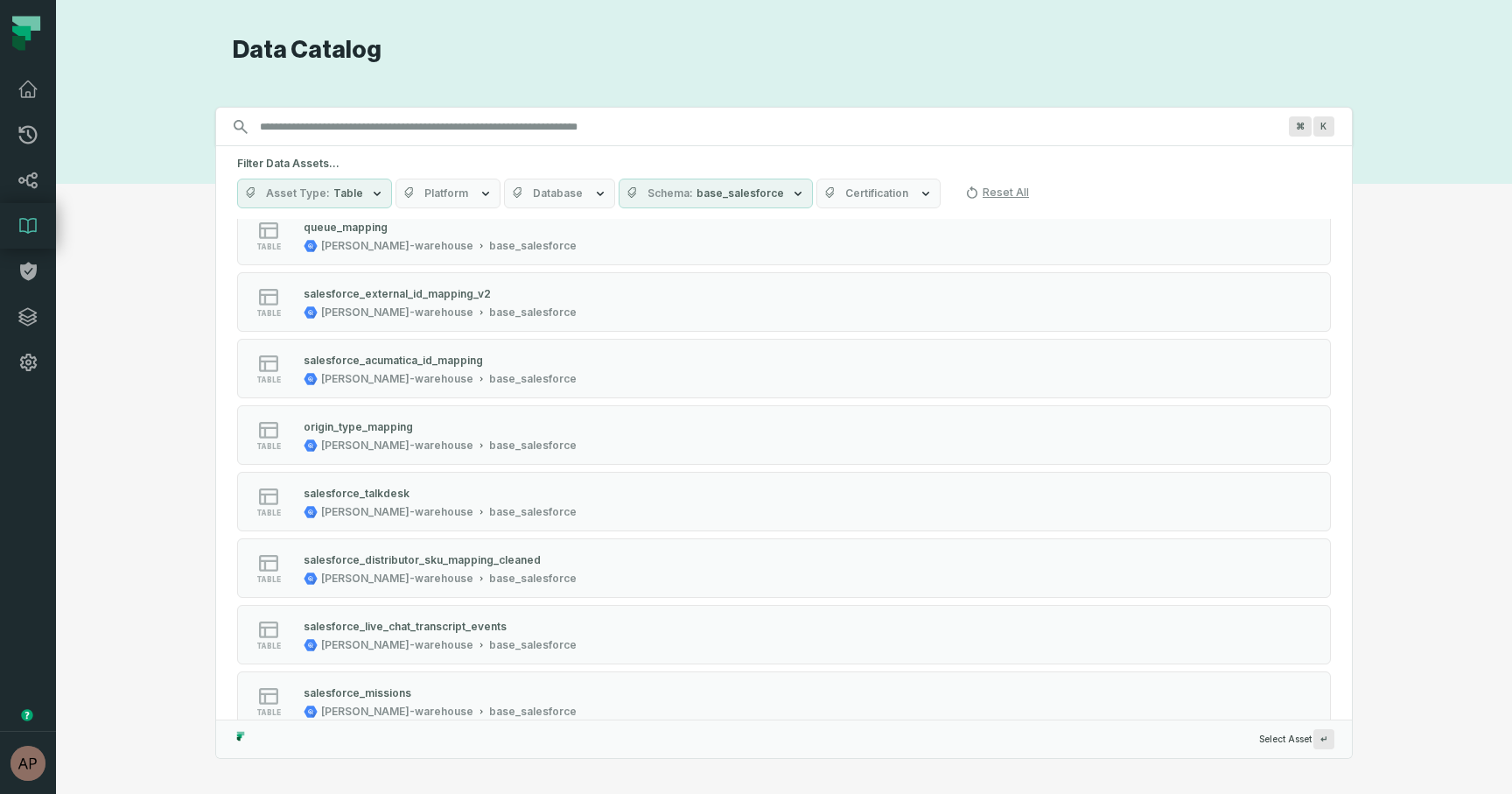
scroll to position [2534, 0]
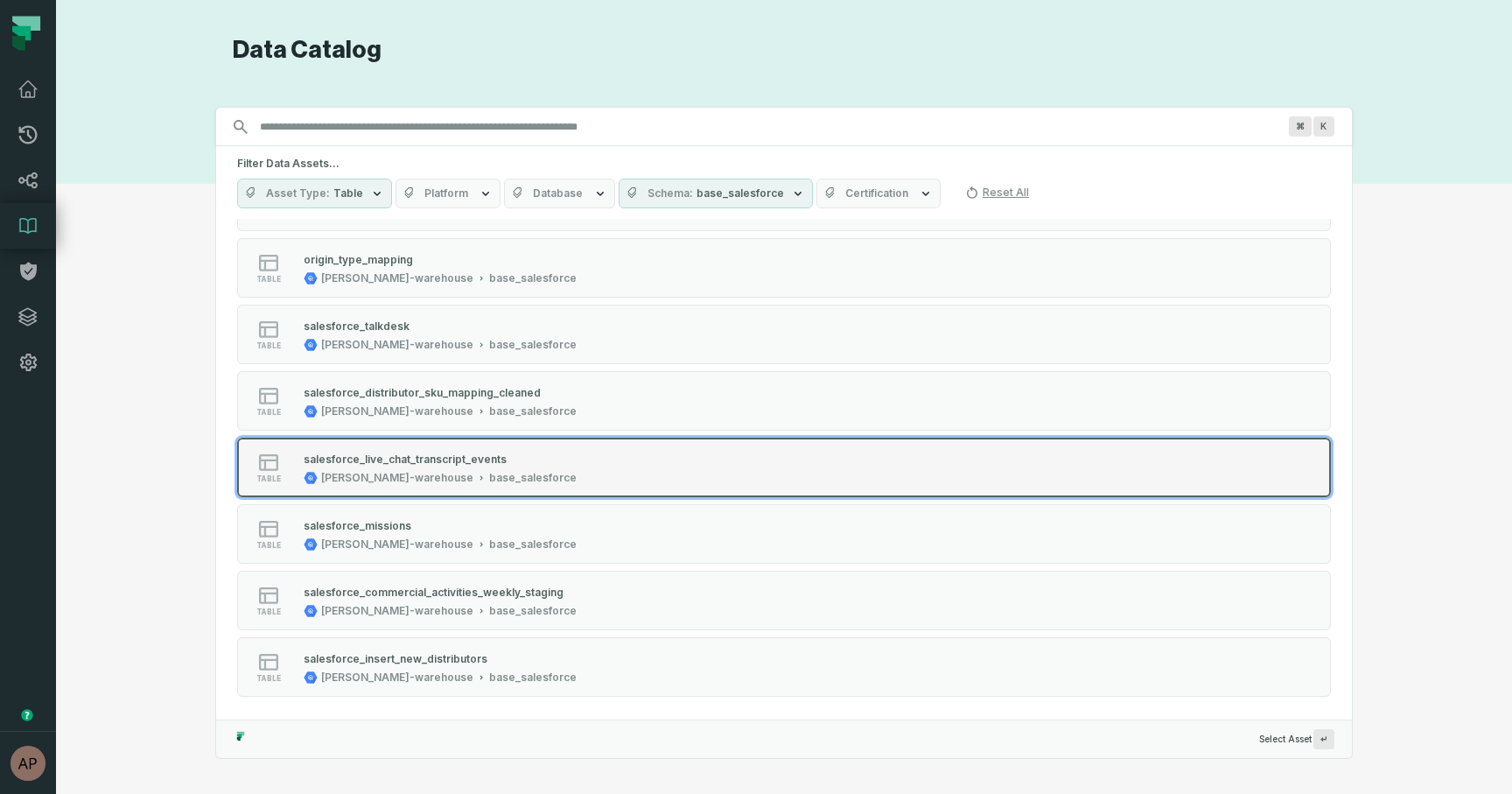
click at [428, 454] on div "salesforce_live_chat_transcript_events" at bounding box center [405, 459] width 203 height 14
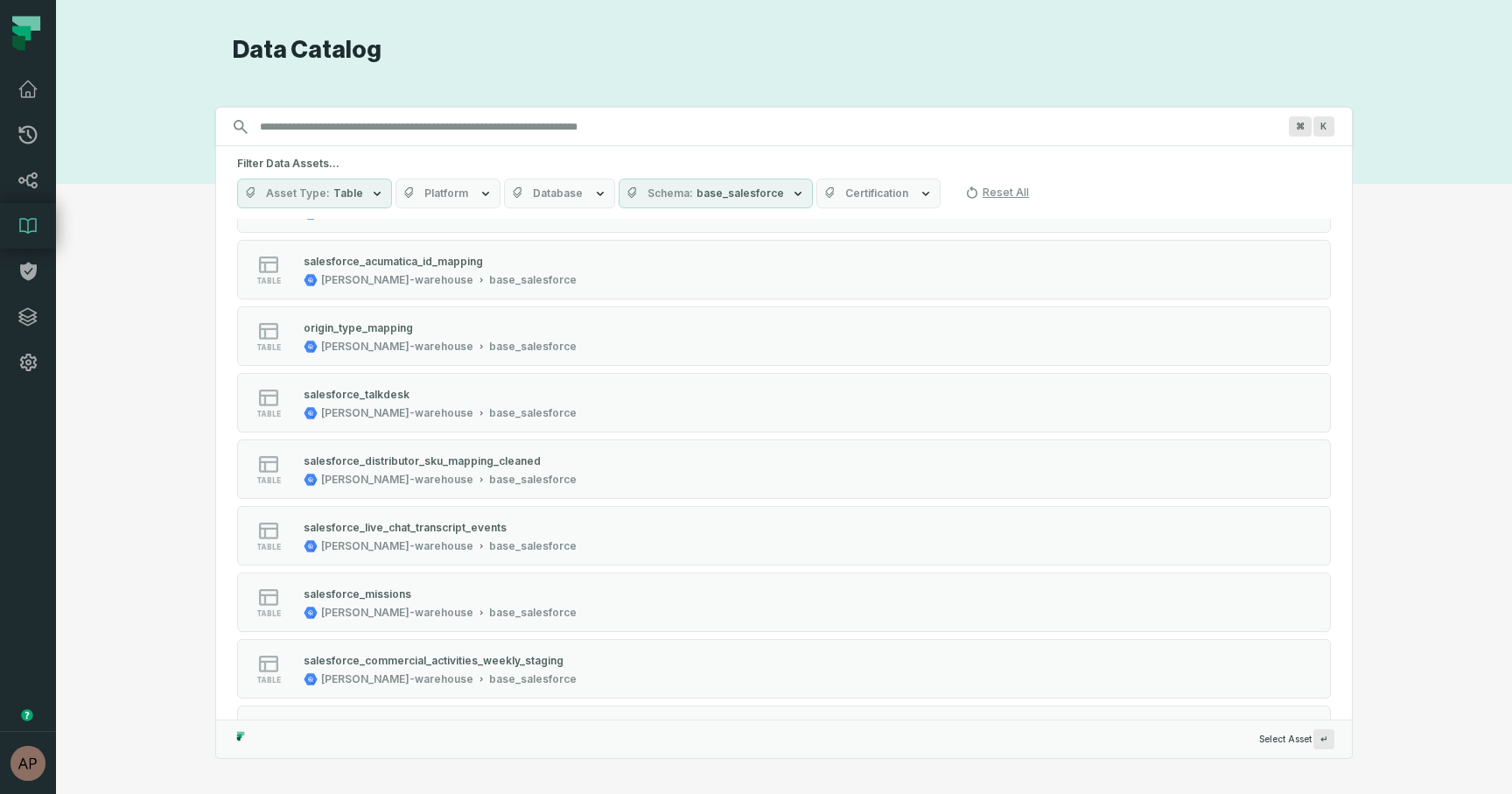
scroll to position [2534, 0]
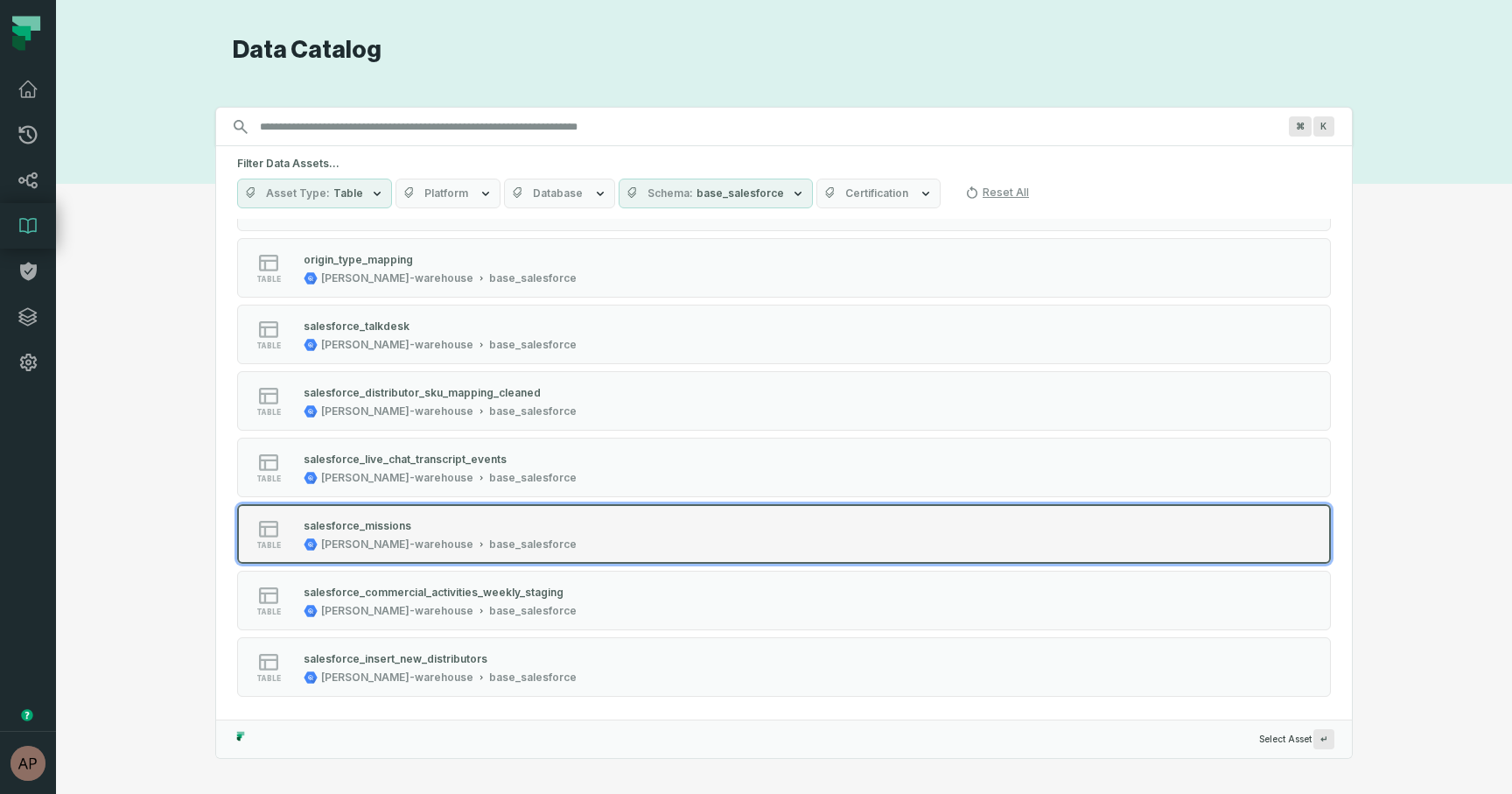
click at [455, 531] on div "salesforce_missions" at bounding box center [440, 525] width 273 height 17
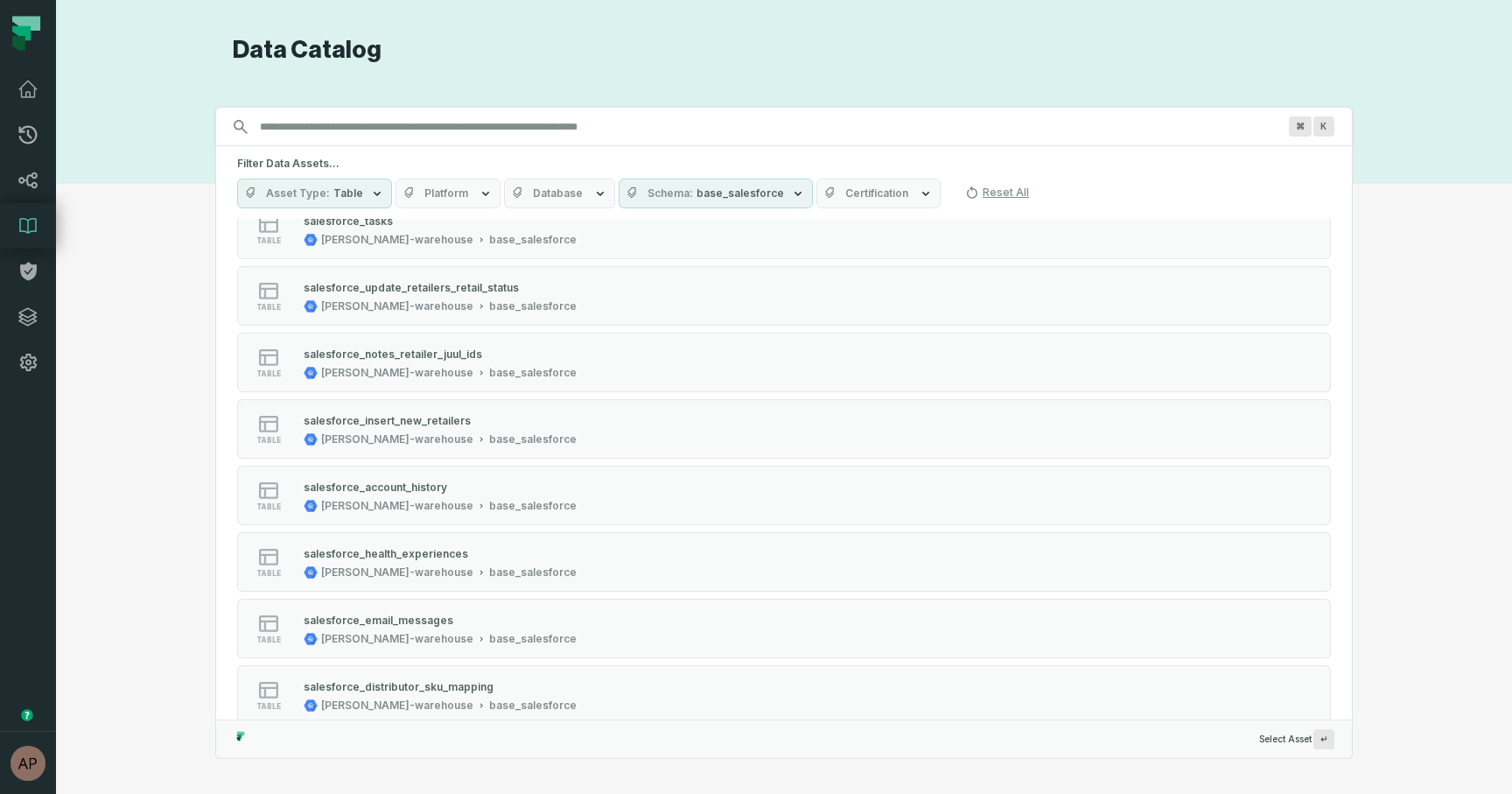
scroll to position [2534, 0]
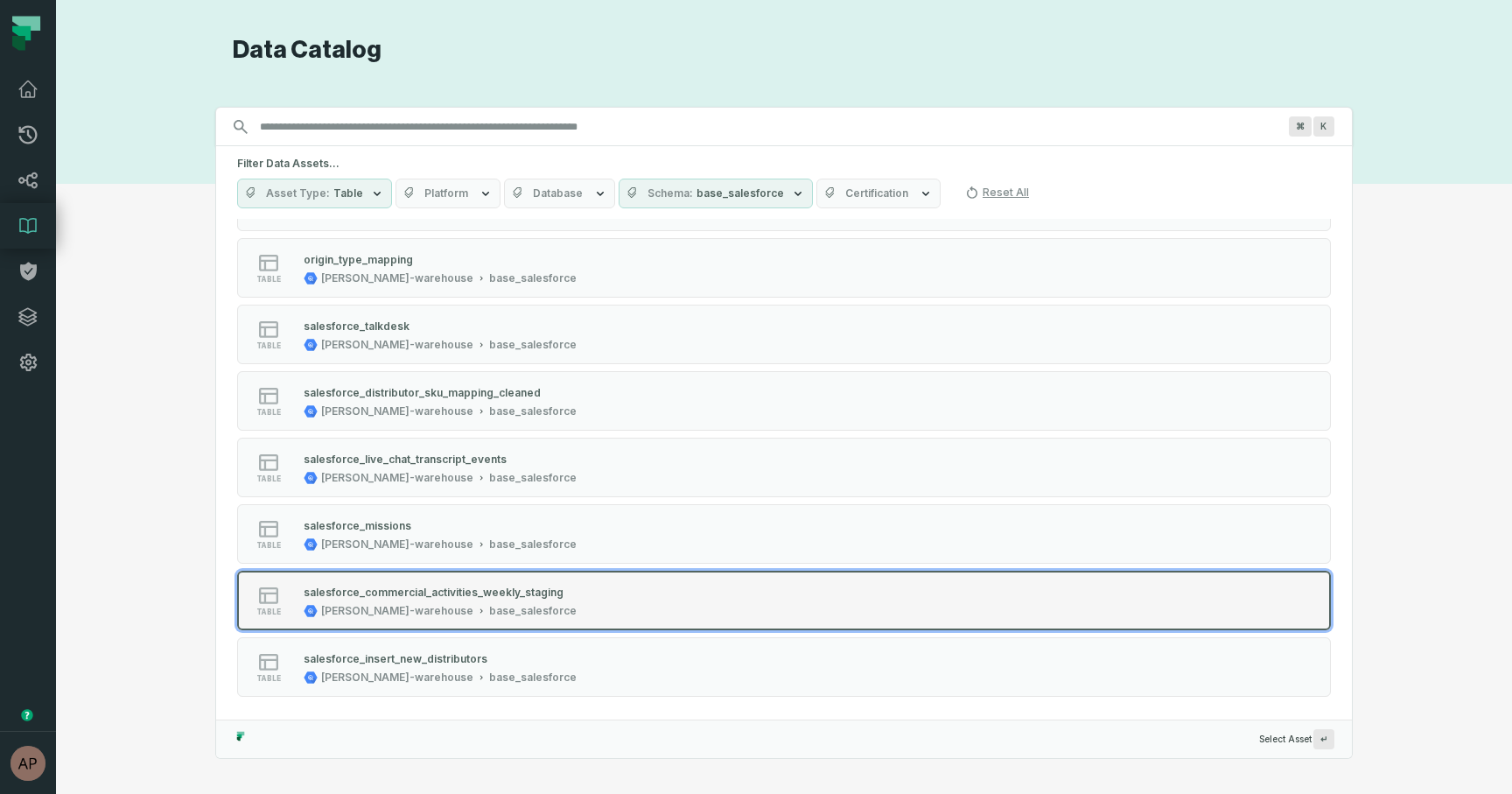
click at [534, 618] on button "table salesforce_commercial_activities_weekly_staging juul-warehouse base_sales…" at bounding box center [784, 601] width 1094 height 60
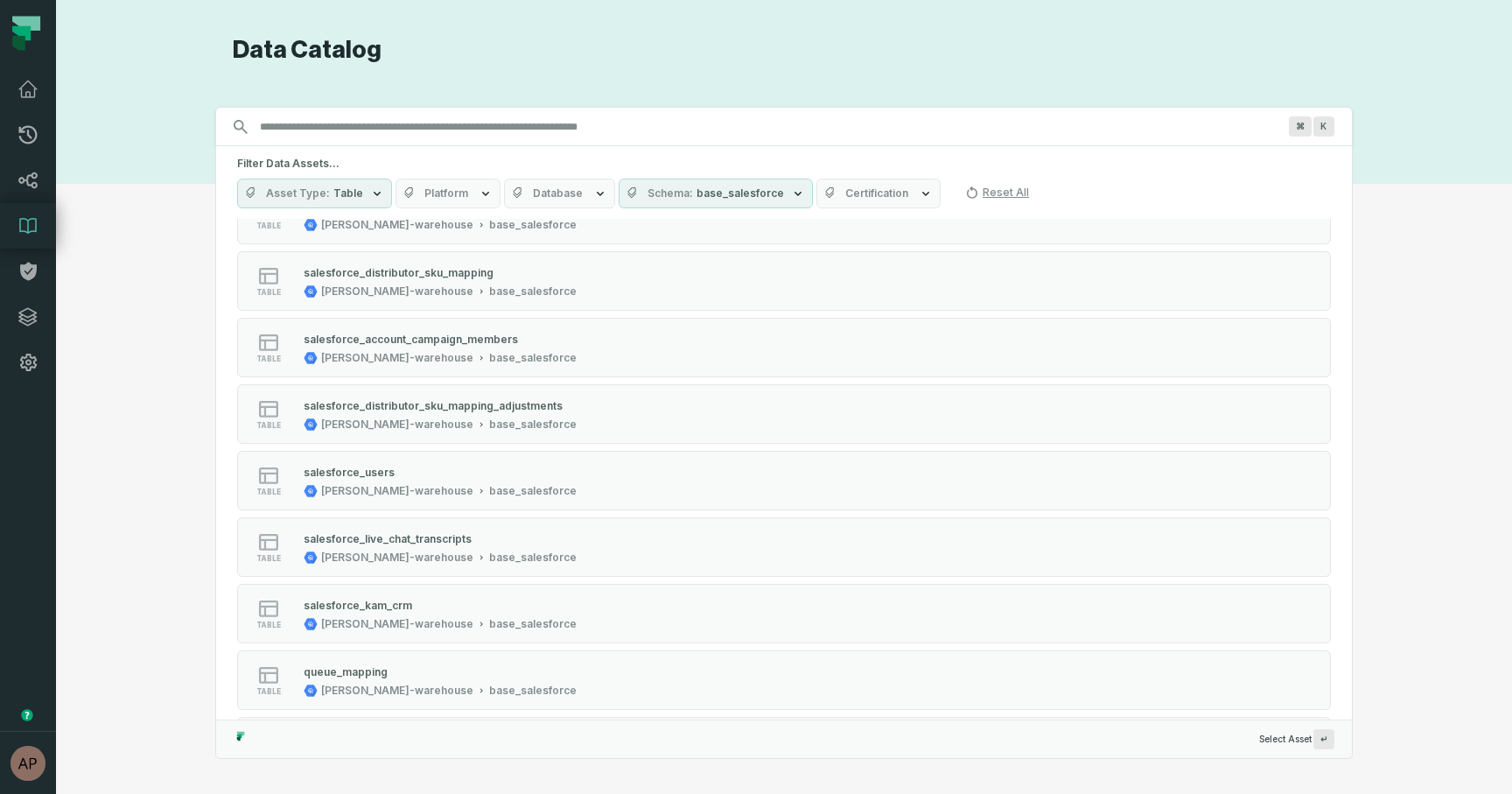
scroll to position [2534, 0]
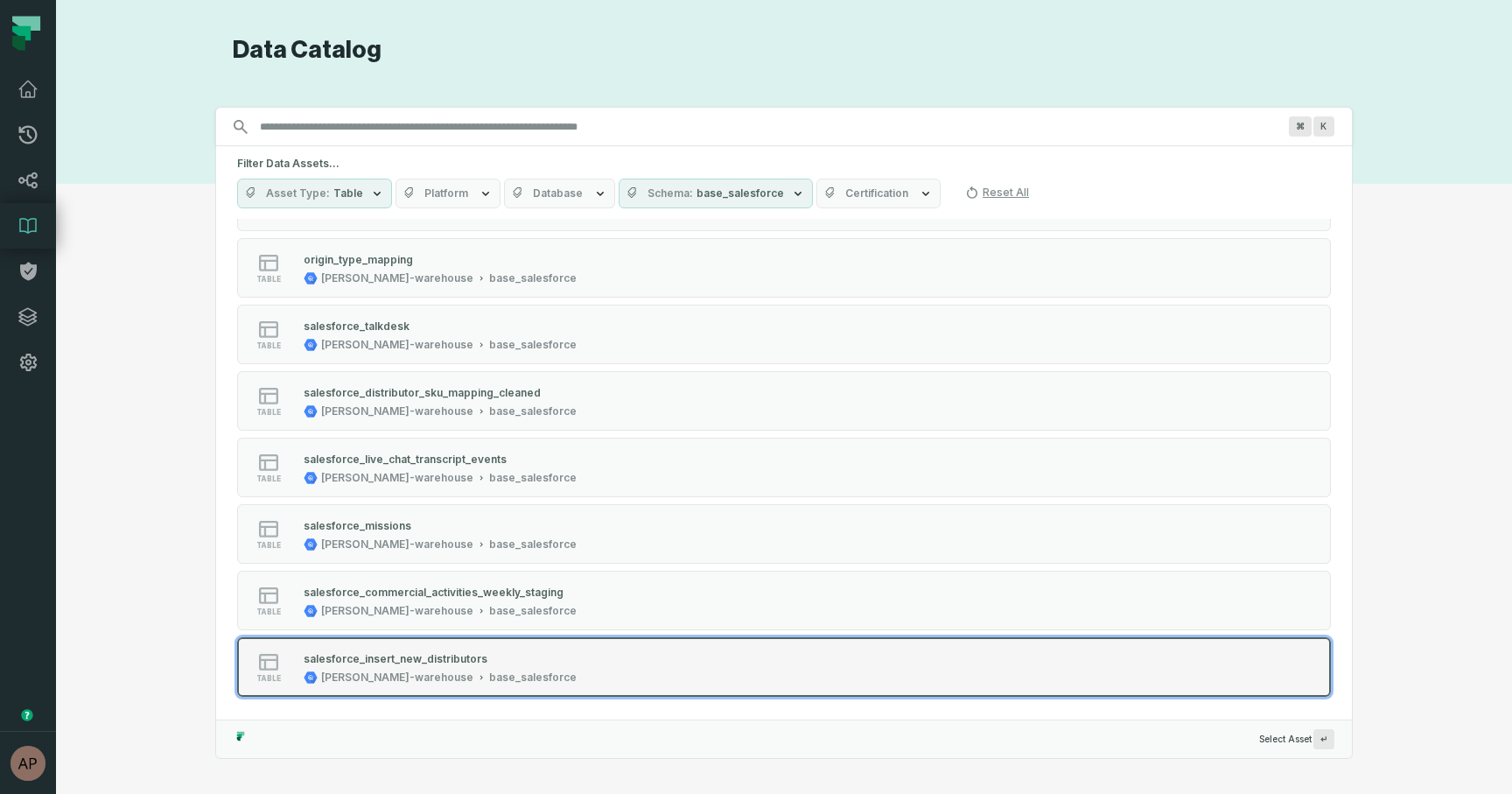
click at [509, 650] on div "table salesforce_insert_new_distributors juul-warehouse base_salesforce" at bounding box center [460, 666] width 437 height 35
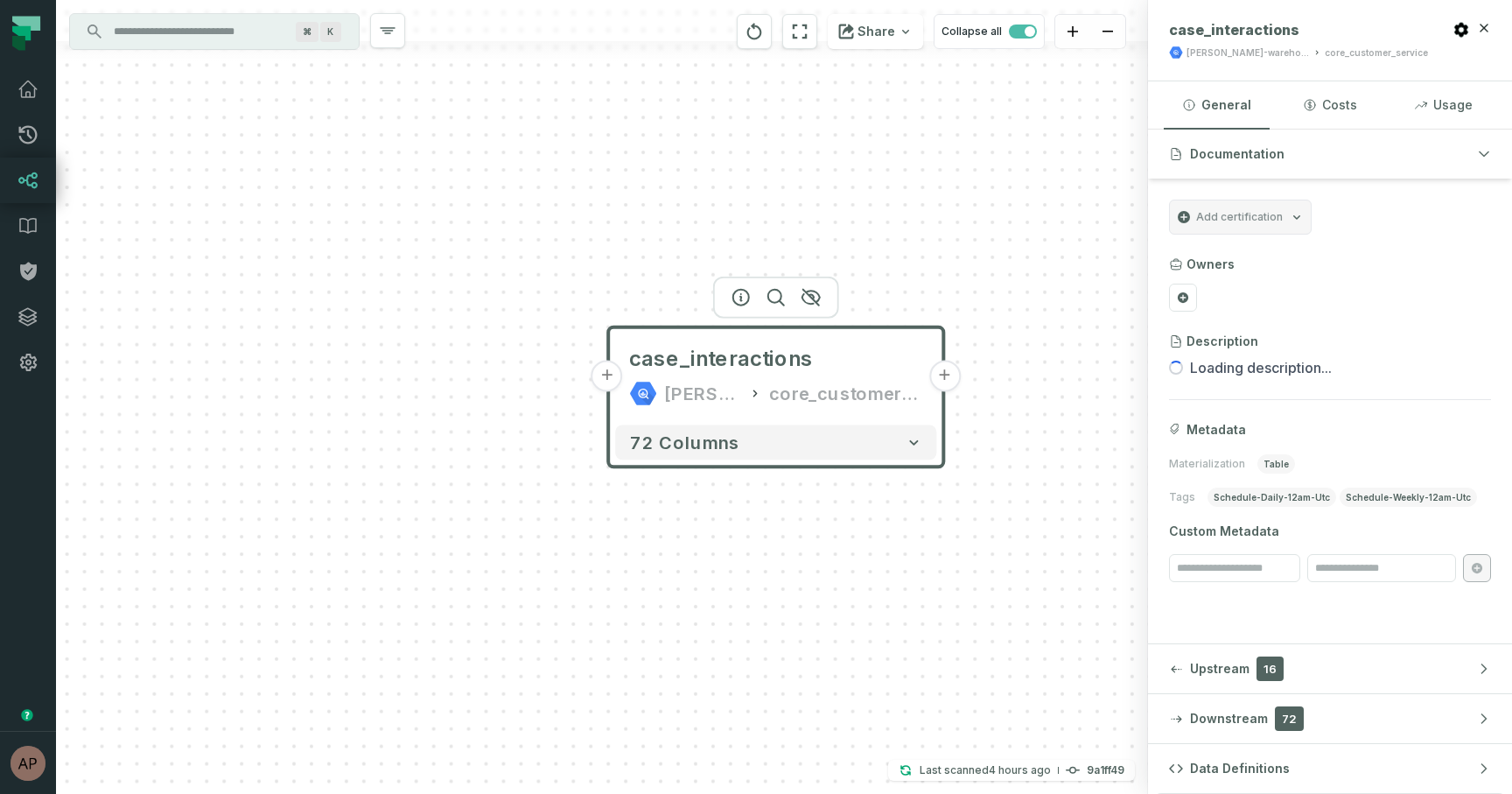
click at [953, 383] on button "+" at bounding box center [945, 376] width 32 height 32
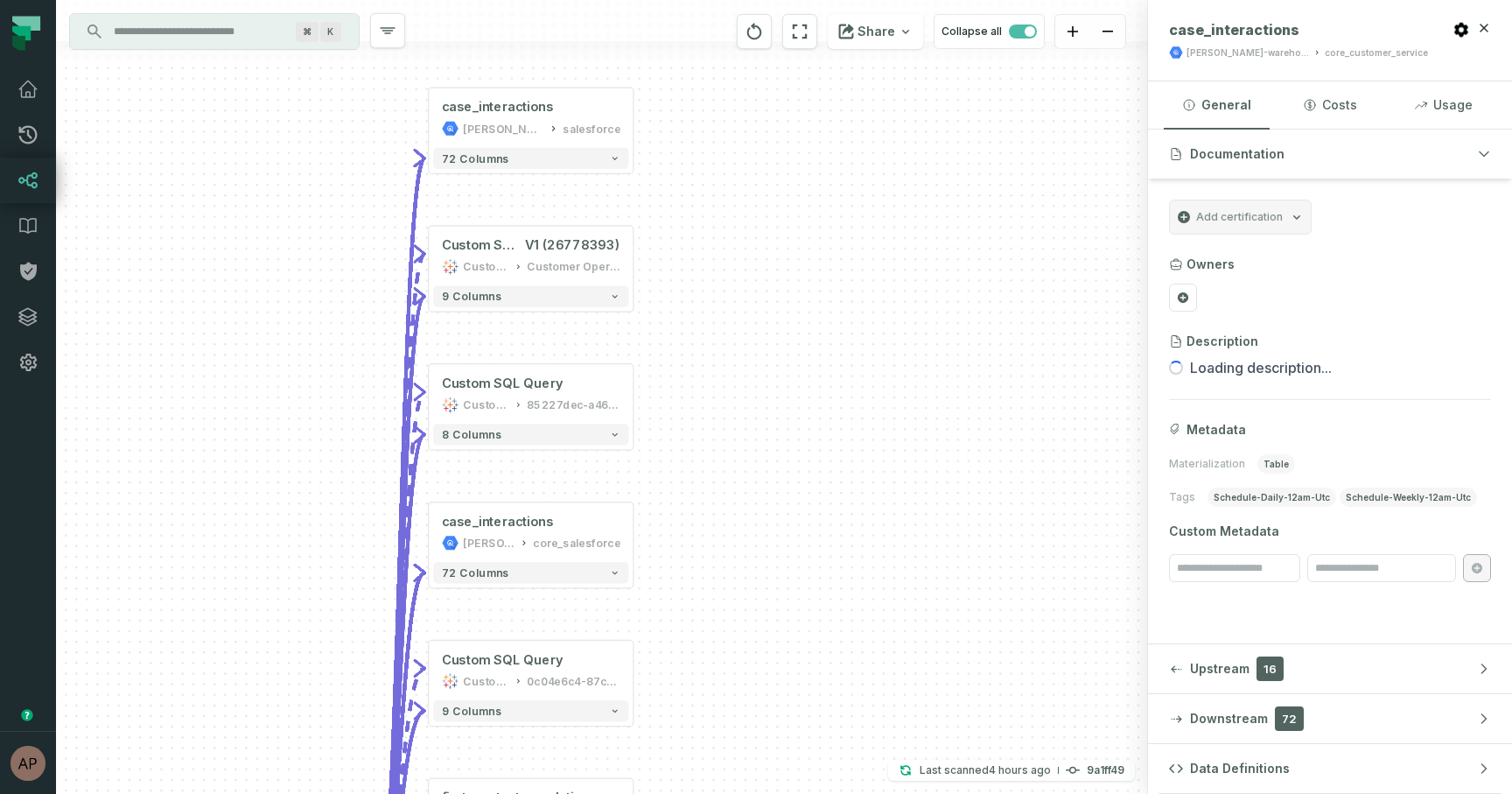
drag, startPoint x: 570, startPoint y: 150, endPoint x: 652, endPoint y: 379, distance: 243.2
click at [652, 379] on div "- case_interactions juul-customer-service salesforce + 72 columns - Custom SQL …" at bounding box center [602, 397] width 1092 height 794
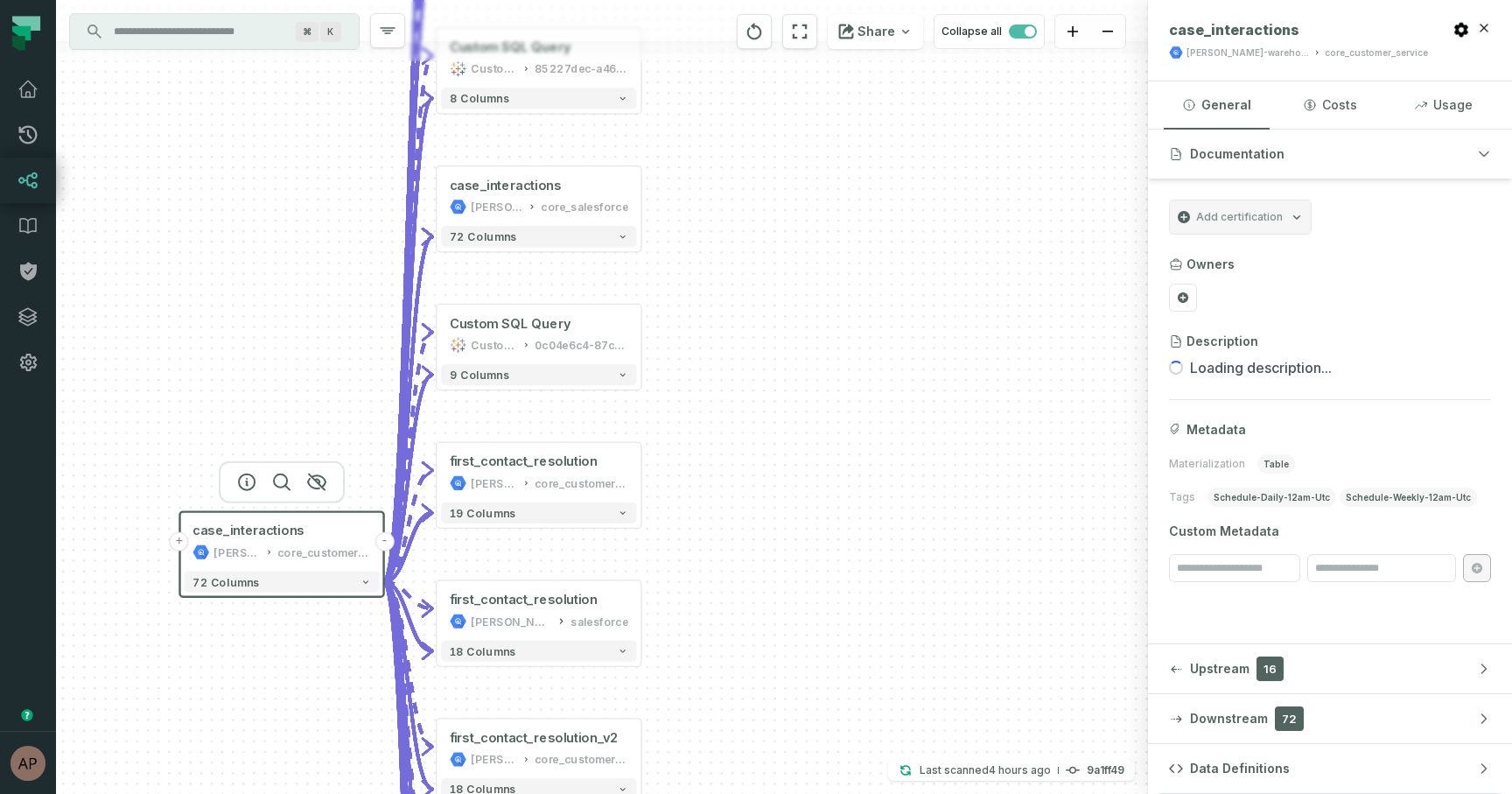
drag, startPoint x: 678, startPoint y: 391, endPoint x: 686, endPoint y: 55, distance: 336.1
click at [686, 55] on div "- case_interactions juul-customer-service salesforce + 72 columns - Custom SQL …" at bounding box center [602, 397] width 1092 height 794
click at [718, 91] on div "- case_interactions juul-customer-service salesforce + 72 columns - Custom SQL …" at bounding box center [602, 397] width 1092 height 794
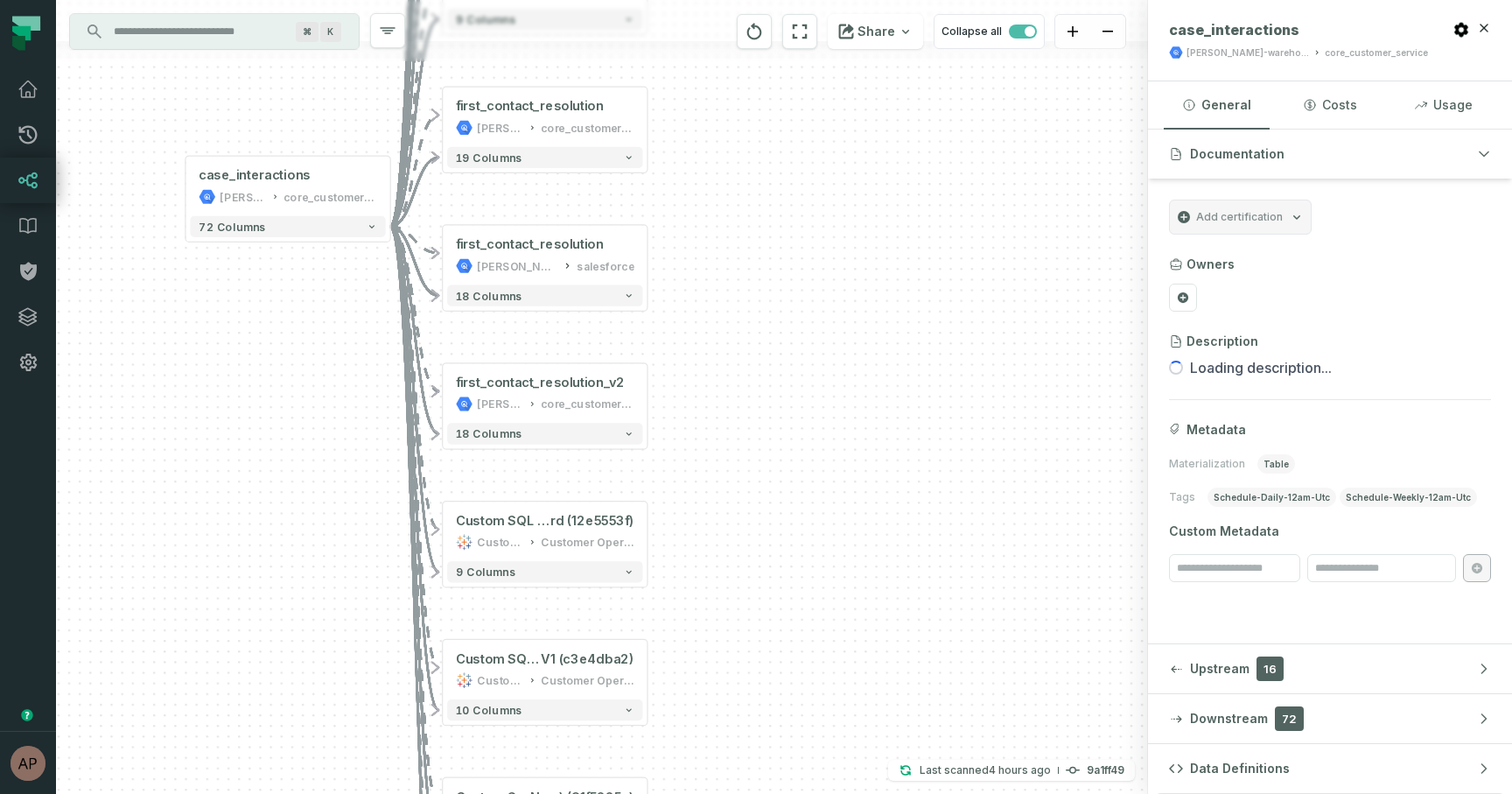
drag, startPoint x: 710, startPoint y: 380, endPoint x: 716, endPoint y: 28, distance: 352.1
click at [716, 28] on div "- case_interactions juul-customer-service salesforce + 72 columns - Custom SQL …" at bounding box center [602, 397] width 1092 height 794
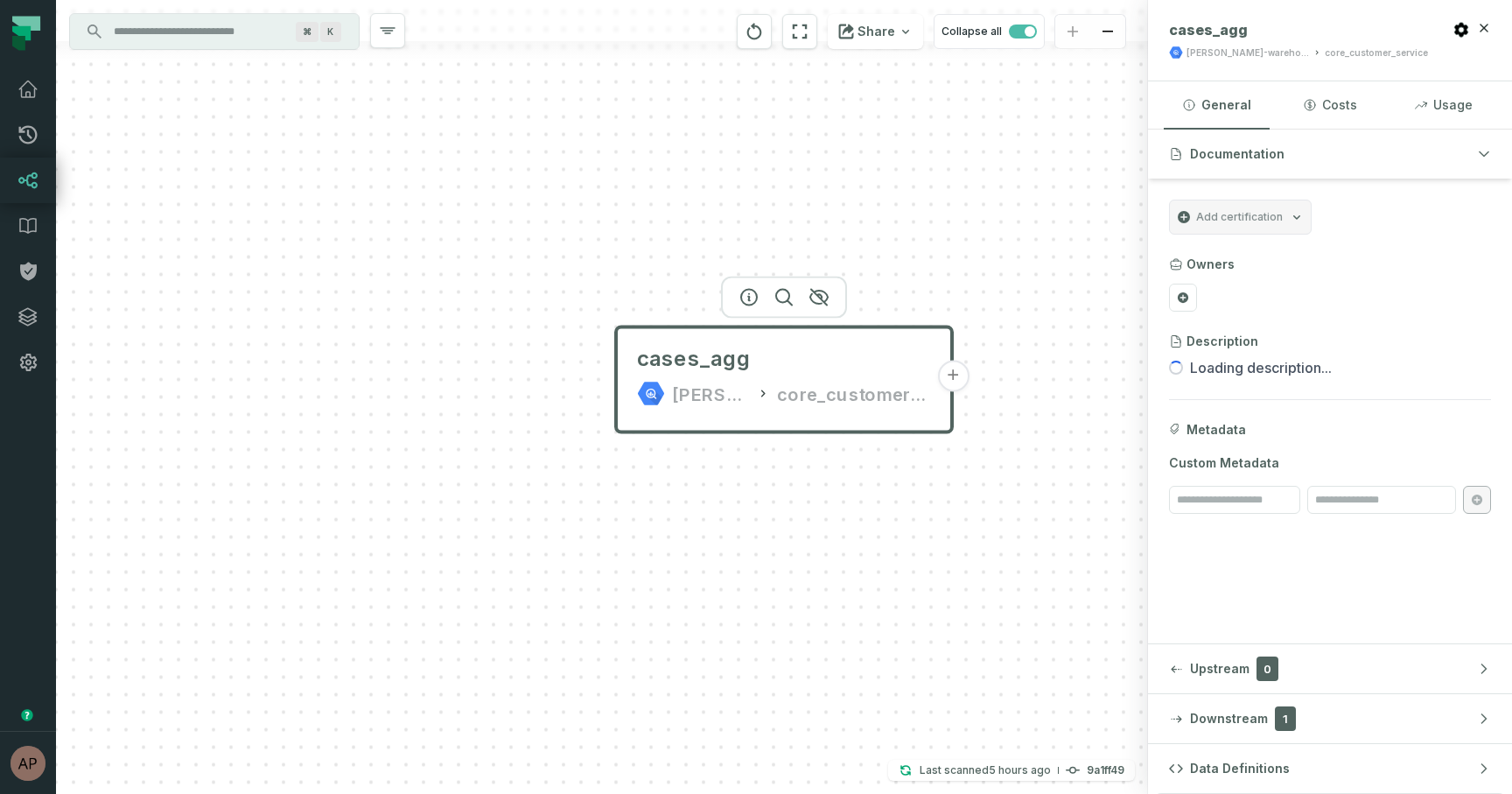
click at [952, 386] on button "+" at bounding box center [953, 376] width 32 height 32
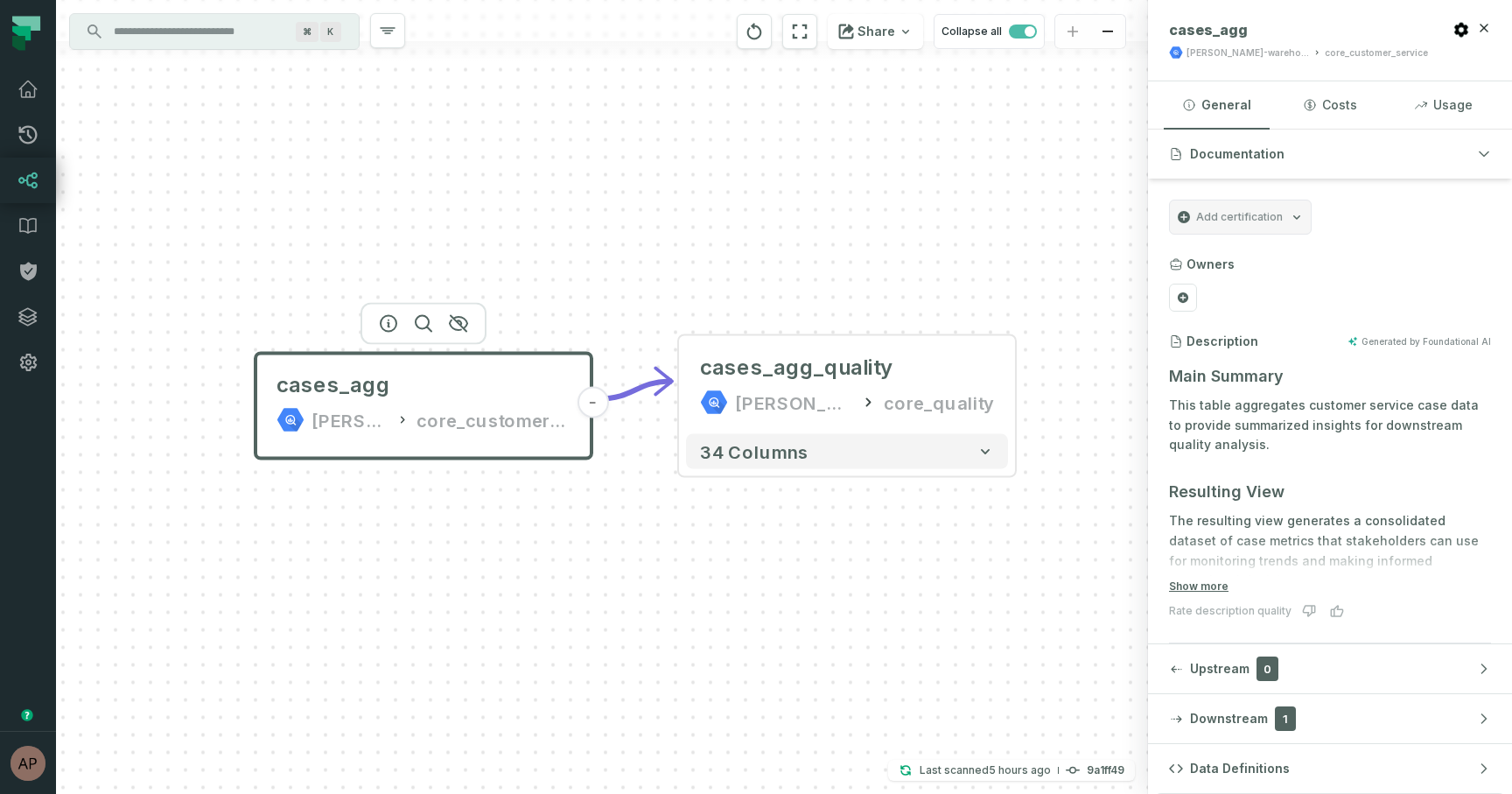
drag, startPoint x: 955, startPoint y: 586, endPoint x: 775, endPoint y: 574, distance: 180.4
click at [775, 573] on div "- cases_agg_quality [PERSON_NAME]-warehouse core_quality 34 columns cases_agg […" at bounding box center [602, 397] width 1092 height 794
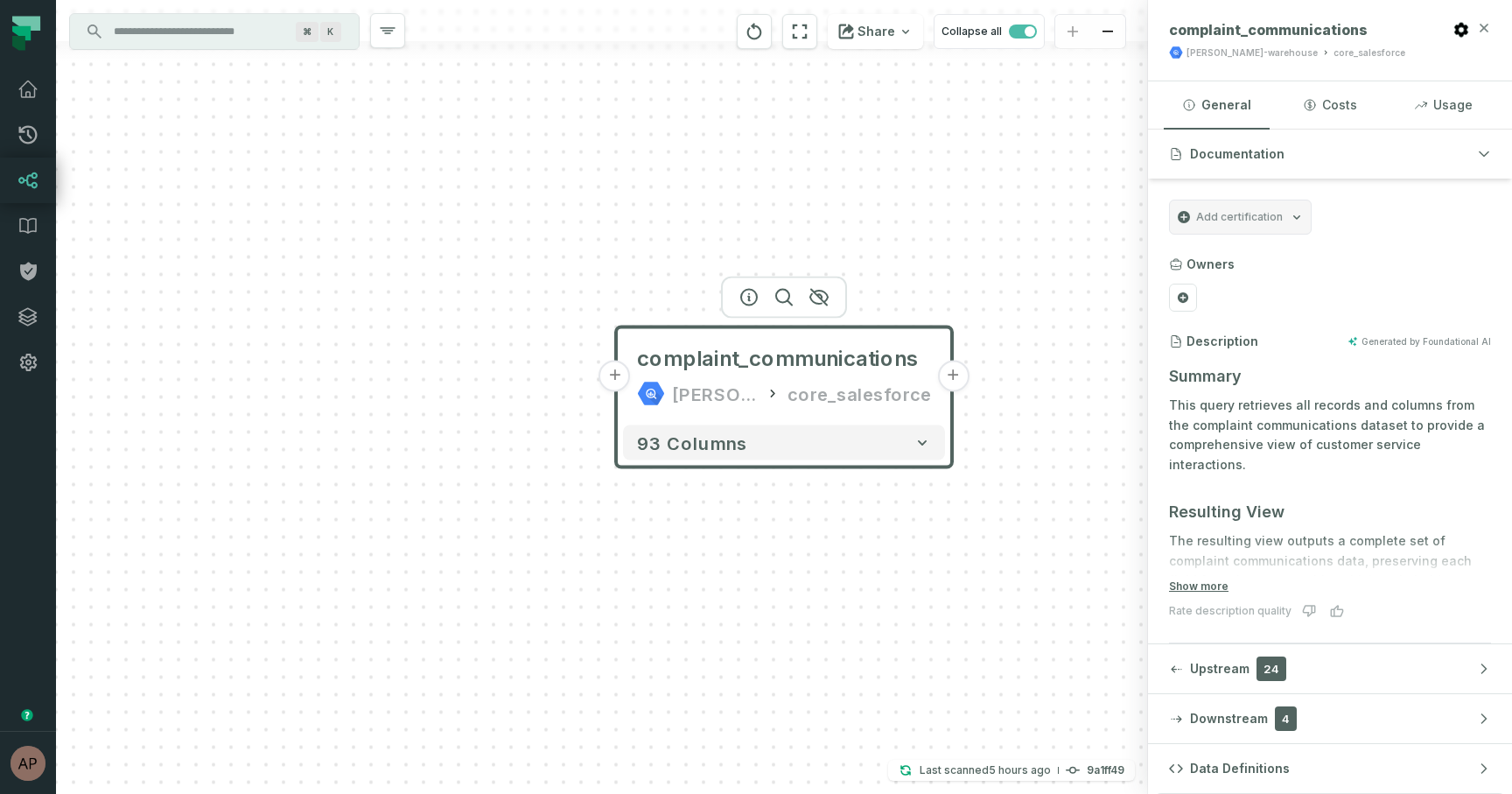
click at [1485, 28] on icon "button" at bounding box center [1484, 28] width 14 height 14
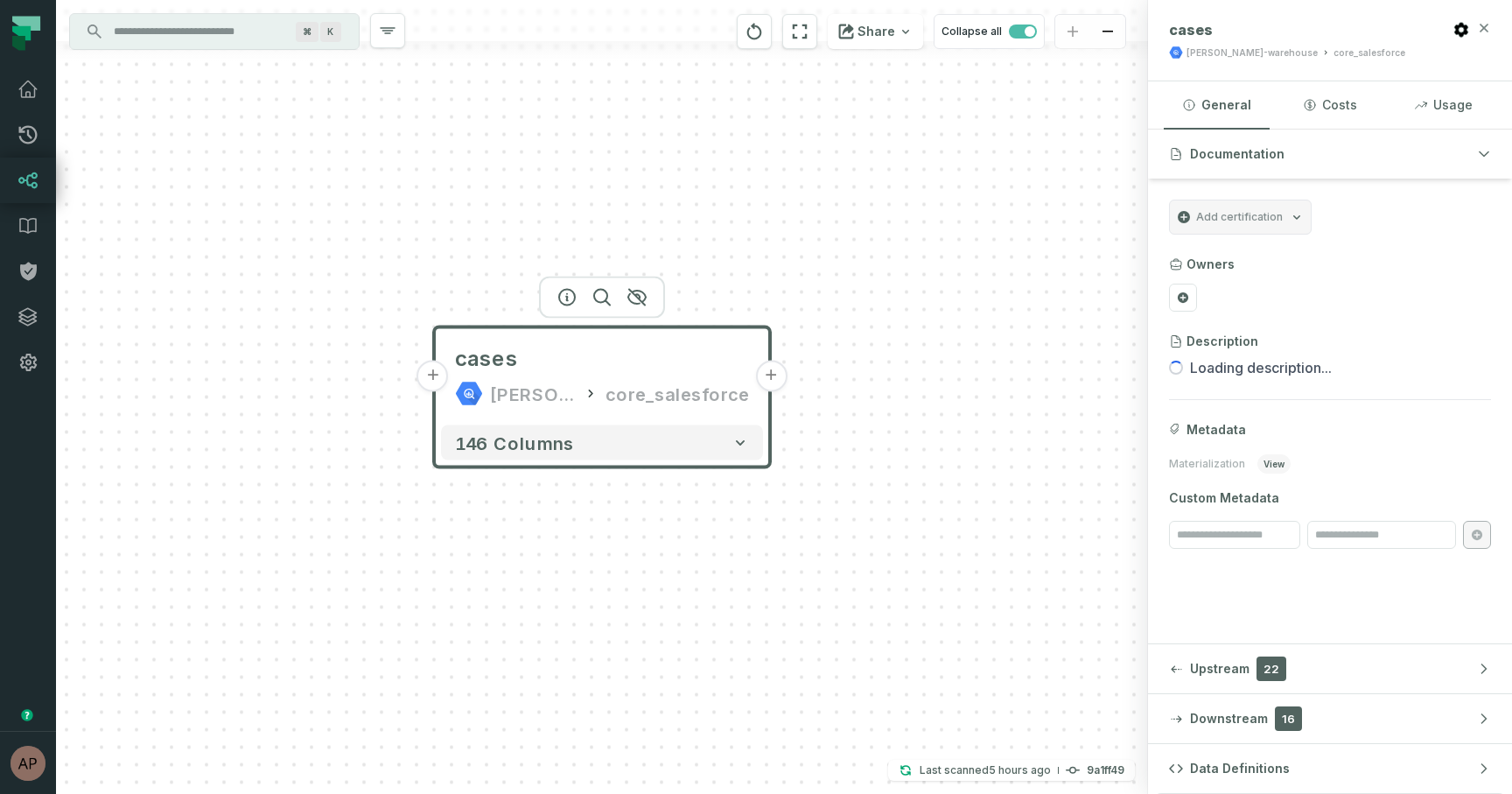
click at [1482, 22] on icon "button" at bounding box center [1484, 28] width 14 height 14
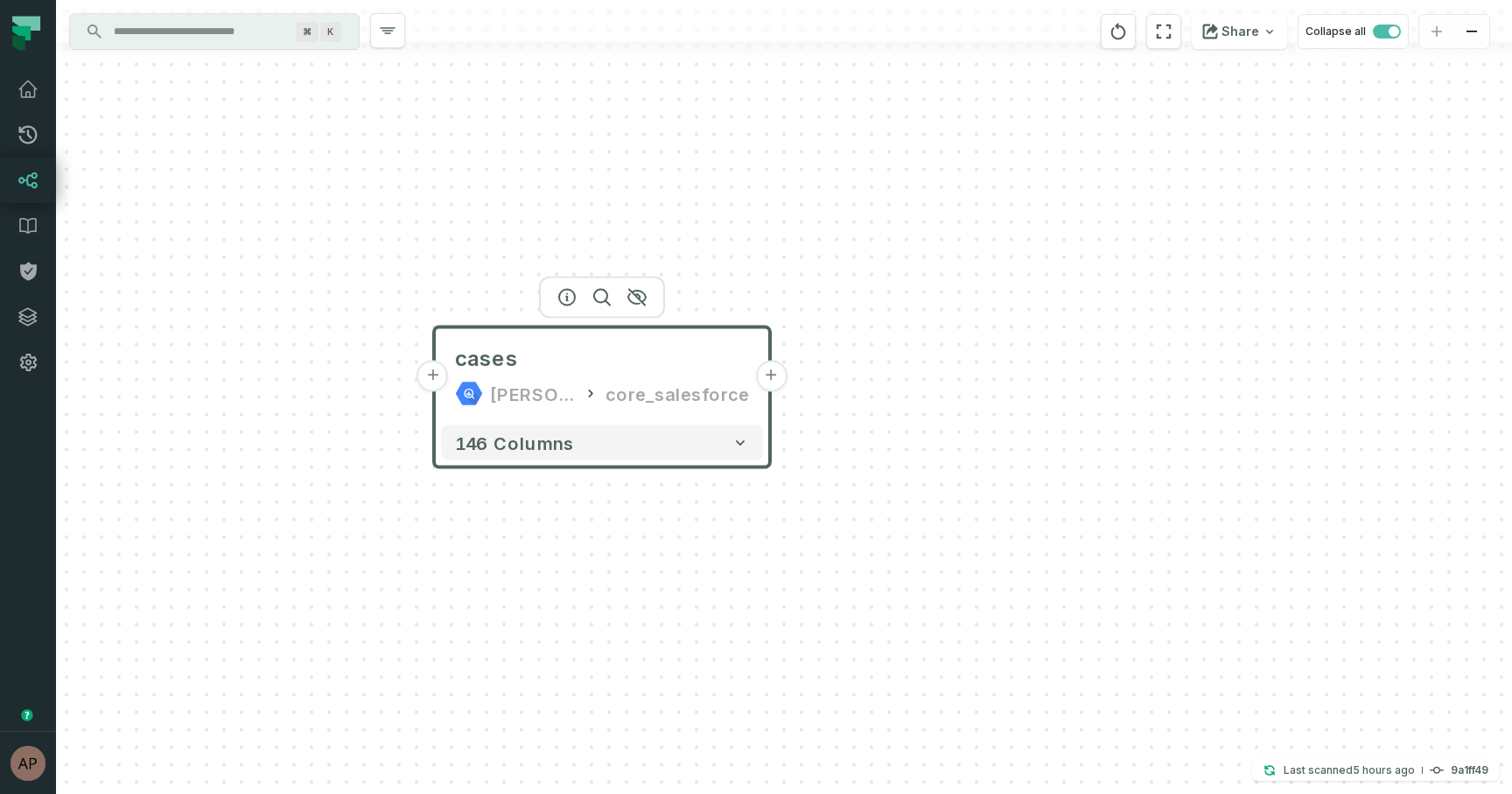
click at [771, 378] on button "+" at bounding box center [771, 376] width 32 height 32
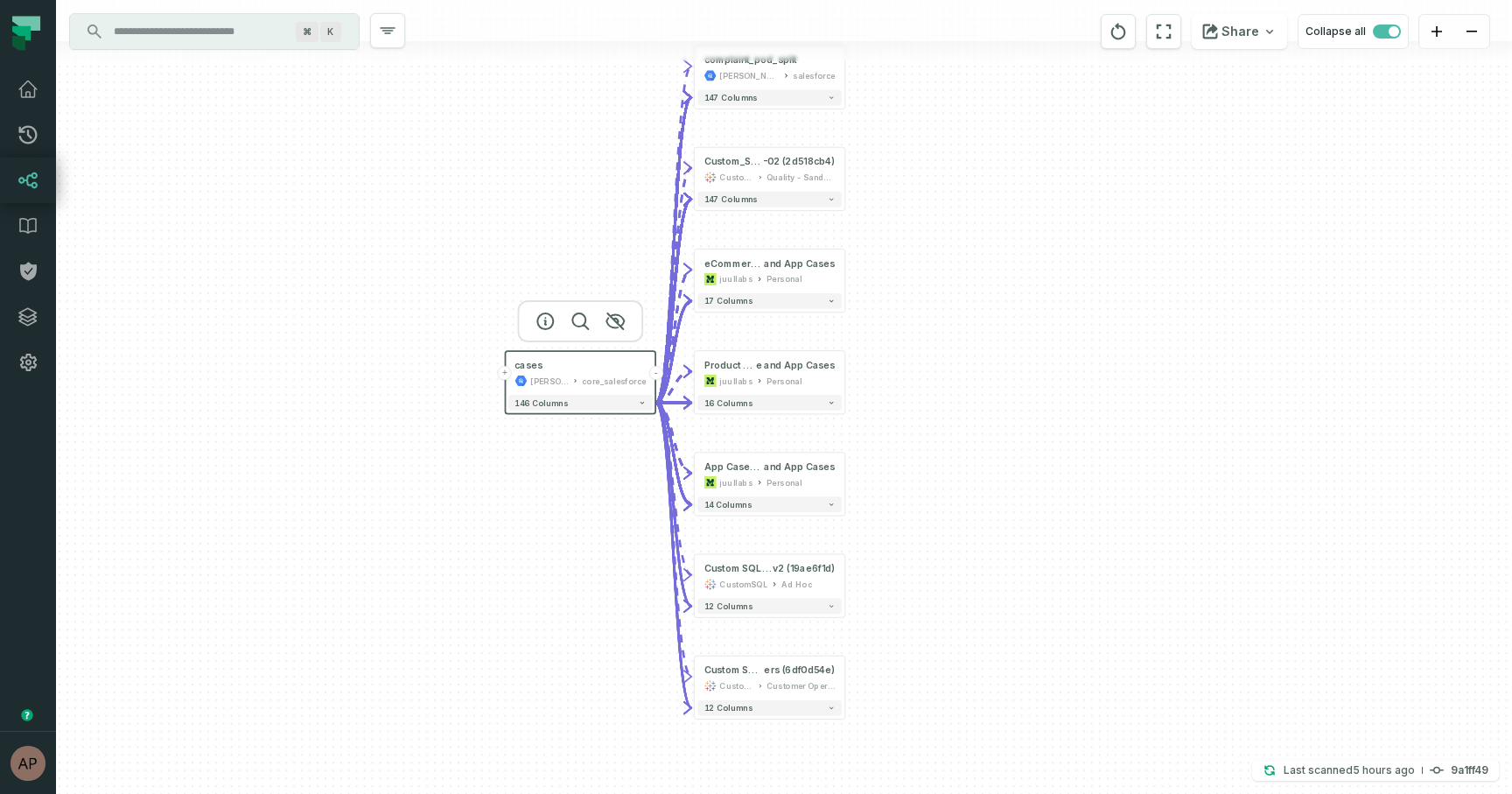
drag, startPoint x: 923, startPoint y: 397, endPoint x: 896, endPoint y: 321, distance: 80.7
click at [896, 321] on div "+ complaint_pod_split [PERSON_NAME]-customer-service salesforce 147 columns + C…" at bounding box center [784, 397] width 1456 height 794
click at [507, 371] on button "+" at bounding box center [505, 372] width 14 height 14
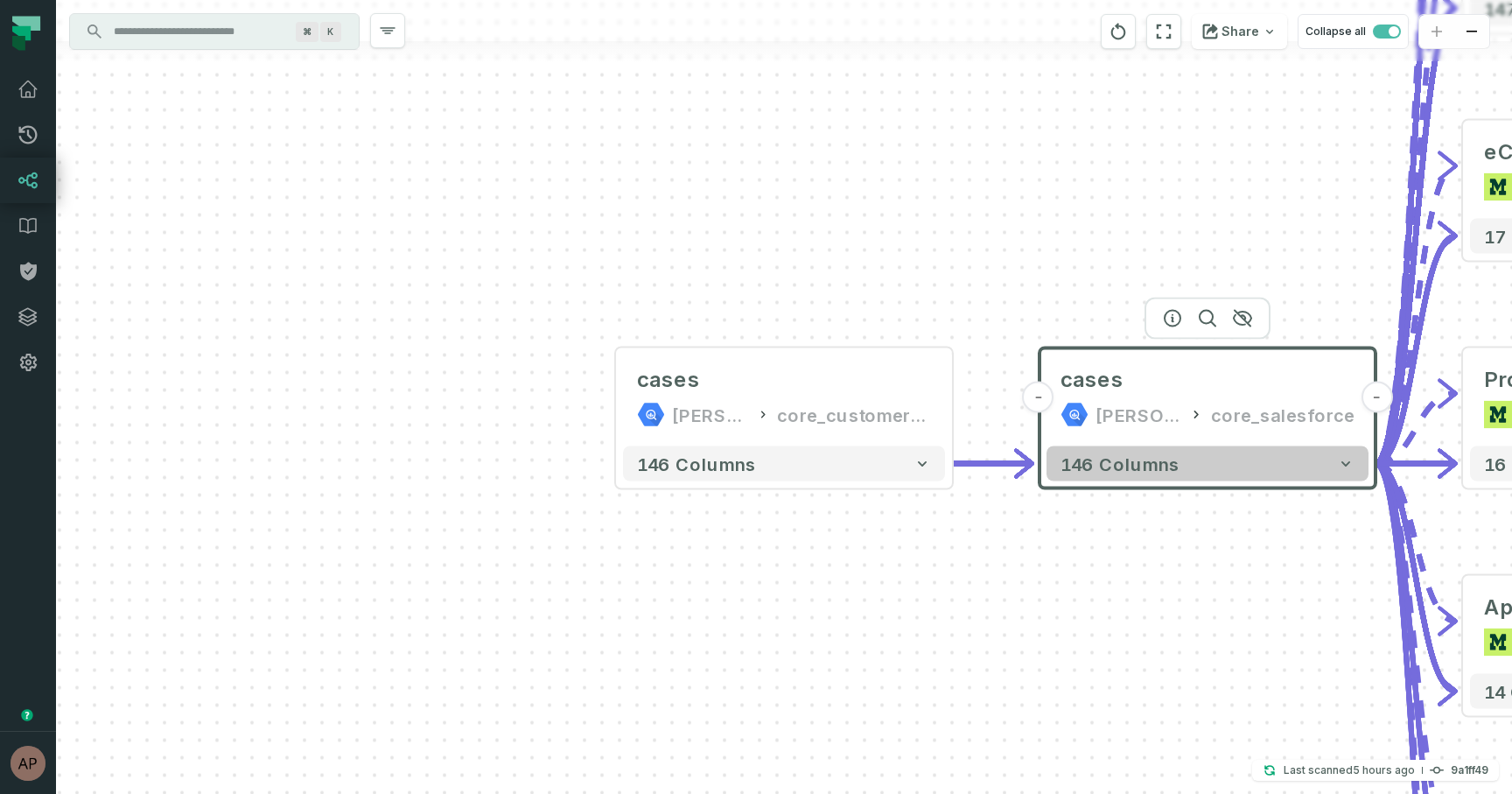
click at [1102, 471] on span "146 columns" at bounding box center [1119, 464] width 119 height 21
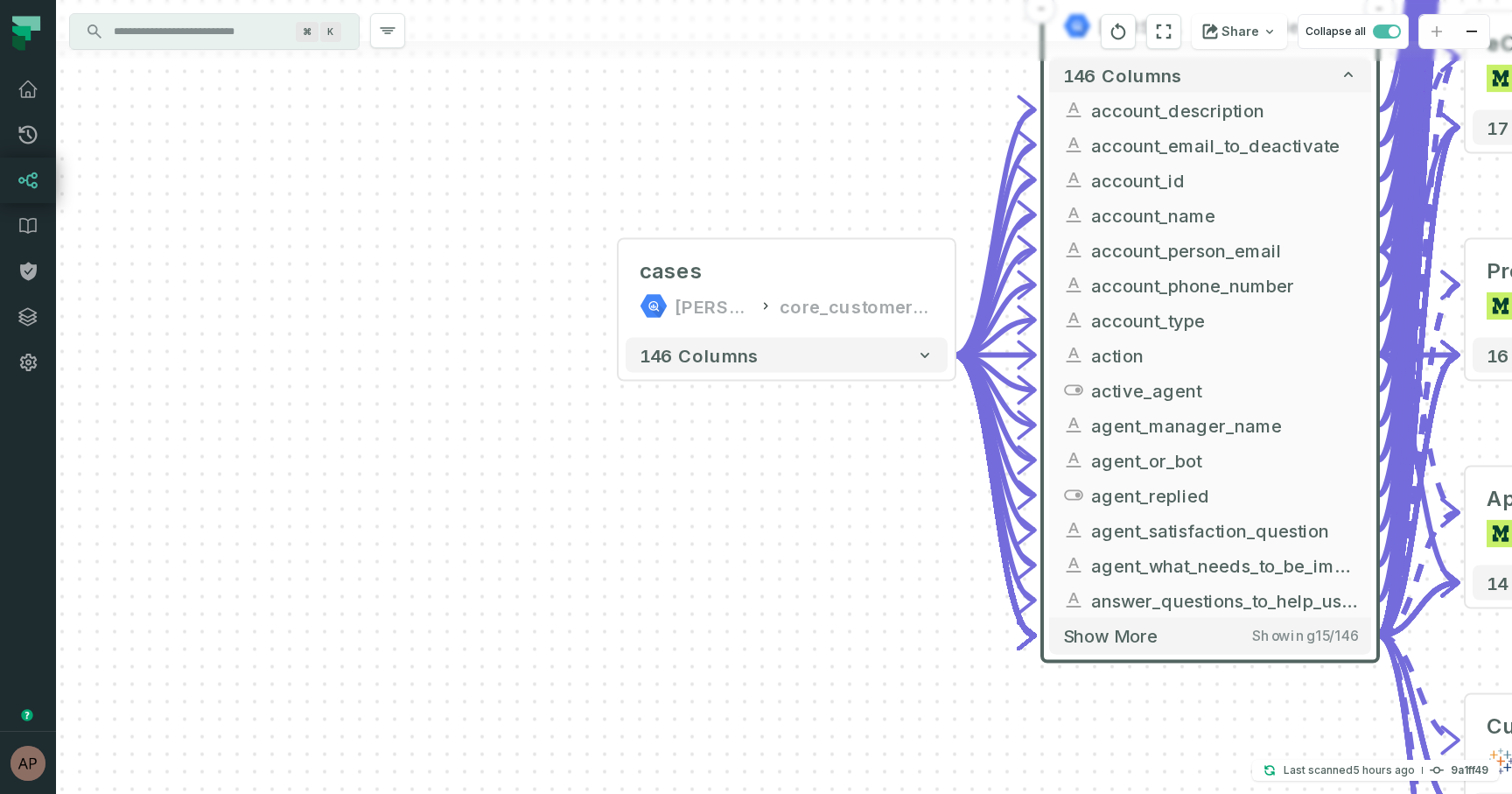
drag, startPoint x: 892, startPoint y: 515, endPoint x: 892, endPoint y: 113, distance: 402.0
click at [892, 113] on div "+ cases [PERSON_NAME]-warehouse core_customer_service + 146 columns + complaint…" at bounding box center [784, 397] width 1456 height 794
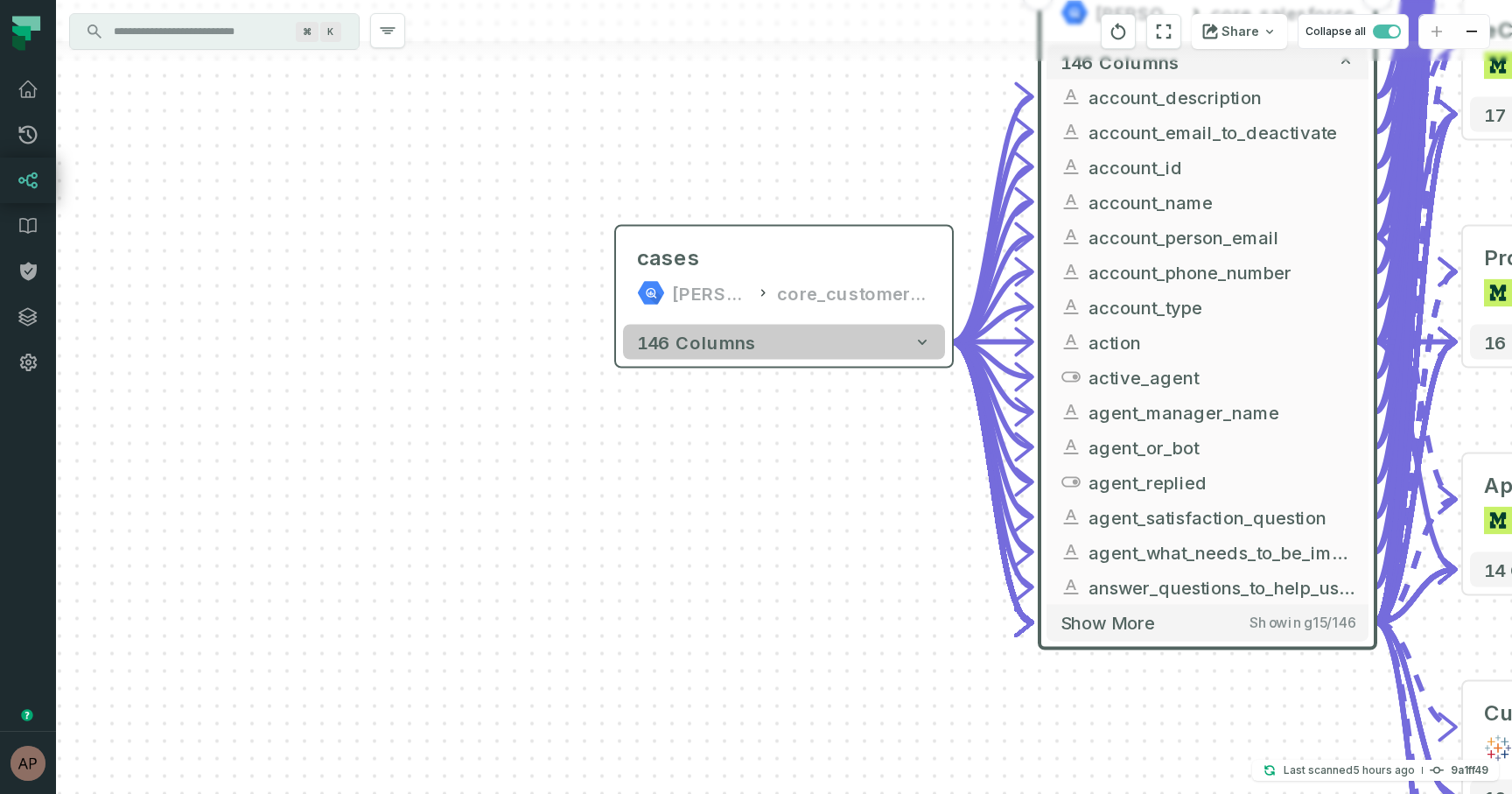
click at [885, 345] on button "146 columns" at bounding box center [784, 342] width 322 height 35
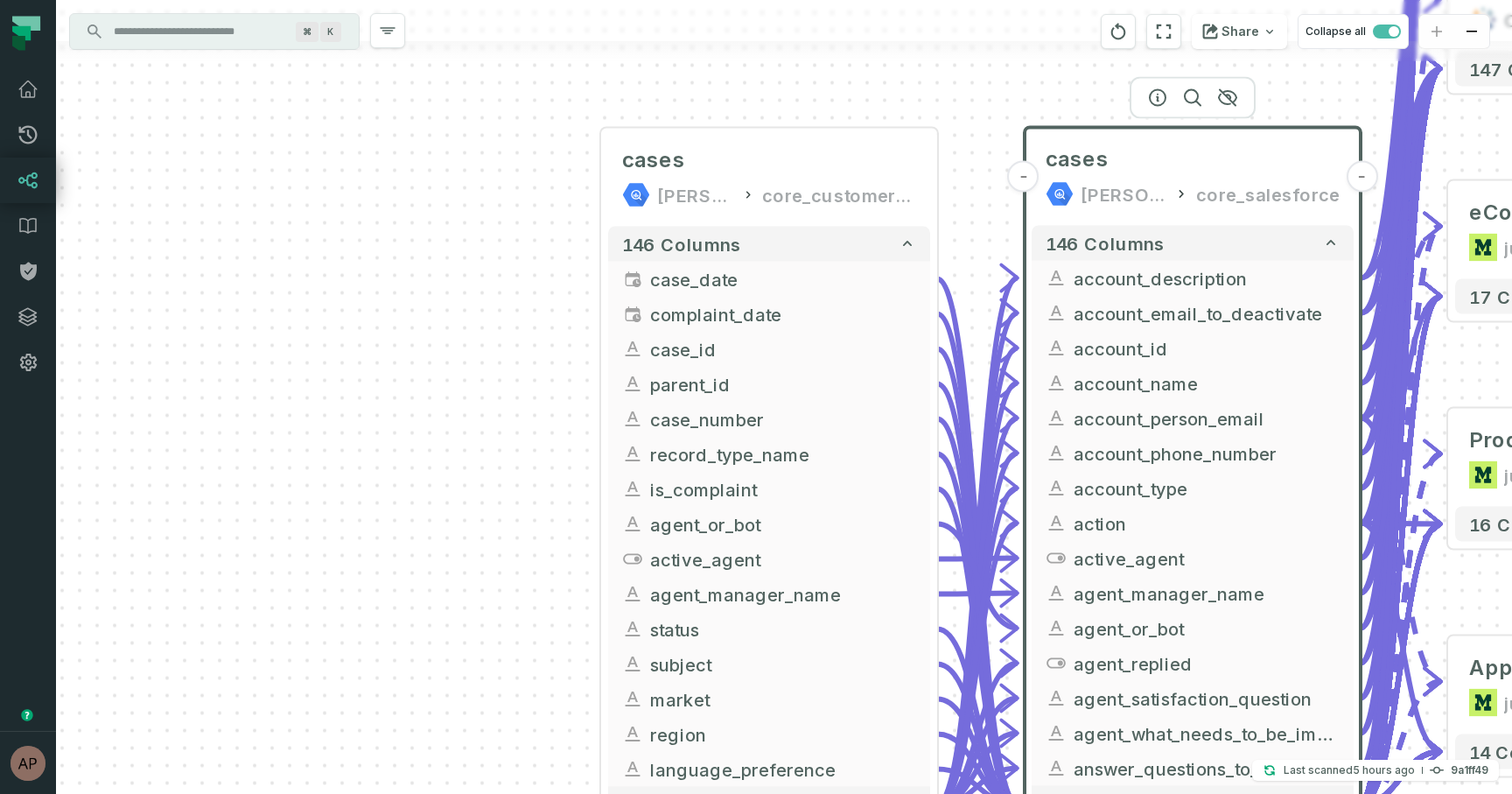
drag, startPoint x: 992, startPoint y: 373, endPoint x: 977, endPoint y: 276, distance: 98.2
click at [977, 276] on div "+ cases [PERSON_NAME]-warehouse core_customer_service + 146 columns + case_date…" at bounding box center [784, 397] width 1456 height 794
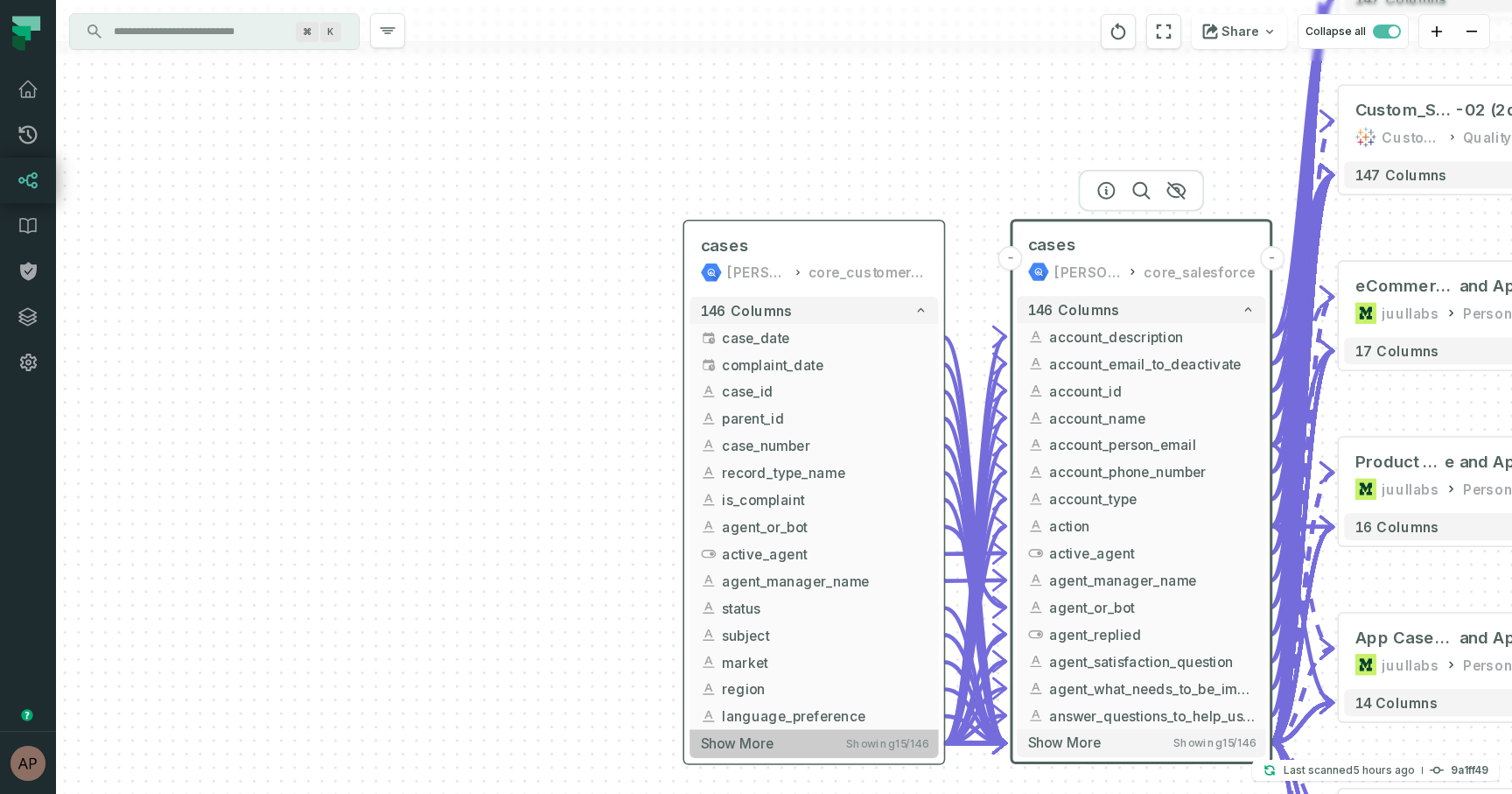
click at [868, 748] on span "Showing 15 / 146" at bounding box center [887, 744] width 81 height 14
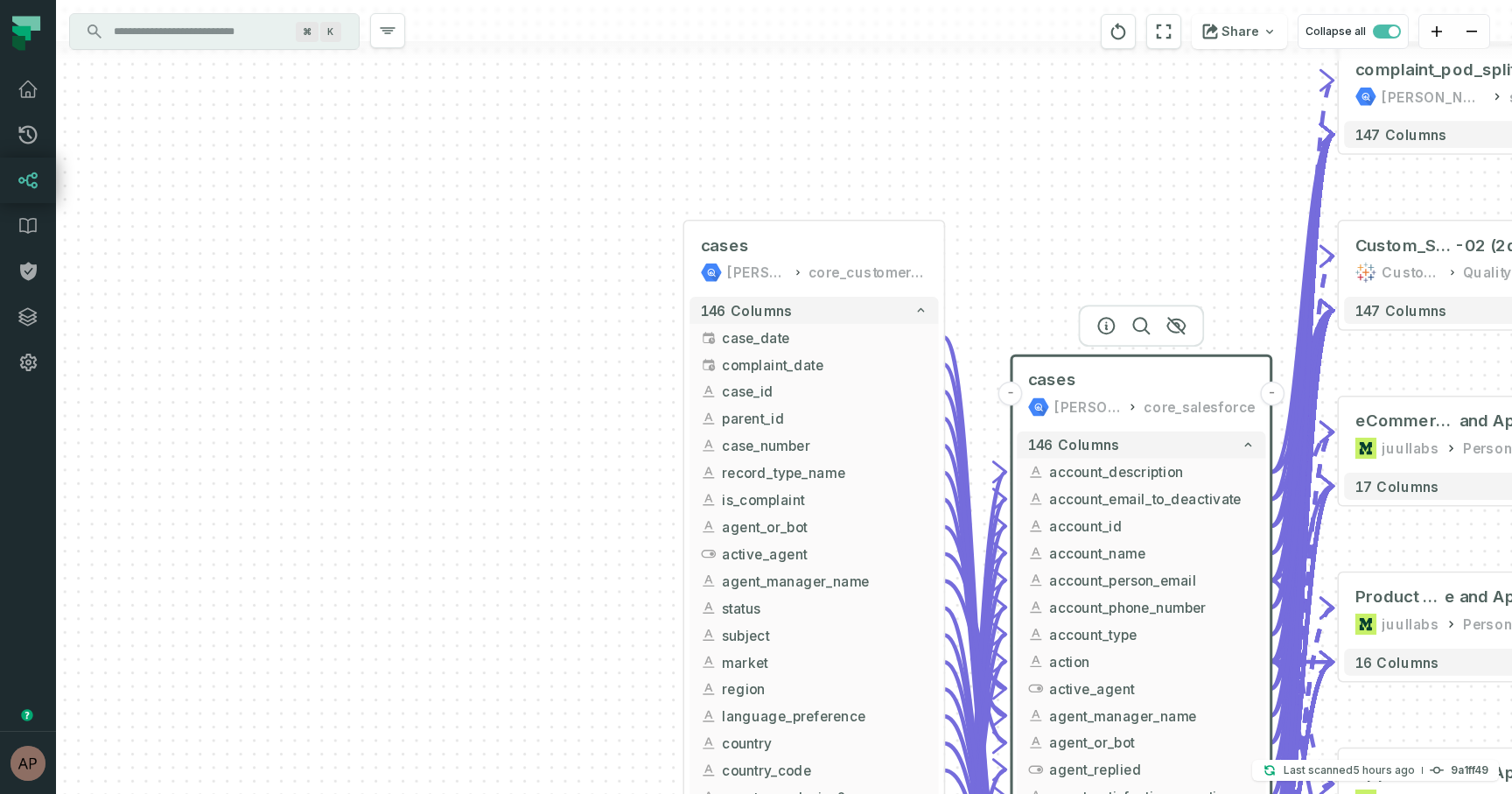
drag, startPoint x: 985, startPoint y: 671, endPoint x: 977, endPoint y: 295, distance: 376.1
click at [977, 295] on div "+ cases [PERSON_NAME]-warehouse core_customer_service + 146 columns + case_date…" at bounding box center [784, 397] width 1456 height 794
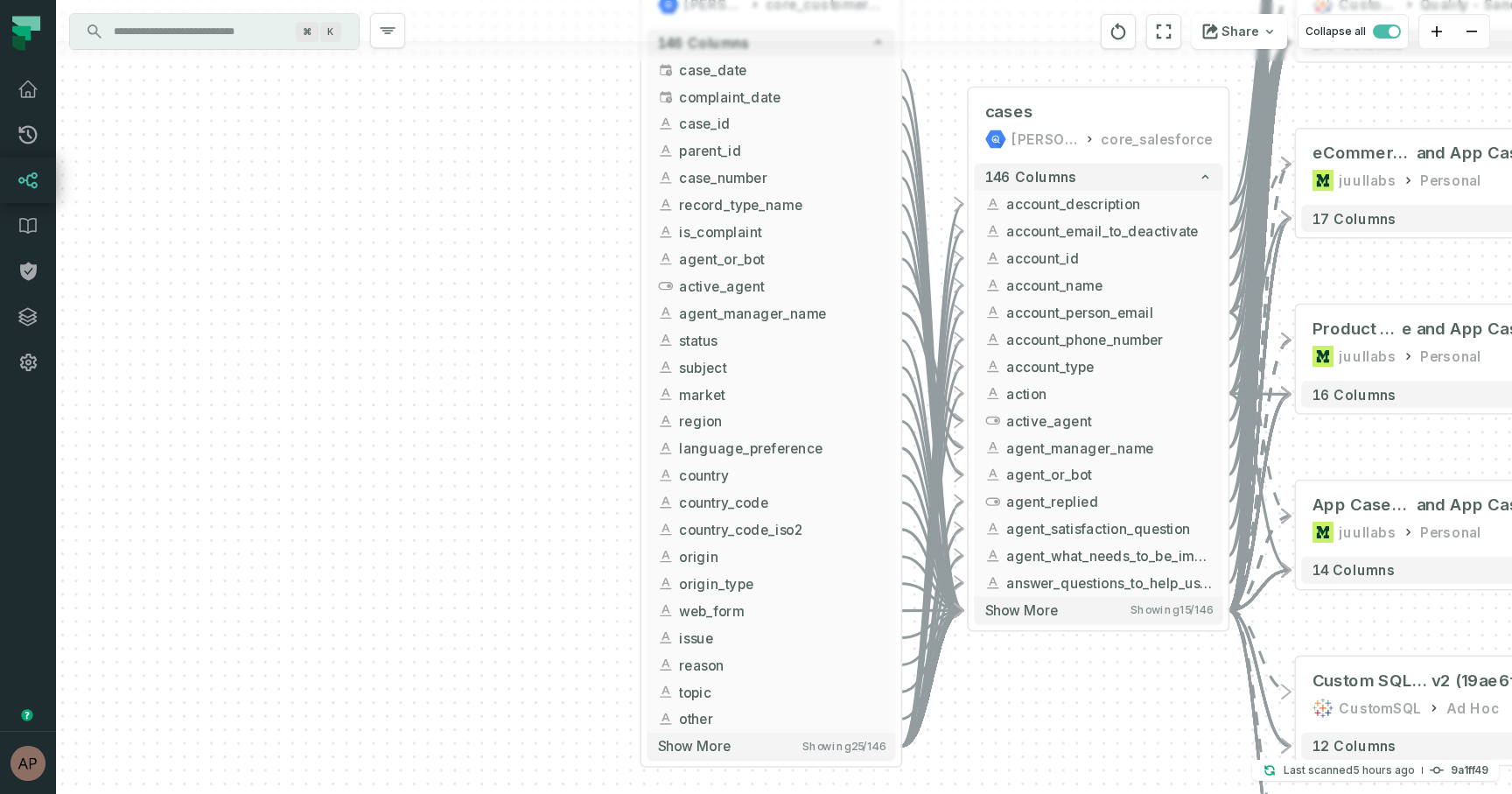
drag, startPoint x: 1026, startPoint y: 277, endPoint x: 984, endPoint y: 9, distance: 271.3
click at [984, 9] on div "+ cases [PERSON_NAME]-warehouse core_customer_service + 146 columns + case_date…" at bounding box center [784, 397] width 1456 height 794
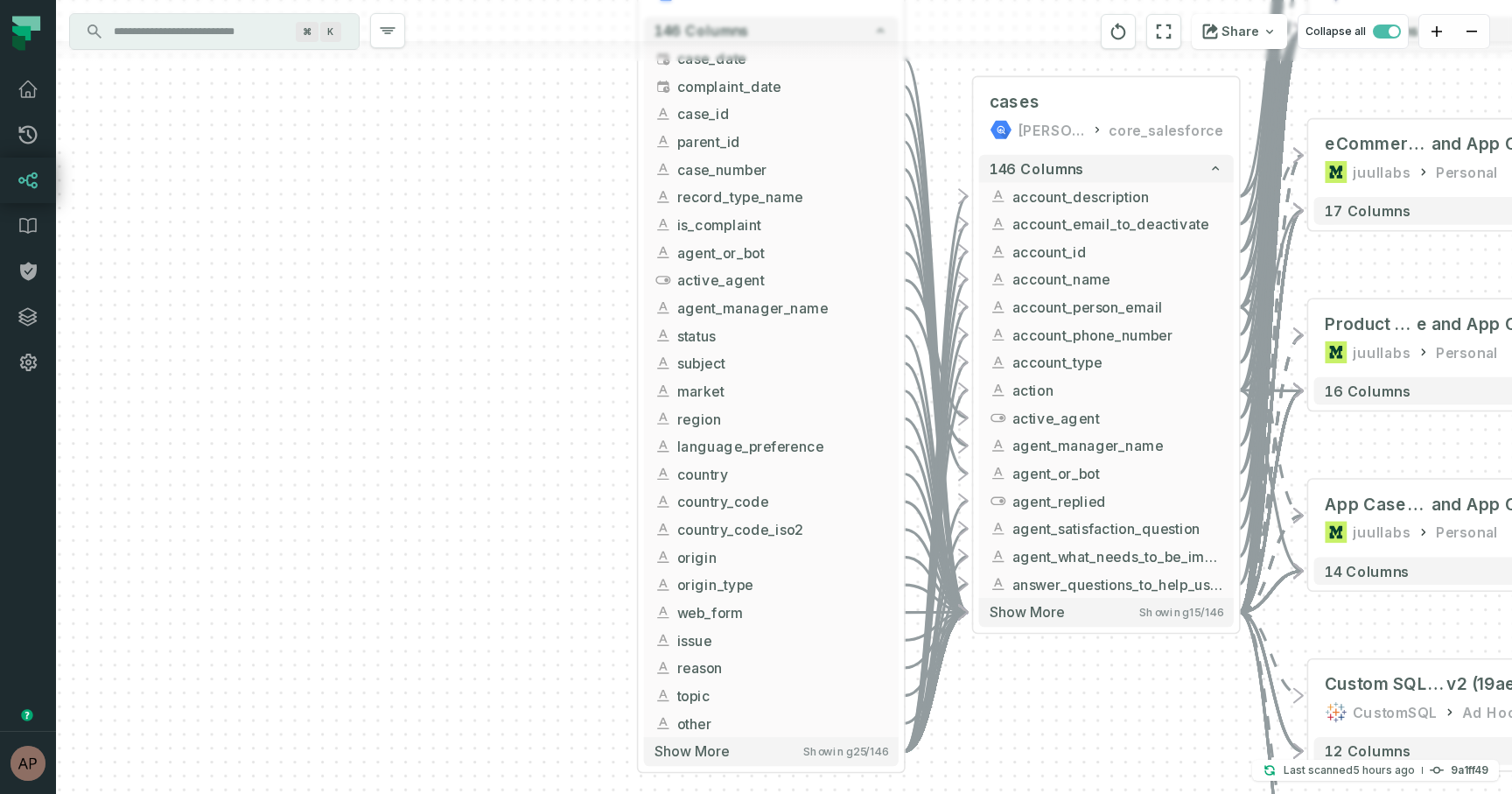
click at [960, 218] on icon "Edge from 6d914b67da641fc1a56aa82fb6938d54 to 65bf6e708e3ca2e73a7870fa1be7580d" at bounding box center [936, 474] width 64 height 555
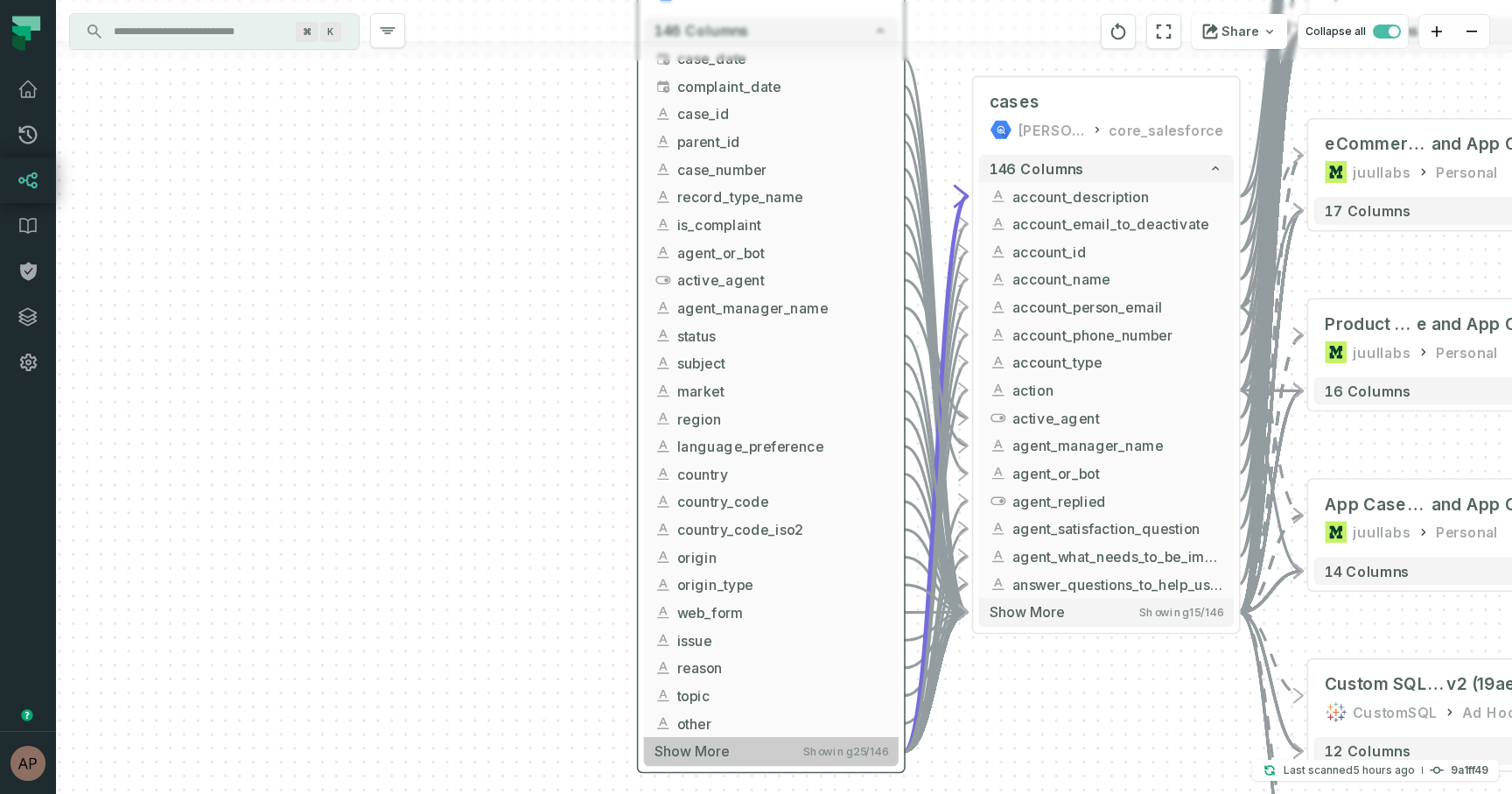
click at [885, 757] on span "Showing 25 / 146" at bounding box center [845, 750] width 85 height 14
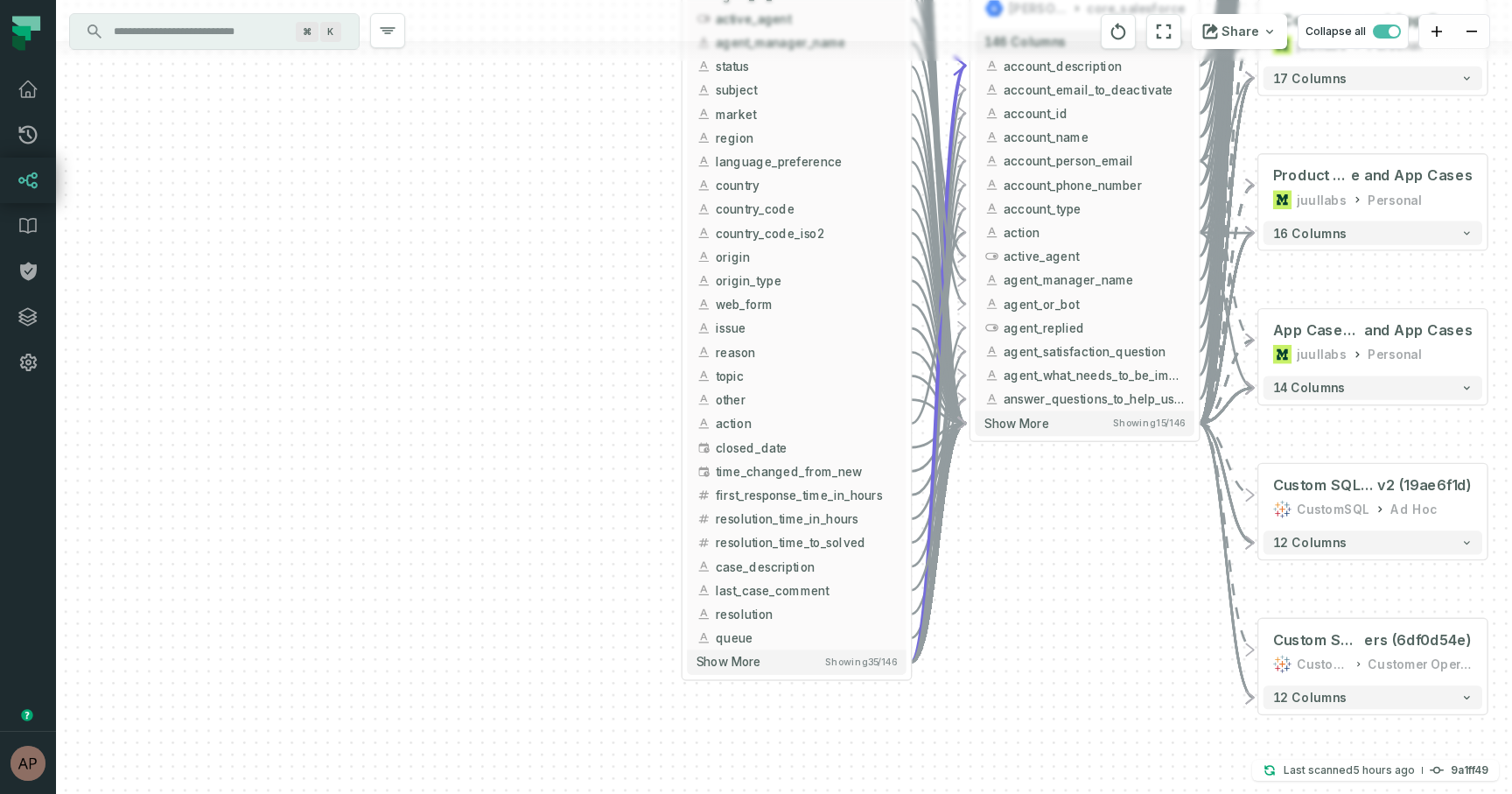
drag, startPoint x: 1030, startPoint y: 225, endPoint x: 1032, endPoint y: -109, distance: 334.0
click at [1032, 0] on html "Pull Requests Dashboard Lineage Data Catalog Policies Integrations Settings [PE…" at bounding box center [756, 397] width 1512 height 794
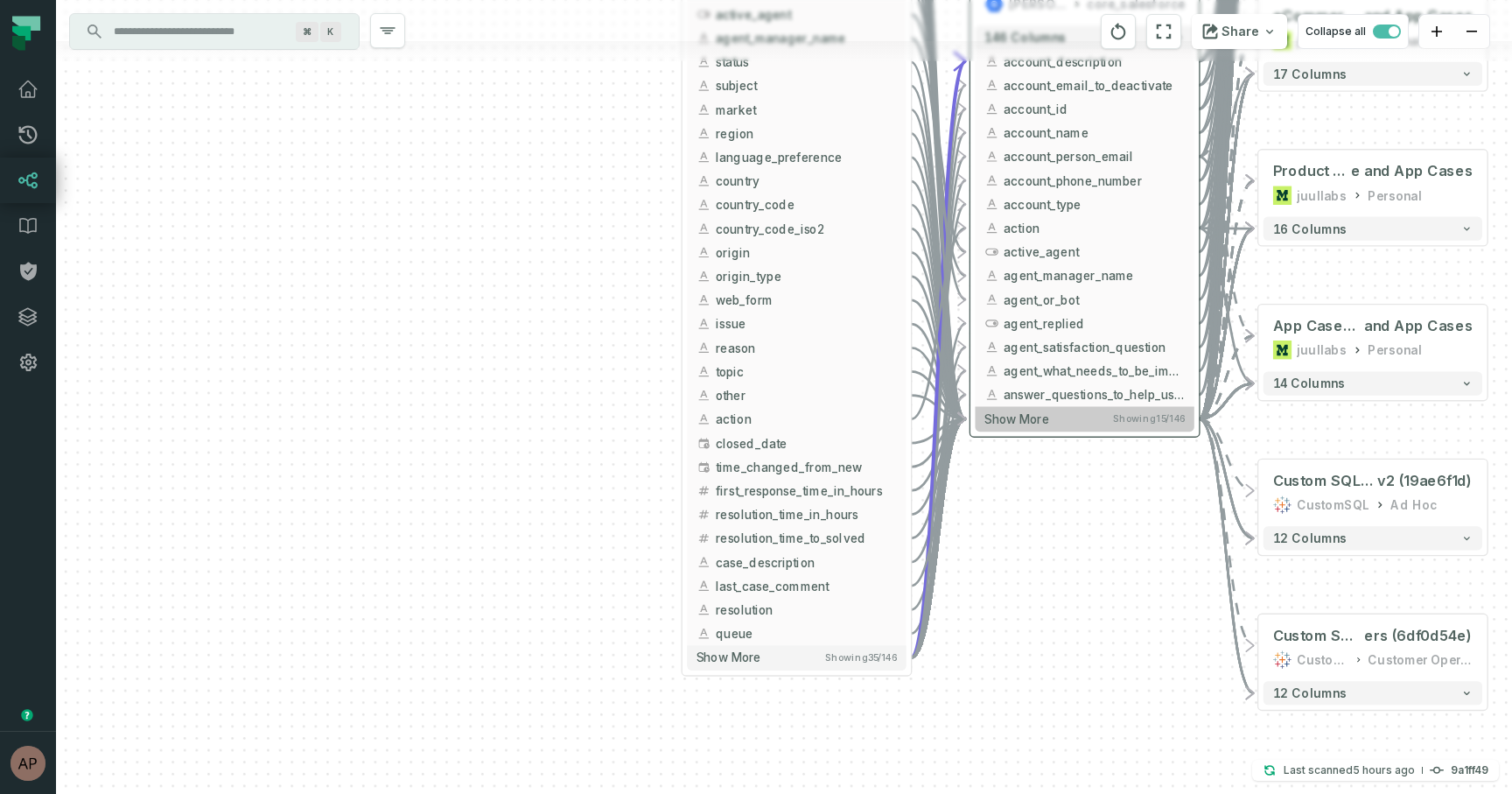
click at [1024, 426] on button "Show more Showing 15 / 146" at bounding box center [1085, 419] width 219 height 24
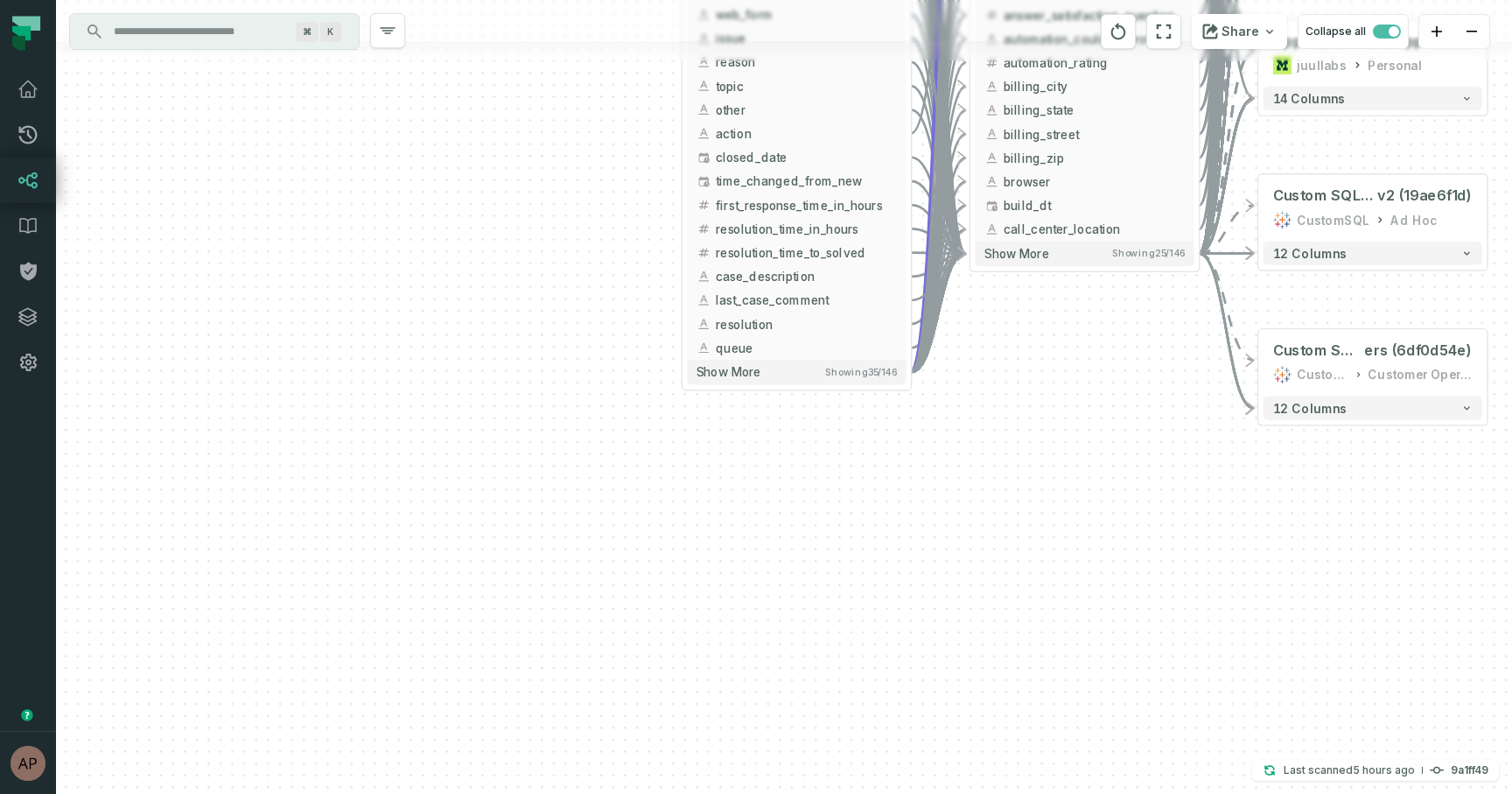
drag, startPoint x: 1060, startPoint y: 707, endPoint x: 1060, endPoint y: 304, distance: 403.0
click at [1060, 304] on div "+ cases [PERSON_NAME]-warehouse core_customer_service + 146 columns + case_date…" at bounding box center [784, 397] width 1456 height 794
click at [1057, 261] on button "Show more Showing 25 / 146" at bounding box center [1085, 253] width 219 height 24
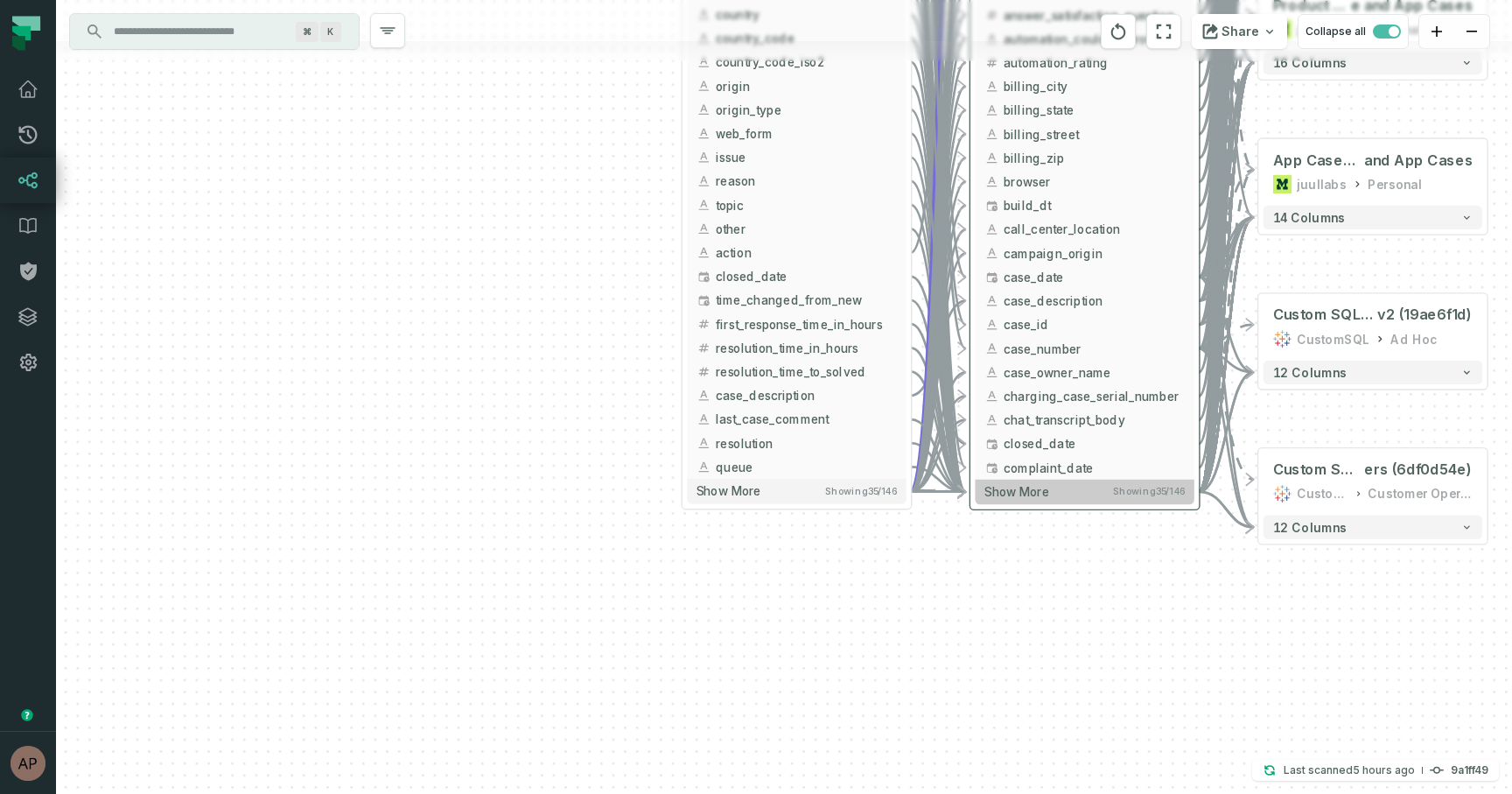
click at [1057, 500] on button "Show more Showing 35 / 146" at bounding box center [1085, 491] width 219 height 24
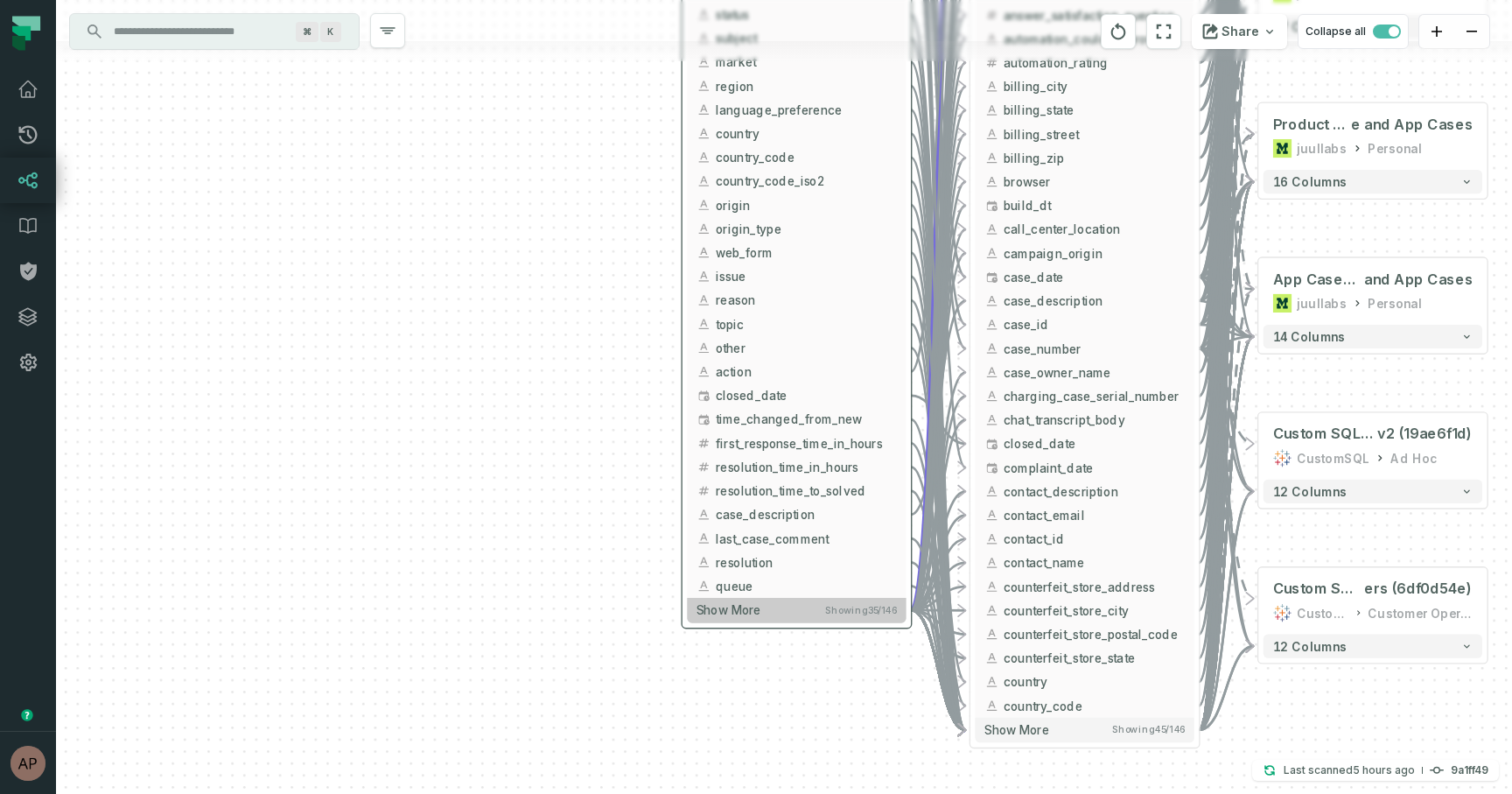
click at [865, 599] on button "Show more Showing 35 / 146" at bounding box center [796, 609] width 219 height 24
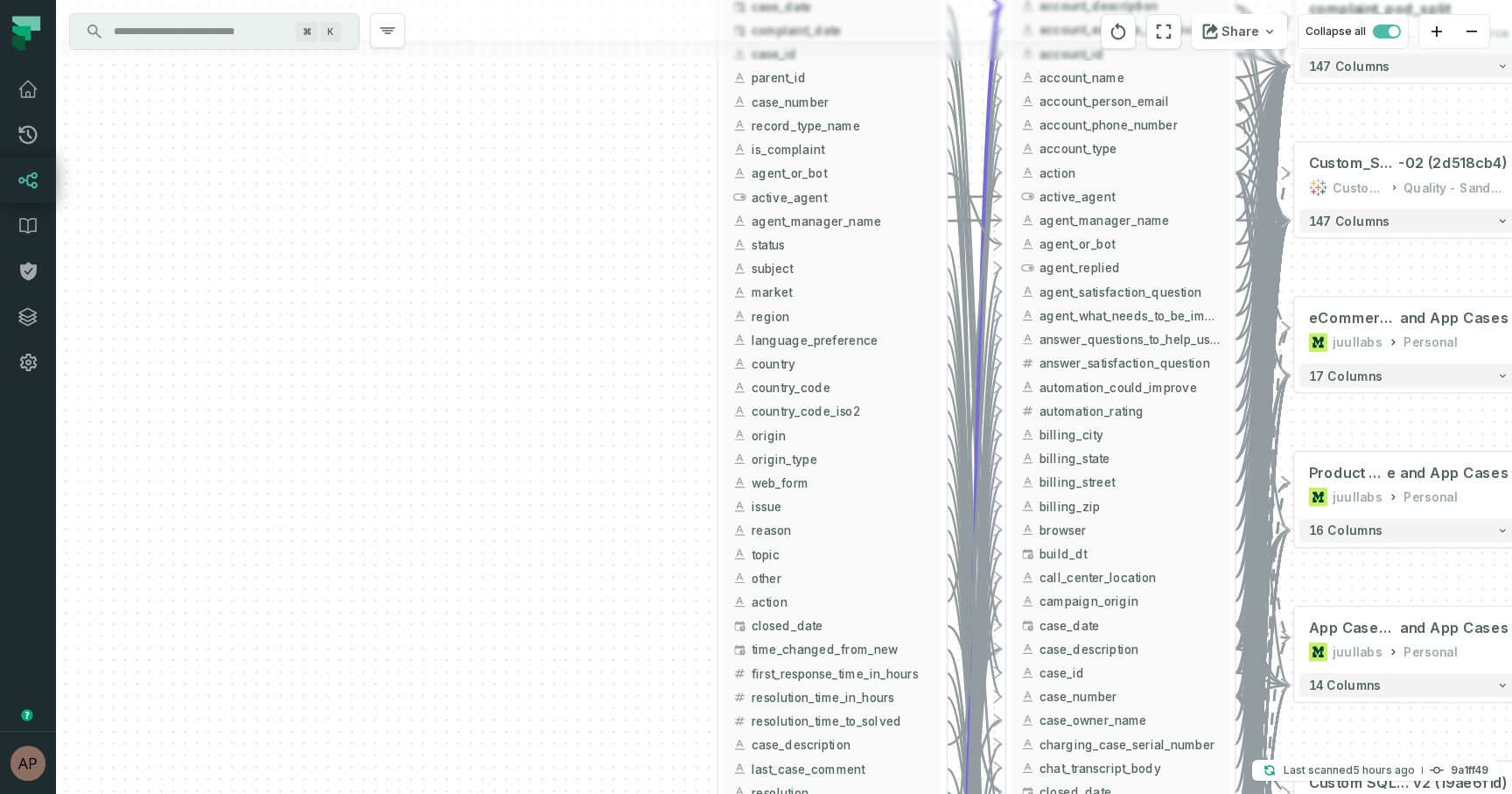
drag, startPoint x: 576, startPoint y: 603, endPoint x: 611, endPoint y: 834, distance: 233.6
click at [611, 793] on html "Pull Requests Dashboard Lineage Data Catalog Policies Integrations Settings [PE…" at bounding box center [756, 397] width 1512 height 794
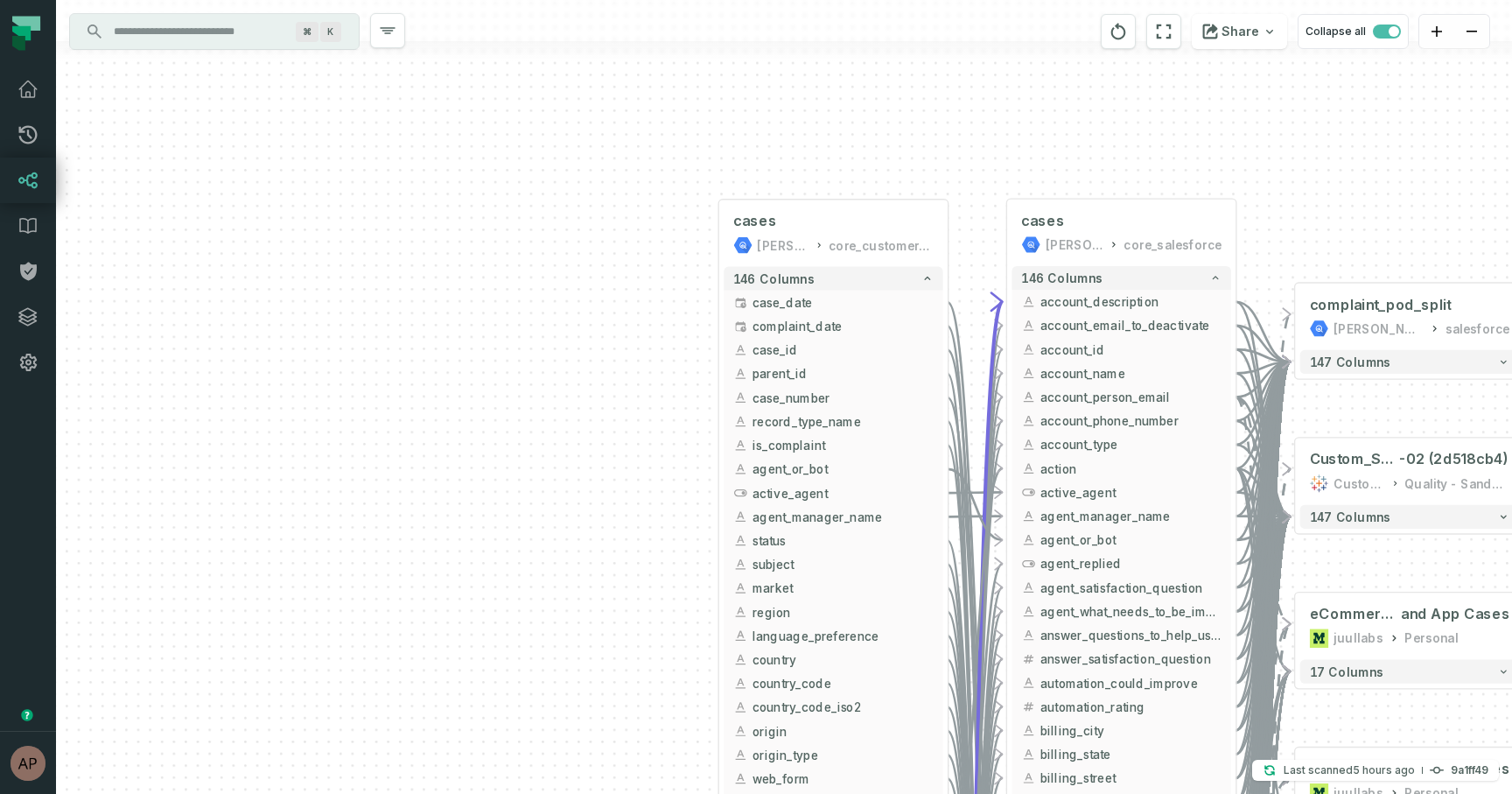
drag, startPoint x: 664, startPoint y: 558, endPoint x: 665, endPoint y: 854, distance: 296.0
click at [665, 793] on html "Pull Requests Dashboard Lineage Data Catalog Policies Integrations Settings [PE…" at bounding box center [756, 397] width 1512 height 794
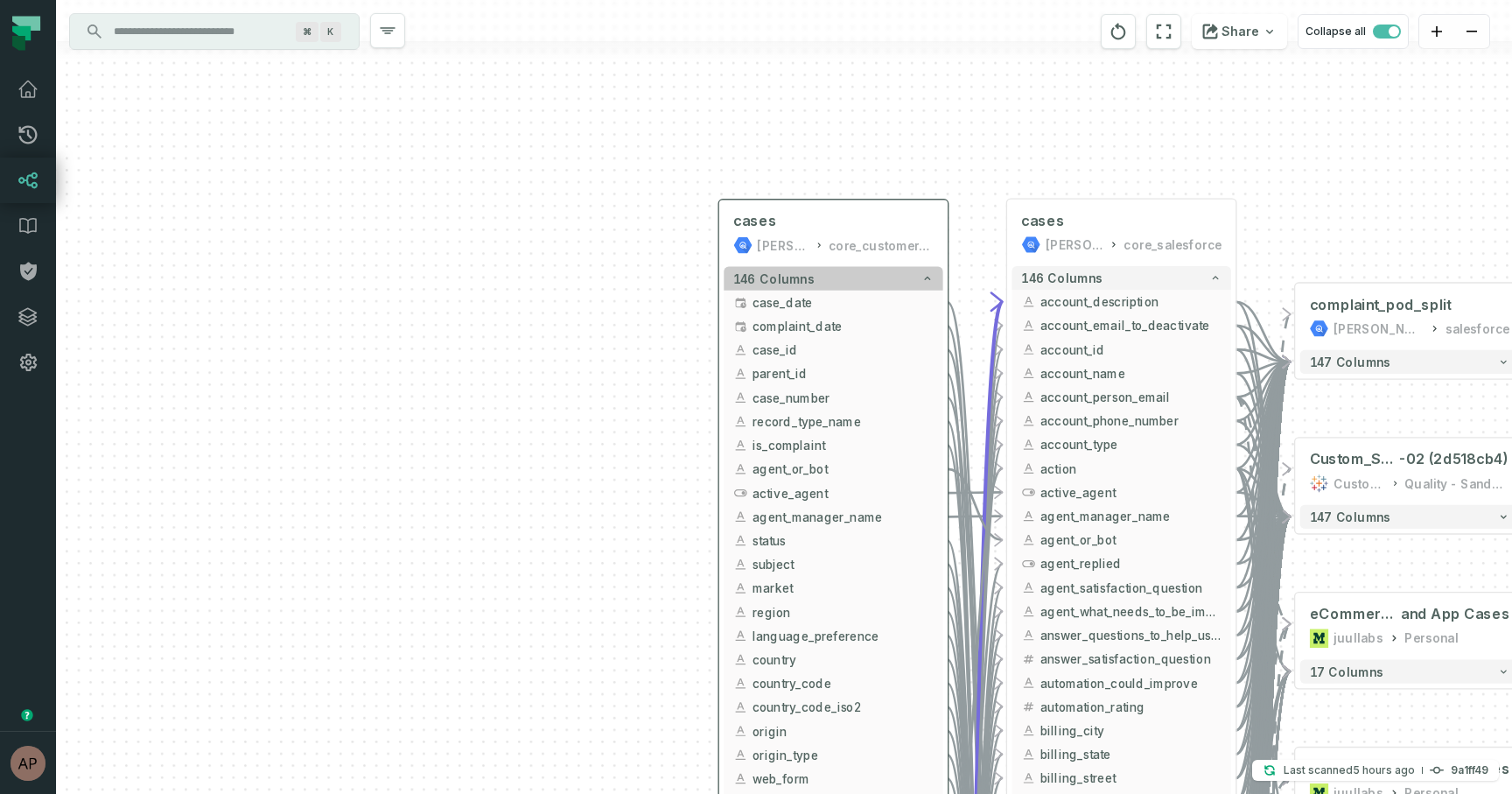
click at [928, 275] on icon "button" at bounding box center [928, 278] width 13 height 13
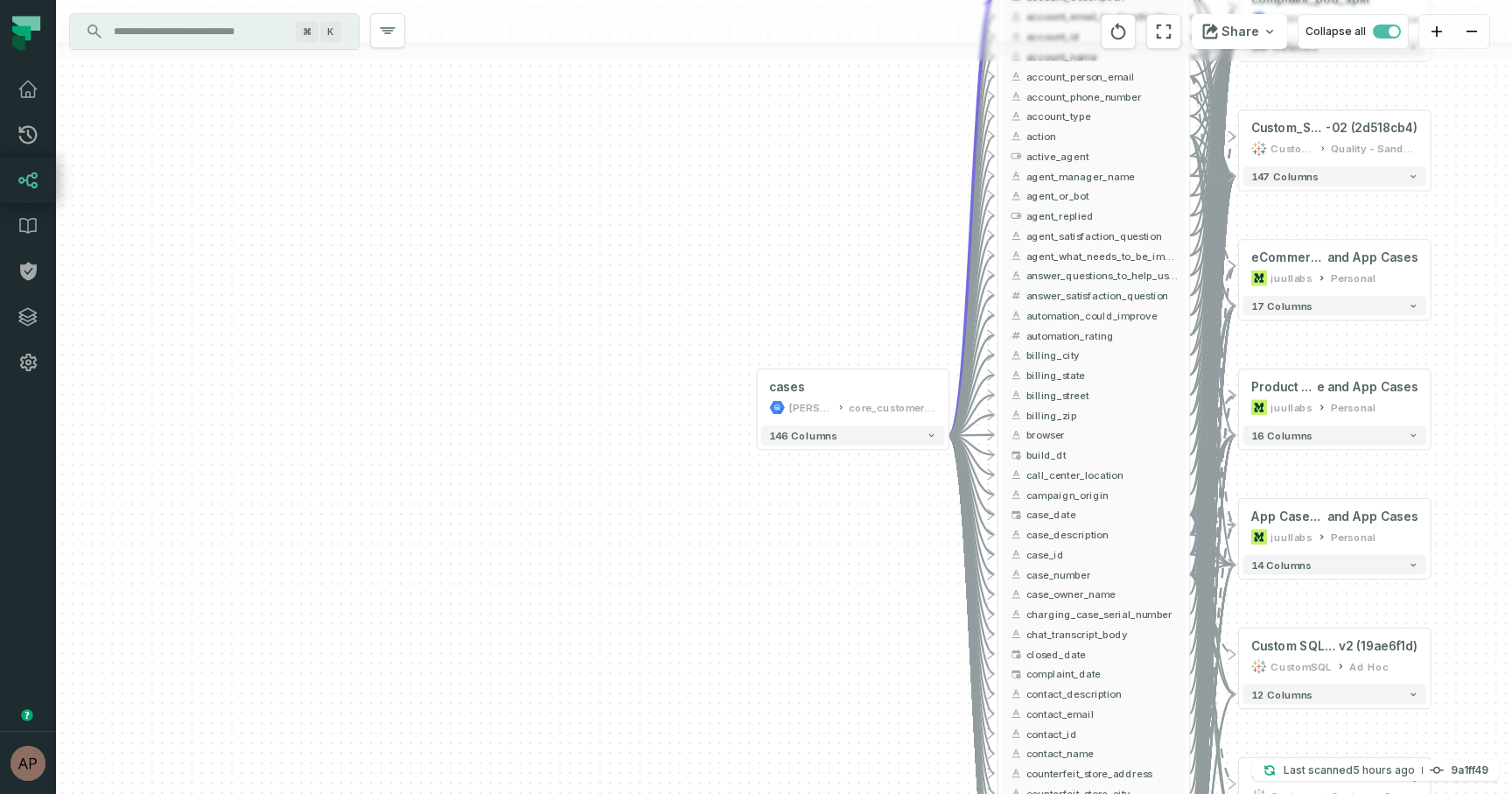
drag, startPoint x: 833, startPoint y: 399, endPoint x: 852, endPoint y: 537, distance: 139.3
click at [852, 537] on div "+ cases [PERSON_NAME]-warehouse core_customer_service + 146 columns + complaint…" at bounding box center [784, 397] width 1456 height 794
click at [763, 399] on button "+" at bounding box center [756, 397] width 17 height 17
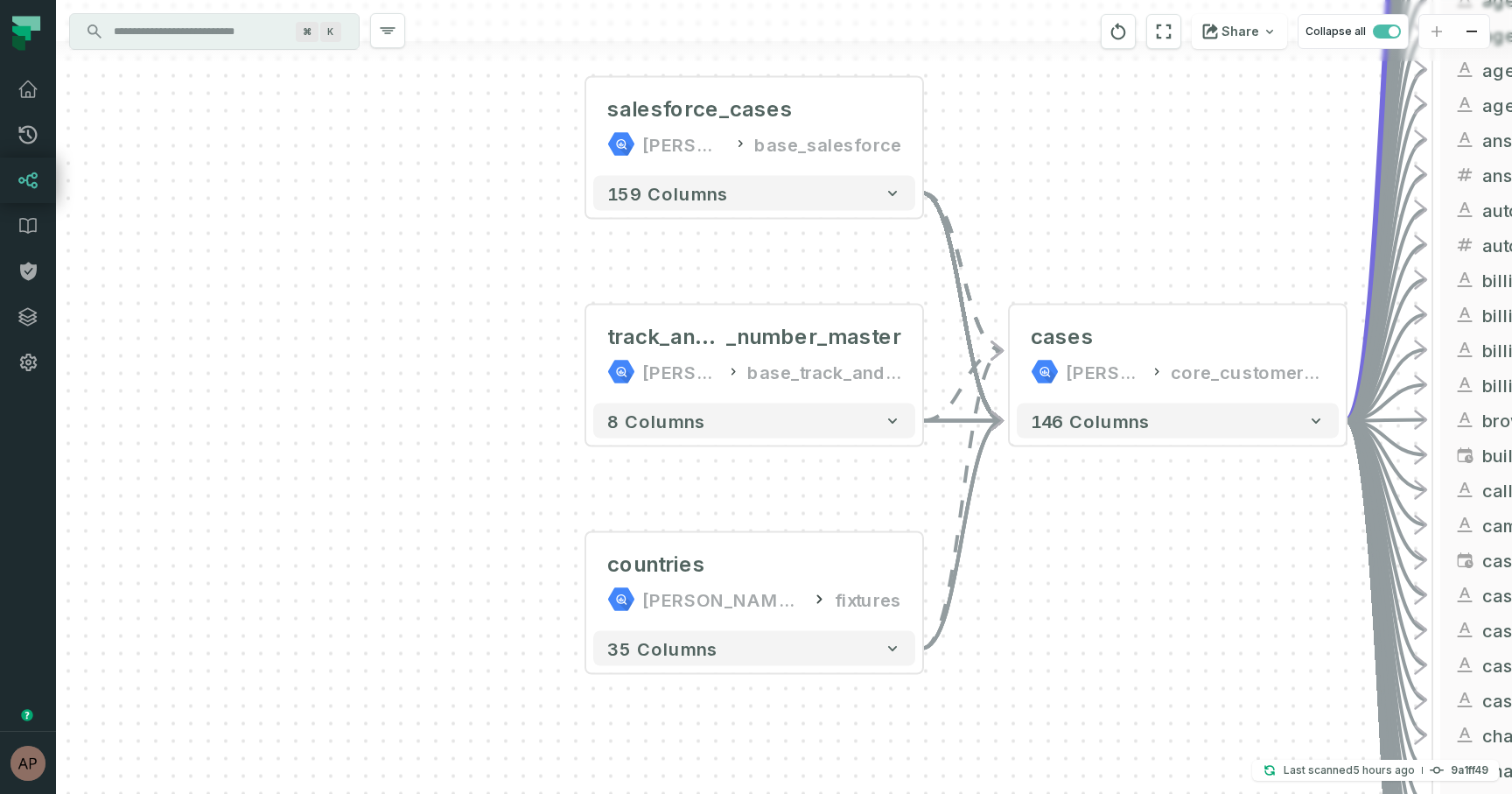
drag, startPoint x: 1056, startPoint y: 279, endPoint x: 1027, endPoint y: 194, distance: 89.8
click at [1026, 194] on div "+ salesforce_cases [PERSON_NAME]-warehouse base_salesforce + 159 columns + trac…" at bounding box center [784, 397] width 1456 height 794
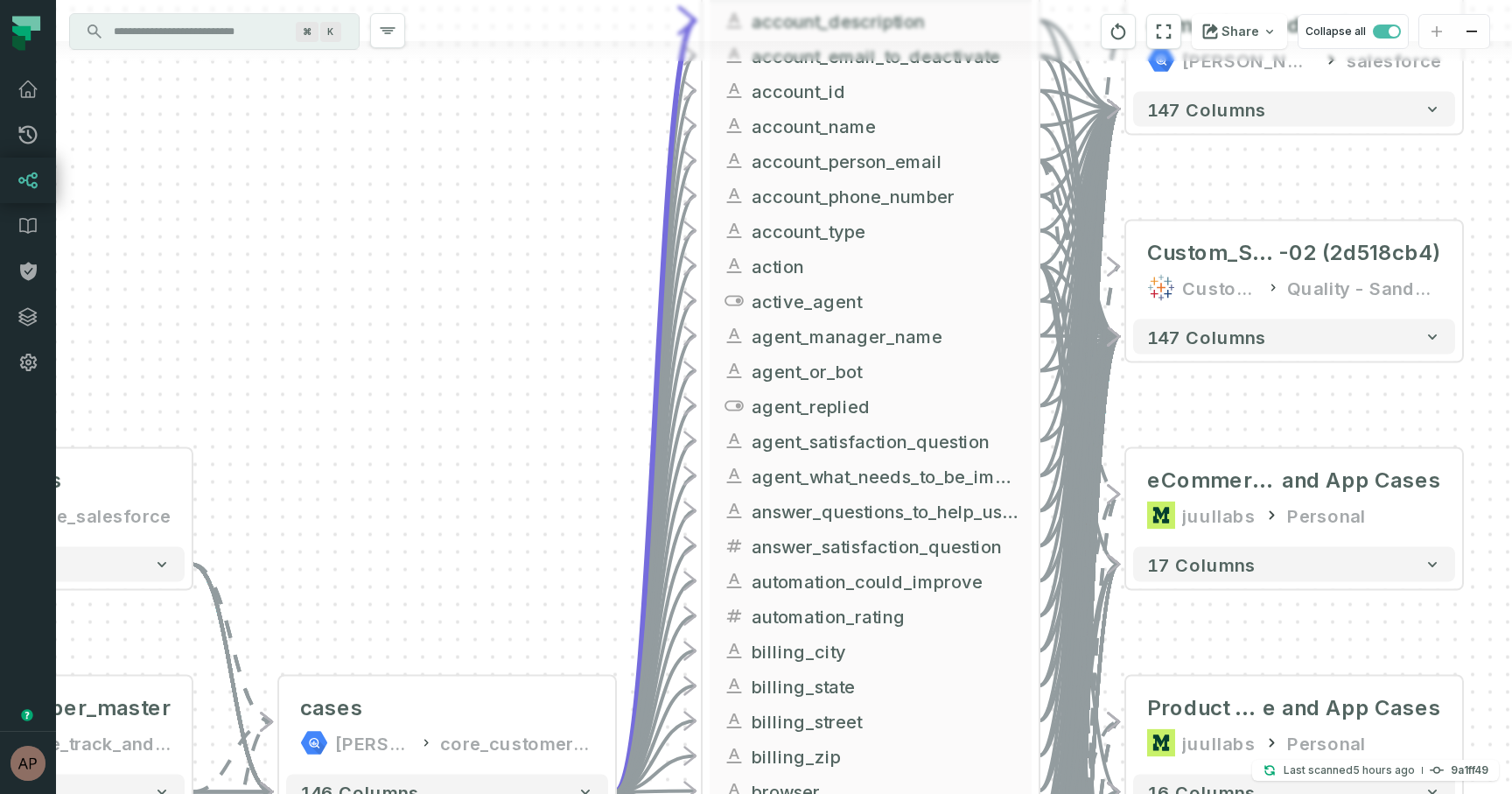
drag, startPoint x: 1092, startPoint y: 242, endPoint x: 334, endPoint y: 637, distance: 854.7
click at [334, 637] on div "+ salesforce_cases [PERSON_NAME]-warehouse base_salesforce + 159 columns + trac…" at bounding box center [784, 397] width 1456 height 794
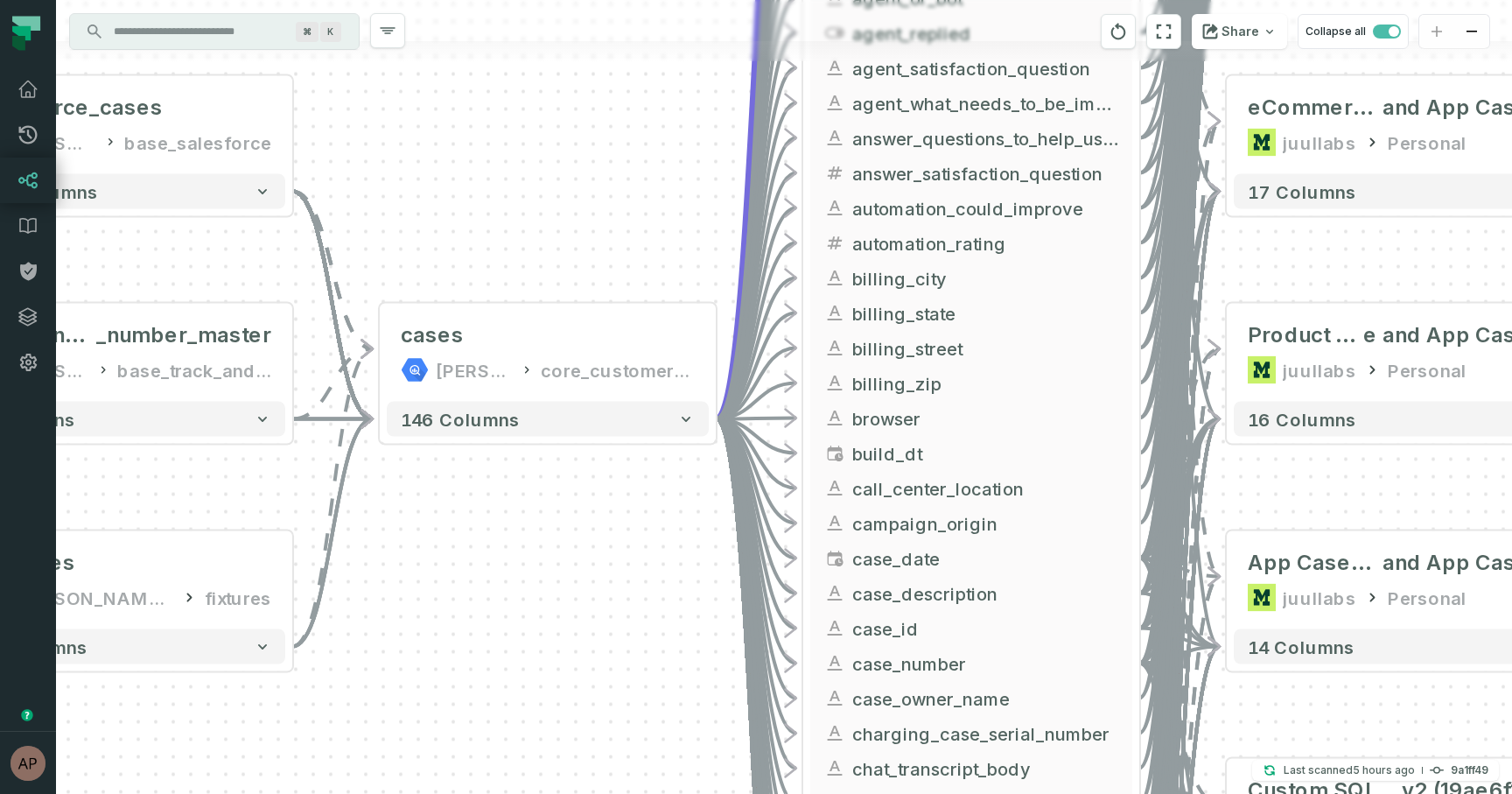
drag, startPoint x: 371, startPoint y: 495, endPoint x: 500, endPoint y: 98, distance: 417.4
click at [500, 97] on div "+ salesforce_cases [PERSON_NAME]-warehouse base_salesforce + 159 columns + trac…" at bounding box center [784, 397] width 1456 height 794
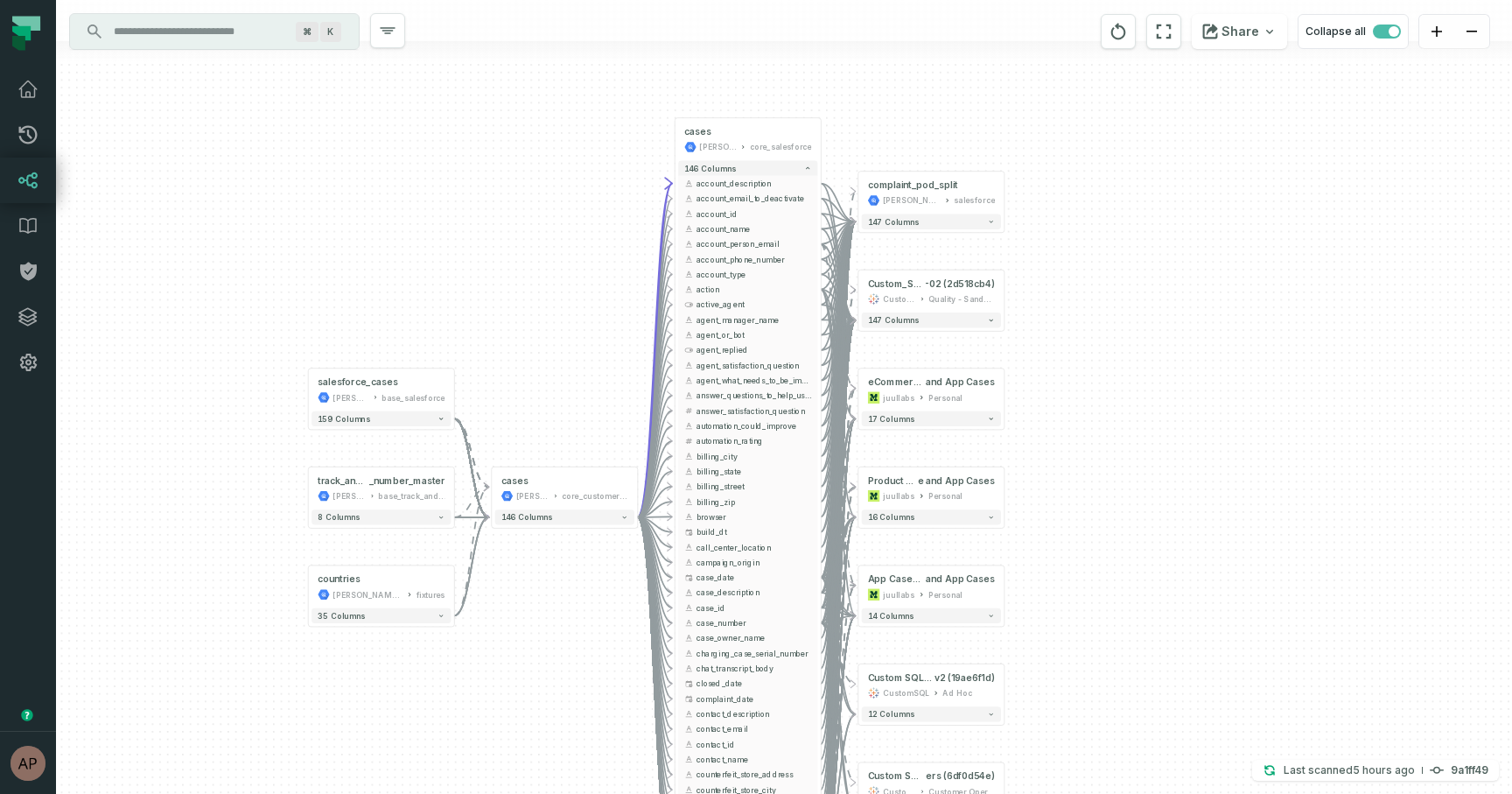
drag, startPoint x: 510, startPoint y: 145, endPoint x: 547, endPoint y: 401, distance: 258.7
click at [547, 401] on div "+ salesforce_cases [PERSON_NAME]-warehouse base_salesforce + 159 columns + trac…" at bounding box center [784, 397] width 1456 height 794
